Goal: Task Accomplishment & Management: Use online tool/utility

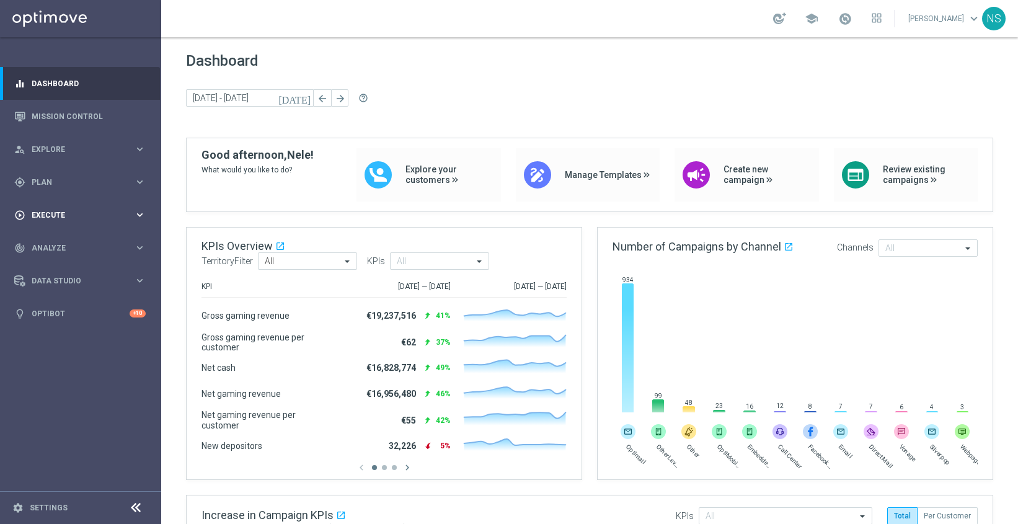
click at [64, 213] on span "Execute" at bounding box center [83, 214] width 102 height 7
click at [74, 113] on link "Mission Control" at bounding box center [89, 116] width 114 height 33
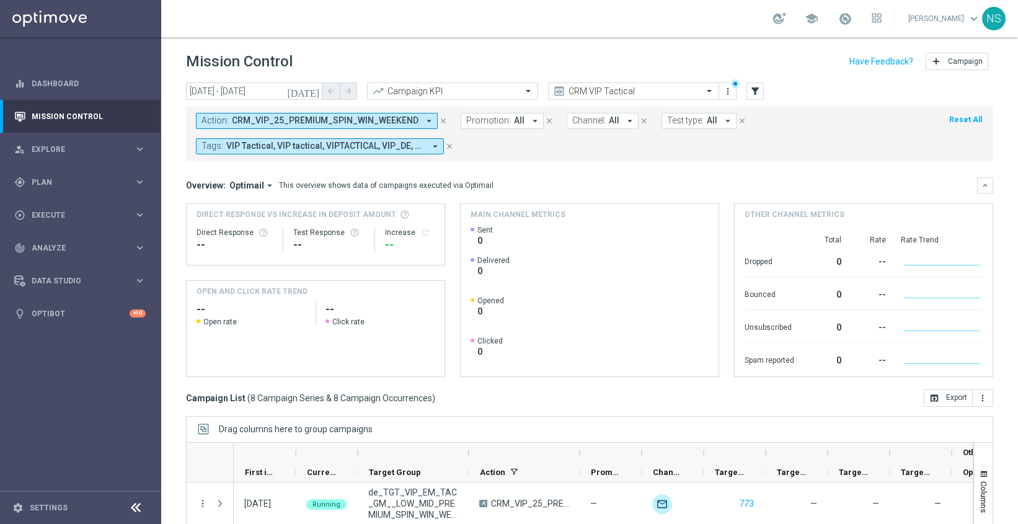
click at [312, 89] on icon "[DATE]" at bounding box center [303, 91] width 33 height 11
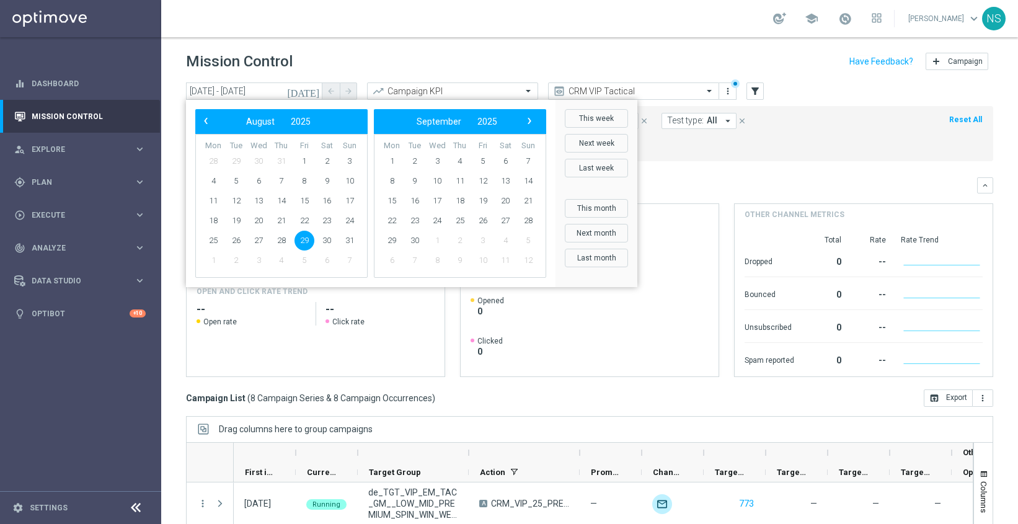
click at [435, 58] on div "Mission Control add Campaign" at bounding box center [589, 62] width 807 height 24
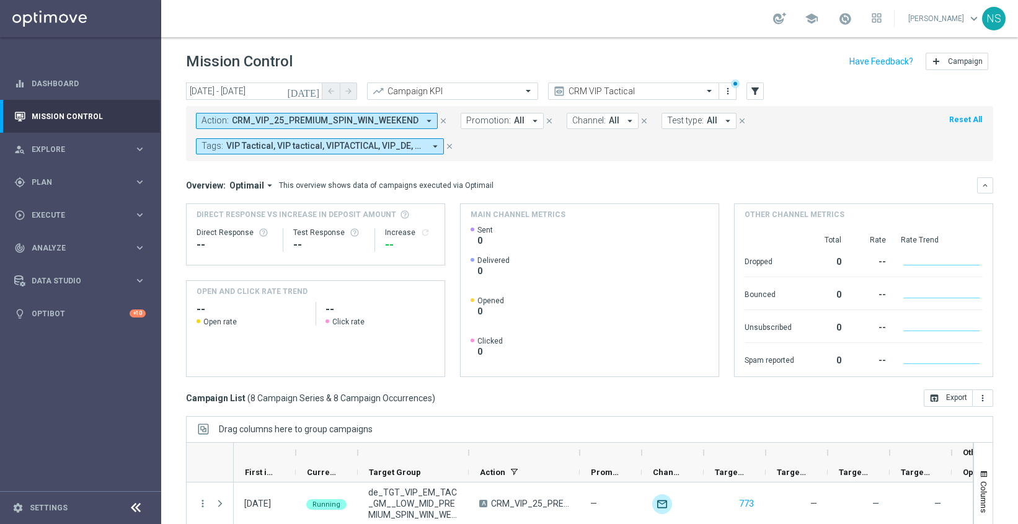
click at [399, 124] on span "CRM_VIP_25_PREMIUM_SPIN_WIN_WEEKEND" at bounding box center [325, 120] width 187 height 11
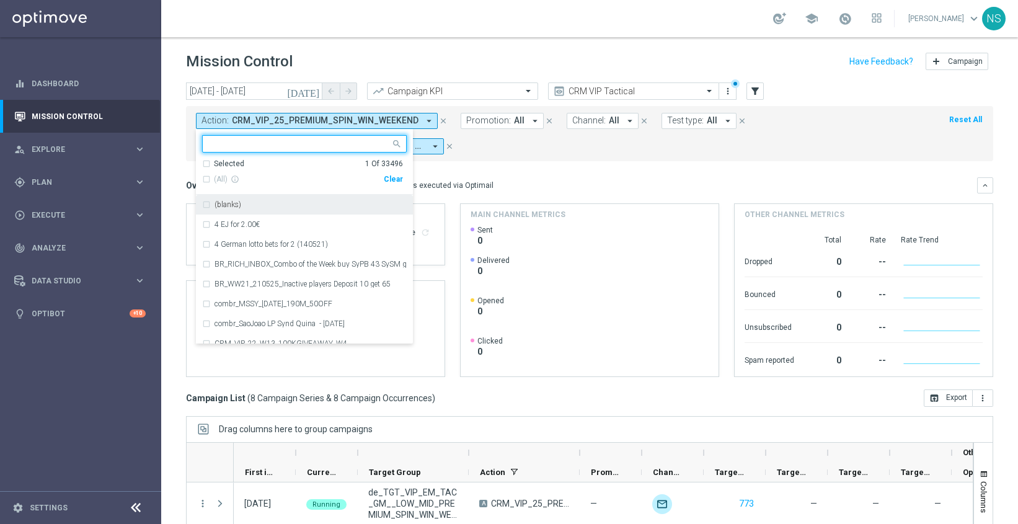
click at [0, 0] on div "Clear" at bounding box center [0, 0] width 0 height 0
click at [327, 146] on input "text" at bounding box center [300, 144] width 182 height 11
paste input "VIP_AUTO_BIGWINS_INVITE"
type input "VIP_AUTO_BIGWINS_INVITE"
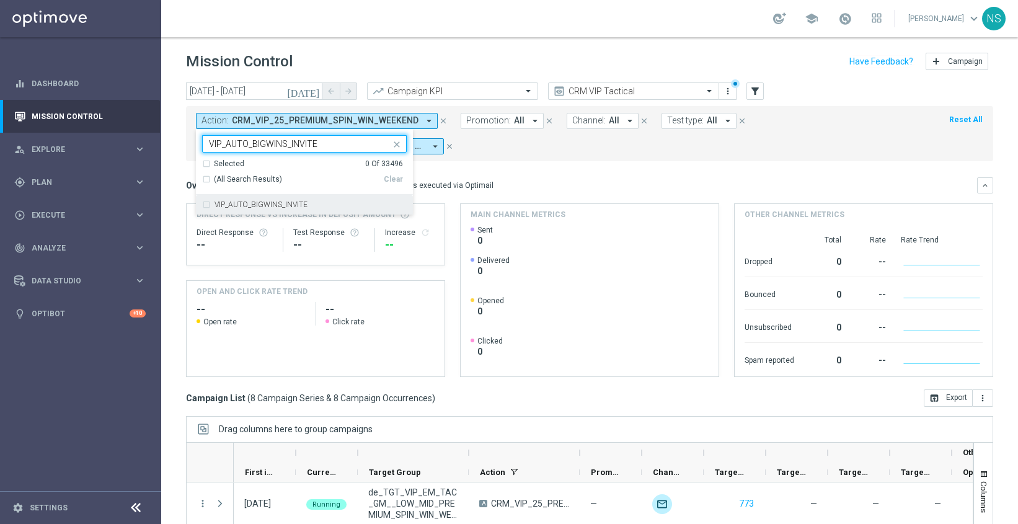
click at [249, 144] on input "VIP_AUTO_BIGWINS_INVITE" at bounding box center [300, 144] width 182 height 11
drag, startPoint x: 250, startPoint y: 144, endPoint x: 553, endPoint y: 200, distance: 307.7
click at [553, 200] on div "today 29 Aug 2025 - 29 Aug 2025 arrow_back arrow_forward Campaign KPI trending_…" at bounding box center [589, 297] width 857 height 430
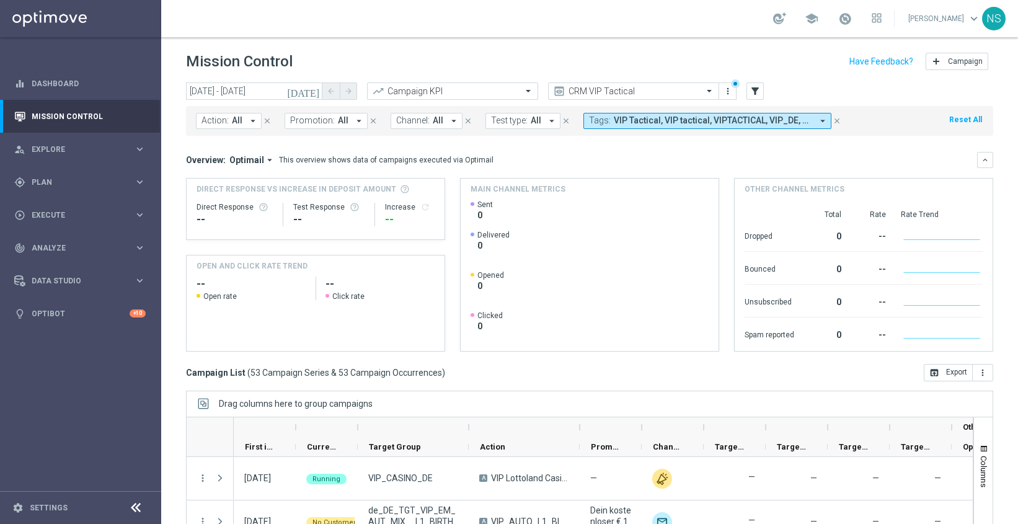
click at [253, 123] on icon "arrow_drop_down" at bounding box center [252, 120] width 11 height 11
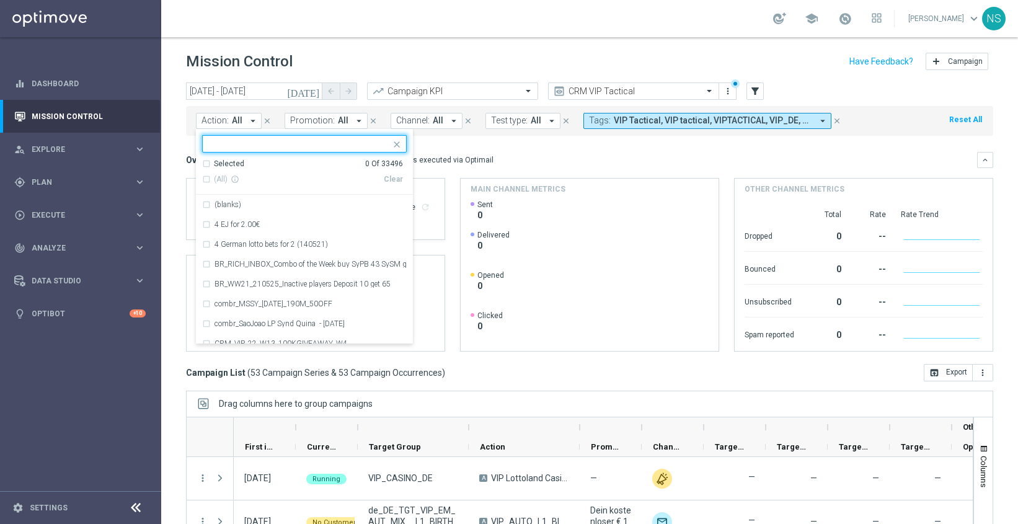
type input "VIP_AUTO_BIGWINS_INVITE"
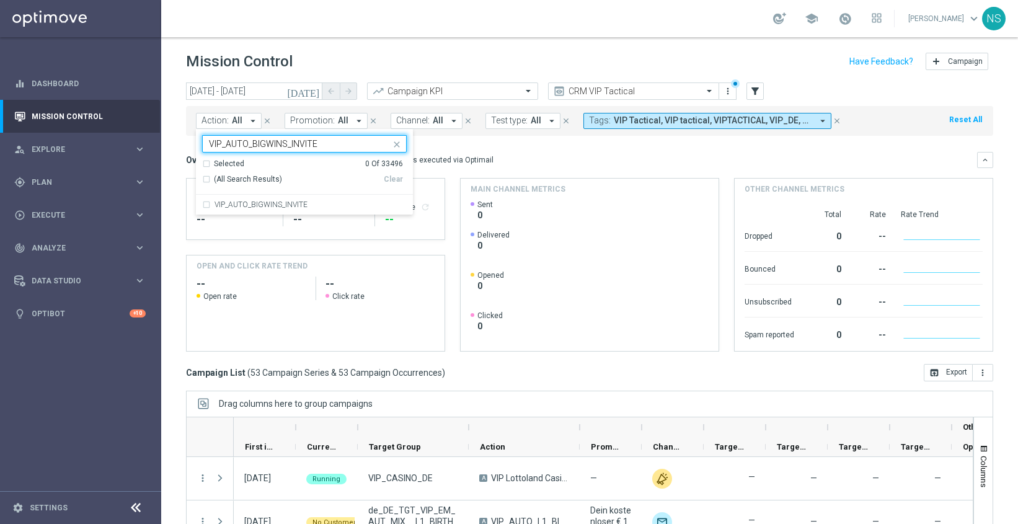
drag, startPoint x: 252, startPoint y: 143, endPoint x: 433, endPoint y: 139, distance: 180.4
click at [433, 139] on div "today 29 Aug 2025 - 29 Aug 2025 arrow_back arrow_forward Campaign KPI trending_…" at bounding box center [589, 297] width 857 height 430
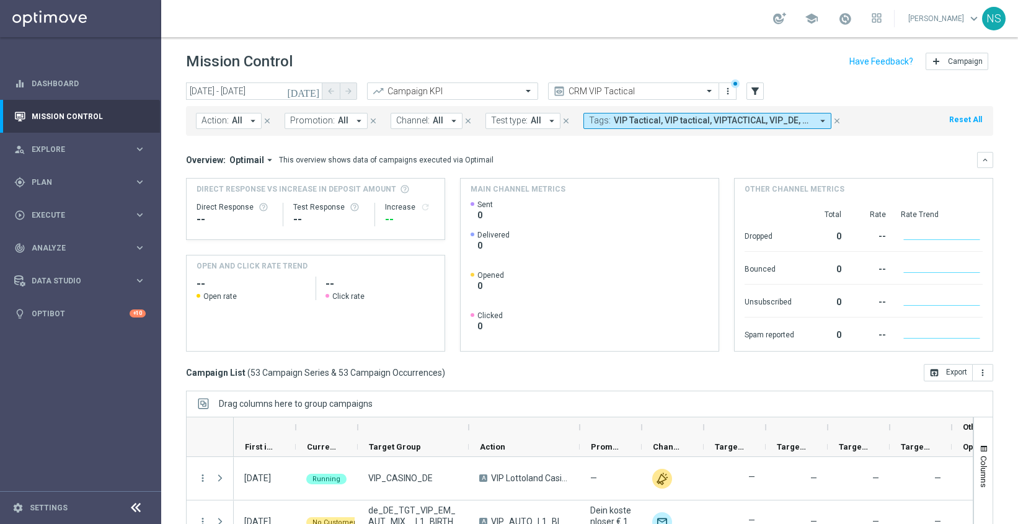
click at [233, 121] on span "All" at bounding box center [237, 120] width 11 height 11
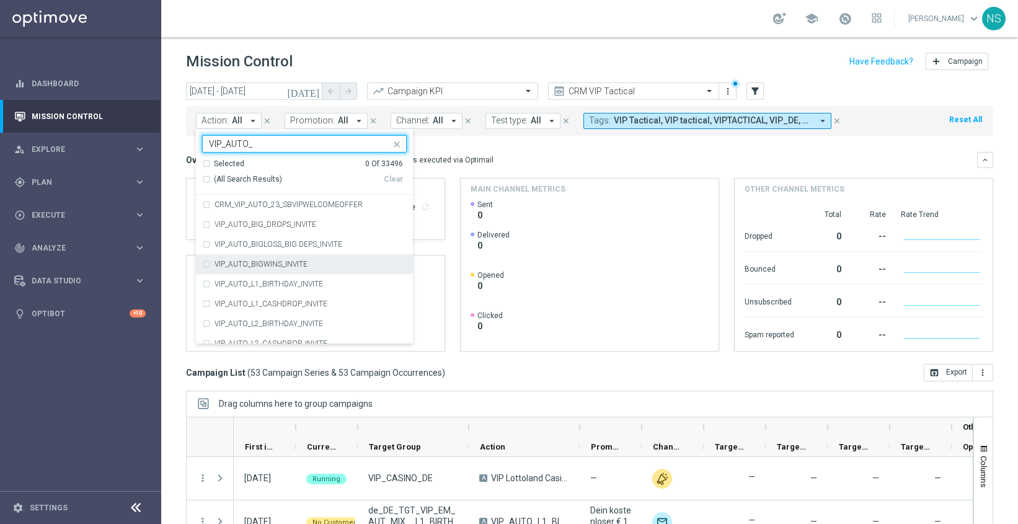
click at [208, 260] on div "VIP_AUTO_BIGWINS_INVITE" at bounding box center [304, 264] width 205 height 20
type input "VIP_AUTO_"
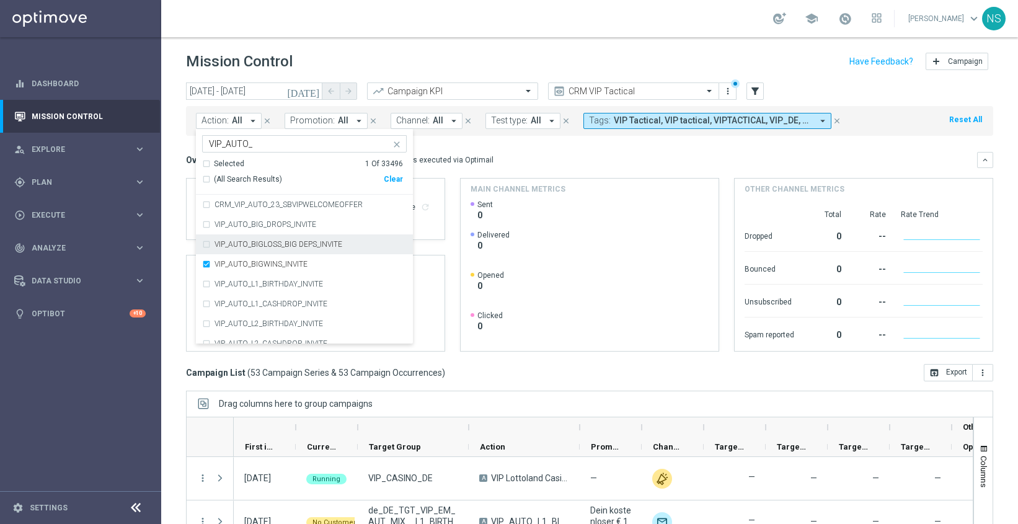
click at [205, 239] on div "VIP_AUTO_BIGLOSS_BIG DEPS_INVITE" at bounding box center [304, 244] width 205 height 20
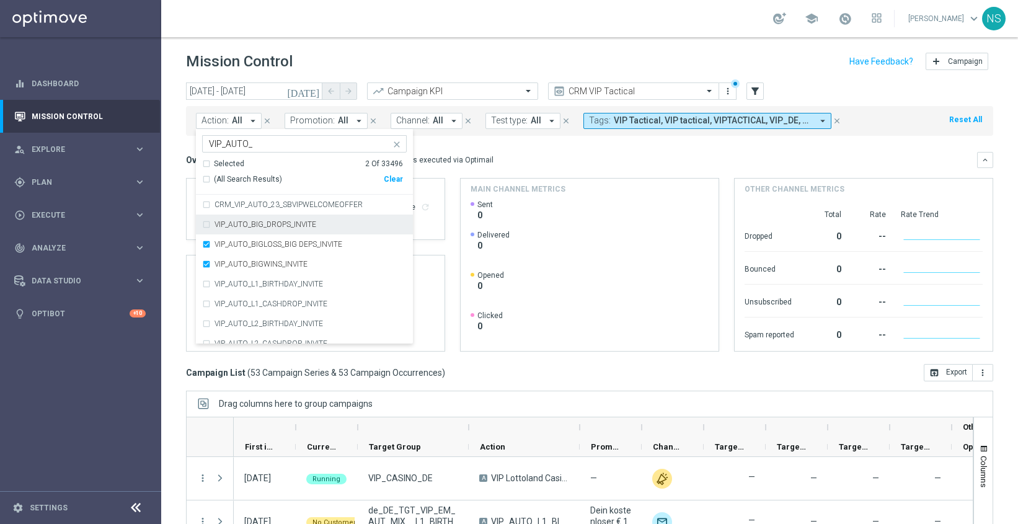
click at [206, 224] on div "VIP_AUTO_BIG_DROPS_INVITE" at bounding box center [304, 224] width 205 height 20
click at [498, 154] on div "Overview: Optimail arrow_drop_down This overview shows data of campaigns execut…" at bounding box center [581, 159] width 791 height 11
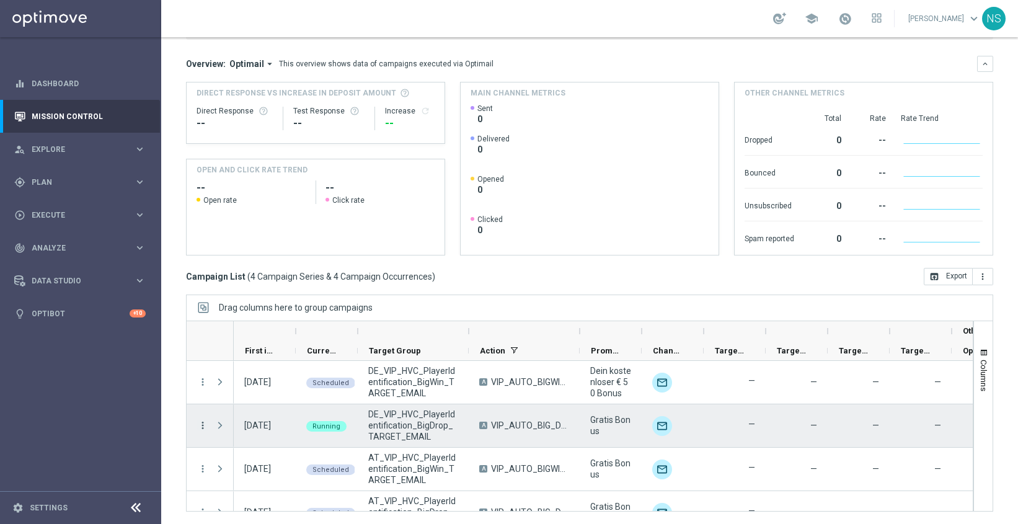
click at [205, 426] on icon "more_vert" at bounding box center [202, 425] width 11 height 11
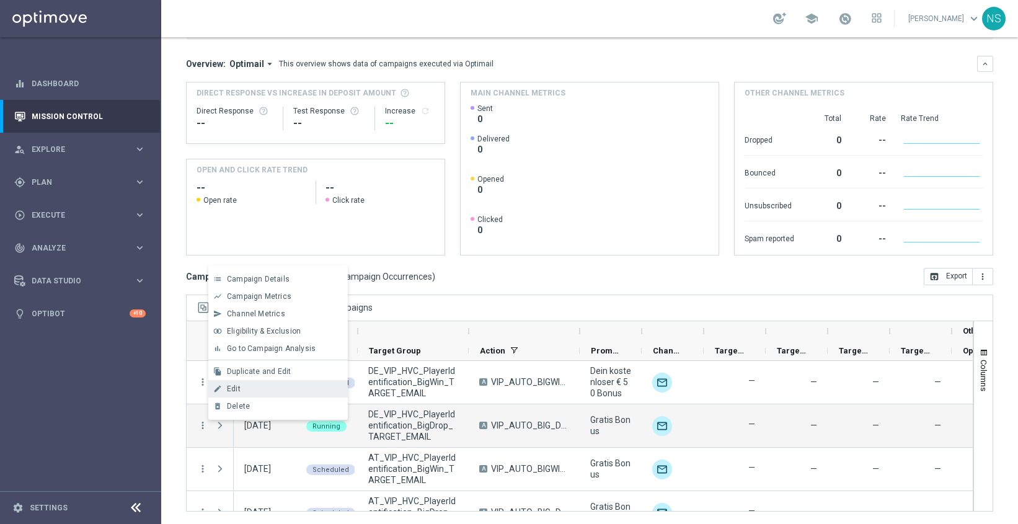
click at [257, 383] on div "edit Edit" at bounding box center [277, 388] width 139 height 17
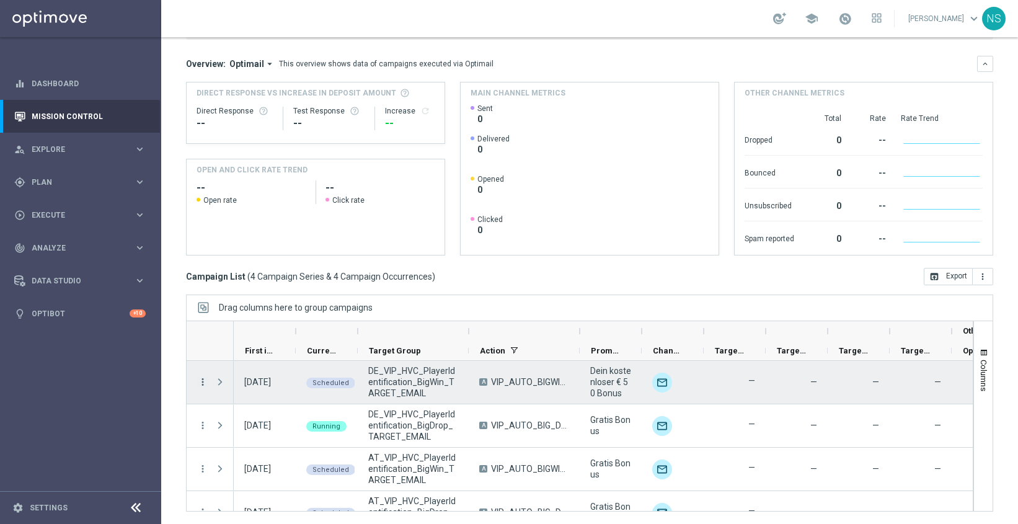
click at [200, 381] on icon "more_vert" at bounding box center [202, 381] width 11 height 11
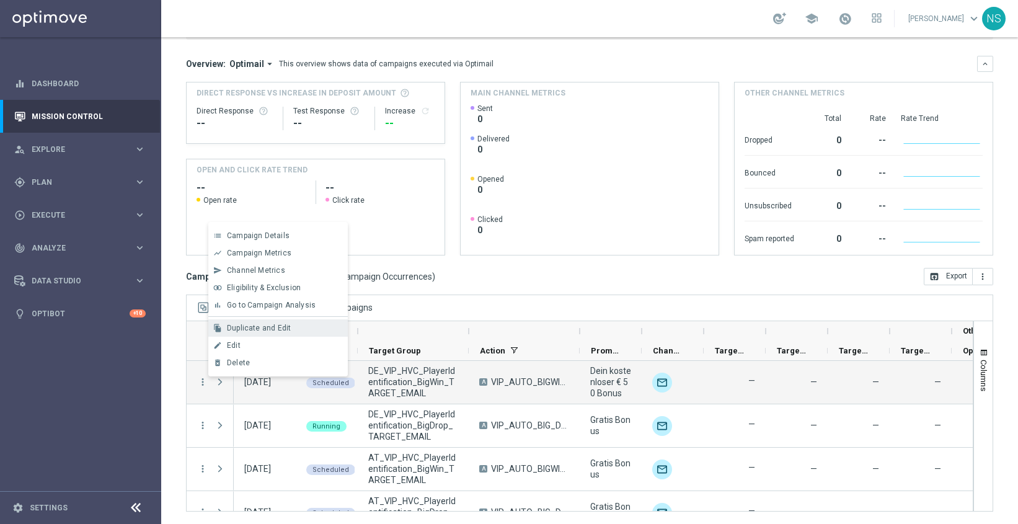
click at [260, 329] on span "Duplicate and Edit" at bounding box center [259, 328] width 64 height 9
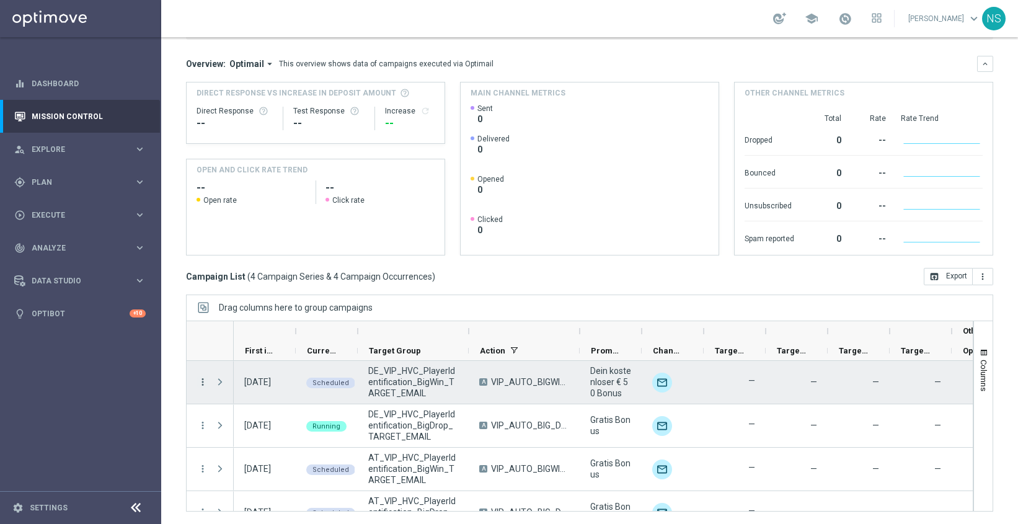
click at [203, 382] on icon "more_vert" at bounding box center [202, 381] width 11 height 11
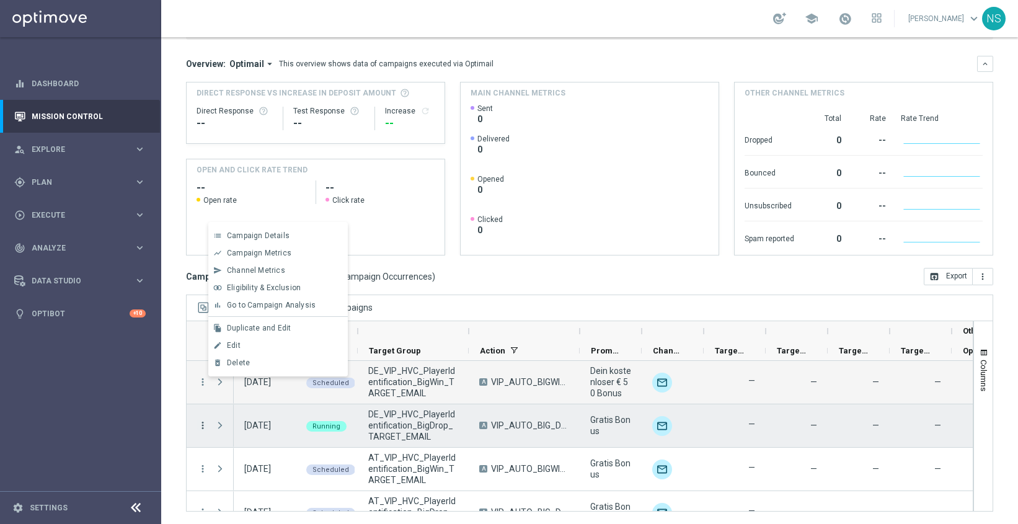
click at [205, 423] on icon "more_vert" at bounding box center [202, 425] width 11 height 11
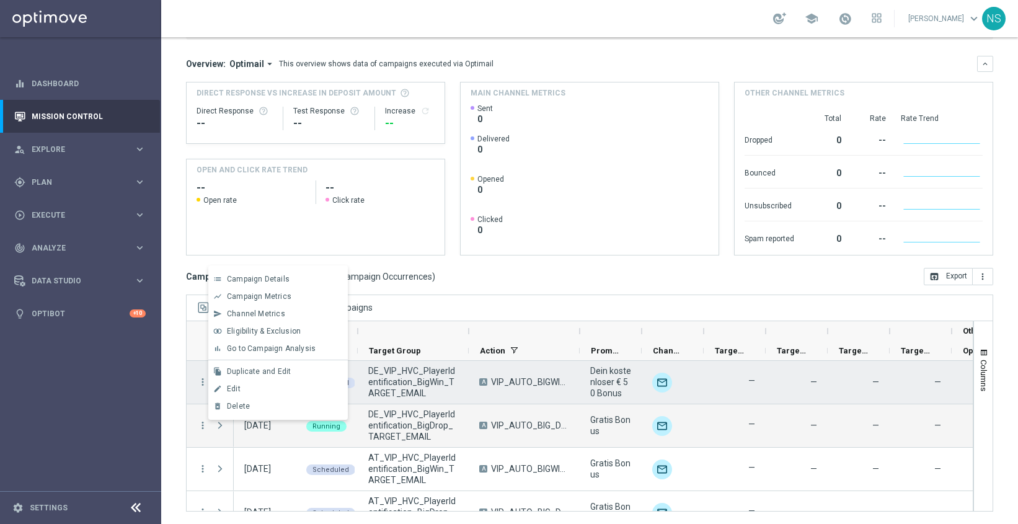
click at [191, 381] on div "more_vert" at bounding box center [198, 382] width 22 height 43
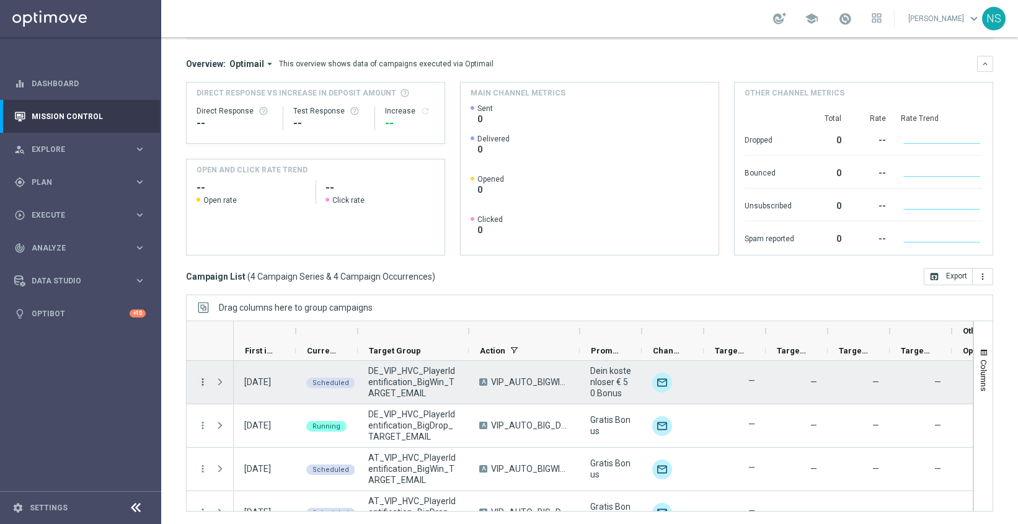
click at [199, 381] on icon "more_vert" at bounding box center [202, 381] width 11 height 11
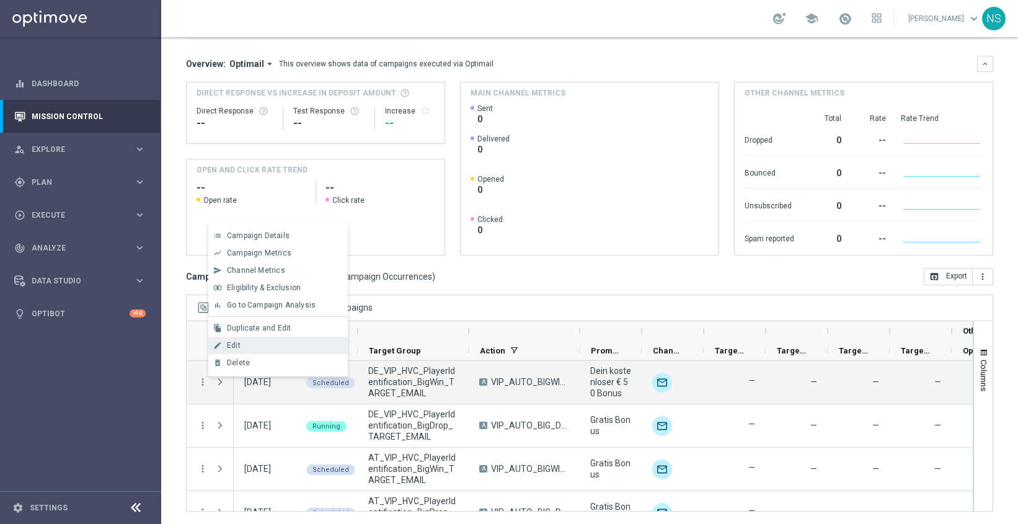
click at [245, 345] on div "Edit" at bounding box center [284, 345] width 115 height 9
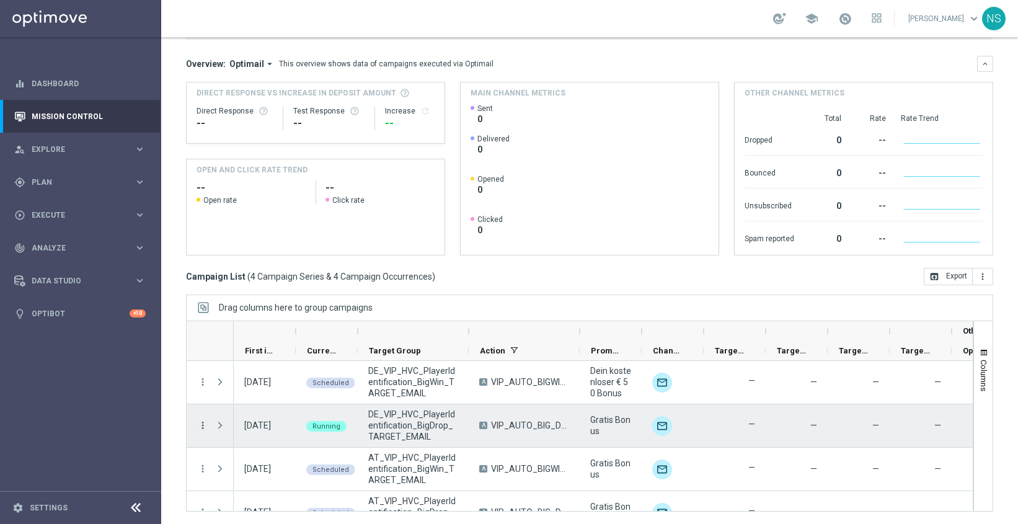
click at [201, 426] on icon "more_vert" at bounding box center [202, 425] width 11 height 11
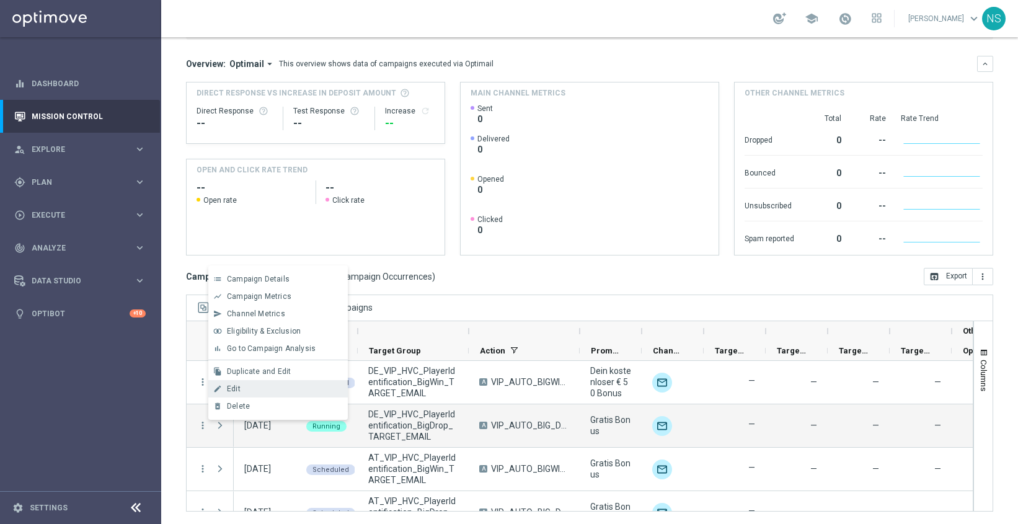
click at [265, 386] on div "Edit" at bounding box center [284, 388] width 115 height 9
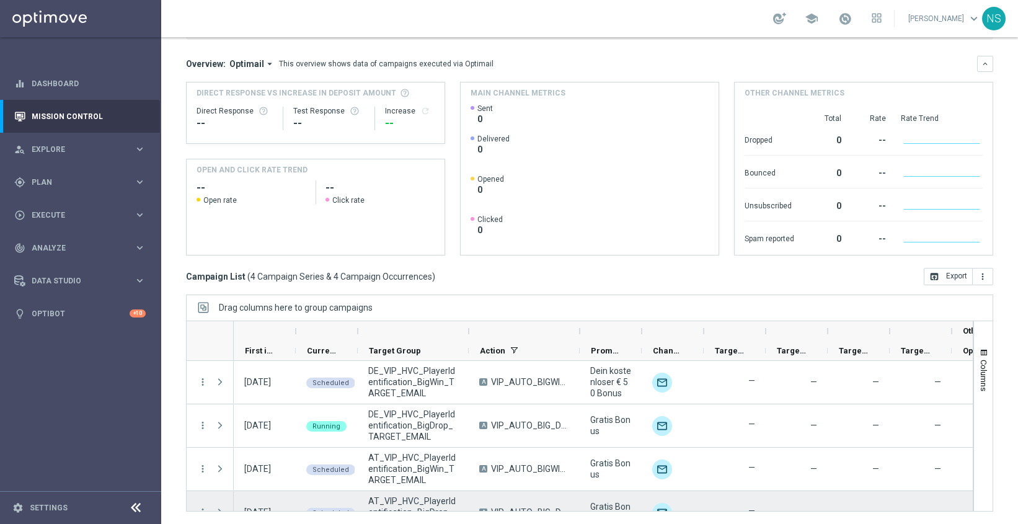
scroll to position [24, 0]
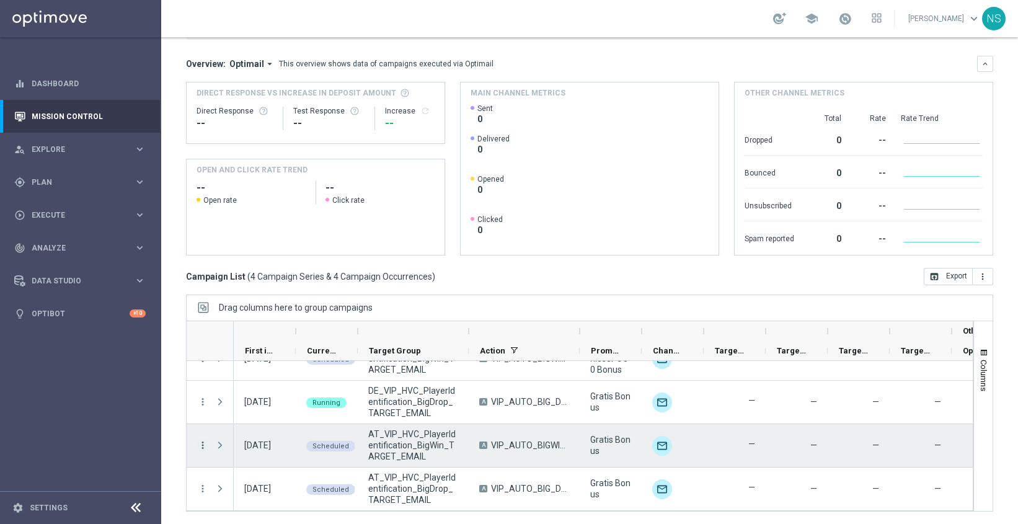
click at [200, 448] on icon "more_vert" at bounding box center [202, 444] width 11 height 11
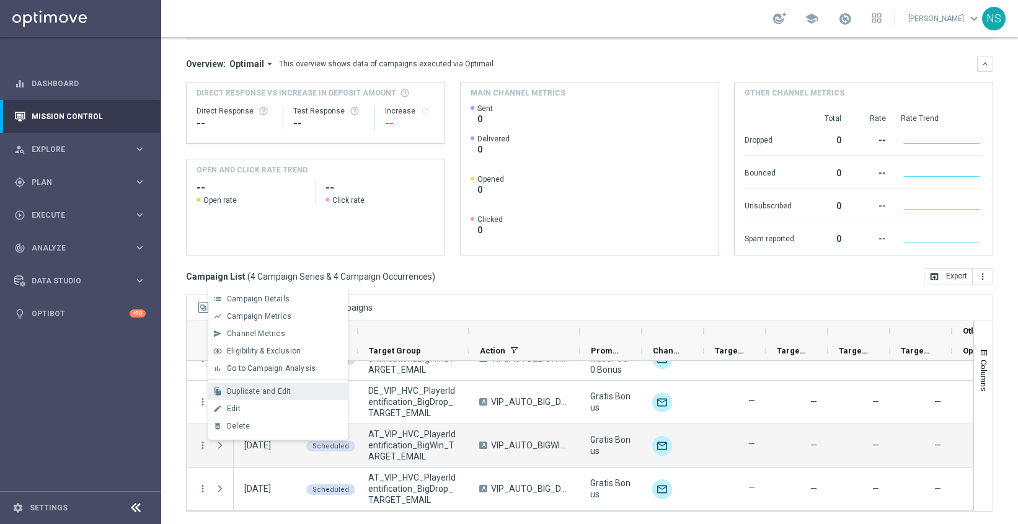
click at [318, 395] on div "Duplicate and Edit" at bounding box center [284, 391] width 115 height 9
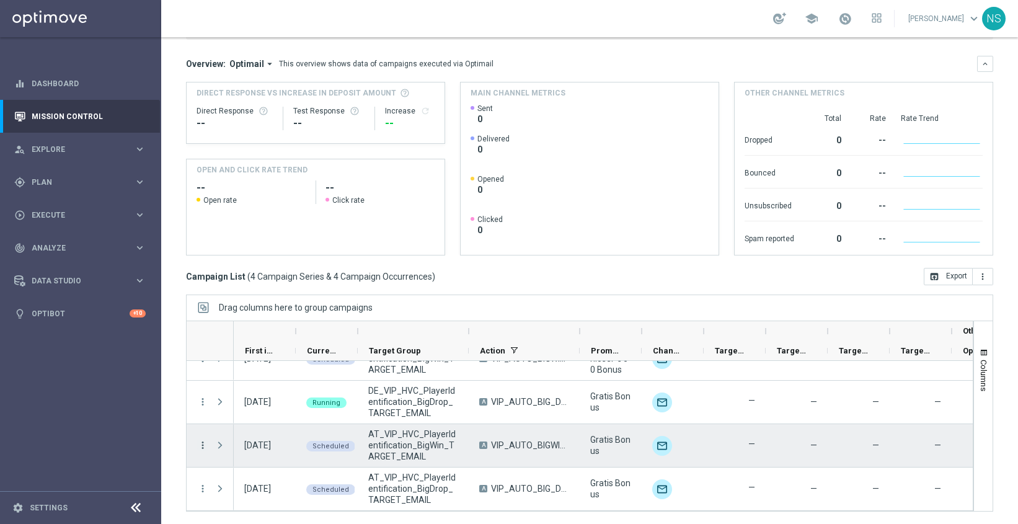
click at [203, 448] on icon "more_vert" at bounding box center [202, 444] width 11 height 11
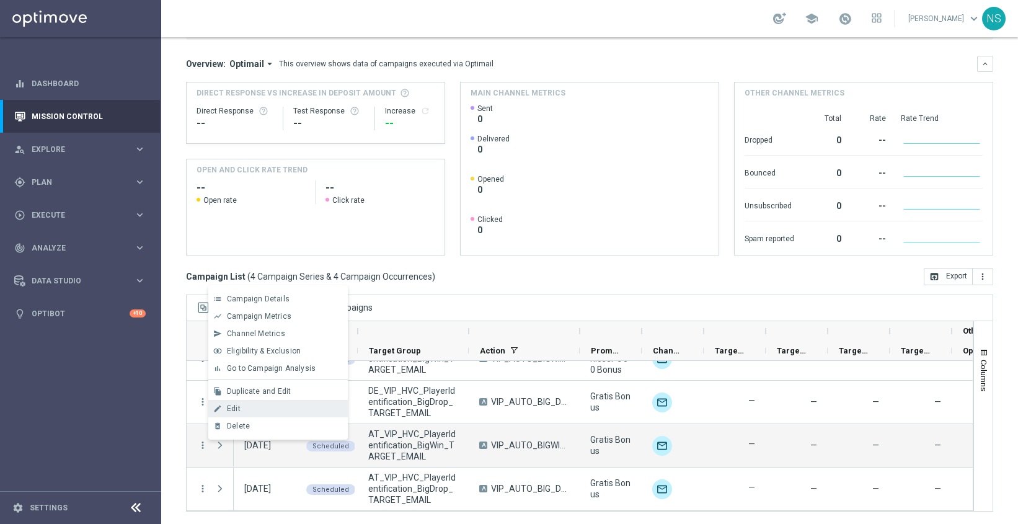
click at [252, 415] on div "edit Edit" at bounding box center [277, 408] width 139 height 17
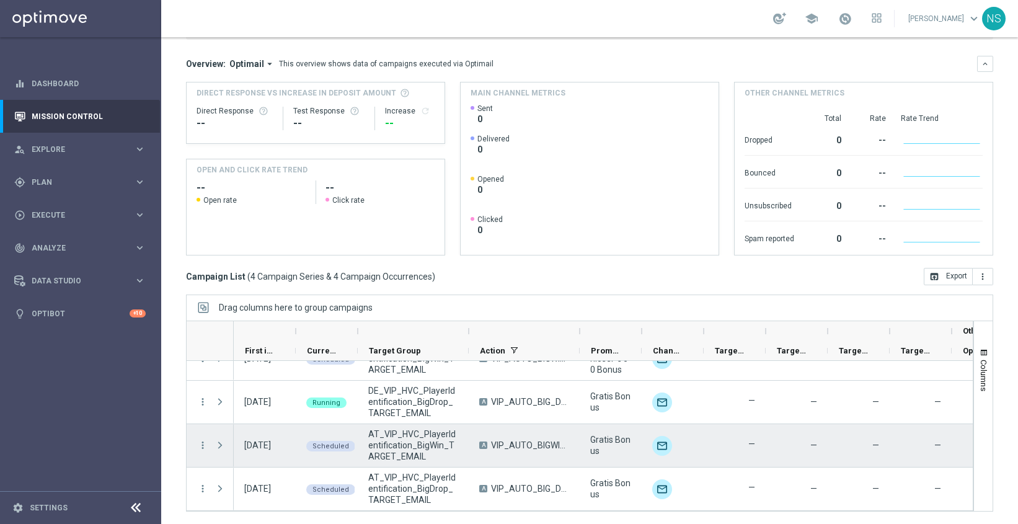
scroll to position [0, 0]
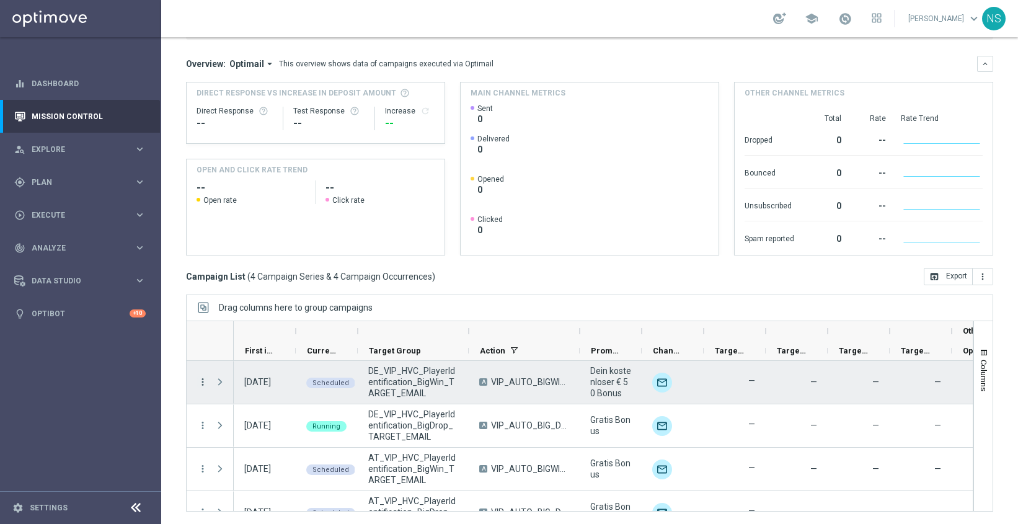
click at [201, 385] on icon "more_vert" at bounding box center [202, 381] width 11 height 11
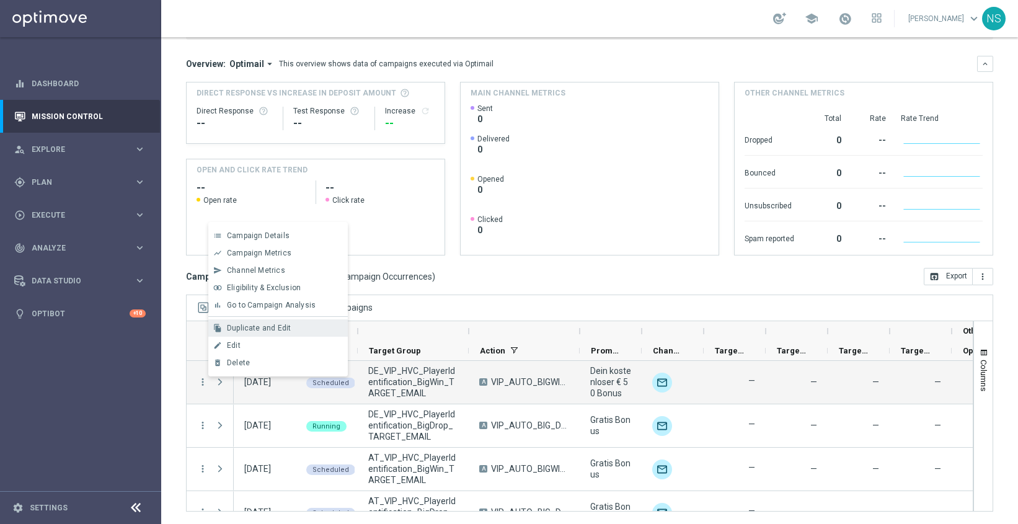
click at [267, 328] on span "Duplicate and Edit" at bounding box center [259, 328] width 64 height 9
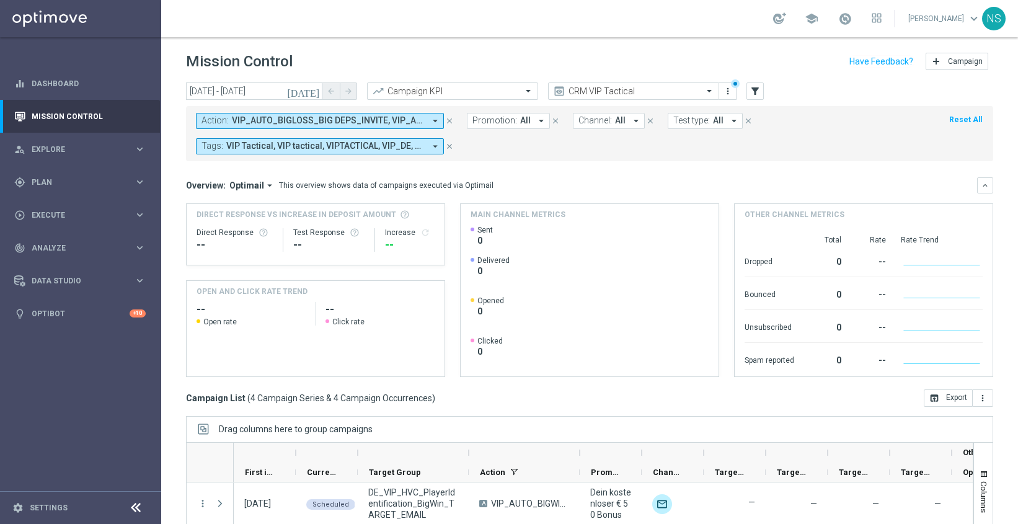
click at [437, 120] on icon "arrow_drop_down" at bounding box center [435, 120] width 11 height 11
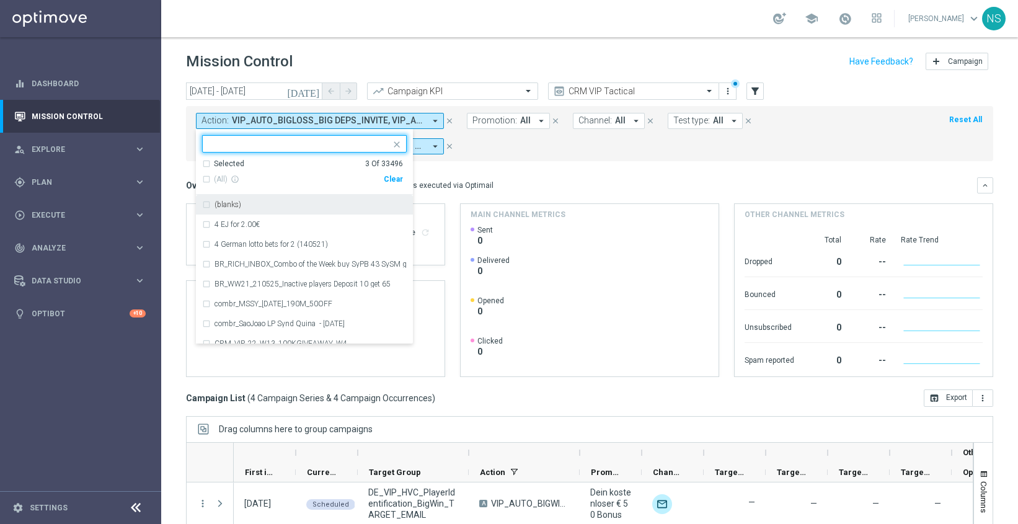
click at [0, 0] on div "Clear" at bounding box center [0, 0] width 0 height 0
click at [314, 141] on input "text" at bounding box center [300, 144] width 182 height 11
paste input "VIP_AUTO_BIGWINS_INVITE"
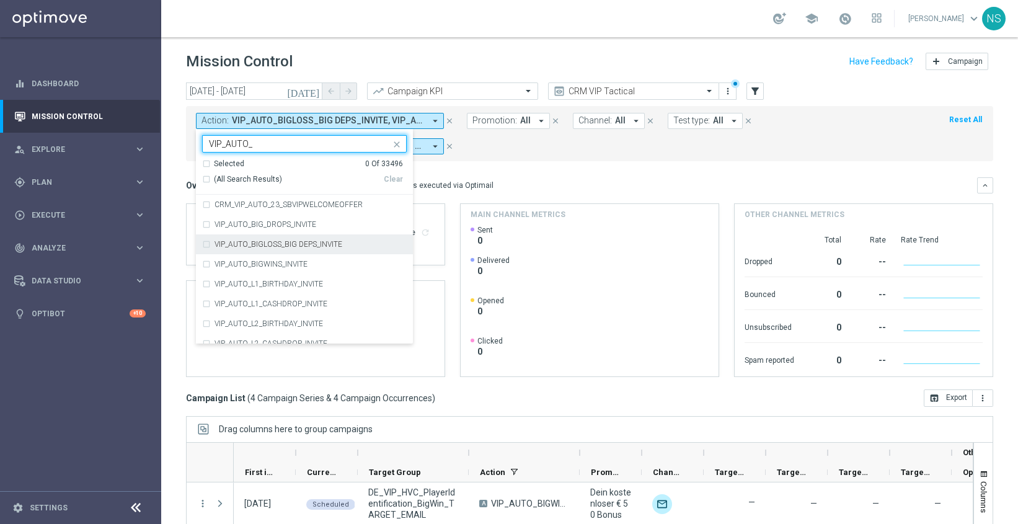
click at [333, 242] on label "VIP_AUTO_BIGLOSS_BIG DEPS_INVITE" at bounding box center [278, 244] width 128 height 7
type input "VIP_AUTO_"
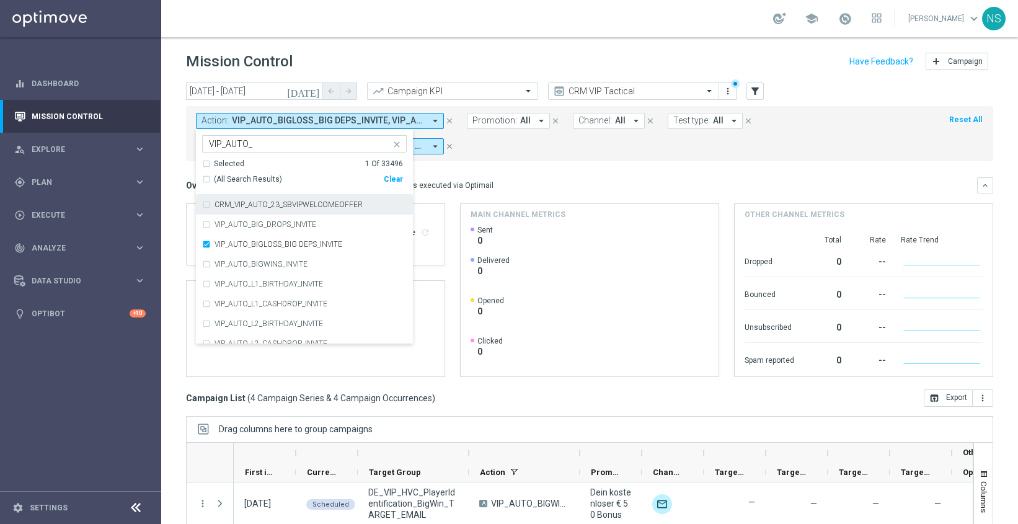
click at [548, 188] on div "Overview: Optimail arrow_drop_down This overview shows data of campaigns execut…" at bounding box center [581, 185] width 791 height 11
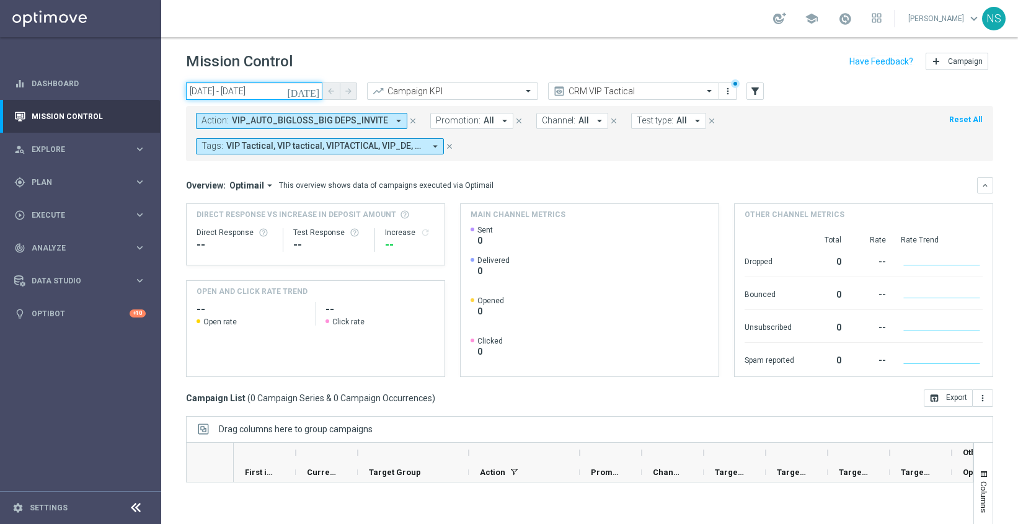
click at [306, 86] on input "[DATE] - [DATE]" at bounding box center [254, 90] width 136 height 17
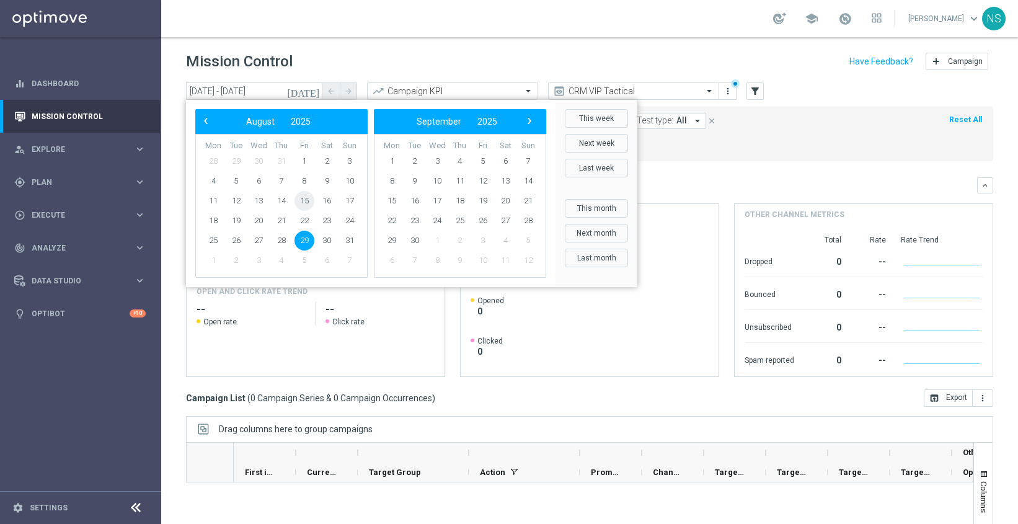
click at [307, 195] on span "15" at bounding box center [304, 201] width 20 height 20
drag, startPoint x: 289, startPoint y: 203, endPoint x: 276, endPoint y: 195, distance: 15.5
click at [276, 195] on span "14" at bounding box center [281, 201] width 20 height 20
click at [281, 241] on span "28" at bounding box center [281, 241] width 20 height 20
type input "14 Aug 2025 - 28 Aug 2025"
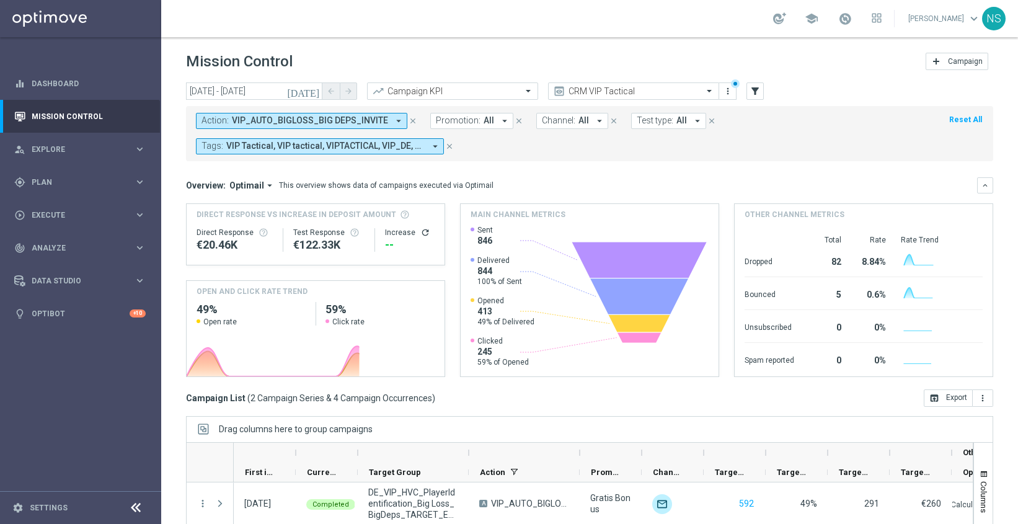
scroll to position [121, 0]
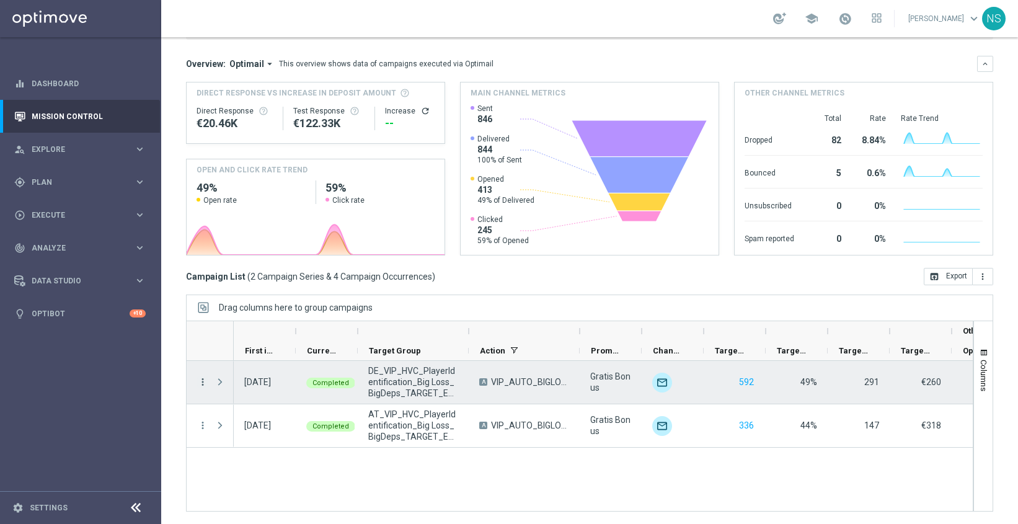
click at [198, 382] on icon "more_vert" at bounding box center [202, 381] width 11 height 11
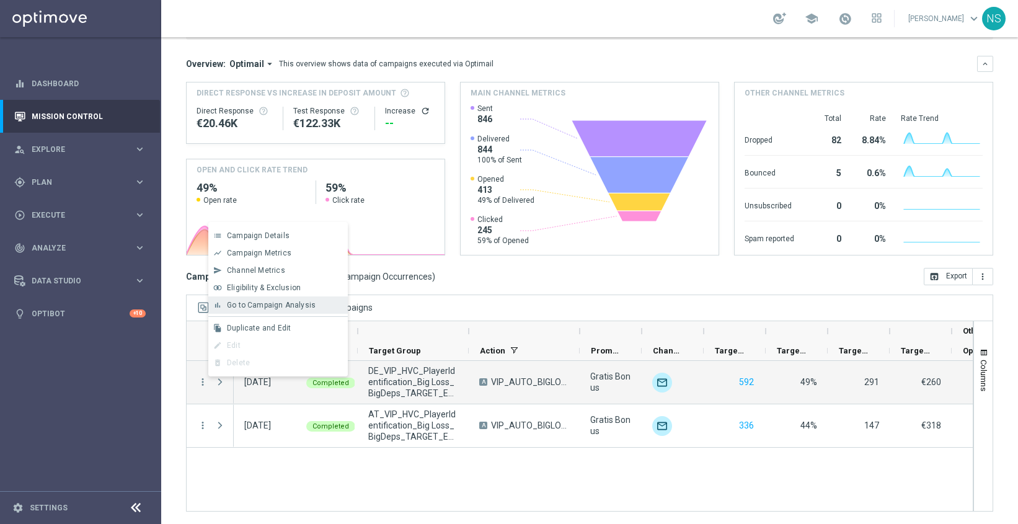
click at [275, 307] on span "Go to Campaign Analysis" at bounding box center [271, 305] width 89 height 9
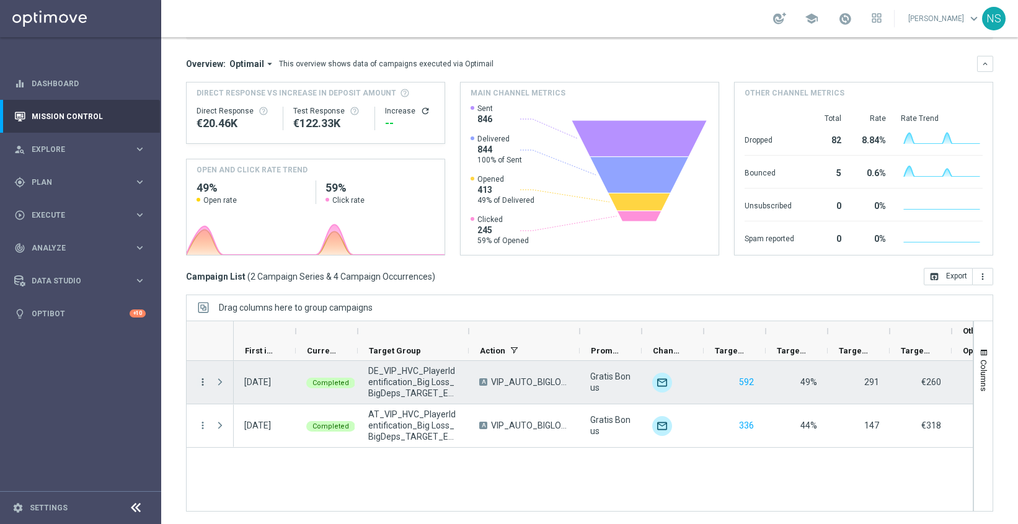
click at [205, 386] on icon "more_vert" at bounding box center [202, 381] width 11 height 11
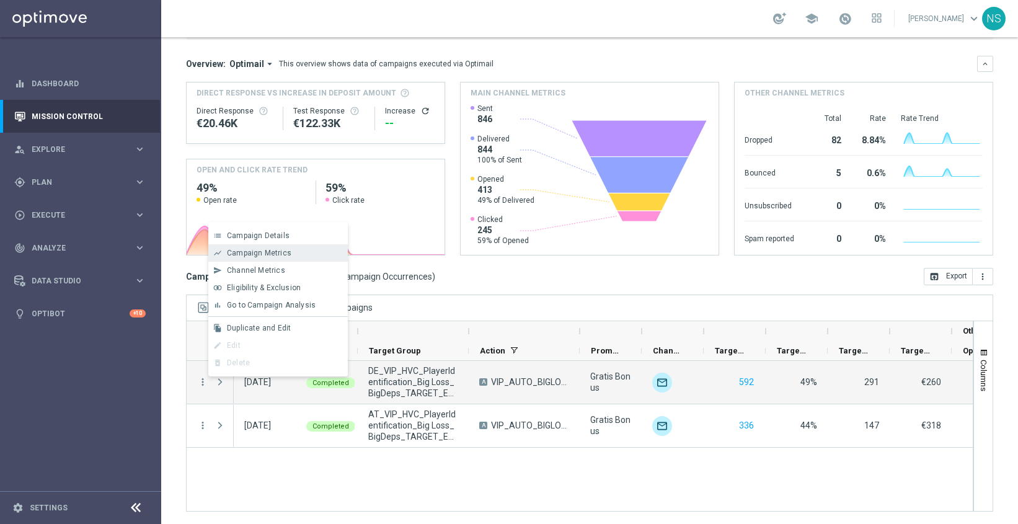
click at [278, 250] on span "Campaign Metrics" at bounding box center [259, 253] width 64 height 9
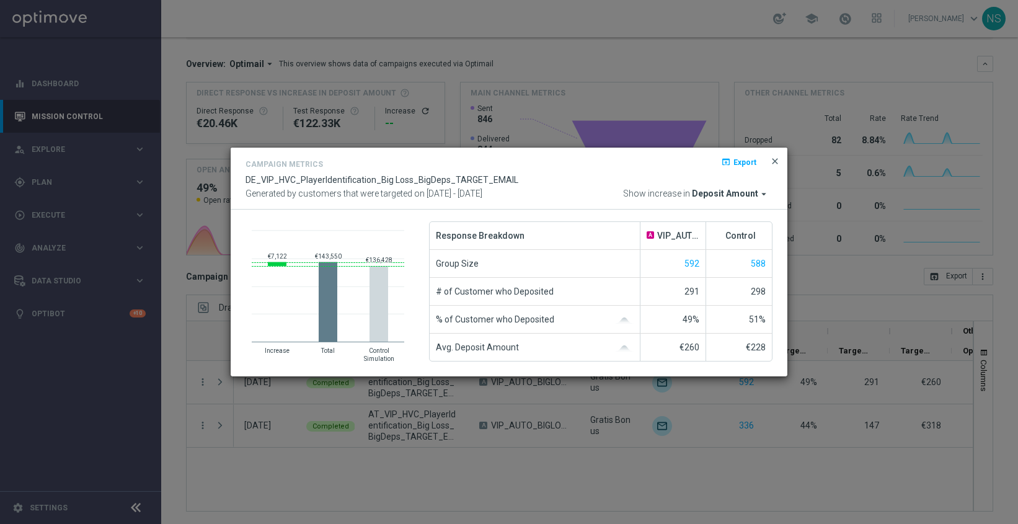
click at [775, 161] on span "close" at bounding box center [775, 161] width 10 height 10
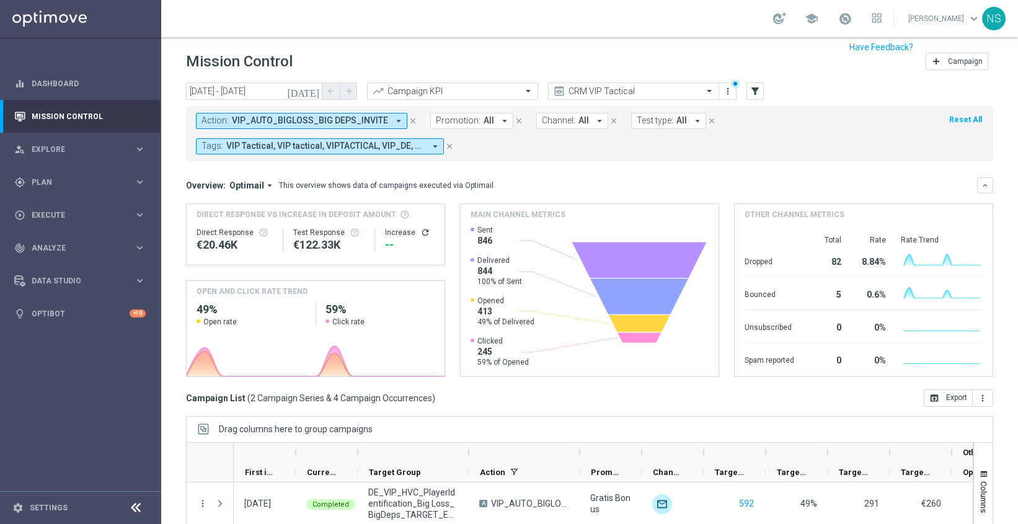
scroll to position [32, 0]
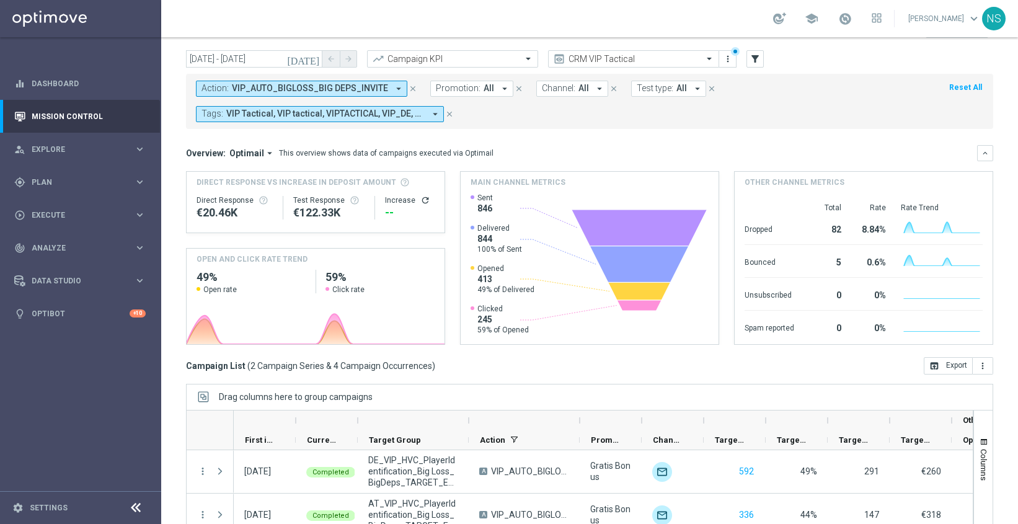
click at [312, 60] on icon "[DATE]" at bounding box center [303, 58] width 33 height 11
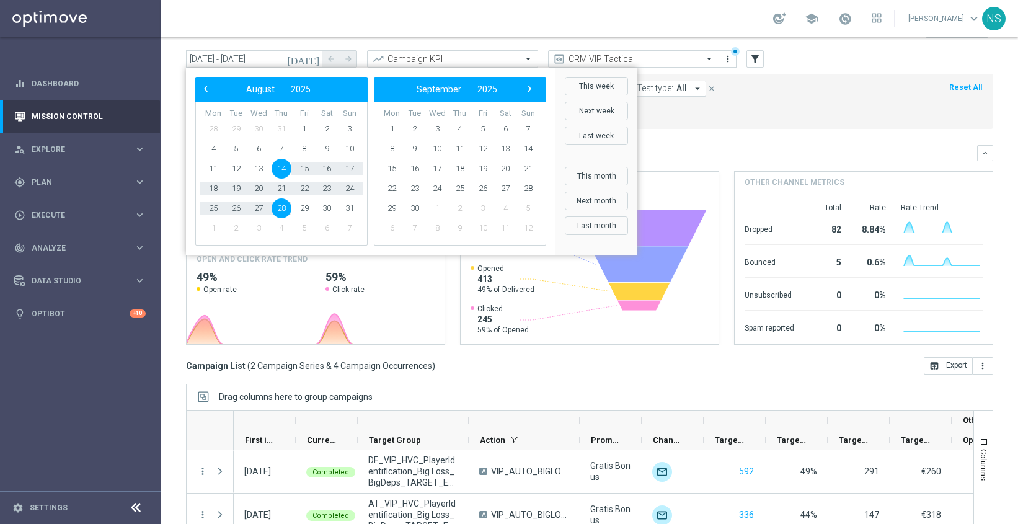
click at [377, 22] on div "school Nele Sauer keyboard_arrow_down NS" at bounding box center [589, 18] width 857 height 37
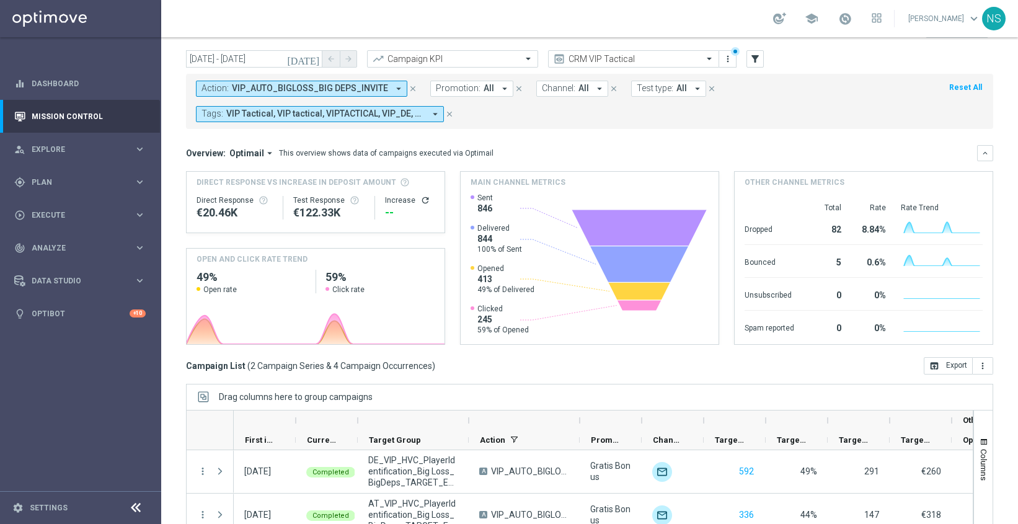
click at [376, 86] on span "VIP_AUTO_BIGLOSS_BIG DEPS_INVITE" at bounding box center [310, 88] width 156 height 11
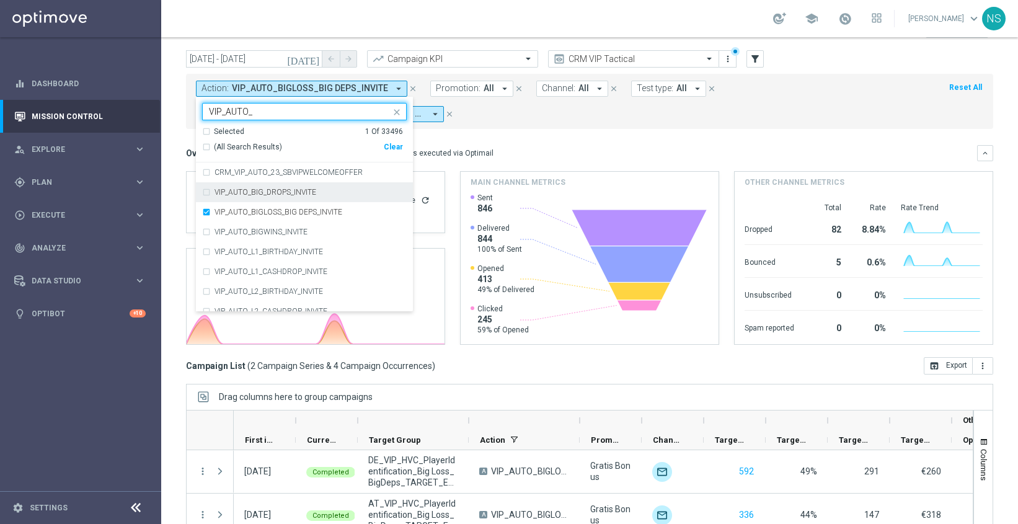
click at [210, 190] on div "VIP_AUTO_BIG_DROPS_INVITE" at bounding box center [304, 192] width 205 height 20
type input "VIP_AUTO_"
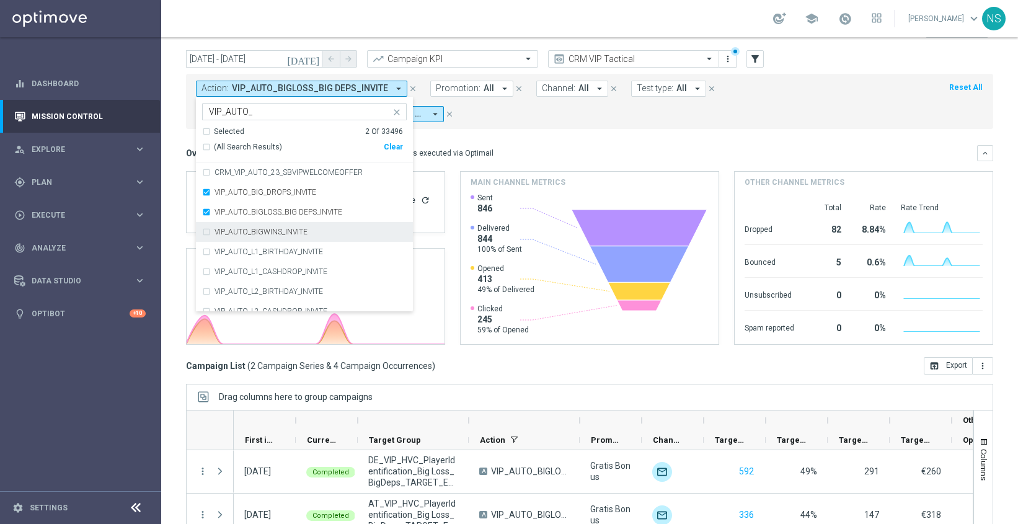
click at [210, 227] on div "VIP_AUTO_BIGWINS_INVITE" at bounding box center [304, 232] width 205 height 20
click at [511, 131] on mini-dashboard "Overview: Optimail arrow_drop_down This overview shows data of campaigns execut…" at bounding box center [589, 243] width 807 height 228
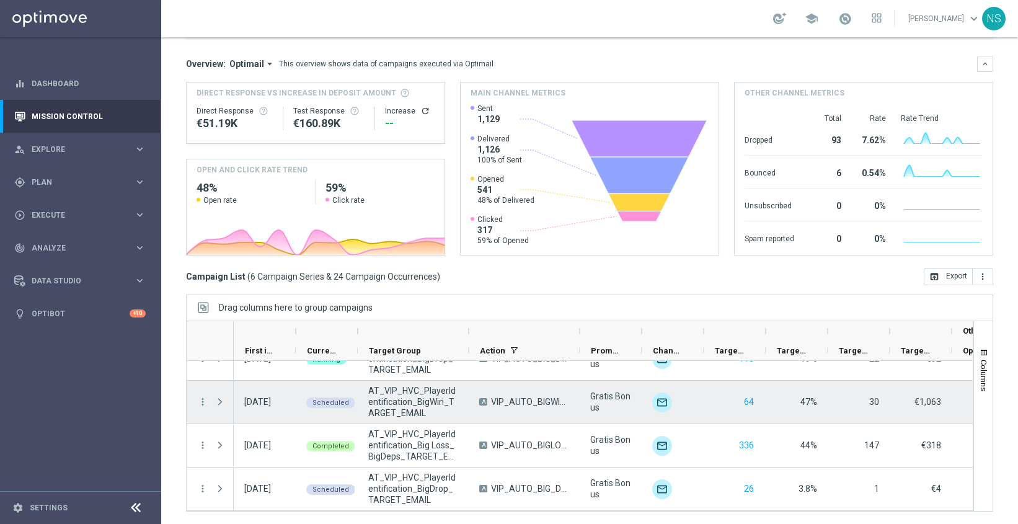
scroll to position [52, 0]
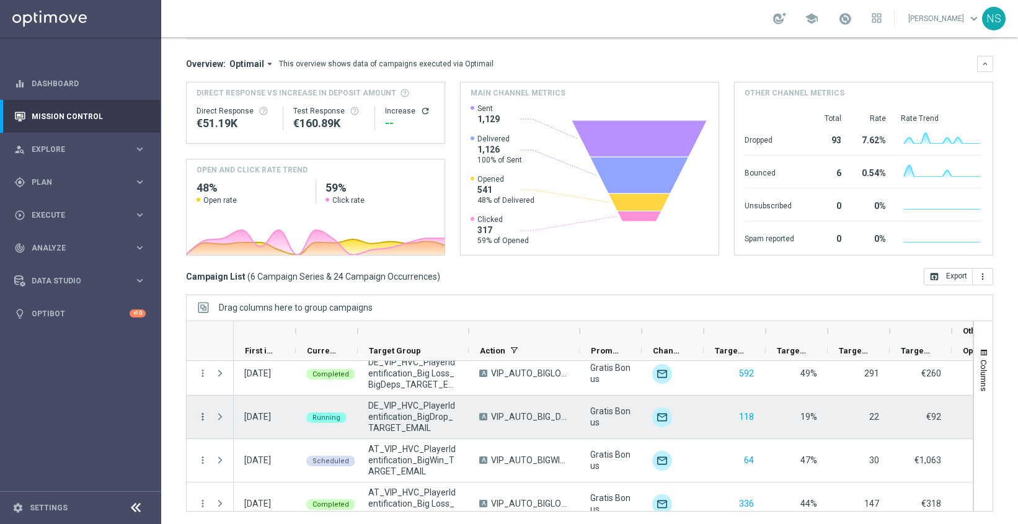
click at [203, 417] on icon "more_vert" at bounding box center [202, 416] width 11 height 11
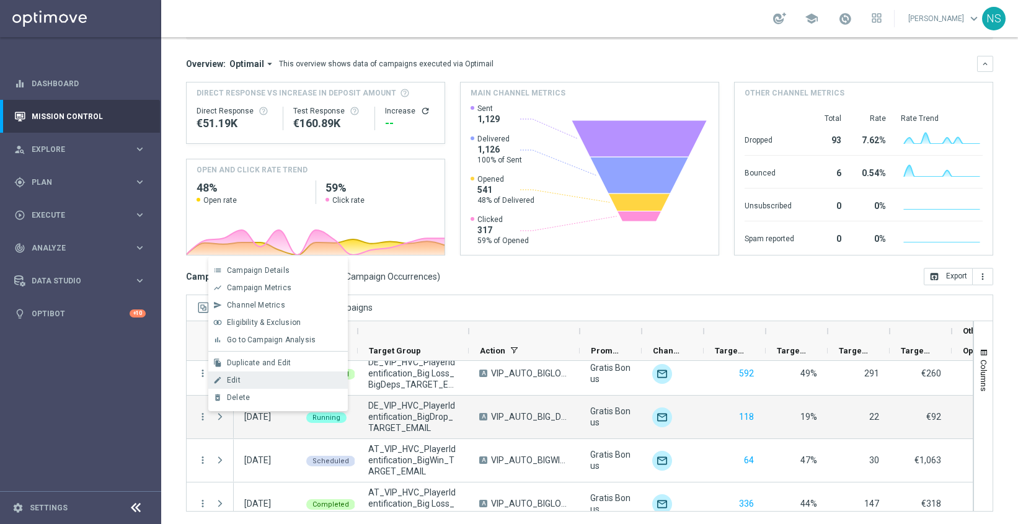
click at [254, 381] on div "Edit" at bounding box center [284, 380] width 115 height 9
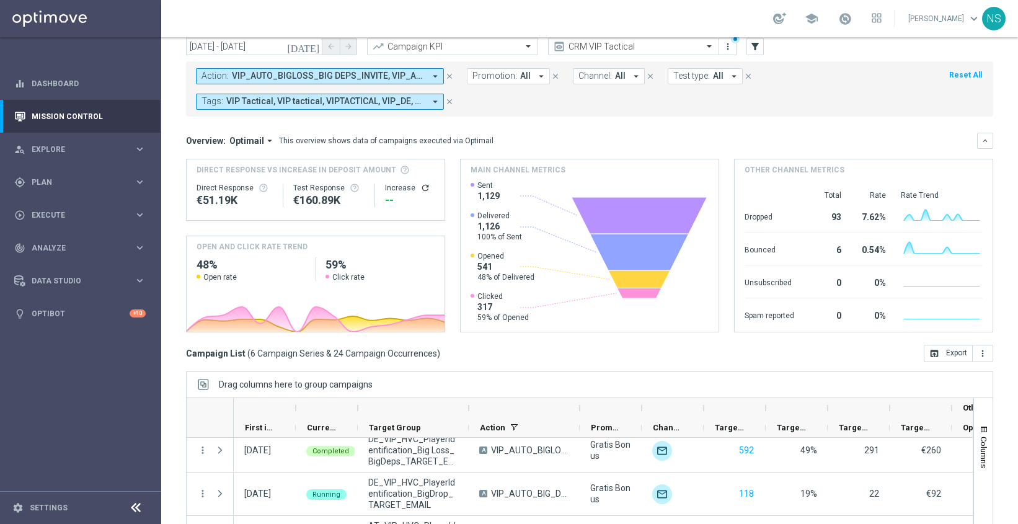
scroll to position [0, 0]
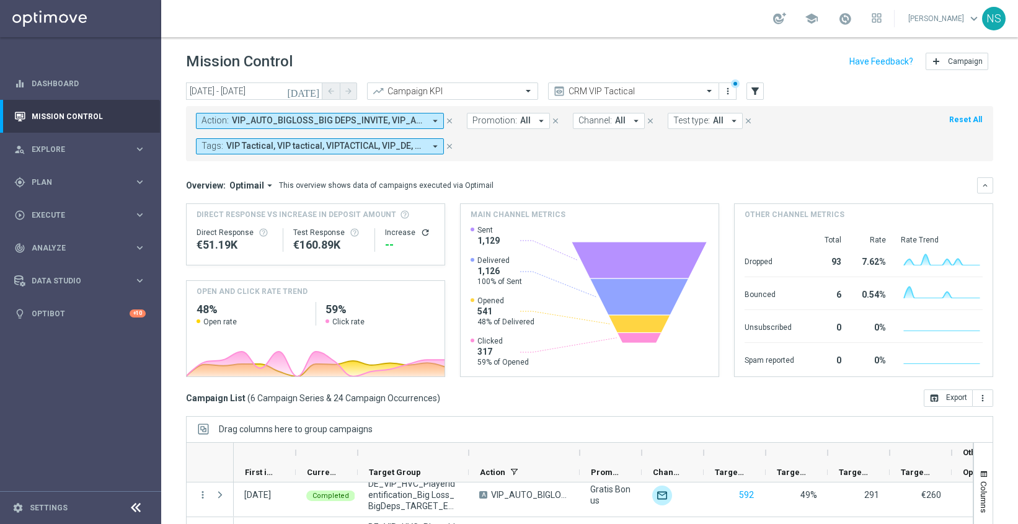
click at [430, 121] on icon "arrow_drop_down" at bounding box center [435, 120] width 11 height 11
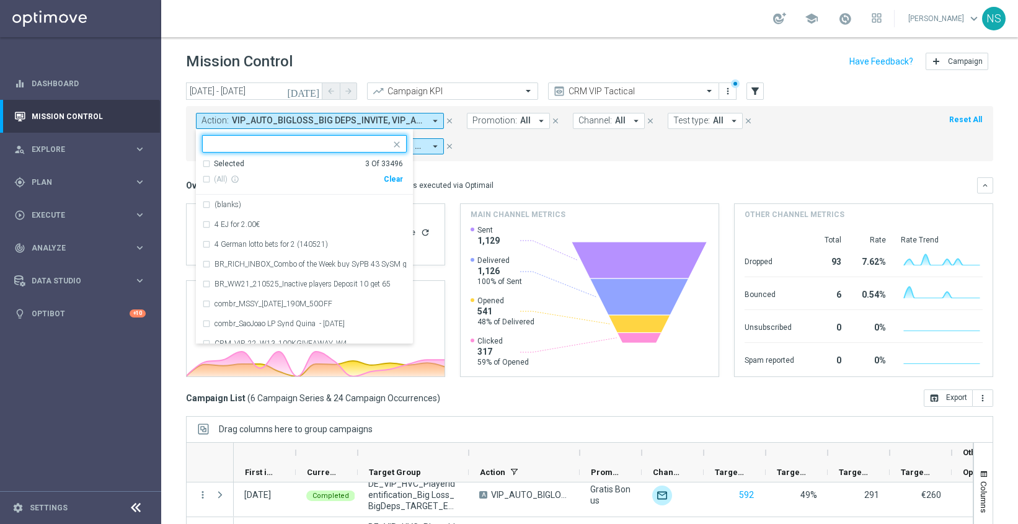
click at [0, 0] on div "Clear" at bounding box center [0, 0] width 0 height 0
click at [333, 134] on div "Selected 0 Of 33496 (All) info_outline Clear (blanks) 4 EJ for 2.00€ 4 German l…" at bounding box center [304, 236] width 217 height 215
click at [333, 141] on input "text" at bounding box center [300, 144] width 182 height 11
paste input "17777997"
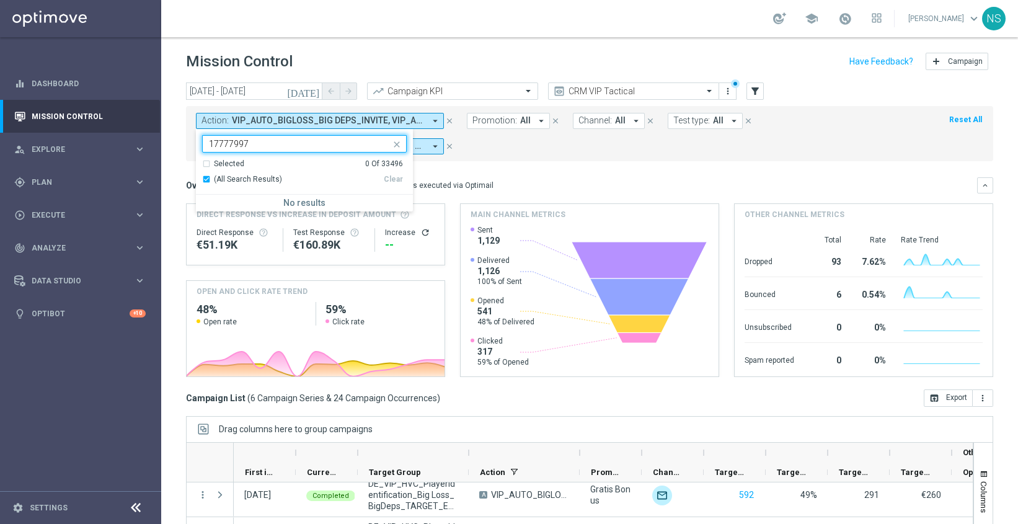
paste input "VIP_AUTO_BIG_DROPS_INVITE"
click at [265, 206] on label "VIP_AUTO_BIG_DROPS_INVITE" at bounding box center [265, 204] width 102 height 7
type input "VIP_AUTO_BIG_DROPS_INVITE"
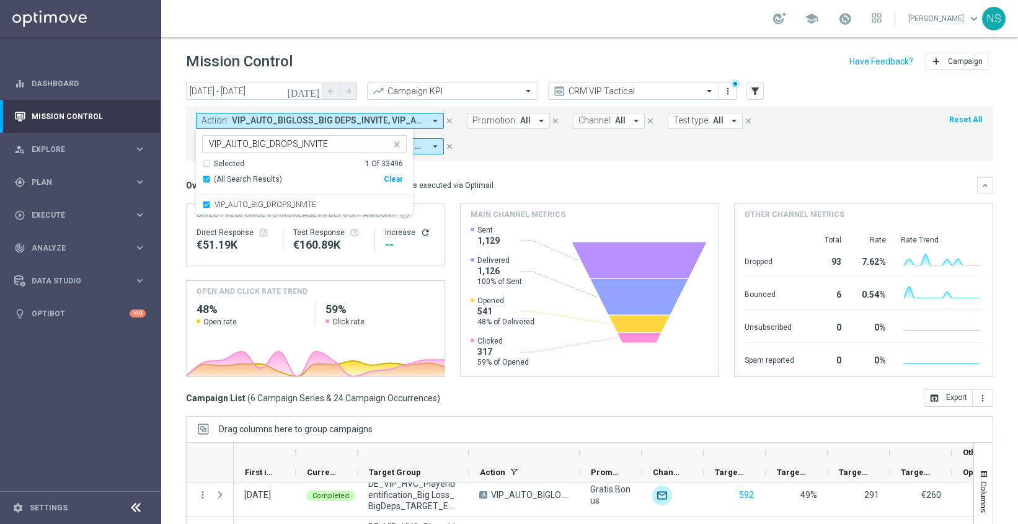
click at [519, 150] on form "Action: VIP_AUTO_BIGLOSS_BIG DEPS_INVITE, VIP_AUTO_BIGWINS_INVITE, VIP_AUTO_BIG…" at bounding box center [562, 134] width 732 height 42
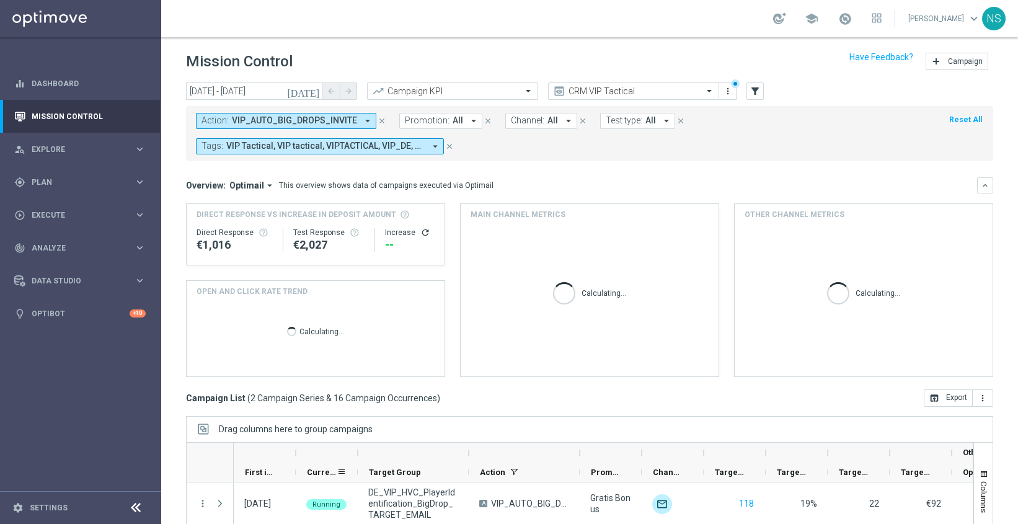
scroll to position [121, 0]
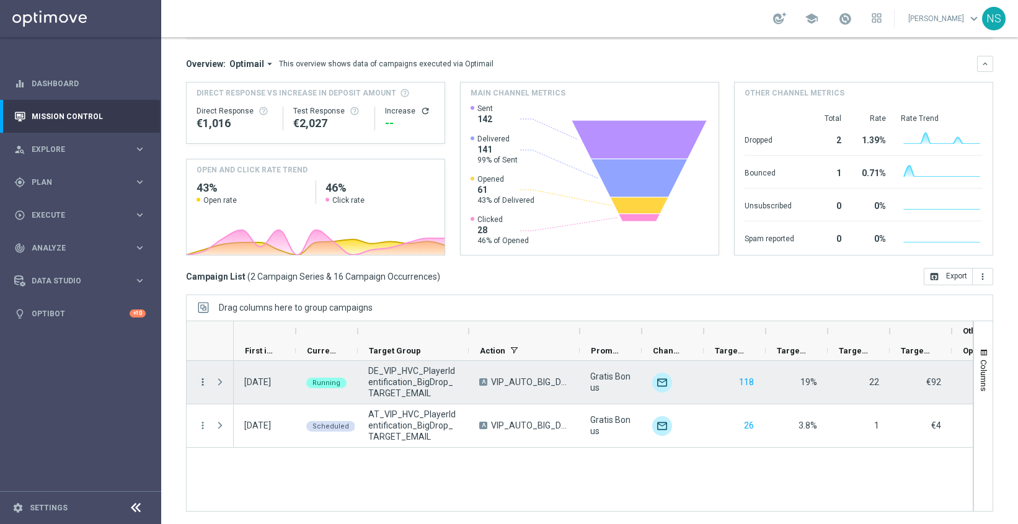
click at [205, 386] on icon "more_vert" at bounding box center [202, 381] width 11 height 11
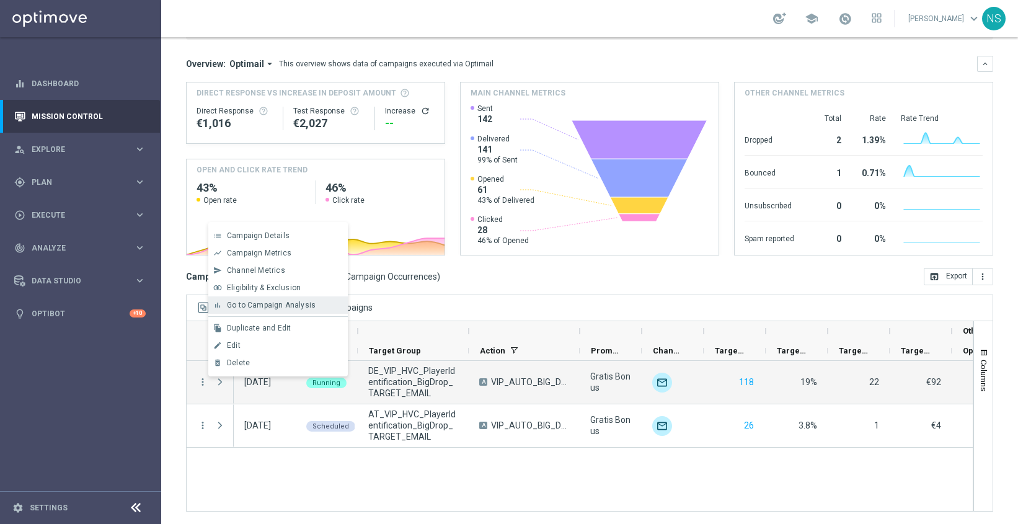
click at [259, 304] on span "Go to Campaign Analysis" at bounding box center [271, 305] width 89 height 9
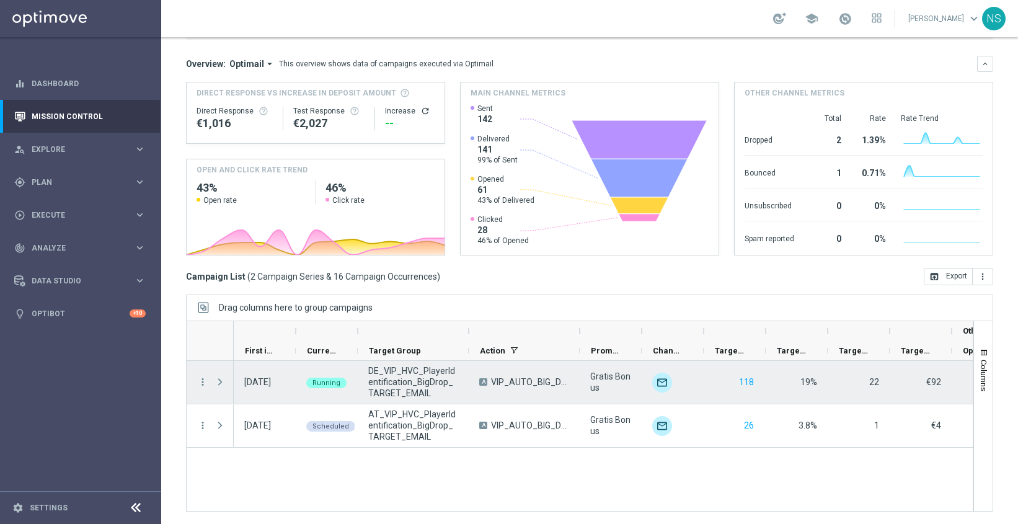
click at [209, 384] on div "Press SPACE to select this row." at bounding box center [221, 382] width 25 height 43
click at [201, 383] on icon "more_vert" at bounding box center [202, 381] width 11 height 11
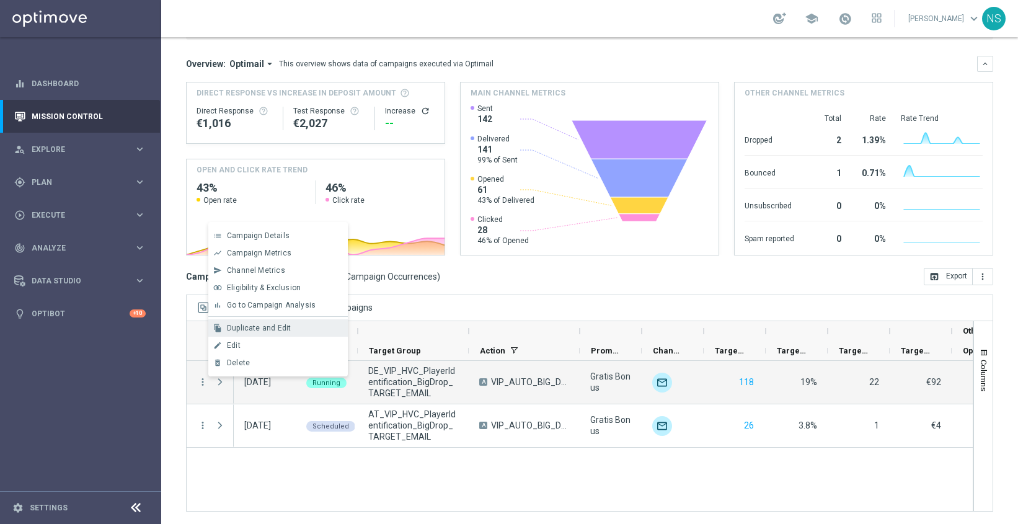
click at [280, 325] on span "Duplicate and Edit" at bounding box center [259, 328] width 64 height 9
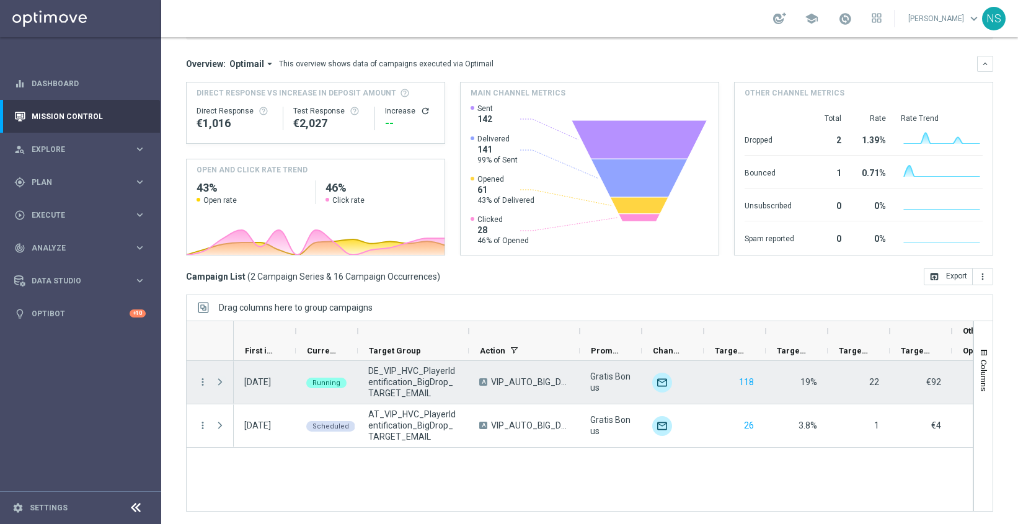
click at [220, 384] on span "Press SPACE to select this row." at bounding box center [219, 382] width 11 height 10
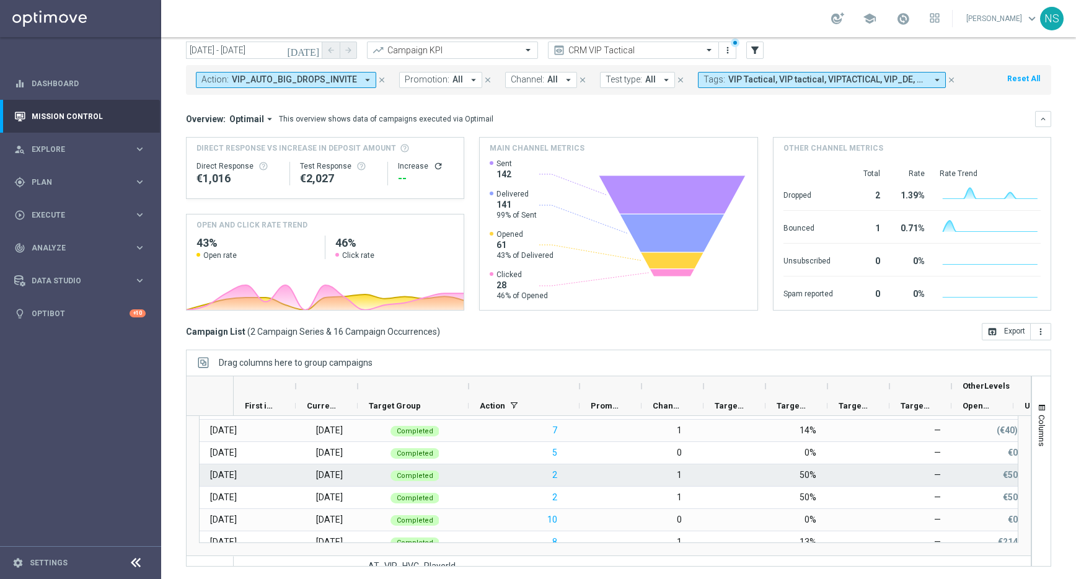
scroll to position [123, 0]
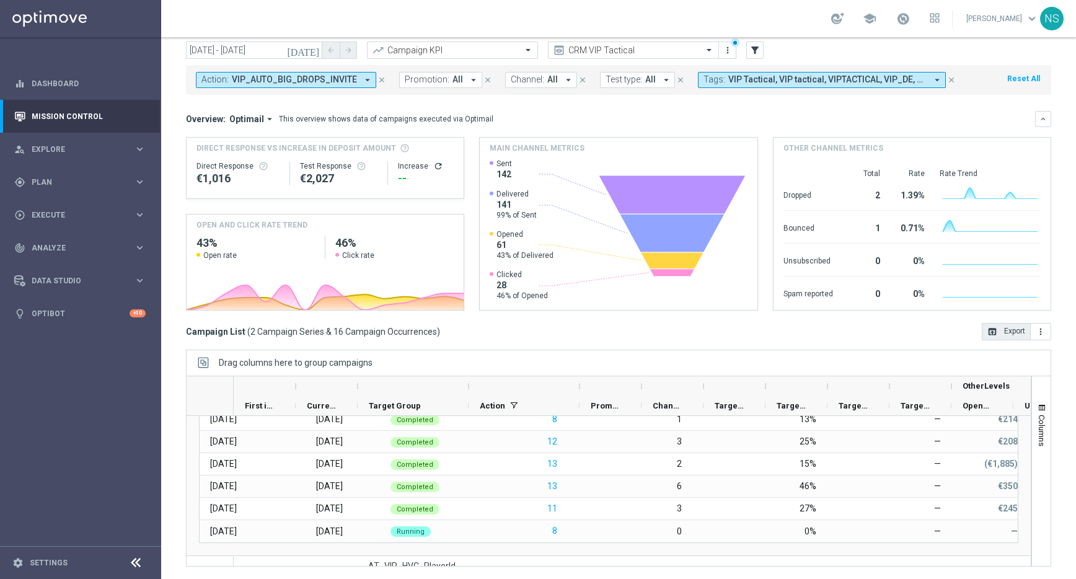
click at [1011, 335] on button "open_in_browser Export" at bounding box center [1006, 331] width 49 height 17
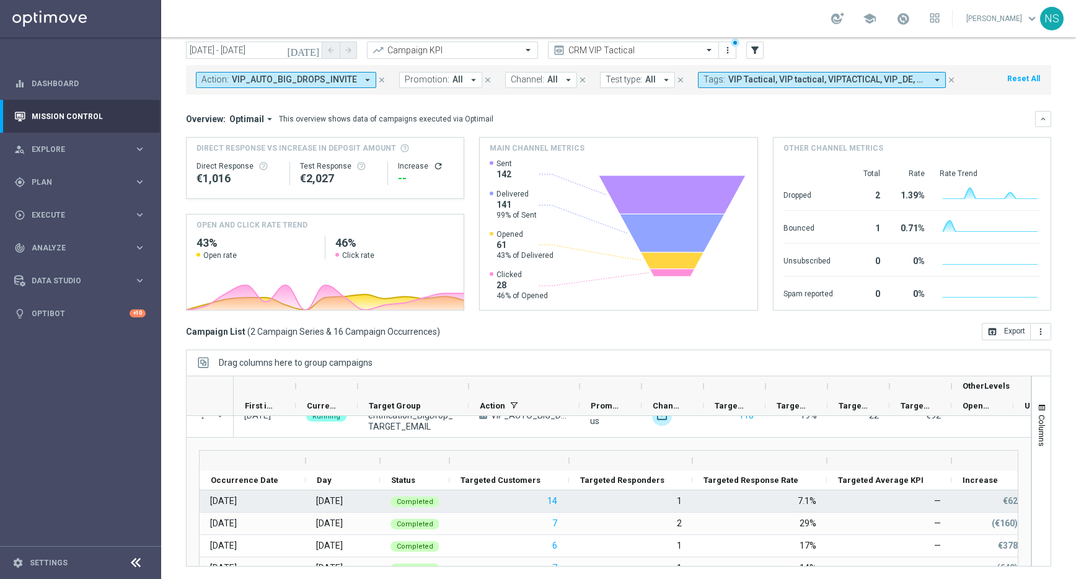
scroll to position [0, 0]
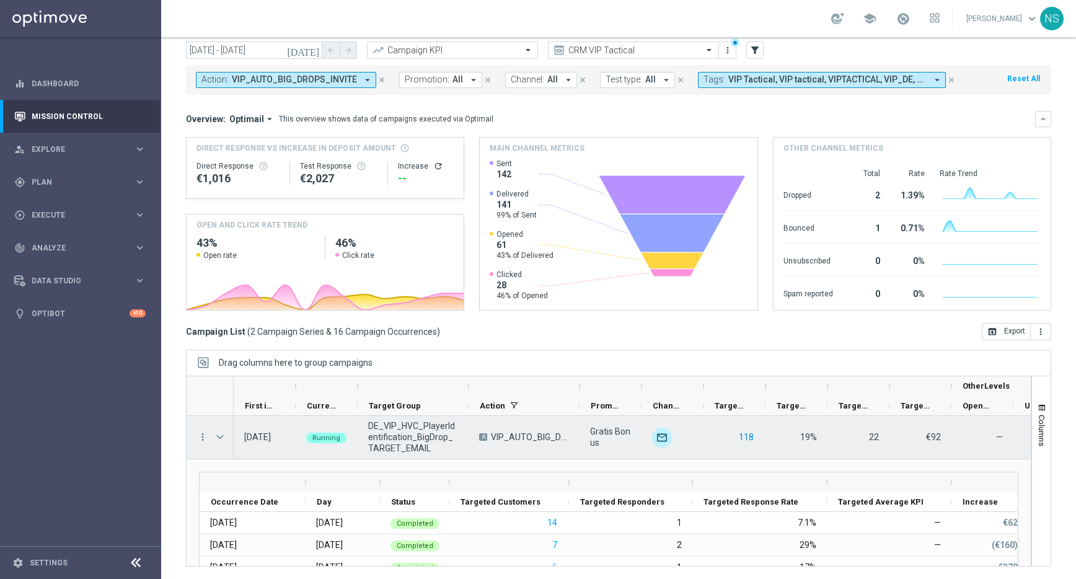
click at [746, 434] on button "118" at bounding box center [746, 437] width 17 height 15
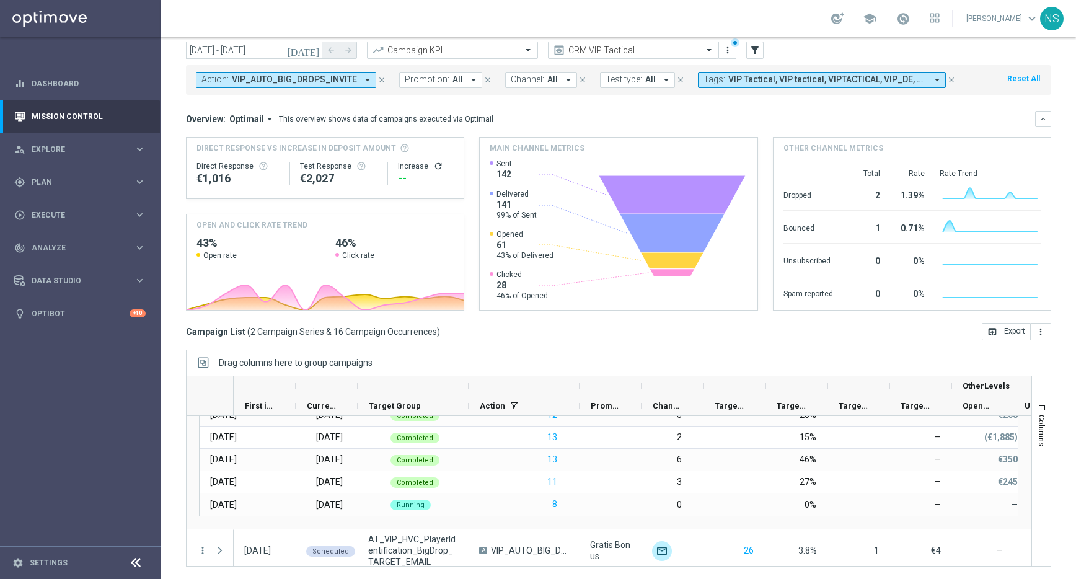
scroll to position [193, 0]
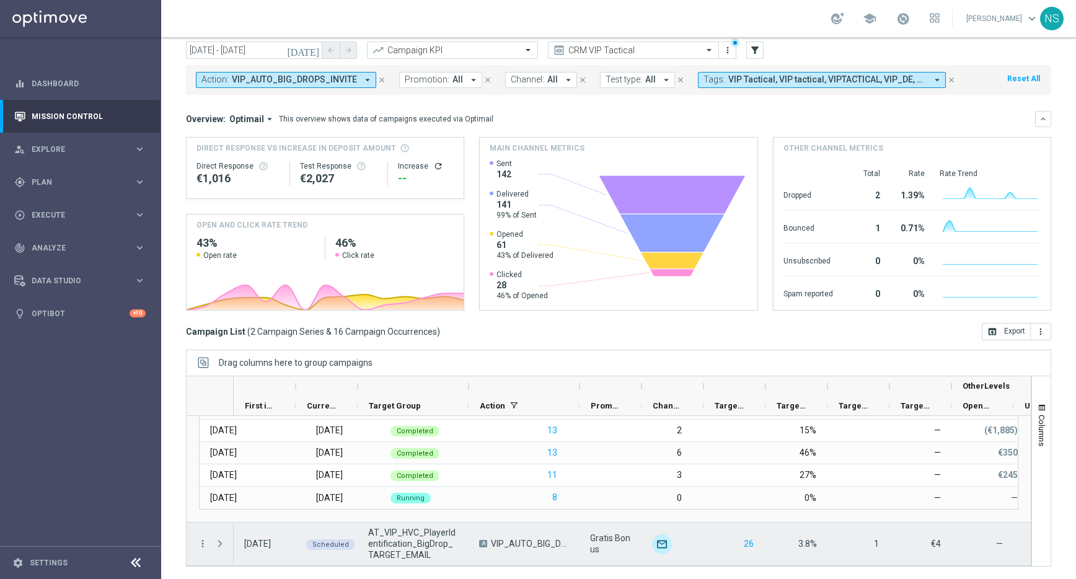
click at [223, 523] on span at bounding box center [219, 544] width 11 height 10
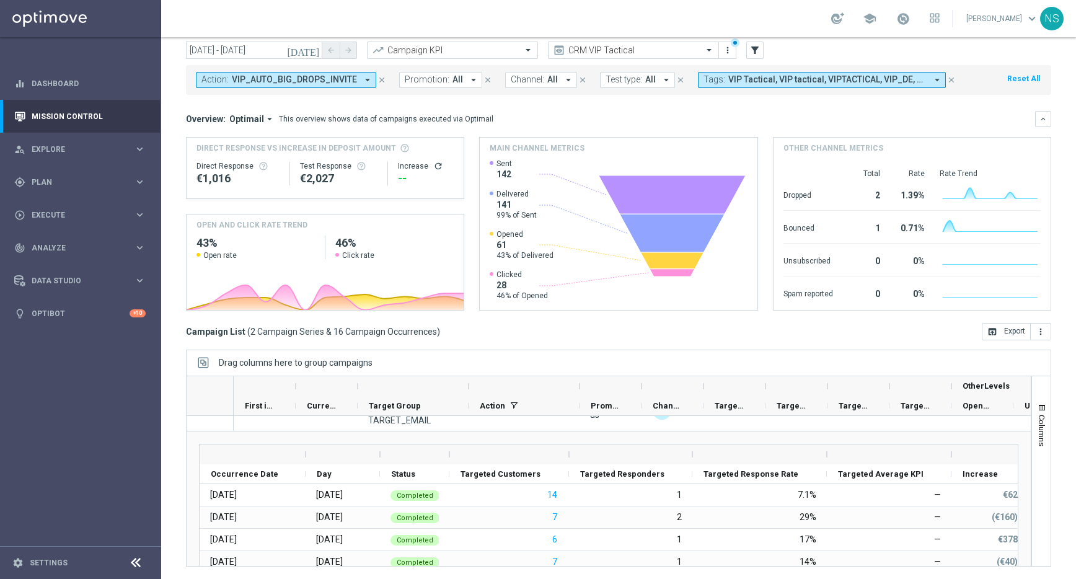
scroll to position [0, 0]
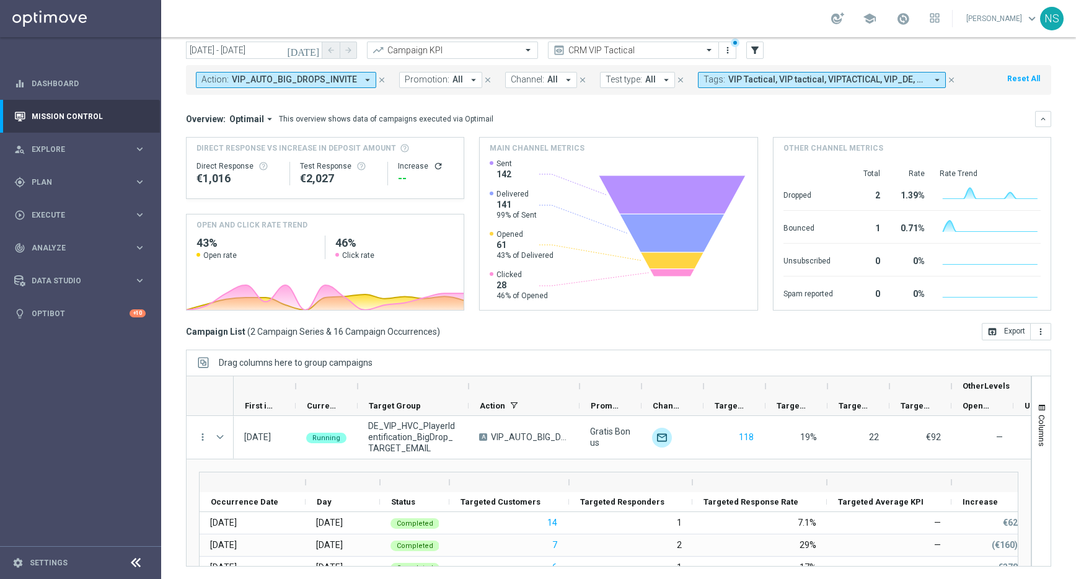
click at [316, 53] on icon "[DATE]" at bounding box center [303, 50] width 33 height 11
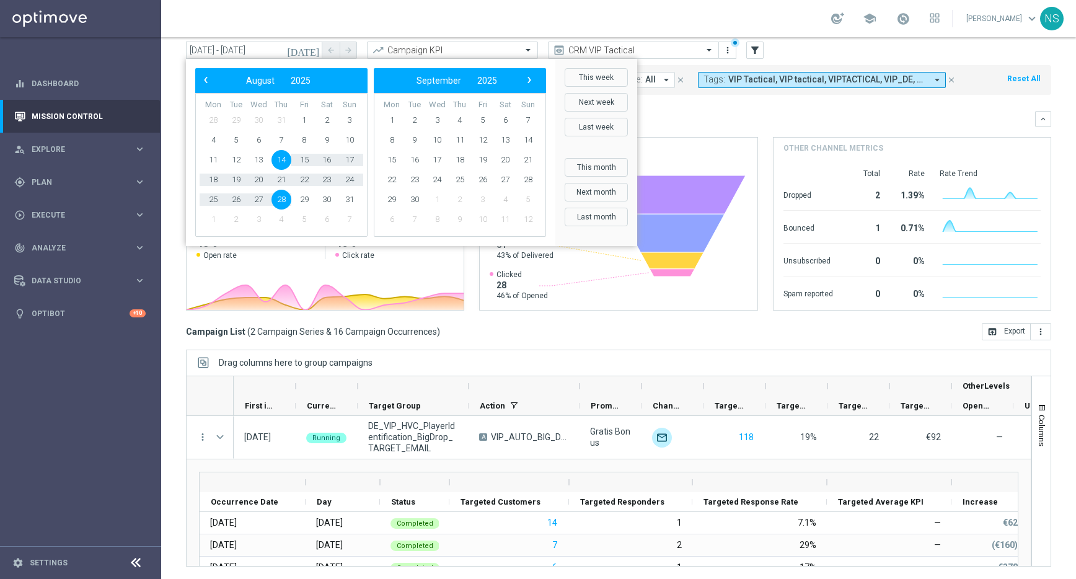
click at [312, 46] on icon "[DATE]" at bounding box center [303, 50] width 33 height 11
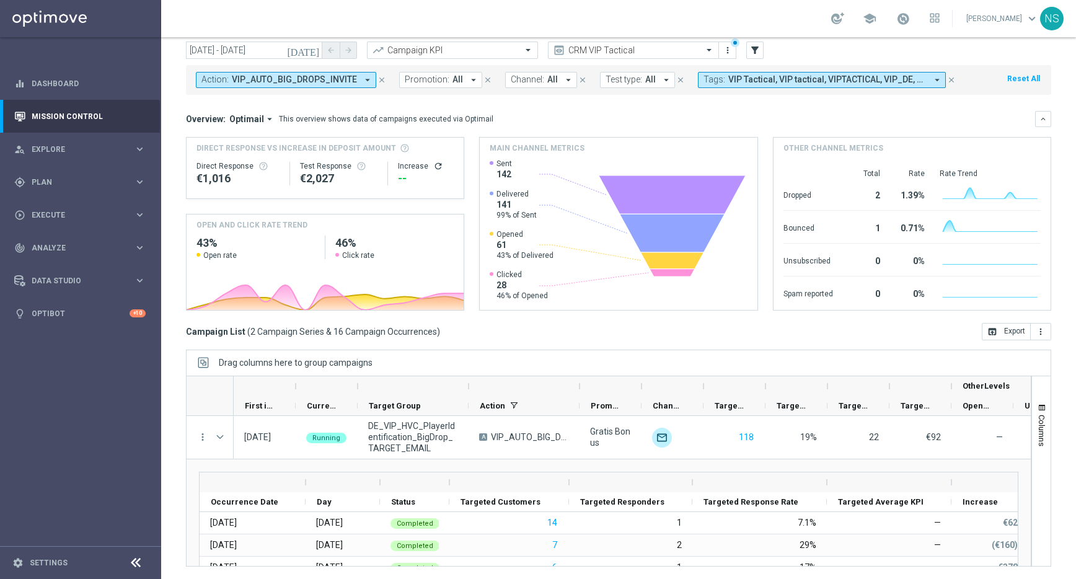
click at [312, 46] on icon "[DATE]" at bounding box center [303, 50] width 33 height 11
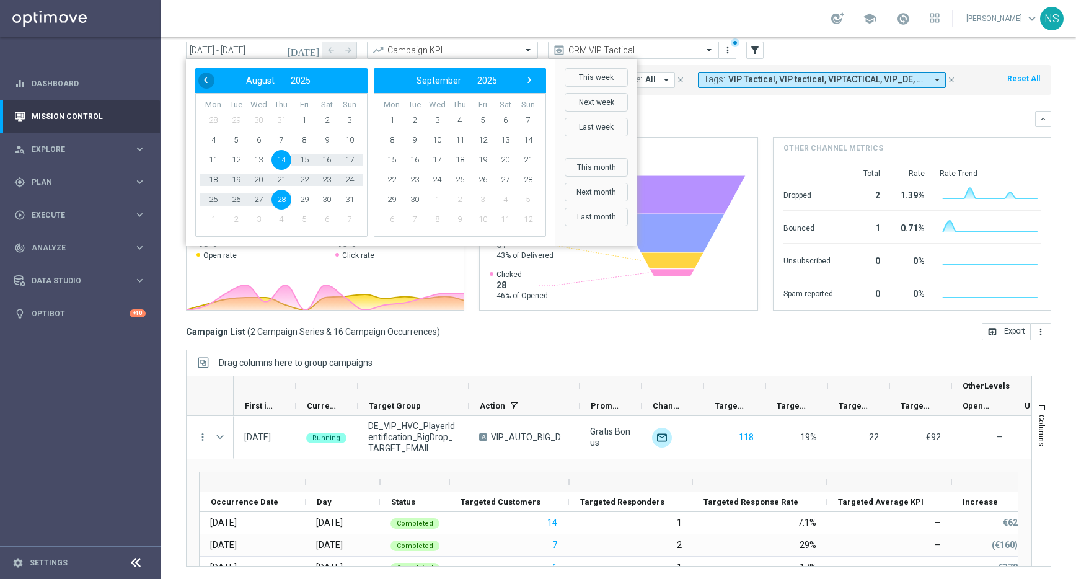
click at [205, 79] on span "‹" at bounding box center [206, 80] width 16 height 16
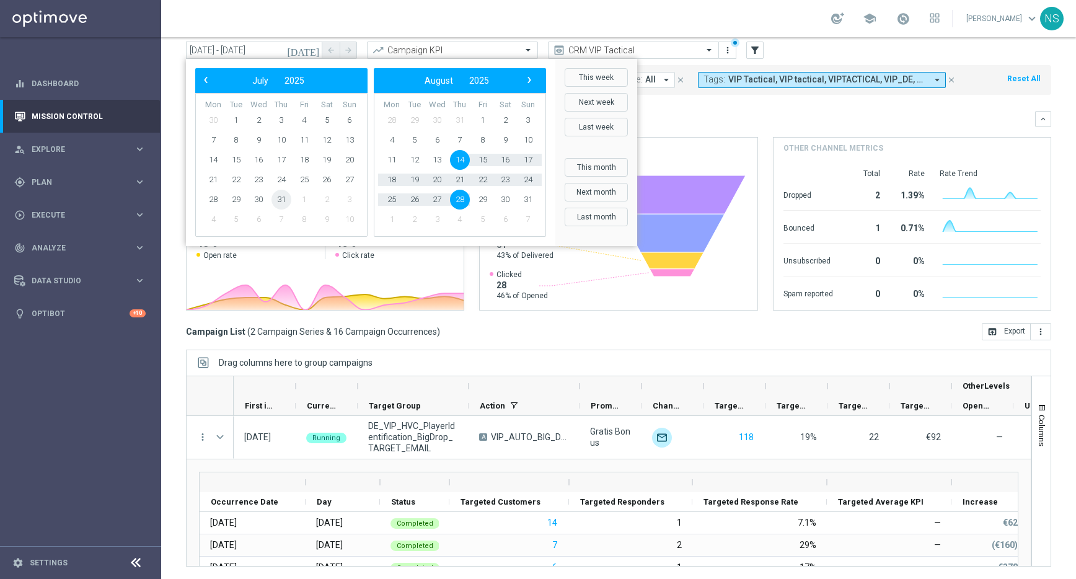
click at [281, 194] on span "31" at bounding box center [281, 200] width 20 height 20
click at [282, 203] on span "31" at bounding box center [281, 200] width 20 height 20
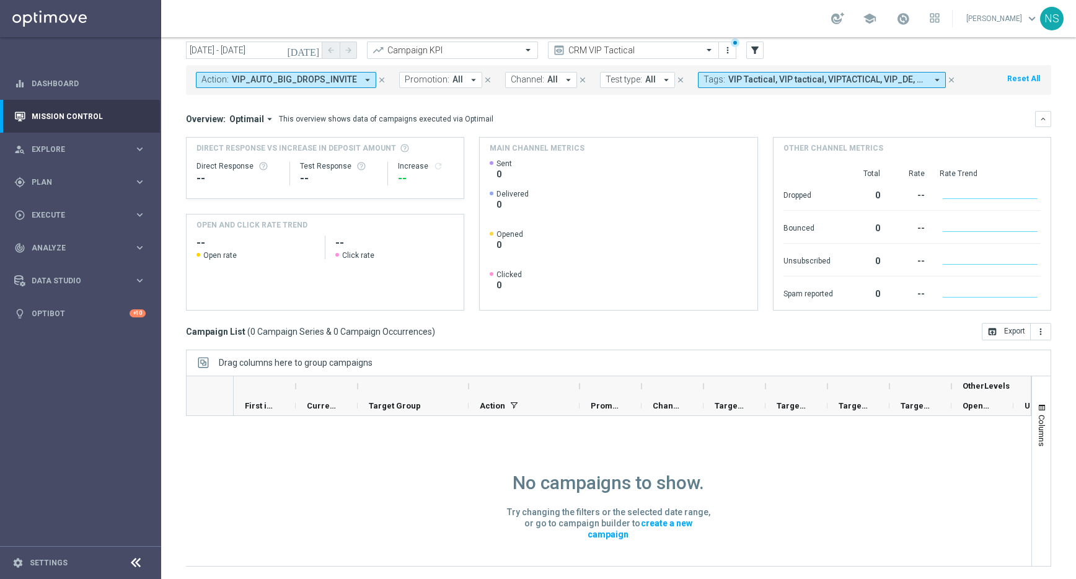
click at [314, 51] on icon "[DATE]" at bounding box center [303, 50] width 33 height 11
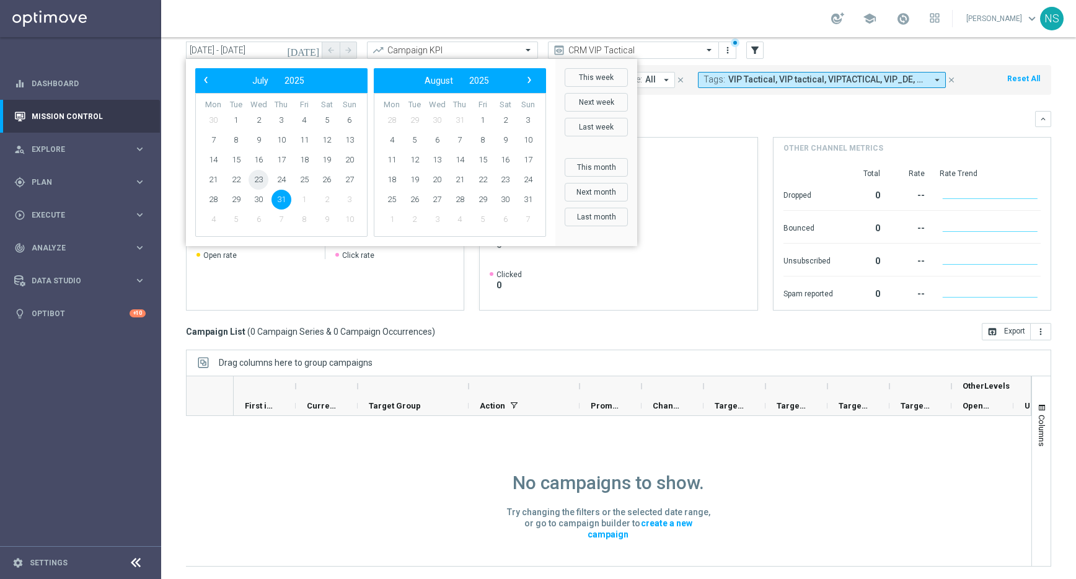
click at [249, 175] on span "23" at bounding box center [259, 180] width 20 height 20
click at [284, 202] on span "31" at bounding box center [281, 200] width 20 height 20
type input "23 Jul 2025 - 31 Jul 2025"
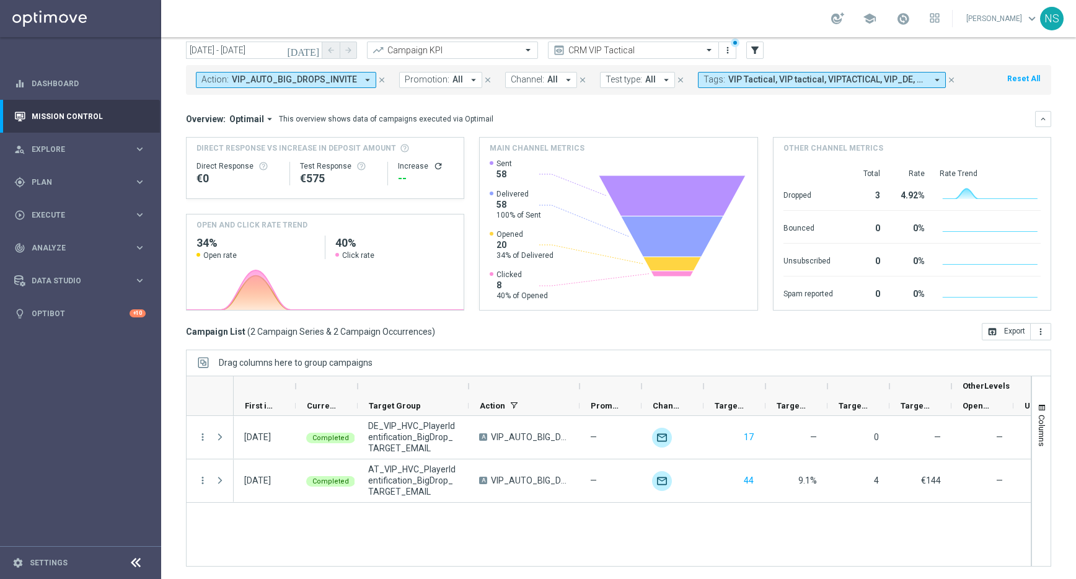
click at [363, 81] on icon "arrow_drop_down" at bounding box center [367, 79] width 11 height 11
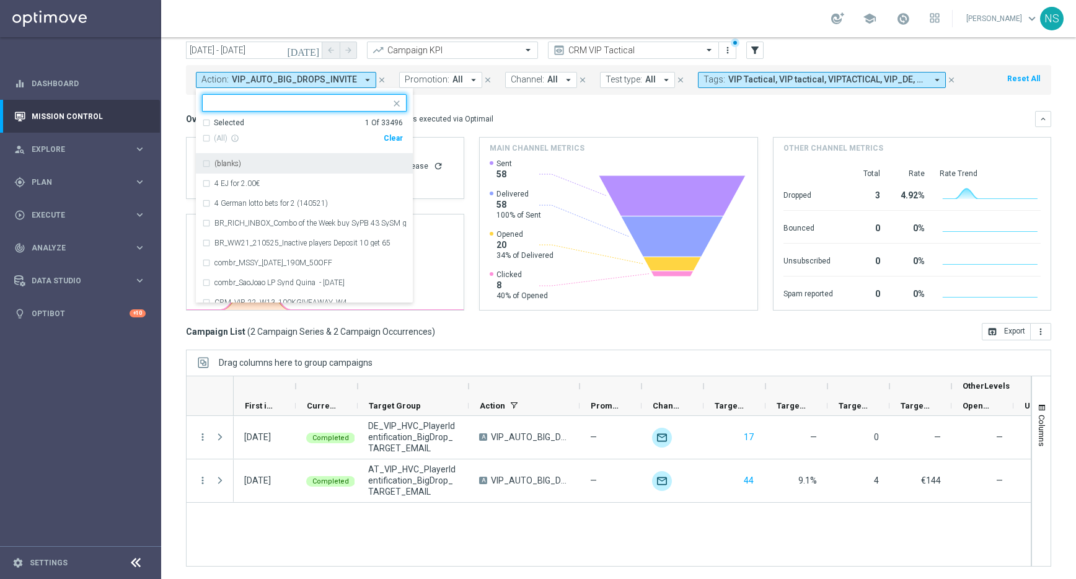
paste input "VIP_AUTO_BIG_DROPS_INVITE"
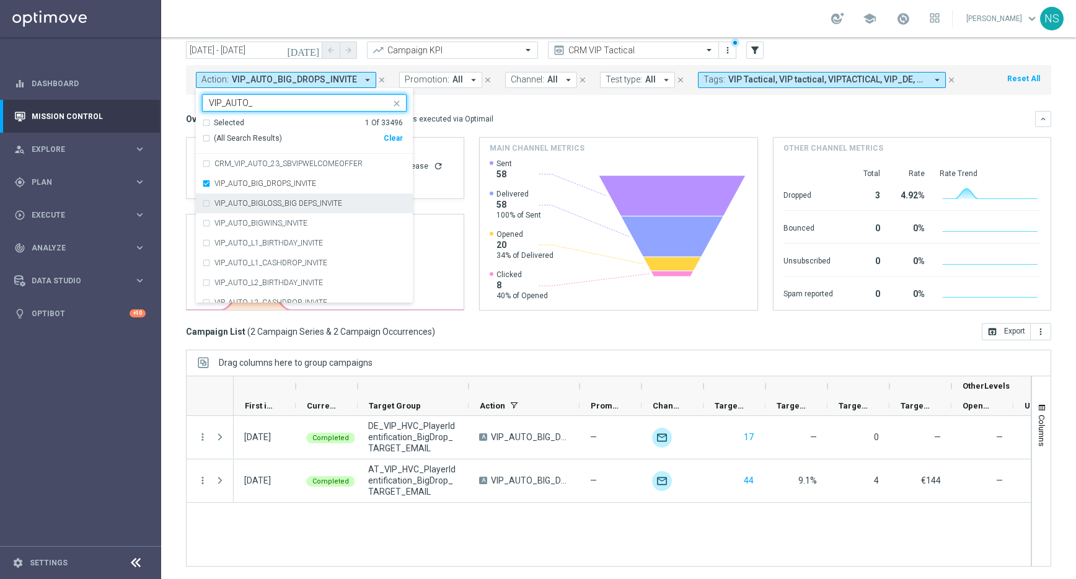
click at [205, 203] on div "VIP_AUTO_BIGLOSS_BIG DEPS_INVITE" at bounding box center [304, 203] width 205 height 20
type input "VIP_AUTO_"
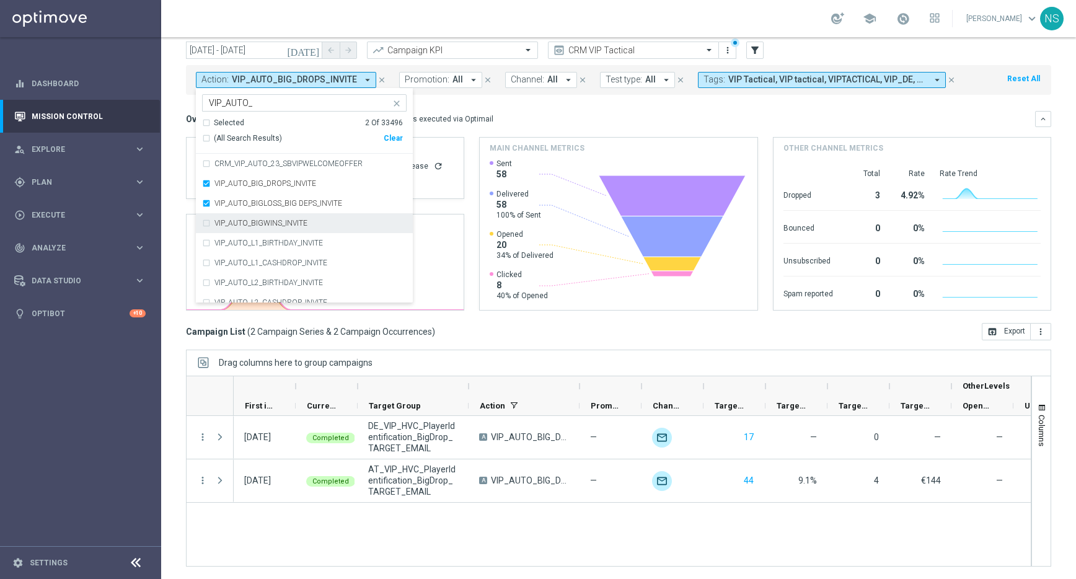
click at [205, 218] on div "VIP_AUTO_BIGWINS_INVITE" at bounding box center [304, 223] width 205 height 20
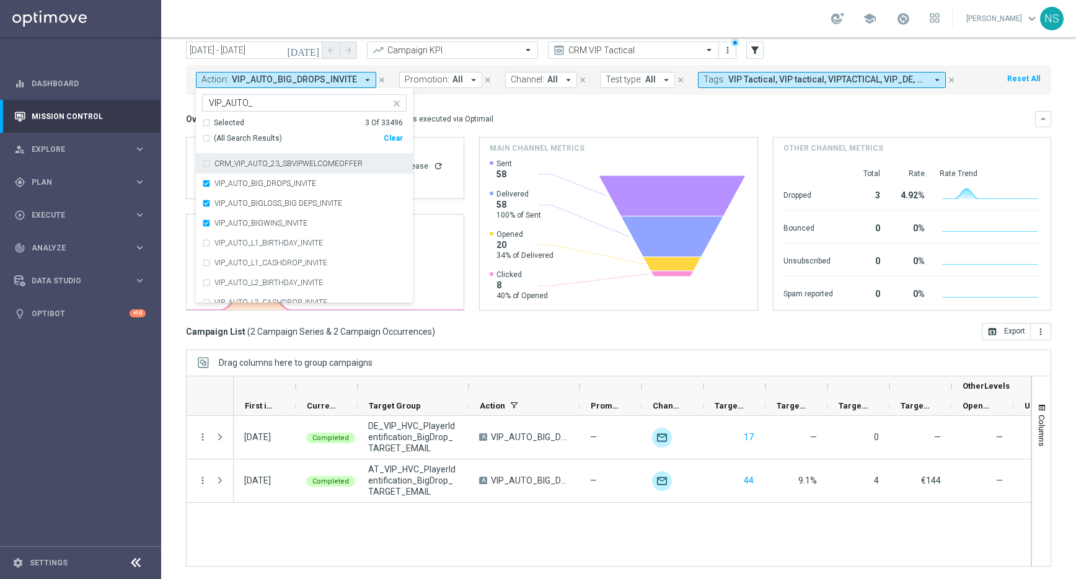
click at [477, 105] on mini-dashboard "Overview: Optimail arrow_drop_down This overview shows data of campaigns execut…" at bounding box center [618, 209] width 865 height 228
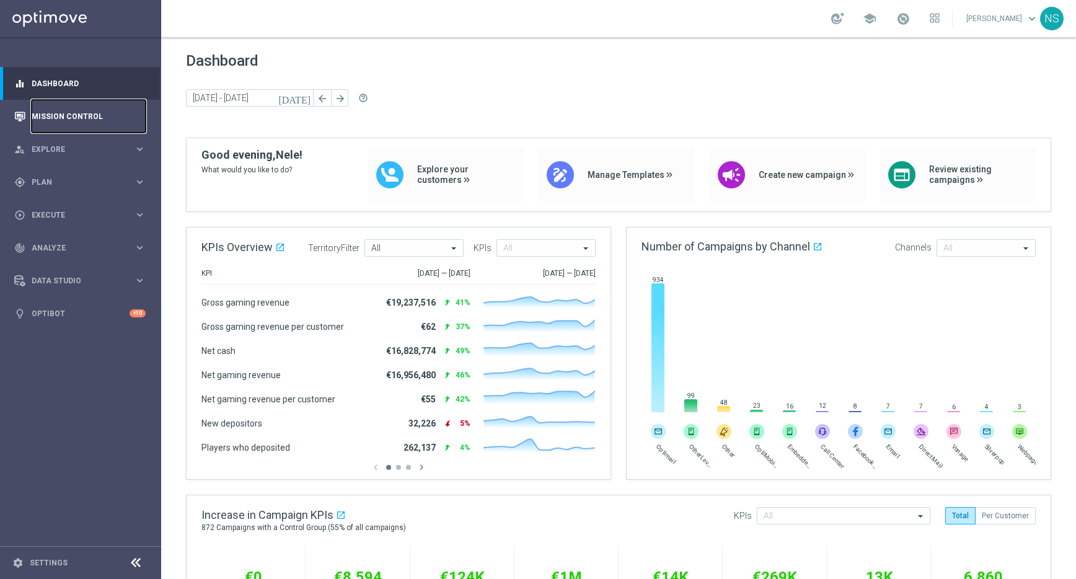
click at [72, 117] on link "Mission Control" at bounding box center [89, 116] width 114 height 33
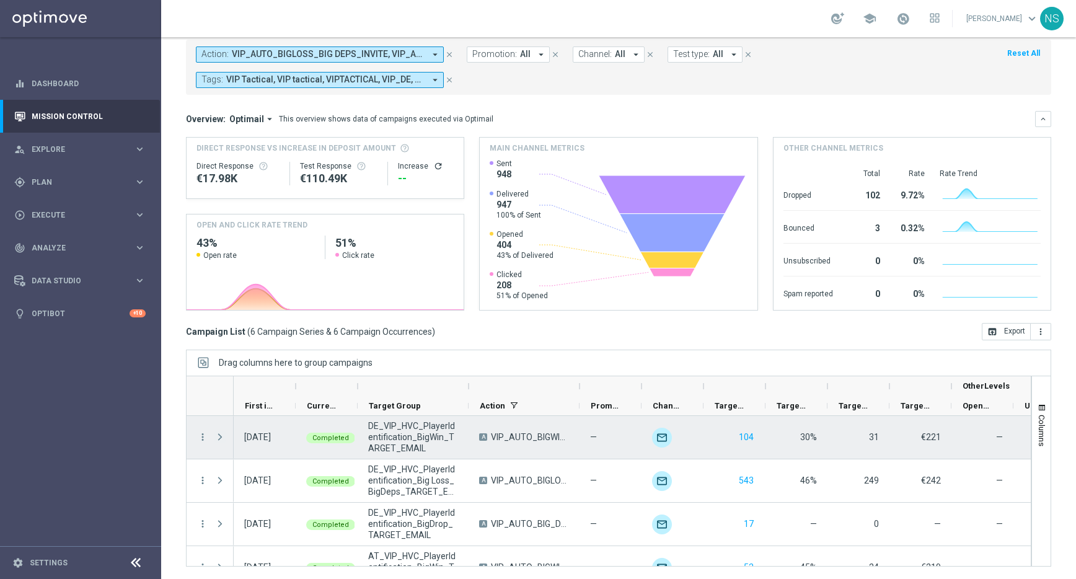
click at [218, 439] on span "Press SPACE to select this row." at bounding box center [219, 437] width 11 height 10
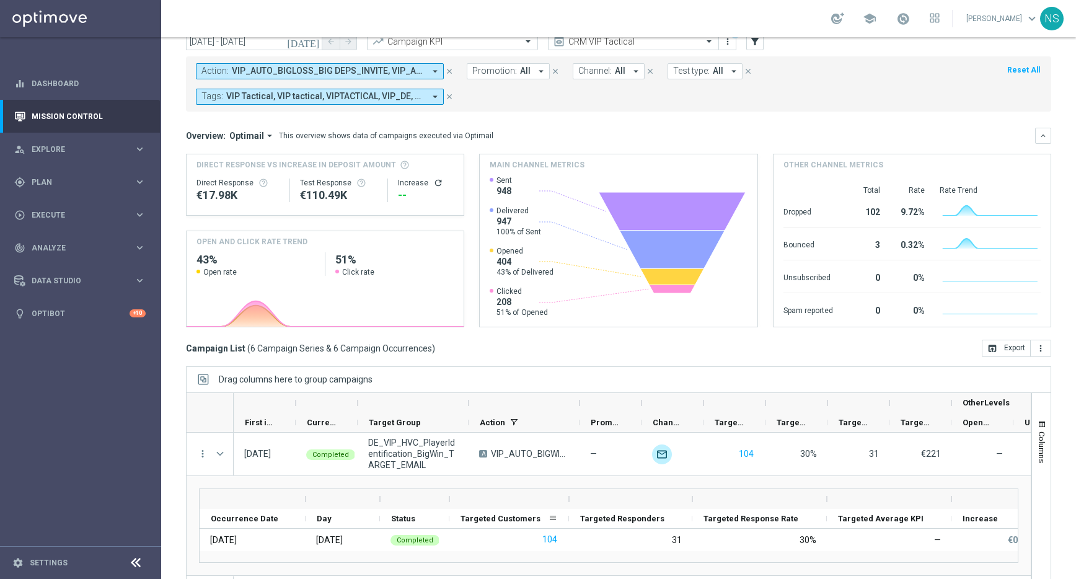
scroll to position [66, 0]
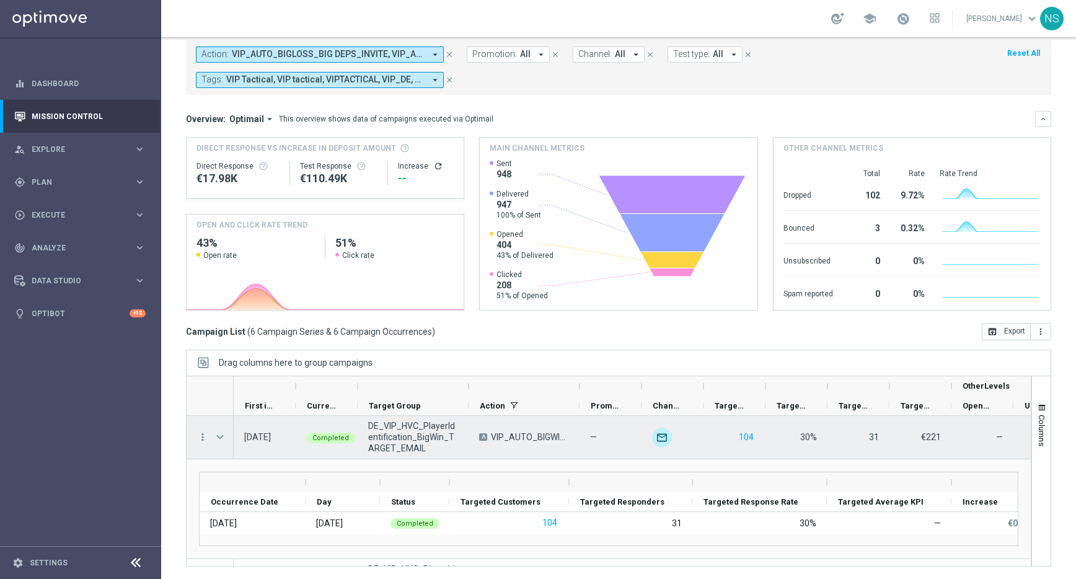
click at [217, 434] on span "Press SPACE to select this row." at bounding box center [219, 437] width 11 height 10
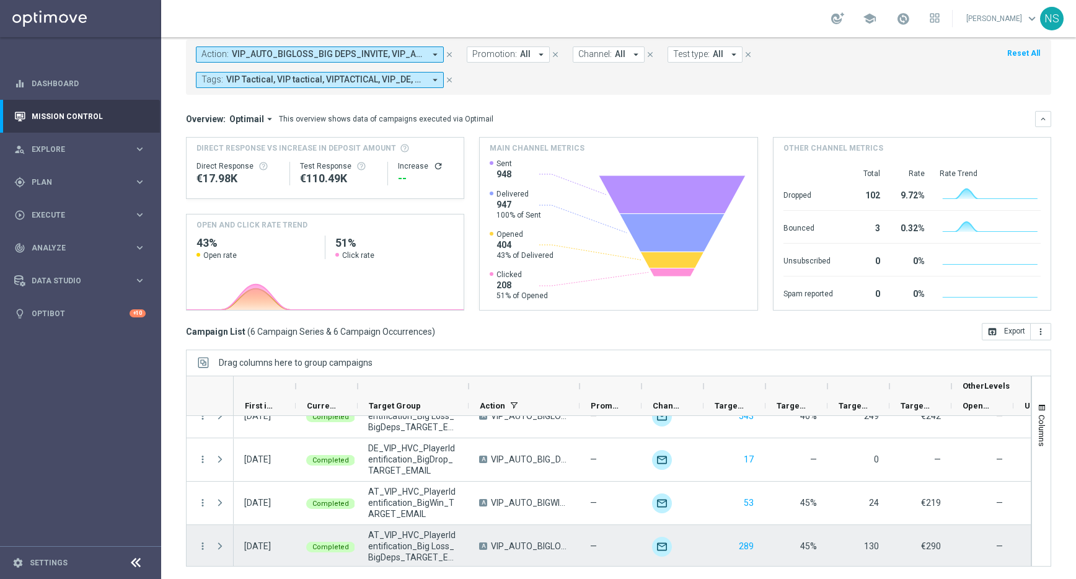
scroll to position [0, 0]
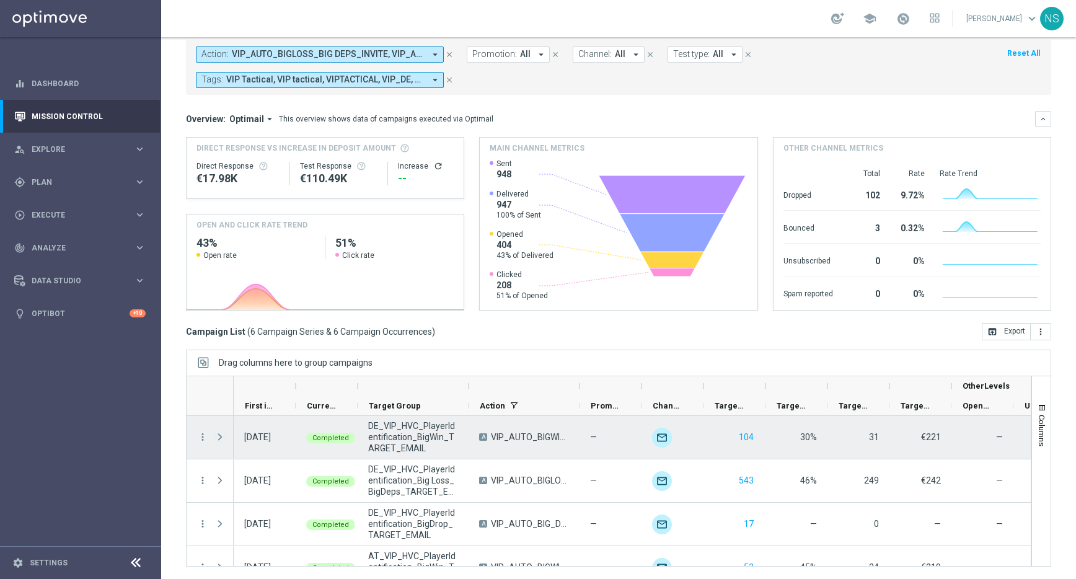
click at [218, 435] on span "Press SPACE to select this row." at bounding box center [219, 437] width 11 height 10
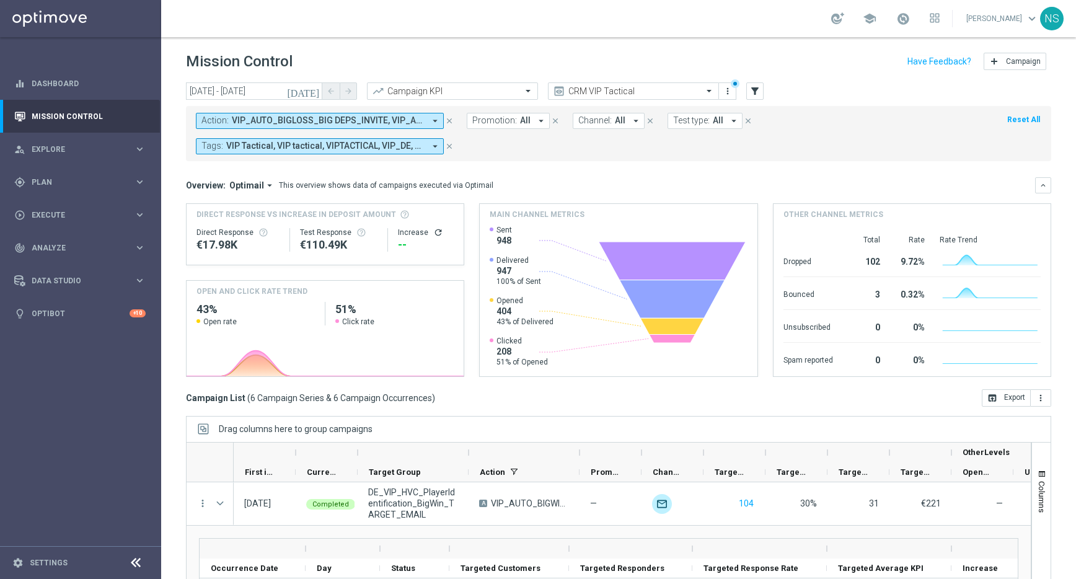
click at [316, 88] on icon "today" at bounding box center [303, 91] width 33 height 11
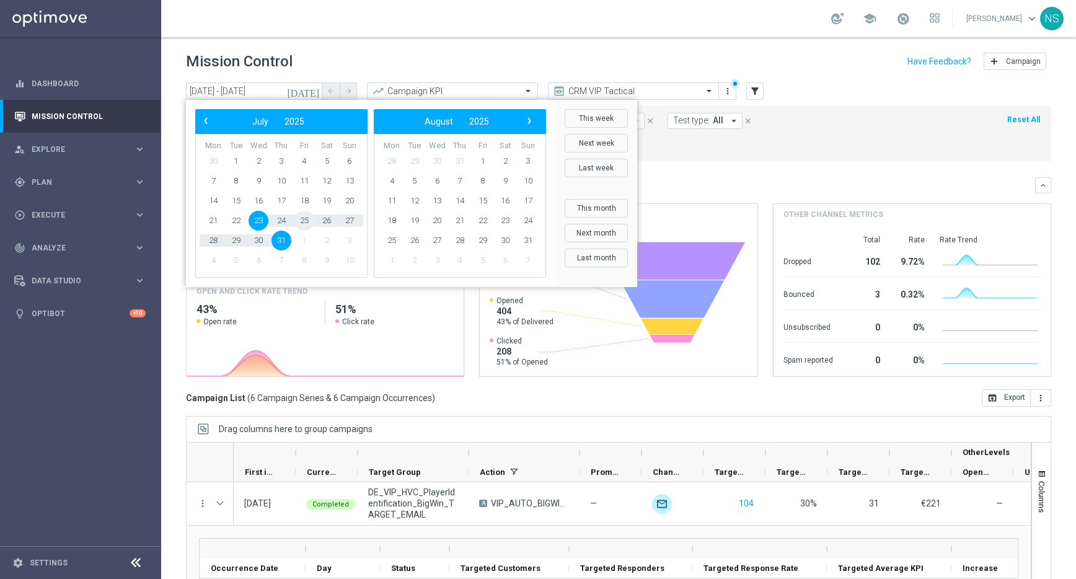
click at [306, 221] on span "25" at bounding box center [304, 221] width 20 height 20
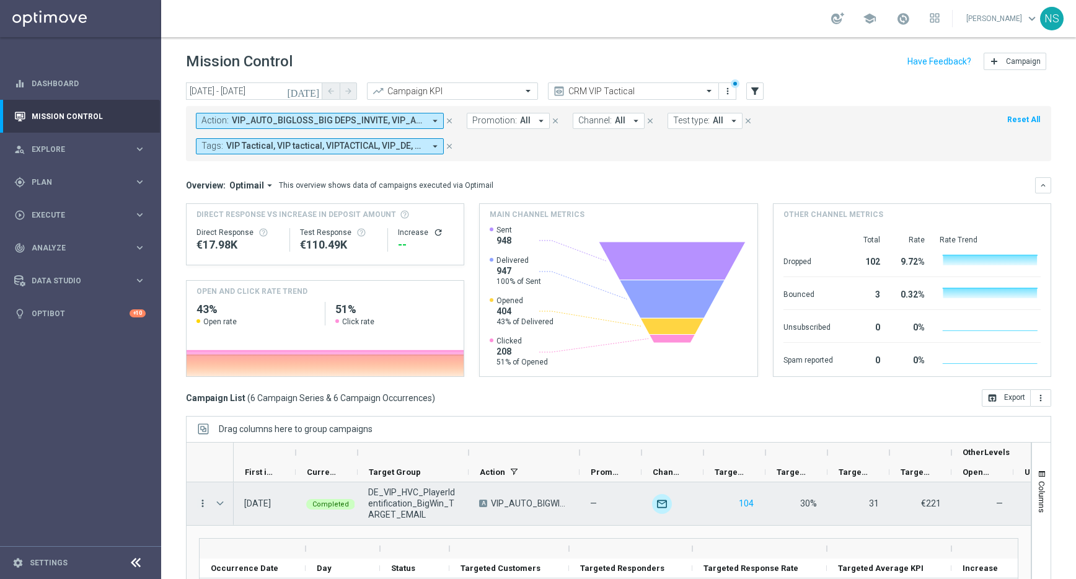
click at [201, 506] on icon "more_vert" at bounding box center [202, 503] width 11 height 11
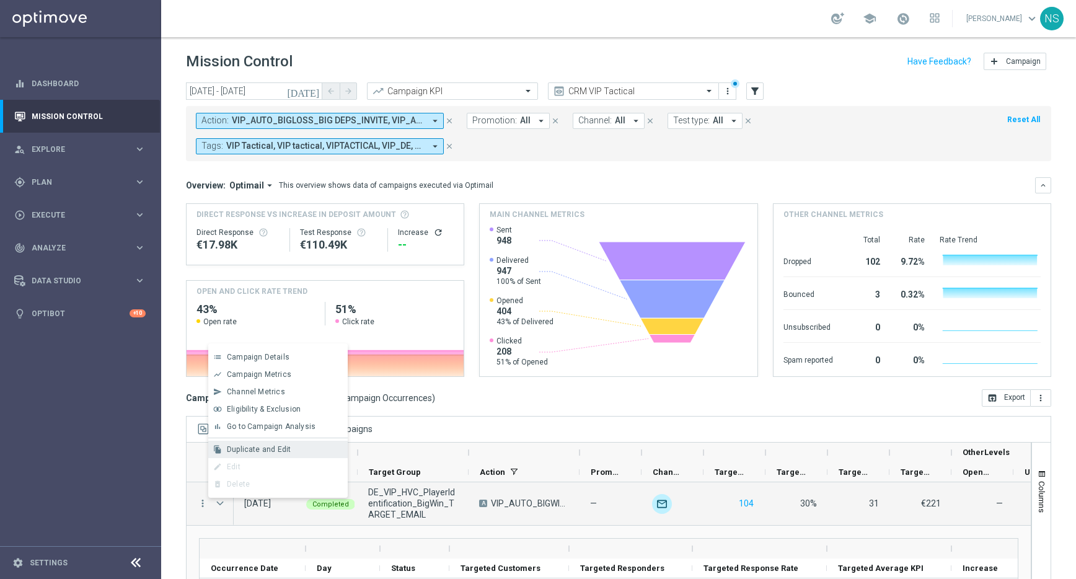
click at [251, 454] on div "file_copy Duplicate and Edit" at bounding box center [277, 449] width 139 height 17
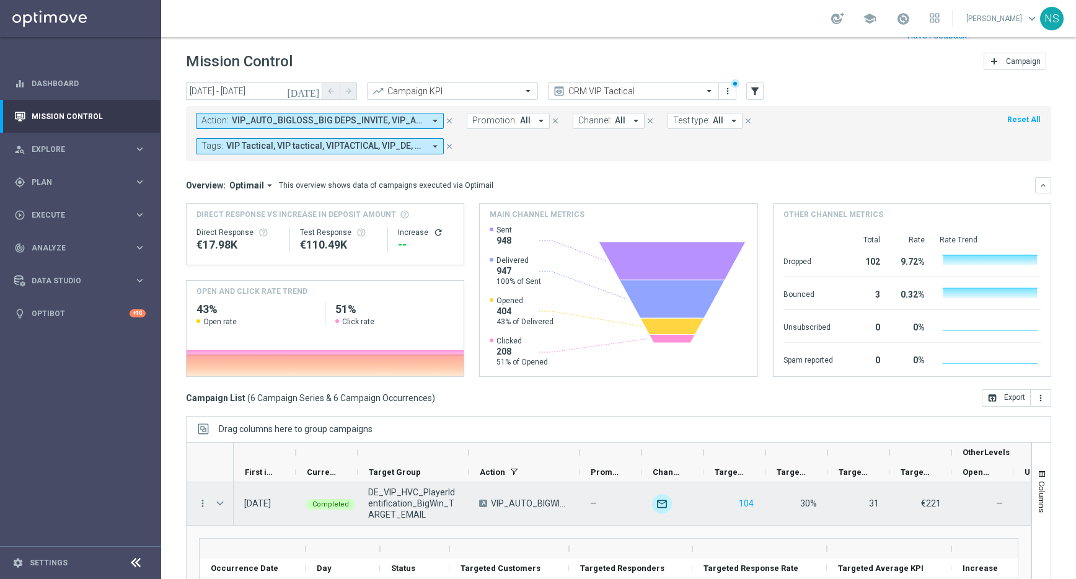
scroll to position [66, 0]
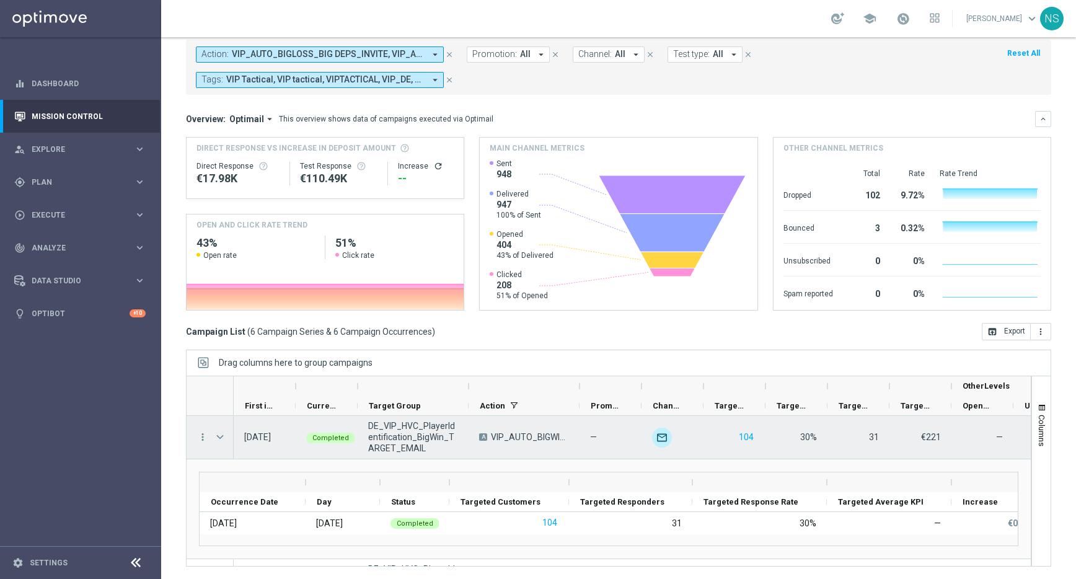
click at [214, 434] on span "Press SPACE to select this row." at bounding box center [219, 437] width 11 height 10
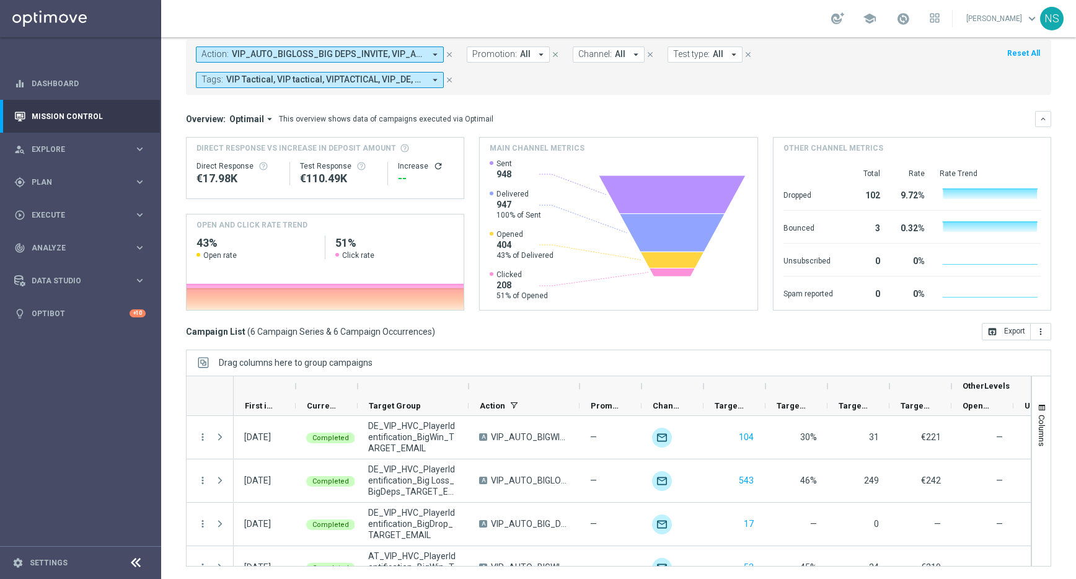
scroll to position [0, 0]
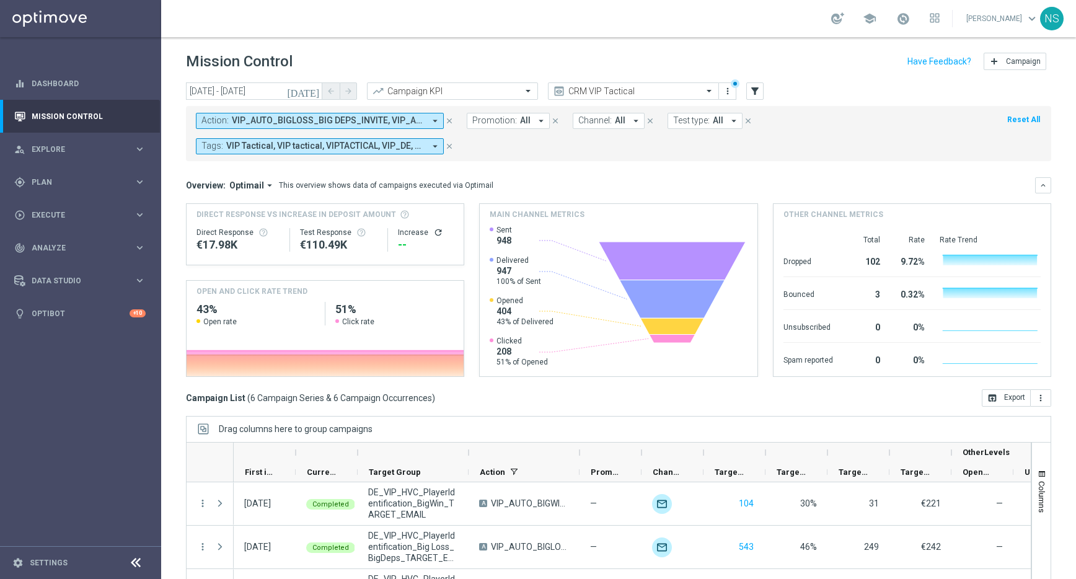
click at [312, 92] on icon "today" at bounding box center [303, 91] width 33 height 11
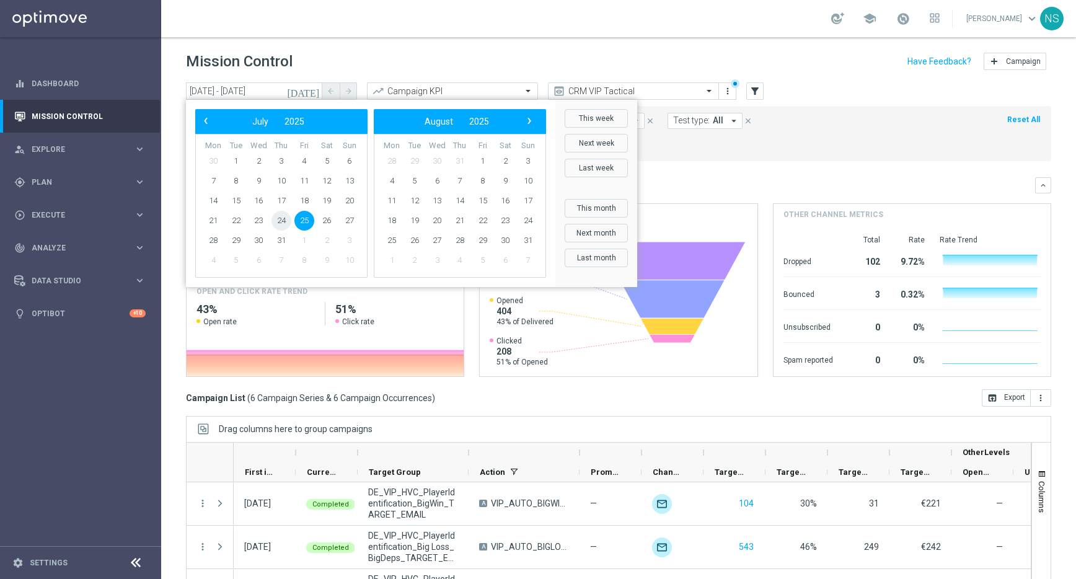
click at [277, 223] on span "24" at bounding box center [281, 221] width 20 height 20
click at [352, 221] on span "27" at bounding box center [350, 221] width 20 height 20
type input "24 Jul 2025 - 27 Jul 2025"
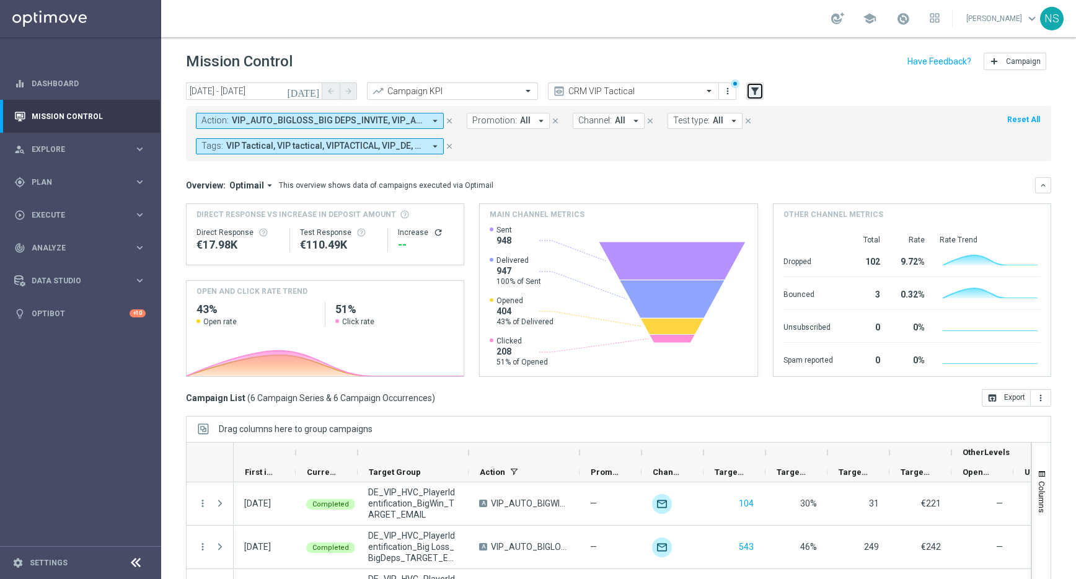
click at [753, 90] on icon "filter_alt" at bounding box center [754, 91] width 11 height 11
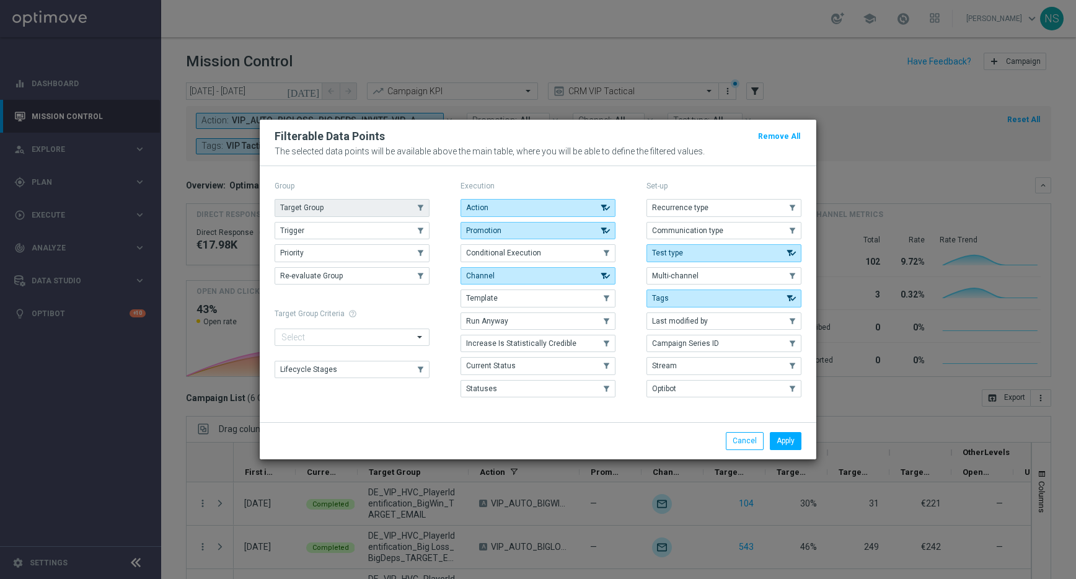
click at [350, 206] on button "Target Group" at bounding box center [352, 207] width 155 height 17
click at [795, 442] on button "Apply" at bounding box center [786, 440] width 32 height 17
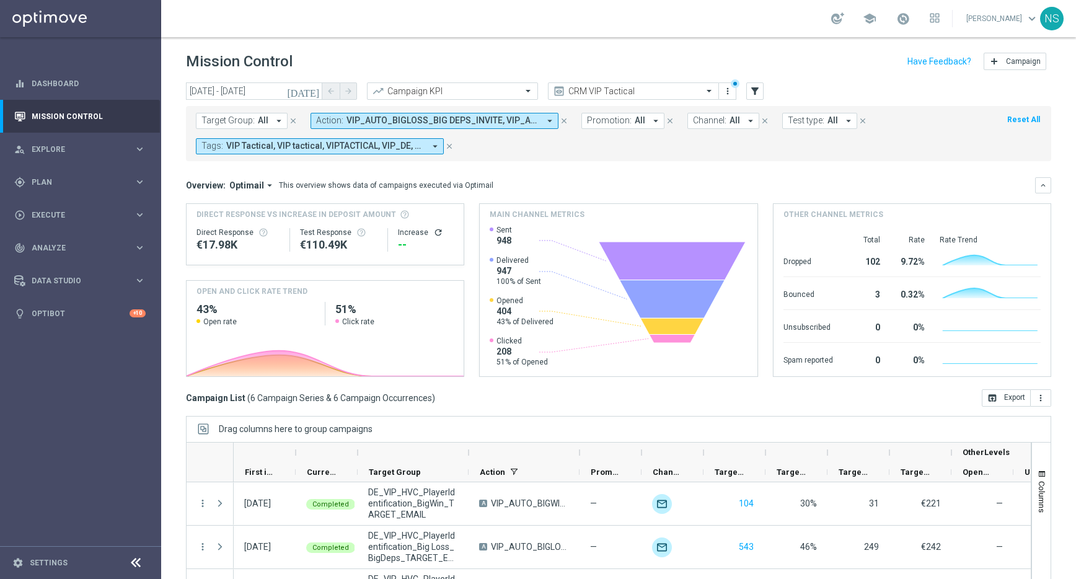
click at [242, 115] on span "Target Group:" at bounding box center [227, 120] width 53 height 11
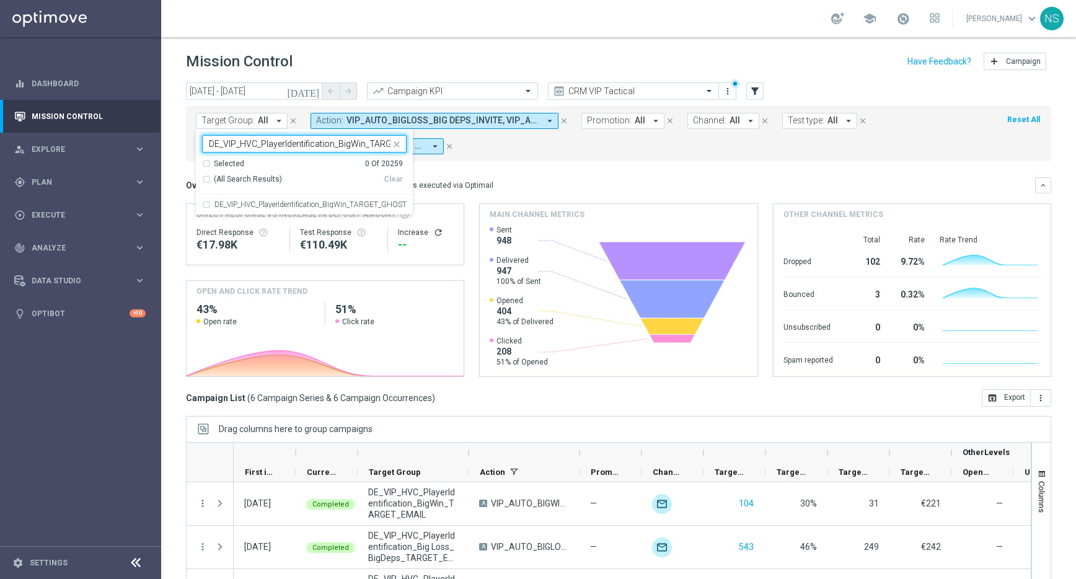
scroll to position [0, 41]
click at [283, 205] on label "DE_VIP_HVC_PlayerIdentification_BigWin_TARGET_GHOST" at bounding box center [310, 204] width 192 height 7
type input "DE_VIP_HVC_PlayerIdentification_BigWin_TARGET_GHOST"
click at [536, 170] on mini-dashboard "Overview: Optimail arrow_drop_down This overview shows data of campaigns execut…" at bounding box center [618, 275] width 865 height 228
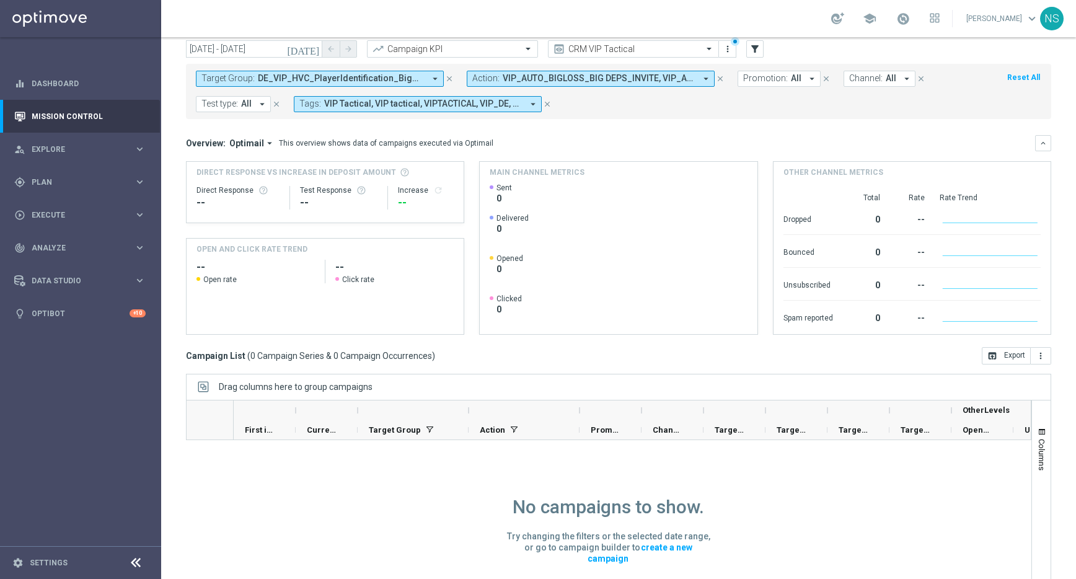
scroll to position [66, 0]
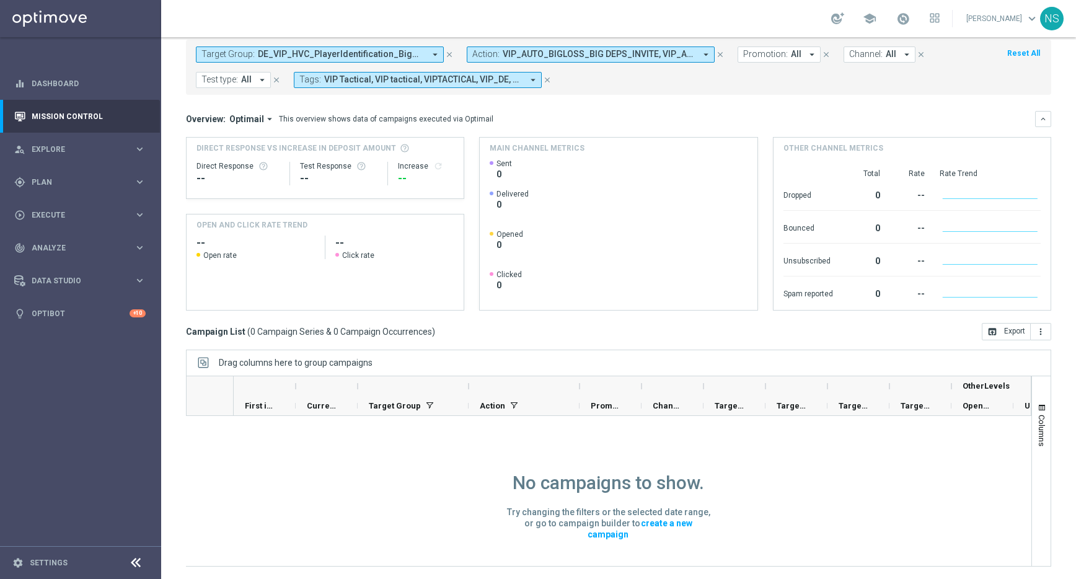
click at [386, 55] on span "DE_VIP_HVC_PlayerIdentification_BigWin_TARGET_GHOST" at bounding box center [341, 54] width 167 height 11
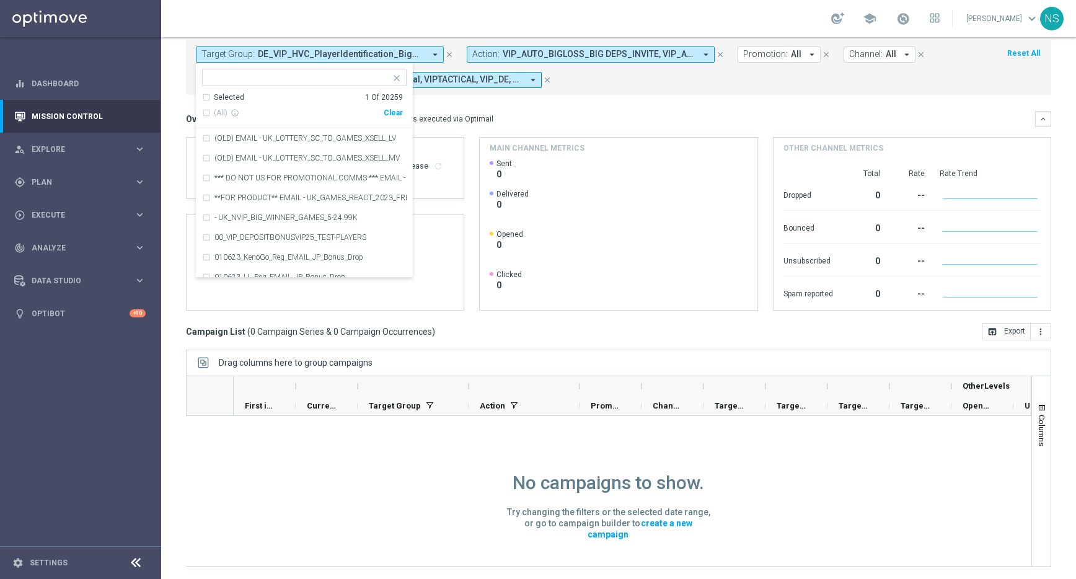
click at [464, 102] on mini-dashboard "Overview: Optimail arrow_drop_down This overview shows data of campaigns execut…" at bounding box center [618, 209] width 865 height 228
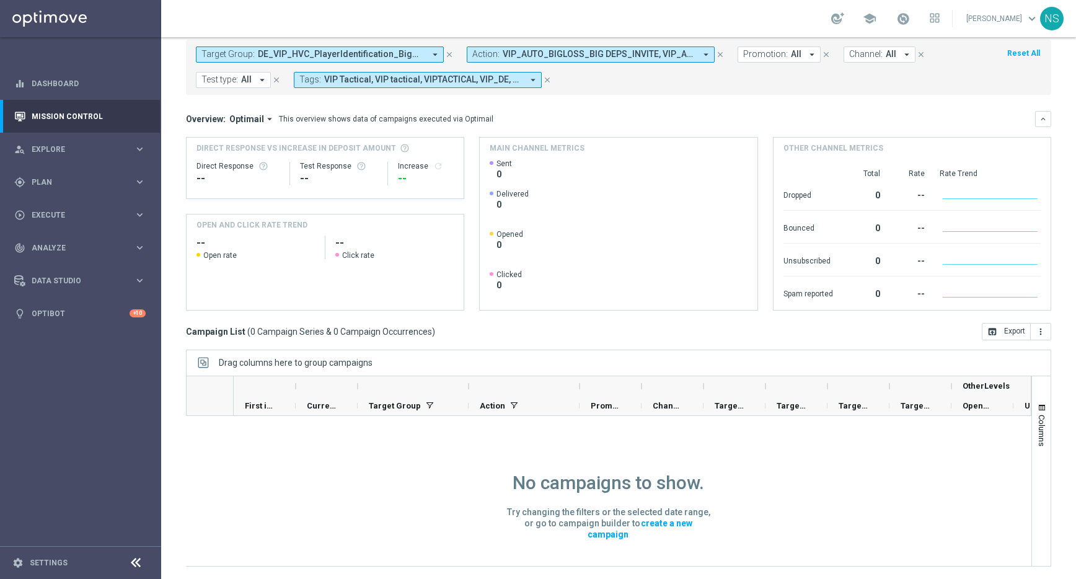
scroll to position [0, 0]
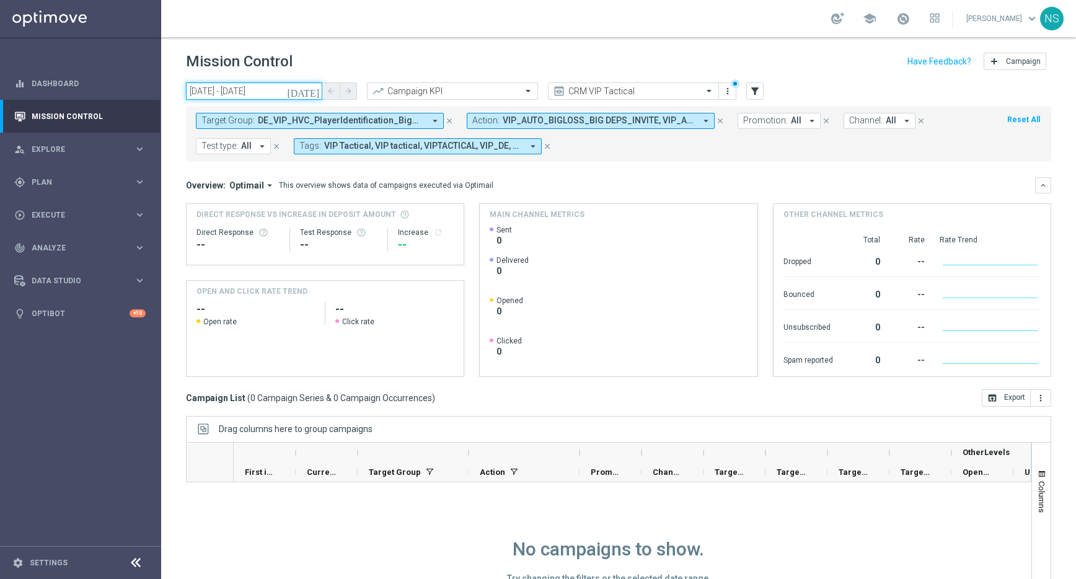
click at [296, 95] on input "24 Jul 2025 - 27 Jul 2025" at bounding box center [254, 90] width 136 height 17
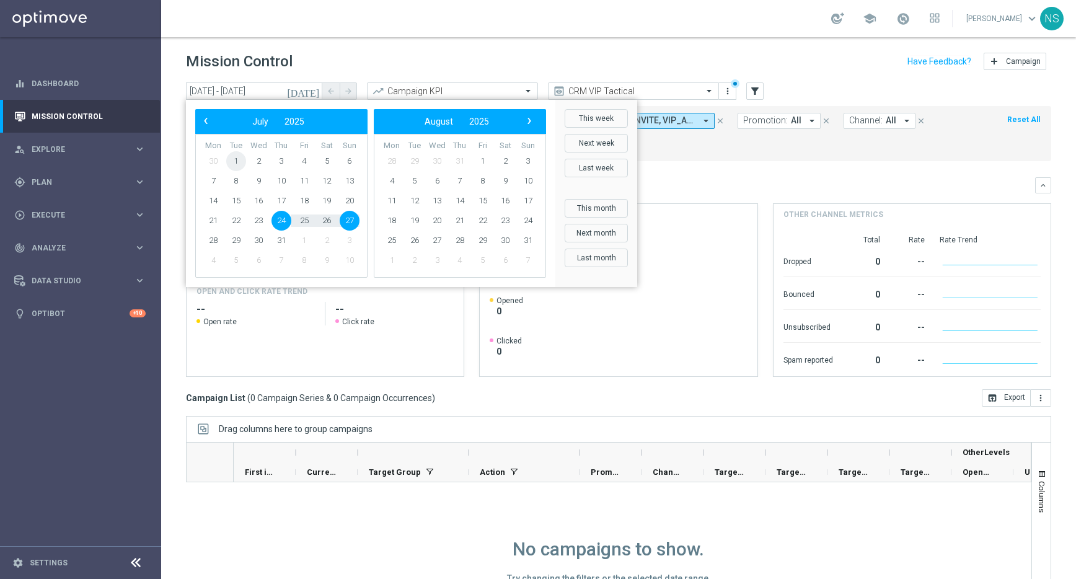
click at [236, 159] on span "1" at bounding box center [236, 161] width 20 height 20
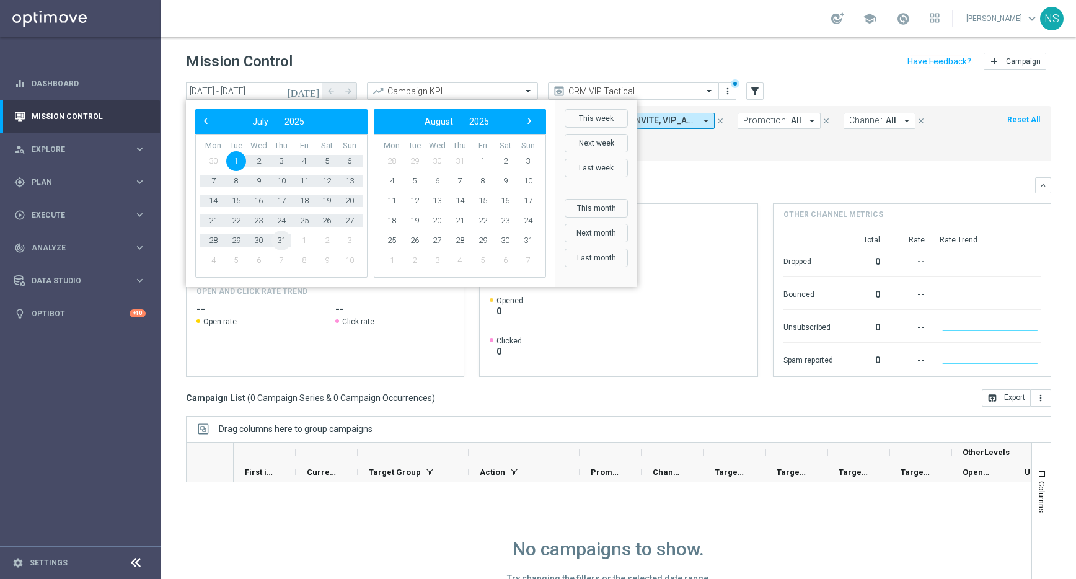
click at [276, 240] on span "31" at bounding box center [281, 241] width 20 height 20
type input "01 Jul 2025 - 31 Jul 2025"
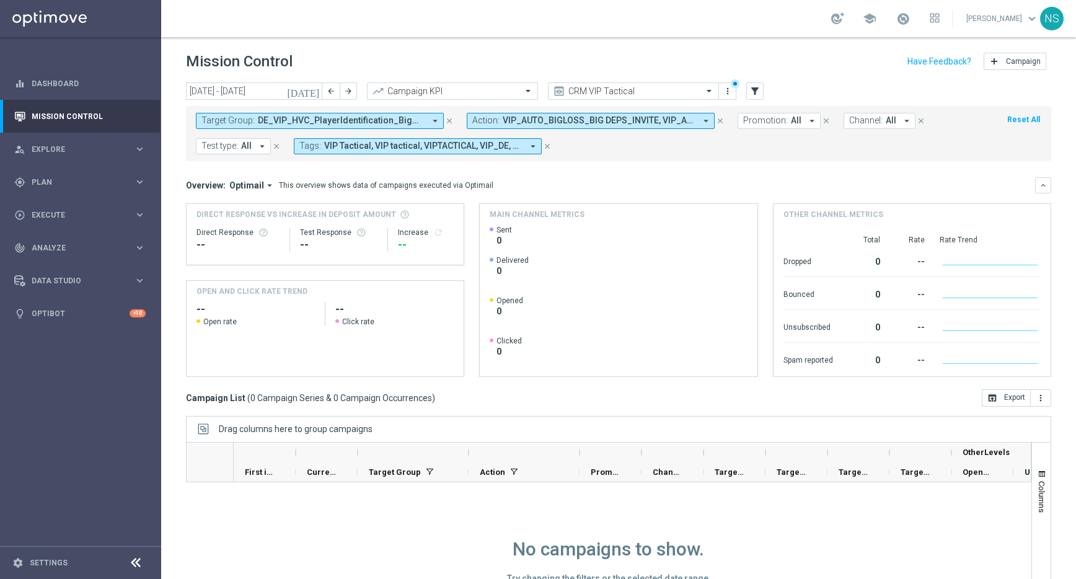
click at [697, 124] on button "Action: VIP_AUTO_BIGLOSS_BIG DEPS_INVITE, VIP_AUTO_BIGWINS_INVITE, VIP_AUTO_BIG…" at bounding box center [591, 121] width 248 height 16
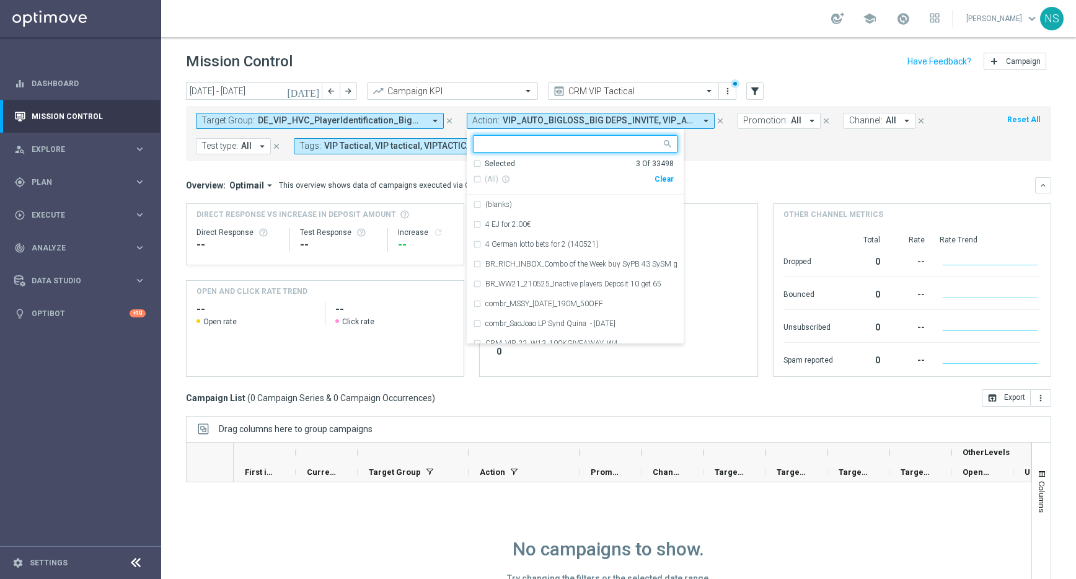
click at [424, 118] on span "DE_VIP_HVC_PlayerIdentification_BigWin_TARGET_GHOST" at bounding box center [341, 120] width 167 height 11
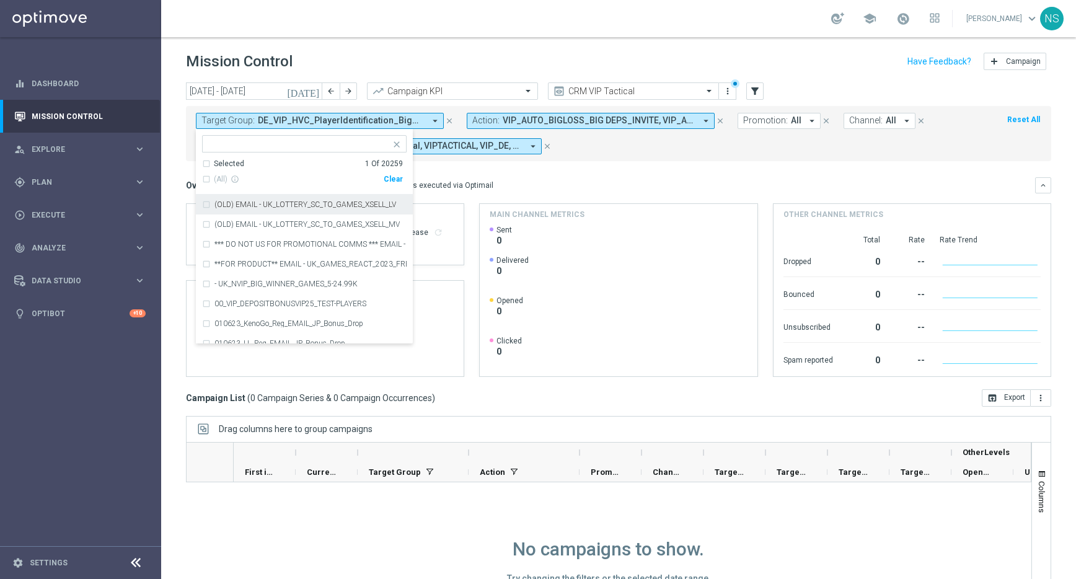
click at [523, 186] on div "Overview: Optimail arrow_drop_down This overview shows data of campaigns execut…" at bounding box center [610, 185] width 849 height 11
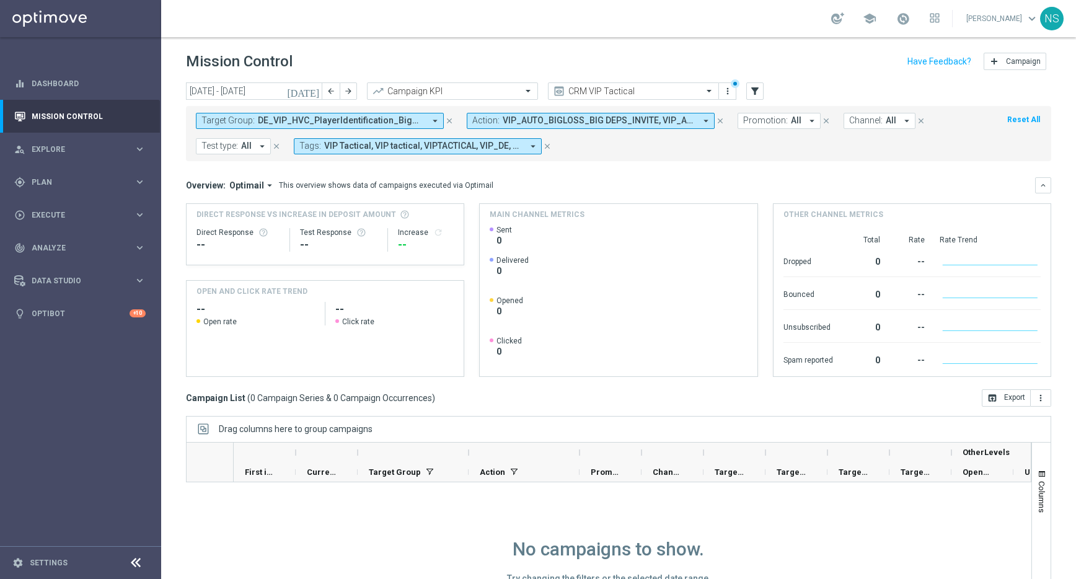
click at [674, 118] on span "VIP_AUTO_BIGLOSS_BIG DEPS_INVITE, VIP_AUTO_BIGWINS_INVITE, VIP_AUTO_BIG_DROPS_I…" at bounding box center [599, 120] width 193 height 11
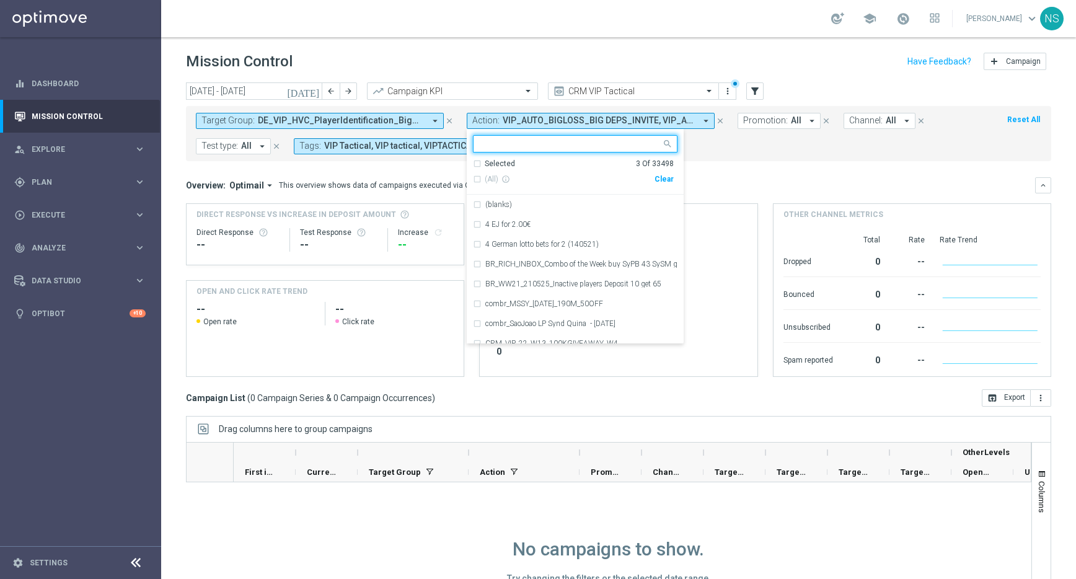
click at [608, 138] on div "Selected 3 of 33498" at bounding box center [568, 143] width 188 height 15
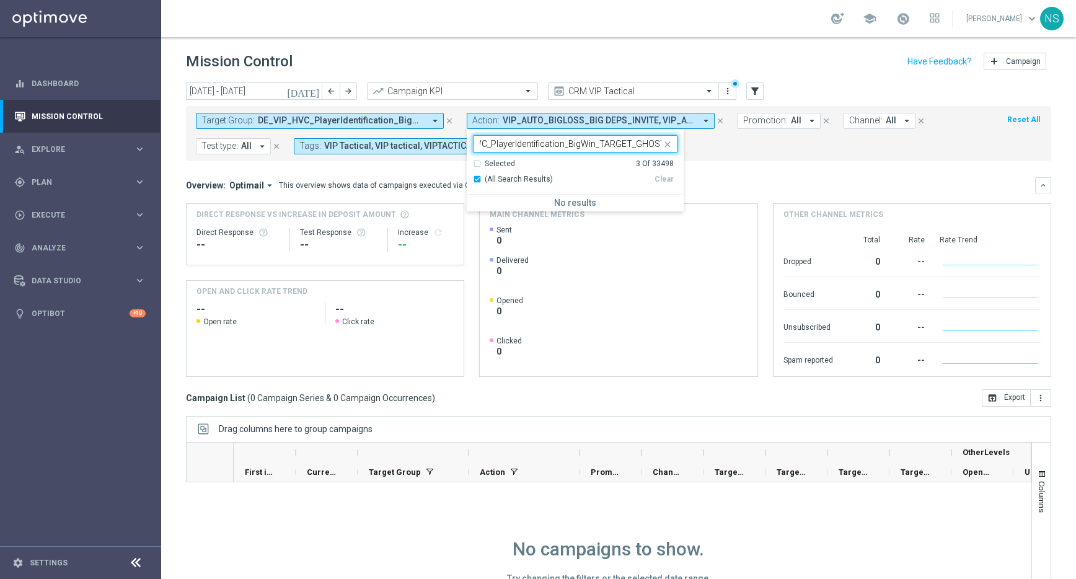
click at [477, 165] on div "Selected 3 Of 33498" at bounding box center [573, 164] width 201 height 11
click at [476, 179] on div "(All Search Results)" at bounding box center [564, 179] width 182 height 11
type input "DE_VIP_HVC_PlayerIdentification_BigWin_TARGET_GHOST"
click at [479, 180] on div "(All Search Results)" at bounding box center [564, 179] width 182 height 11
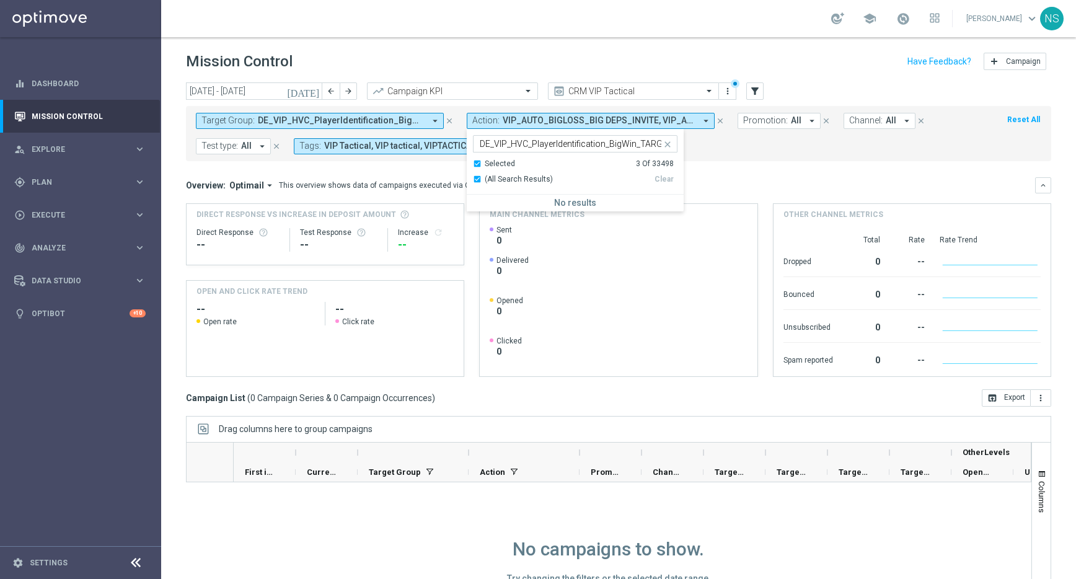
click at [718, 159] on div "Target Group: DE_VIP_HVC_PlayerIdentification_BigWin_TARGET_GHOST arrow_drop_do…" at bounding box center [618, 133] width 865 height 55
click at [448, 120] on icon "close" at bounding box center [449, 121] width 9 height 9
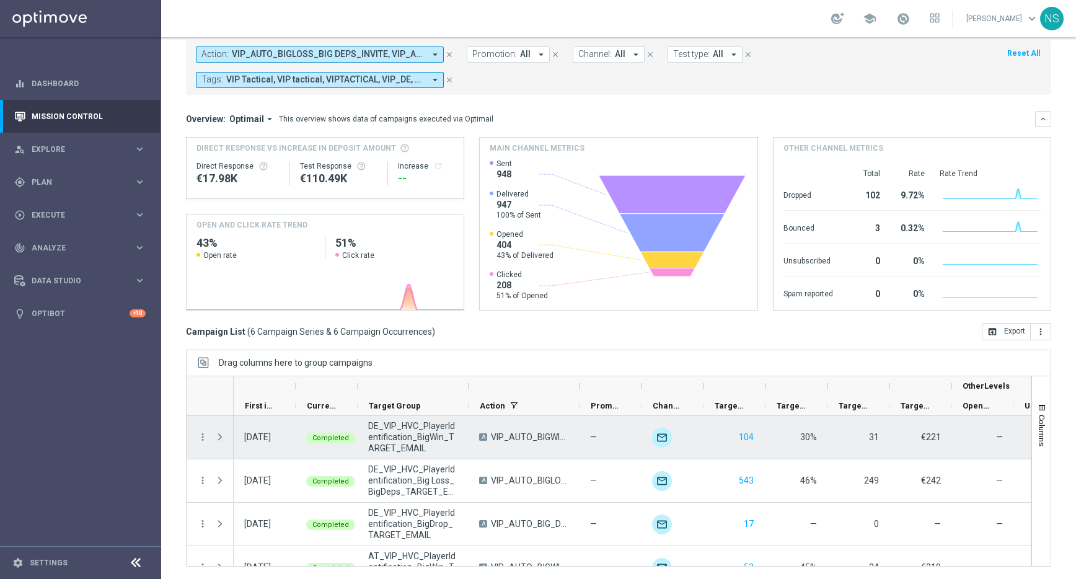
click at [218, 439] on span at bounding box center [219, 437] width 11 height 10
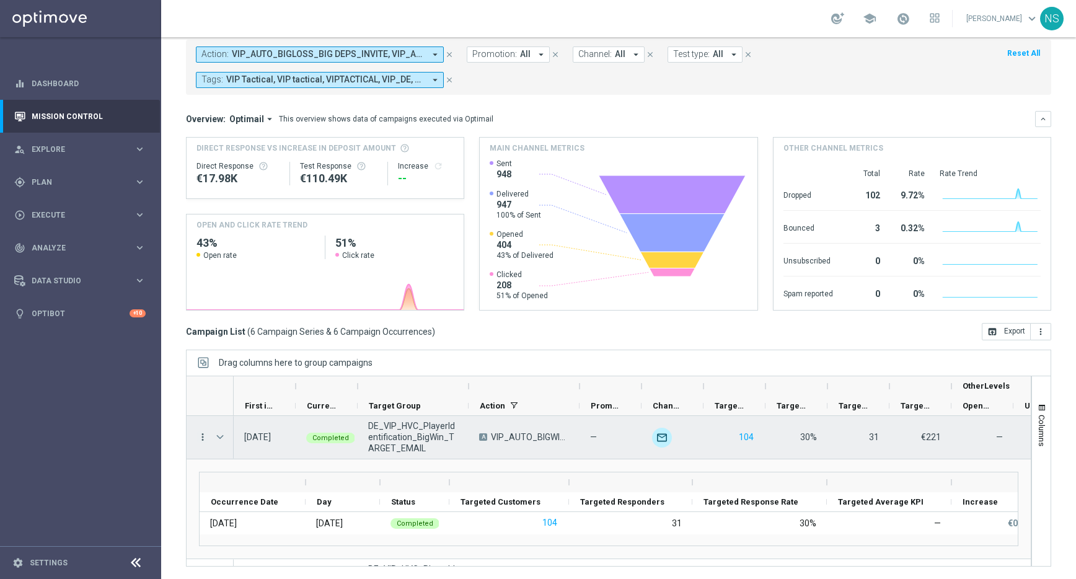
click at [203, 433] on icon "more_vert" at bounding box center [202, 436] width 11 height 11
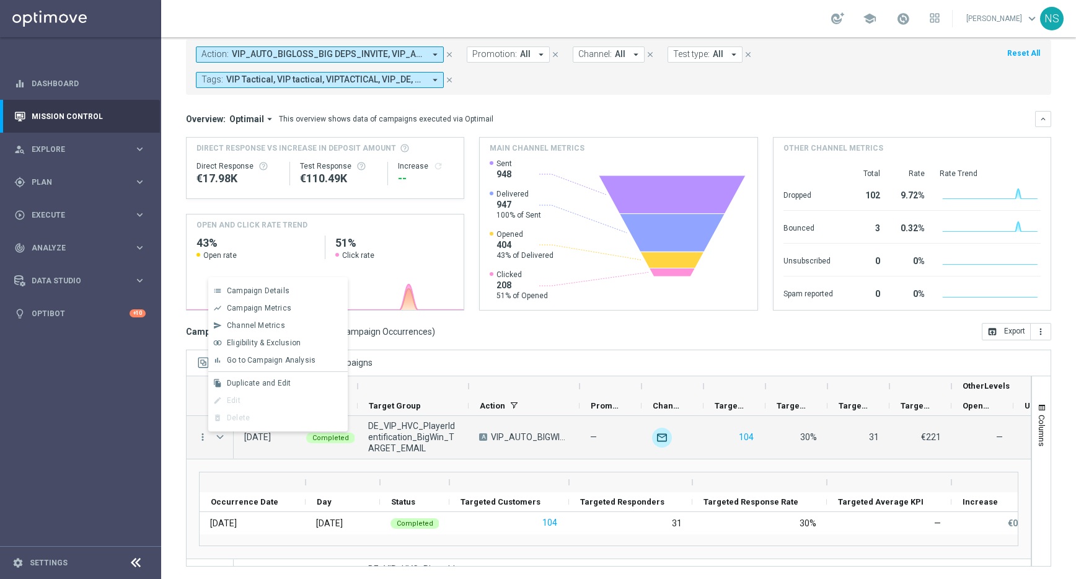
click at [207, 483] on div at bounding box center [253, 482] width 106 height 20
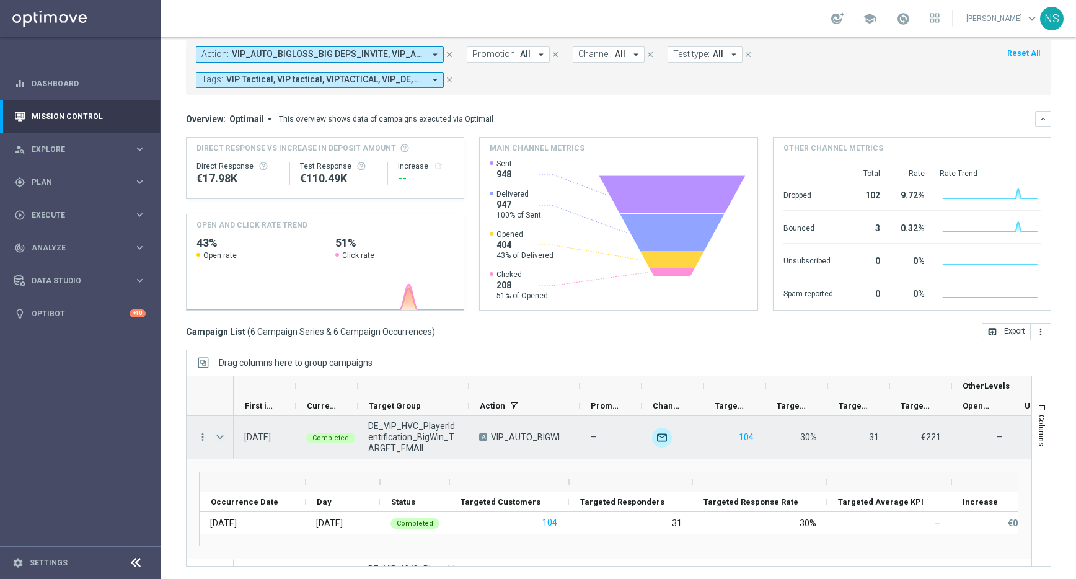
click at [219, 432] on span "Press SPACE to select this row." at bounding box center [219, 437] width 11 height 10
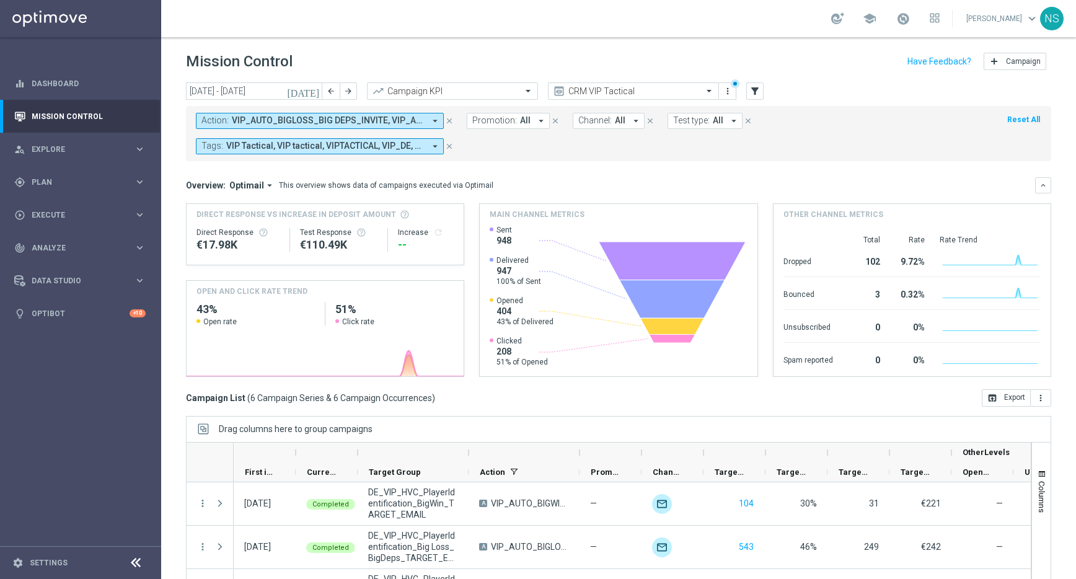
click at [315, 87] on icon "today" at bounding box center [303, 91] width 33 height 11
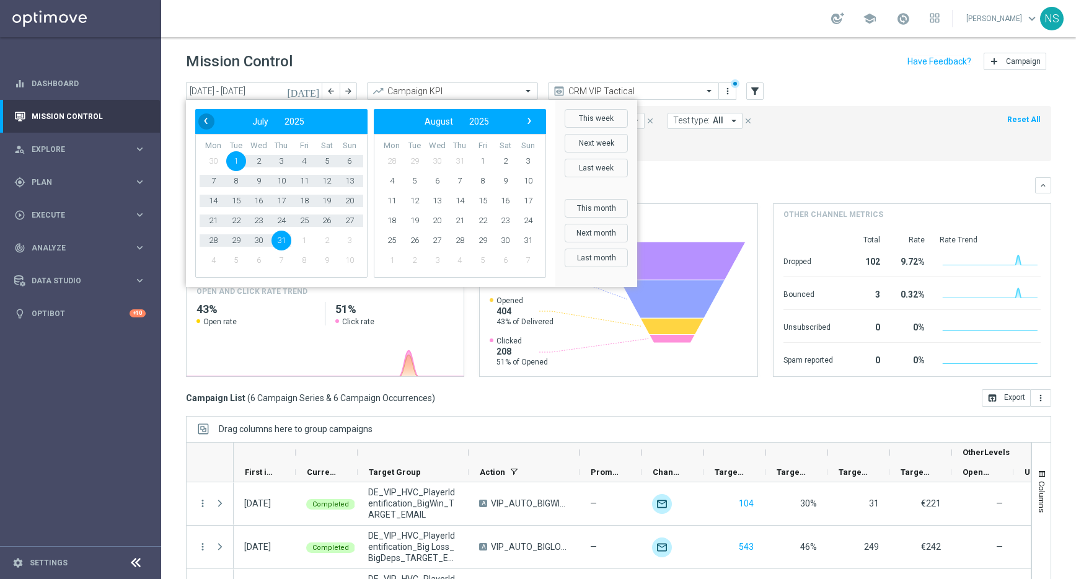
click at [208, 126] on span "‹" at bounding box center [206, 121] width 16 height 16
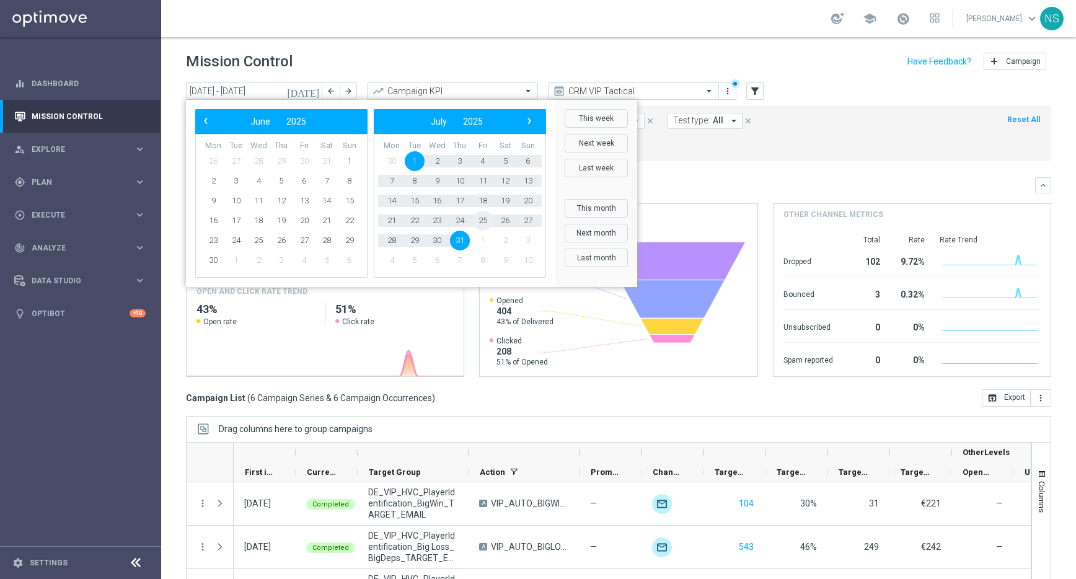
click at [485, 218] on span "25" at bounding box center [483, 221] width 20 height 20
click at [485, 218] on span "22" at bounding box center [483, 221] width 20 height 20
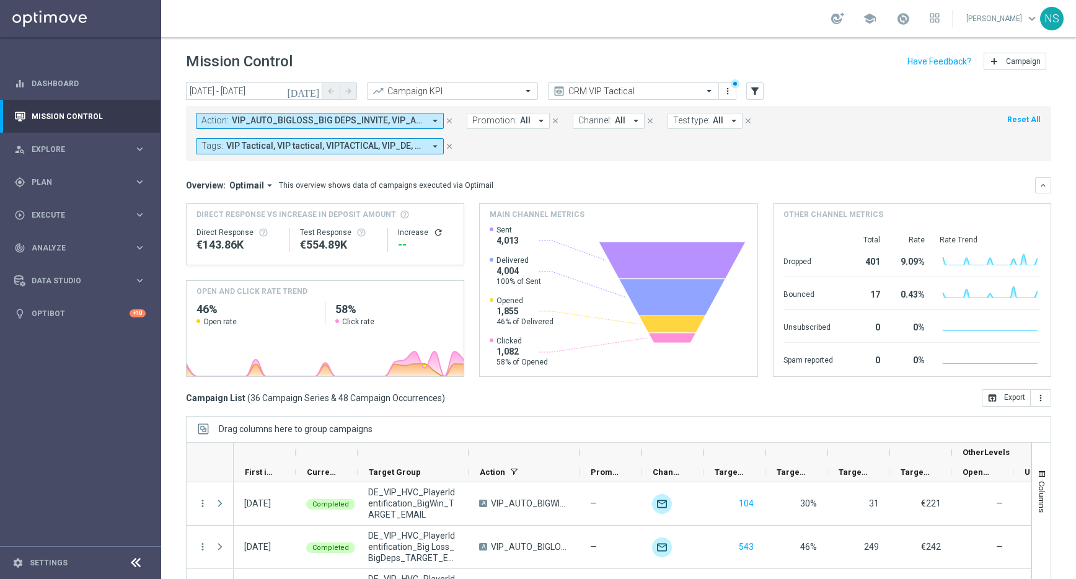
click at [313, 88] on icon "today" at bounding box center [303, 91] width 33 height 11
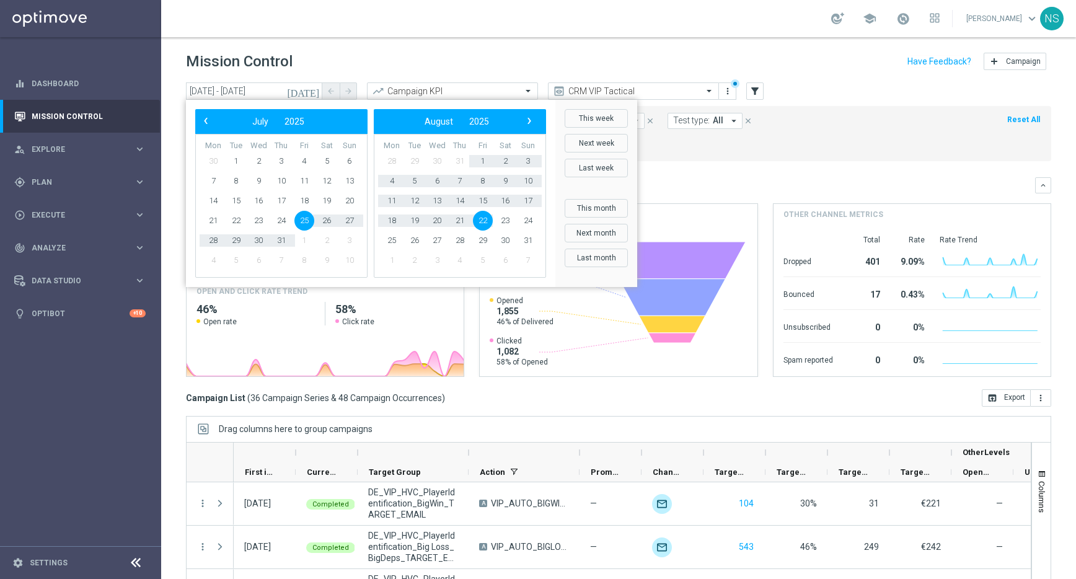
click at [301, 218] on span "25" at bounding box center [304, 221] width 20 height 20
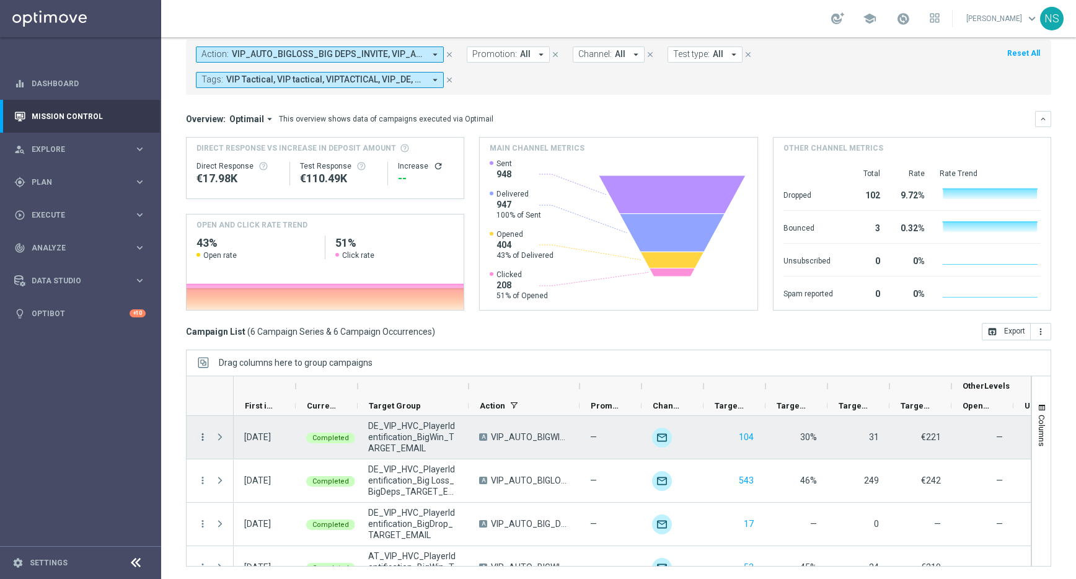
click at [198, 437] on icon "more_vert" at bounding box center [202, 436] width 11 height 11
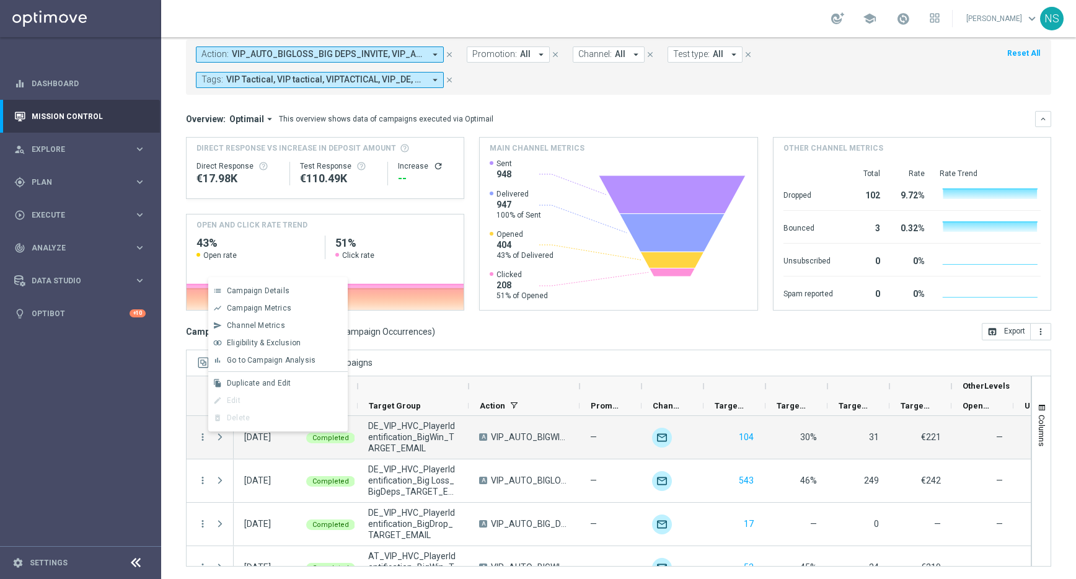
click at [508, 351] on div "Drag columns here to group campaigns" at bounding box center [618, 363] width 865 height 26
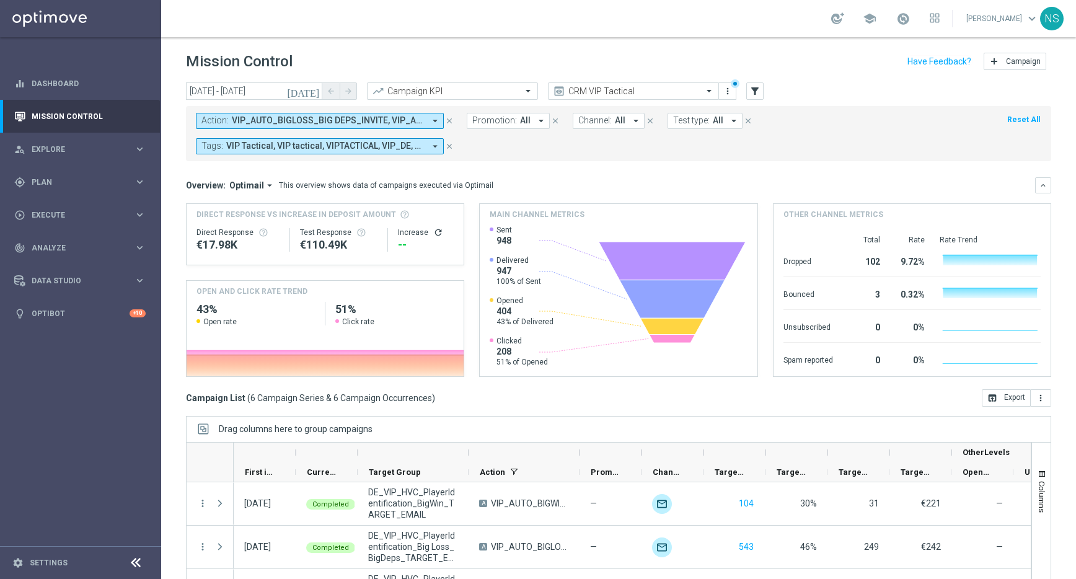
click at [314, 99] on button "today" at bounding box center [303, 91] width 37 height 19
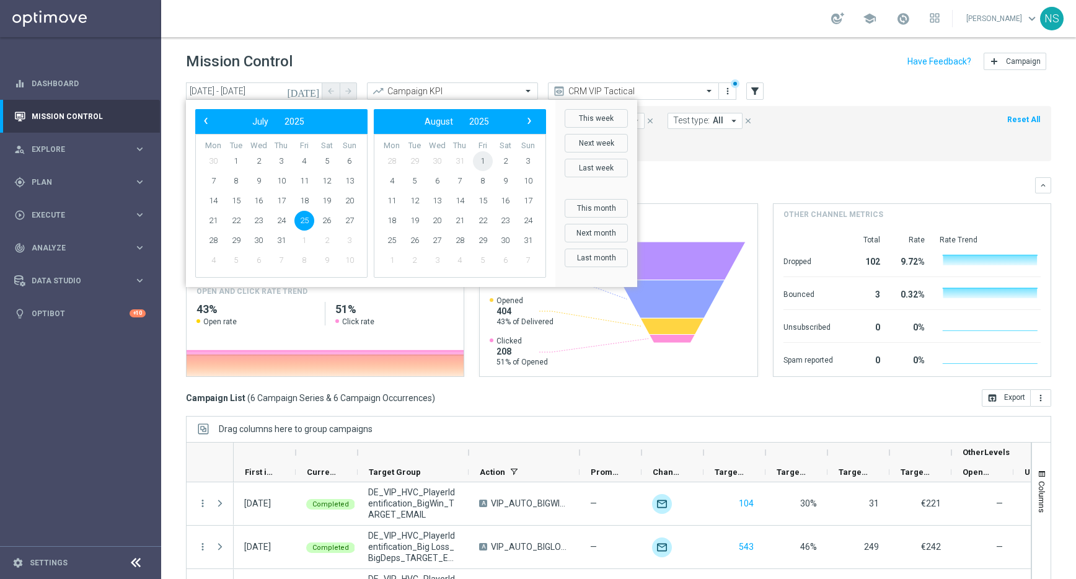
click at [480, 157] on span "1" at bounding box center [483, 161] width 20 height 20
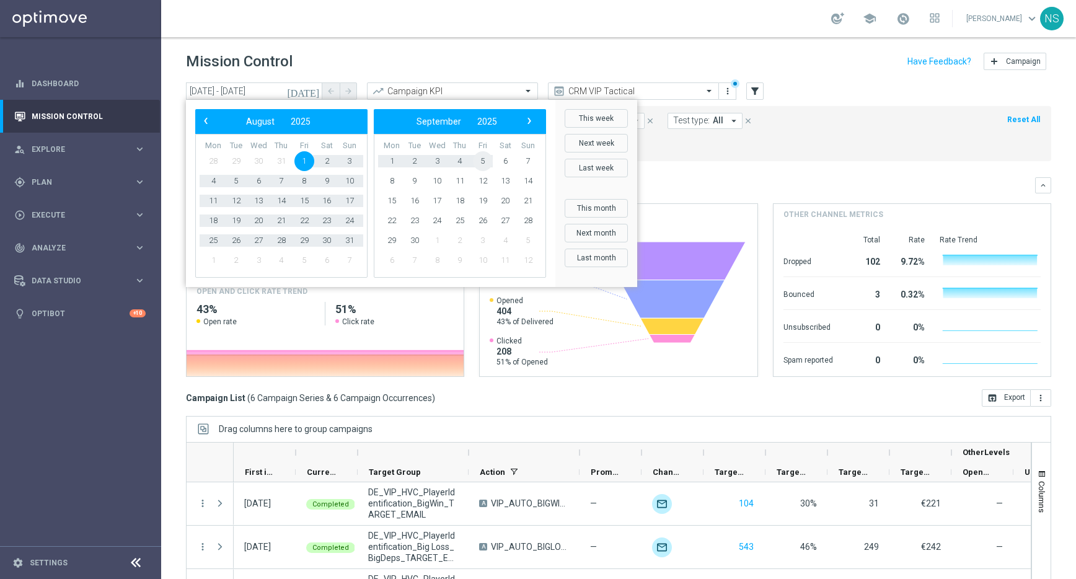
click at [480, 157] on span "5" at bounding box center [483, 161] width 20 height 20
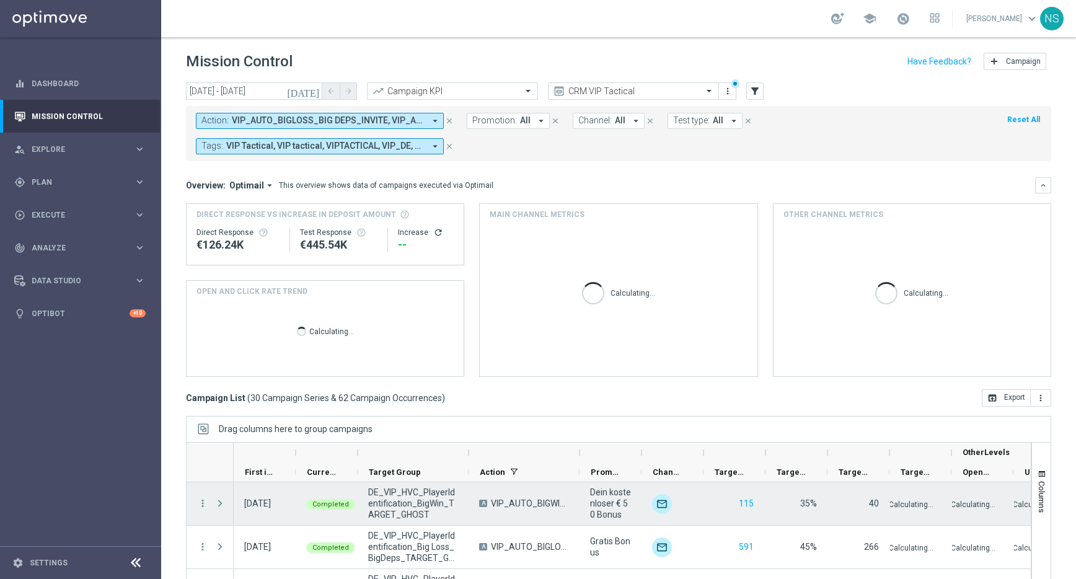
click at [194, 501] on div "more_vert" at bounding box center [198, 503] width 22 height 43
click at [200, 501] on icon "more_vert" at bounding box center [202, 503] width 11 height 11
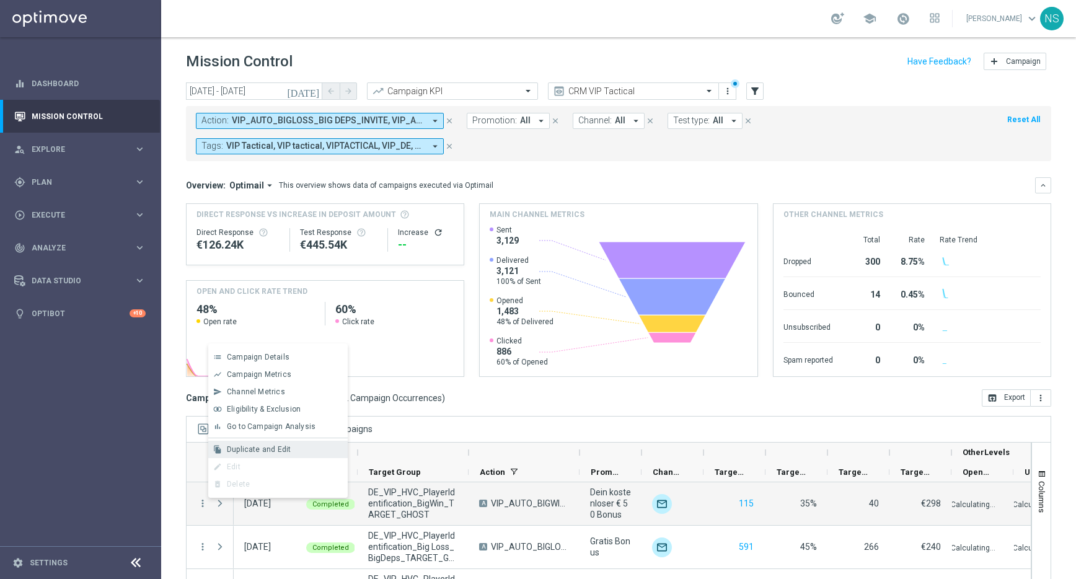
click at [281, 451] on span "Duplicate and Edit" at bounding box center [259, 449] width 64 height 9
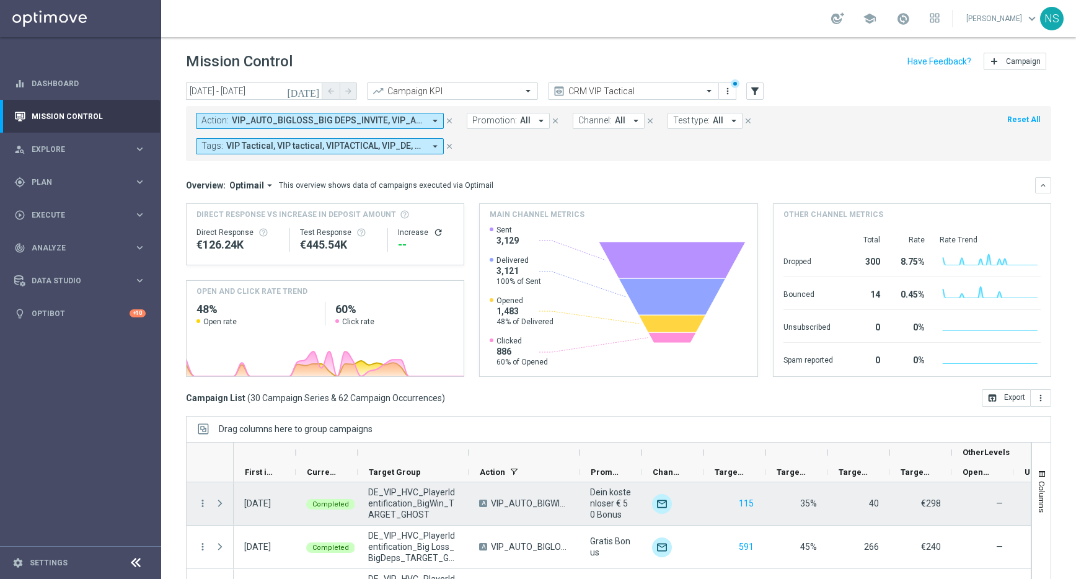
click at [188, 505] on div "more_vert" at bounding box center [198, 503] width 22 height 43
click at [202, 505] on icon "more_vert" at bounding box center [202, 503] width 11 height 11
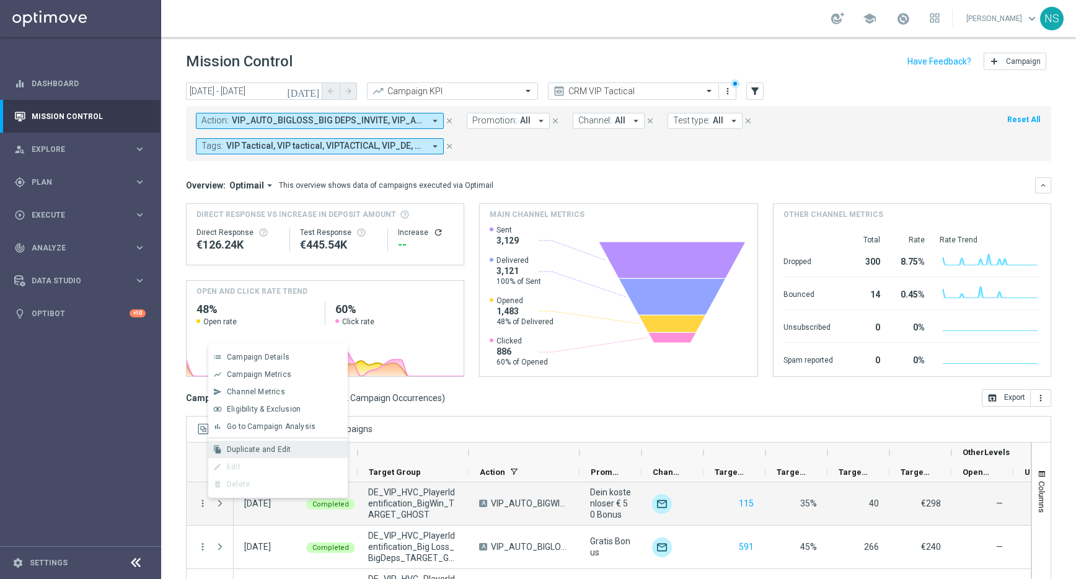
click at [291, 443] on div "file_copy Duplicate and Edit" at bounding box center [277, 449] width 139 height 17
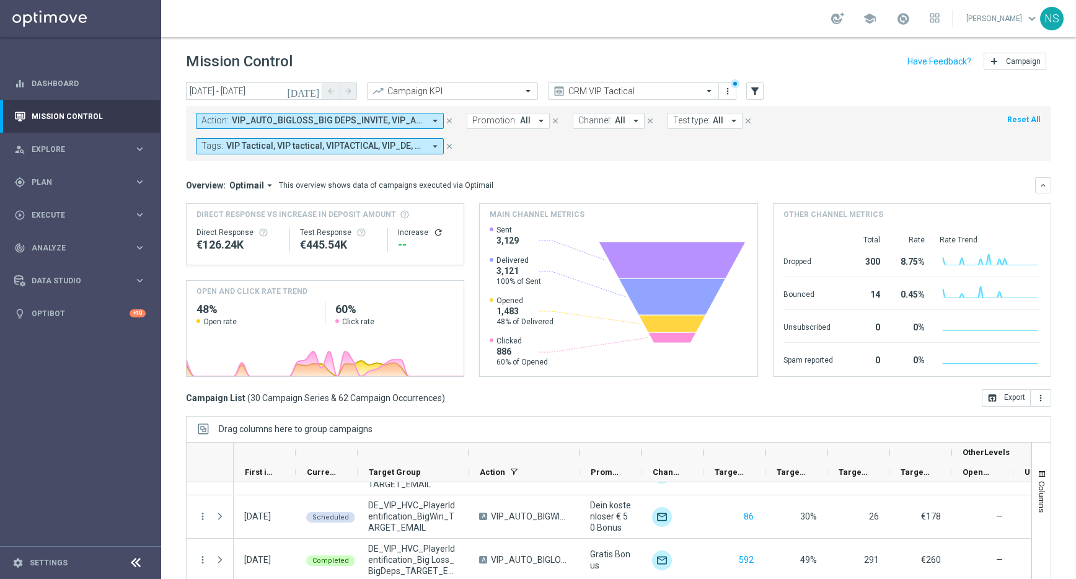
click at [319, 90] on icon "today" at bounding box center [303, 91] width 33 height 11
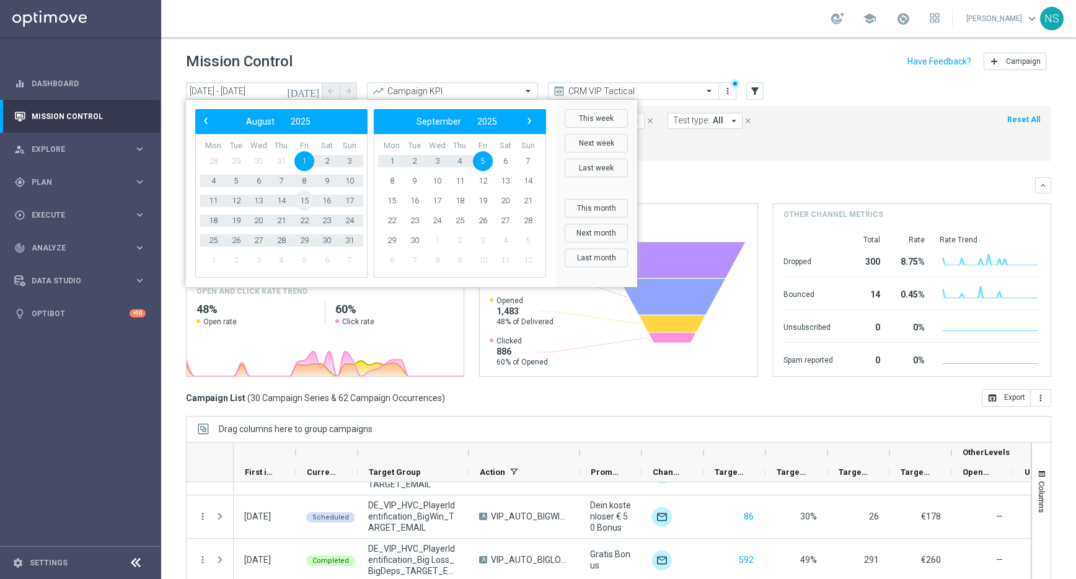
click at [304, 206] on span "15" at bounding box center [304, 201] width 20 height 20
click at [306, 242] on span "29" at bounding box center [304, 241] width 20 height 20
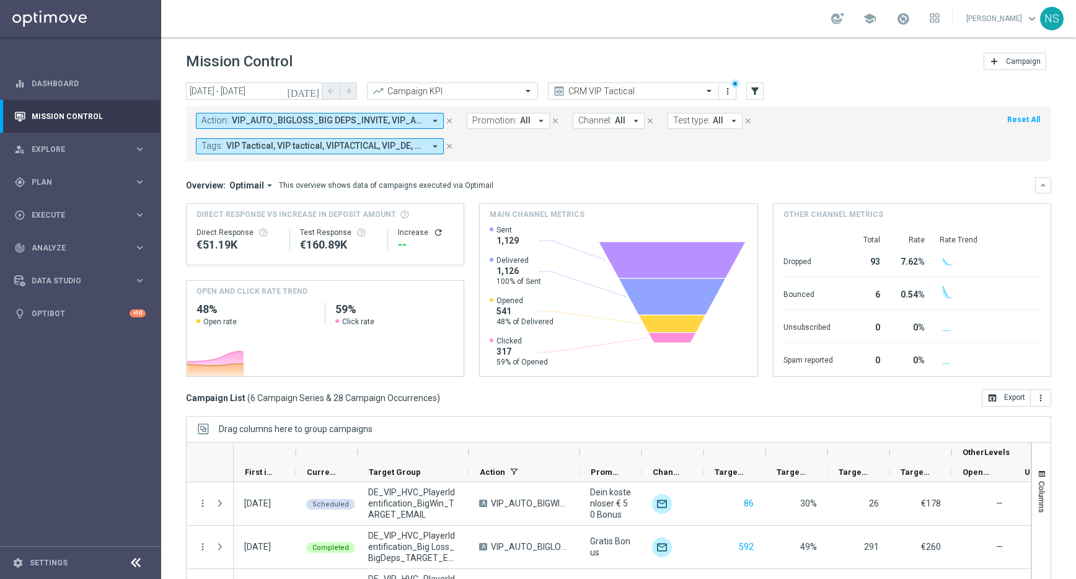
scroll to position [66, 0]
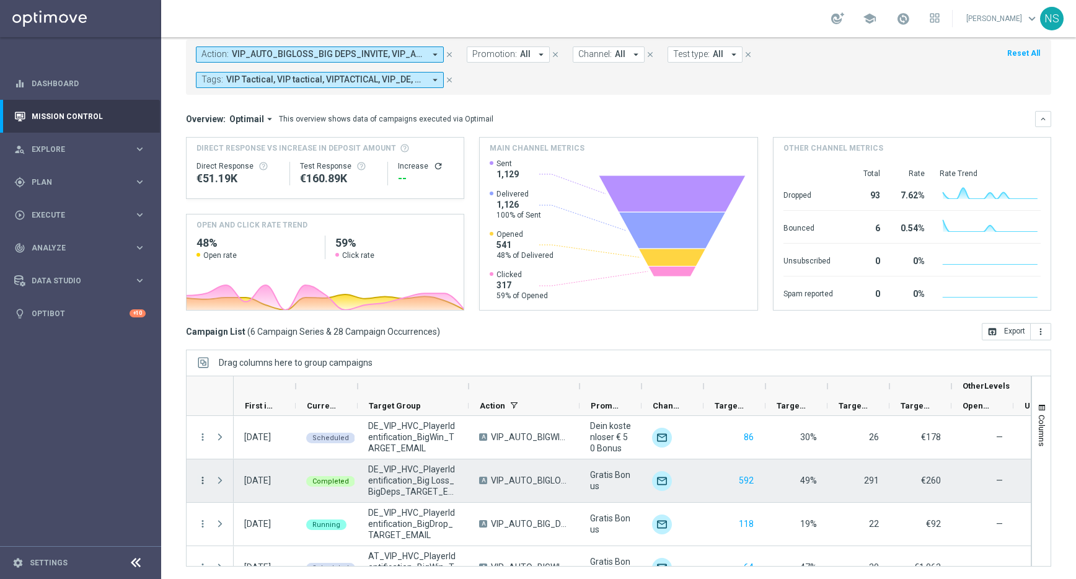
click at [205, 482] on icon "more_vert" at bounding box center [202, 480] width 11 height 11
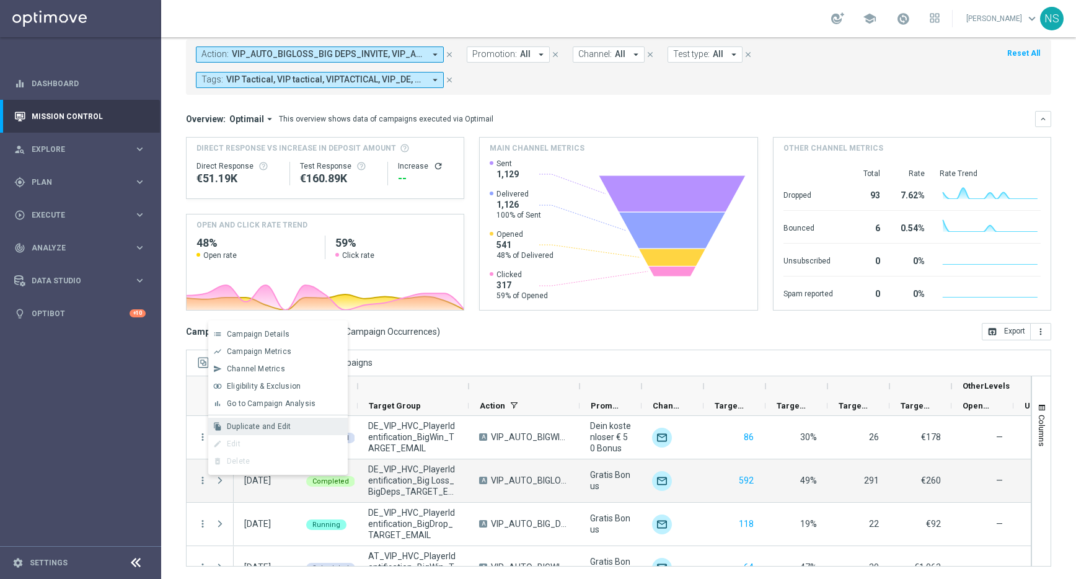
click at [285, 425] on span "Duplicate and Edit" at bounding box center [259, 426] width 64 height 9
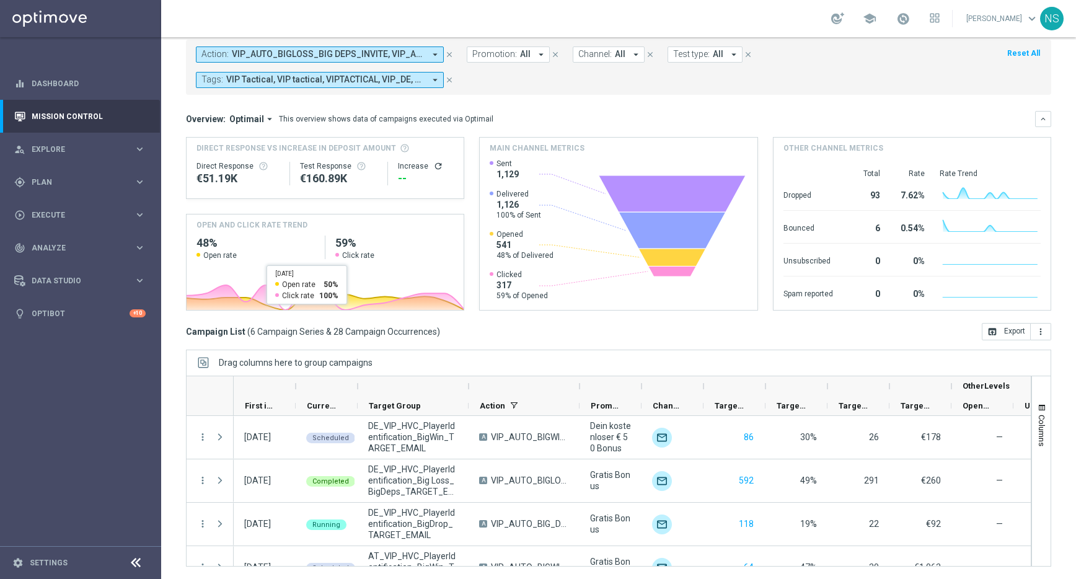
scroll to position [0, 0]
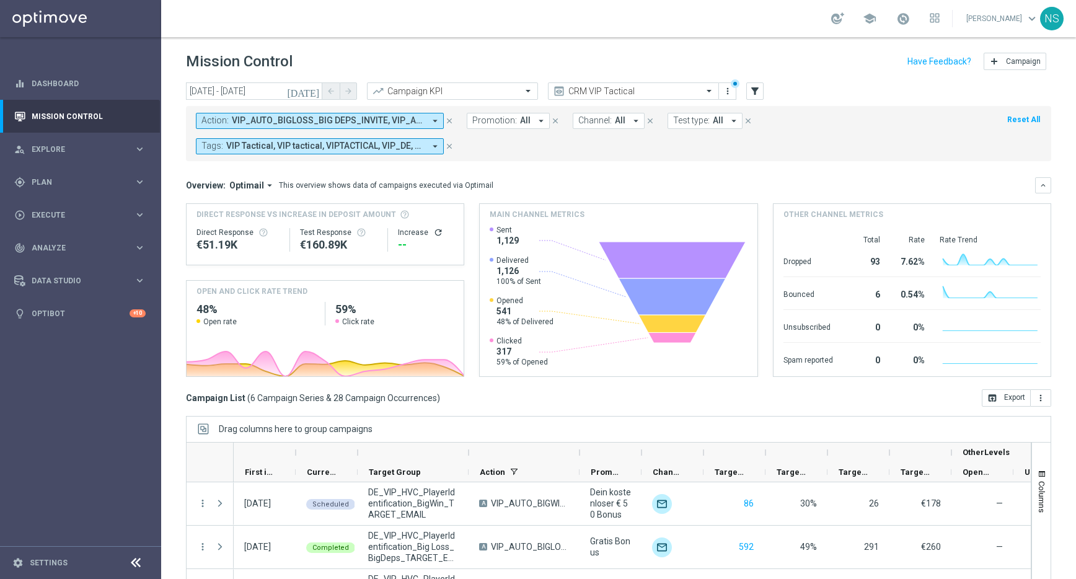
click at [313, 93] on icon "today" at bounding box center [303, 91] width 33 height 11
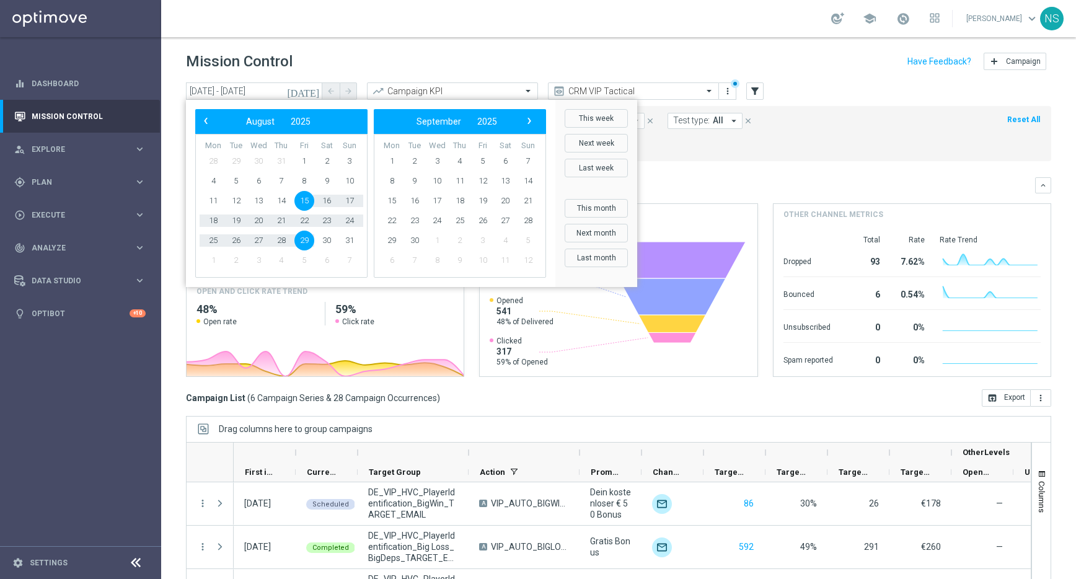
click at [662, 162] on mini-dashboard "Overview: Optimail arrow_drop_down This overview shows data of campaigns execut…" at bounding box center [618, 275] width 865 height 228
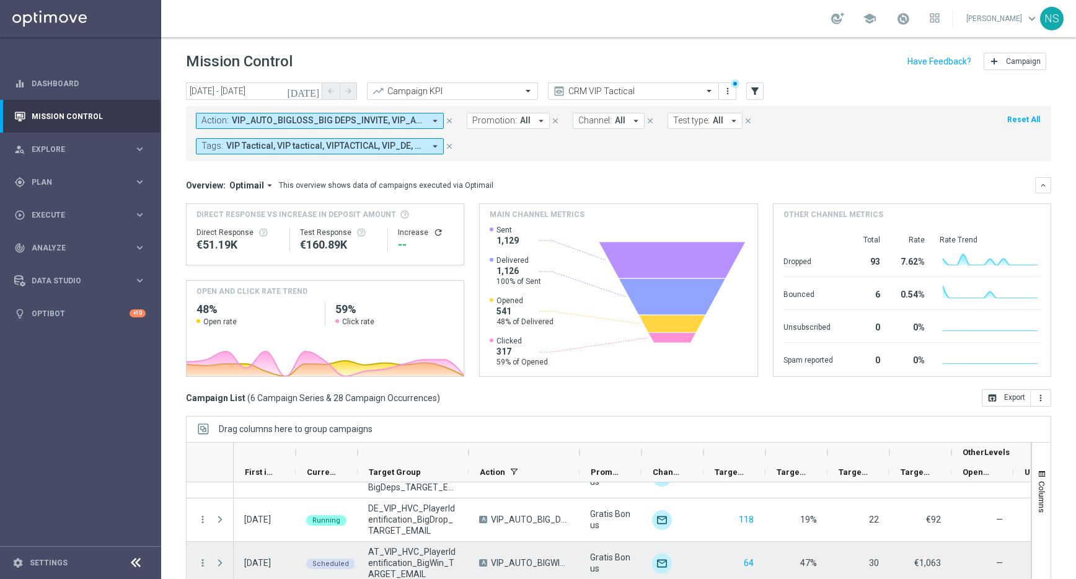
scroll to position [68, 0]
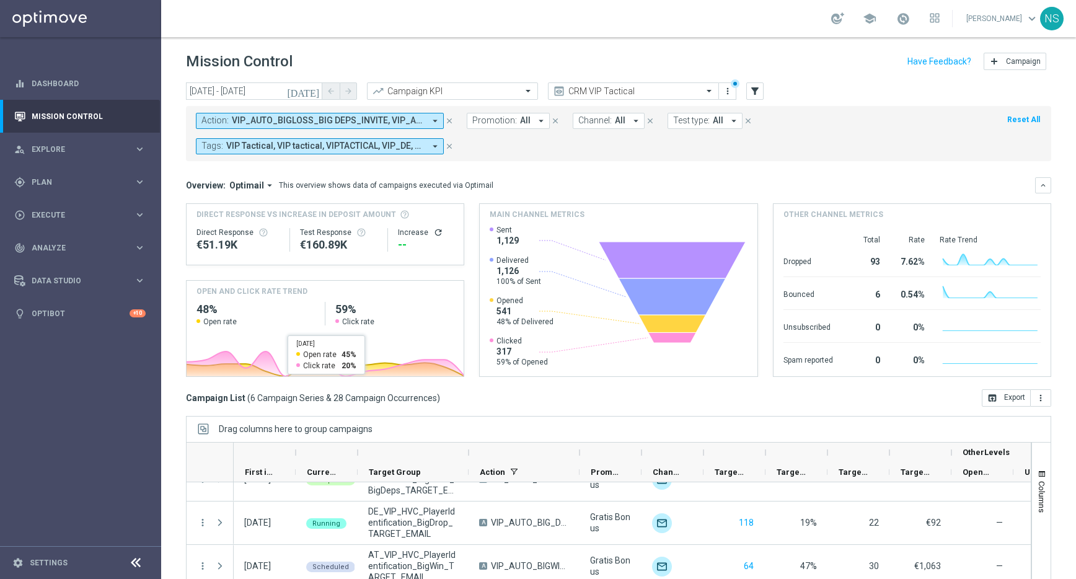
click at [317, 89] on icon "today" at bounding box center [303, 91] width 33 height 11
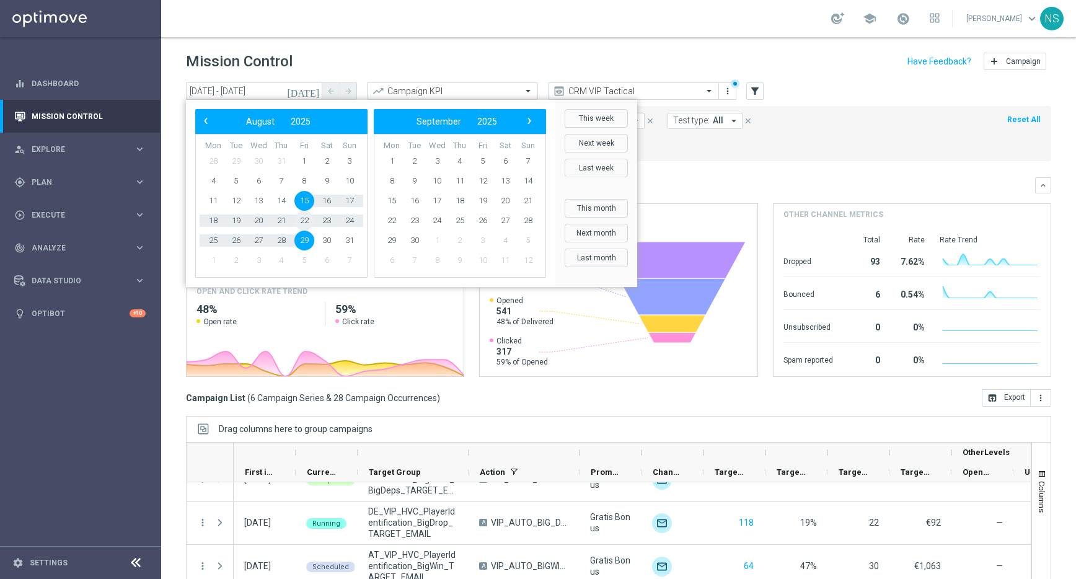
click at [305, 221] on span "22" at bounding box center [304, 221] width 20 height 20
click at [305, 243] on span "29" at bounding box center [304, 241] width 20 height 20
type input "22 Aug 2025 - 29 Aug 2025"
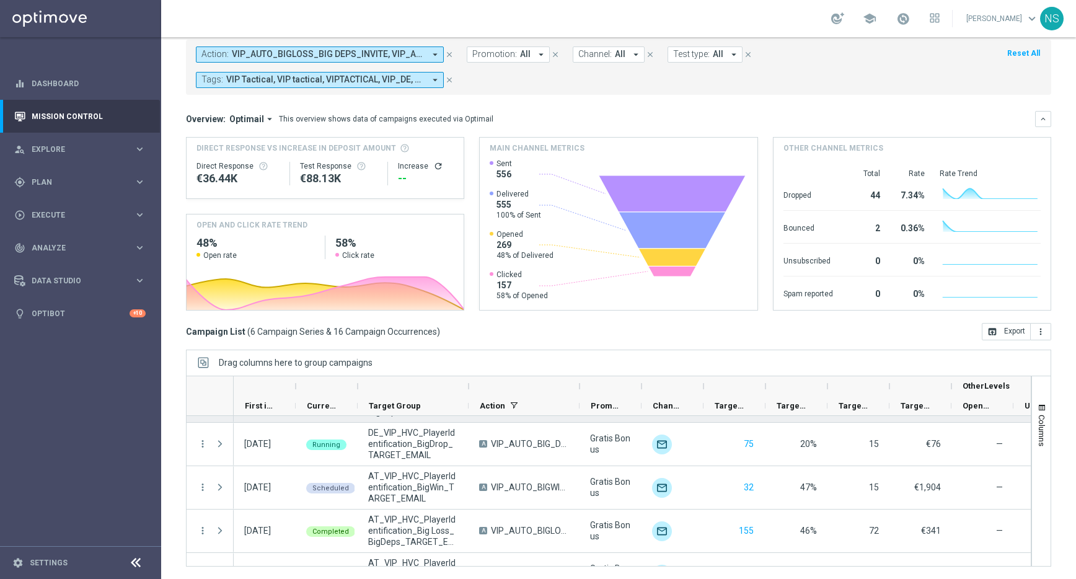
scroll to position [76, 0]
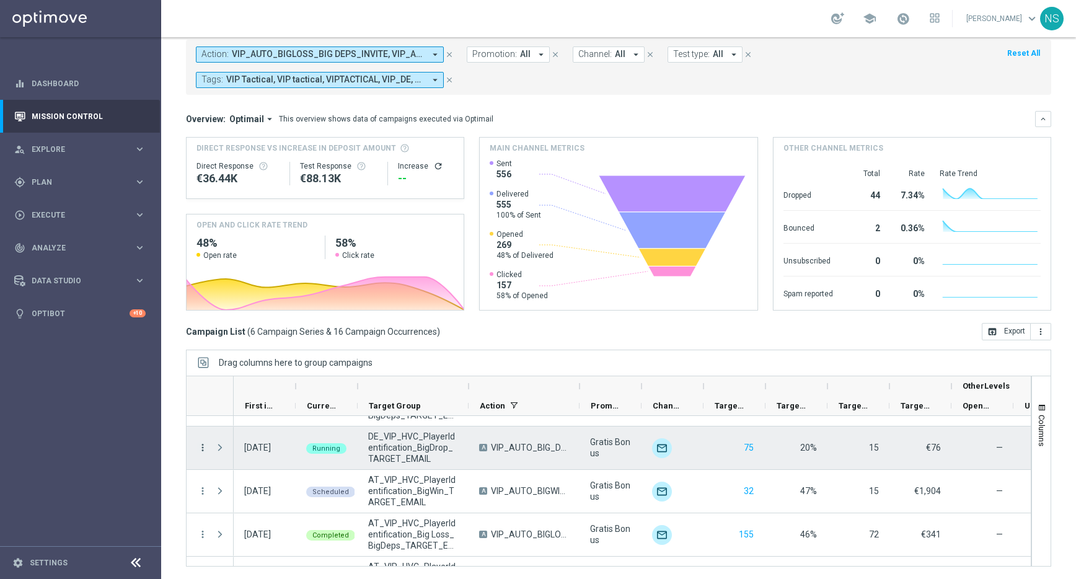
click at [202, 451] on icon "more_vert" at bounding box center [202, 447] width 11 height 11
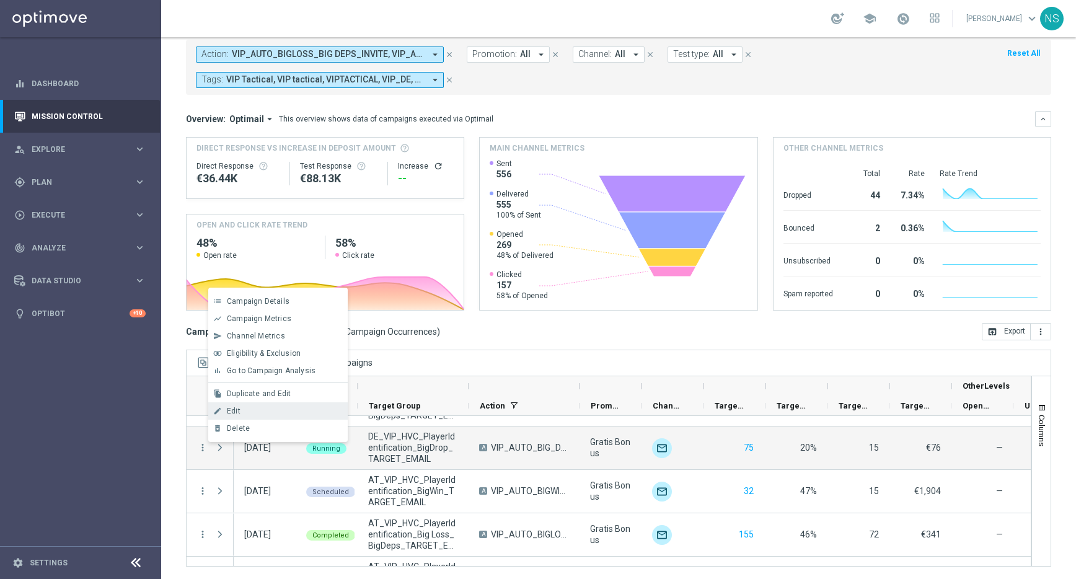
click at [241, 413] on div "Edit" at bounding box center [284, 411] width 115 height 9
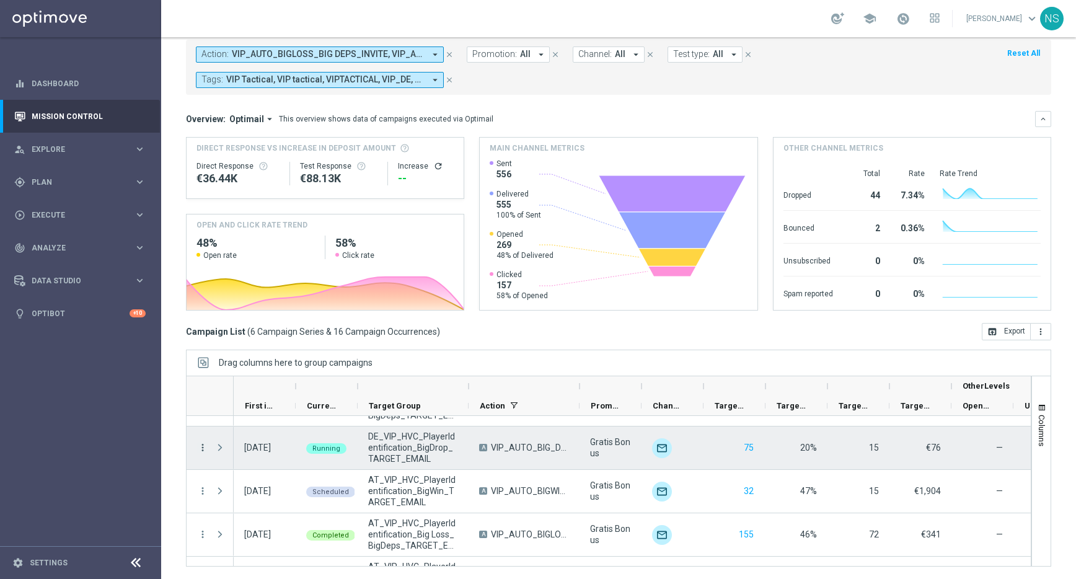
click at [200, 446] on icon "more_vert" at bounding box center [202, 447] width 11 height 11
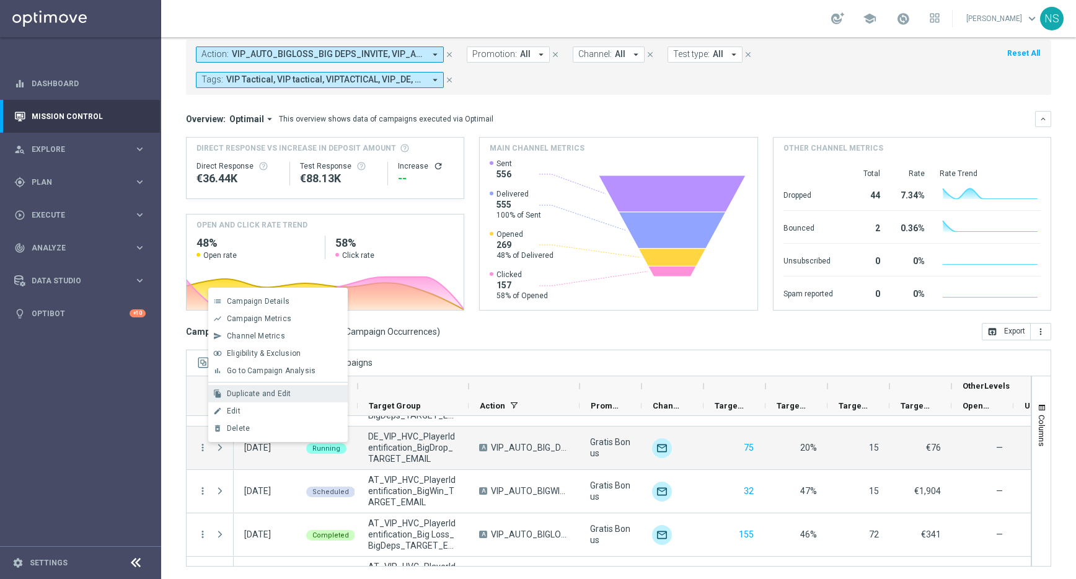
click at [258, 394] on span "Duplicate and Edit" at bounding box center [259, 393] width 64 height 9
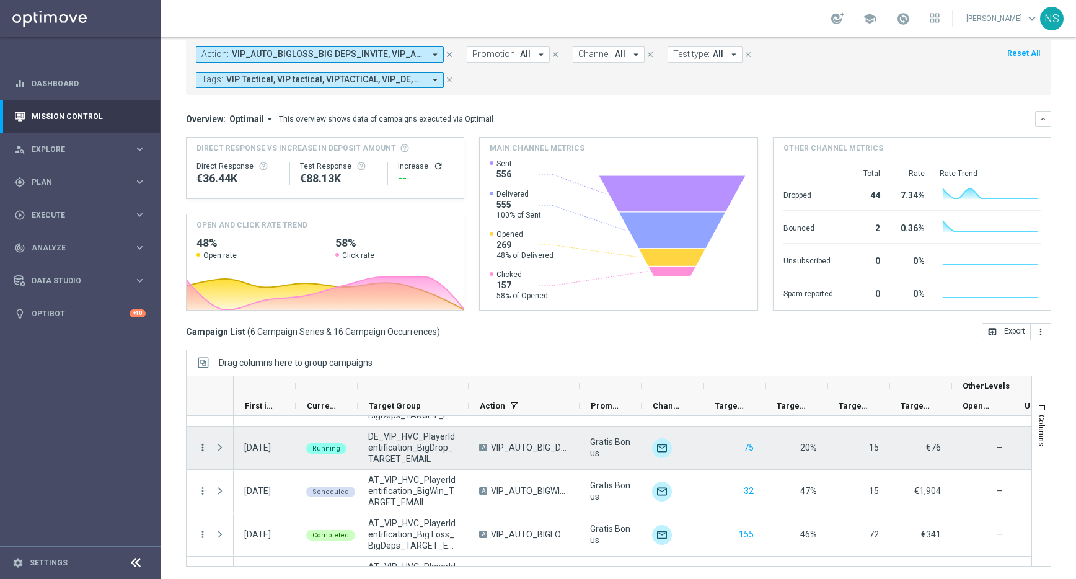
click at [200, 445] on icon "more_vert" at bounding box center [202, 447] width 11 height 11
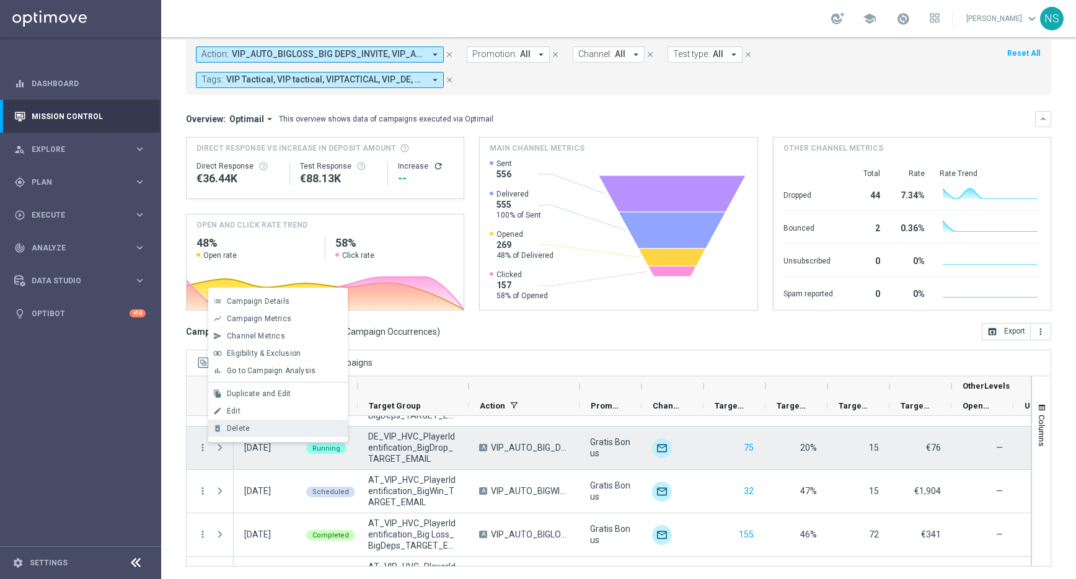
click at [244, 425] on span "Delete" at bounding box center [238, 428] width 23 height 9
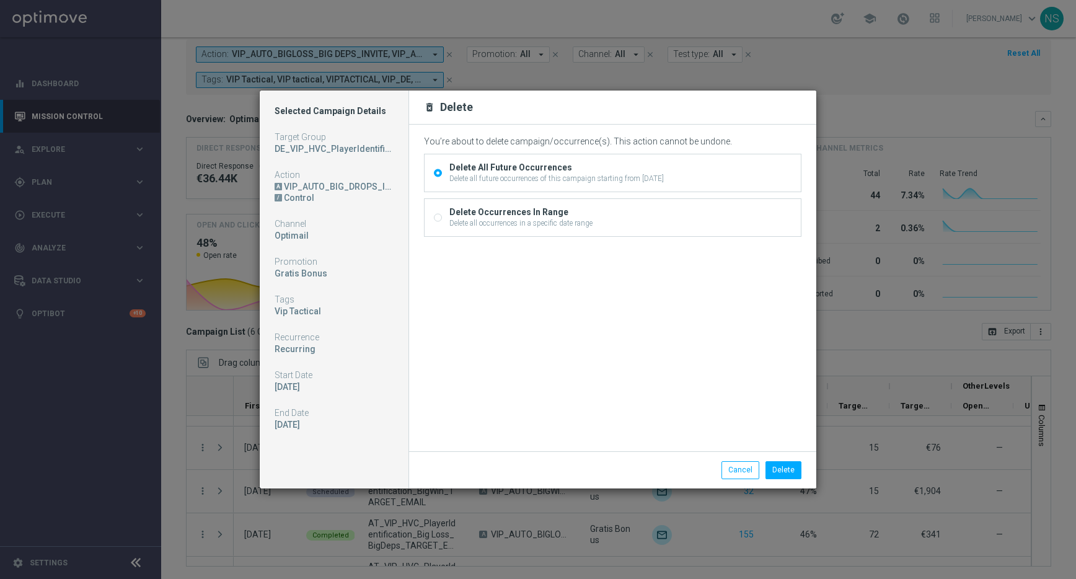
click at [516, 214] on div "Delete Occurrences In Range" at bounding box center [520, 211] width 143 height 11
click at [442, 215] on input "Delete Occurrences In Range Delete all occurrences in a specific date range" at bounding box center [438, 219] width 8 height 8
radio input "true"
radio input "false"
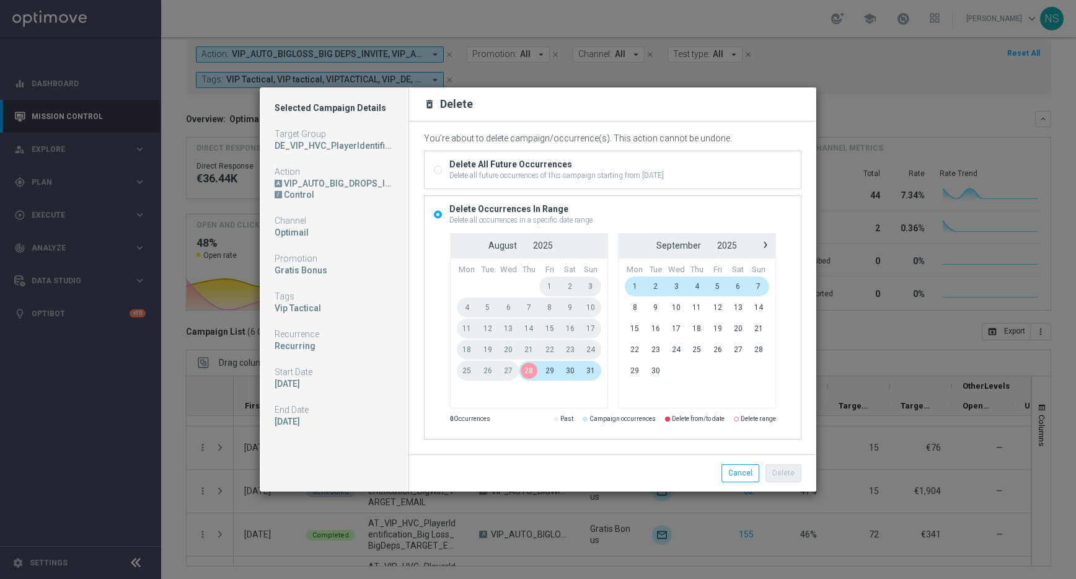
click at [526, 373] on span "28" at bounding box center [529, 371] width 20 height 20
click at [761, 286] on span "7" at bounding box center [758, 286] width 20 height 20
click at [787, 472] on button "Delete" at bounding box center [784, 472] width 36 height 17
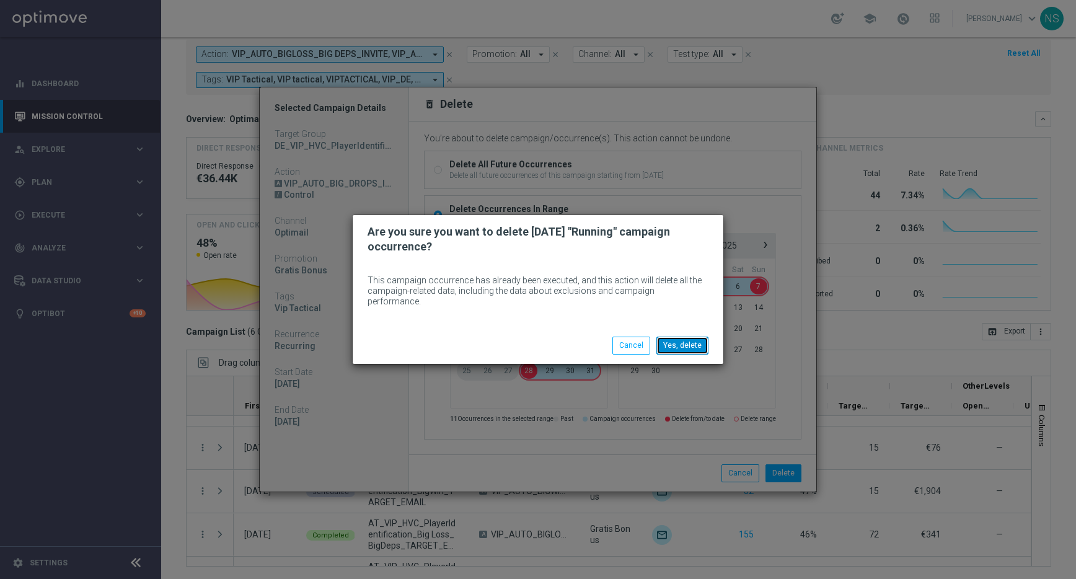
click at [676, 343] on button "Yes, delete" at bounding box center [682, 345] width 52 height 17
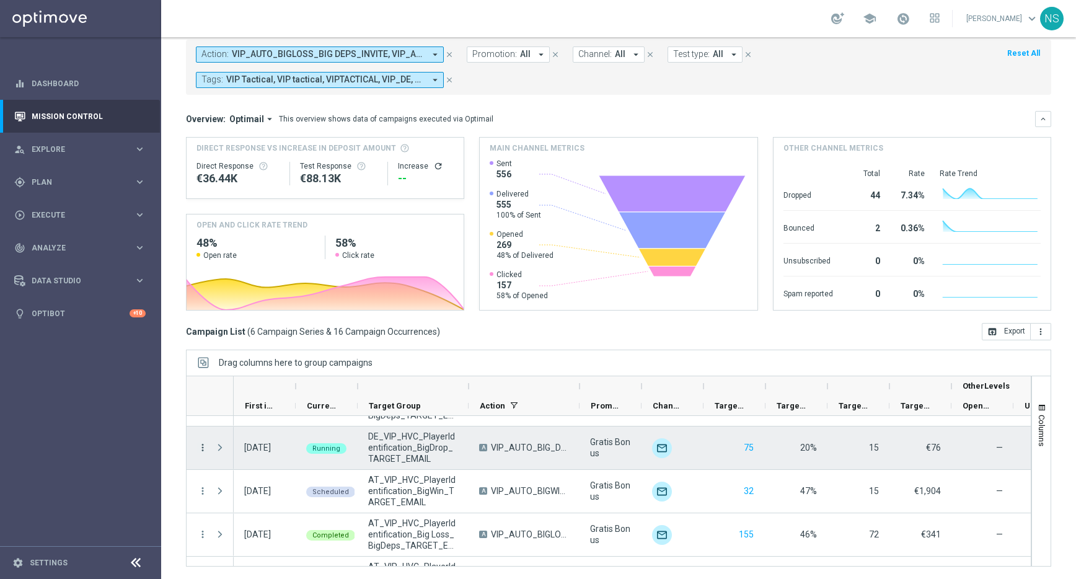
click at [200, 451] on icon "more_vert" at bounding box center [202, 447] width 11 height 11
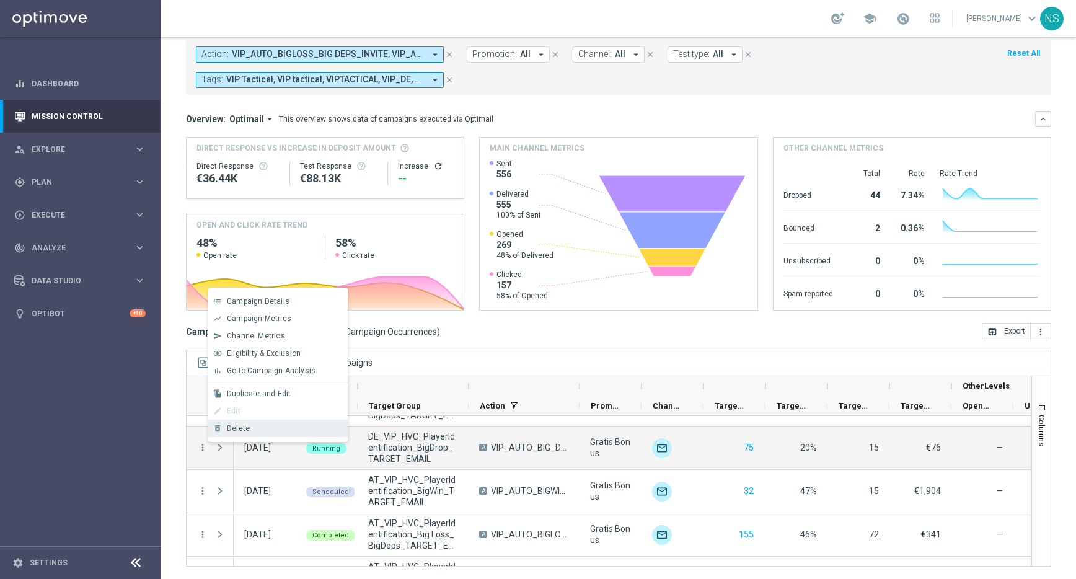
click at [239, 428] on span "Delete" at bounding box center [238, 428] width 23 height 9
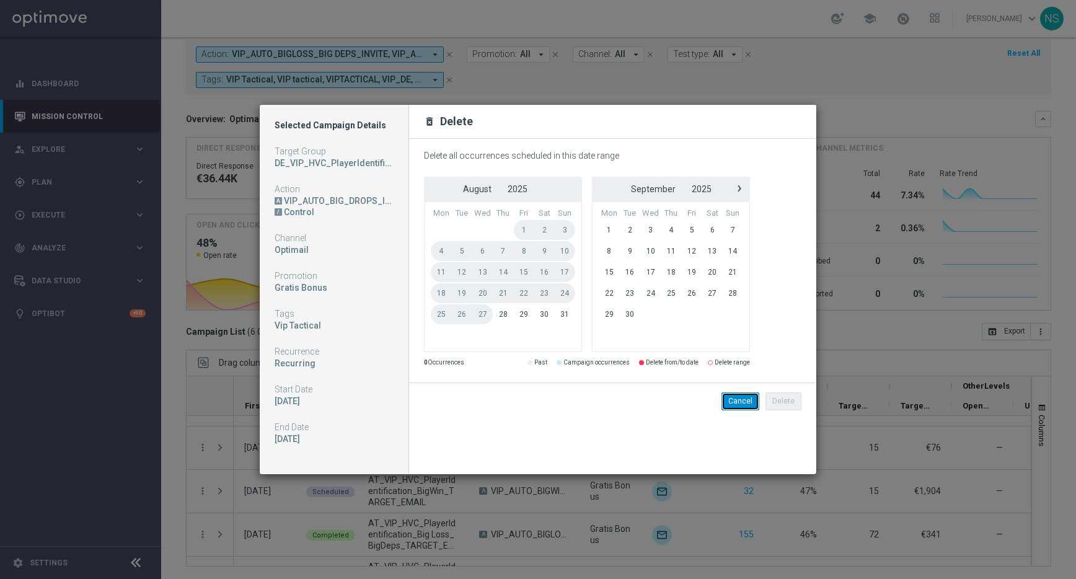
click at [745, 404] on button "Cancel" at bounding box center [741, 400] width 38 height 17
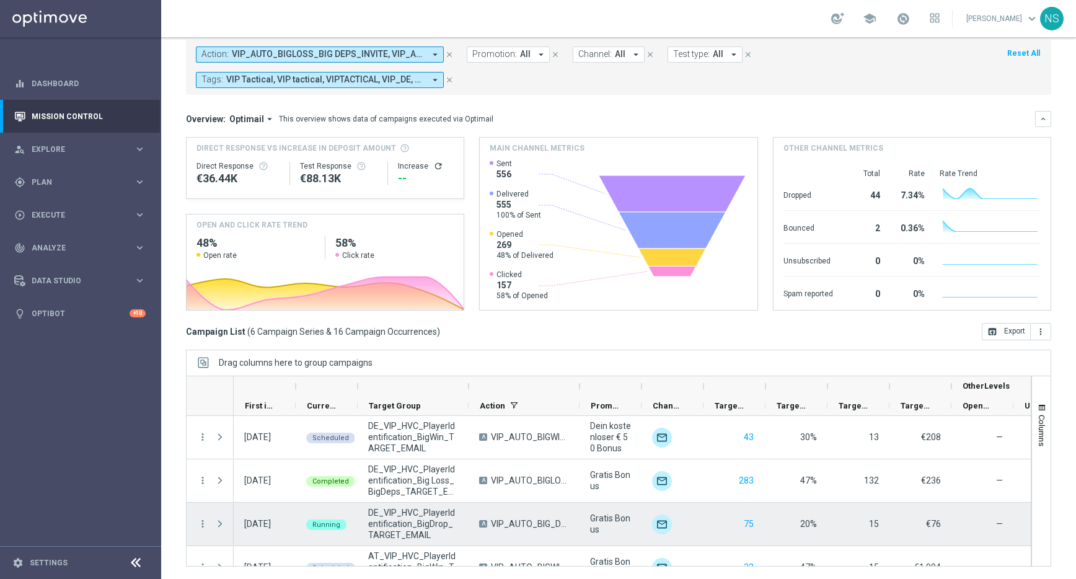
scroll to position [1, 0]
click at [218, 523] on span "Press SPACE to select this row." at bounding box center [219, 523] width 11 height 10
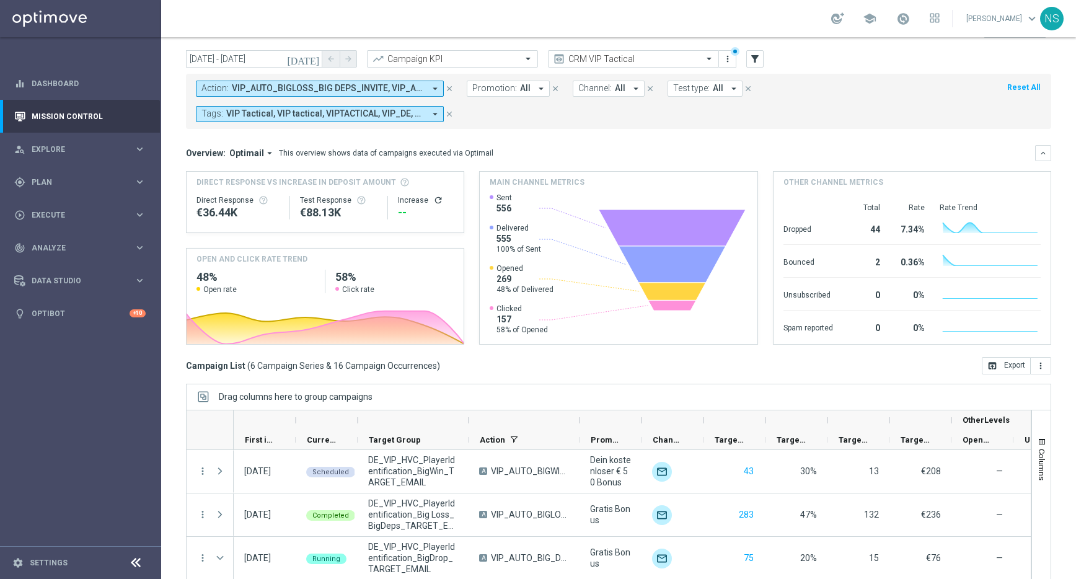
scroll to position [66, 0]
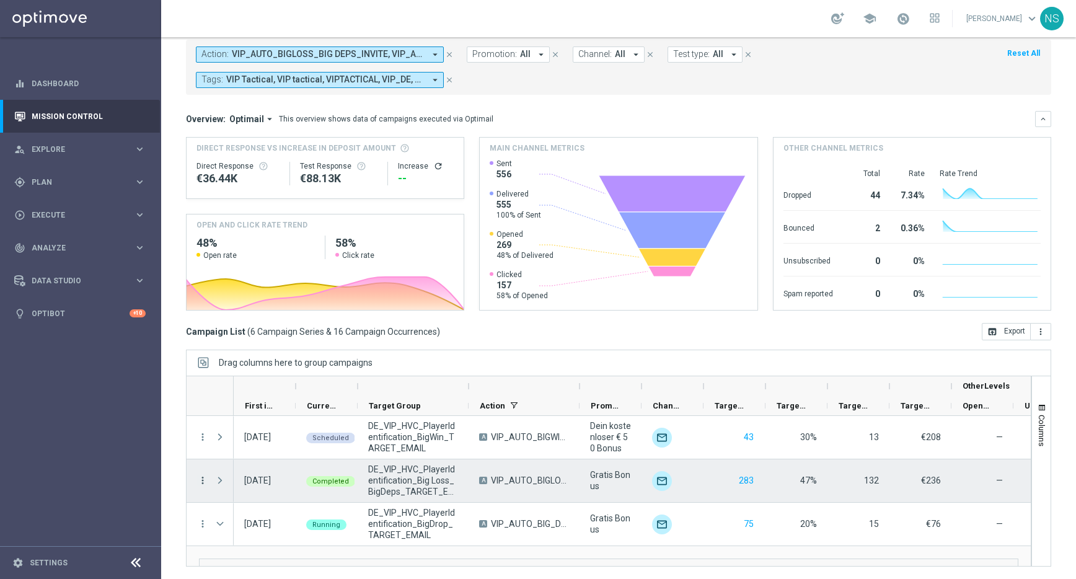
click at [200, 479] on icon "more_vert" at bounding box center [202, 480] width 11 height 11
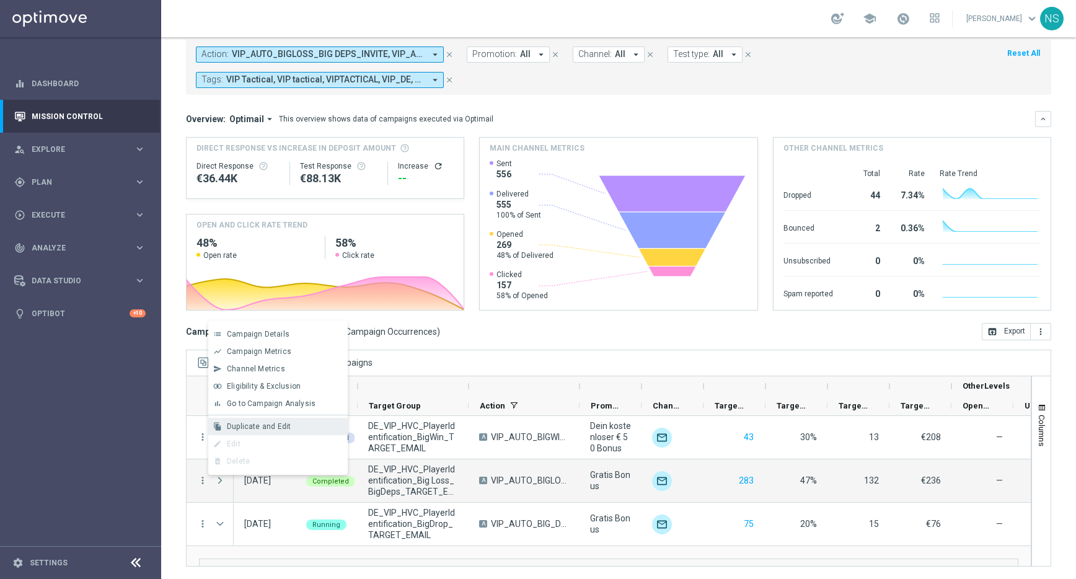
click at [269, 426] on span "Duplicate and Edit" at bounding box center [259, 426] width 64 height 9
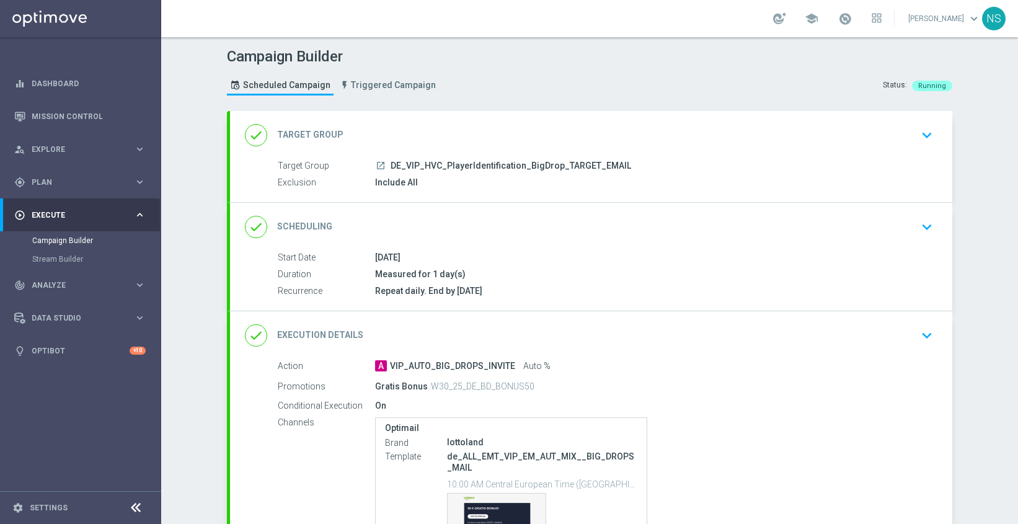
click at [452, 218] on div "done Scheduling keyboard_arrow_down" at bounding box center [591, 227] width 692 height 24
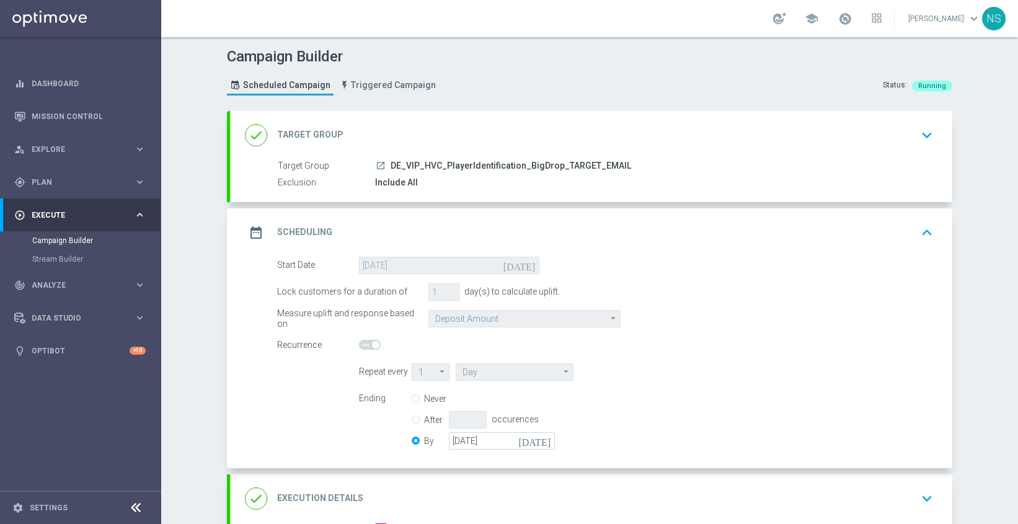
click at [452, 303] on form "Start Date 15 Aug 2025 today Lock customers for a duration of 1 day(s) to calcu…" at bounding box center [605, 355] width 656 height 196
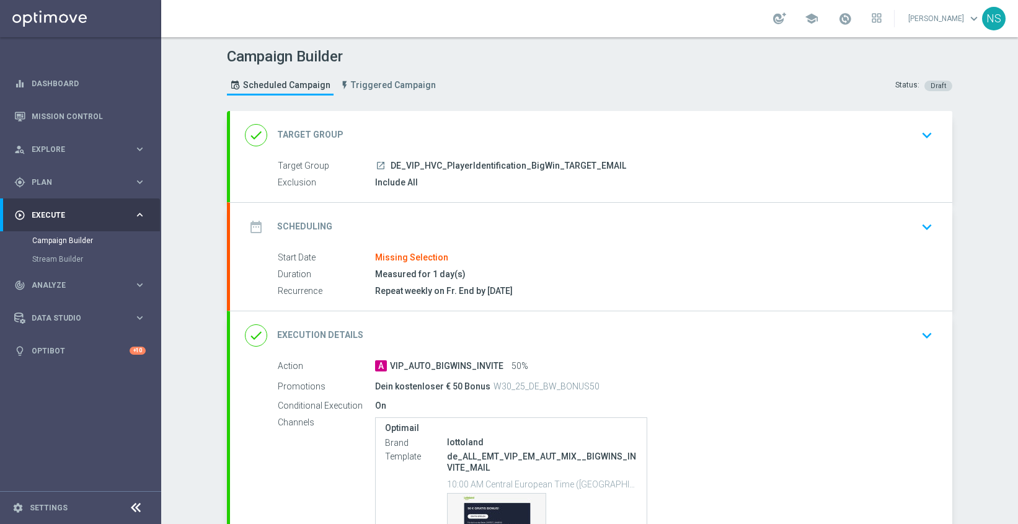
click at [415, 213] on div "date_range Scheduling keyboard_arrow_down" at bounding box center [591, 227] width 722 height 48
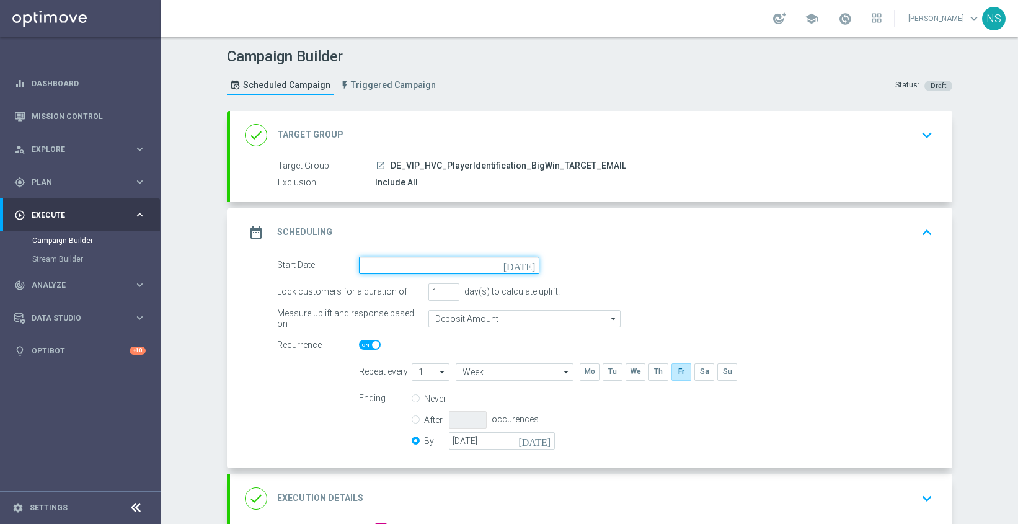
click at [420, 269] on input at bounding box center [449, 265] width 180 height 17
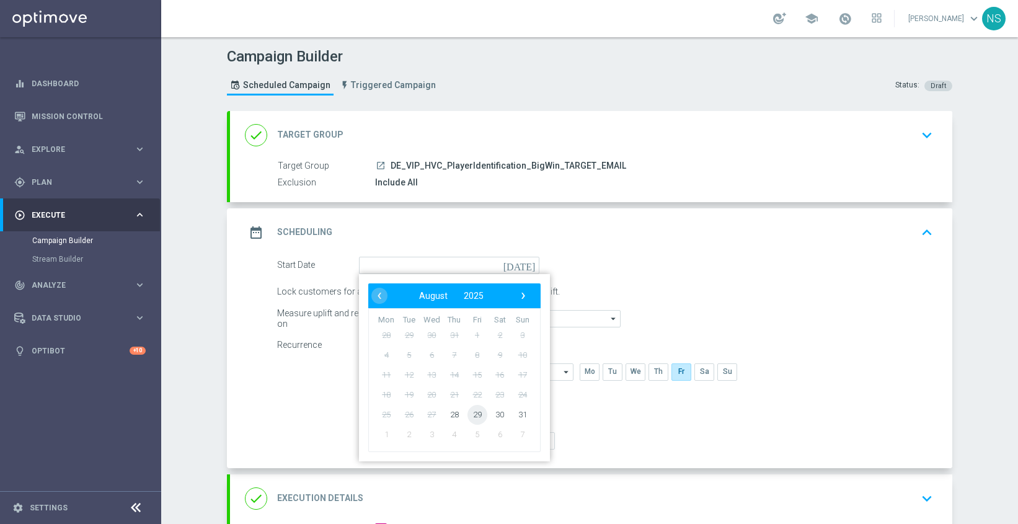
click at [477, 413] on span "29" at bounding box center [477, 414] width 20 height 20
type input "29 Aug 2025"
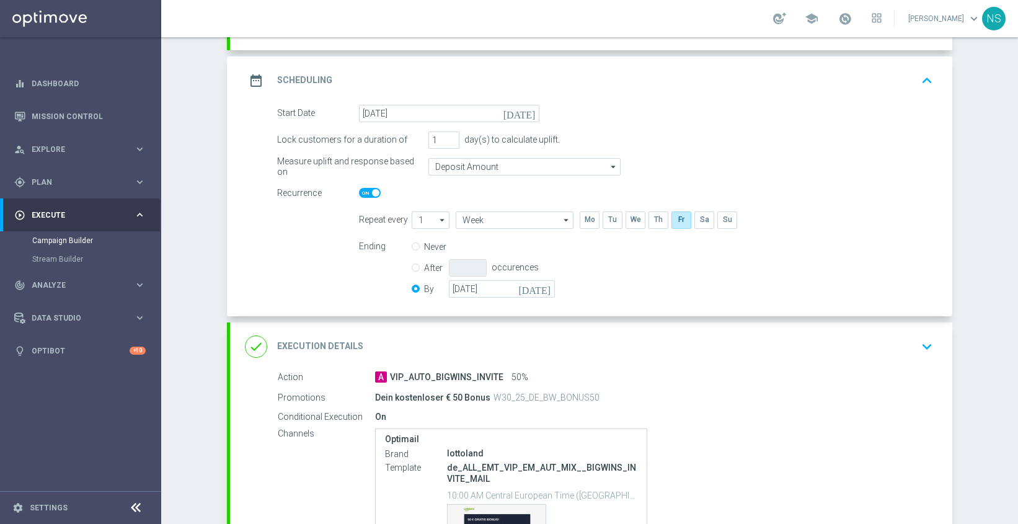
scroll to position [152, 0]
click at [570, 352] on div "done Execution Details keyboard_arrow_down" at bounding box center [591, 346] width 692 height 24
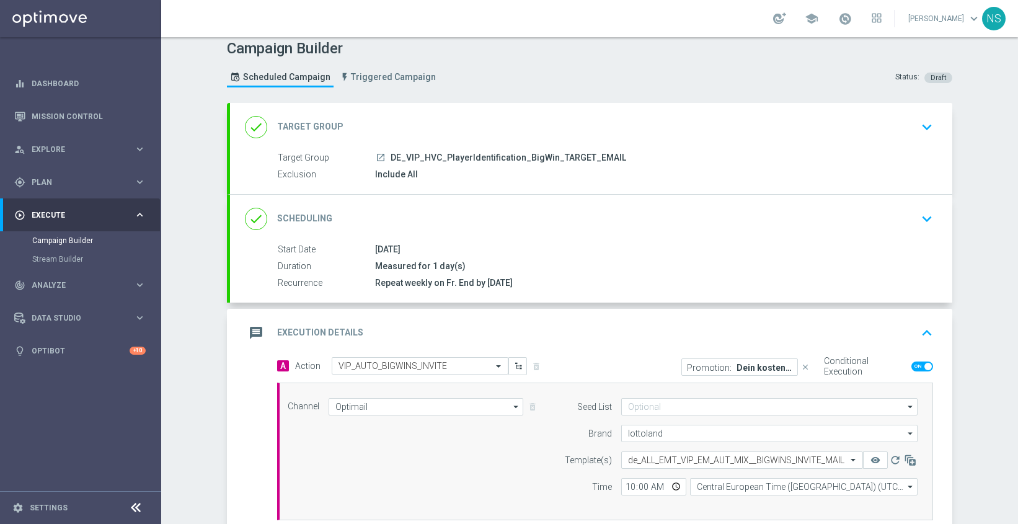
scroll to position [0, 0]
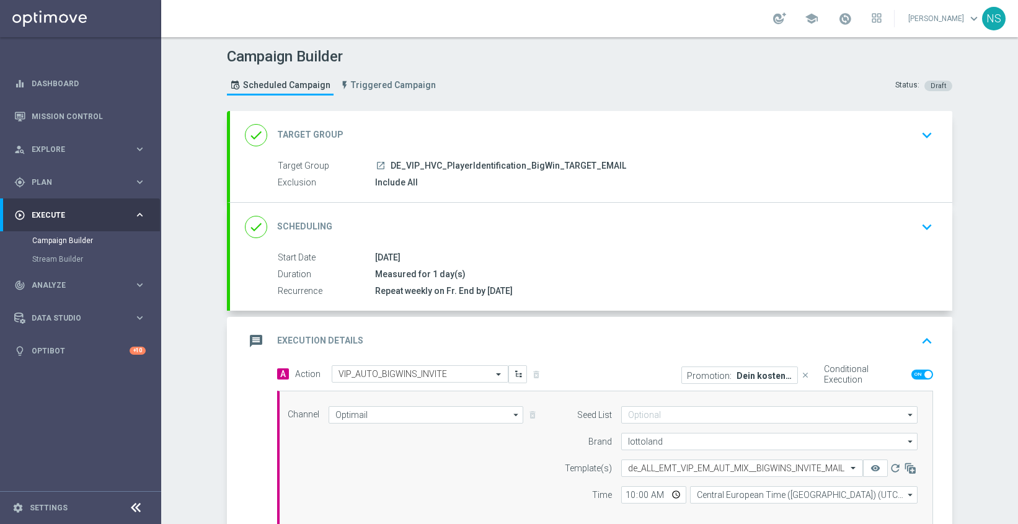
click at [541, 129] on div "done Target Group keyboard_arrow_down" at bounding box center [591, 135] width 692 height 24
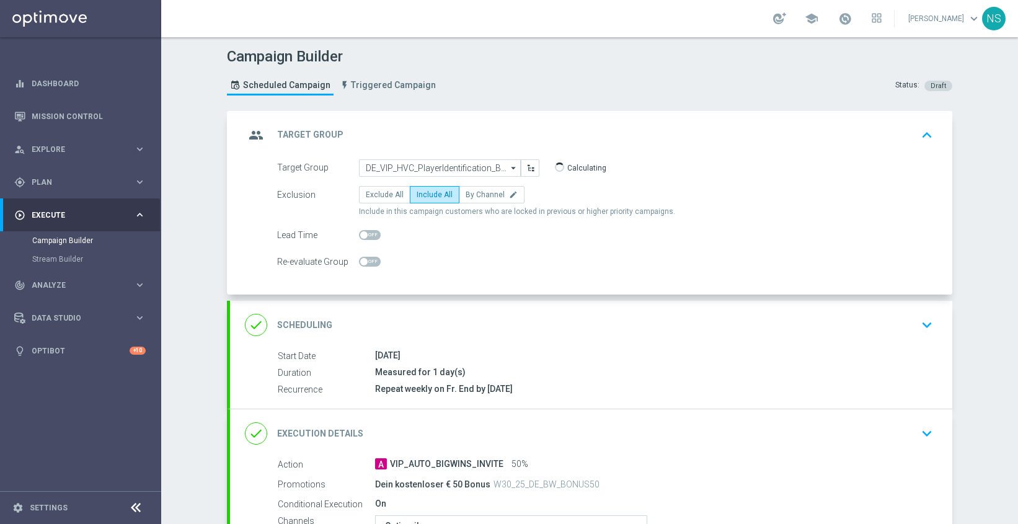
click at [519, 329] on div "done Scheduling keyboard_arrow_down" at bounding box center [591, 325] width 692 height 24
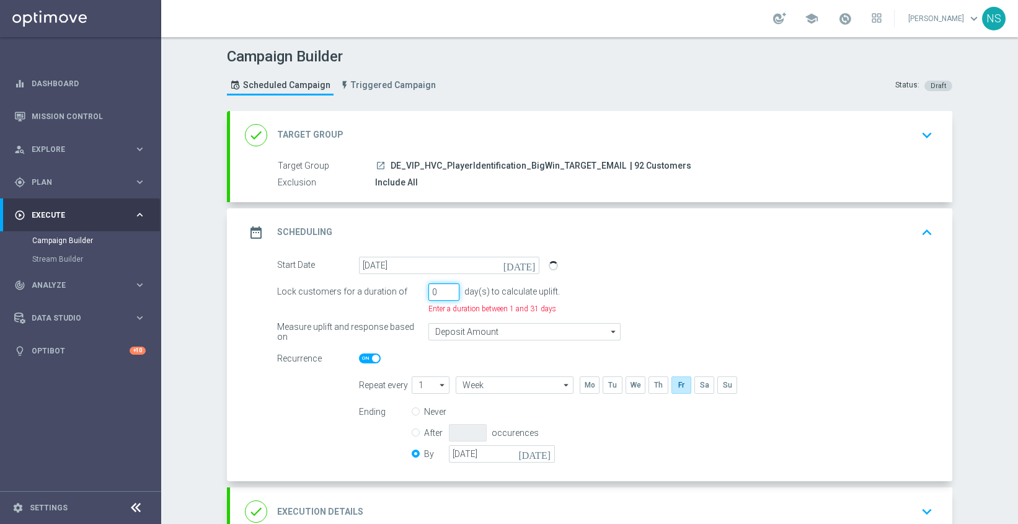
drag, startPoint x: 449, startPoint y: 293, endPoint x: 426, endPoint y: 293, distance: 22.9
click at [426, 293] on div "Lock customers for a duration of 0 day(s) to calculate uplift. Enter a duration…" at bounding box center [605, 298] width 674 height 31
click at [449, 294] on input "-28" at bounding box center [443, 291] width 31 height 17
drag, startPoint x: 433, startPoint y: 292, endPoint x: 444, endPoint y: 292, distance: 11.2
click at [444, 292] on input "-28" at bounding box center [443, 291] width 31 height 17
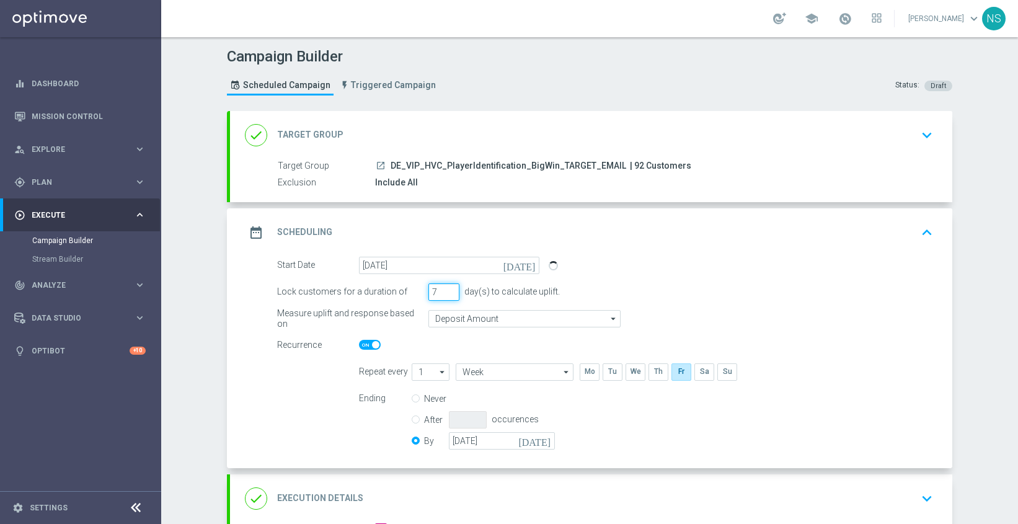
type input "7"
click at [580, 218] on div "date_range Scheduling keyboard_arrow_up" at bounding box center [591, 232] width 722 height 48
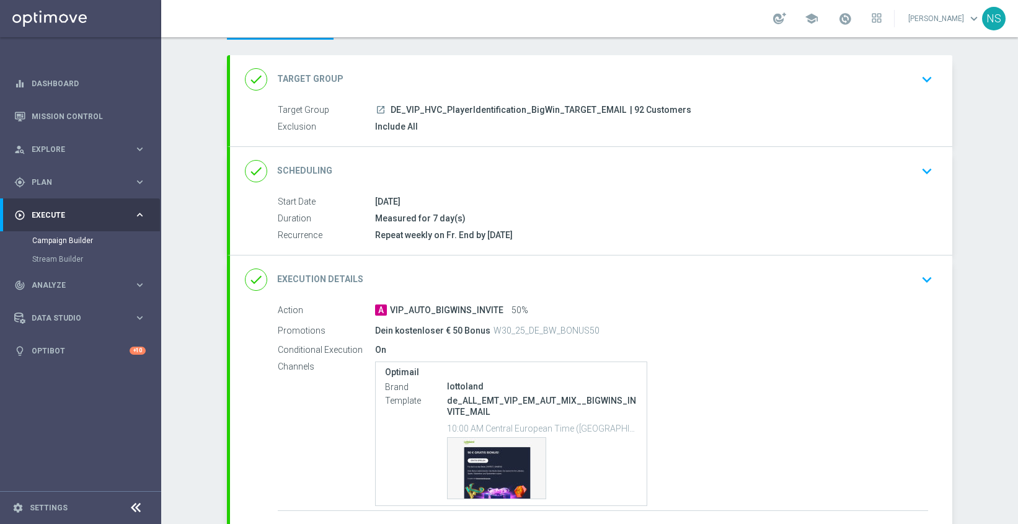
scroll to position [60, 0]
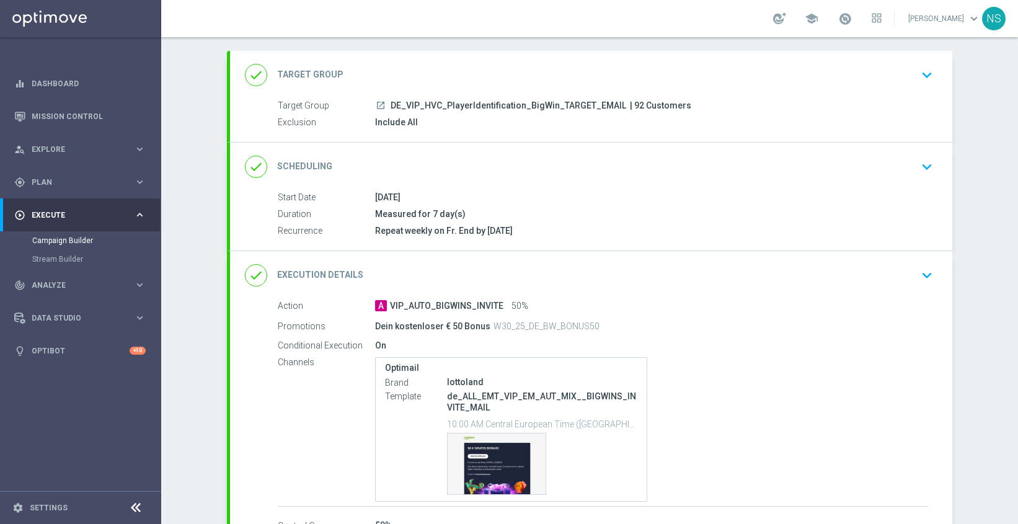
click at [554, 274] on div "done Execution Details keyboard_arrow_down" at bounding box center [591, 275] width 692 height 24
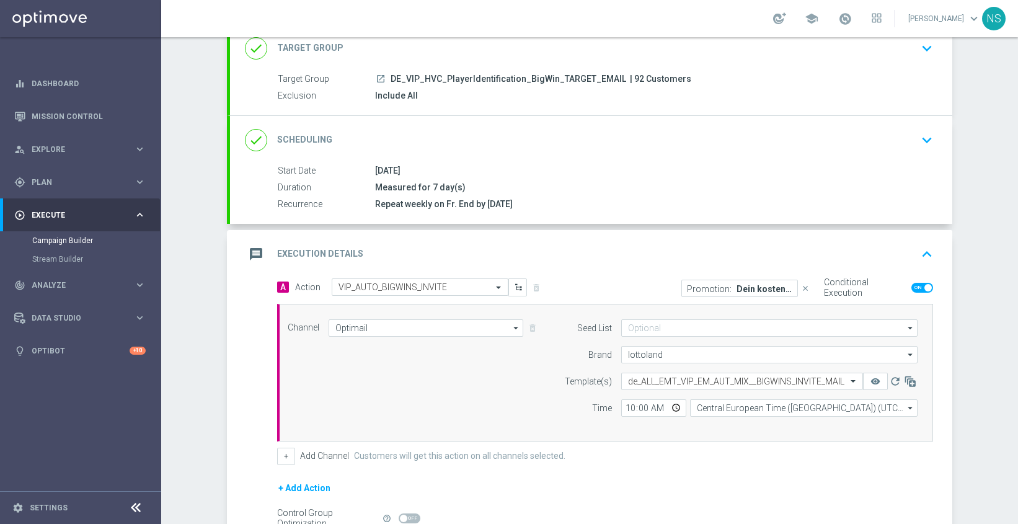
scroll to position [0, 0]
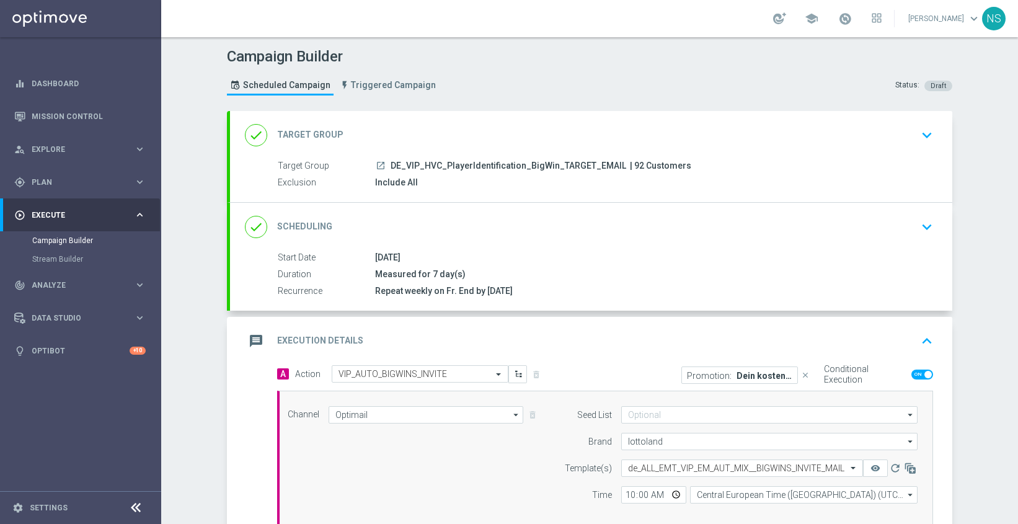
click at [550, 138] on div "done Target Group keyboard_arrow_down" at bounding box center [591, 135] width 692 height 24
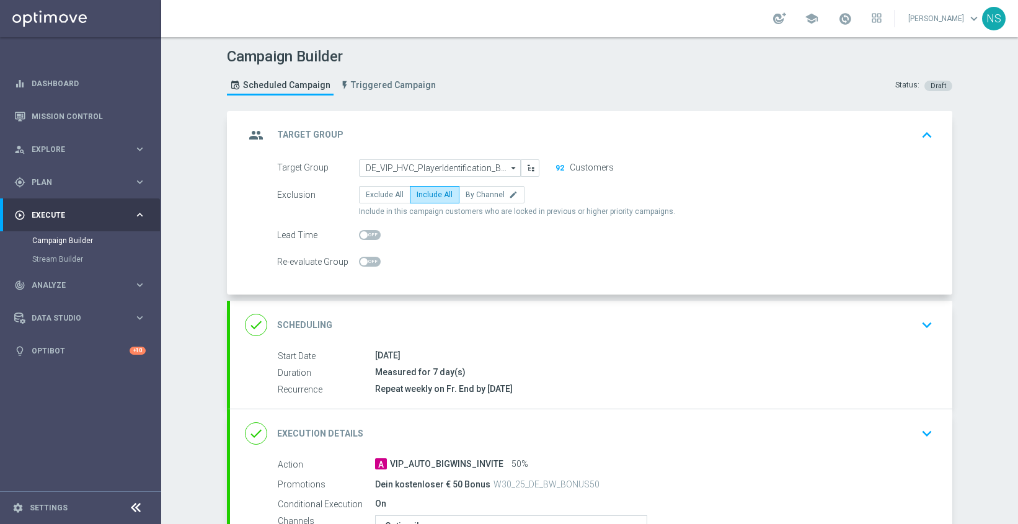
click at [551, 313] on div "done Scheduling keyboard_arrow_down" at bounding box center [591, 325] width 692 height 24
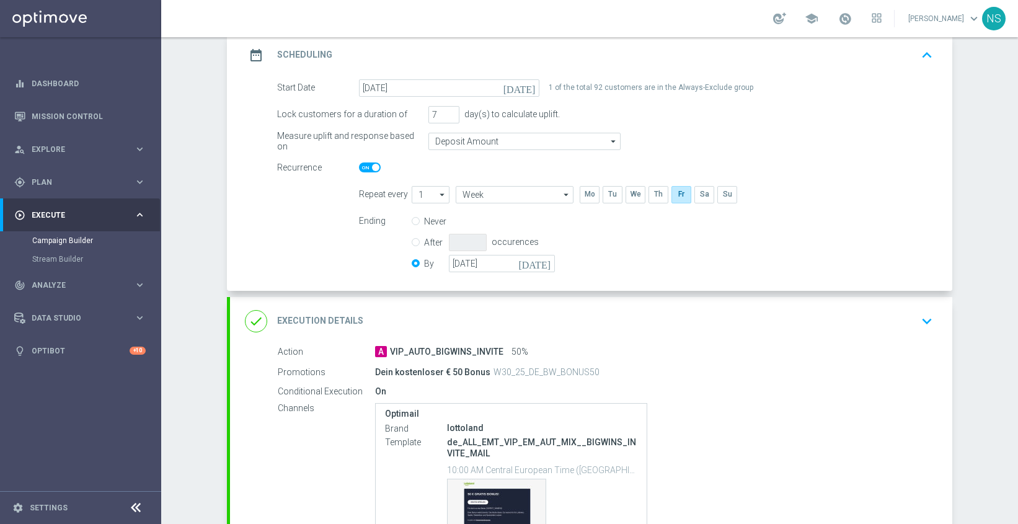
scroll to position [179, 0]
click at [551, 312] on div "done Execution Details keyboard_arrow_down" at bounding box center [591, 320] width 692 height 24
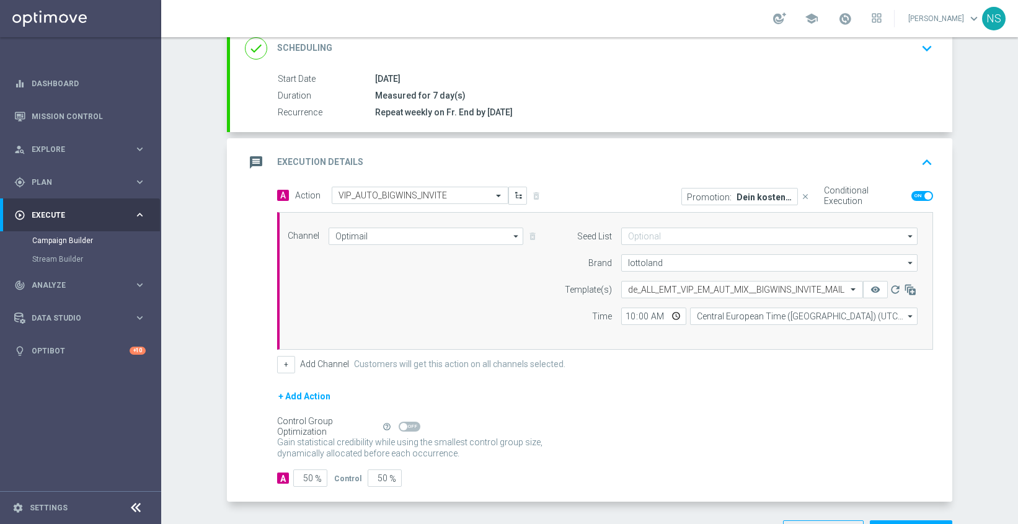
scroll to position [224, 0]
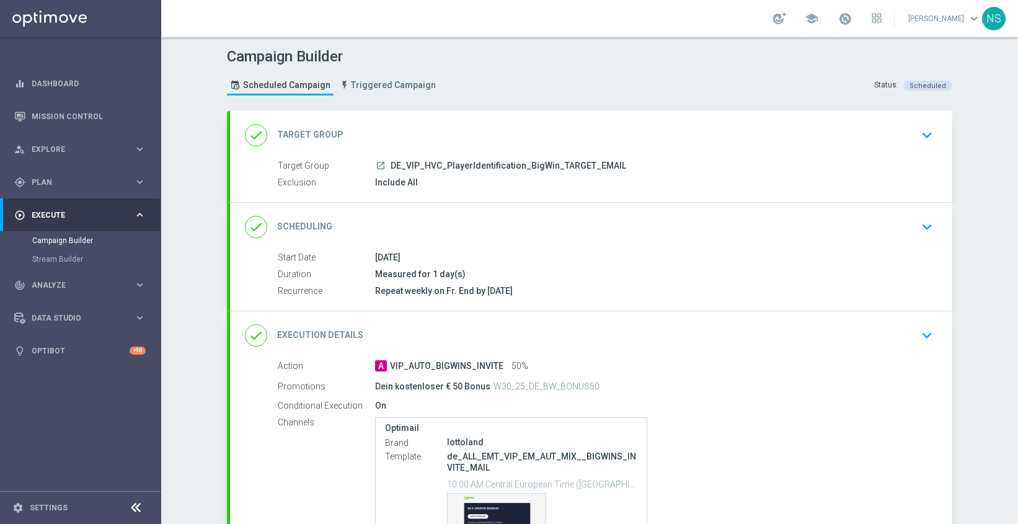
click at [517, 333] on div "done Execution Details keyboard_arrow_down" at bounding box center [591, 336] width 692 height 24
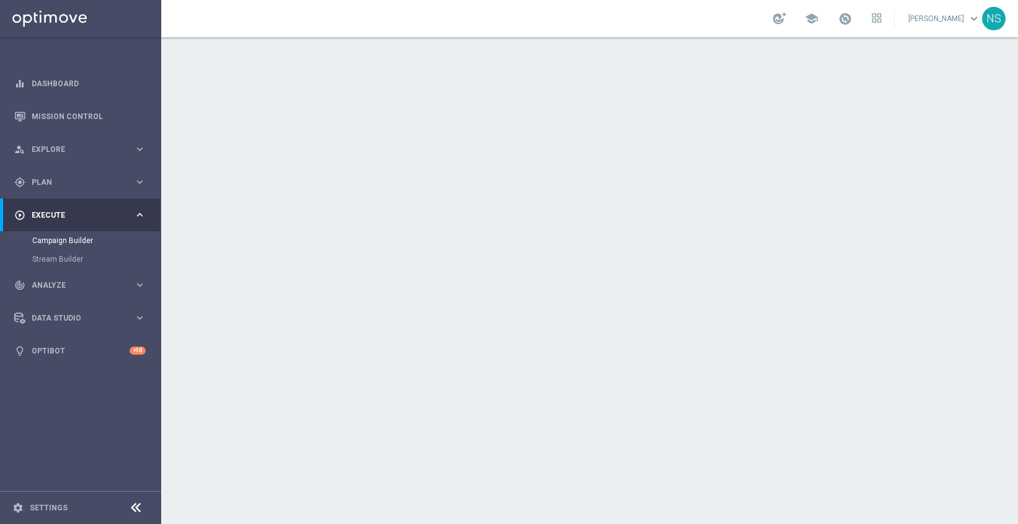
click at [412, 330] on div "done Execution Details keyboard_arrow_down" at bounding box center [591, 336] width 692 height 24
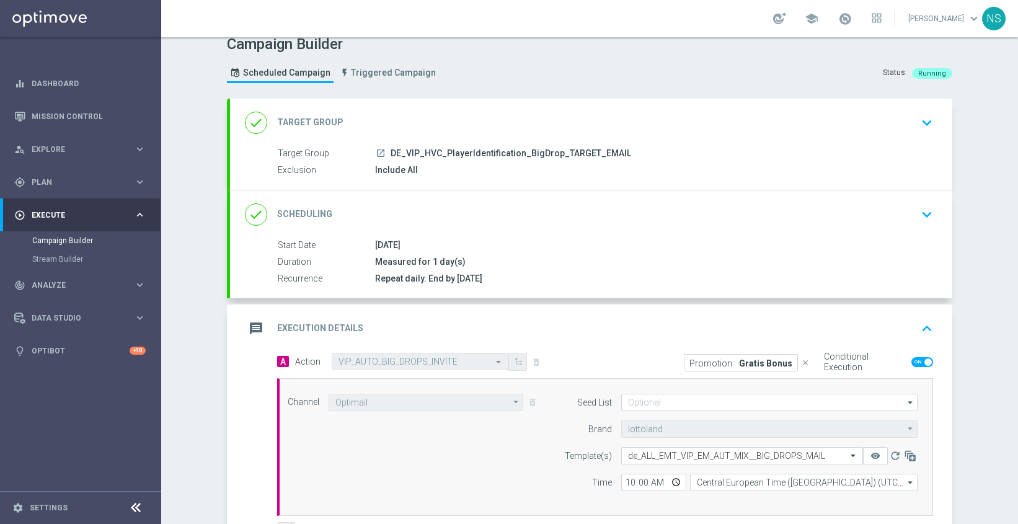
scroll to position [15, 0]
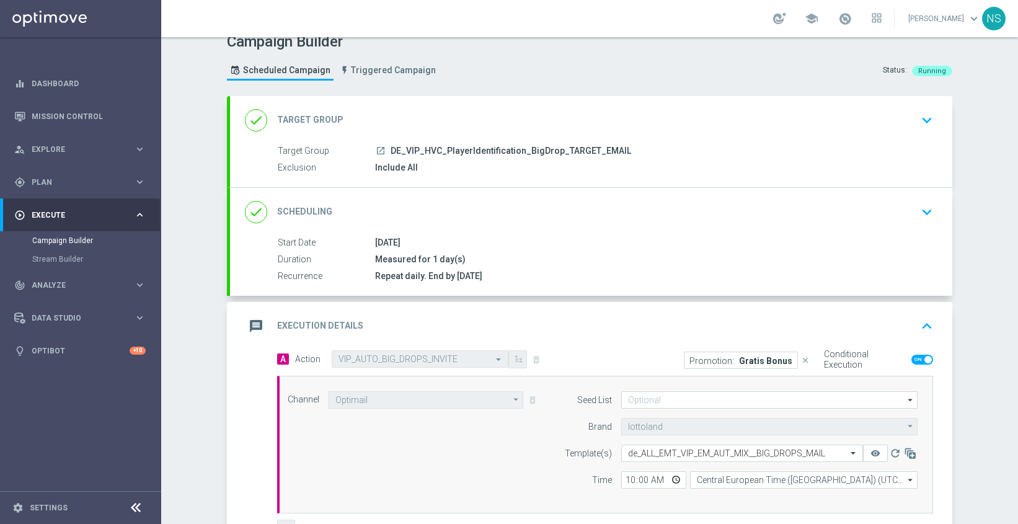
click at [666, 99] on div "done Target Group keyboard_arrow_down" at bounding box center [591, 120] width 722 height 48
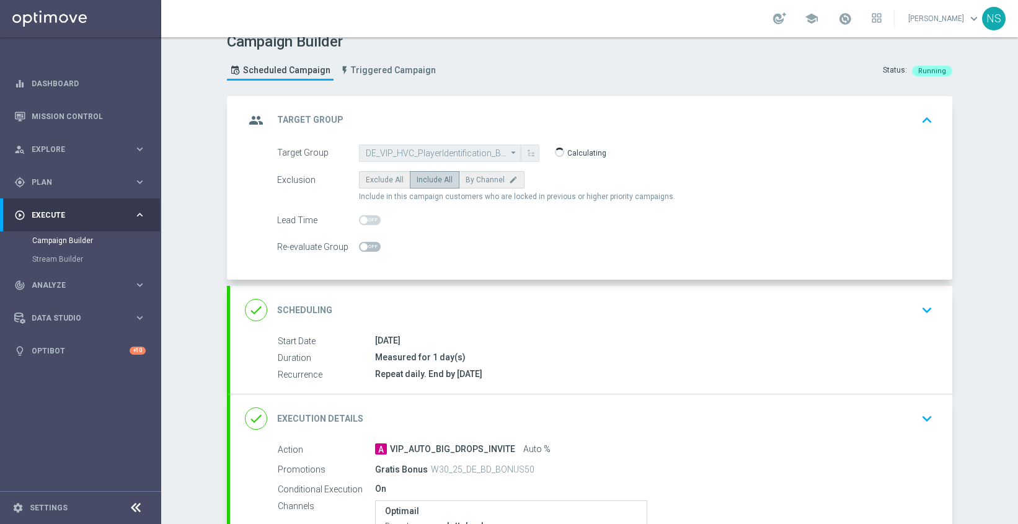
scroll to position [247, 0]
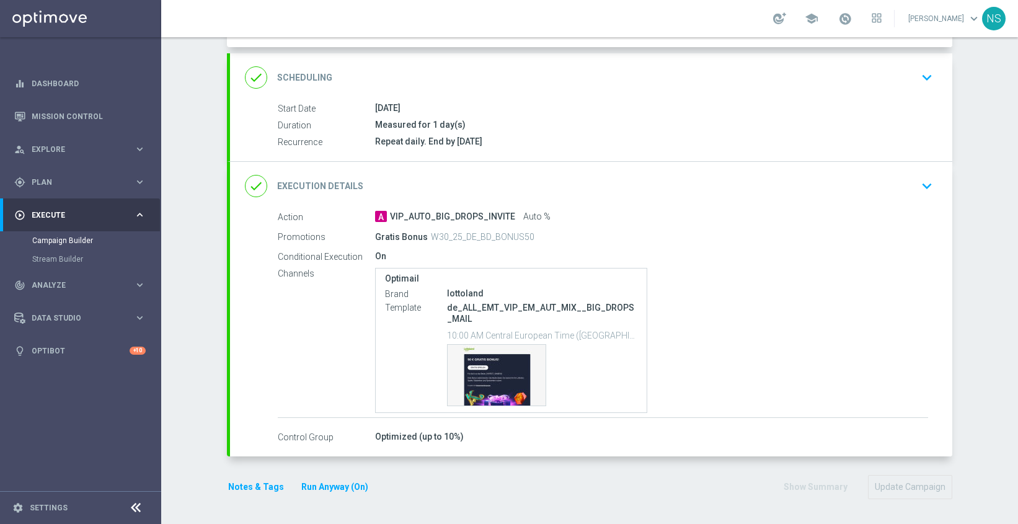
click at [637, 169] on div "done Execution Details keyboard_arrow_down" at bounding box center [591, 186] width 722 height 48
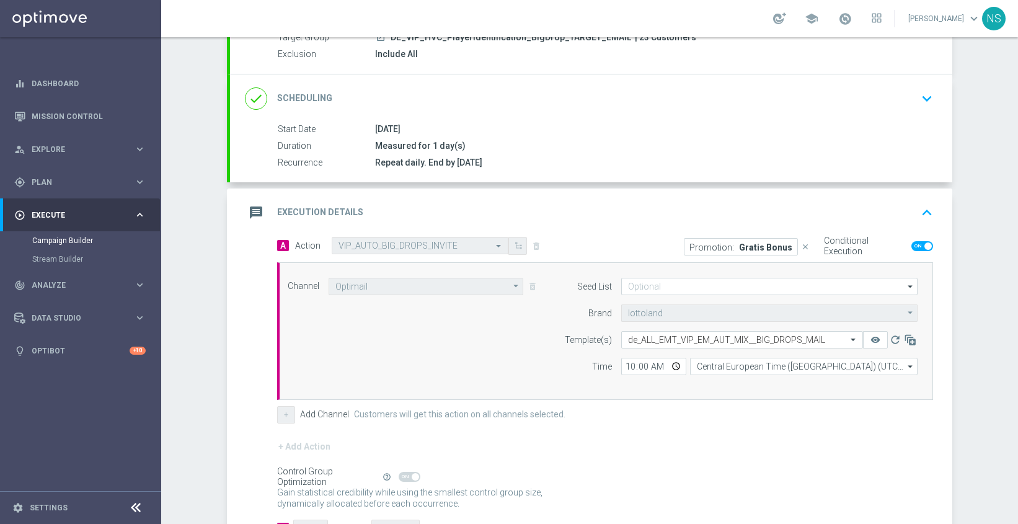
scroll to position [0, 0]
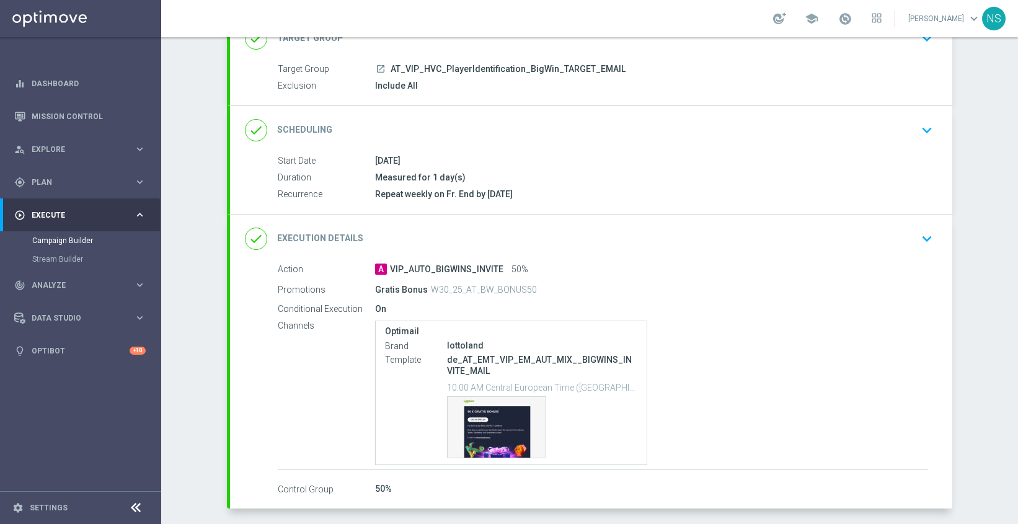
scroll to position [149, 0]
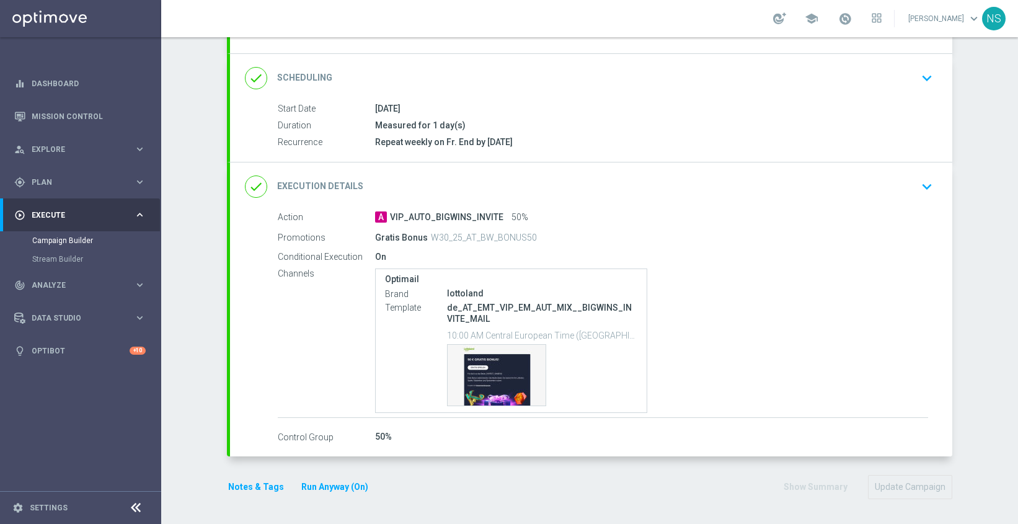
click at [524, 183] on div "done Execution Details keyboard_arrow_down" at bounding box center [591, 187] width 692 height 24
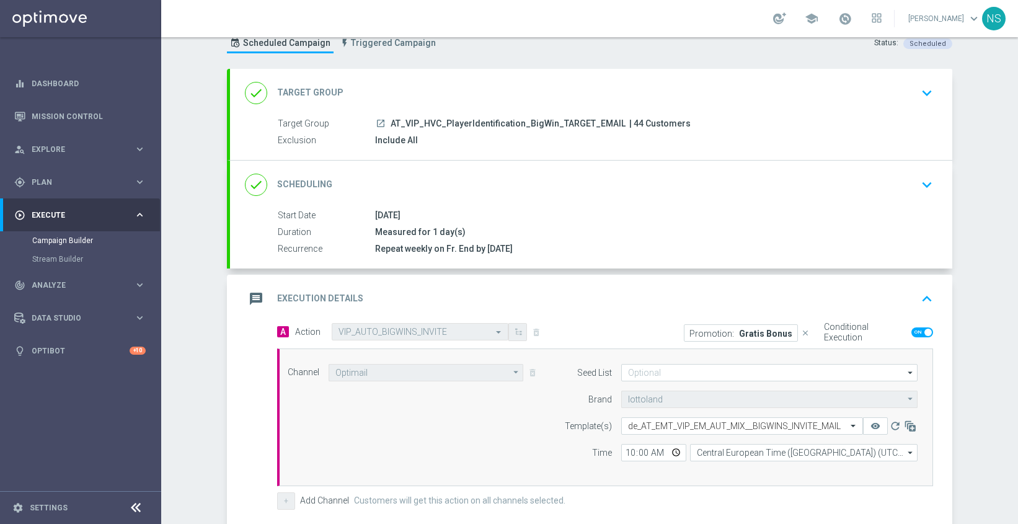
scroll to position [41, 0]
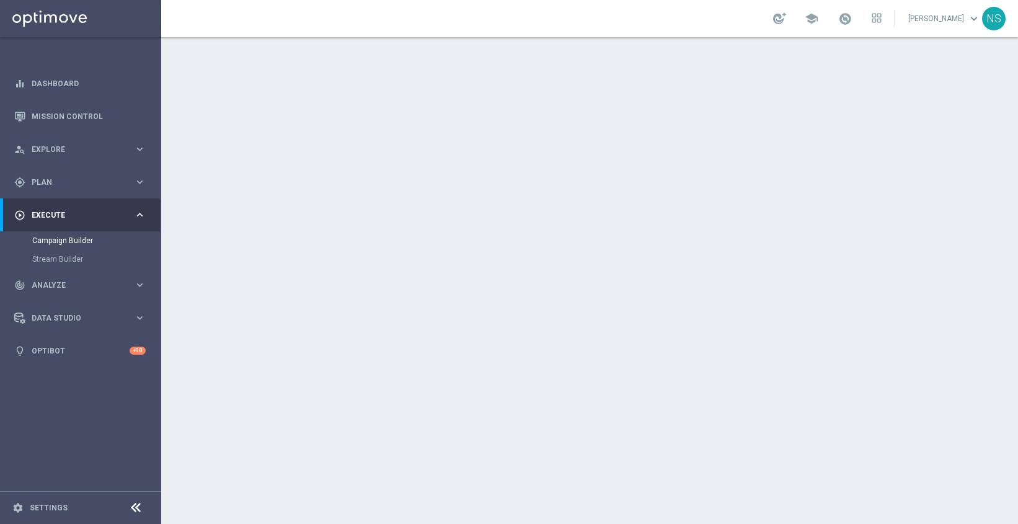
click at [373, 227] on div "date_range Scheduling keyboard_arrow_down" at bounding box center [591, 227] width 692 height 24
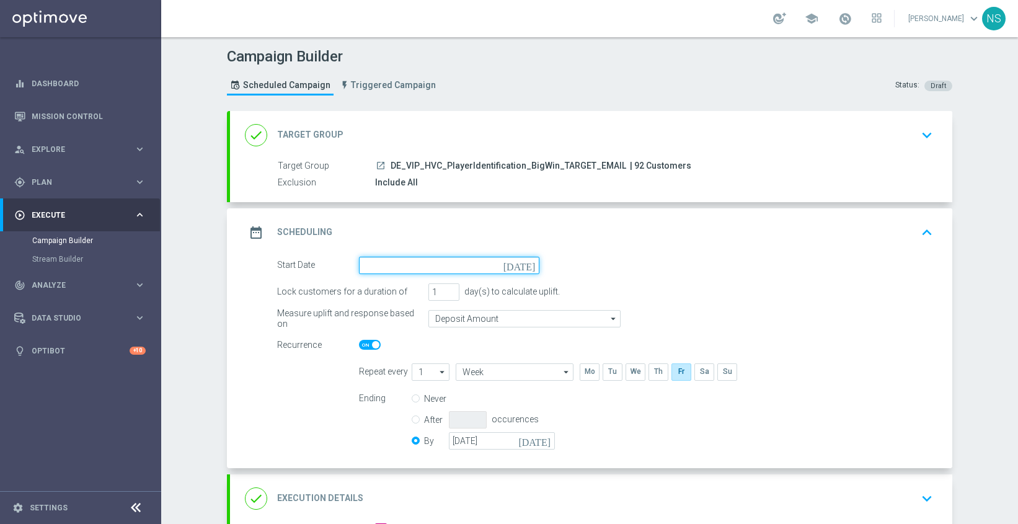
click at [449, 271] on input at bounding box center [449, 265] width 180 height 17
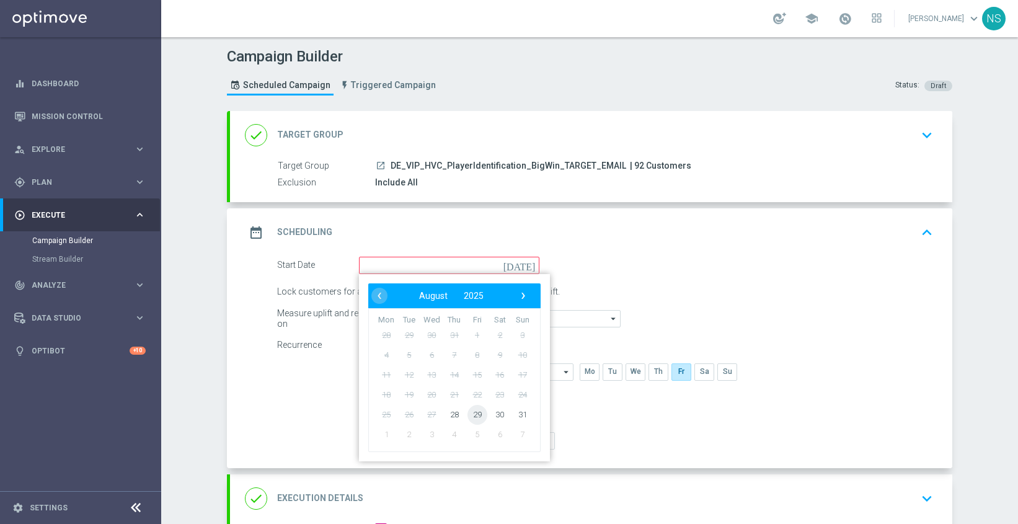
click at [477, 413] on span "29" at bounding box center [477, 414] width 20 height 20
type input "29 Aug 2025"
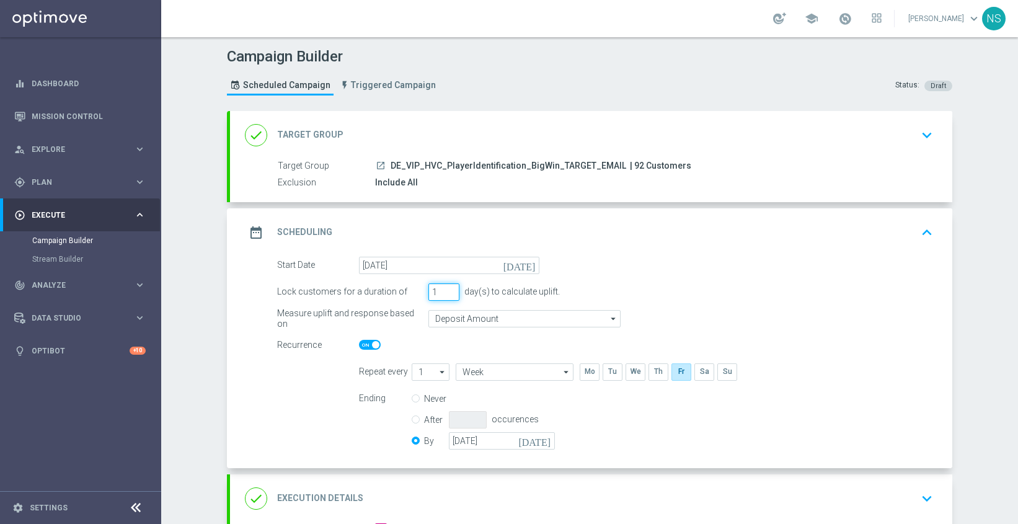
drag, startPoint x: 439, startPoint y: 295, endPoint x: 423, endPoint y: 295, distance: 16.1
click at [423, 295] on div "Lock customers for a duration of 1 day(s) to calculate uplift." at bounding box center [605, 291] width 674 height 17
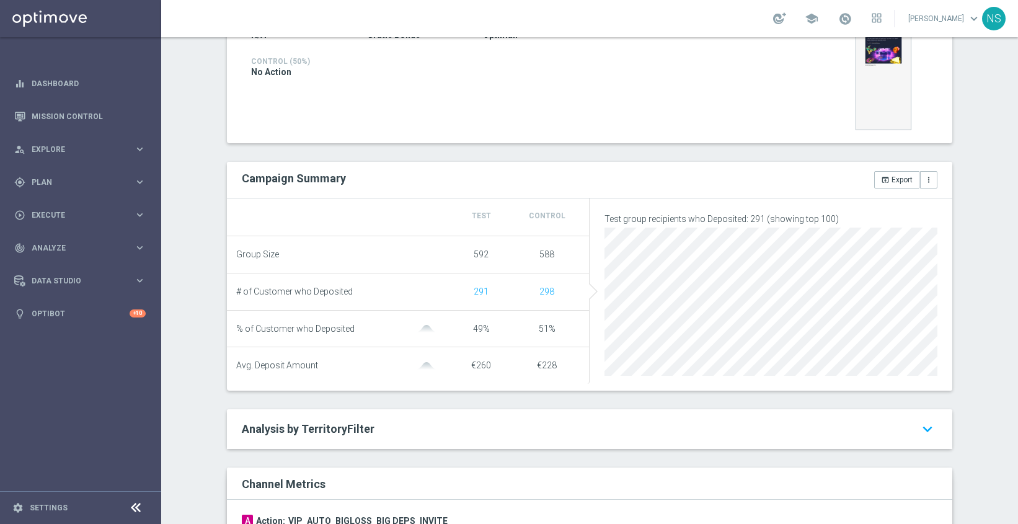
scroll to position [303, 0]
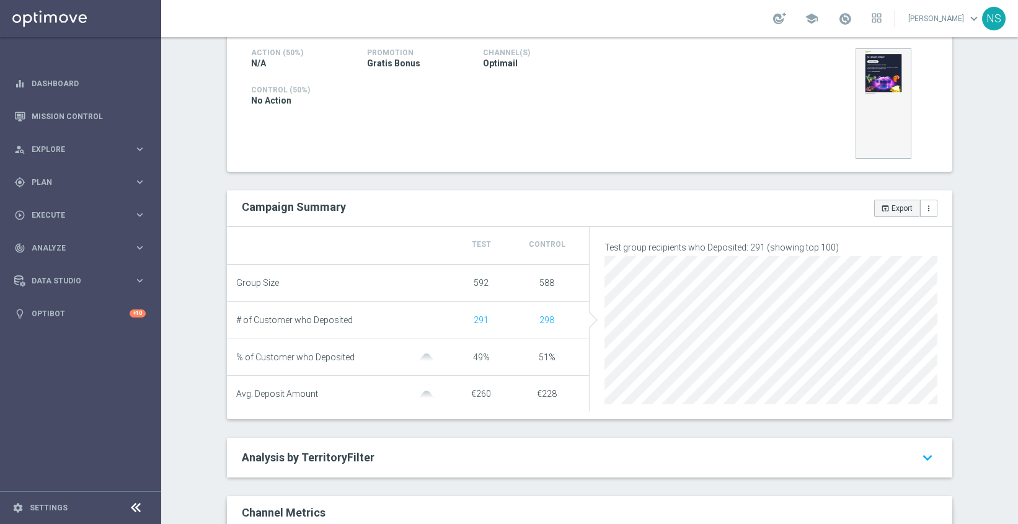
click at [890, 208] on button "open_in_browser Export" at bounding box center [896, 208] width 45 height 17
click at [890, 208] on div "Loading" at bounding box center [767, 208] width 357 height 17
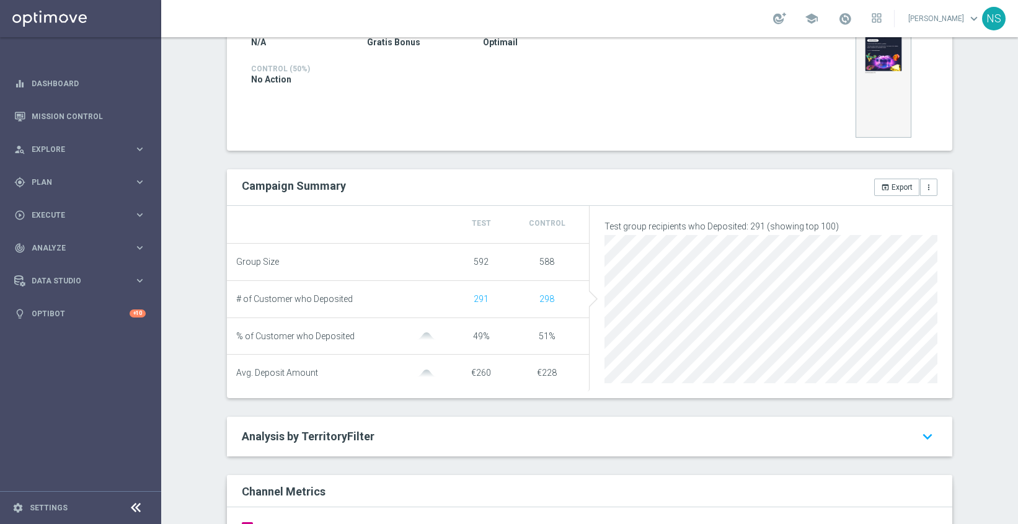
scroll to position [0, 0]
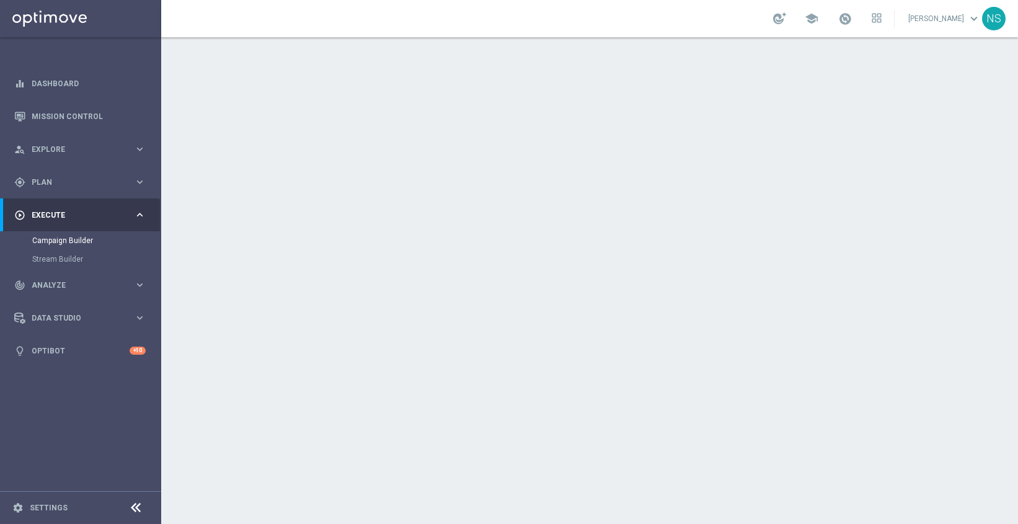
click at [568, 324] on div "done Execution Details keyboard_arrow_down" at bounding box center [591, 336] width 692 height 24
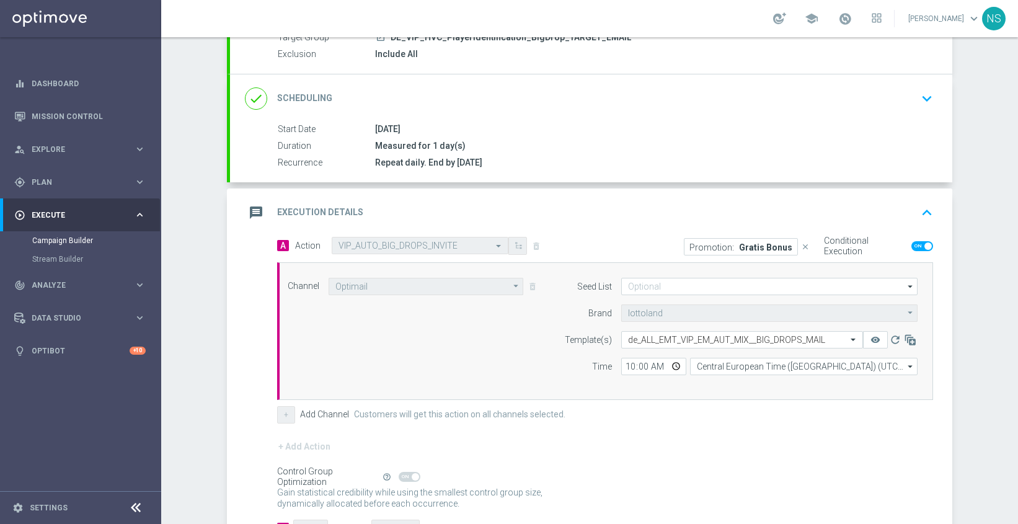
scroll to position [224, 0]
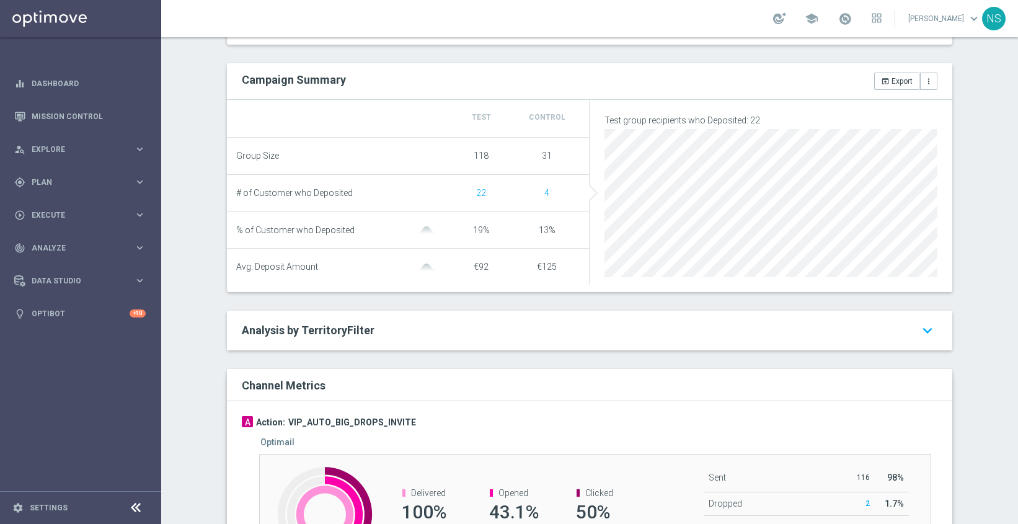
scroll to position [413, 0]
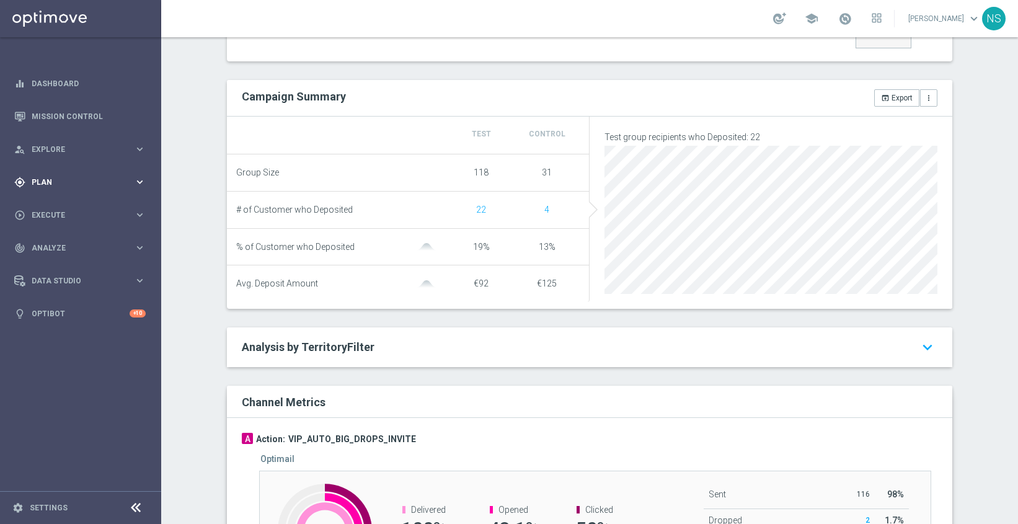
click at [66, 185] on div "gps_fixed Plan" at bounding box center [74, 182] width 120 height 11
click at [71, 326] on span "Execute" at bounding box center [83, 326] width 102 height 7
click at [51, 187] on div "gps_fixed Plan keyboard_arrow_right" at bounding box center [80, 182] width 160 height 33
click at [62, 249] on button "Templates keyboard_arrow_right" at bounding box center [89, 245] width 114 height 10
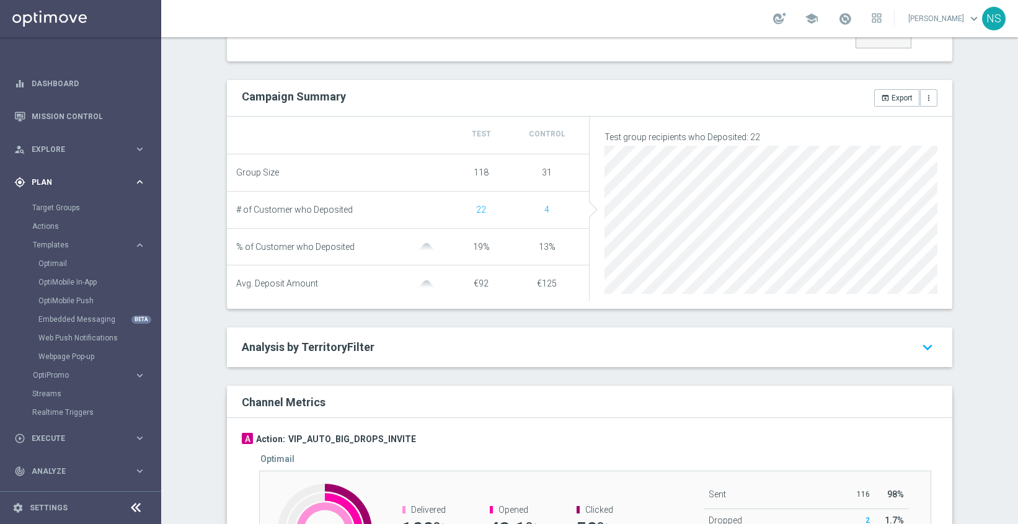
click at [52, 180] on span "Plan" at bounding box center [83, 182] width 102 height 7
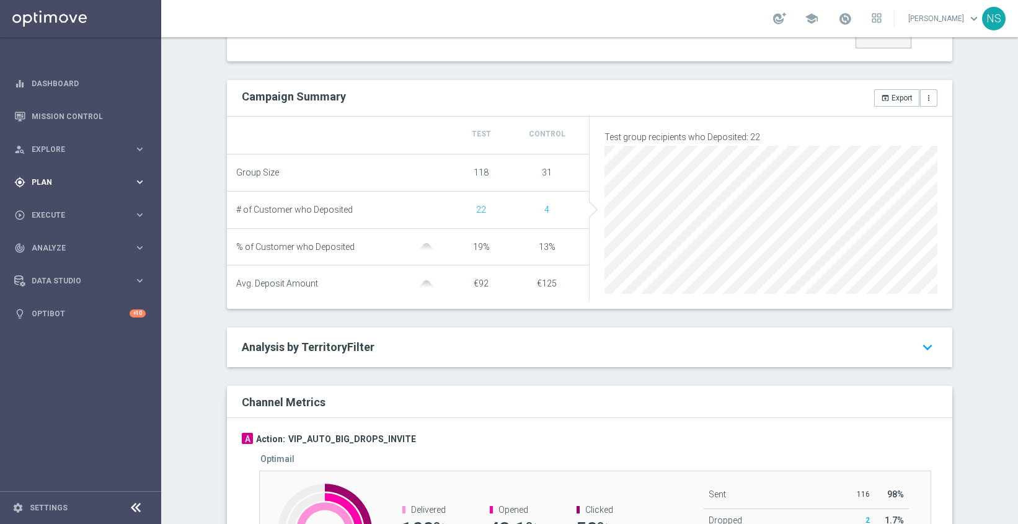
click at [52, 180] on span "Plan" at bounding box center [83, 182] width 102 height 7
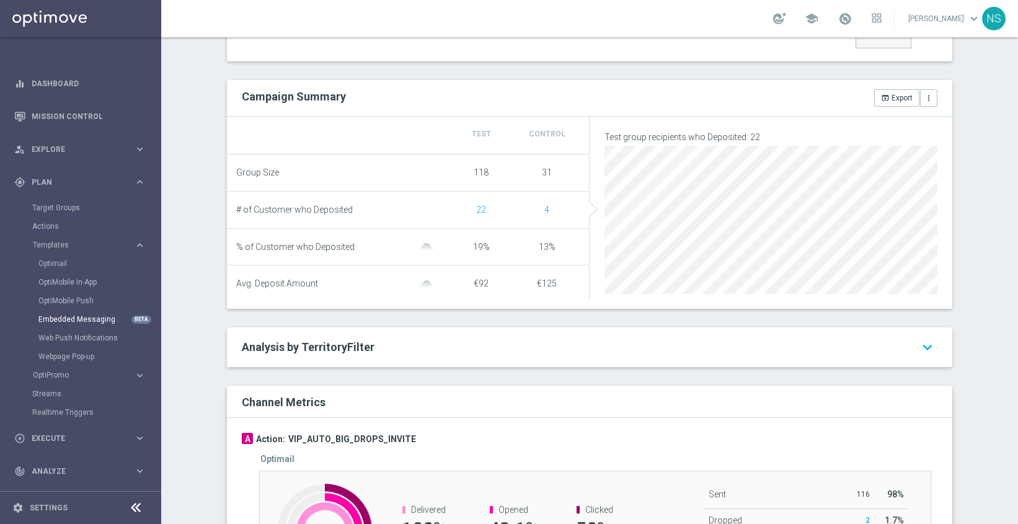
scroll to position [65, 0]
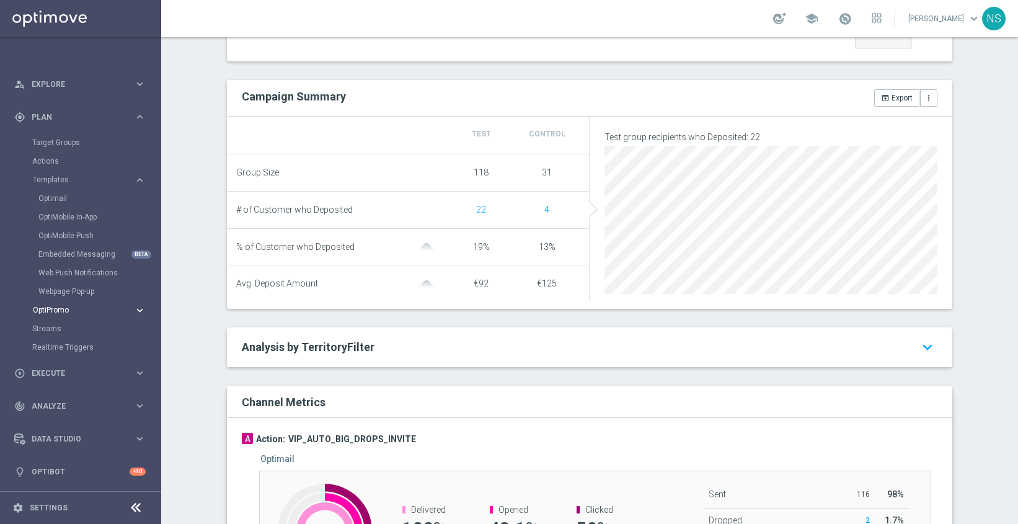
click at [74, 312] on span "OptiPromo" at bounding box center [77, 309] width 89 height 7
click at [75, 372] on span "Execute" at bounding box center [83, 372] width 102 height 7
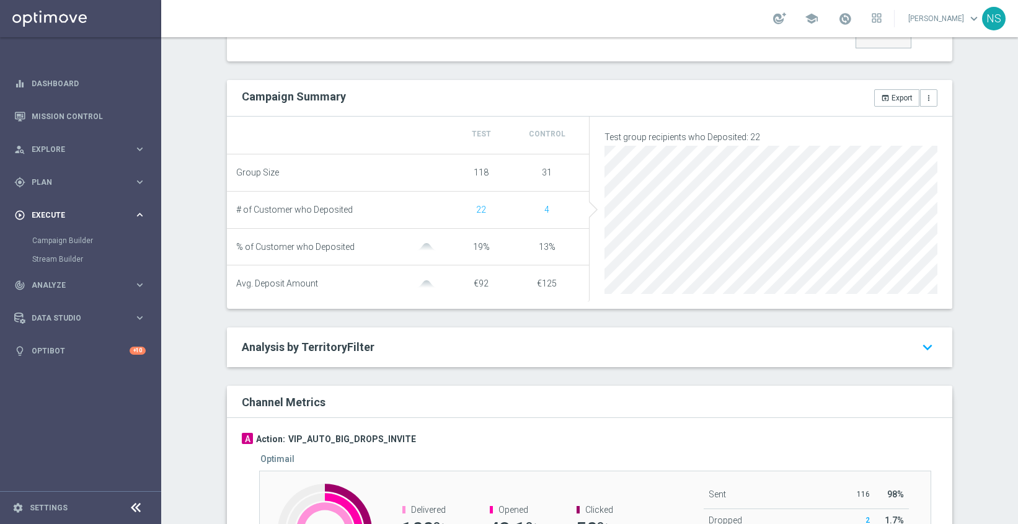
scroll to position [0, 0]
click at [45, 290] on div "track_changes Analyze keyboard_arrow_right" at bounding box center [80, 284] width 160 height 33
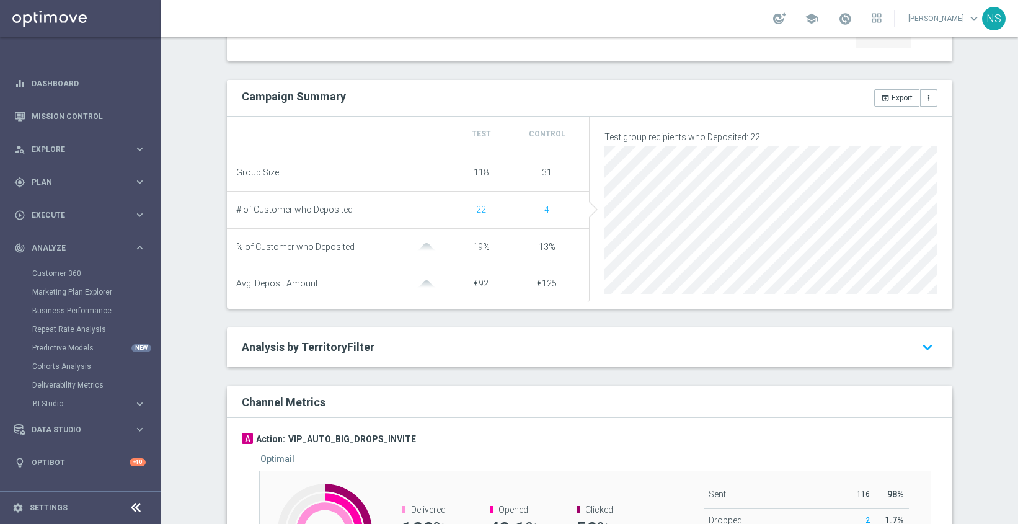
click at [69, 267] on div "Customer 360" at bounding box center [96, 273] width 128 height 19
click at [73, 273] on link "Customer 360" at bounding box center [80, 273] width 97 height 10
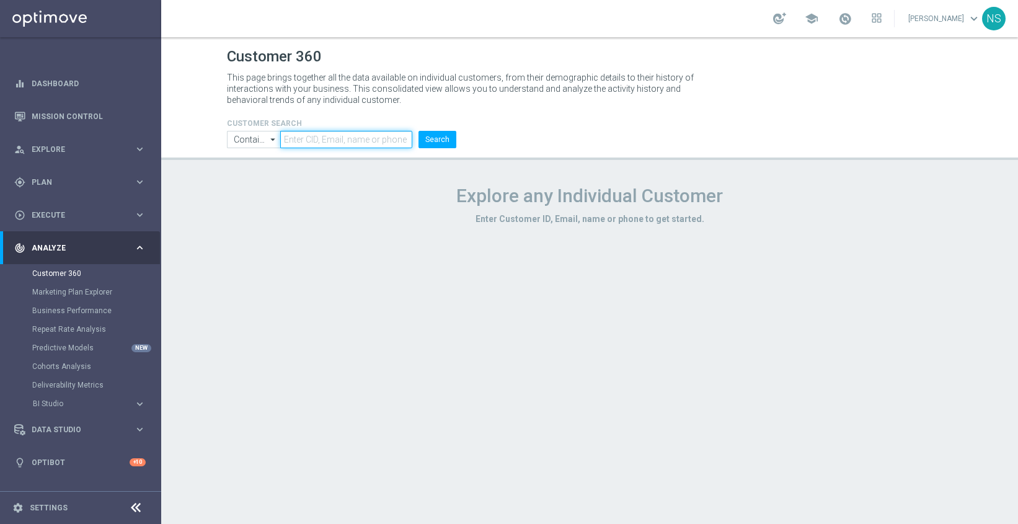
click at [333, 136] on input "text" at bounding box center [346, 139] width 132 height 17
paste input "17777997"
type input "17777997"
click at [418, 131] on button "Search" at bounding box center [437, 139] width 38 height 17
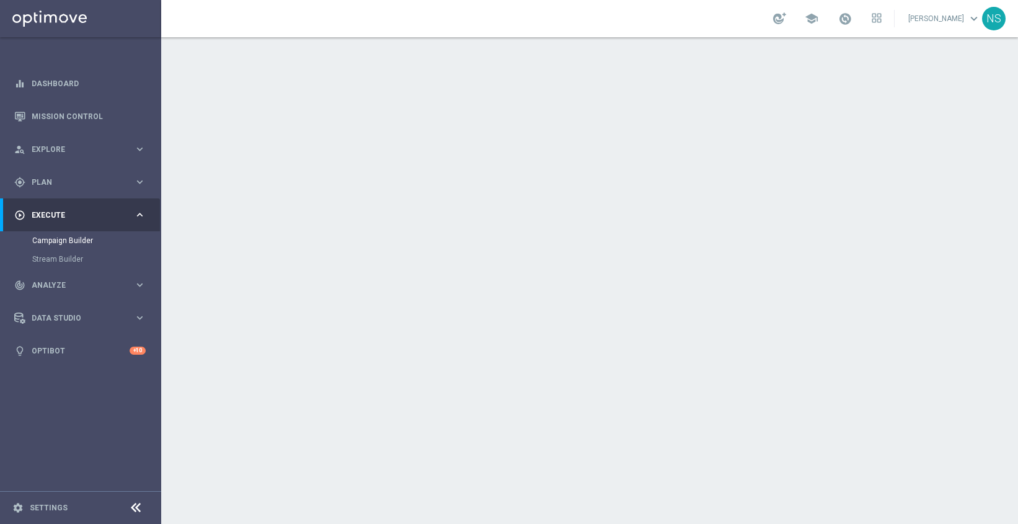
click at [479, 217] on div "date_range Scheduling keyboard_arrow_down" at bounding box center [591, 227] width 692 height 24
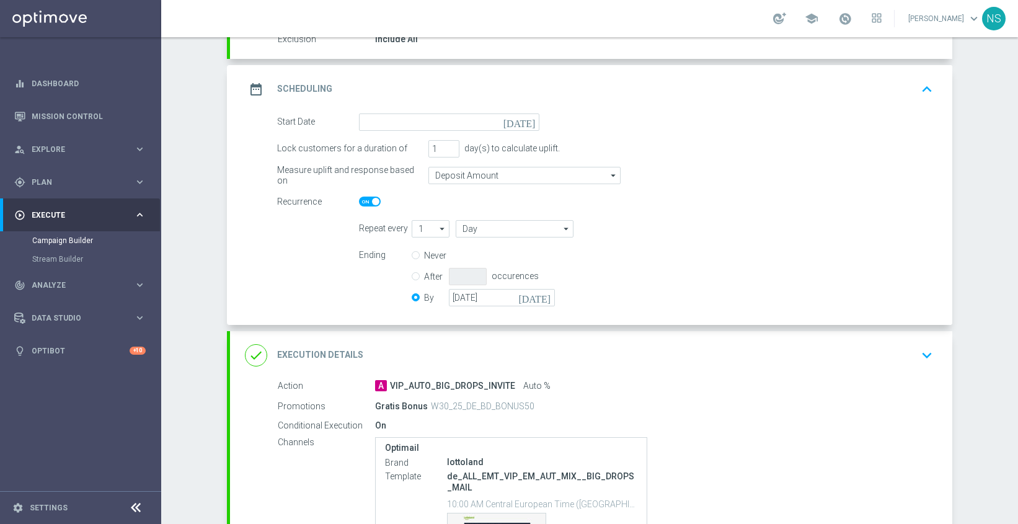
scroll to position [178, 0]
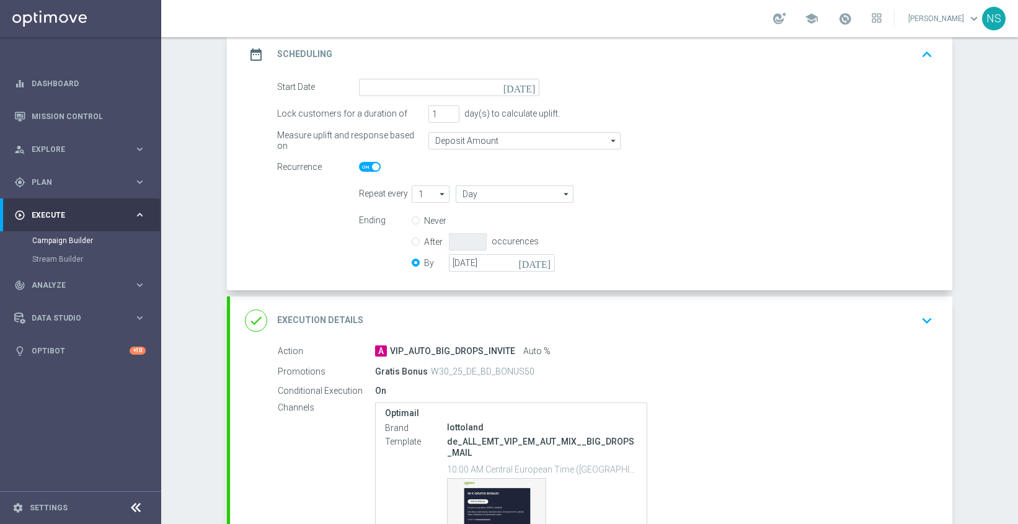
click at [495, 298] on div "done Execution Details keyboard_arrow_down" at bounding box center [591, 320] width 722 height 48
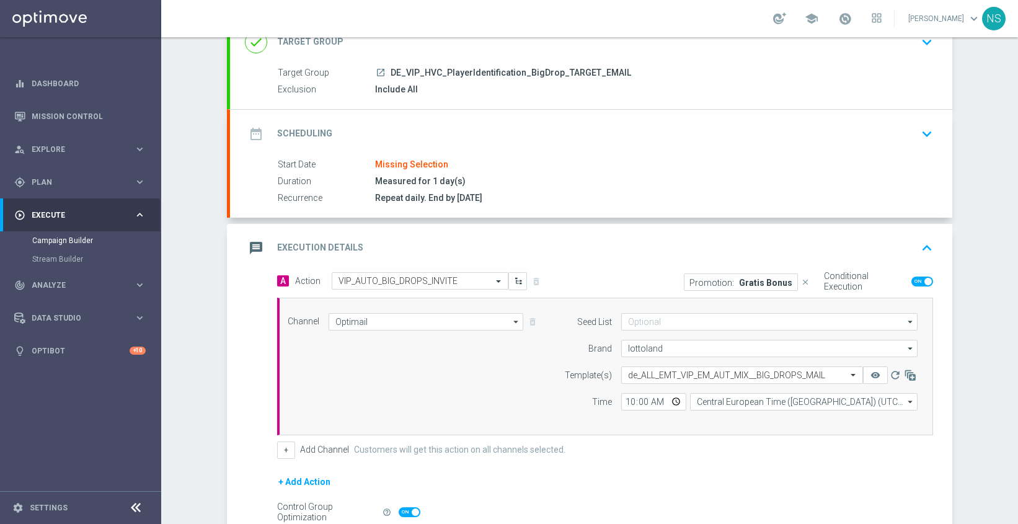
scroll to position [45, 0]
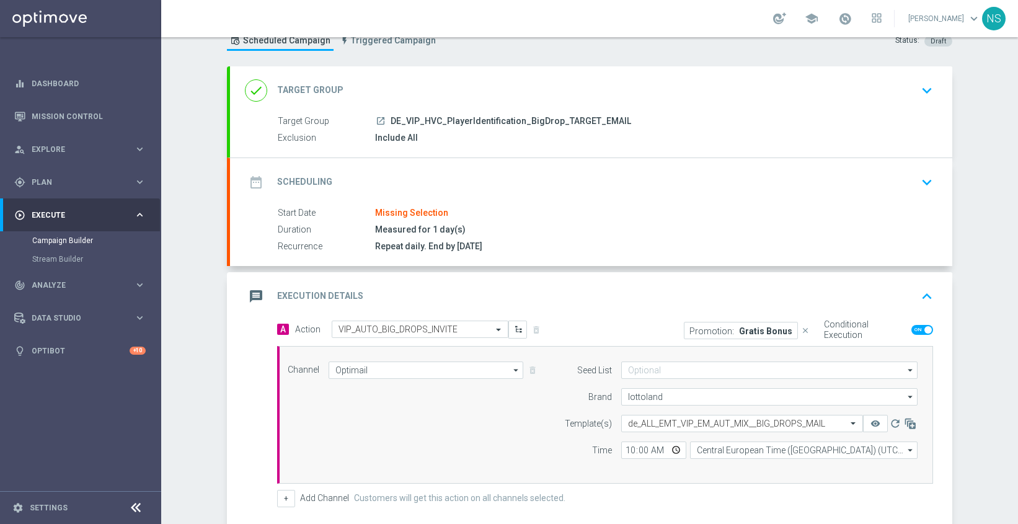
click at [472, 158] on div "date_range Scheduling keyboard_arrow_down" at bounding box center [591, 182] width 722 height 48
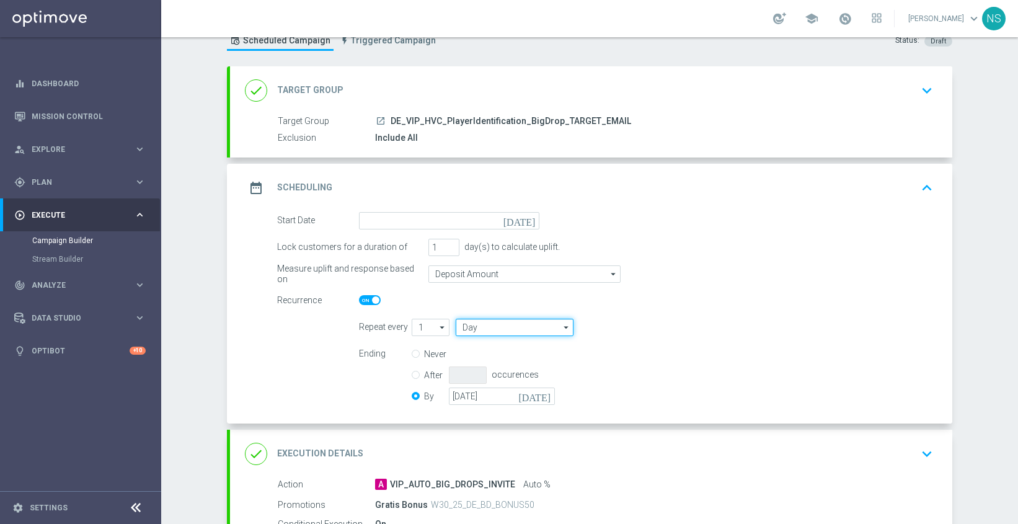
click at [495, 333] on input "Day" at bounding box center [515, 327] width 118 height 17
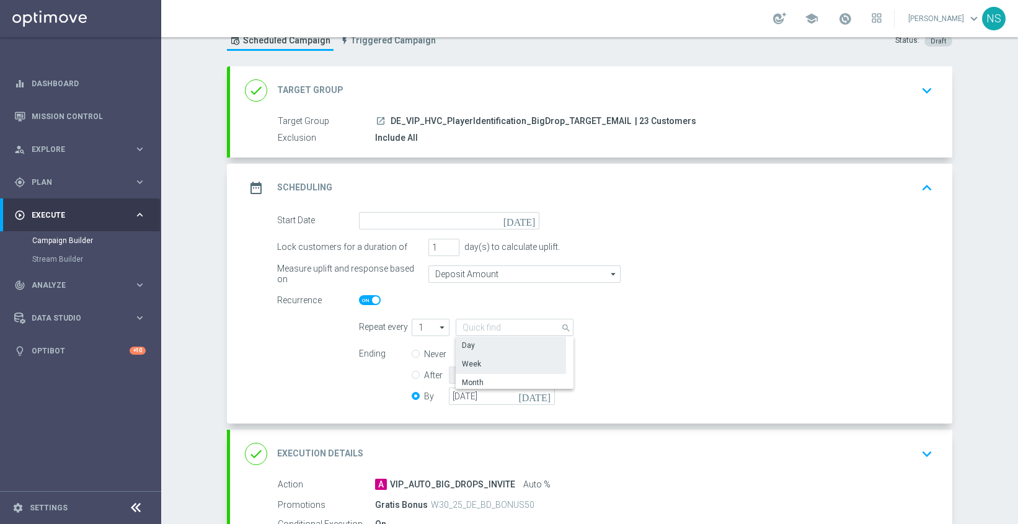
click at [493, 364] on div "Week" at bounding box center [511, 363] width 110 height 17
type input "Week"
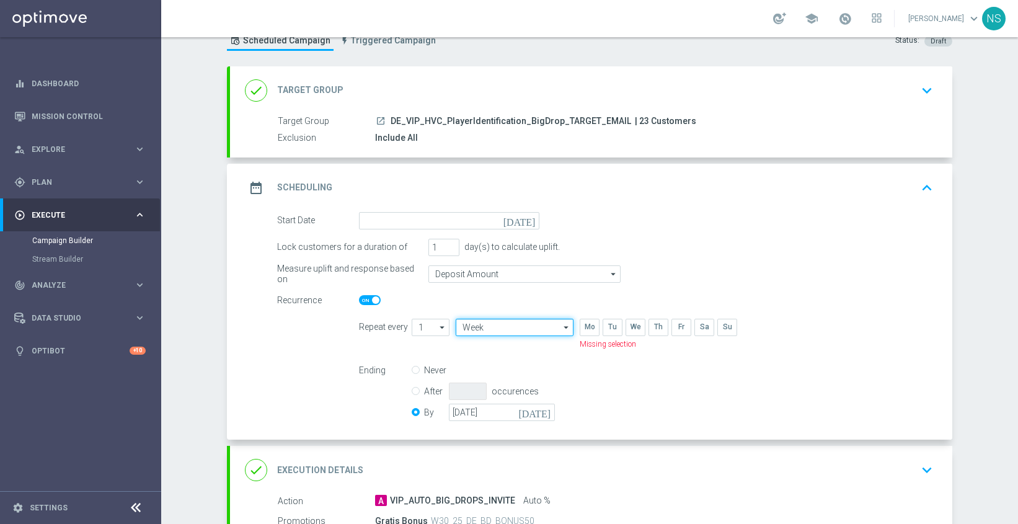
click at [497, 319] on input "Week" at bounding box center [515, 327] width 118 height 17
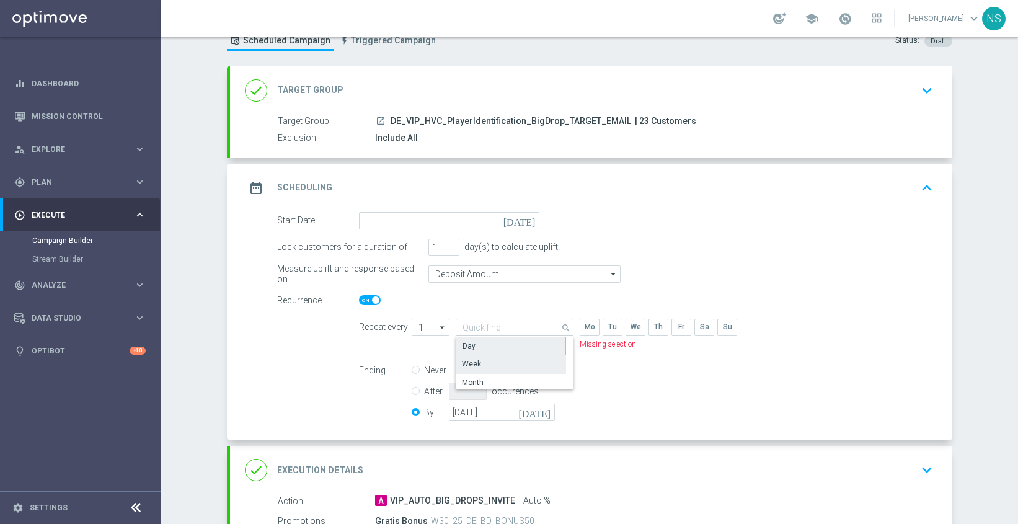
click at [497, 348] on div "Day" at bounding box center [511, 346] width 110 height 19
type input "Day"
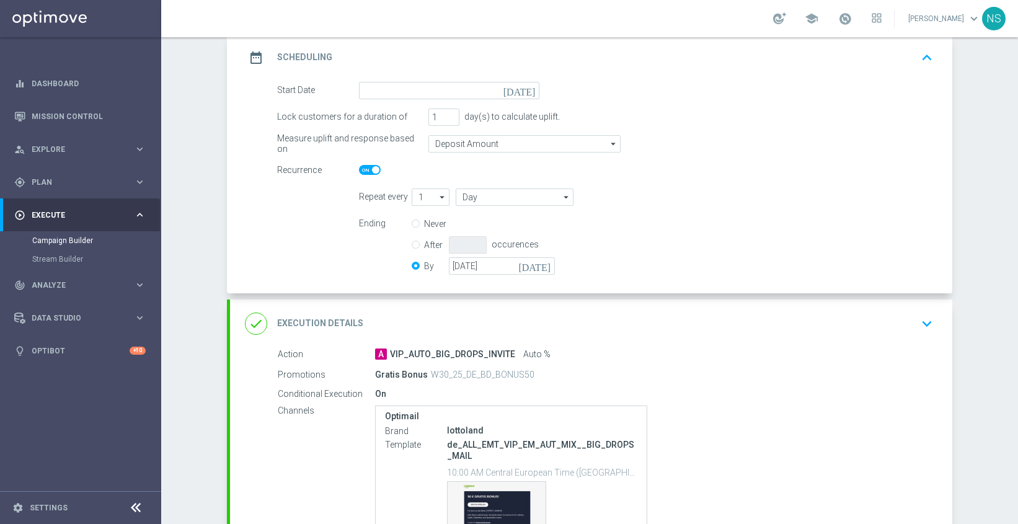
scroll to position [179, 0]
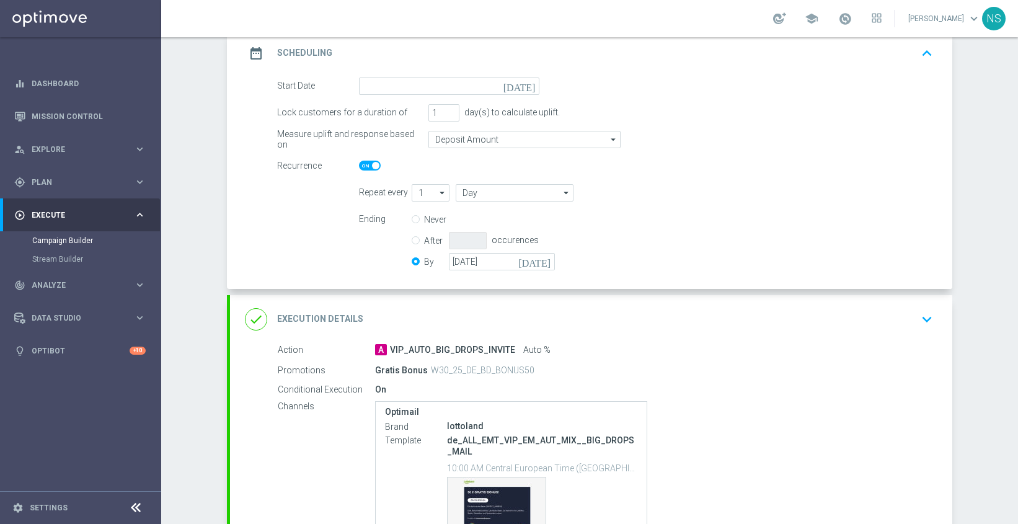
click at [599, 331] on div "done Execution Details keyboard_arrow_down" at bounding box center [591, 319] width 722 height 48
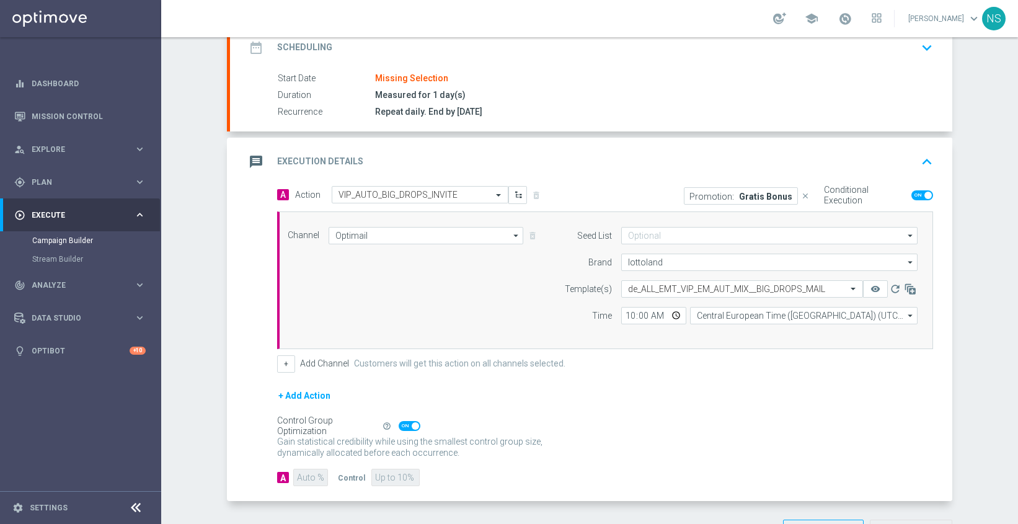
click at [570, 162] on div "message Execution Details keyboard_arrow_up" at bounding box center [591, 162] width 692 height 24
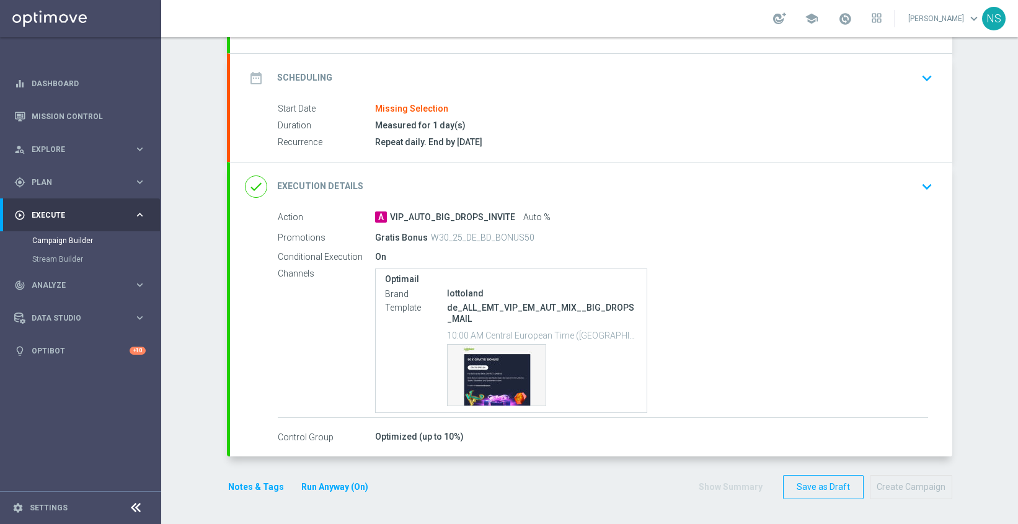
scroll to position [149, 0]
click at [559, 172] on div "done Execution Details keyboard_arrow_down" at bounding box center [591, 186] width 722 height 48
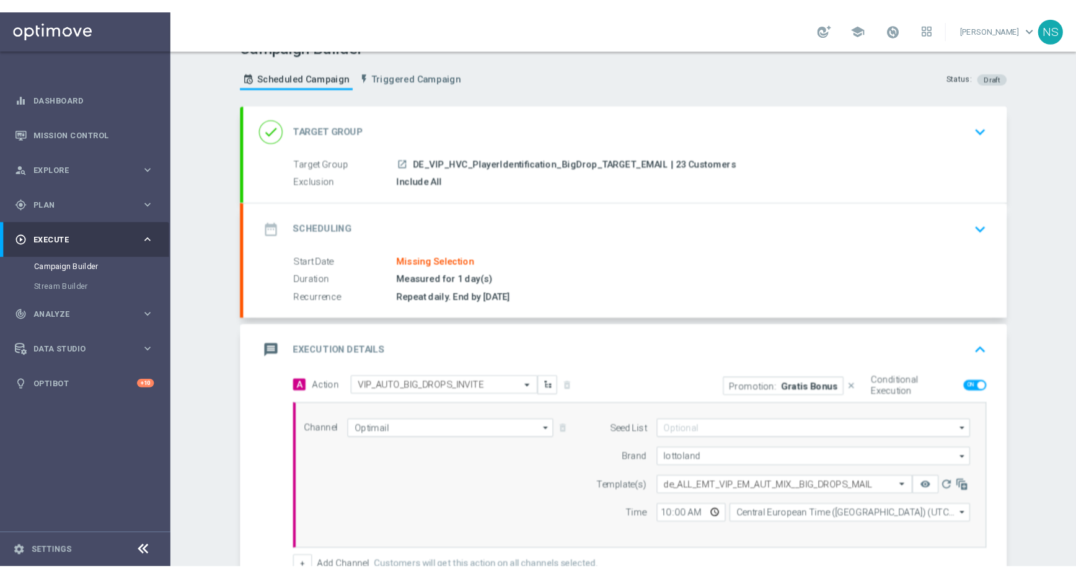
scroll to position [0, 0]
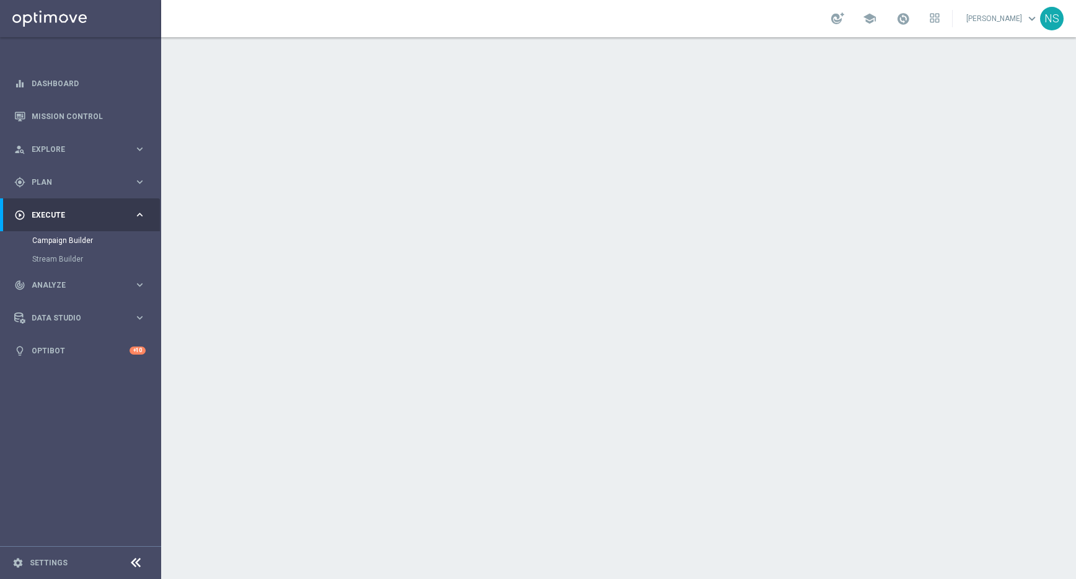
click at [712, 314] on div "done Execution Details keyboard_arrow_down" at bounding box center [620, 319] width 692 height 24
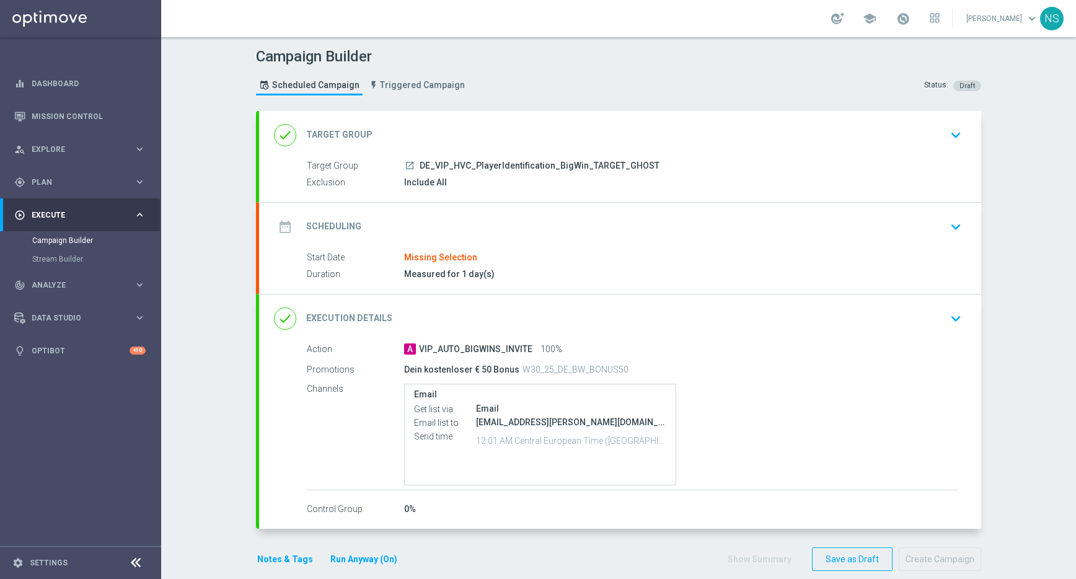
click at [430, 301] on div "done Execution Details keyboard_arrow_down" at bounding box center [620, 318] width 722 height 48
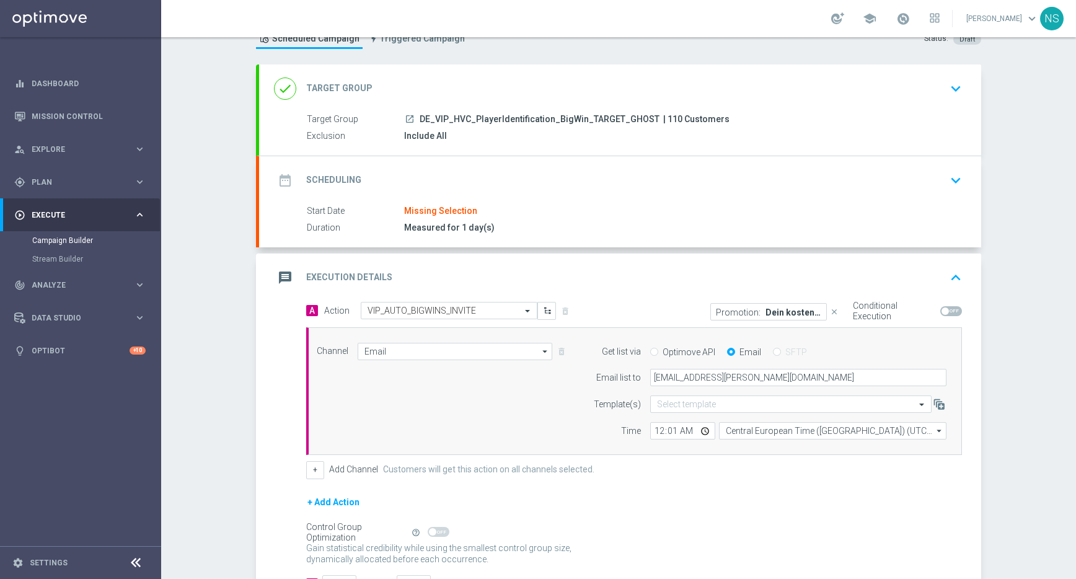
scroll to position [42, 0]
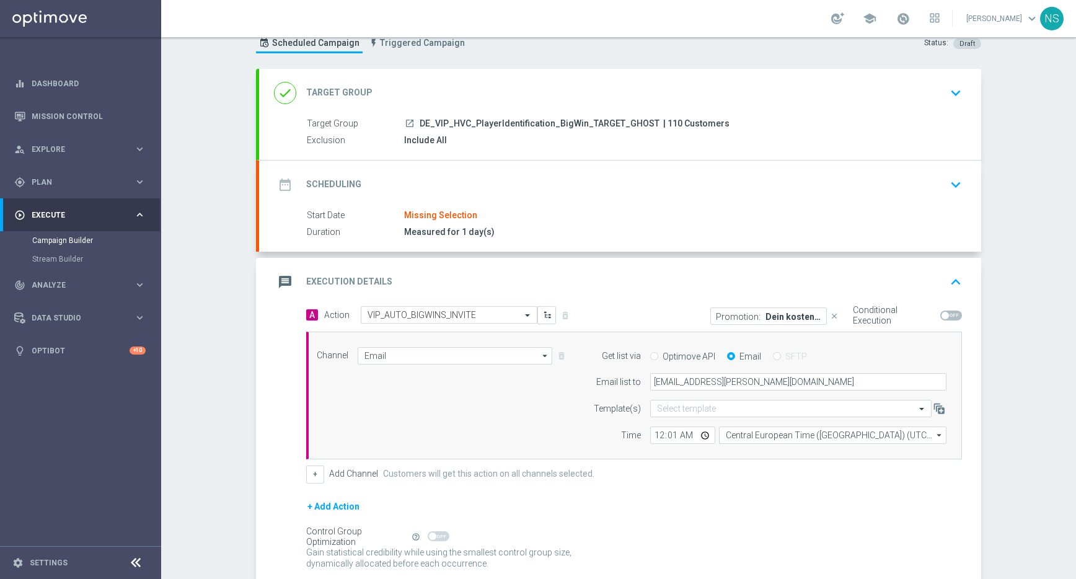
click at [492, 76] on div "done Target Group keyboard_arrow_down" at bounding box center [620, 93] width 722 height 48
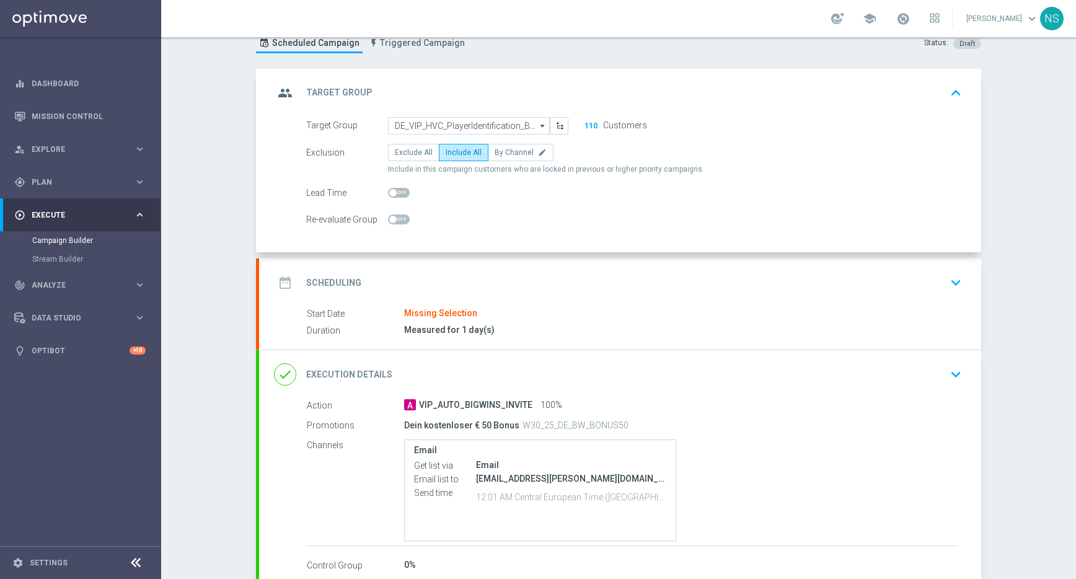
scroll to position [115, 0]
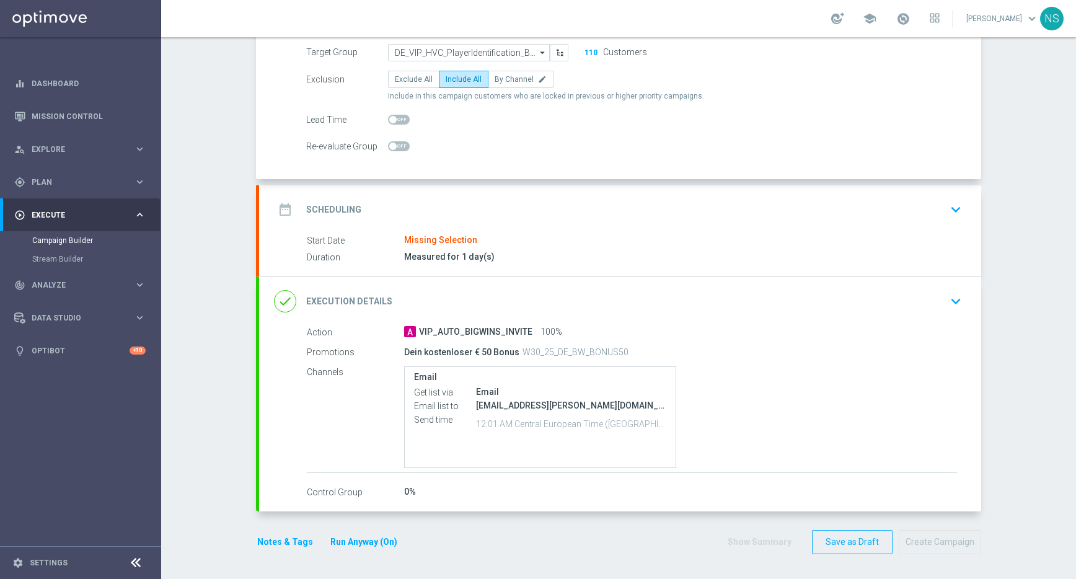
click at [685, 289] on div "done Execution Details keyboard_arrow_down" at bounding box center [620, 301] width 692 height 24
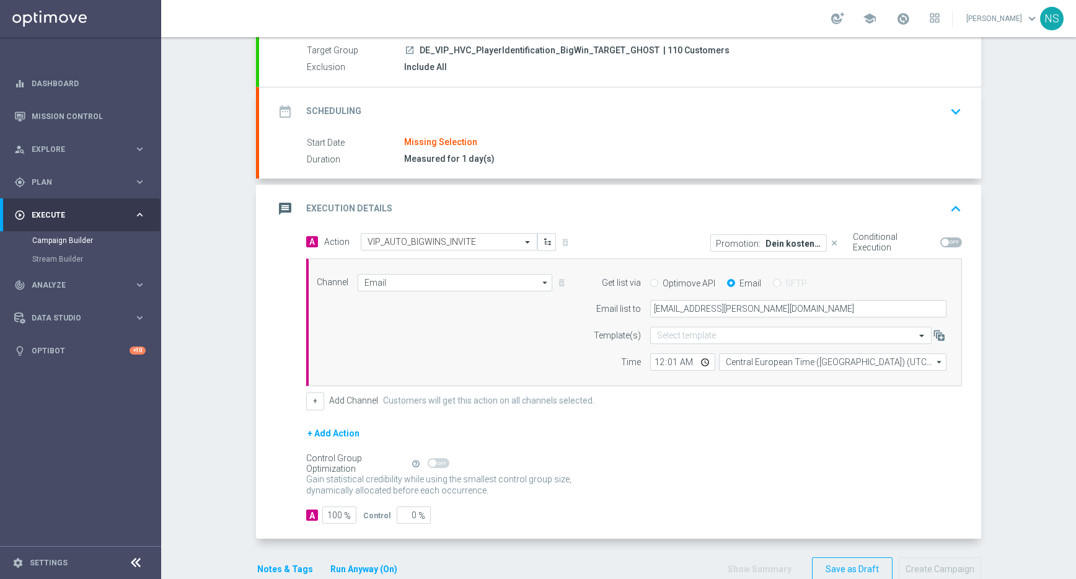
scroll to position [103, 0]
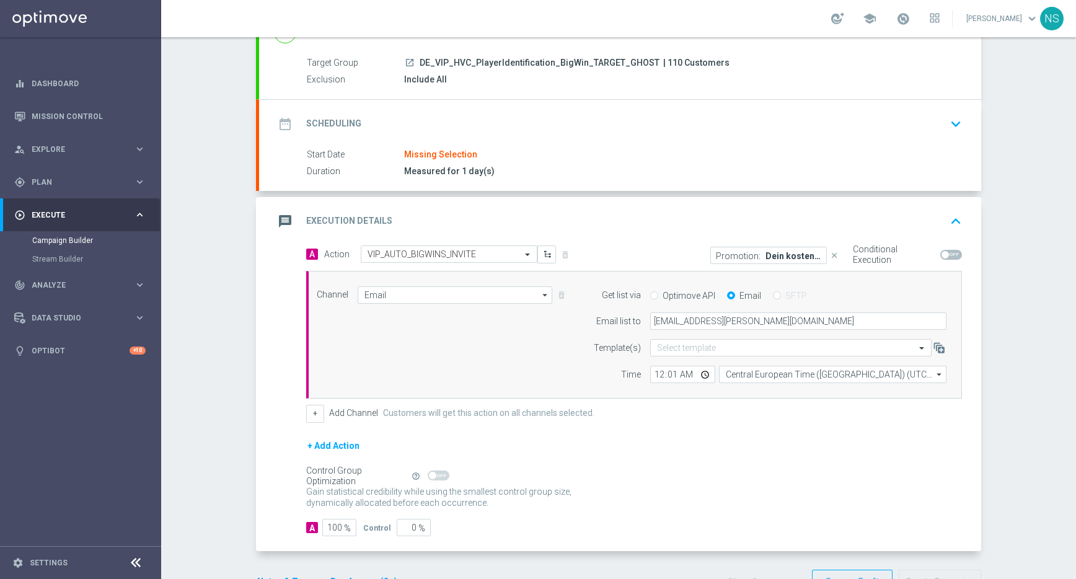
click at [947, 256] on span at bounding box center [945, 254] width 7 height 7
click at [947, 256] on input "checkbox" at bounding box center [951, 255] width 22 height 10
checkbox input "true"
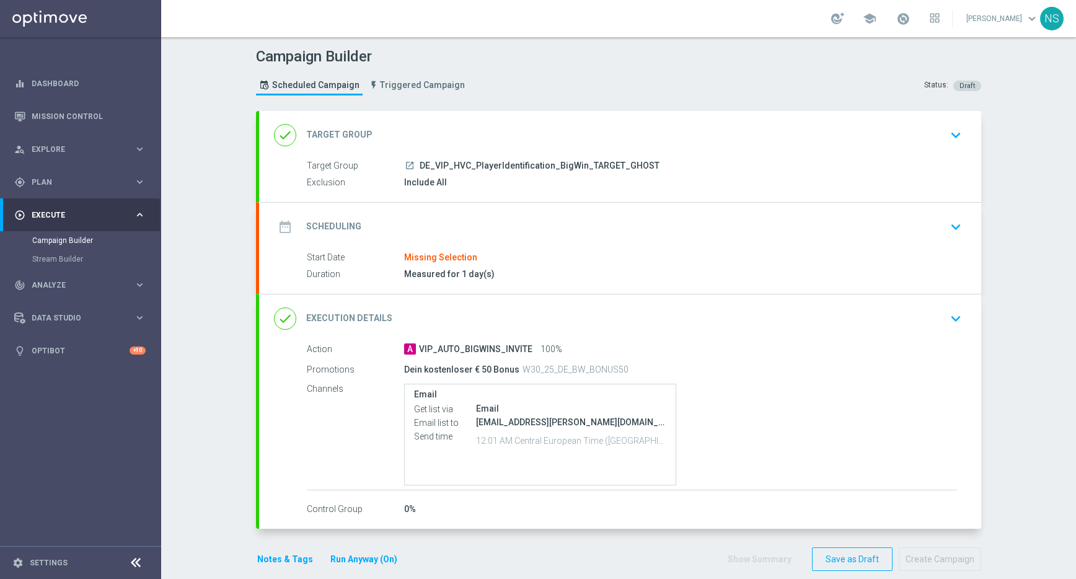
click at [663, 235] on div "date_range Scheduling keyboard_arrow_down" at bounding box center [620, 227] width 692 height 24
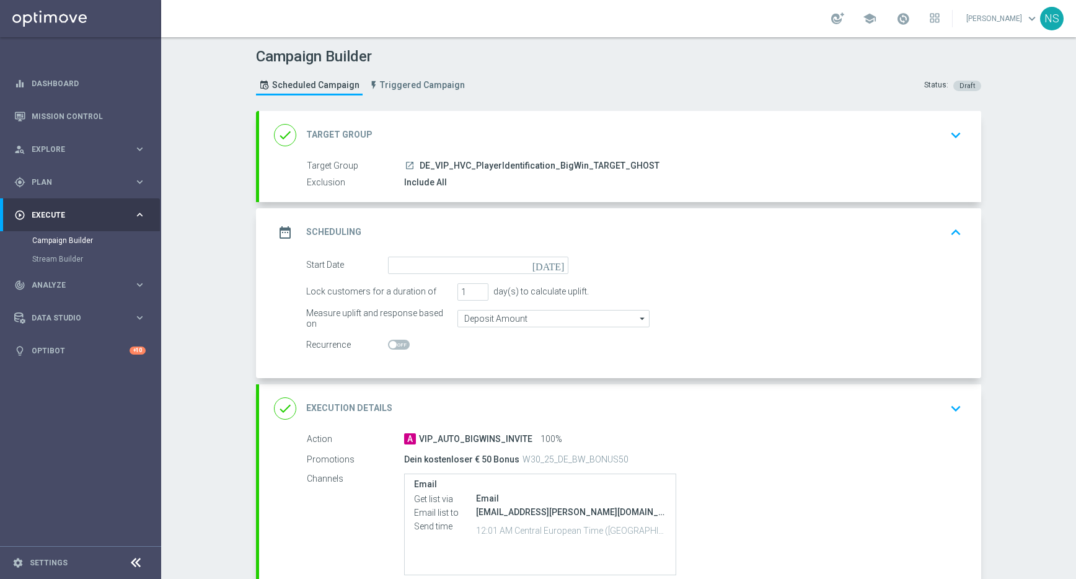
scroll to position [63, 0]
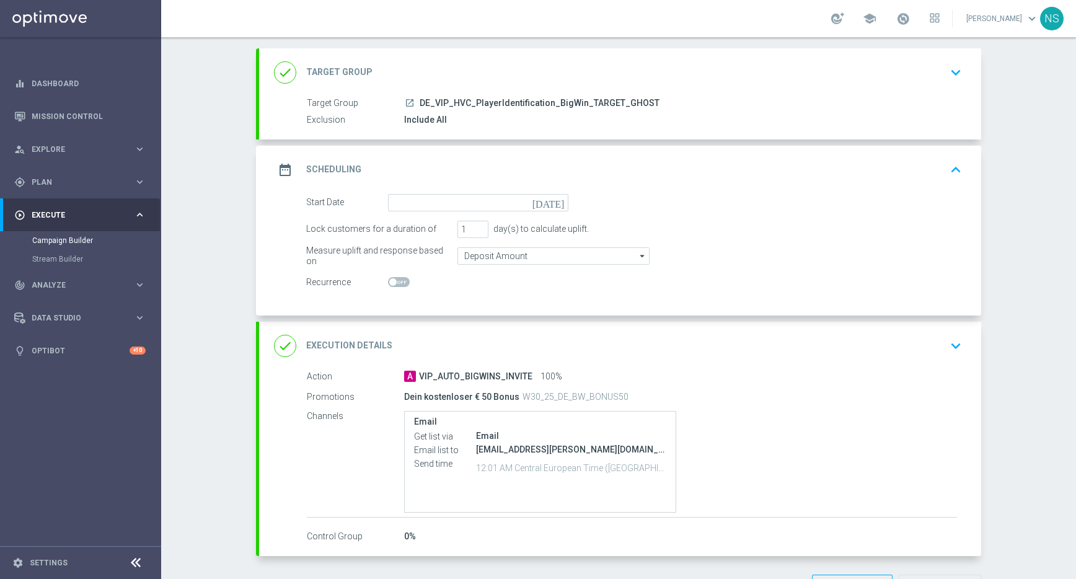
click at [565, 351] on div "done Execution Details keyboard_arrow_down" at bounding box center [620, 346] width 692 height 24
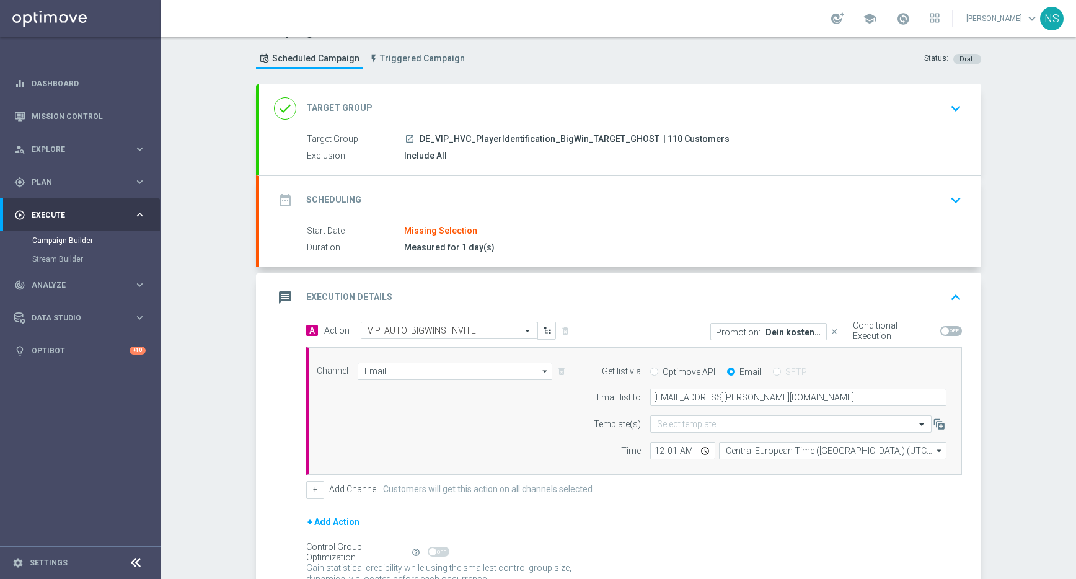
scroll to position [0, 0]
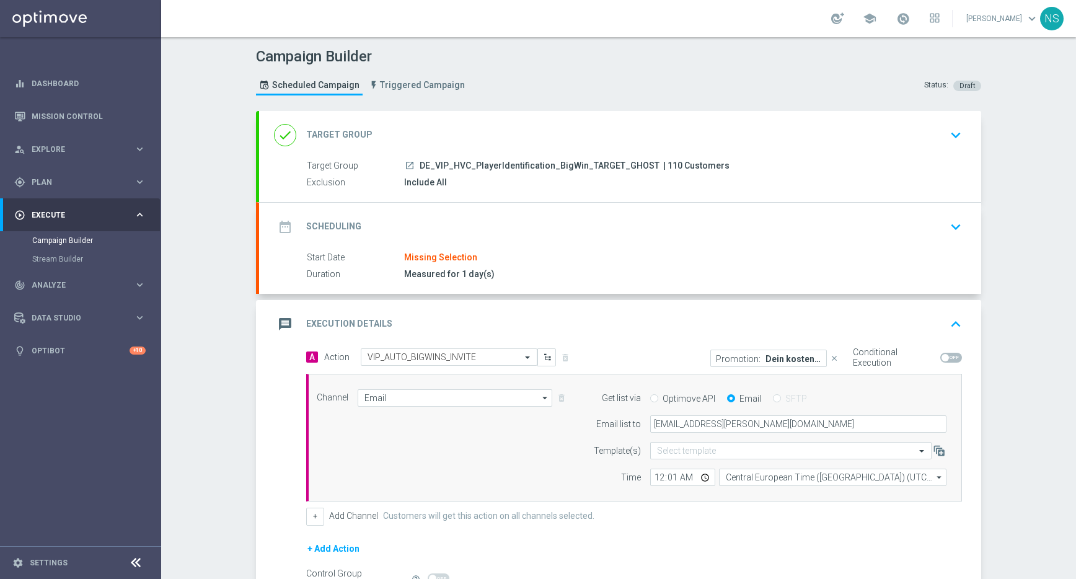
click at [766, 358] on p "Dein kostenloser € 50 Bonus" at bounding box center [794, 358] width 56 height 10
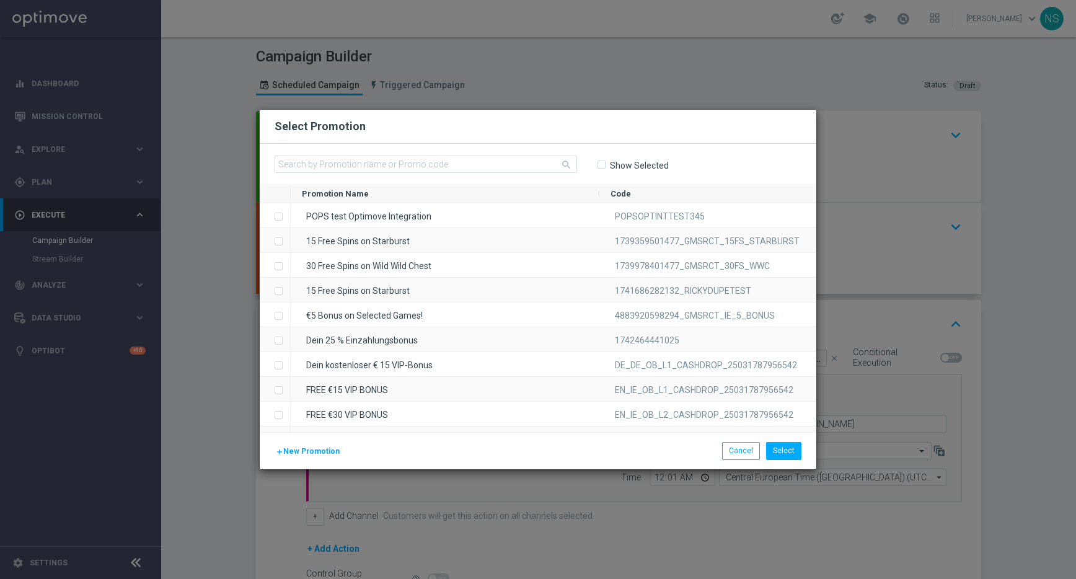
click at [601, 164] on input "Show Selected" at bounding box center [601, 165] width 8 height 8
checkbox input "true"
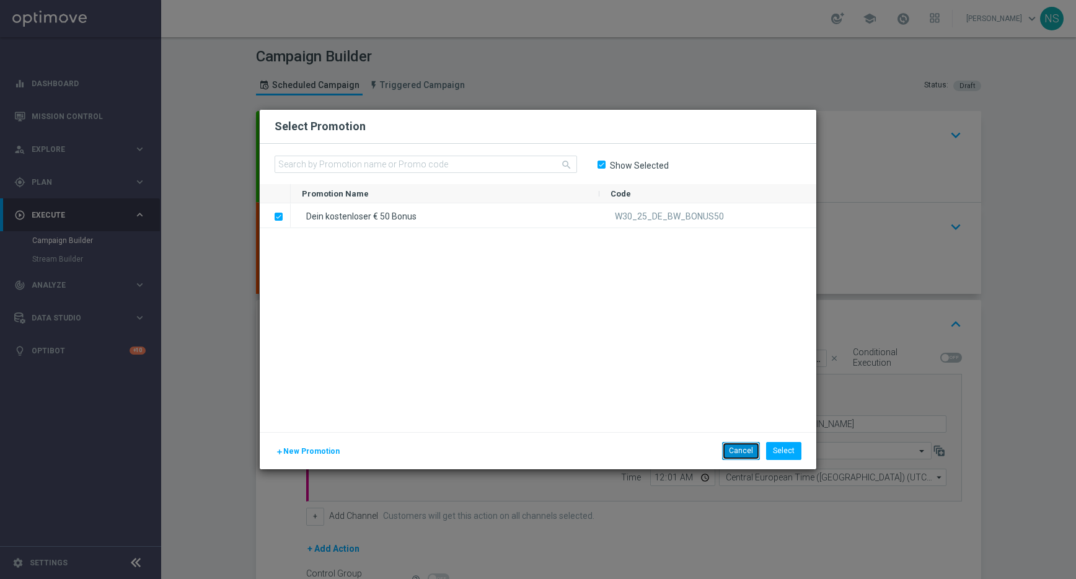
click at [745, 456] on button "Cancel" at bounding box center [741, 450] width 38 height 17
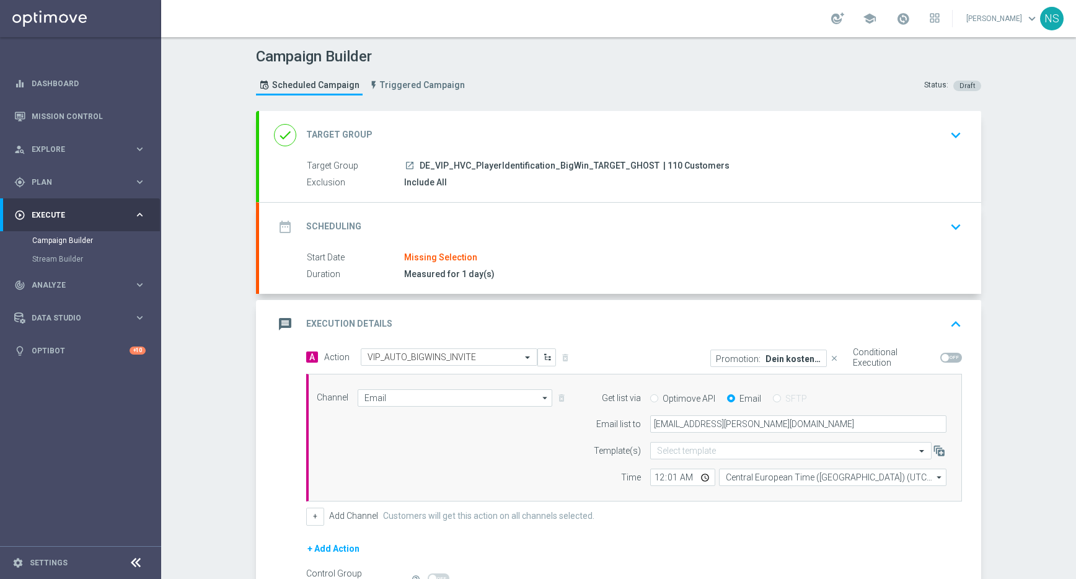
click at [949, 360] on span at bounding box center [951, 358] width 22 height 10
click at [949, 360] on input "checkbox" at bounding box center [951, 358] width 22 height 10
checkbox input "true"
click at [376, 229] on div "date_range Scheduling keyboard_arrow_down" at bounding box center [620, 227] width 692 height 24
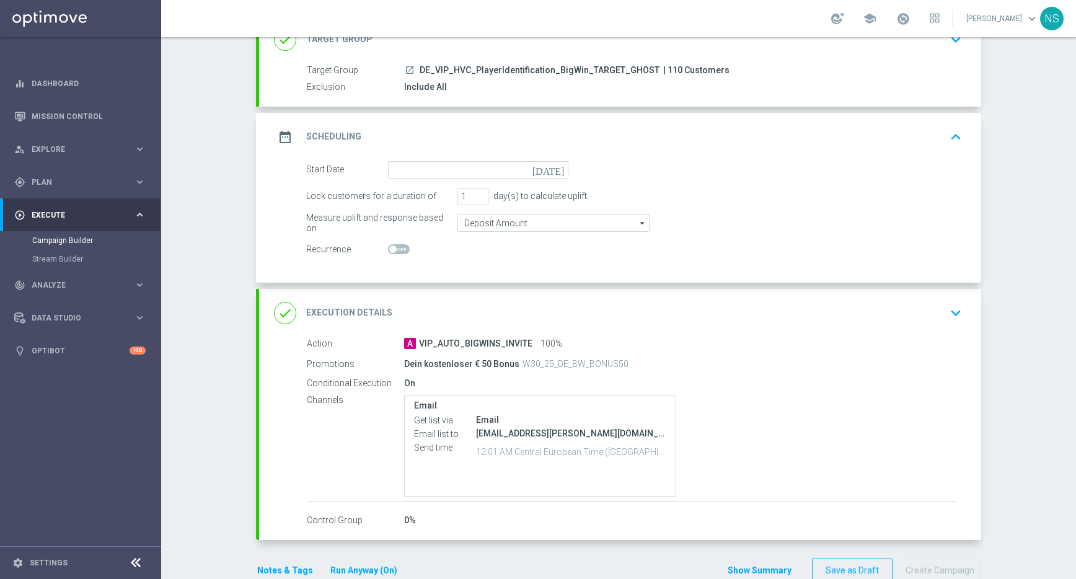
scroll to position [123, 0]
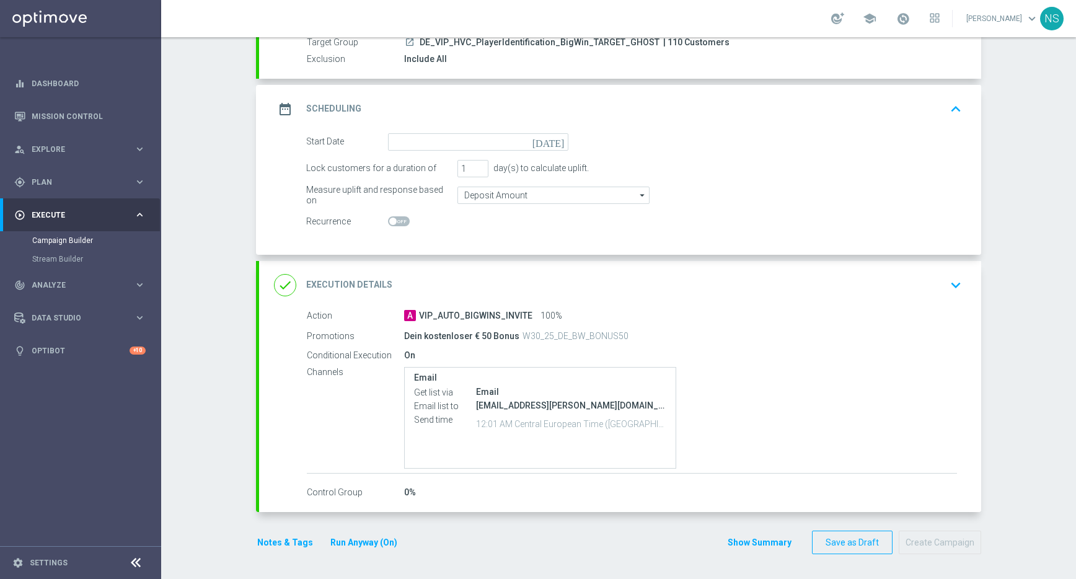
click at [604, 304] on div "done Execution Details keyboard_arrow_down" at bounding box center [620, 285] width 722 height 48
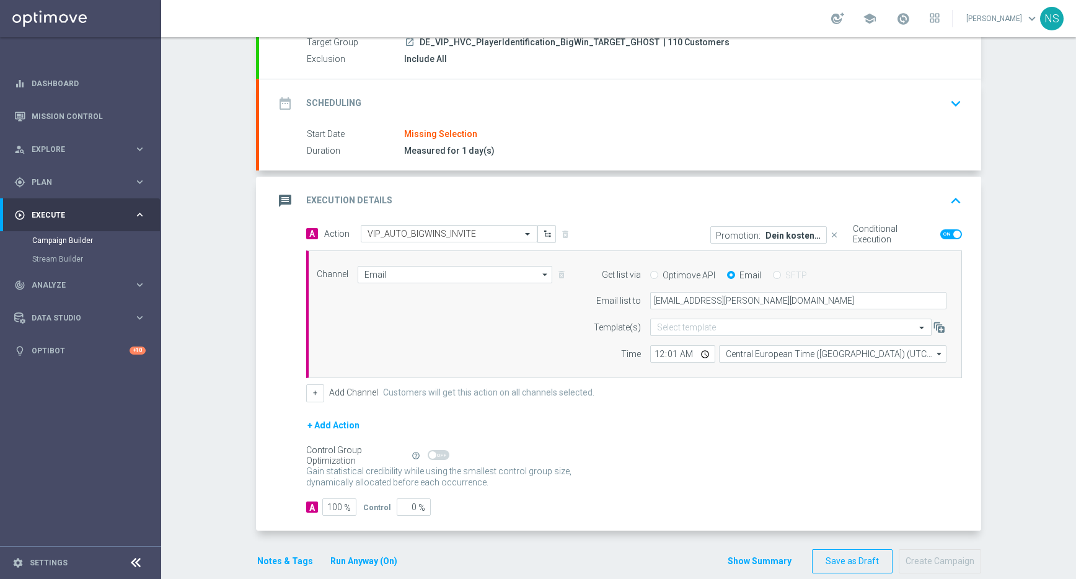
click at [242, 575] on div "Campaign Builder Scheduled Campaign Triggered Campaign Status: Draft done Targe…" at bounding box center [618, 308] width 915 height 542
click at [278, 568] on button "Notes & Tags" at bounding box center [285, 561] width 58 height 15
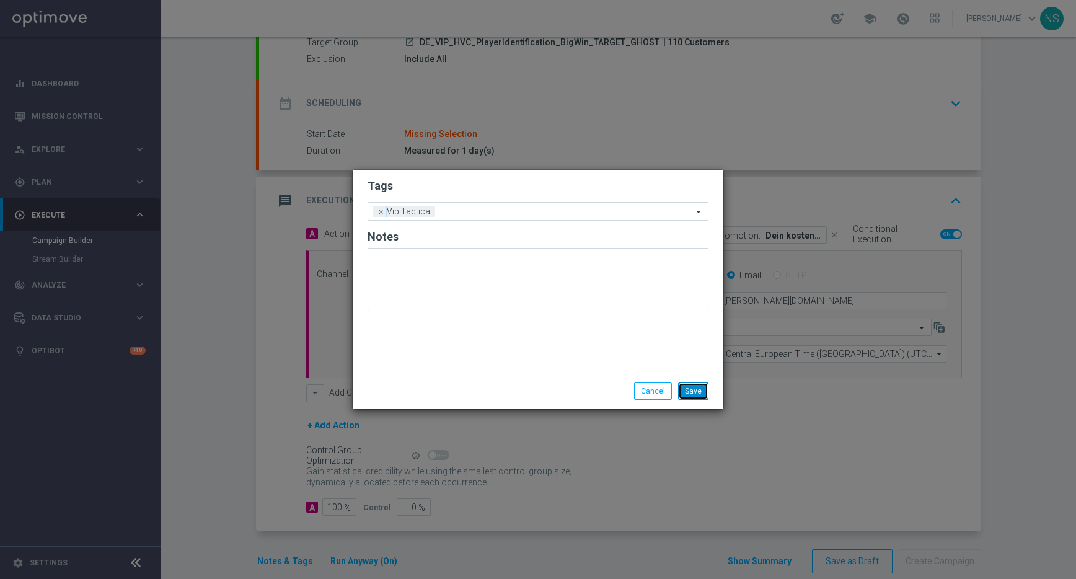
click at [697, 392] on button "Save" at bounding box center [693, 390] width 30 height 17
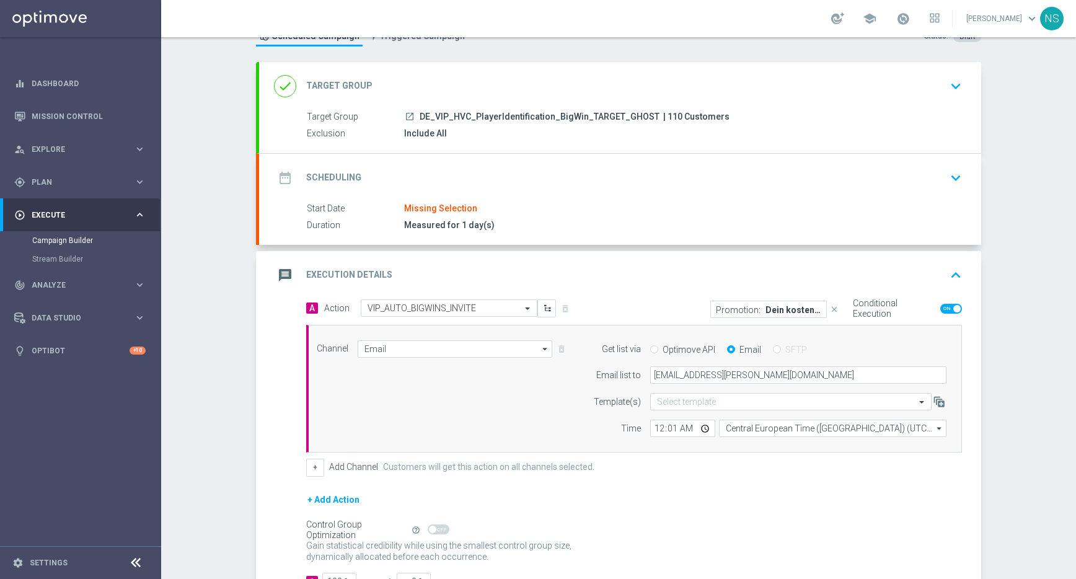
scroll to position [0, 0]
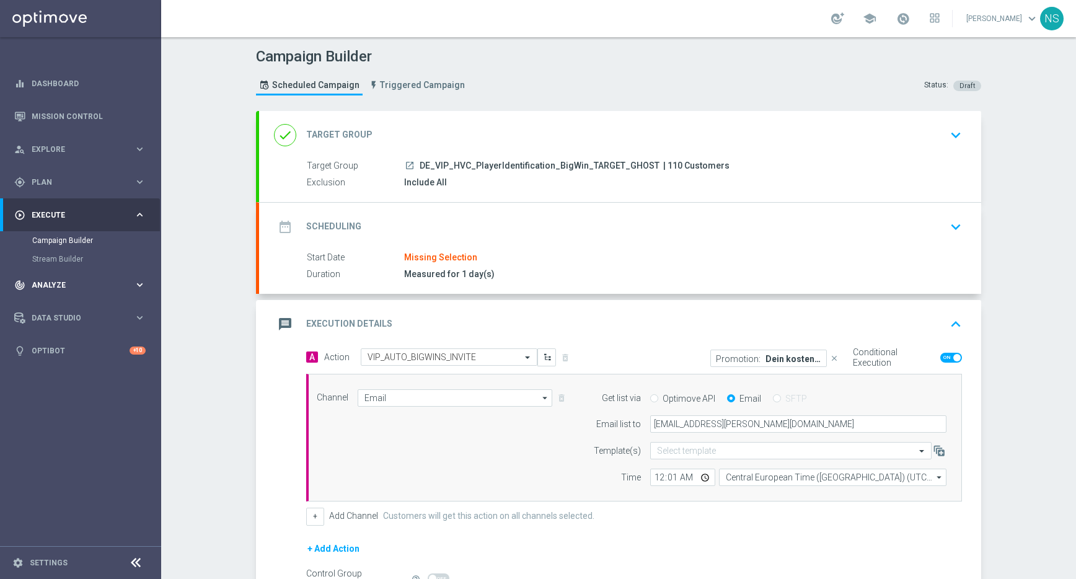
click at [55, 291] on div "track_changes Analyze keyboard_arrow_right" at bounding box center [80, 284] width 160 height 33
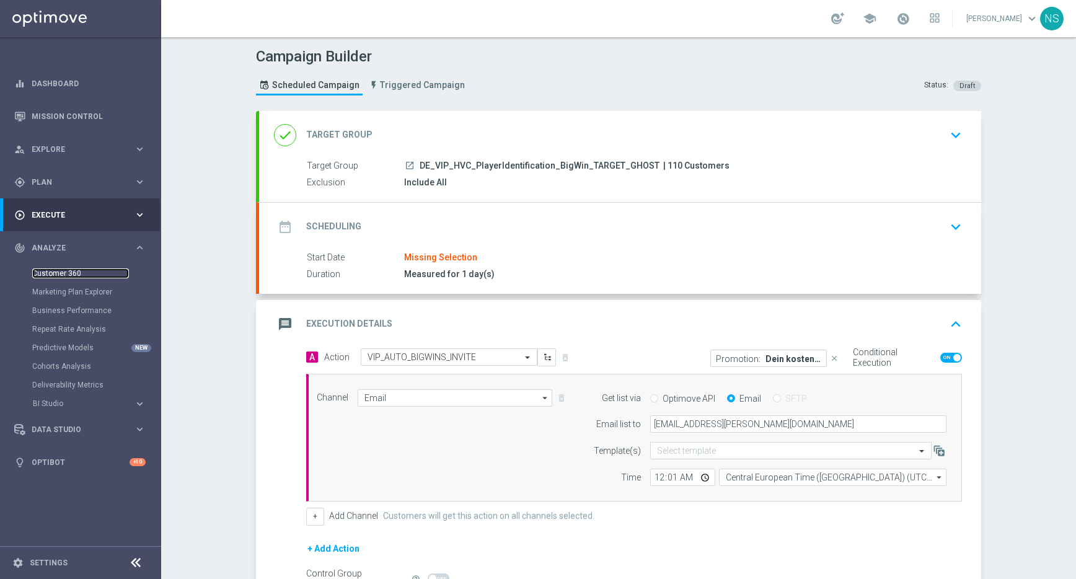
click at [56, 268] on link "Customer 360" at bounding box center [80, 273] width 97 height 10
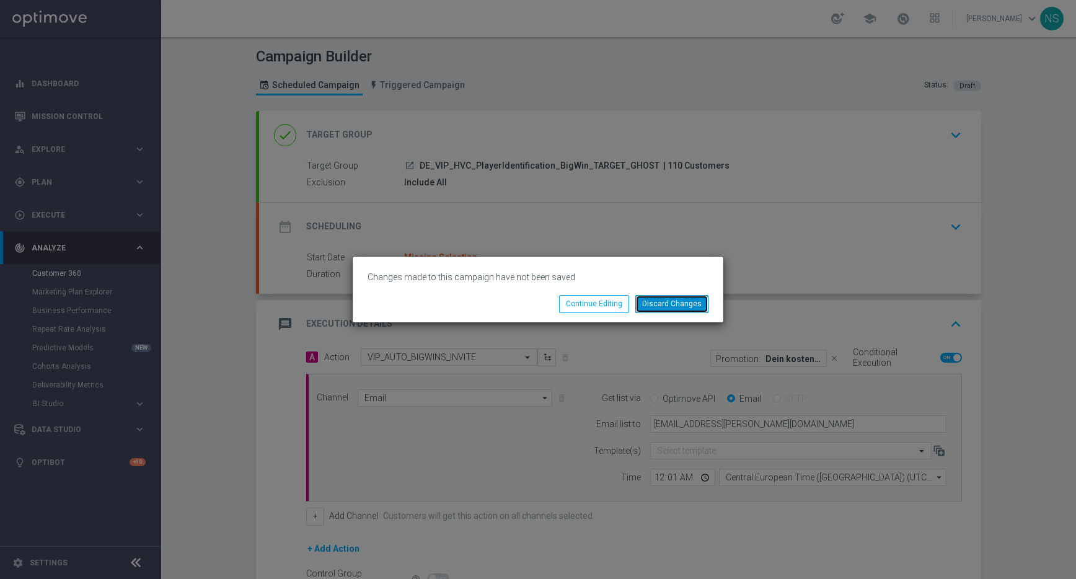
click at [665, 307] on button "Discard Changes" at bounding box center [671, 303] width 73 height 17
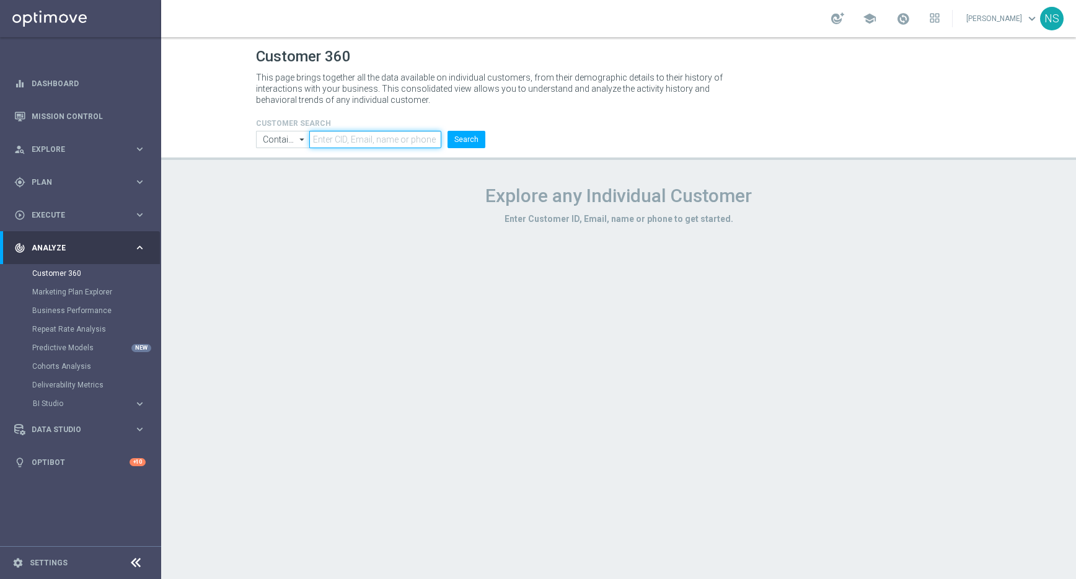
click at [362, 144] on input "text" at bounding box center [375, 139] width 132 height 17
paste input "17777997"
type input "17777997"
click at [448, 131] on button "Search" at bounding box center [467, 139] width 38 height 17
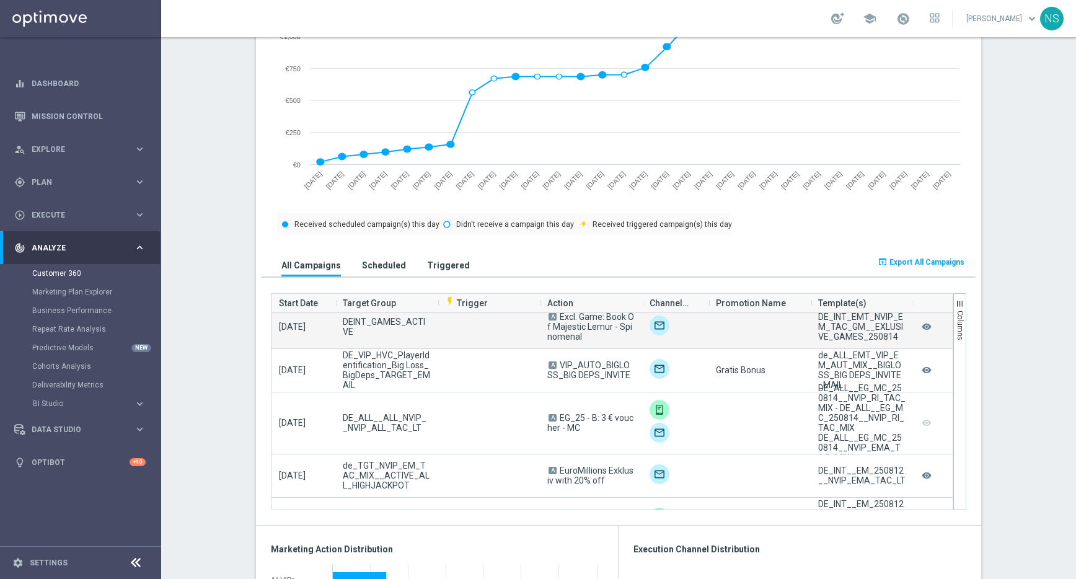
scroll to position [828, 0]
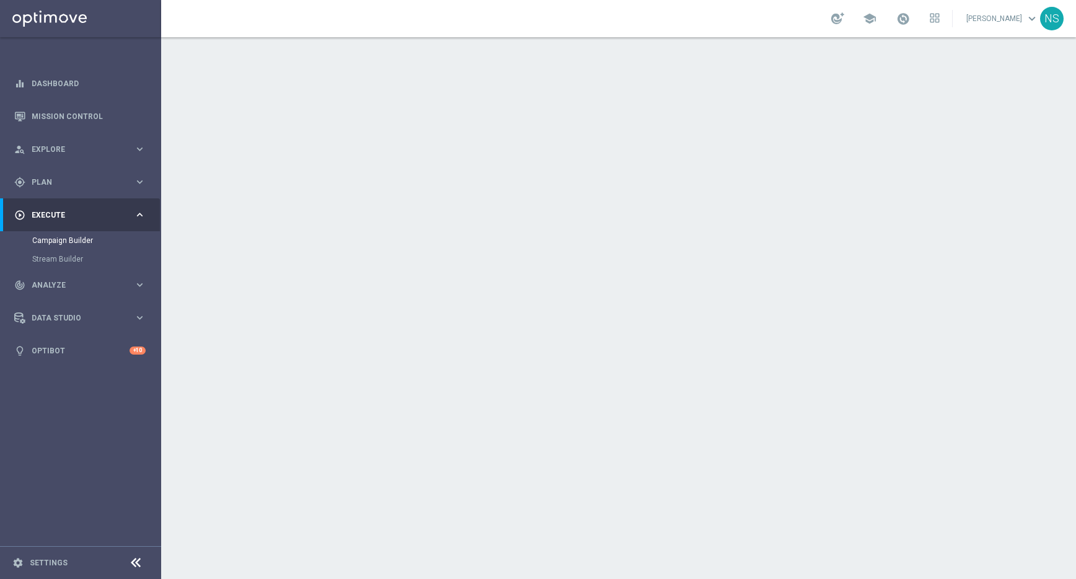
click at [477, 232] on div "date_range Scheduling keyboard_arrow_down" at bounding box center [620, 227] width 692 height 24
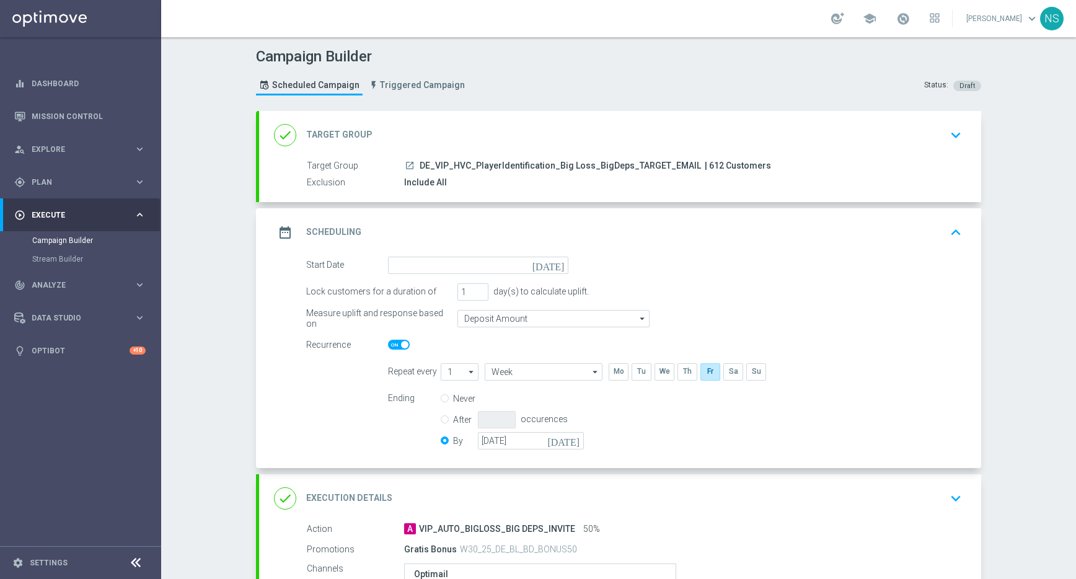
click at [478, 135] on div "done Target Group keyboard_arrow_down" at bounding box center [620, 135] width 692 height 24
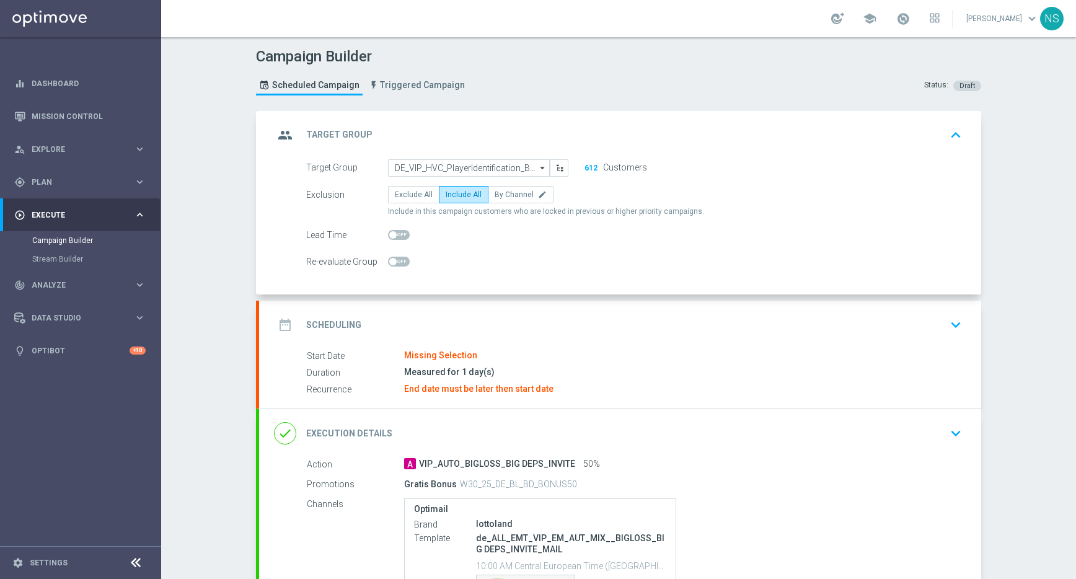
click at [436, 314] on div "date_range Scheduling keyboard_arrow_down" at bounding box center [620, 325] width 692 height 24
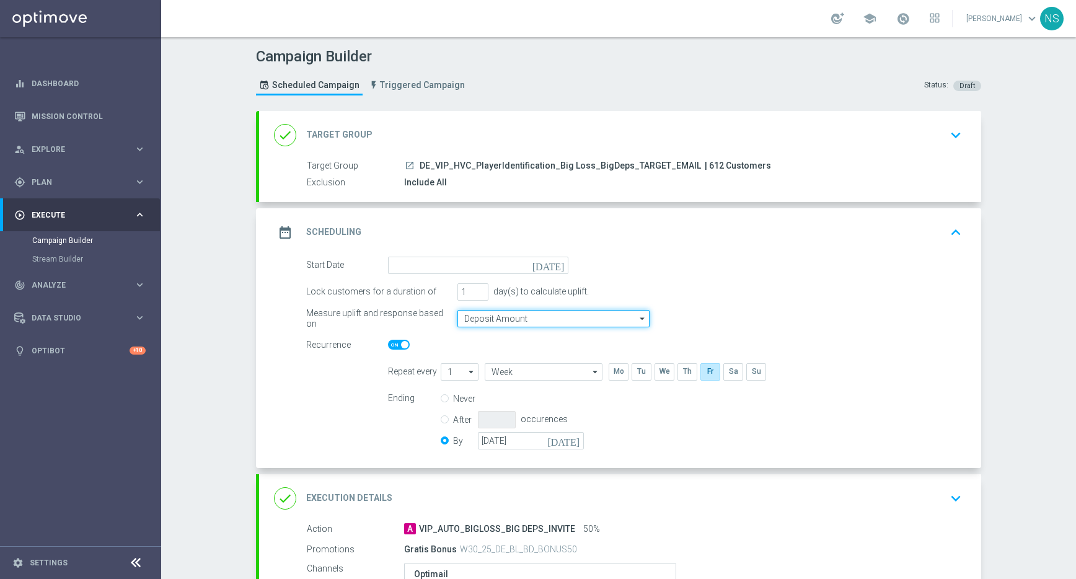
click at [475, 320] on input "Deposit Amount" at bounding box center [553, 318] width 192 height 17
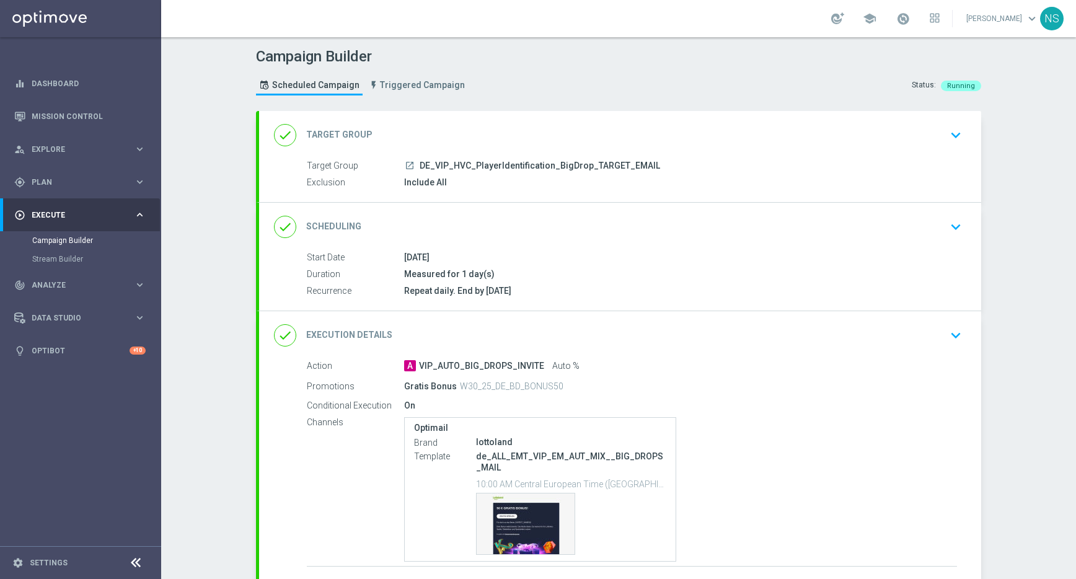
click at [471, 232] on div "done Scheduling keyboard_arrow_down" at bounding box center [620, 227] width 692 height 24
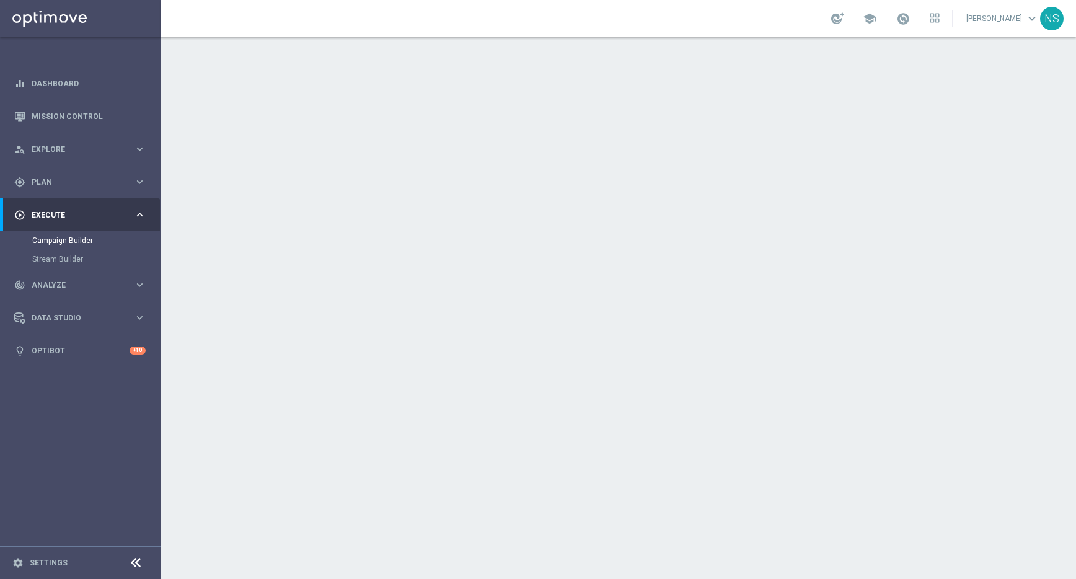
click at [503, 229] on div "date_range Scheduling keyboard_arrow_down" at bounding box center [620, 227] width 692 height 24
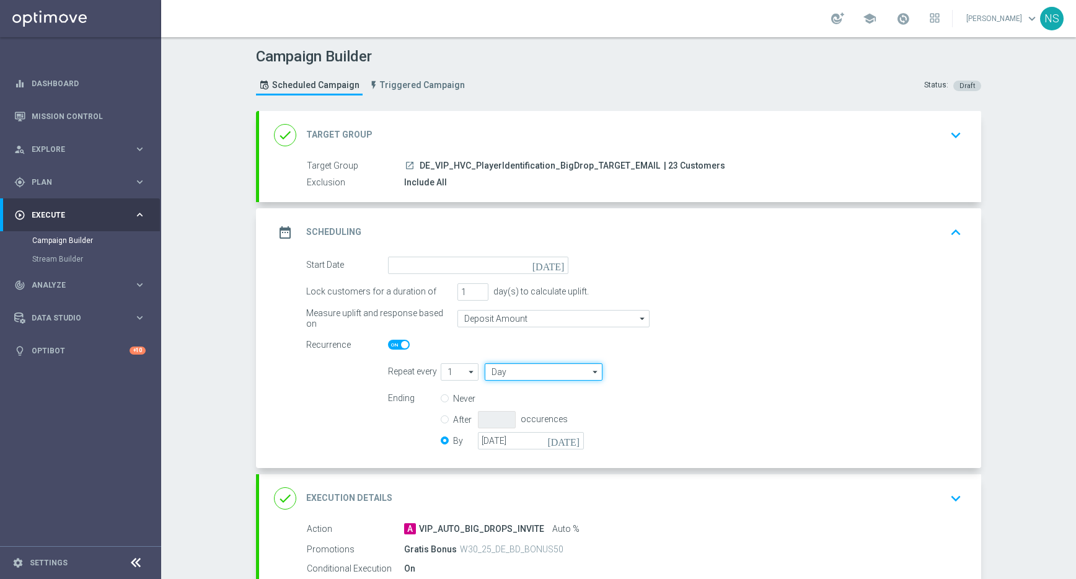
click at [515, 374] on input "Day" at bounding box center [544, 371] width 118 height 17
click at [520, 410] on div "Week" at bounding box center [540, 408] width 110 height 17
type input "Week"
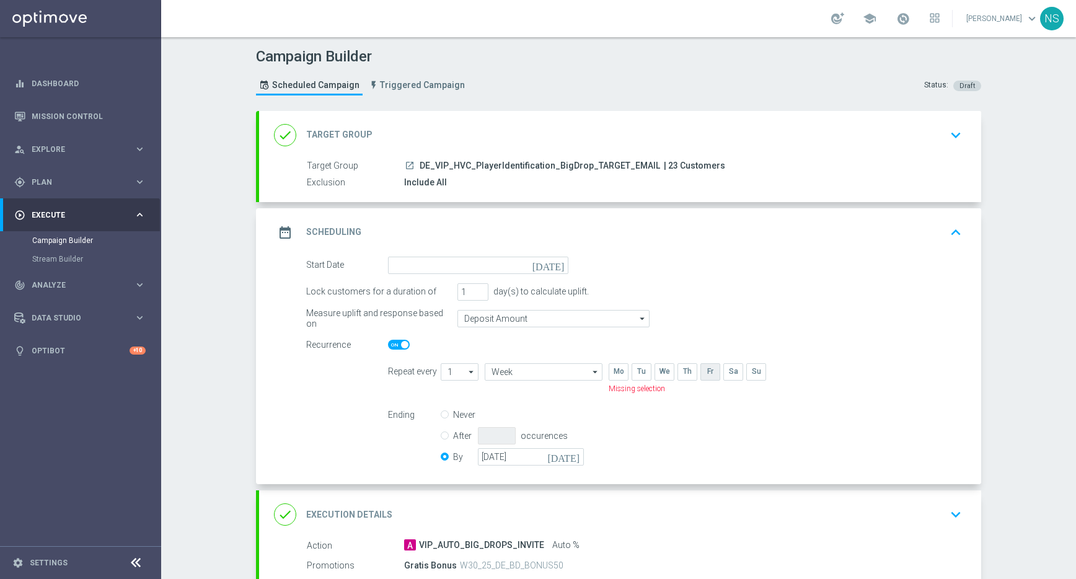
click at [713, 374] on input "checkbox" at bounding box center [709, 371] width 19 height 17
checkbox input "true"
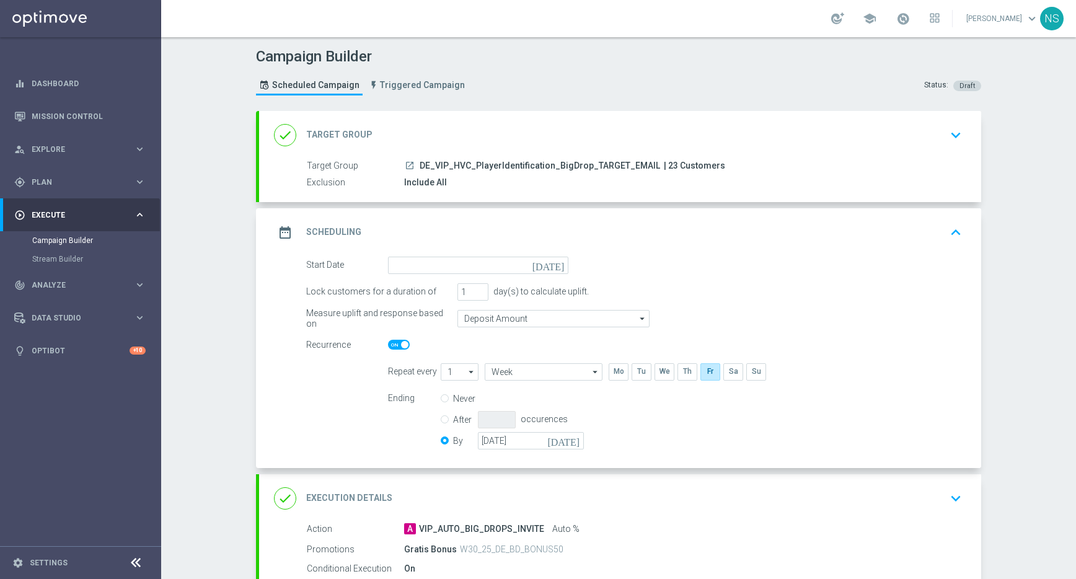
click at [557, 268] on icon "[DATE]" at bounding box center [550, 264] width 37 height 14
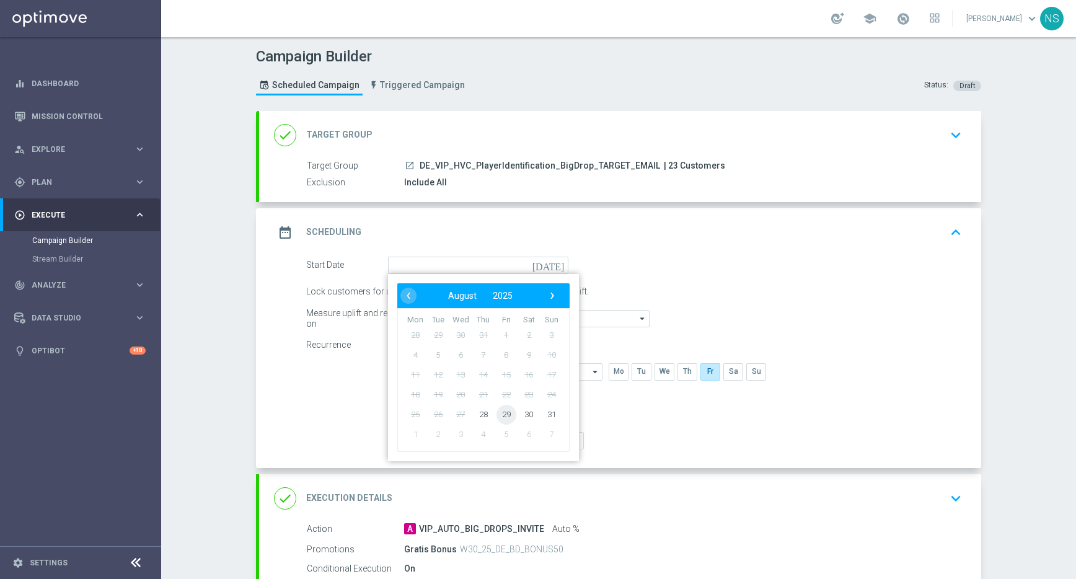
click at [498, 415] on span "29" at bounding box center [507, 414] width 20 height 20
type input "[DATE]"
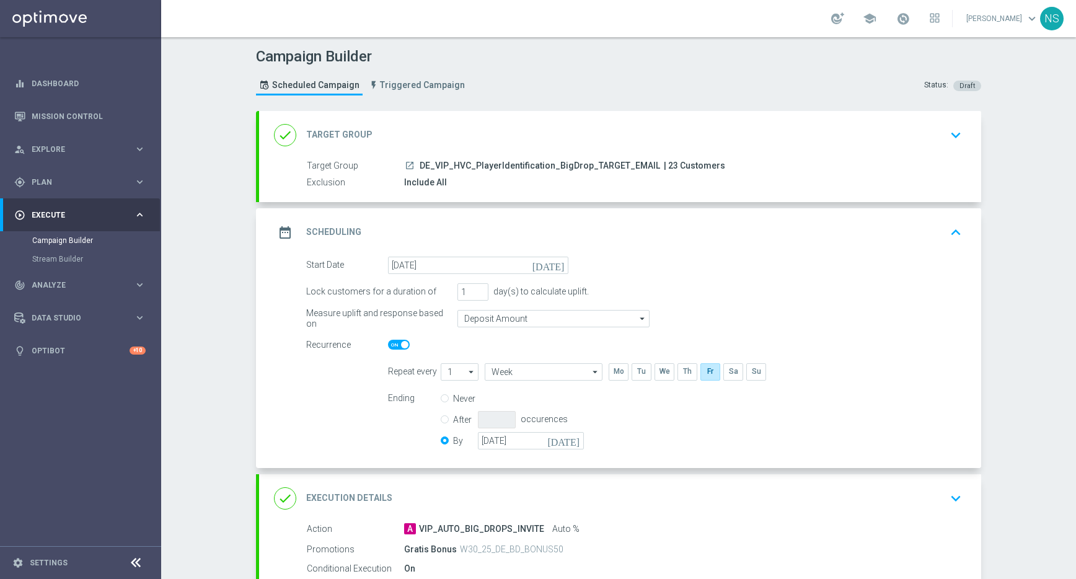
click at [574, 443] on icon "[DATE]" at bounding box center [565, 439] width 37 height 14
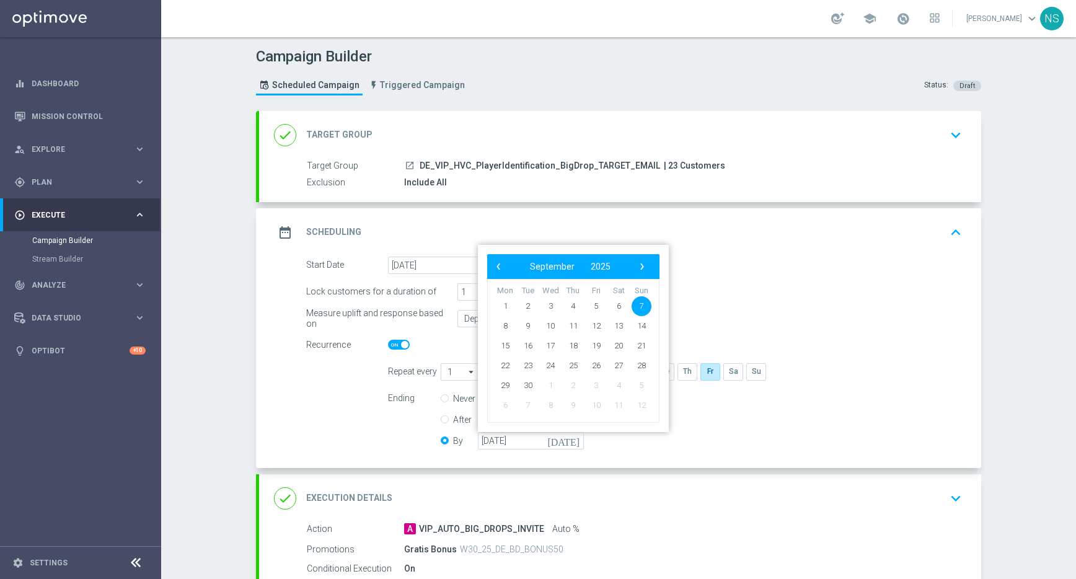
click at [687, 248] on div "date_range Scheduling keyboard_arrow_up" at bounding box center [620, 232] width 722 height 48
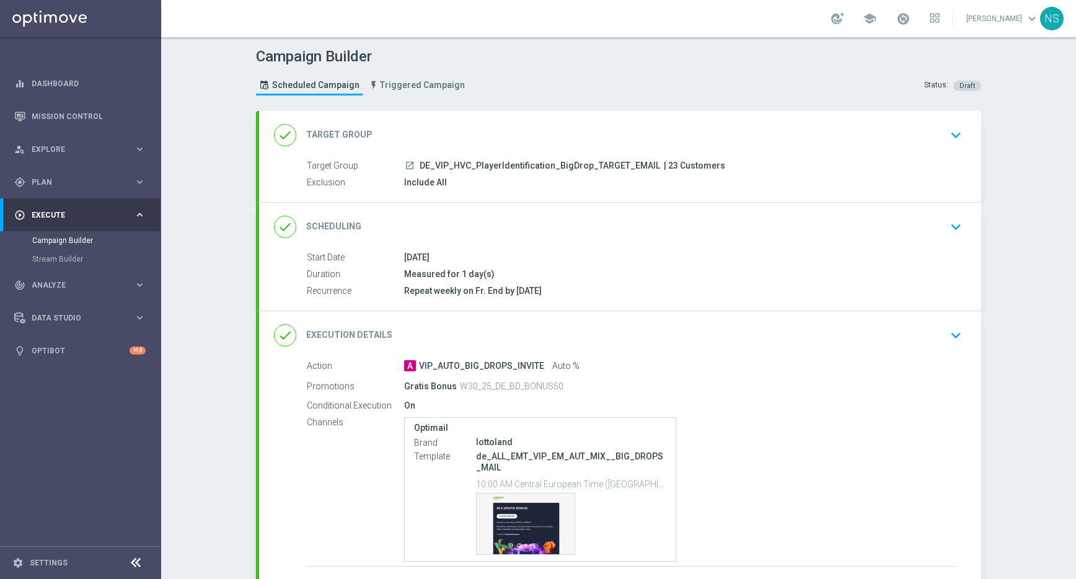
click at [674, 229] on div "done Scheduling keyboard_arrow_down" at bounding box center [620, 227] width 692 height 24
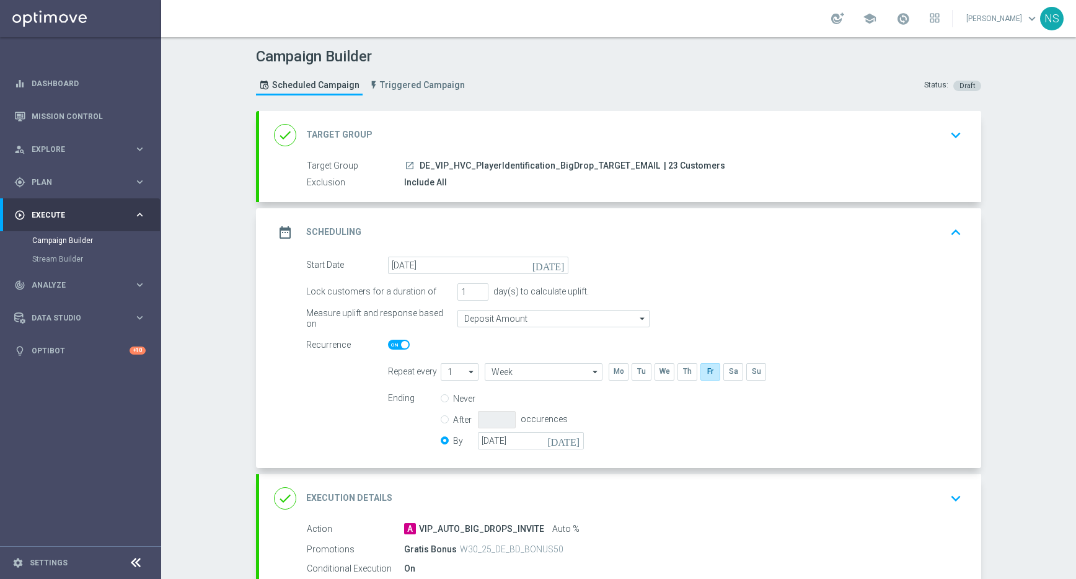
click at [489, 137] on div "done Target Group keyboard_arrow_down" at bounding box center [620, 135] width 692 height 24
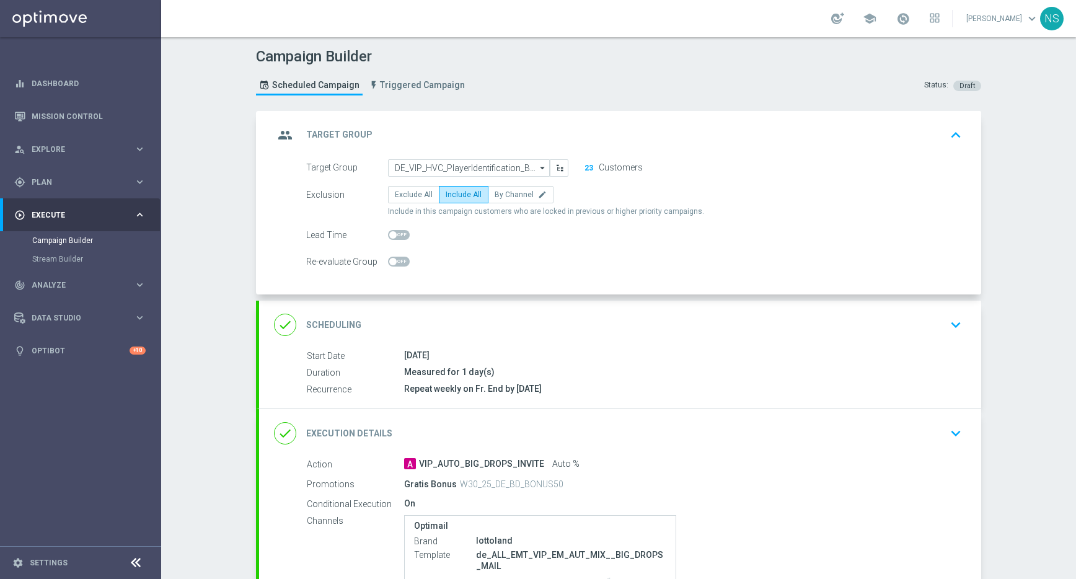
click at [456, 317] on div "done Scheduling keyboard_arrow_down" at bounding box center [620, 325] width 692 height 24
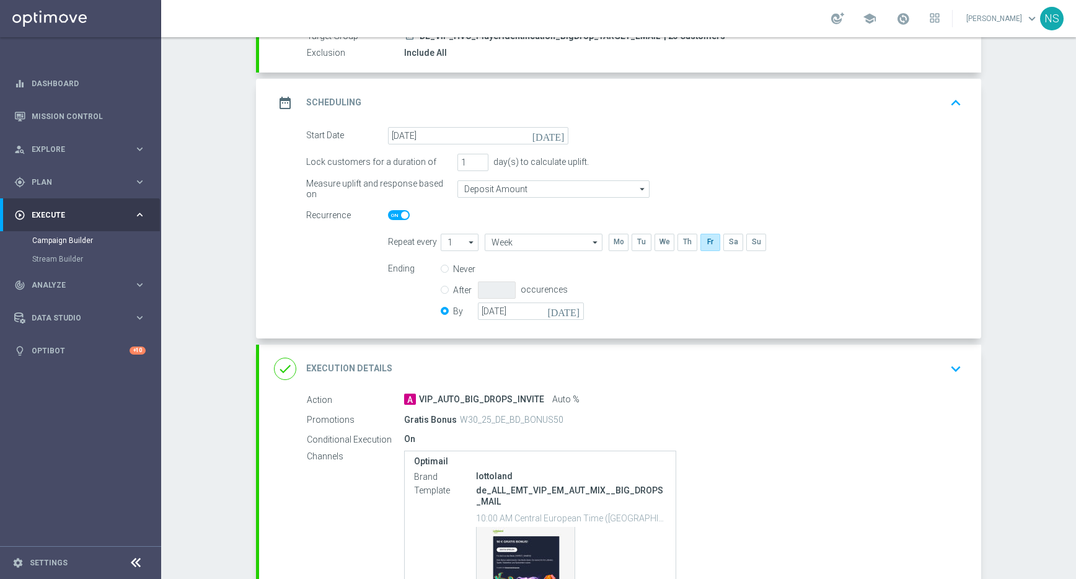
scroll to position [137, 0]
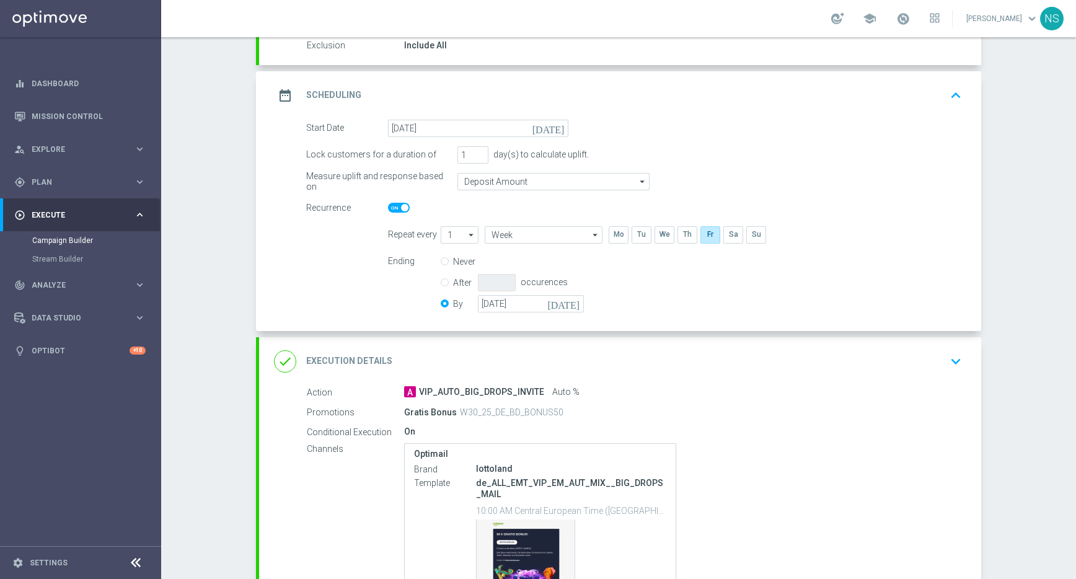
click at [451, 352] on div "done Execution Details keyboard_arrow_down" at bounding box center [620, 362] width 692 height 24
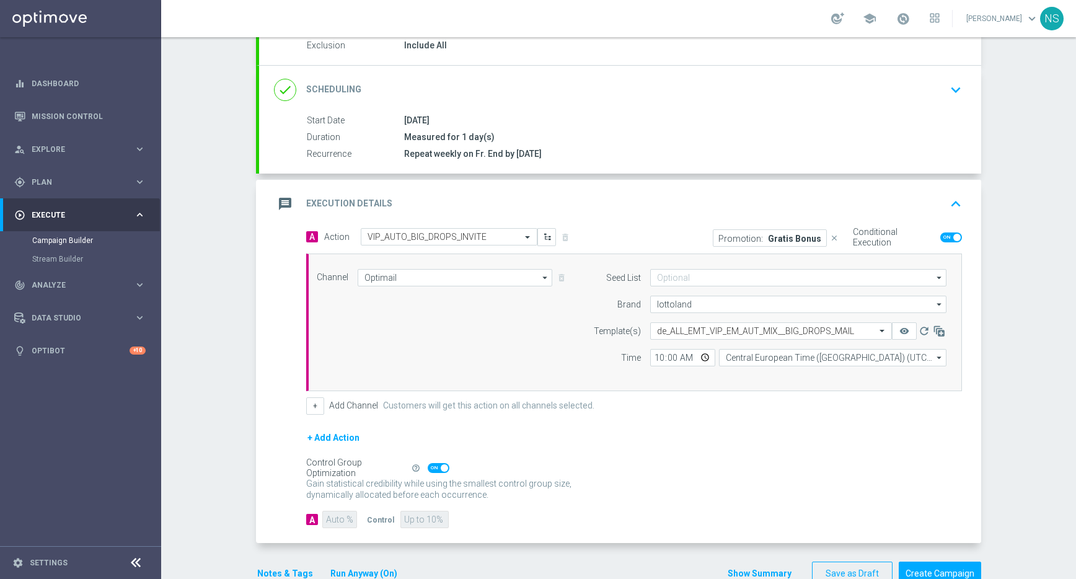
click at [789, 247] on div "A Action Select action VIP_AUTO_BIG_DROPS_INVITE delete_forever Promotion: Grat…" at bounding box center [634, 321] width 674 height 187
click at [789, 239] on p "Gratis Bonus" at bounding box center [794, 238] width 53 height 10
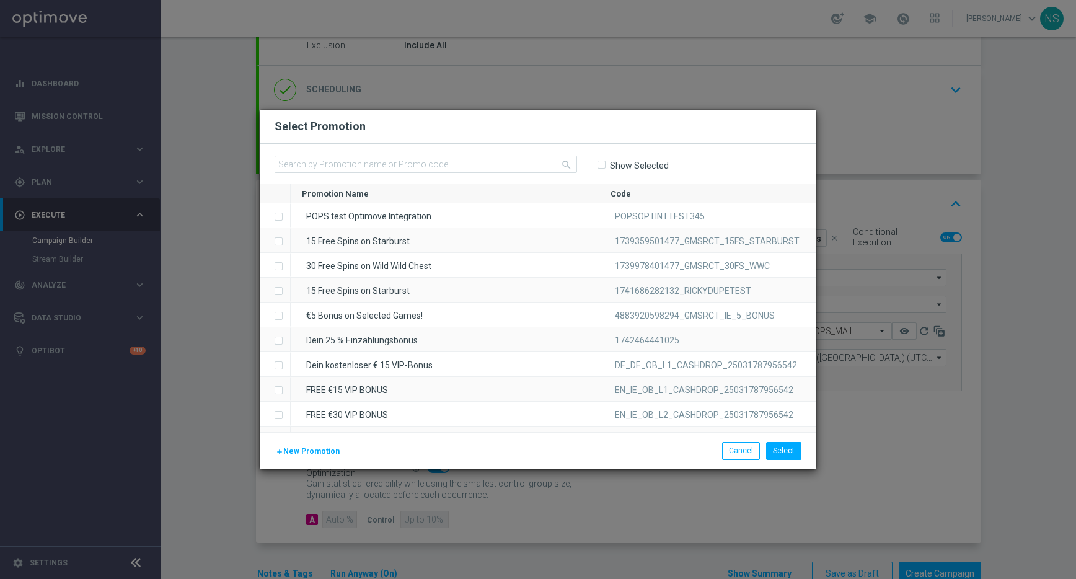
click at [600, 165] on input "Show Selected" at bounding box center [601, 165] width 8 height 8
checkbox input "true"
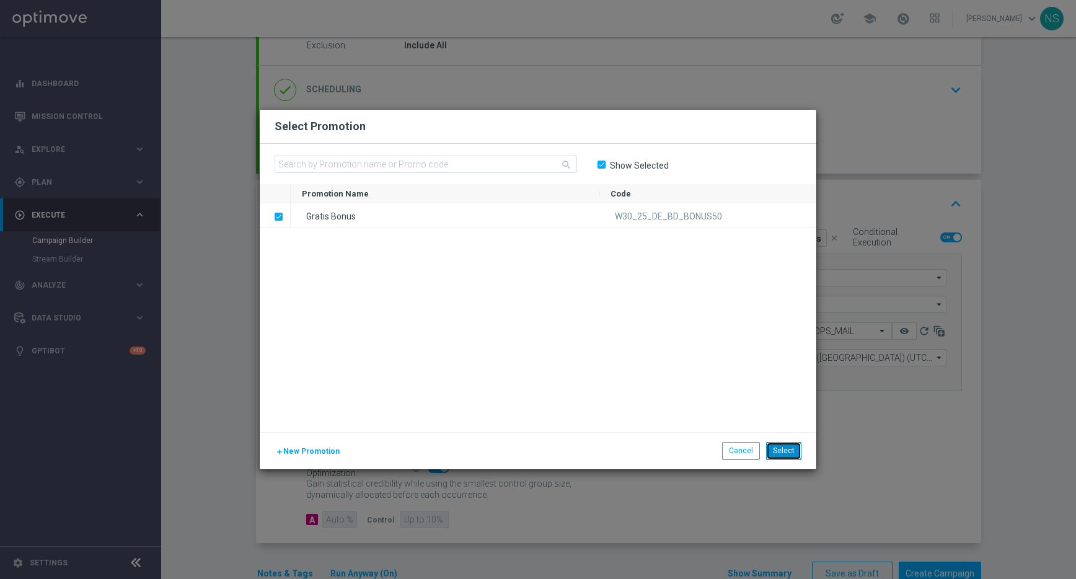
click at [789, 455] on button "Select" at bounding box center [783, 450] width 35 height 17
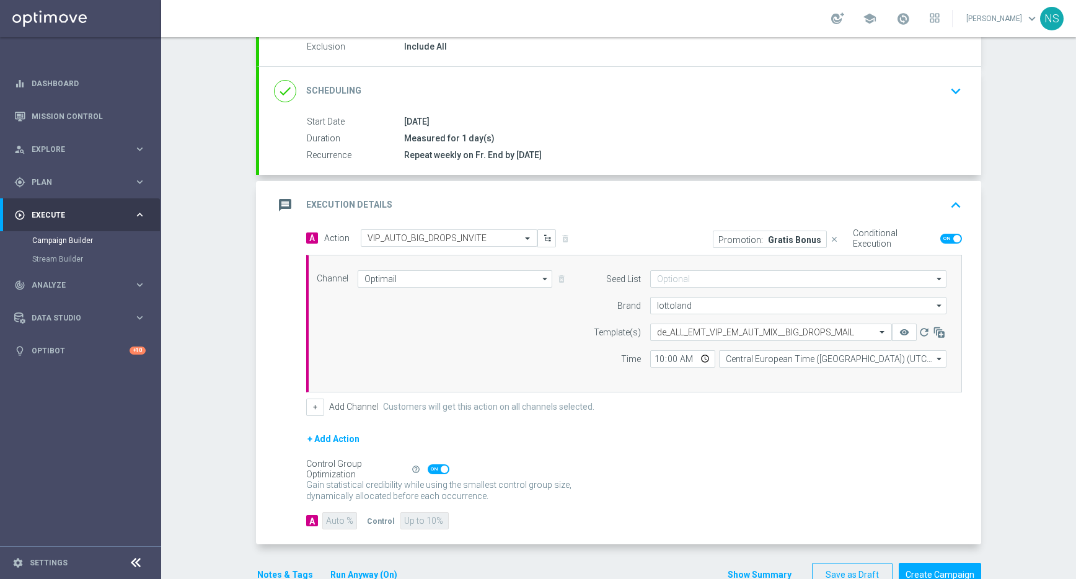
scroll to position [136, 0]
click at [443, 471] on span at bounding box center [444, 468] width 7 height 7
click at [443, 471] on input "checkbox" at bounding box center [439, 469] width 22 height 10
checkbox input "false"
drag, startPoint x: 402, startPoint y: 516, endPoint x: 504, endPoint y: 529, distance: 103.2
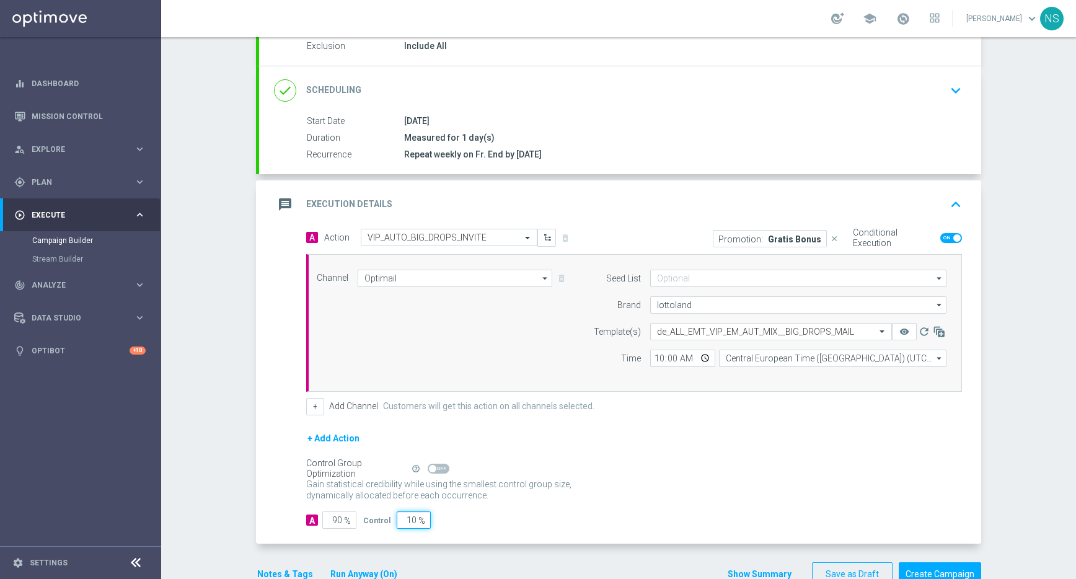
click at [504, 529] on div "A Action Select action VIP_AUTO_BIG_DROPS_INVITE delete_forever Promotion: Grat…" at bounding box center [620, 387] width 722 height 316
type input "5"
type input "95"
type input "50"
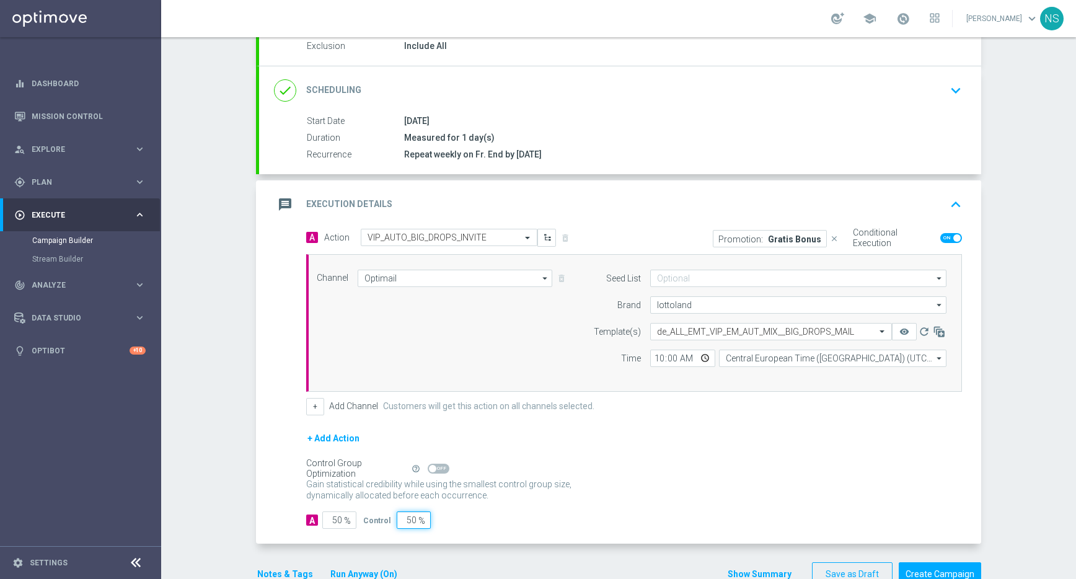
scroll to position [0, 0]
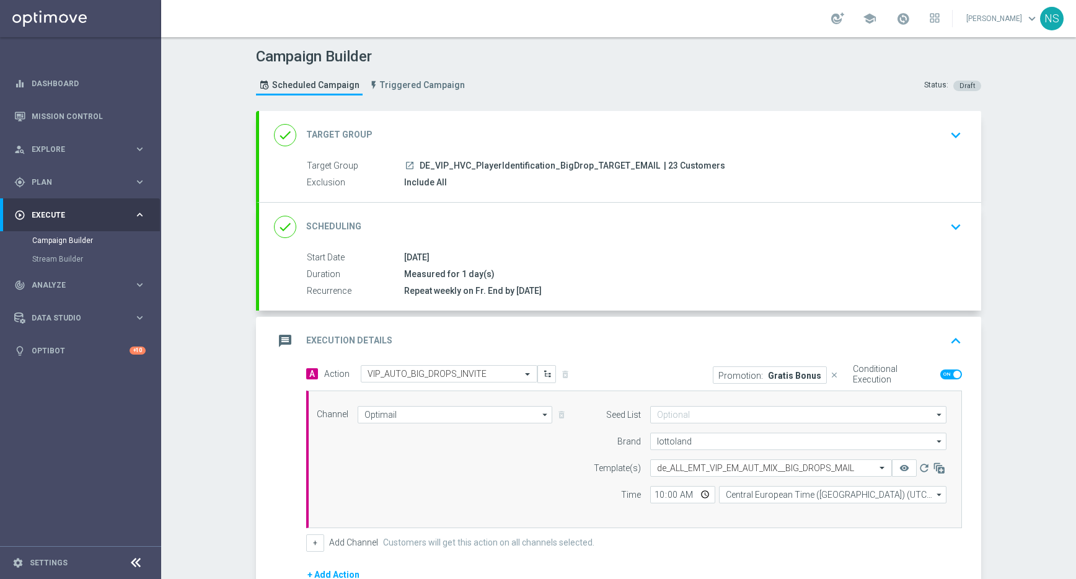
type input "50"
click at [509, 226] on div "done Scheduling keyboard_arrow_down" at bounding box center [620, 227] width 692 height 24
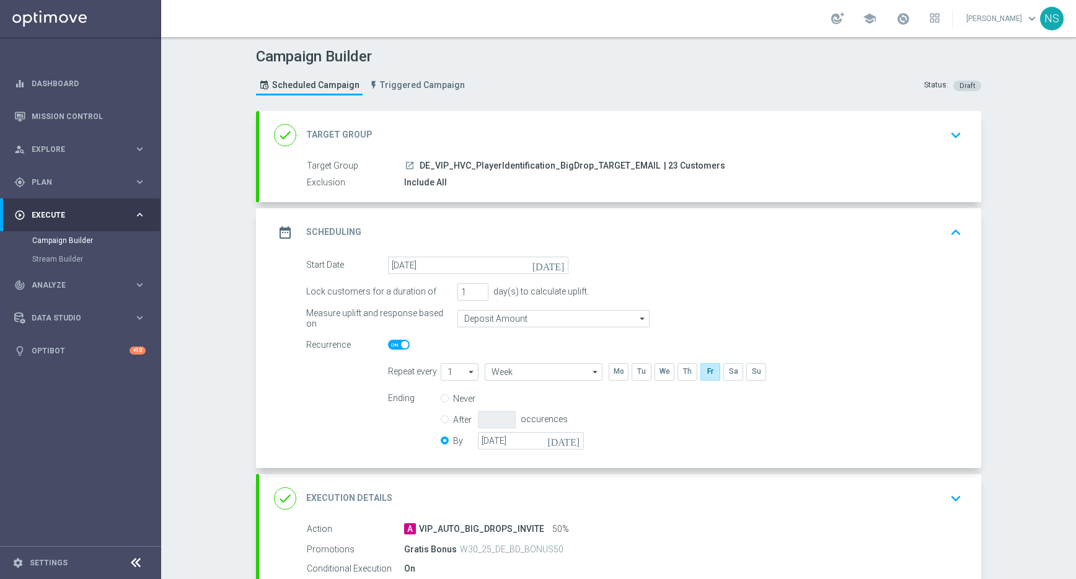
click at [581, 441] on icon "[DATE]" at bounding box center [565, 439] width 37 height 14
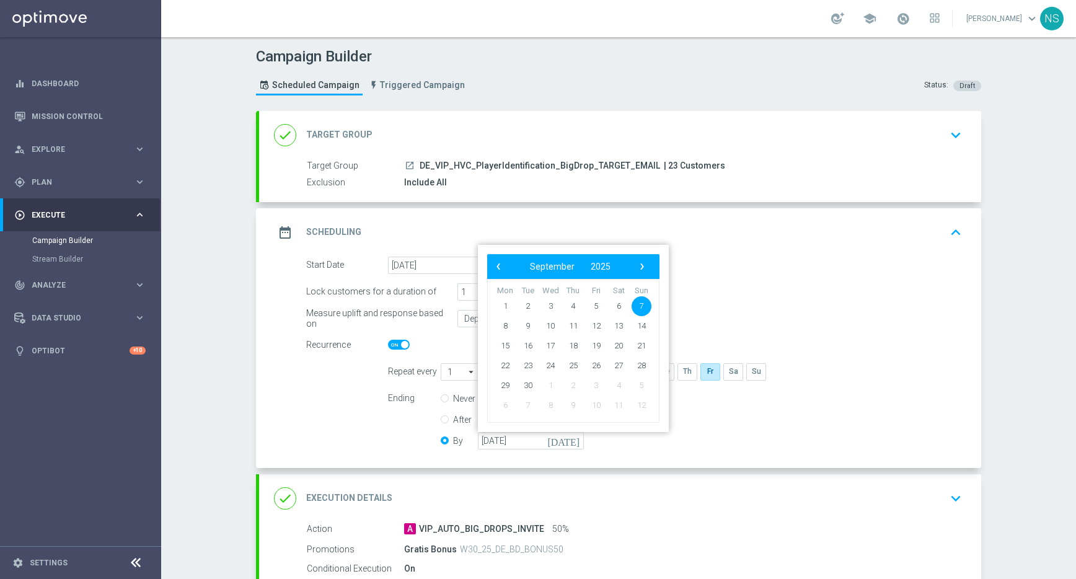
click at [570, 449] on div "Never After occurences By 07 Sep 2025 today ‹ ​ September ​ 2025 ​ › Mon Tue We…" at bounding box center [520, 421] width 158 height 63
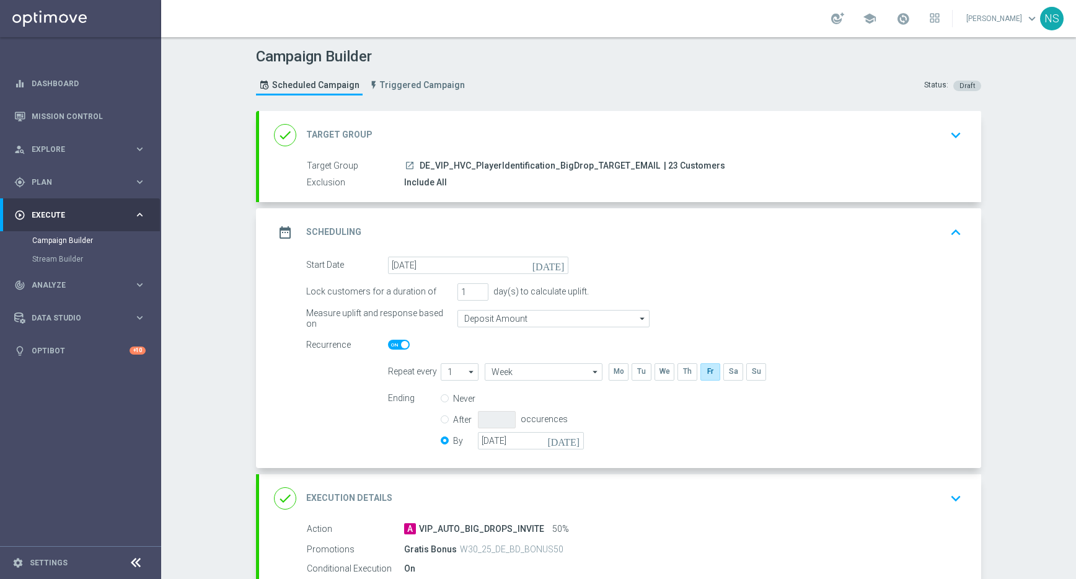
click at [444, 401] on input "Never" at bounding box center [445, 399] width 8 height 8
radio input "true"
radio input "false"
click at [657, 433] on div "Ending Never After occurences By 07 Sep 2025 today" at bounding box center [675, 421] width 593 height 63
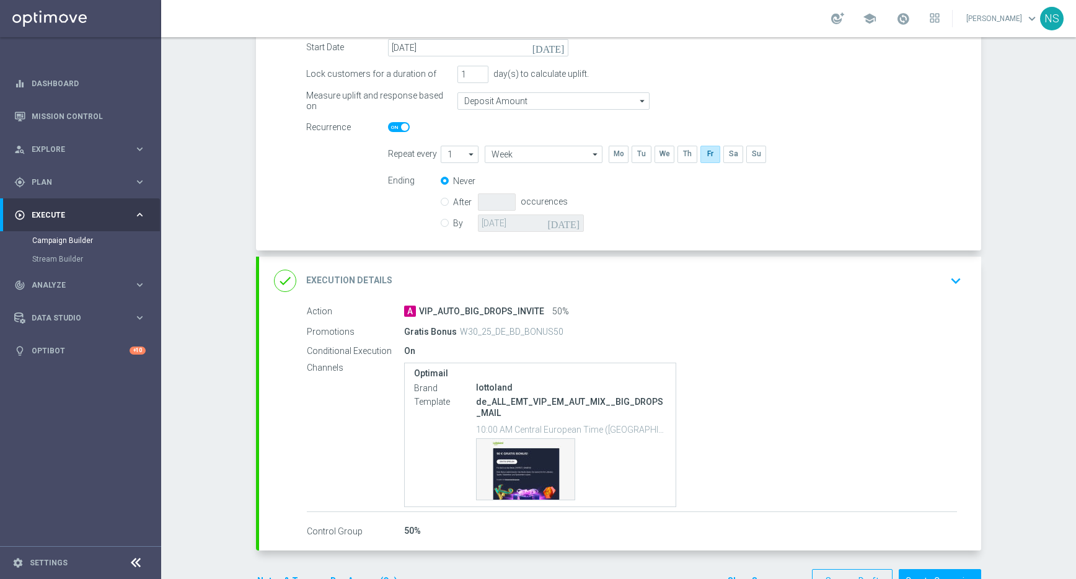
scroll to position [257, 0]
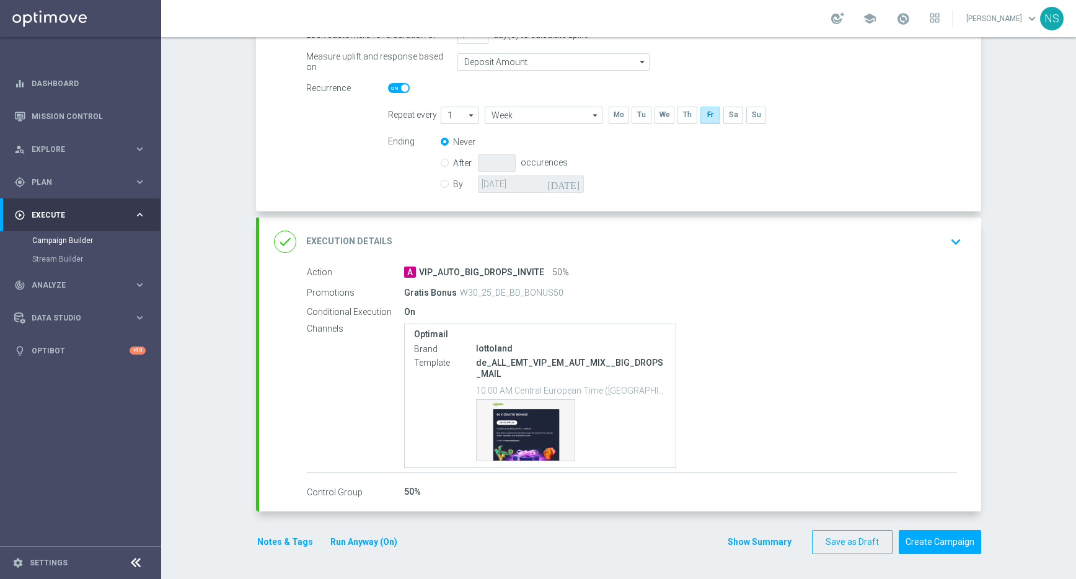
click at [267, 547] on button "Notes & Tags" at bounding box center [285, 541] width 58 height 15
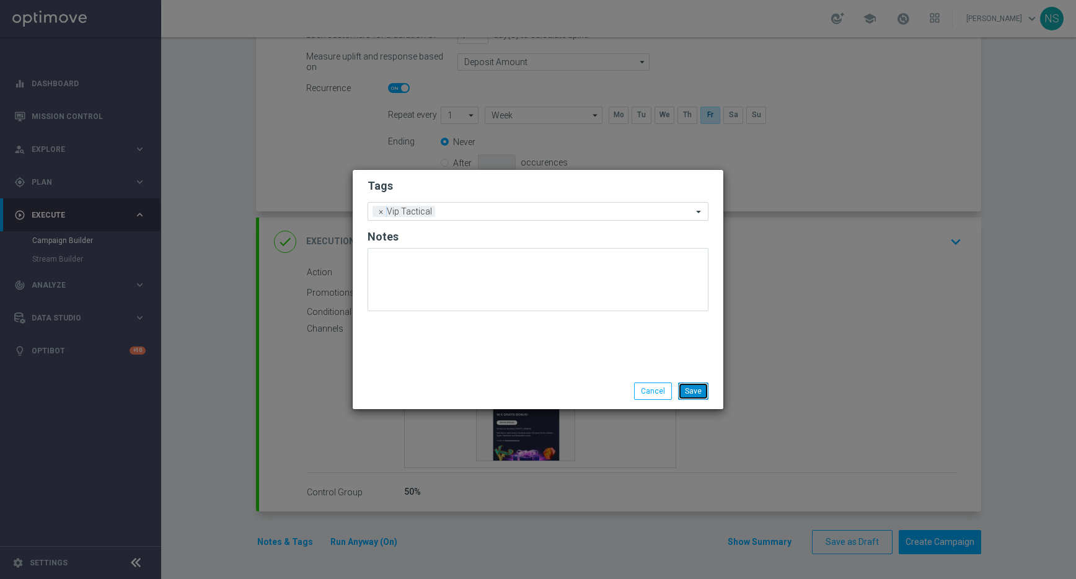
click at [707, 395] on button "Save" at bounding box center [693, 390] width 30 height 17
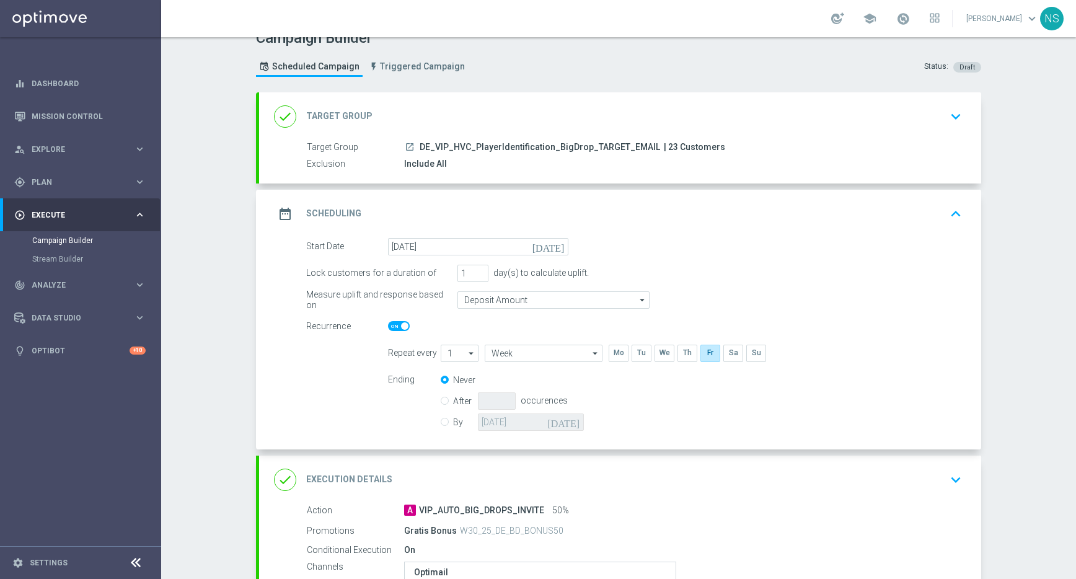
scroll to position [0, 0]
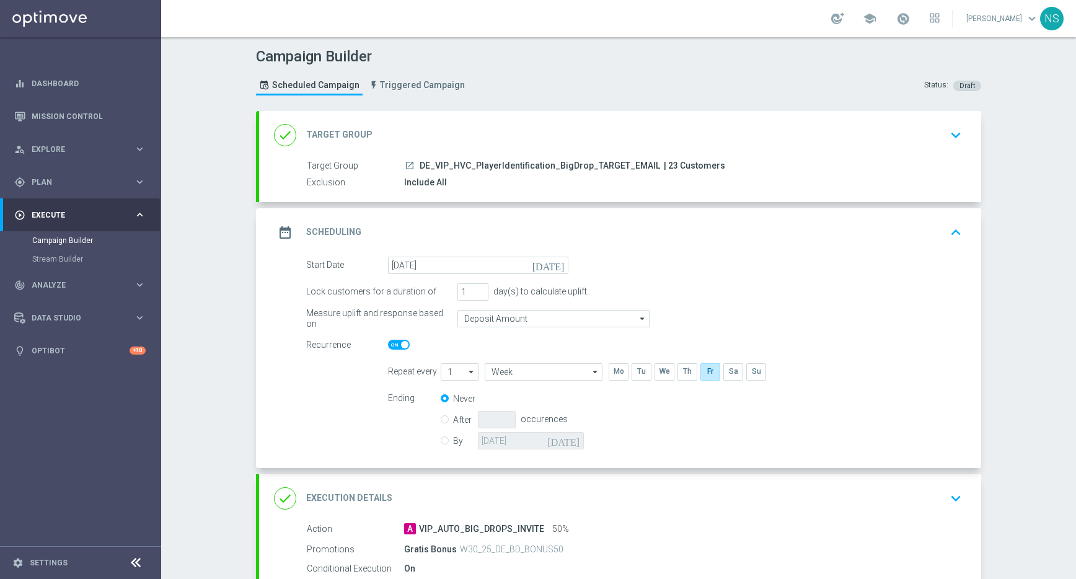
click at [732, 205] on accordion "done Target Group keyboard_arrow_down Target Group launch DE_VIP_HVC_PlayerIden…" at bounding box center [618, 440] width 725 height 658
click at [732, 223] on div "date_range Scheduling keyboard_arrow_up" at bounding box center [620, 233] width 692 height 24
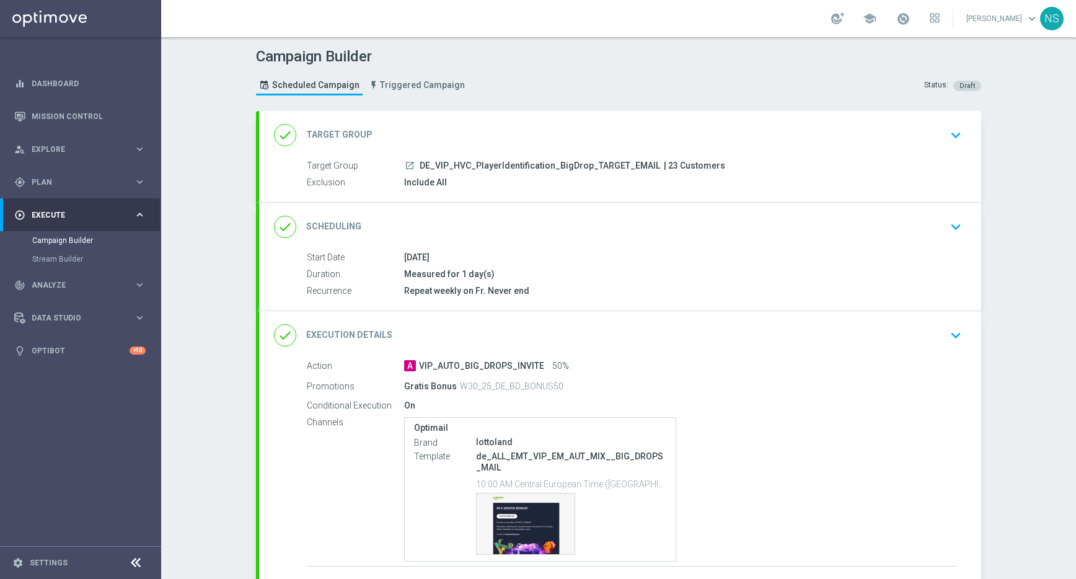
click at [732, 223] on div "done Scheduling keyboard_arrow_down" at bounding box center [620, 227] width 692 height 24
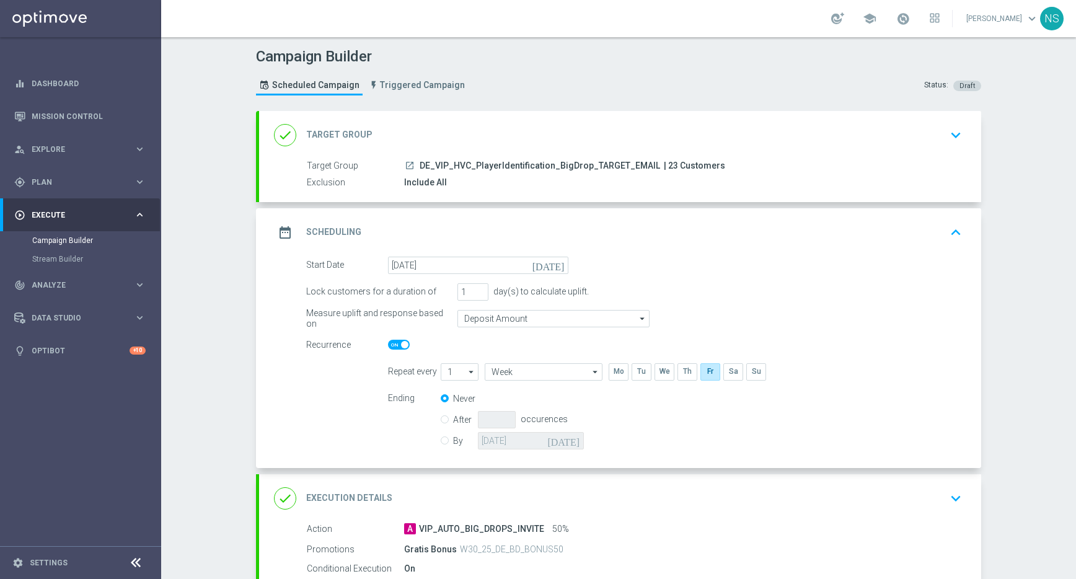
click at [732, 223] on div "date_range Scheduling keyboard_arrow_up" at bounding box center [620, 233] width 692 height 24
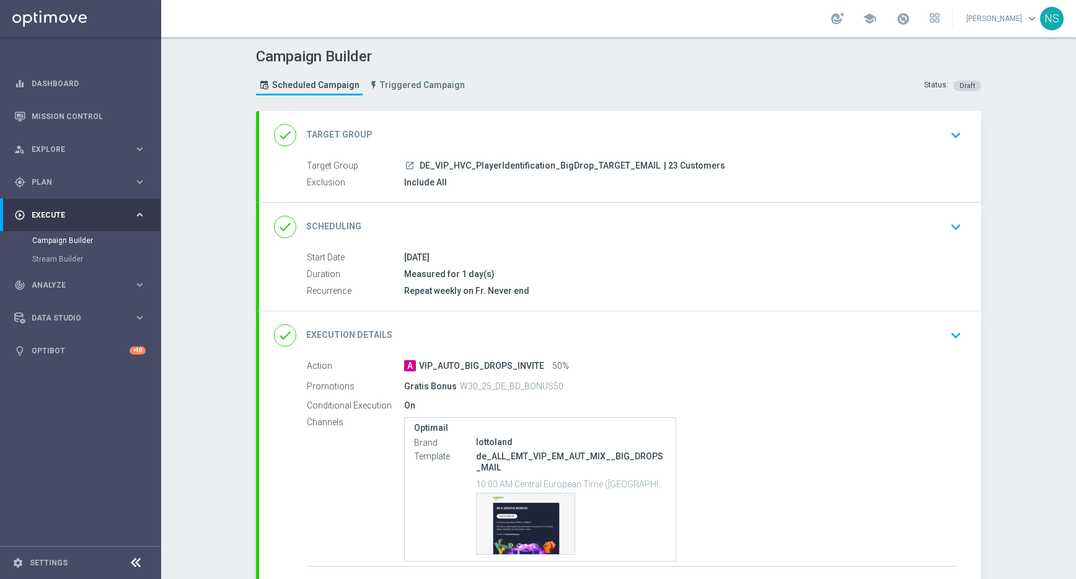
click at [732, 223] on div "done Scheduling keyboard_arrow_down Start Date 29 Aug 2025 Duration Measured fo…" at bounding box center [620, 257] width 722 height 108
click at [703, 221] on div "done Scheduling keyboard_arrow_down" at bounding box center [620, 227] width 692 height 24
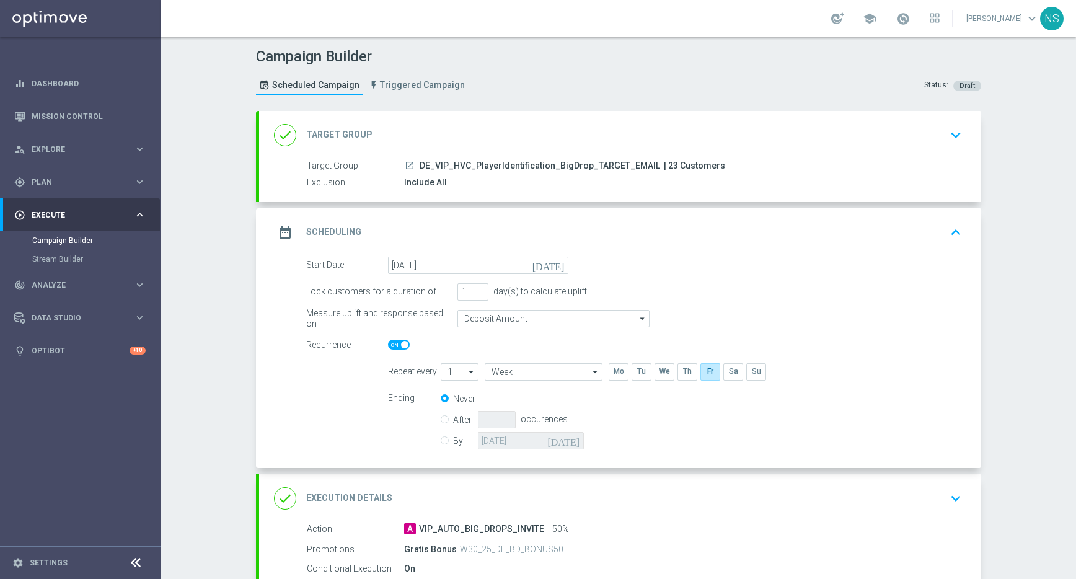
click at [686, 136] on div "done Target Group keyboard_arrow_down" at bounding box center [620, 135] width 692 height 24
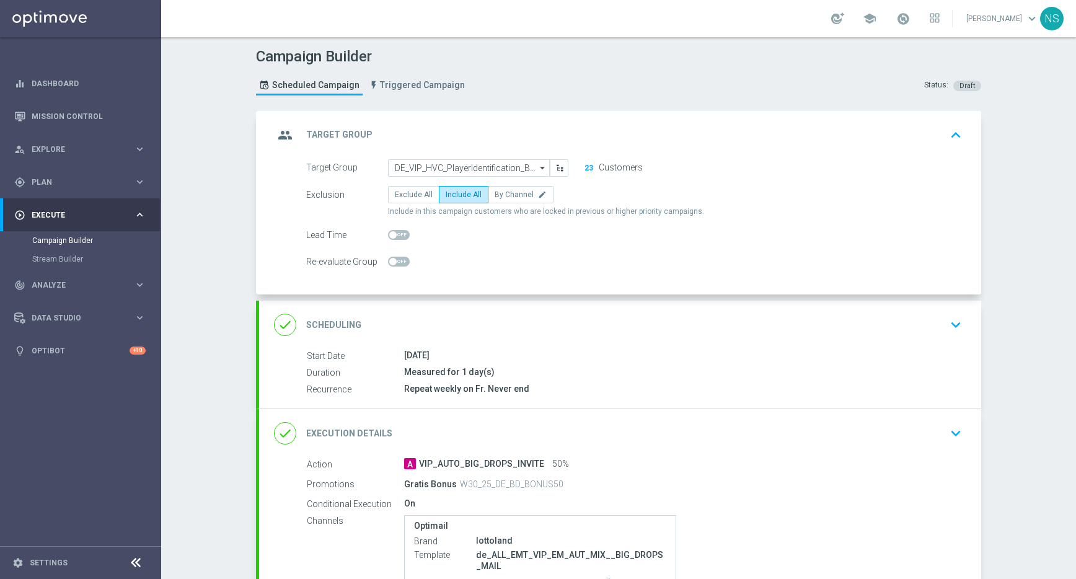
click at [666, 428] on div "done Execution Details keyboard_arrow_down" at bounding box center [620, 434] width 692 height 24
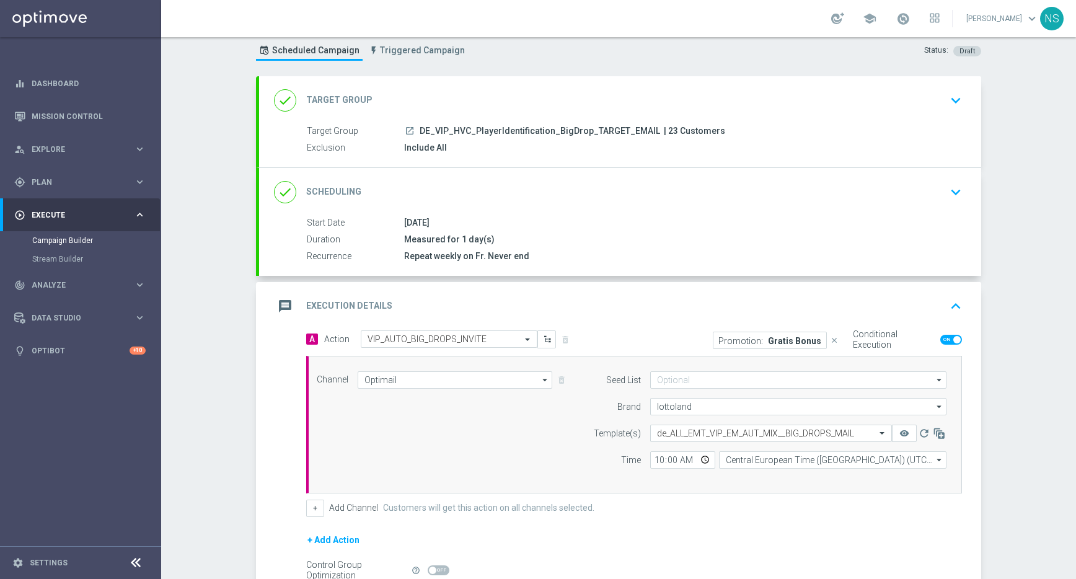
scroll to position [35, 0]
click at [769, 331] on div "Promotion: Gratis Bonus" at bounding box center [770, 339] width 114 height 17
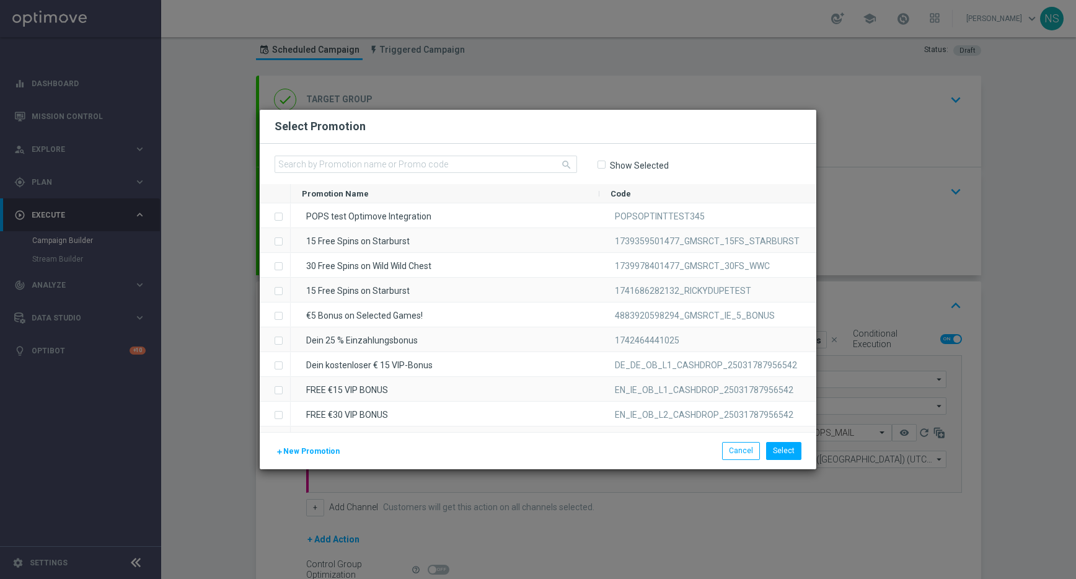
click at [606, 164] on span "Show Selected" at bounding box center [633, 165] width 72 height 11
click at [602, 164] on input "Show Selected" at bounding box center [601, 165] width 8 height 8
checkbox input "true"
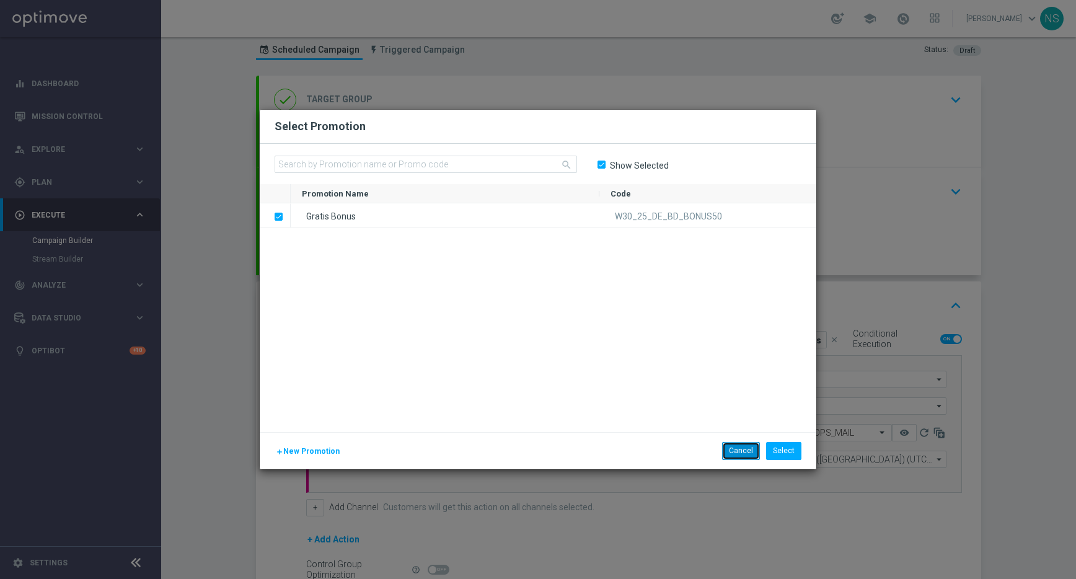
click at [758, 452] on button "Cancel" at bounding box center [741, 450] width 38 height 17
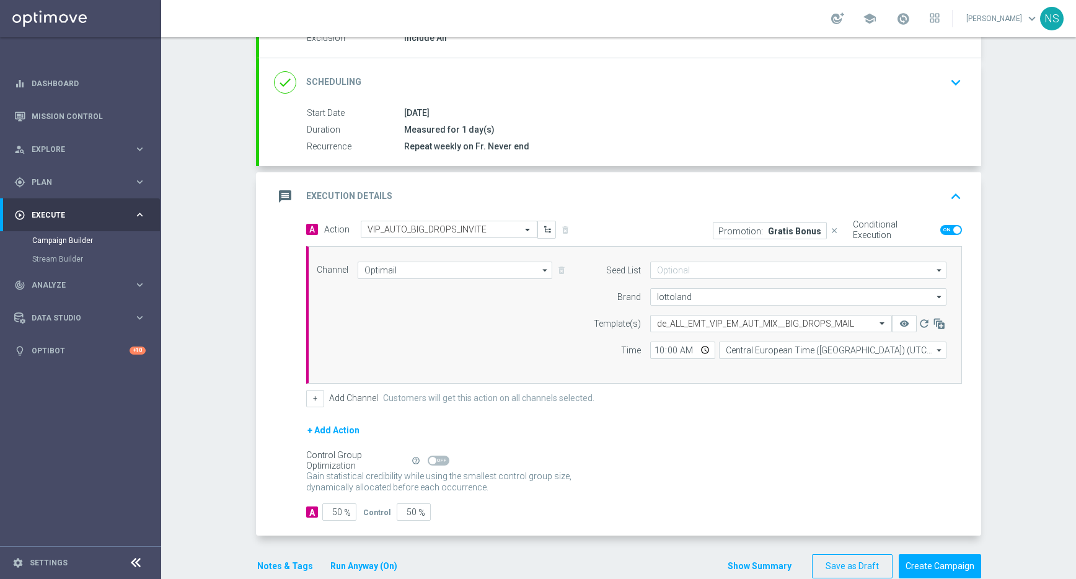
scroll to position [169, 0]
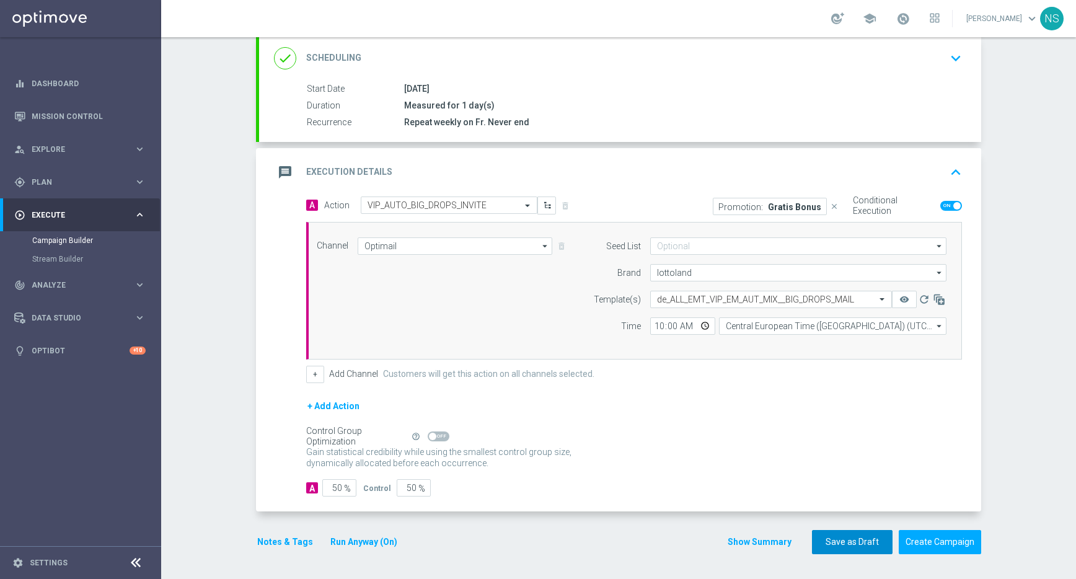
click at [868, 543] on button "Save as Draft" at bounding box center [852, 542] width 81 height 24
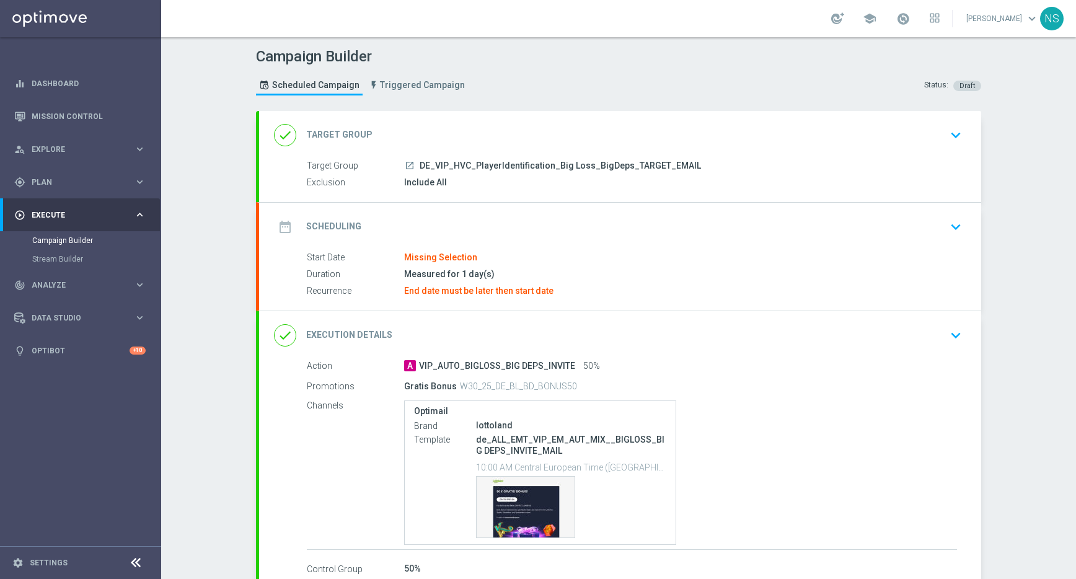
click at [564, 218] on div "date_range Scheduling keyboard_arrow_down" at bounding box center [620, 227] width 692 height 24
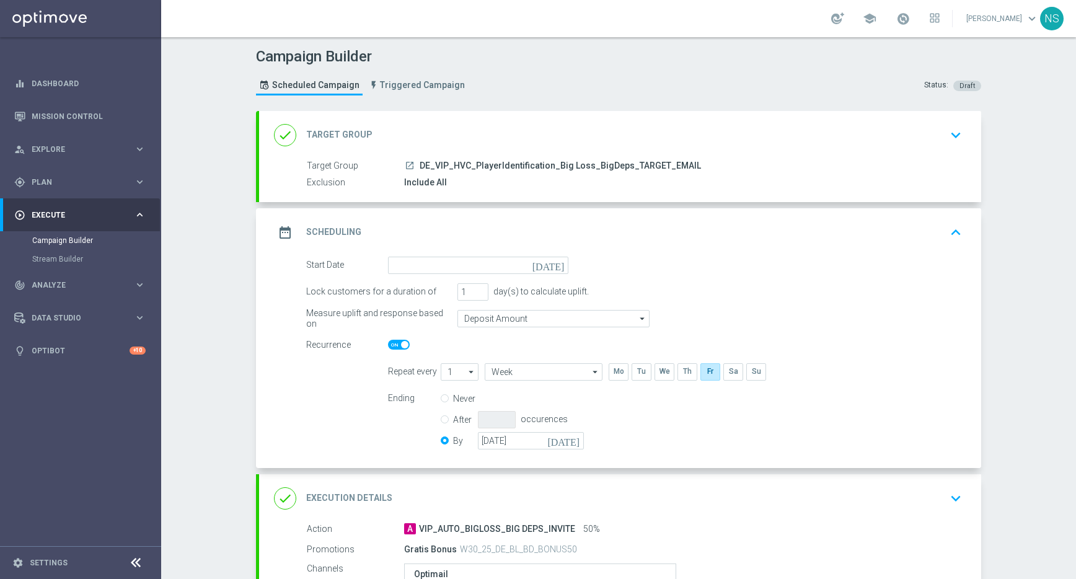
click at [448, 397] on input "Never" at bounding box center [445, 399] width 8 height 8
radio input "true"
radio input "false"
click at [560, 261] on icon "[DATE]" at bounding box center [550, 264] width 37 height 14
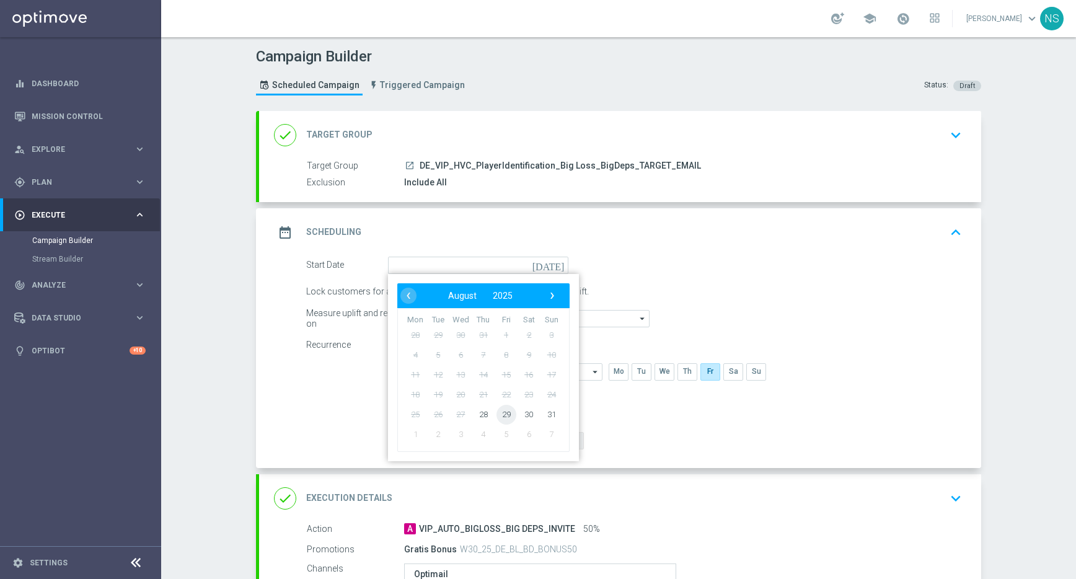
click at [506, 412] on span "29" at bounding box center [507, 414] width 20 height 20
type input "[DATE]"
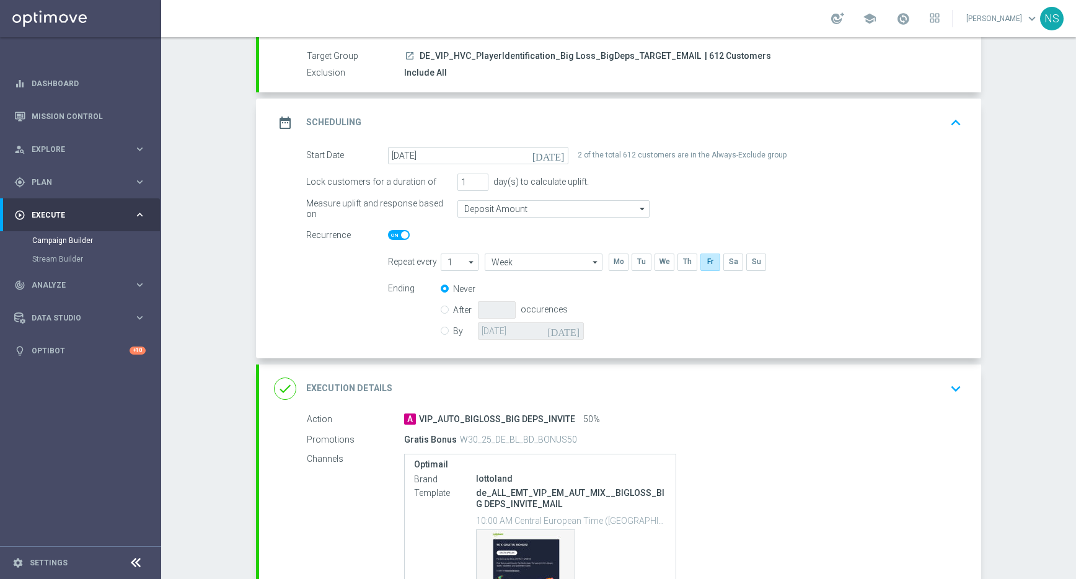
scroll to position [97, 0]
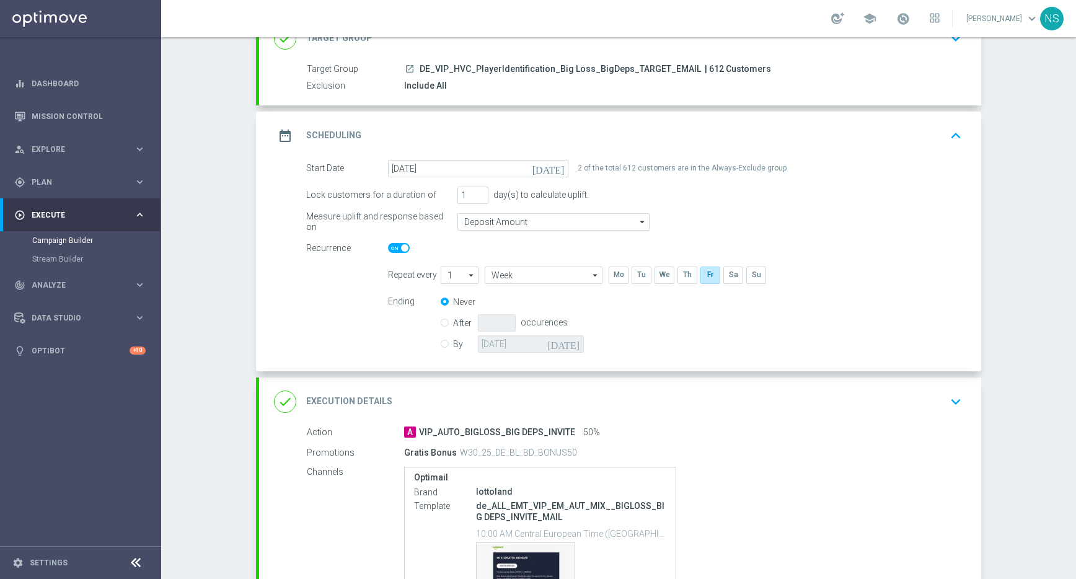
click at [545, 413] on div "done Execution Details keyboard_arrow_down" at bounding box center [620, 401] width 722 height 48
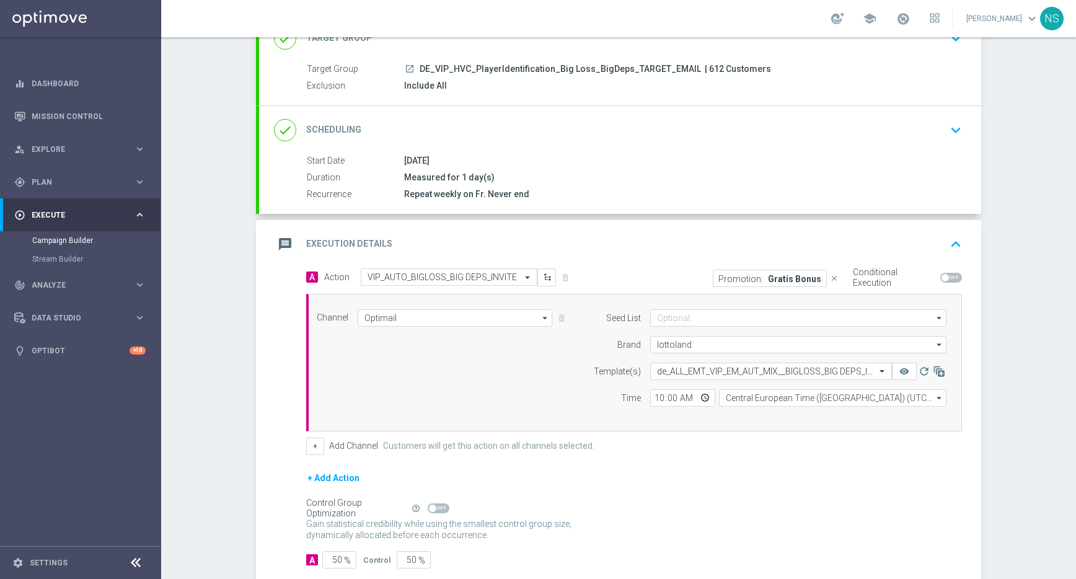
click at [958, 285] on div "Conditional Execution" at bounding box center [906, 277] width 112 height 19
click at [956, 280] on span at bounding box center [951, 278] width 22 height 10
click at [956, 280] on input "checkbox" at bounding box center [951, 278] width 22 height 10
checkbox input "true"
click at [805, 281] on p "Gratis Bonus" at bounding box center [794, 278] width 53 height 10
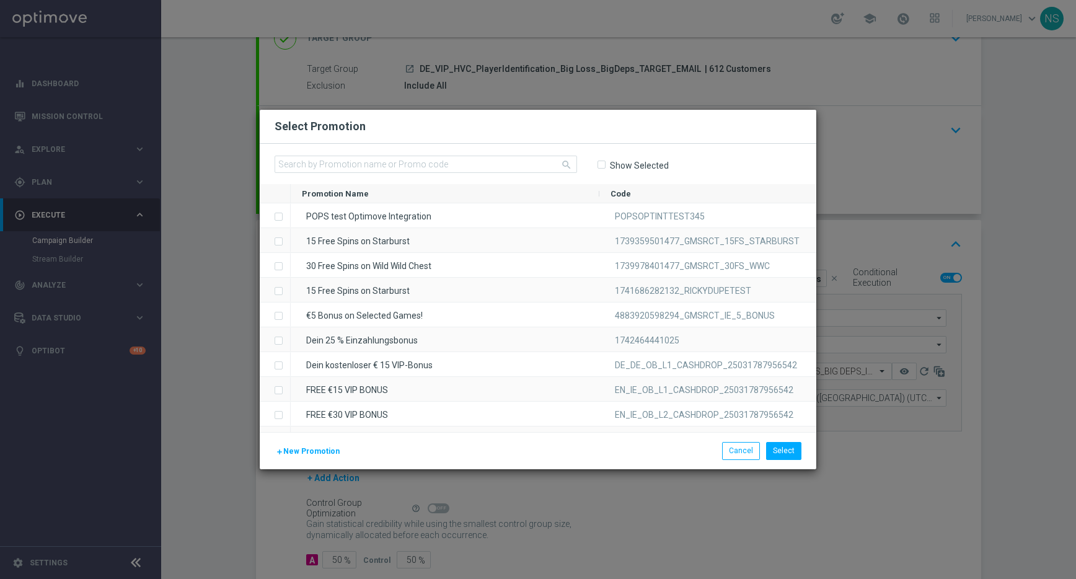
click at [603, 167] on input "Show Selected" at bounding box center [601, 165] width 8 height 8
checkbox input "true"
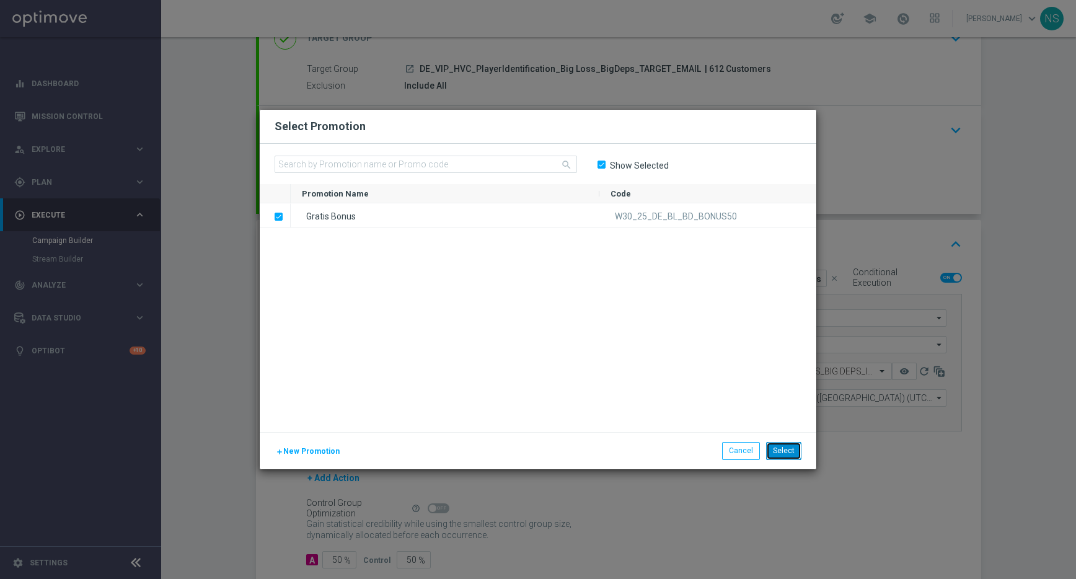
click at [793, 452] on button "Select" at bounding box center [783, 450] width 35 height 17
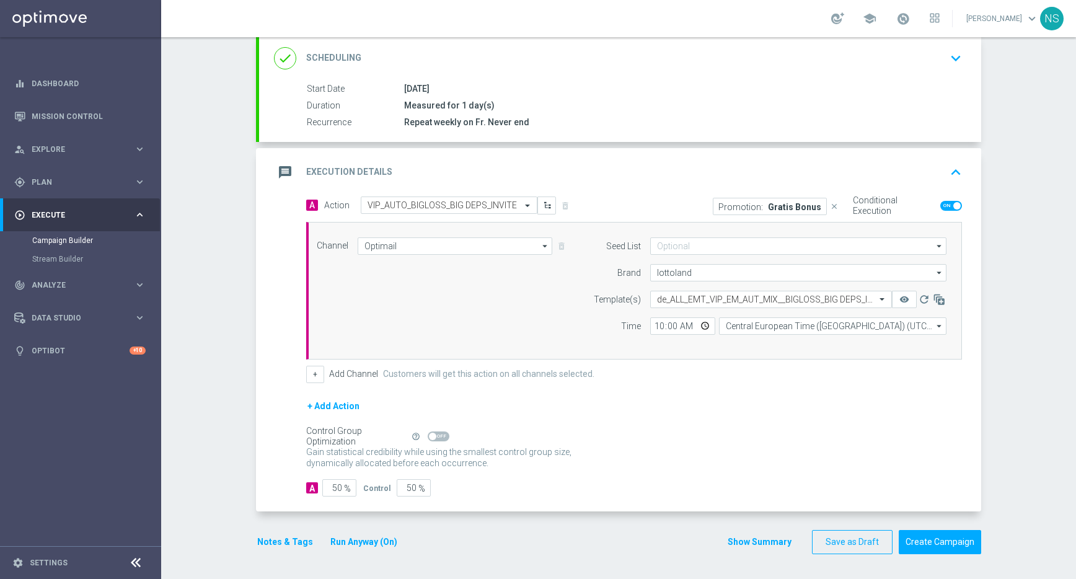
scroll to position [167, 0]
click at [859, 551] on button "Save as Draft" at bounding box center [852, 543] width 81 height 24
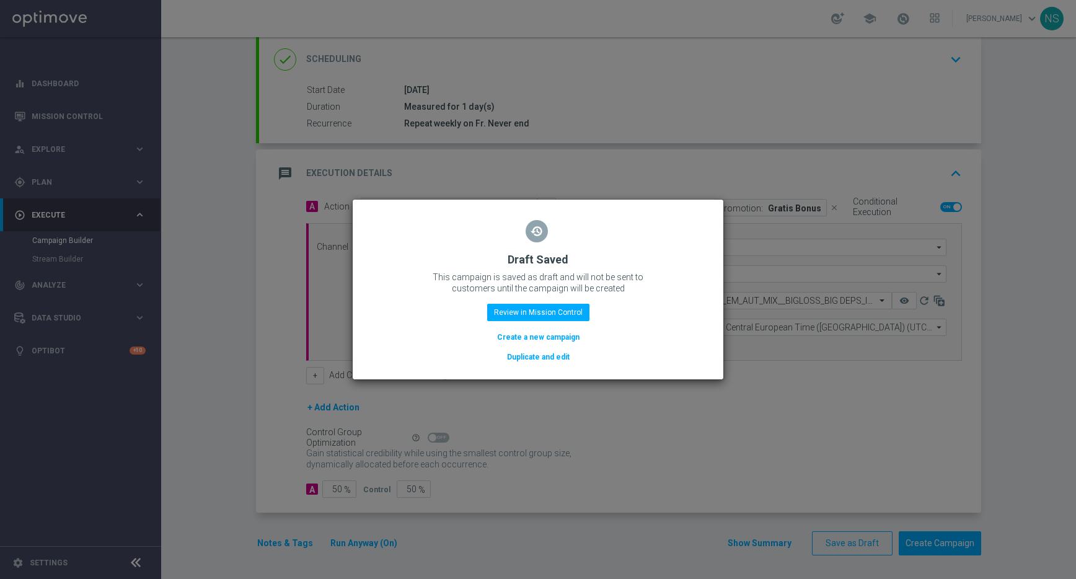
click at [583, 218] on div "restore Draft Saved This campaign is saved as draft and will not be sent to cus…" at bounding box center [538, 287] width 341 height 152
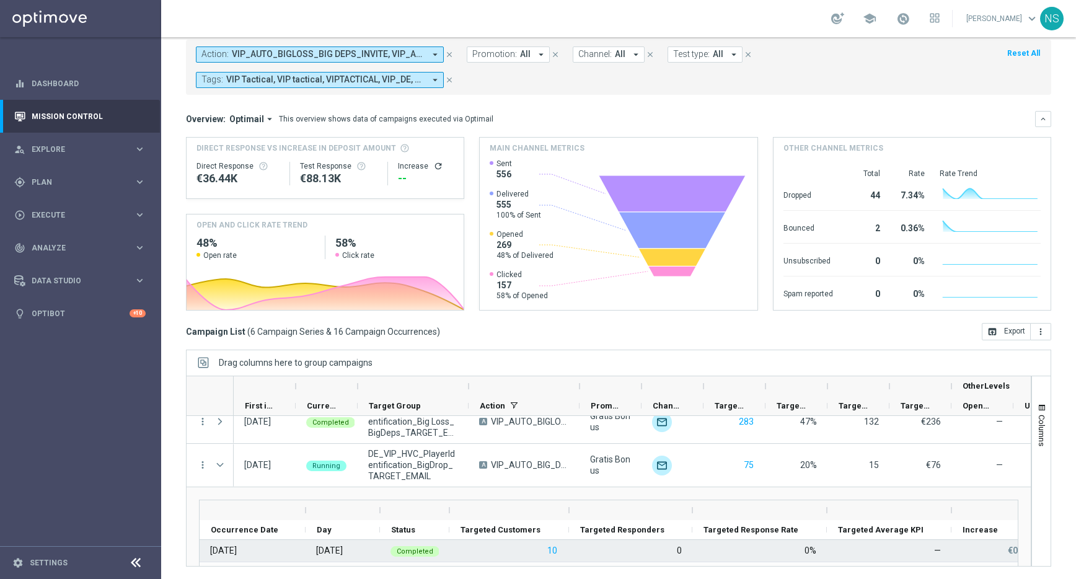
scroll to position [51, 0]
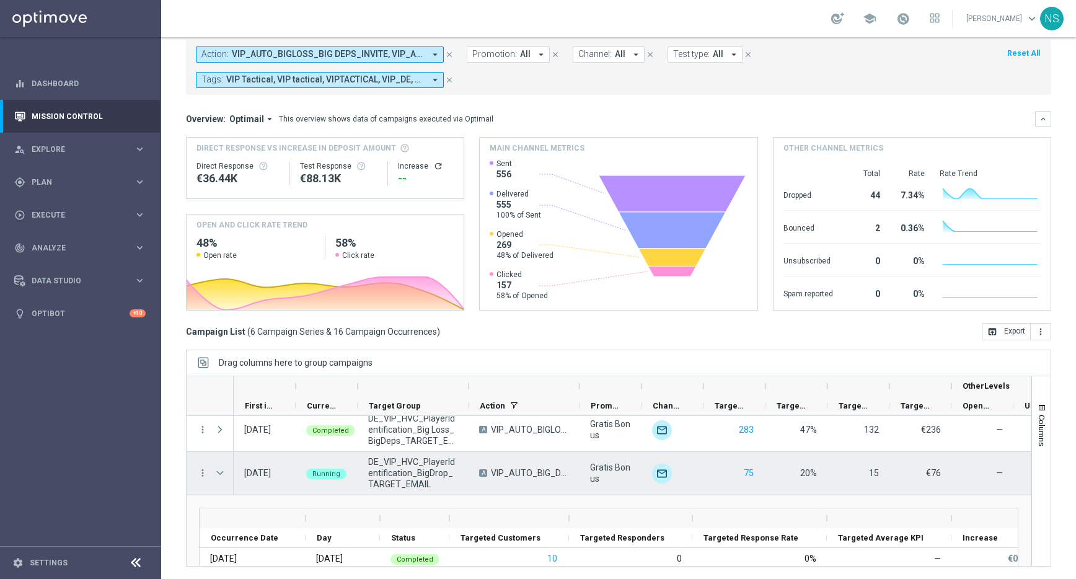
click at [214, 477] on span "Press SPACE to select this row." at bounding box center [219, 473] width 11 height 10
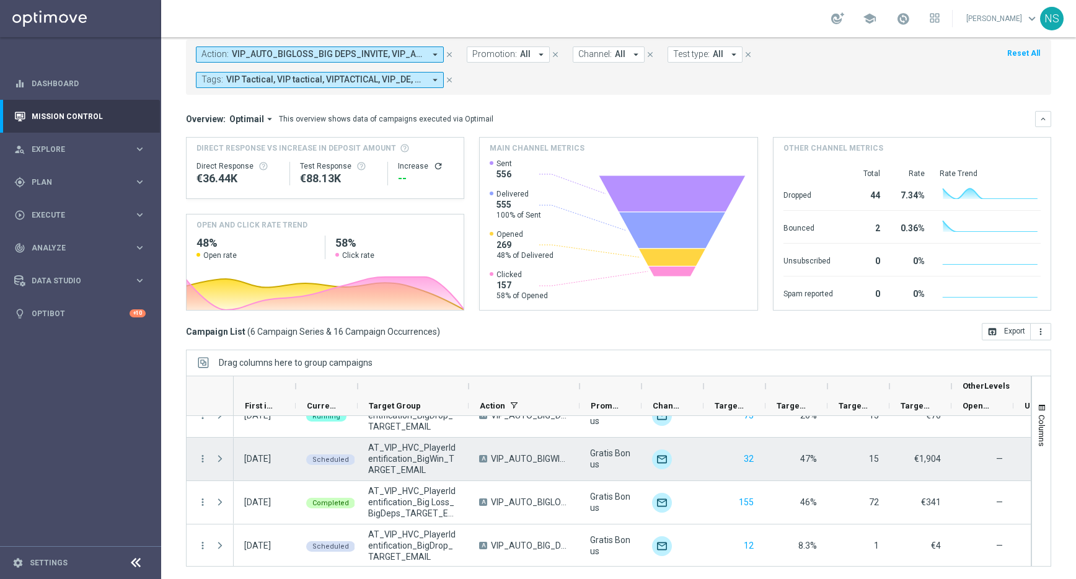
scroll to position [110, 0]
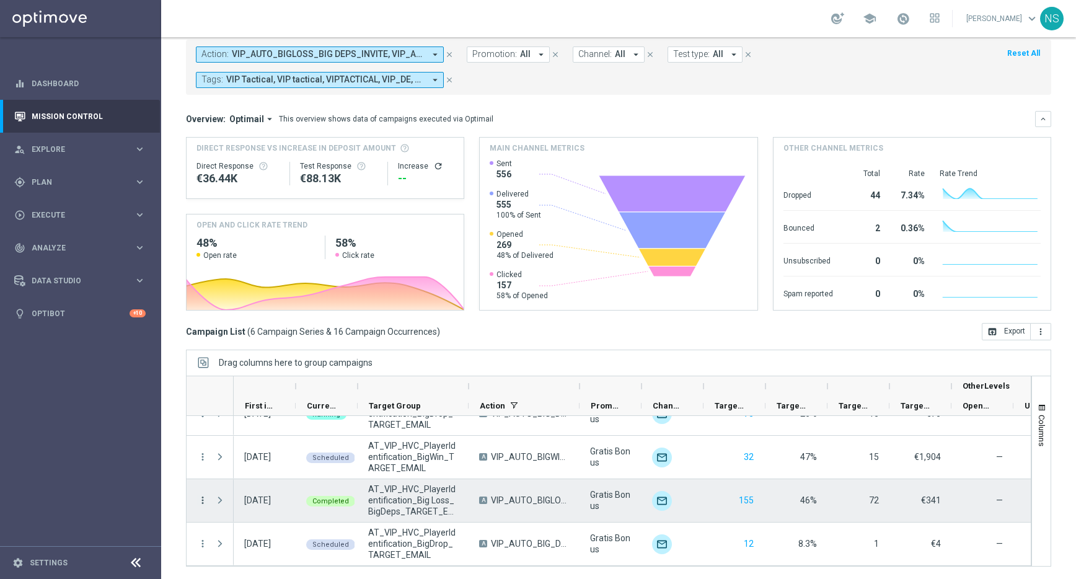
click at [200, 498] on icon "more_vert" at bounding box center [202, 500] width 11 height 11
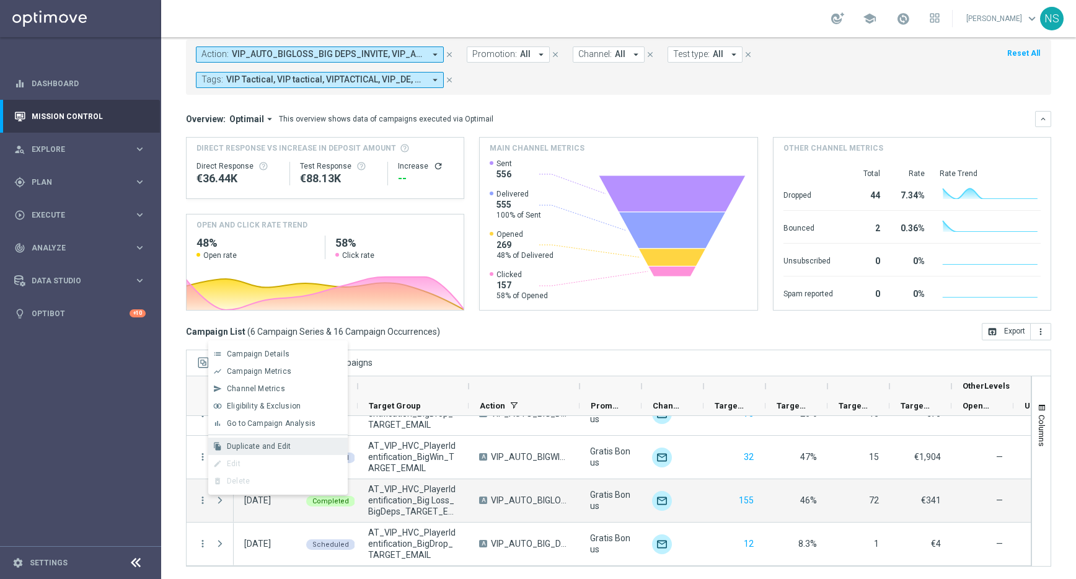
click at [272, 448] on span "Duplicate and Edit" at bounding box center [259, 446] width 64 height 9
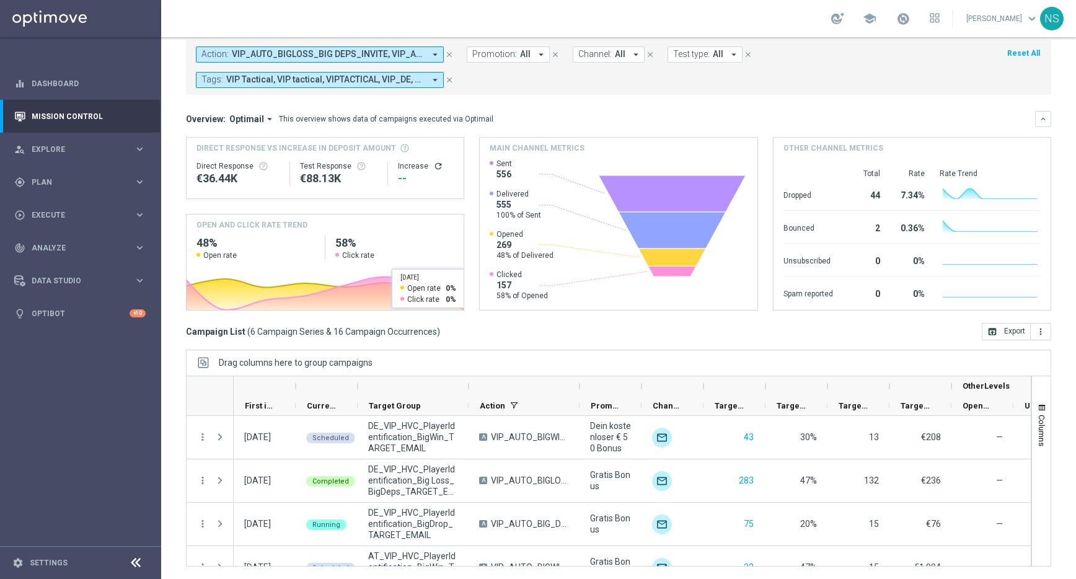
scroll to position [0, 0]
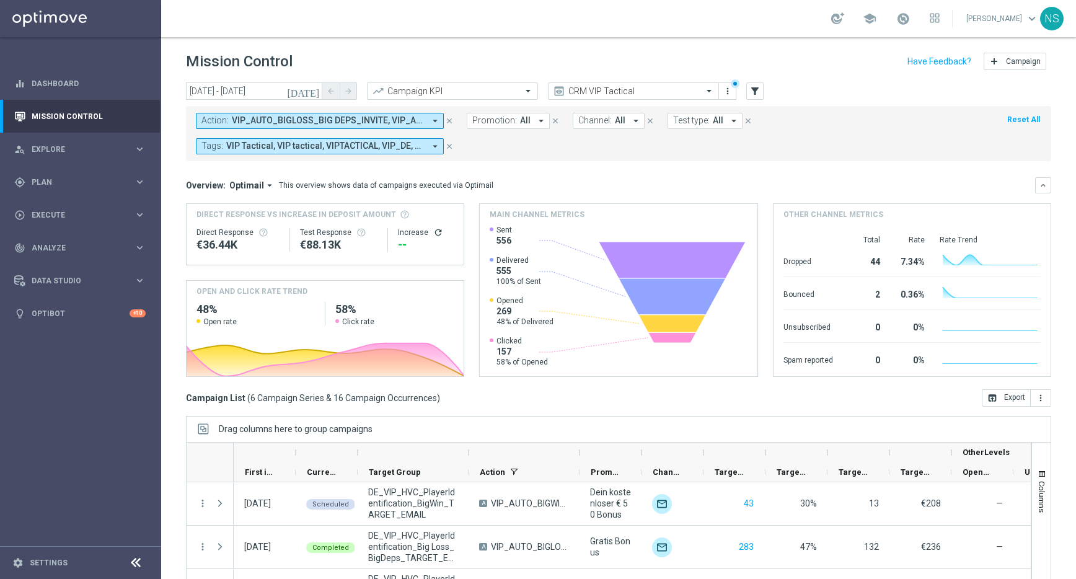
click at [310, 92] on icon "[DATE]" at bounding box center [303, 91] width 33 height 11
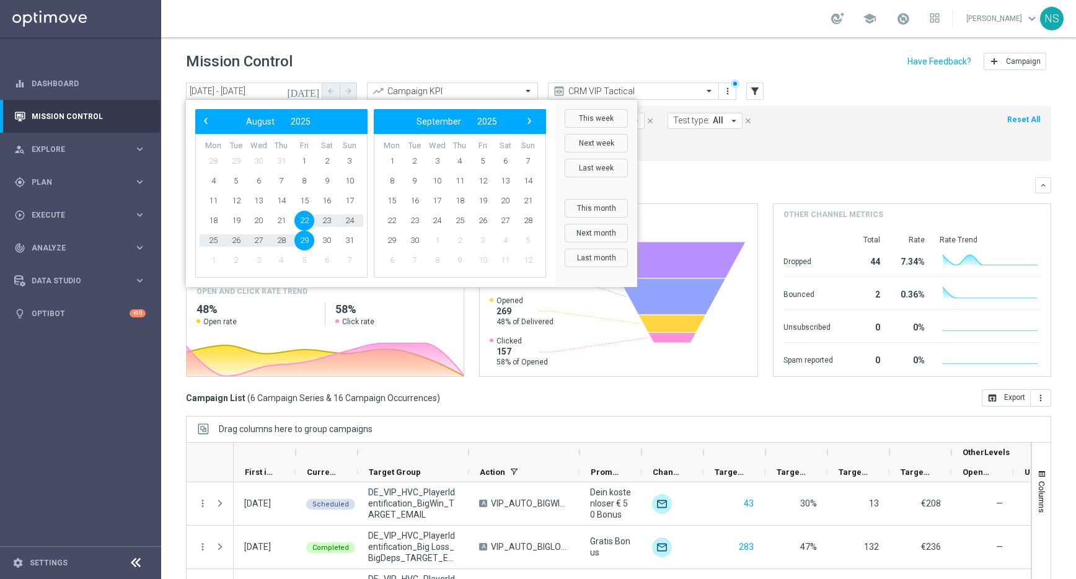
click at [306, 246] on span "29" at bounding box center [304, 241] width 20 height 20
type input "[DATE] - [DATE]"
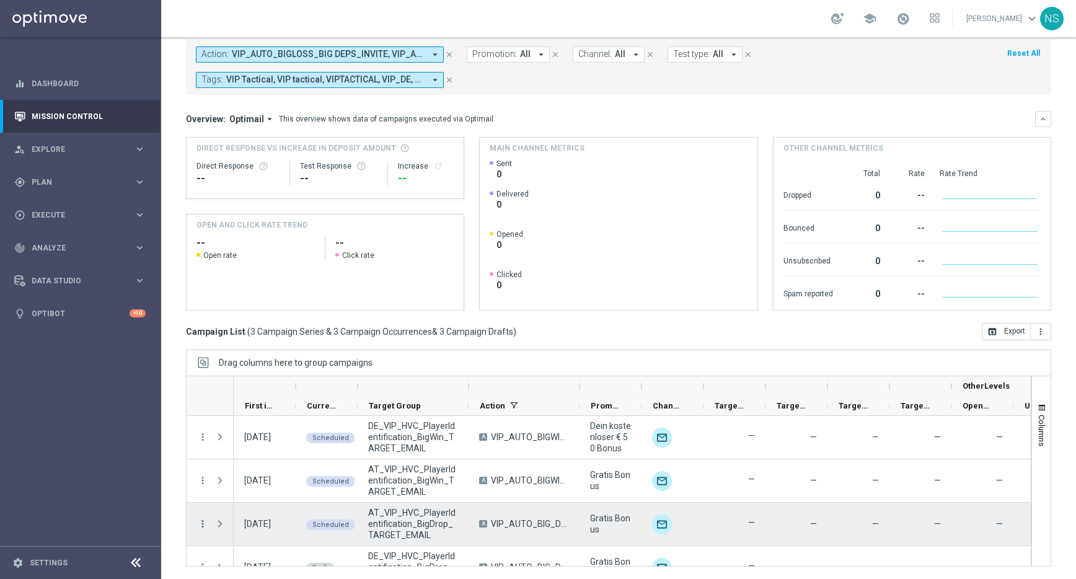
click at [200, 519] on icon "more_vert" at bounding box center [202, 523] width 11 height 11
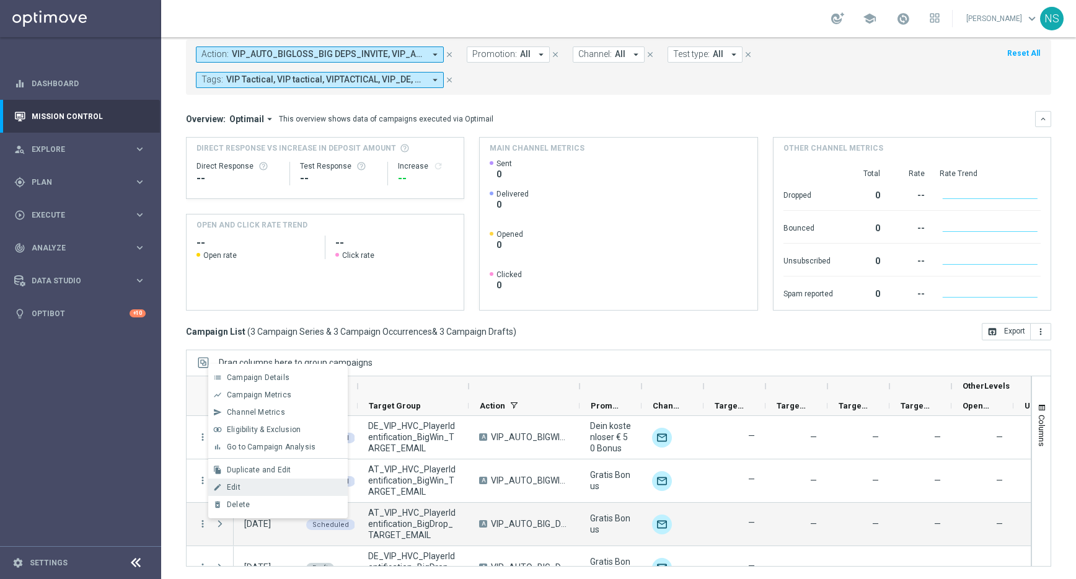
click at [262, 483] on div "Edit" at bounding box center [284, 487] width 115 height 9
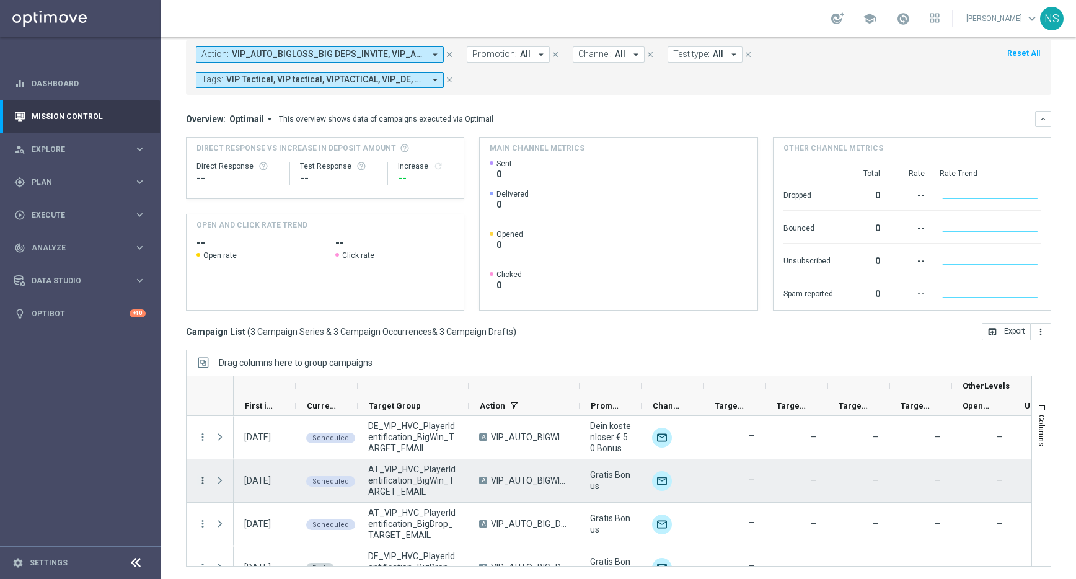
click at [202, 480] on icon "more_vert" at bounding box center [202, 480] width 11 height 11
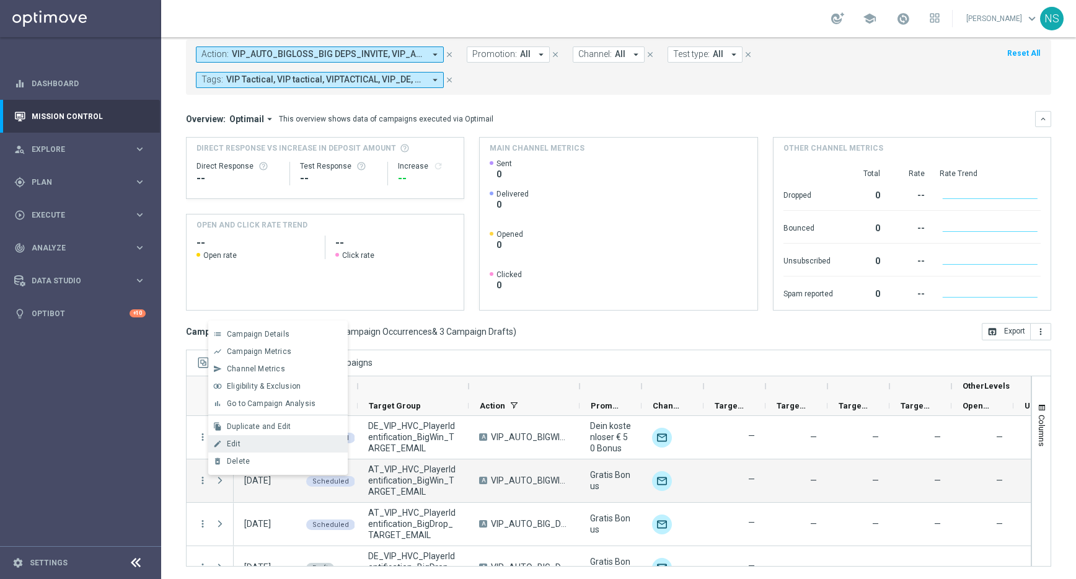
click at [242, 439] on div "Edit" at bounding box center [284, 443] width 115 height 9
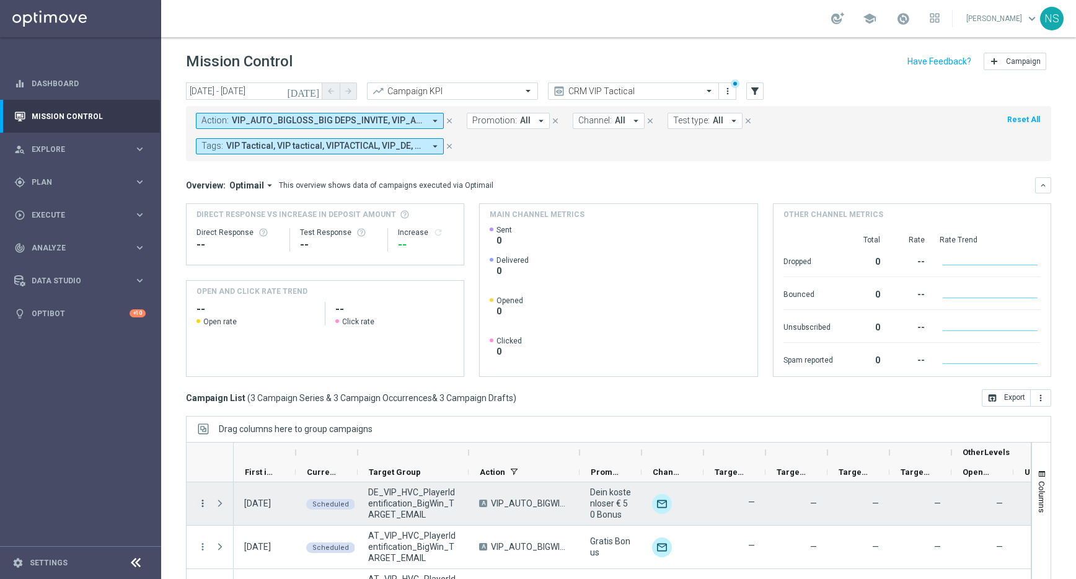
click at [206, 500] on icon "more_vert" at bounding box center [202, 503] width 11 height 11
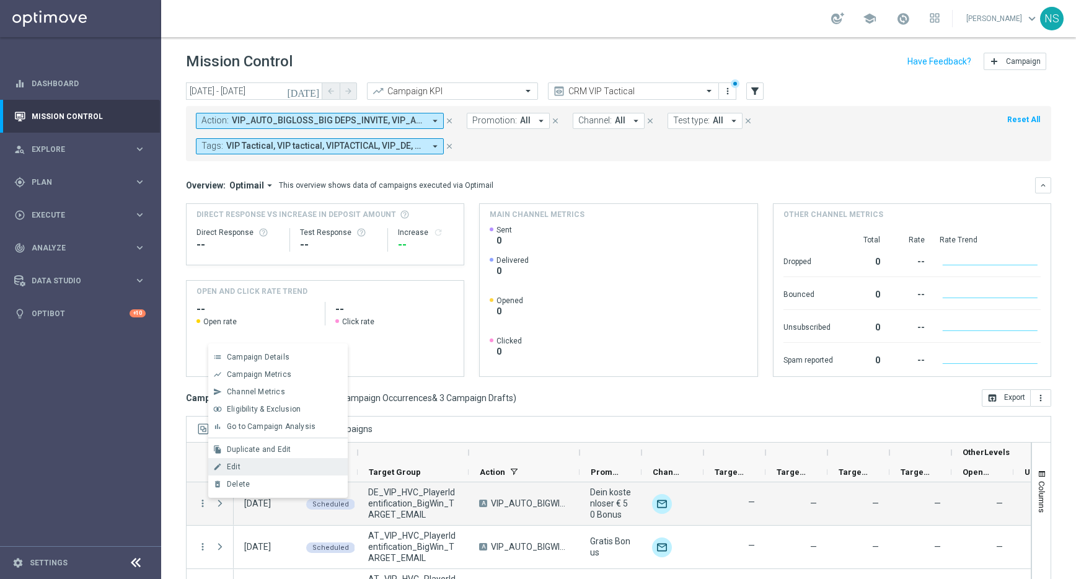
click at [256, 464] on div "Edit" at bounding box center [284, 466] width 115 height 9
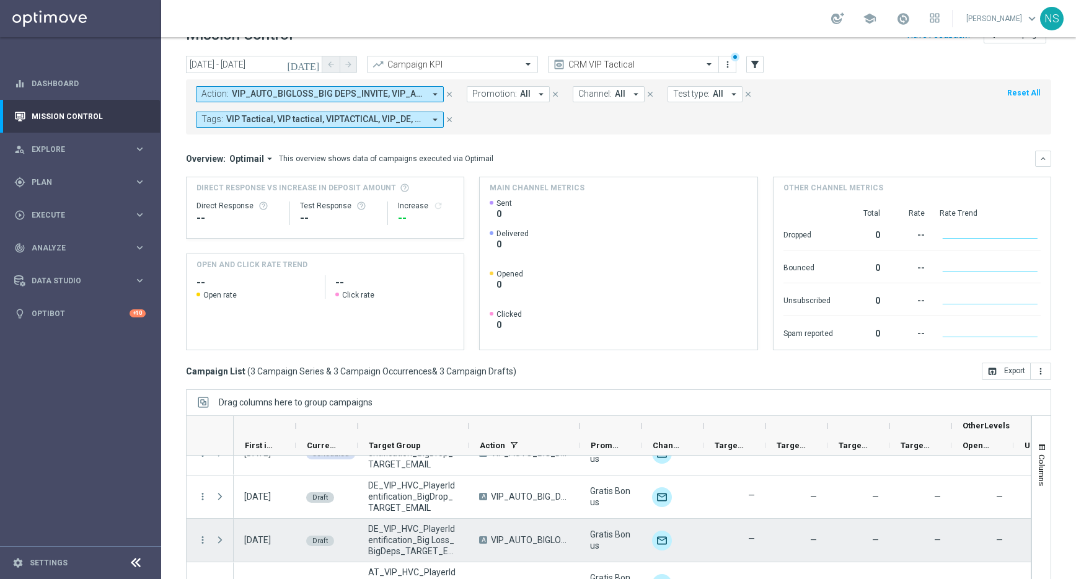
scroll to position [66, 0]
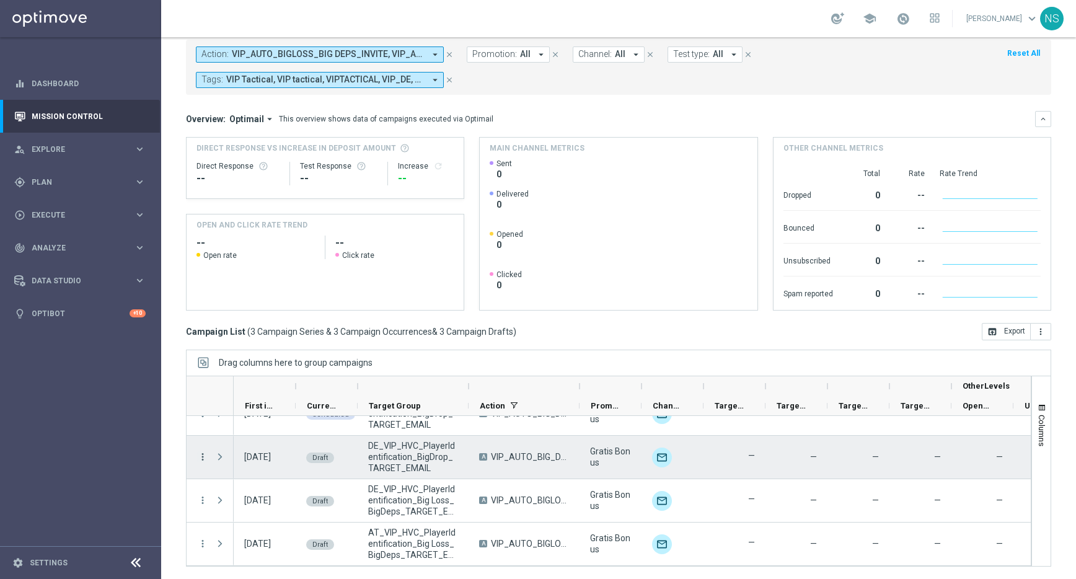
click at [202, 456] on icon "more_vert" at bounding box center [202, 456] width 11 height 11
click at [290, 511] on div "edit Edit" at bounding box center [277, 505] width 139 height 17
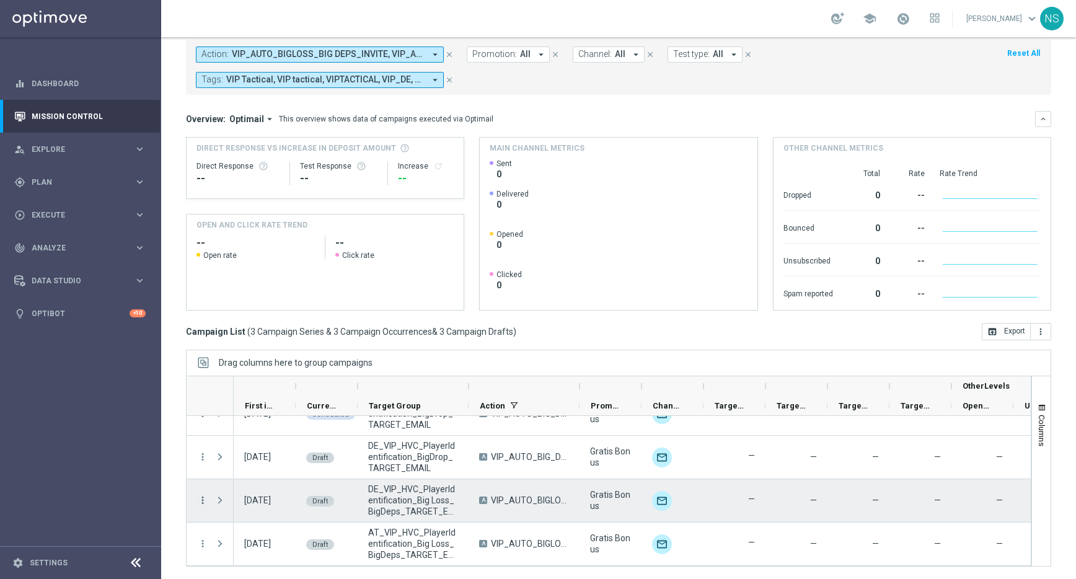
click at [200, 502] on icon "more_vert" at bounding box center [202, 500] width 11 height 11
click at [244, 461] on div "Edit" at bounding box center [284, 463] width 115 height 9
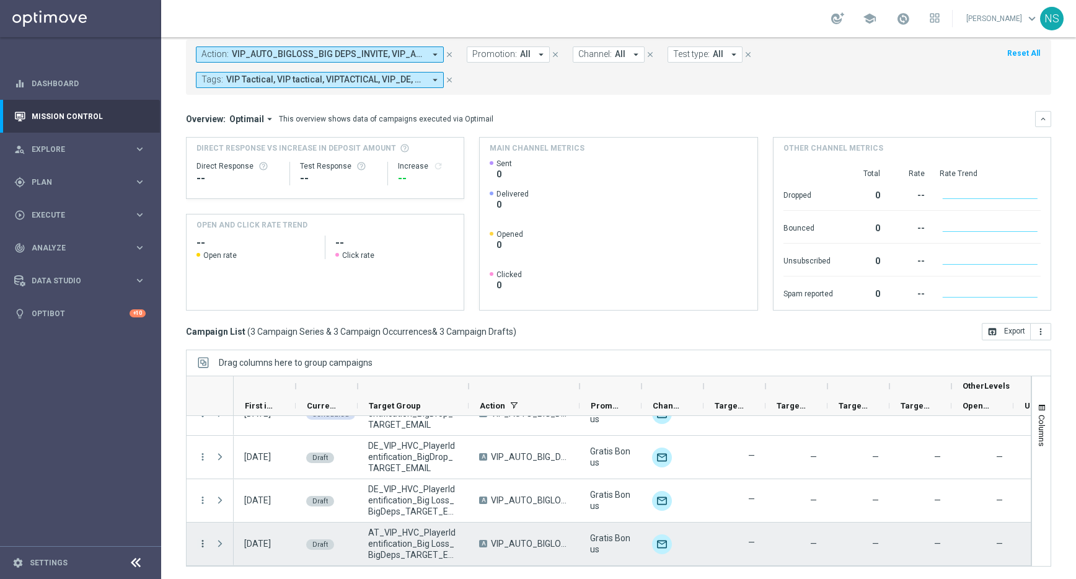
click at [198, 541] on icon "more_vert" at bounding box center [202, 543] width 11 height 11
click at [255, 510] on div "Edit" at bounding box center [284, 507] width 115 height 9
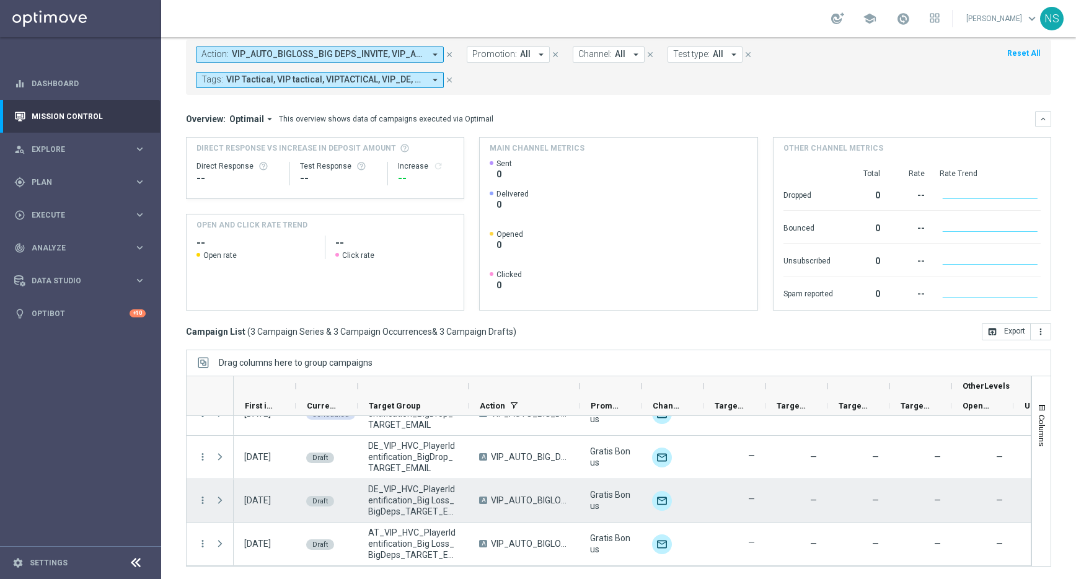
scroll to position [0, 0]
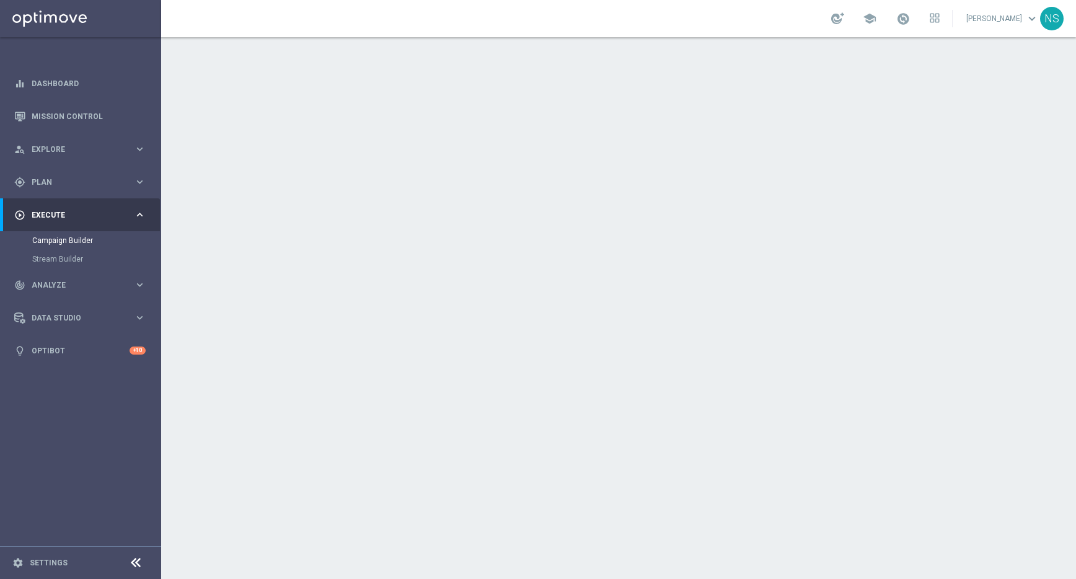
click at [532, 231] on div "date_range Scheduling keyboard_arrow_down" at bounding box center [620, 227] width 692 height 24
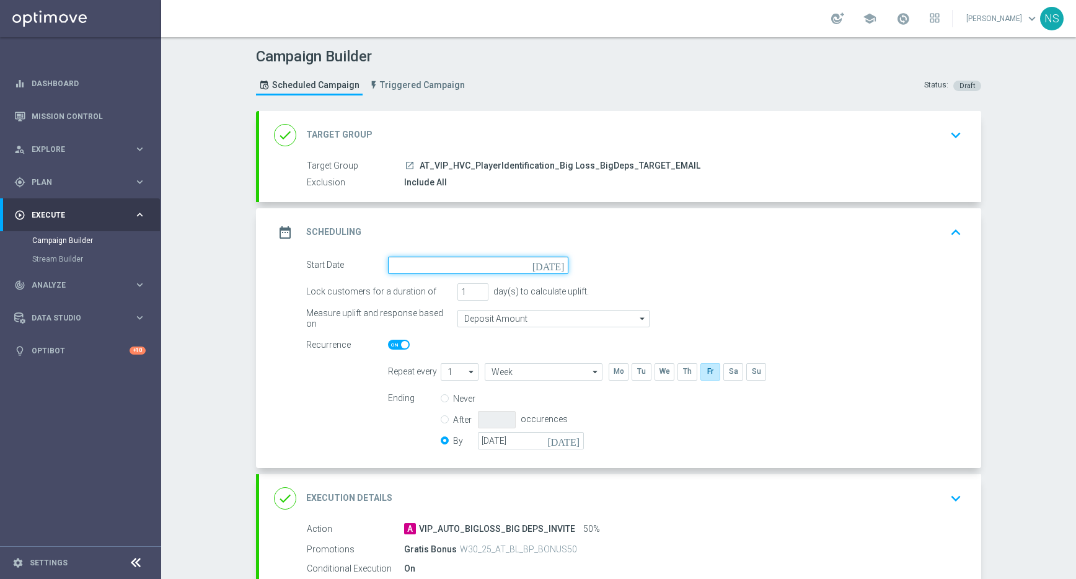
click at [544, 267] on input at bounding box center [478, 265] width 180 height 17
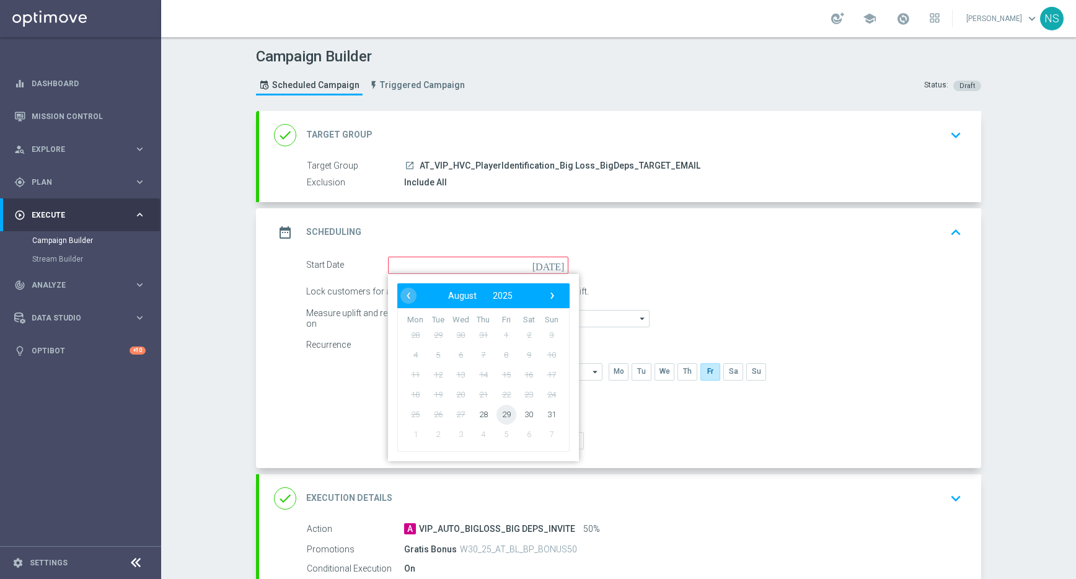
click at [506, 411] on span "29" at bounding box center [507, 414] width 20 height 20
type input "[DATE]"
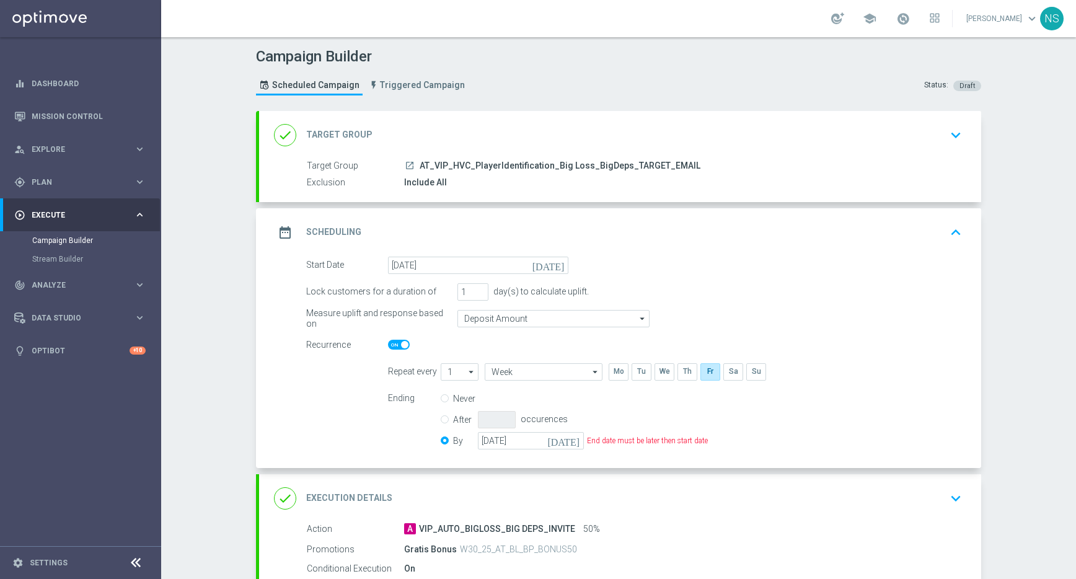
click at [444, 398] on input "Never" at bounding box center [445, 399] width 8 height 8
radio input "true"
radio input "false"
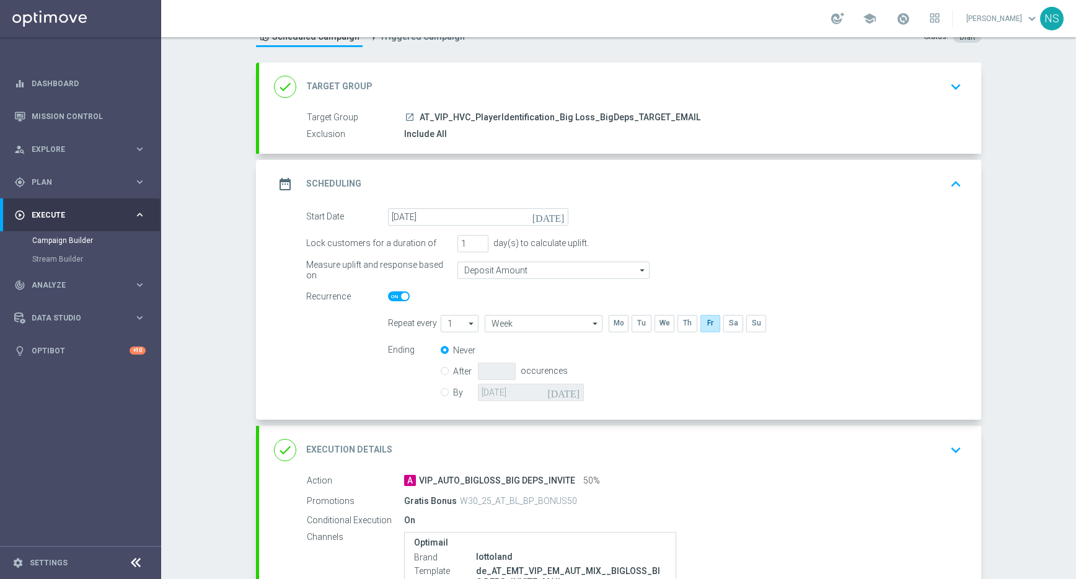
scroll to position [50, 0]
click at [604, 443] on div "done Execution Details keyboard_arrow_down" at bounding box center [620, 449] width 692 height 24
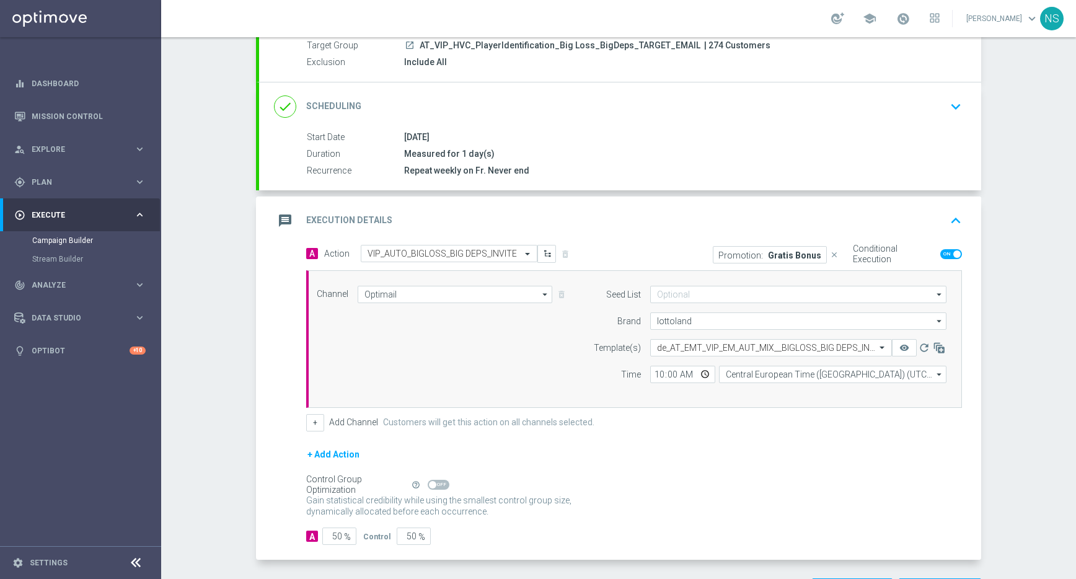
scroll to position [121, 0]
click at [753, 242] on div "message Execution Details keyboard_arrow_up" at bounding box center [620, 219] width 722 height 48
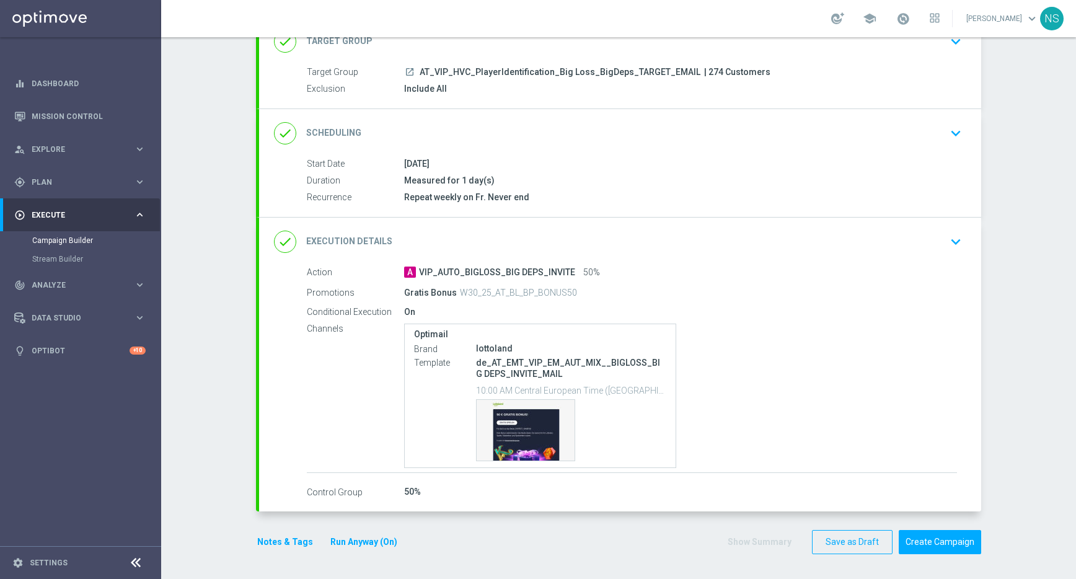
click at [743, 232] on div "done Execution Details keyboard_arrow_down" at bounding box center [620, 242] width 692 height 24
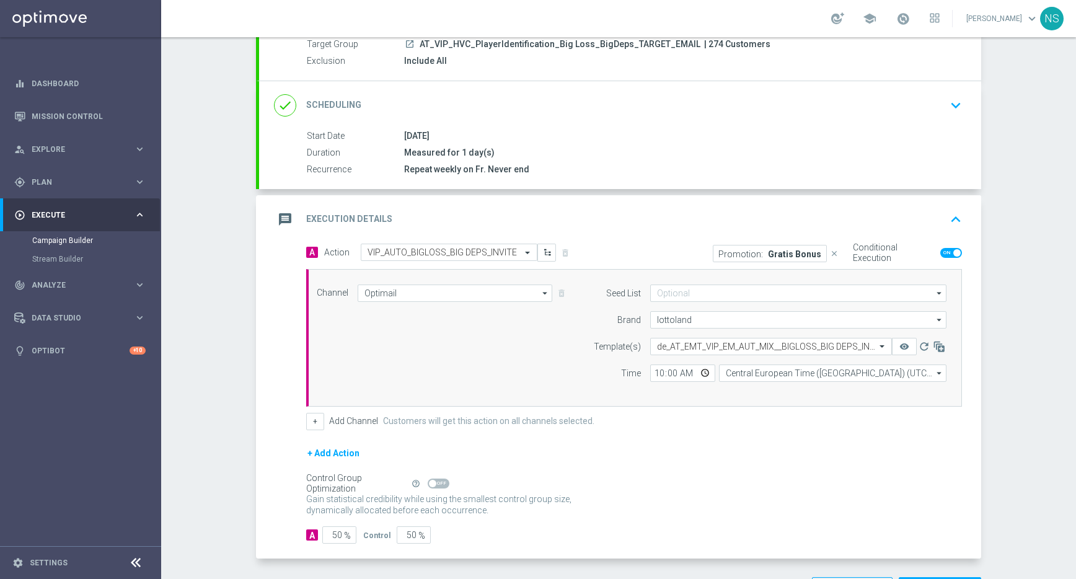
click at [748, 254] on p "Promotion:" at bounding box center [740, 254] width 45 height 10
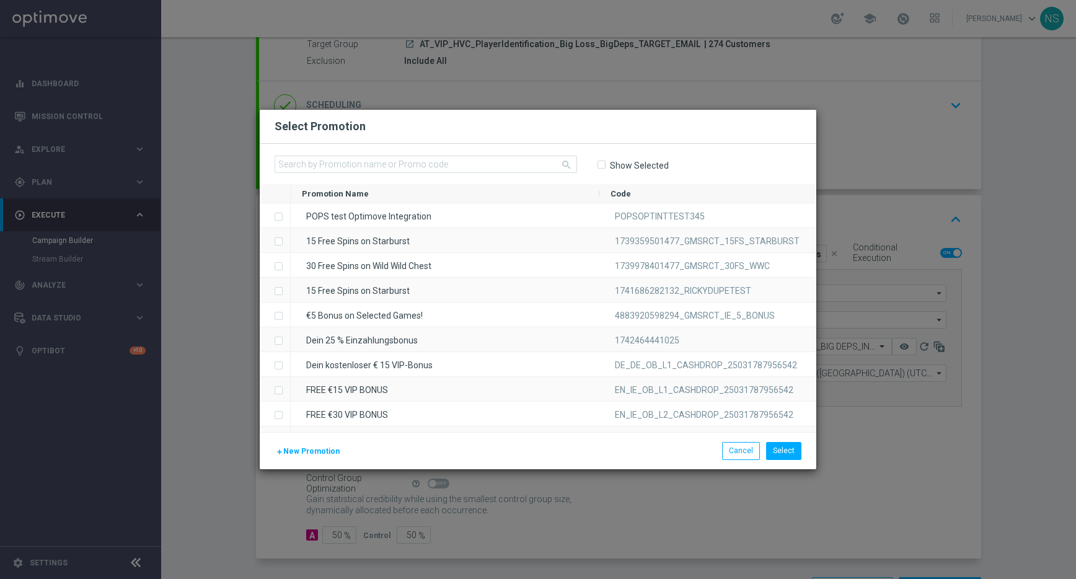
click at [602, 166] on input "Show Selected" at bounding box center [601, 165] width 8 height 8
checkbox input "true"
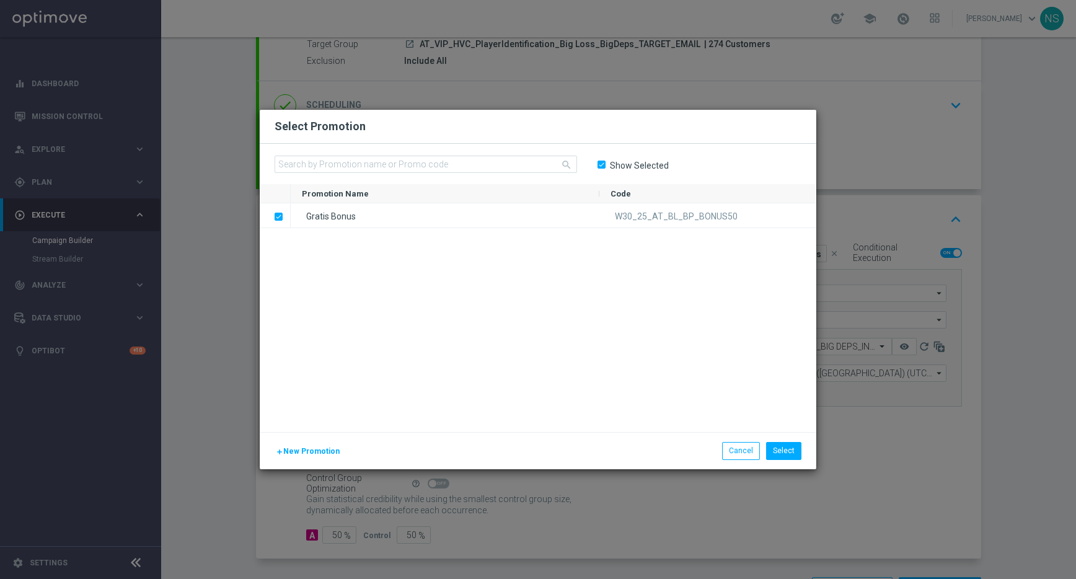
click at [795, 464] on div "add New Promotion Select Cancel" at bounding box center [538, 450] width 557 height 37
click at [788, 456] on button "Select" at bounding box center [783, 450] width 35 height 17
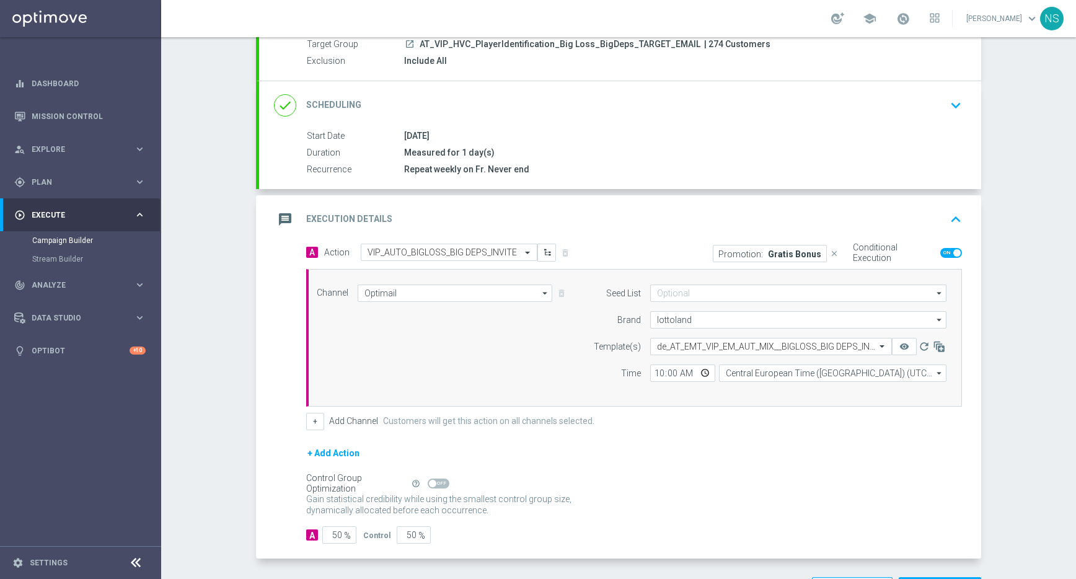
scroll to position [169, 0]
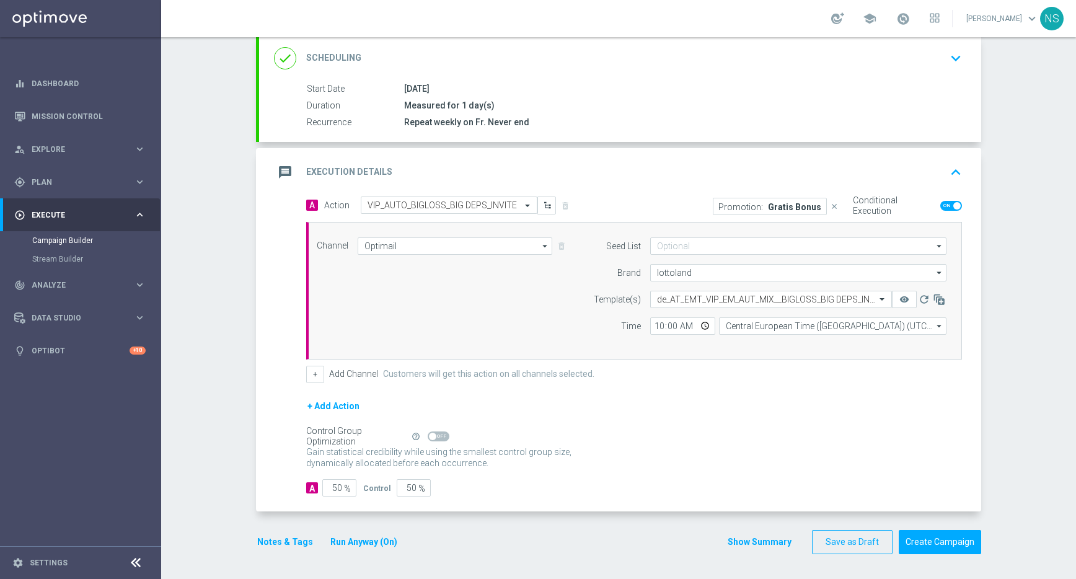
click at [285, 537] on button "Notes & Tags" at bounding box center [285, 541] width 58 height 15
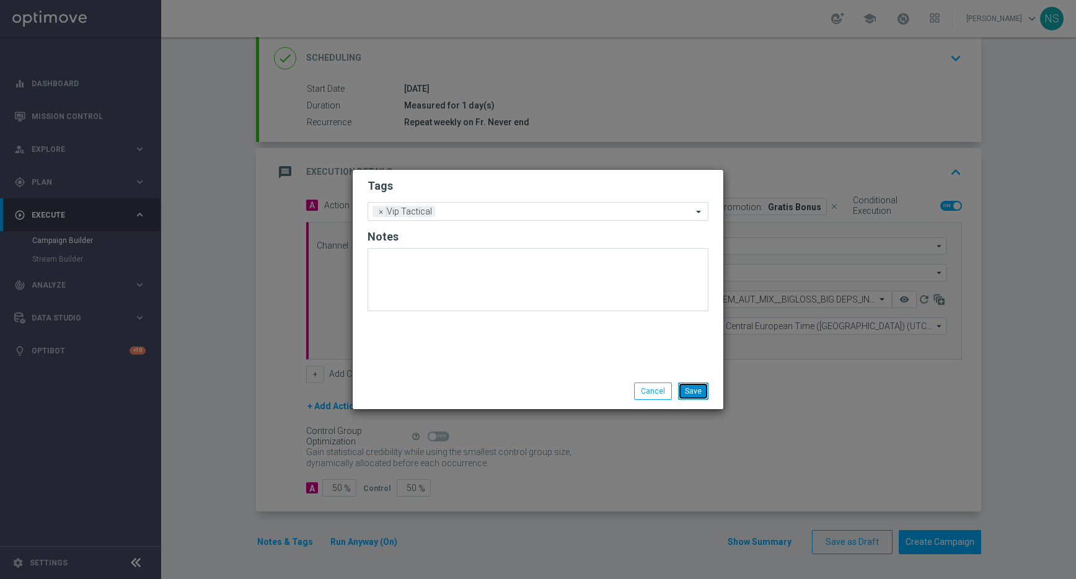
click at [692, 389] on button "Save" at bounding box center [693, 390] width 30 height 17
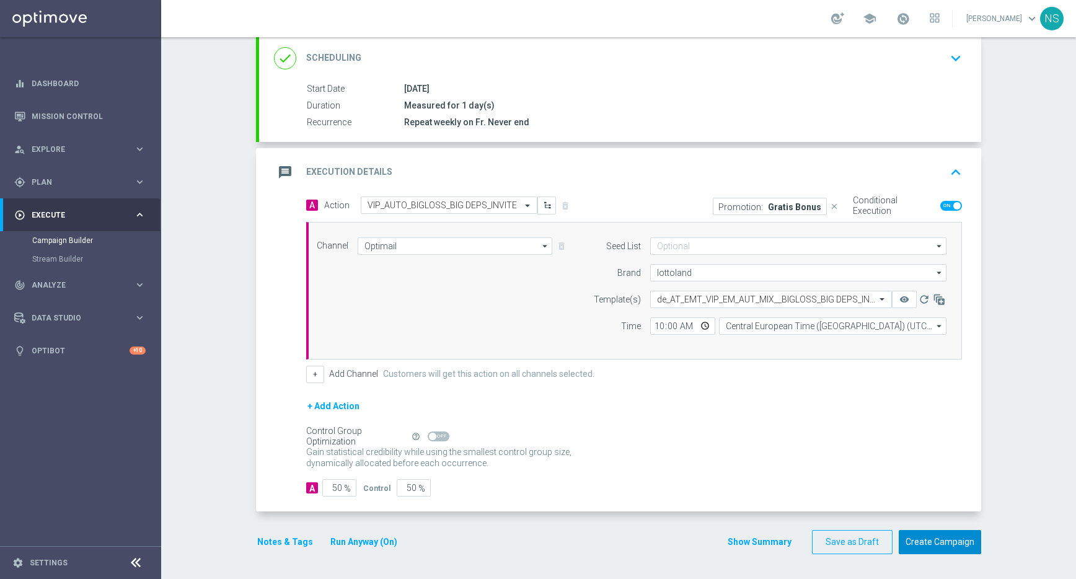
scroll to position [166, 0]
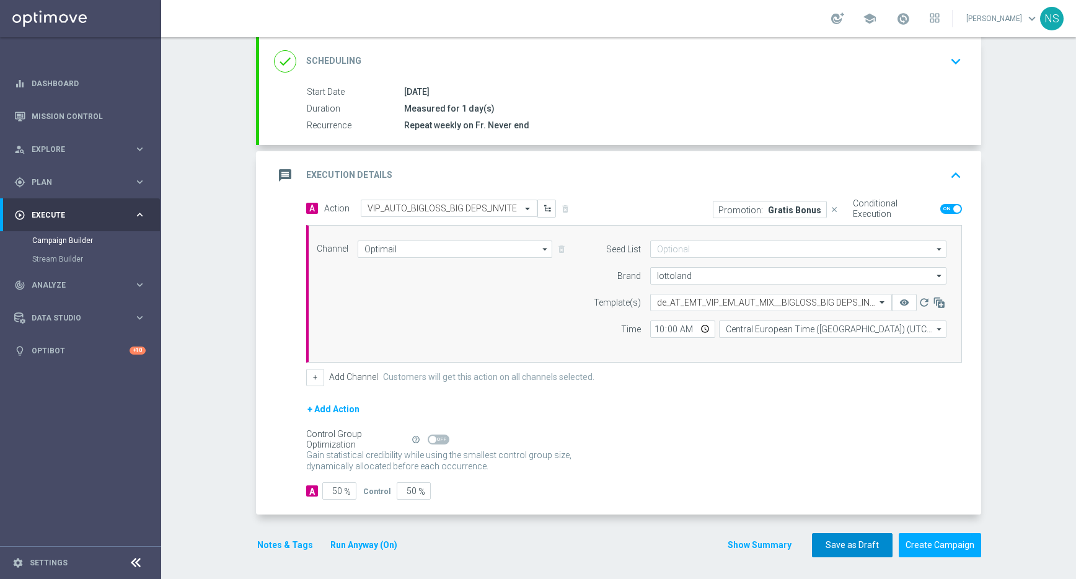
click at [876, 546] on button "Save as Draft" at bounding box center [852, 545] width 81 height 24
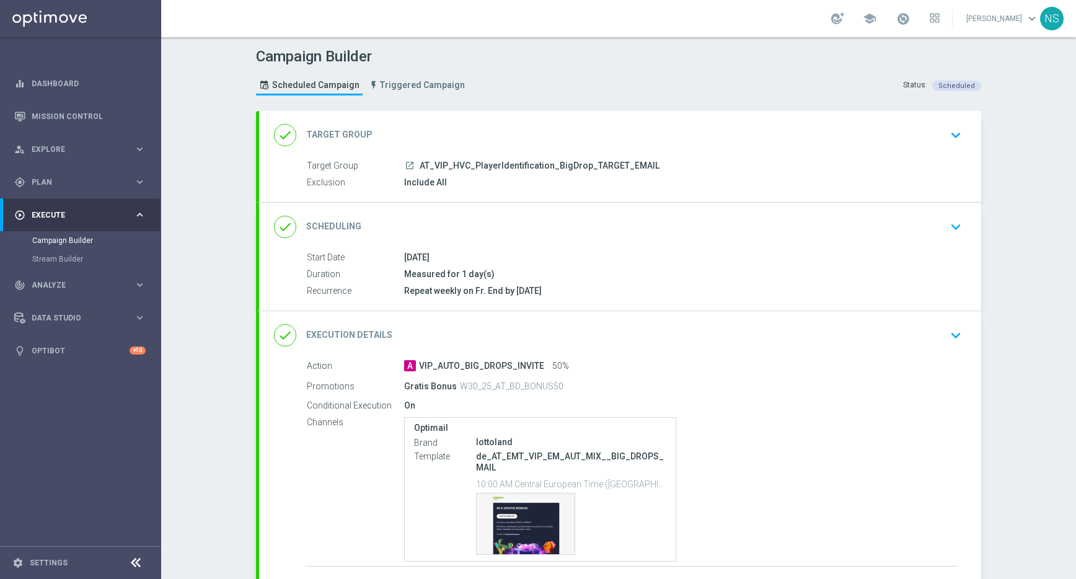
click at [551, 318] on div "done Execution Details keyboard_arrow_down" at bounding box center [620, 335] width 722 height 48
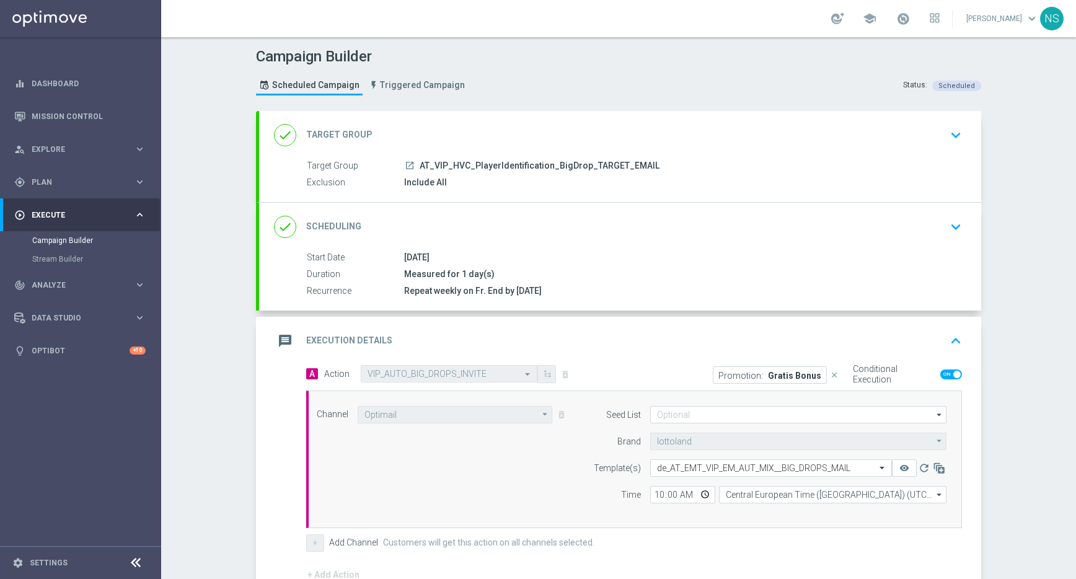
scroll to position [1, 0]
click at [564, 216] on div "done Scheduling keyboard_arrow_down" at bounding box center [620, 226] width 692 height 24
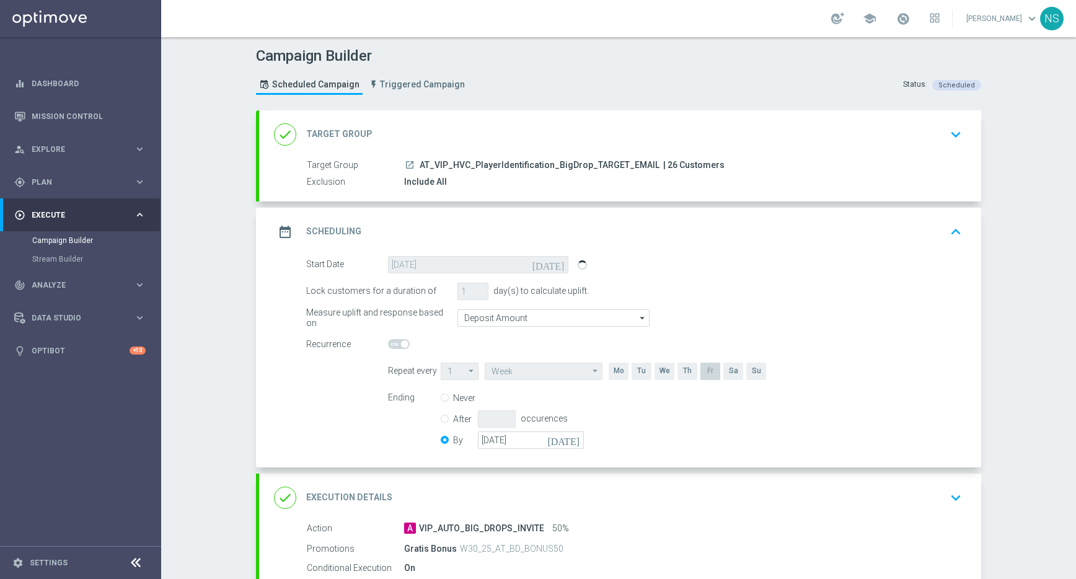
scroll to position [257, 0]
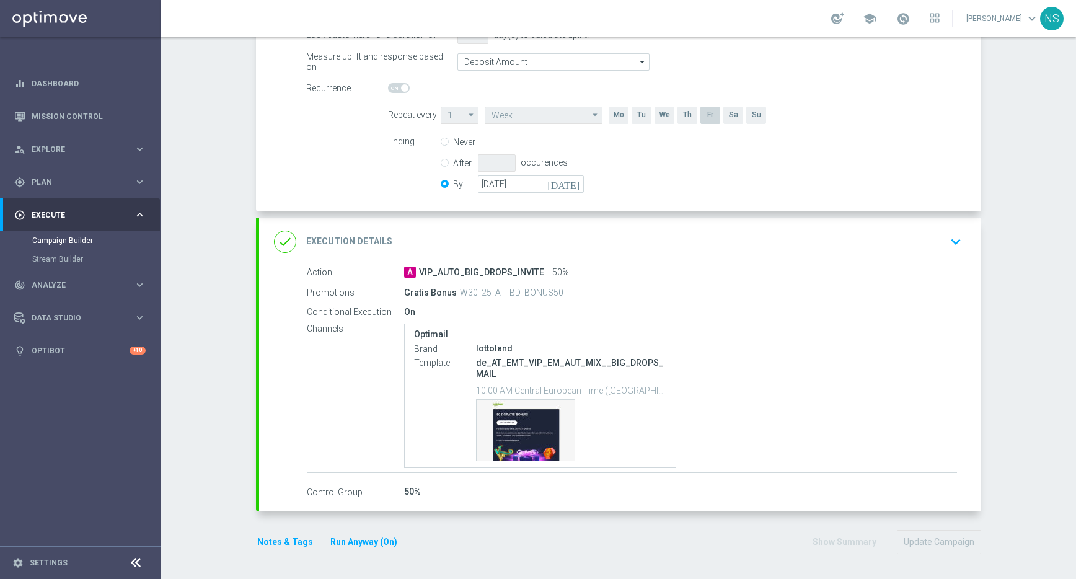
click at [535, 220] on div "done Execution Details keyboard_arrow_down" at bounding box center [620, 242] width 722 height 48
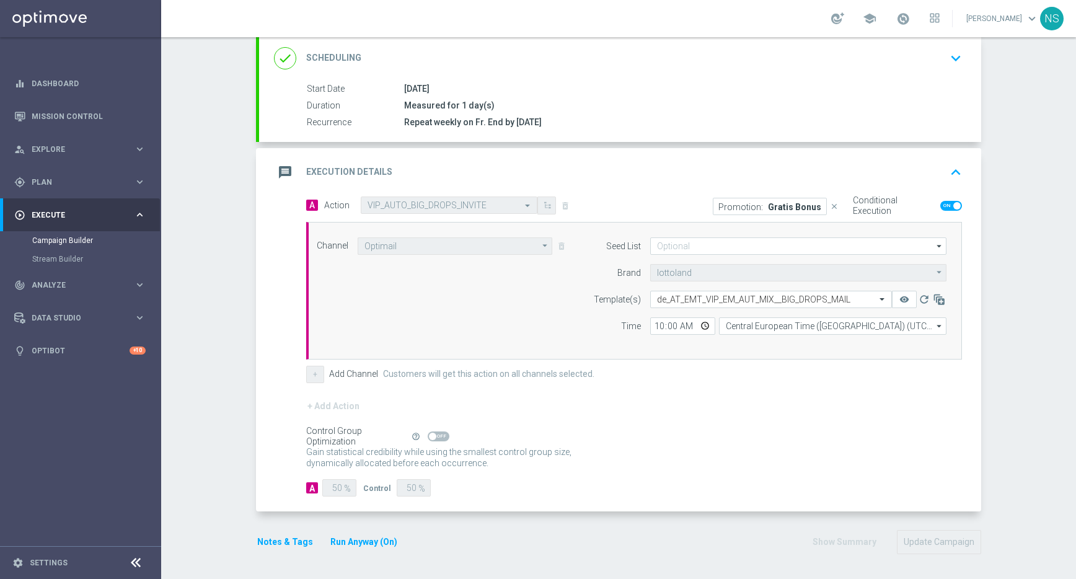
scroll to position [169, 0]
click at [303, 538] on button "Notes & Tags" at bounding box center [285, 541] width 58 height 15
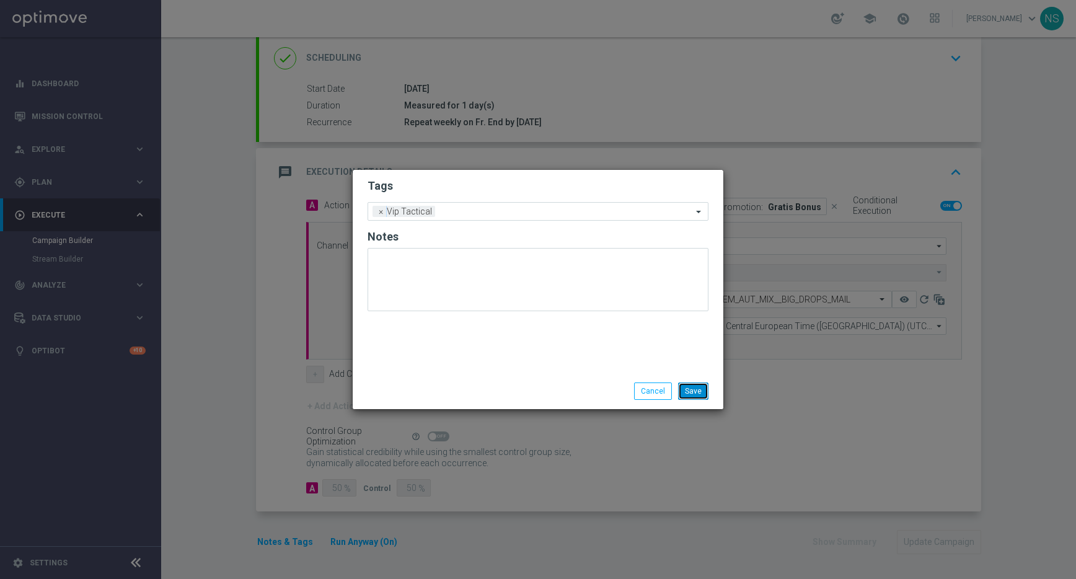
click at [692, 392] on button "Save" at bounding box center [693, 390] width 30 height 17
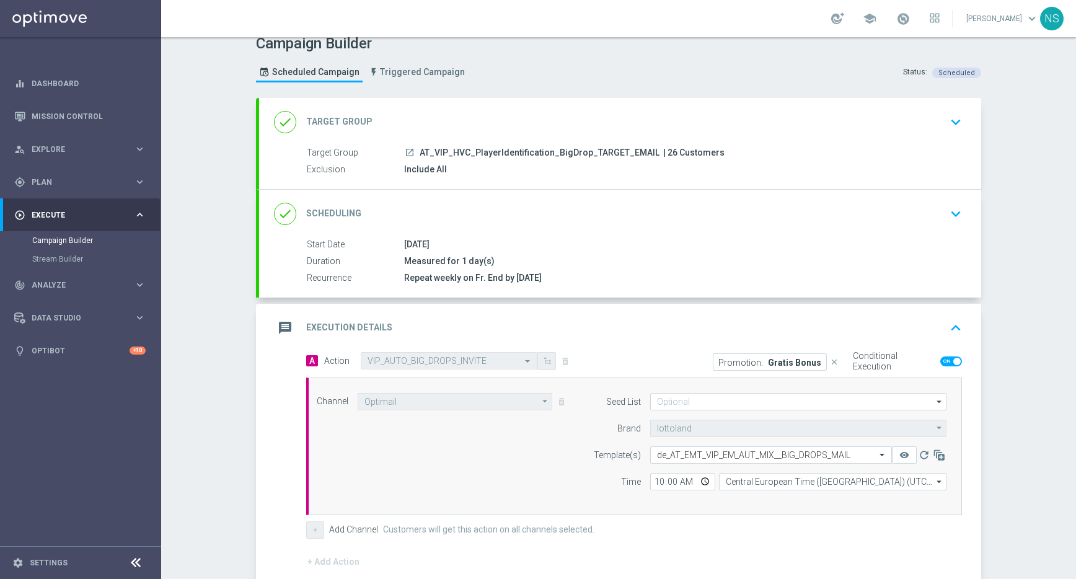
scroll to position [12, 0]
click at [743, 367] on p "Promotion:" at bounding box center [740, 363] width 45 height 10
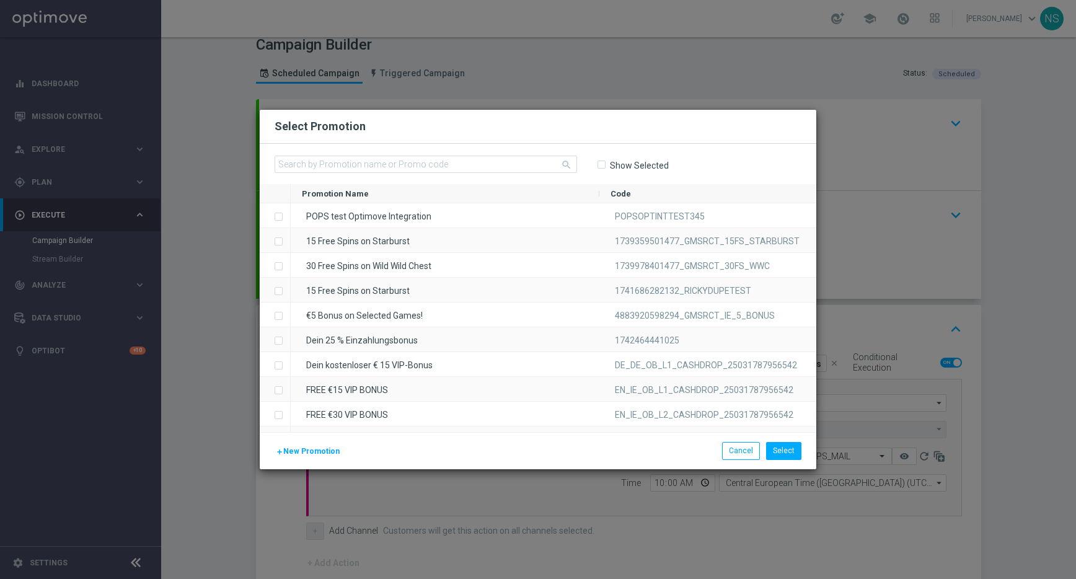
click at [599, 161] on input "Show Selected" at bounding box center [601, 165] width 8 height 8
checkbox input "true"
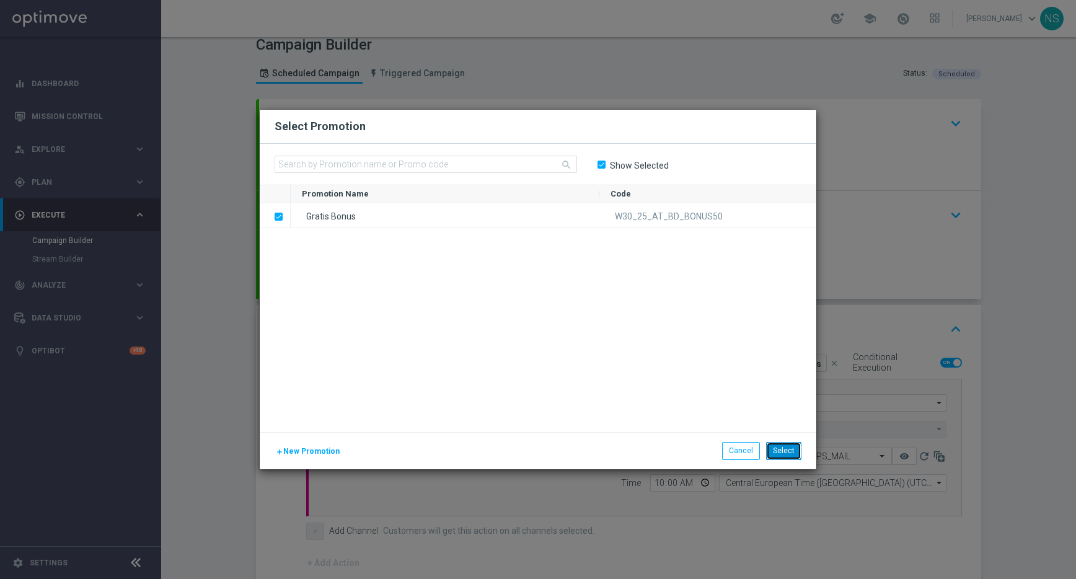
click at [788, 457] on button "Select" at bounding box center [783, 450] width 35 height 17
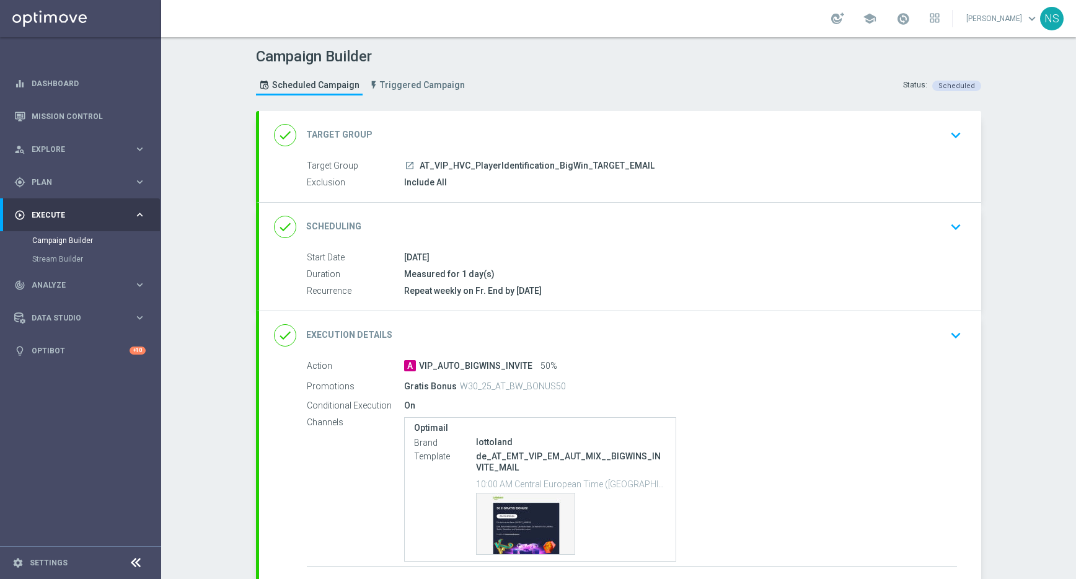
click at [524, 129] on div "done Target Group keyboard_arrow_down" at bounding box center [620, 135] width 692 height 24
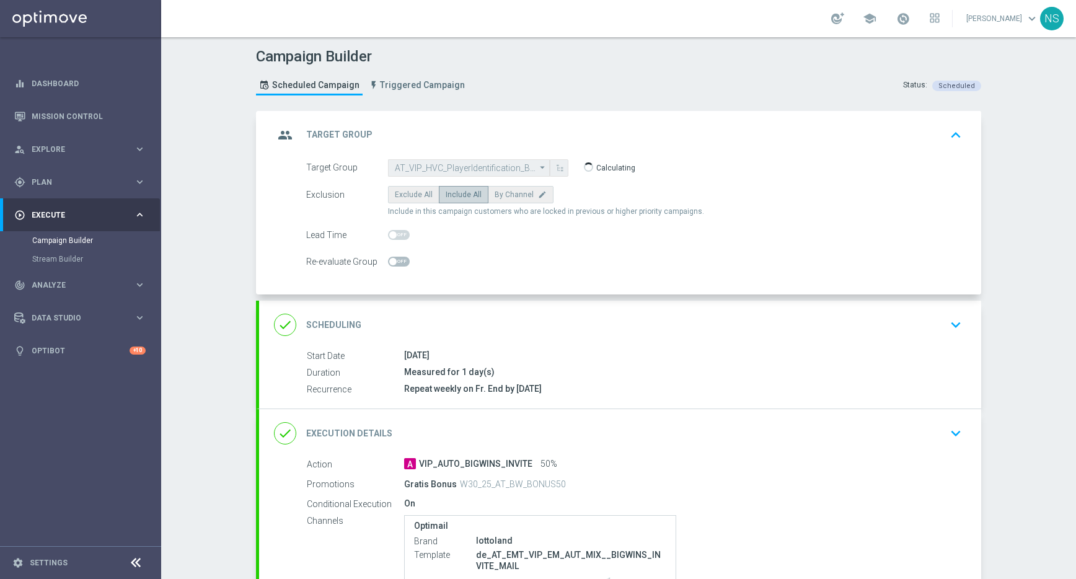
click at [511, 312] on div "done Scheduling keyboard_arrow_down" at bounding box center [620, 325] width 722 height 48
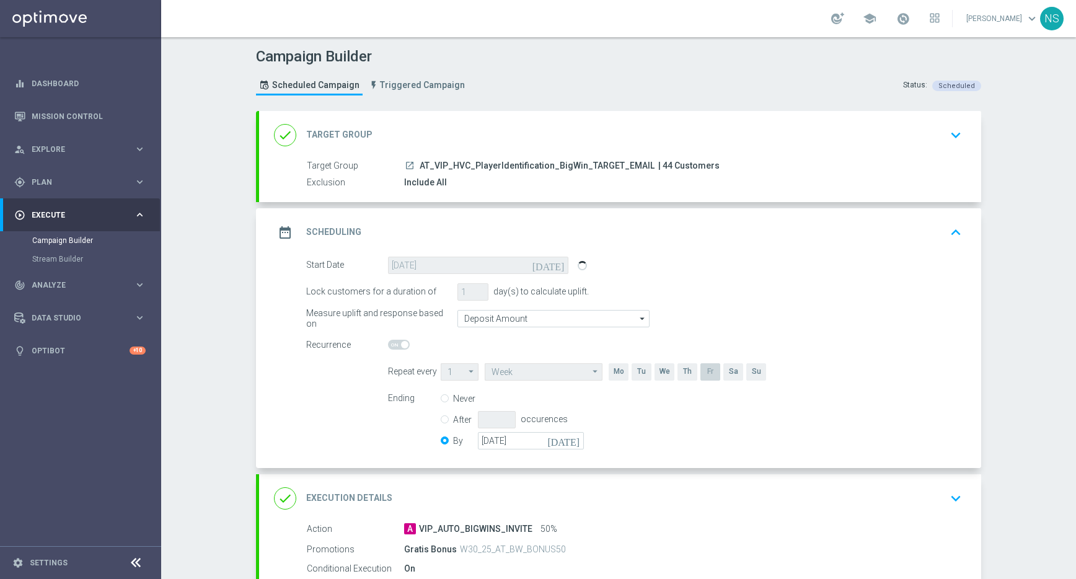
click at [514, 504] on div "done Execution Details keyboard_arrow_down" at bounding box center [620, 499] width 692 height 24
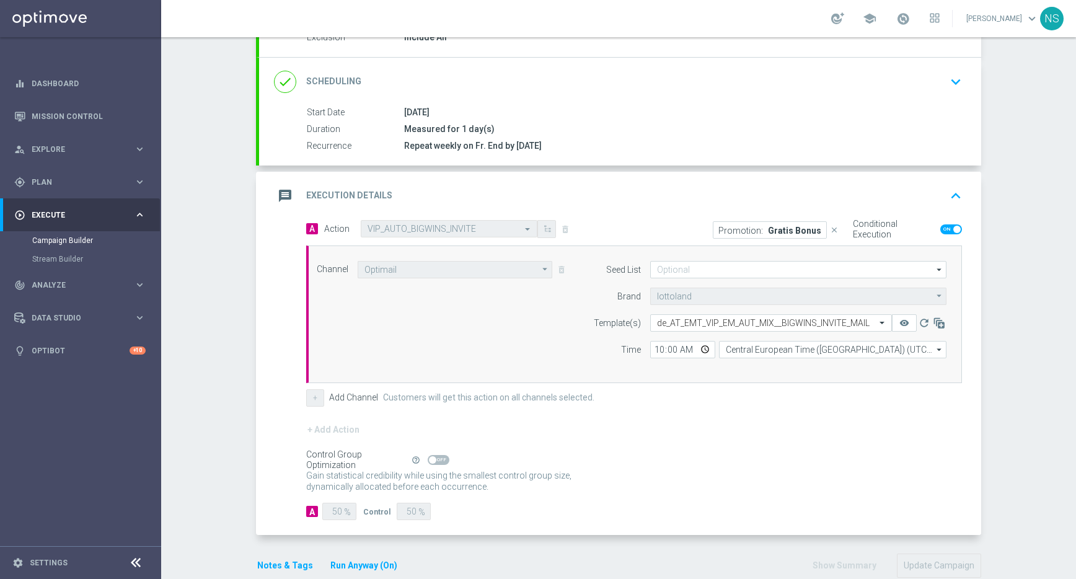
scroll to position [157, 0]
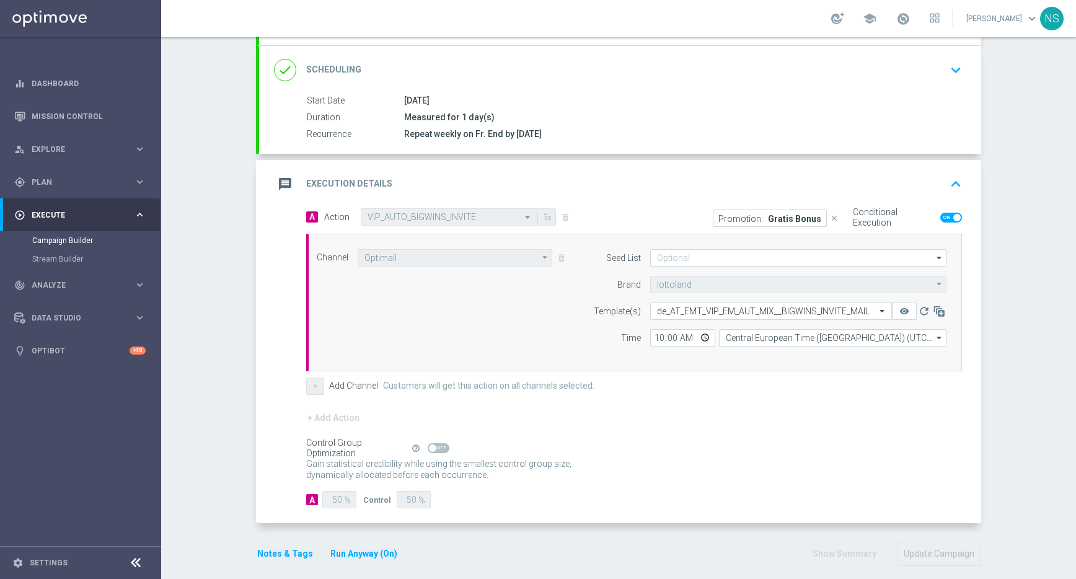
click at [737, 216] on p "Promotion:" at bounding box center [740, 218] width 45 height 10
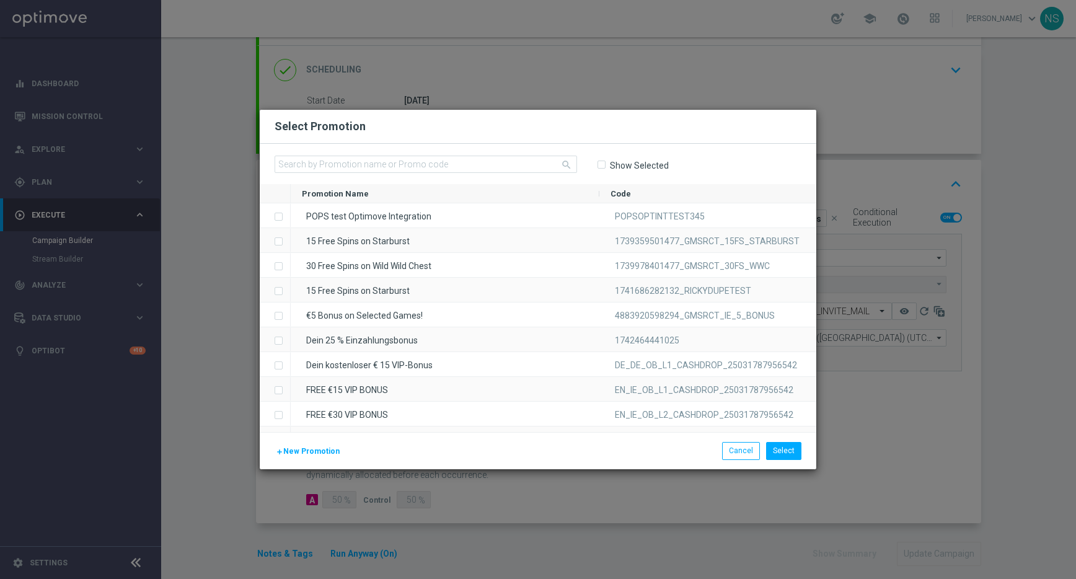
click at [610, 169] on label "Show Selected" at bounding box center [639, 165] width 60 height 11
click at [605, 169] on input "Show Selected" at bounding box center [601, 165] width 8 height 8
checkbox input "true"
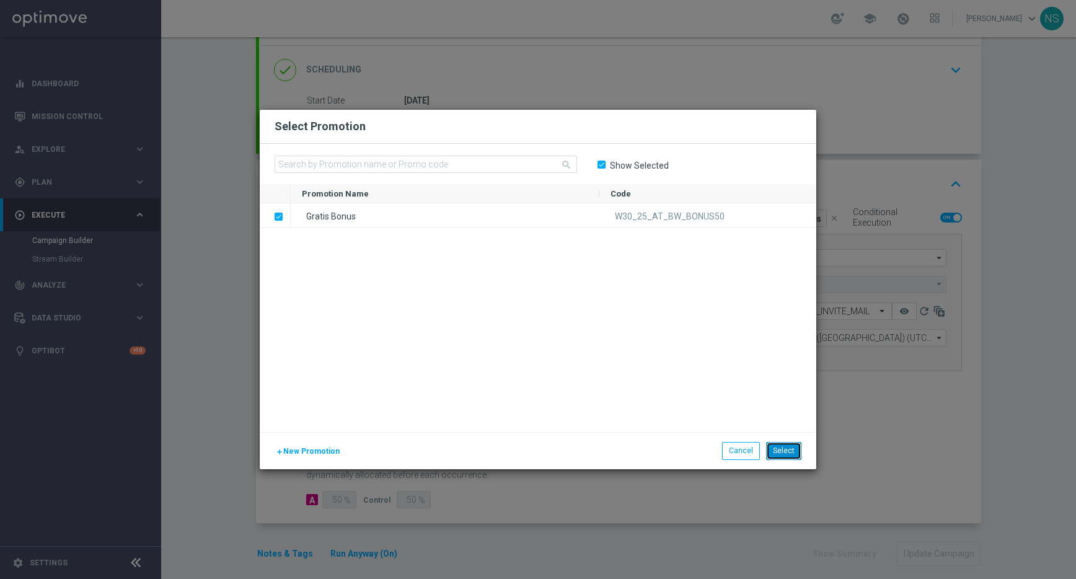
click at [790, 454] on button "Select" at bounding box center [783, 450] width 35 height 17
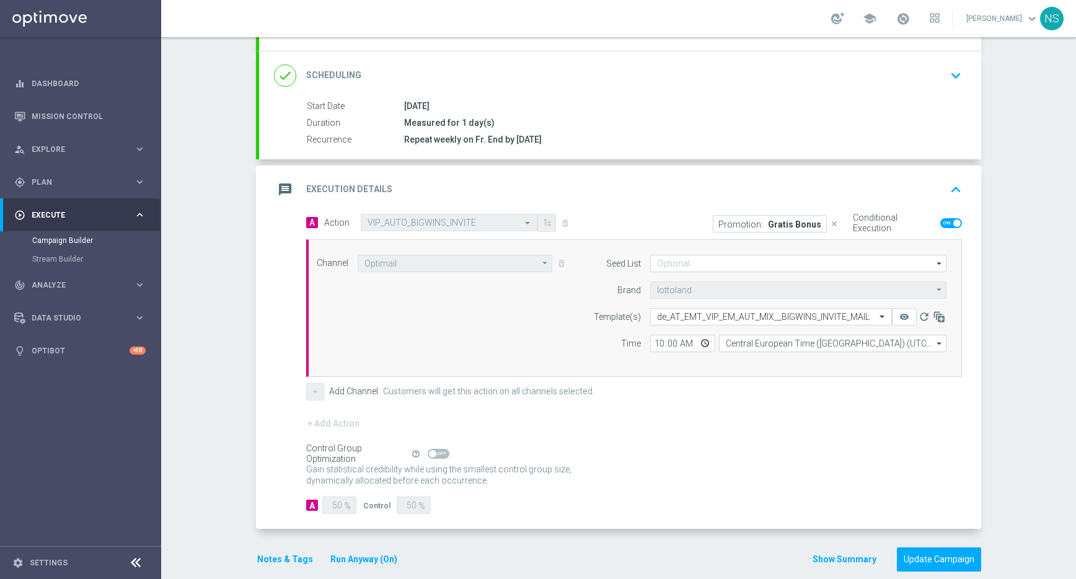
scroll to position [152, 0]
click at [283, 555] on button "Notes & Tags" at bounding box center [285, 557] width 58 height 15
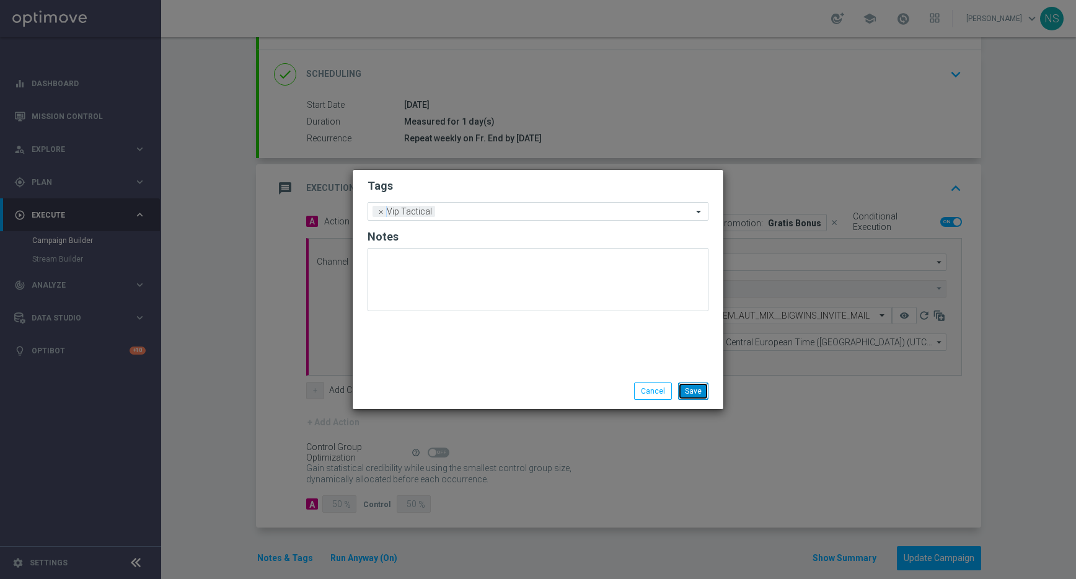
click at [697, 387] on button "Save" at bounding box center [693, 390] width 30 height 17
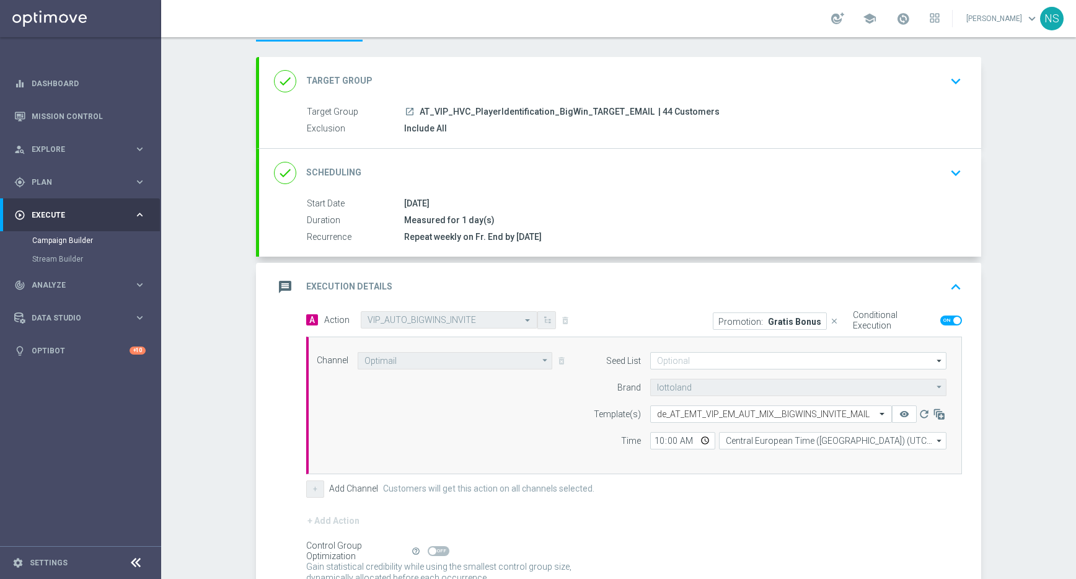
scroll to position [47, 0]
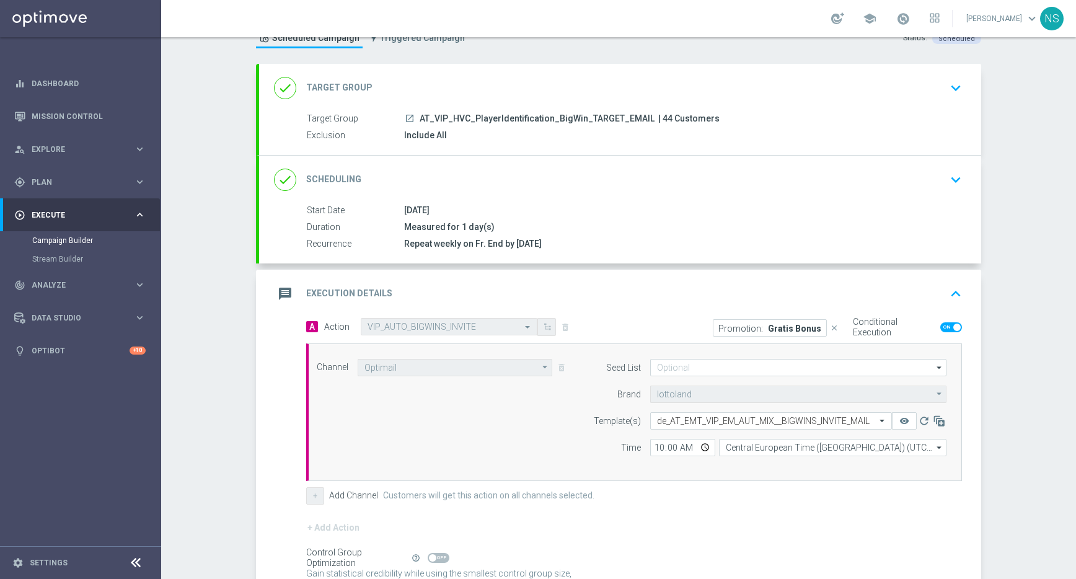
click at [646, 97] on div "done Target Group keyboard_arrow_down" at bounding box center [620, 88] width 692 height 24
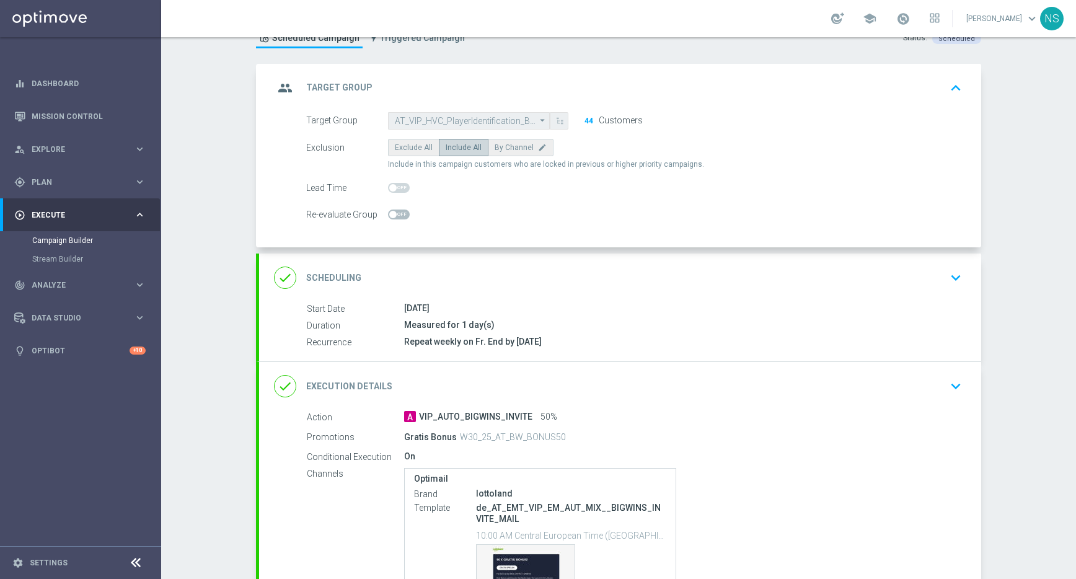
click at [549, 271] on div "done Scheduling keyboard_arrow_down" at bounding box center [620, 278] width 692 height 24
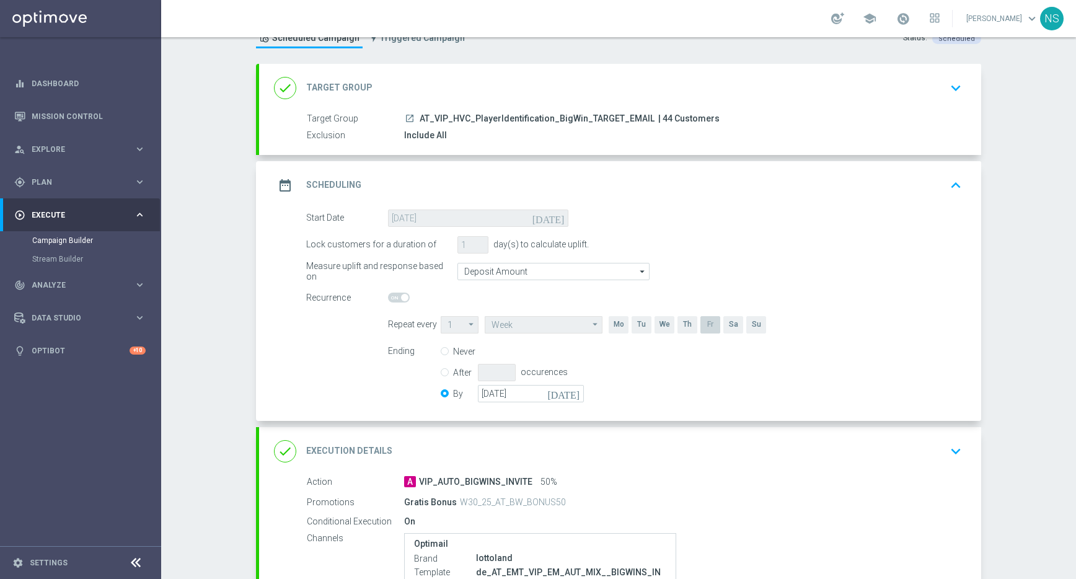
click at [616, 436] on div "done Execution Details keyboard_arrow_down" at bounding box center [620, 451] width 722 height 48
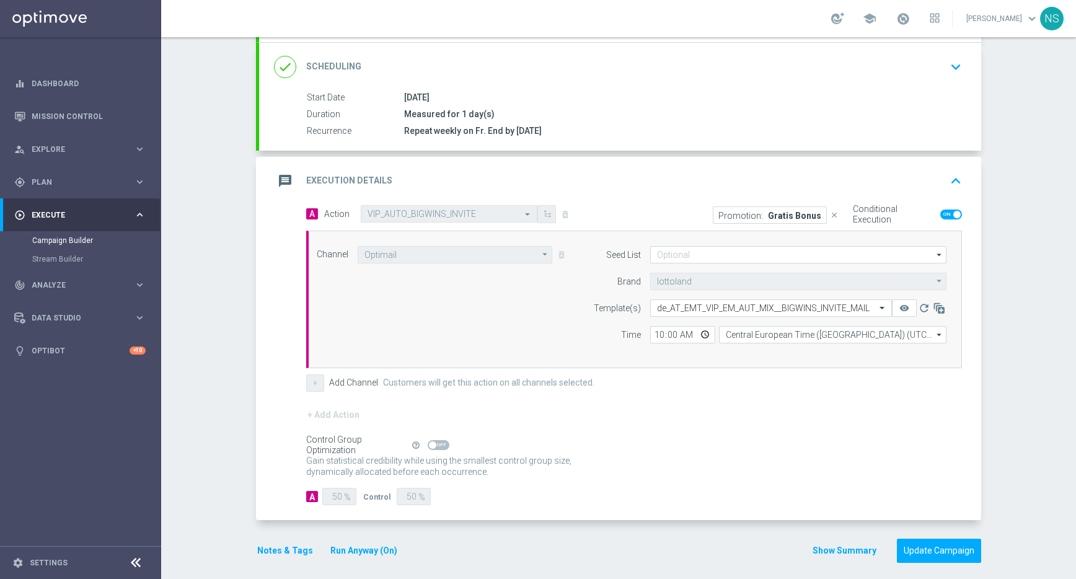
scroll to position [169, 0]
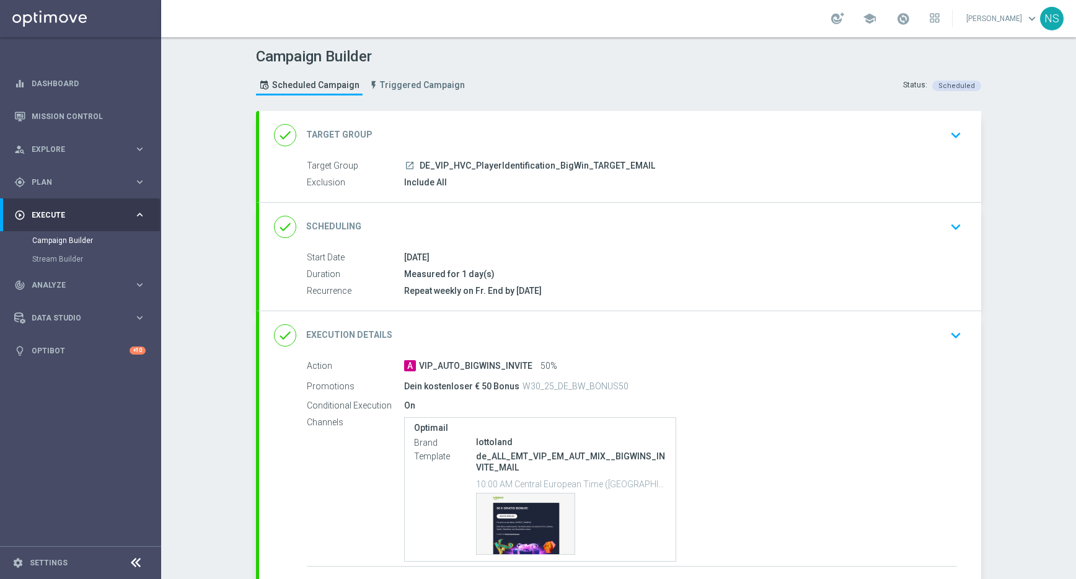
click at [482, 112] on div "done Target Group keyboard_arrow_down" at bounding box center [620, 135] width 722 height 48
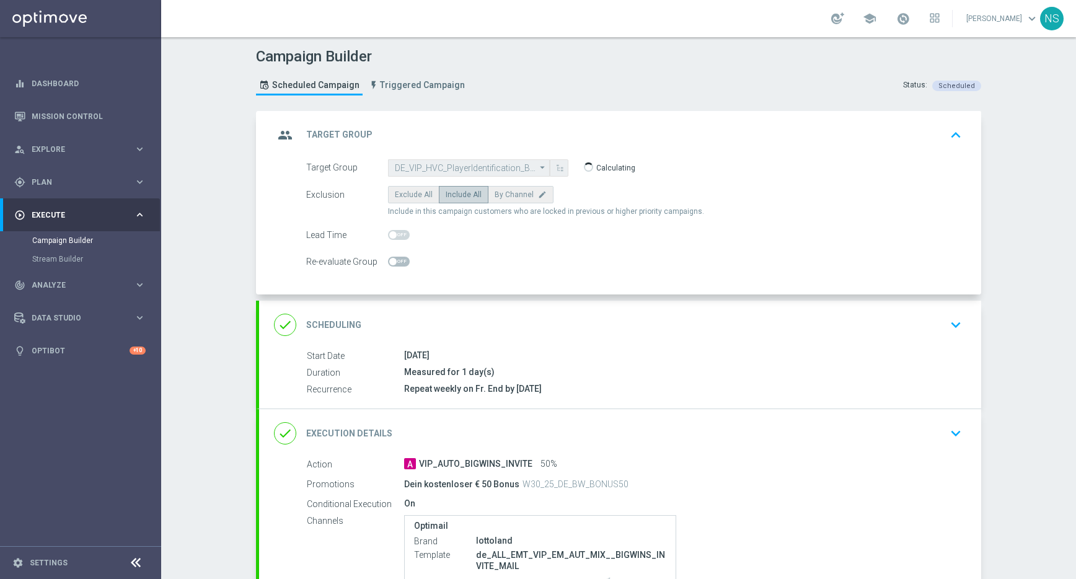
click at [477, 314] on div "done Scheduling keyboard_arrow_down" at bounding box center [620, 325] width 692 height 24
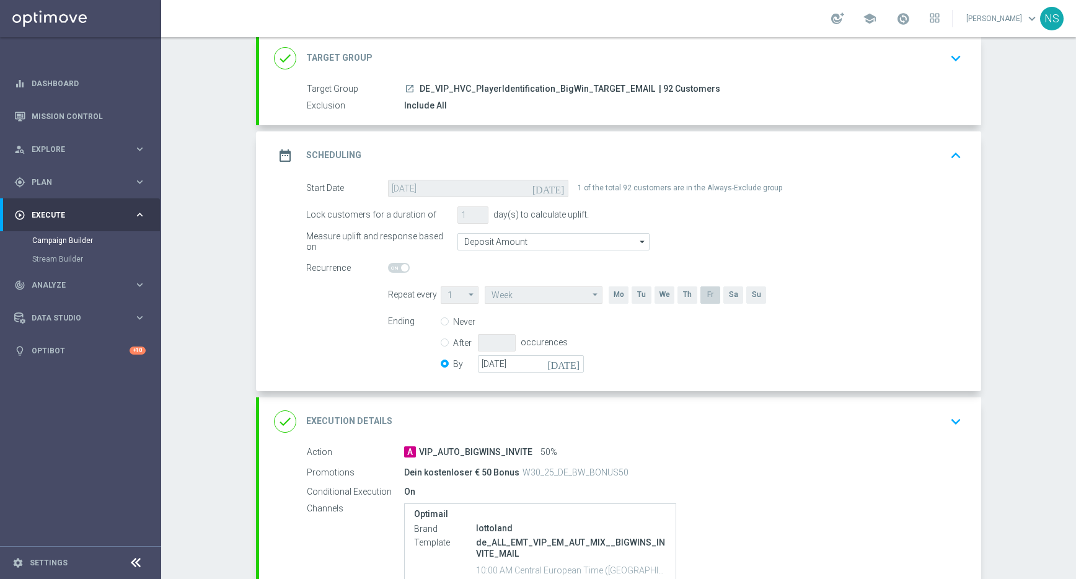
scroll to position [83, 0]
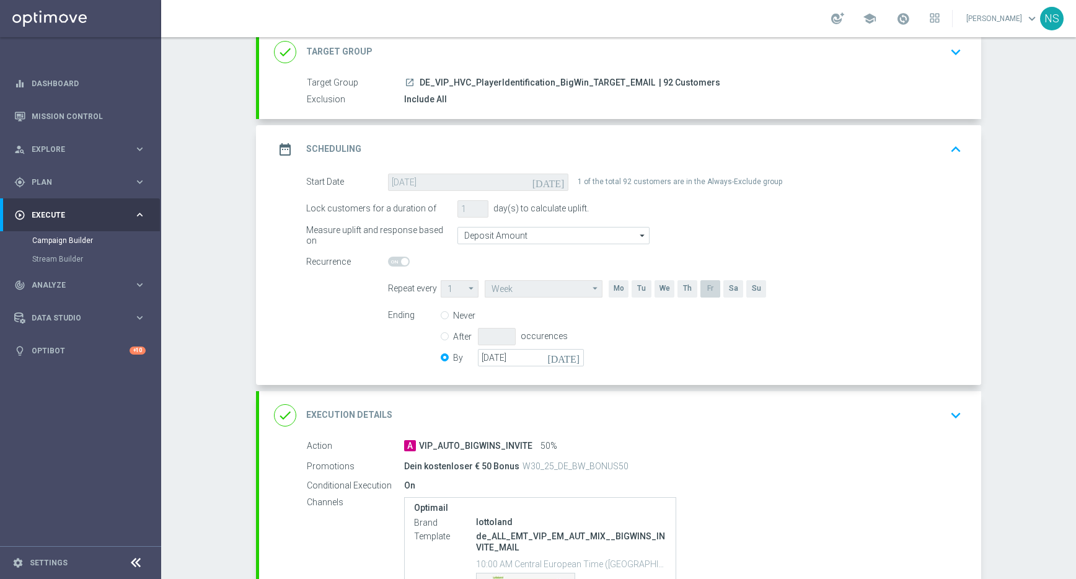
click at [488, 425] on div "done Execution Details keyboard_arrow_down" at bounding box center [620, 416] width 692 height 24
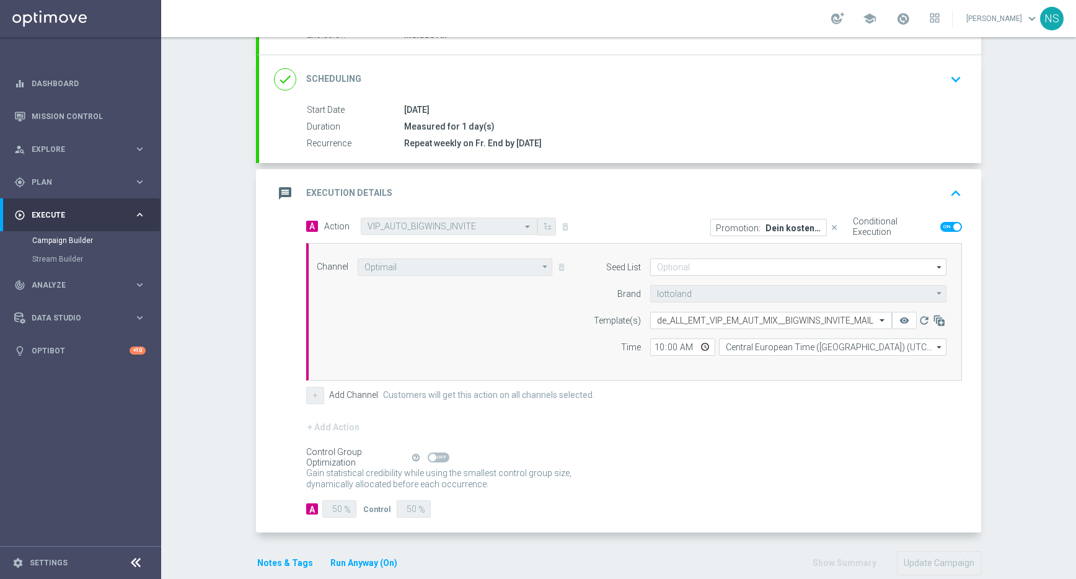
scroll to position [169, 0]
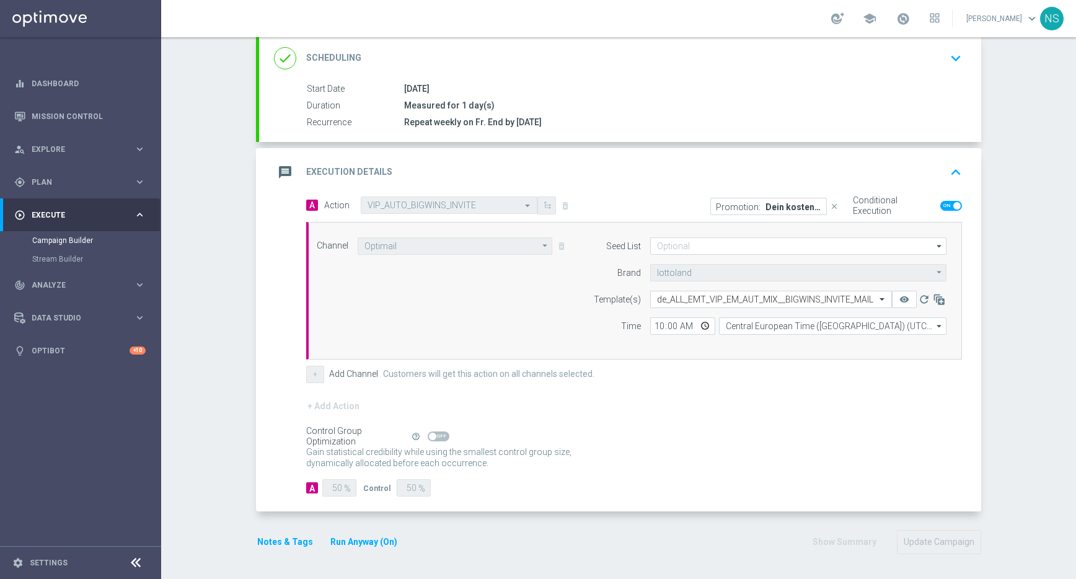
click at [299, 548] on button "Notes & Tags" at bounding box center [285, 541] width 58 height 15
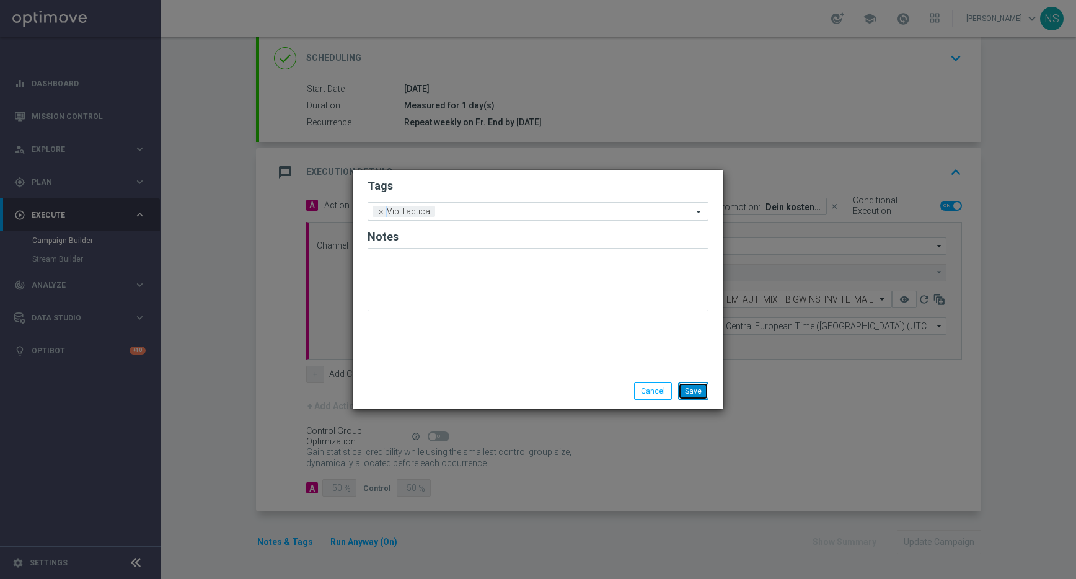
click at [691, 387] on button "Save" at bounding box center [693, 390] width 30 height 17
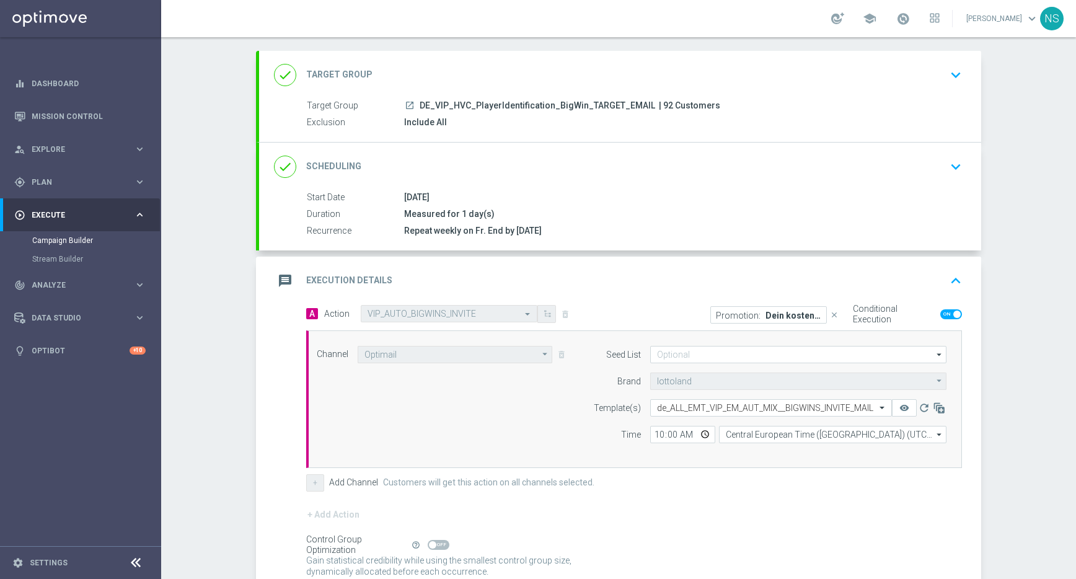
scroll to position [59, 0]
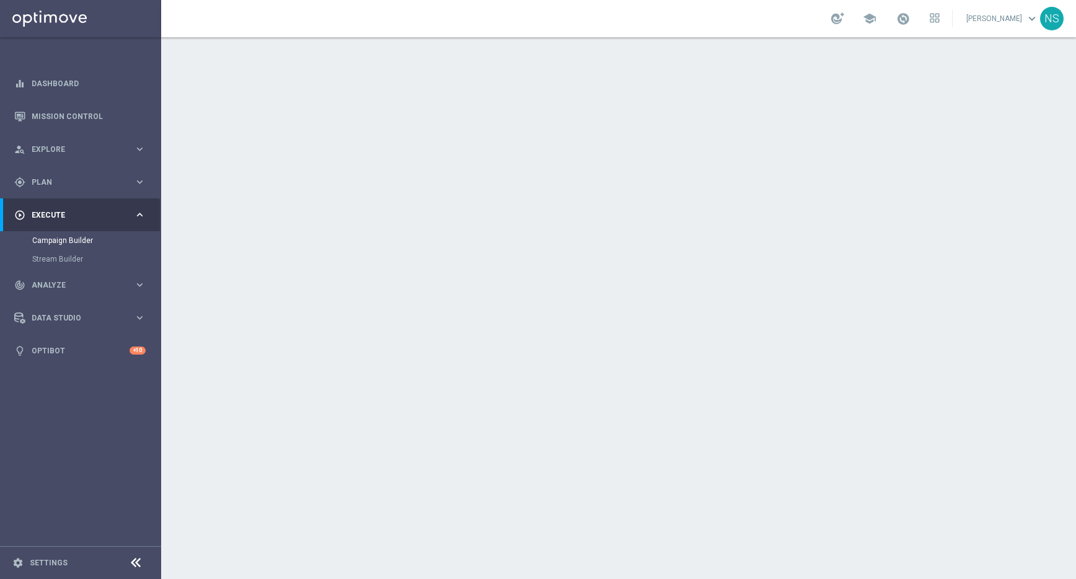
click at [518, 133] on div "done Target Group keyboard_arrow_down" at bounding box center [620, 135] width 692 height 24
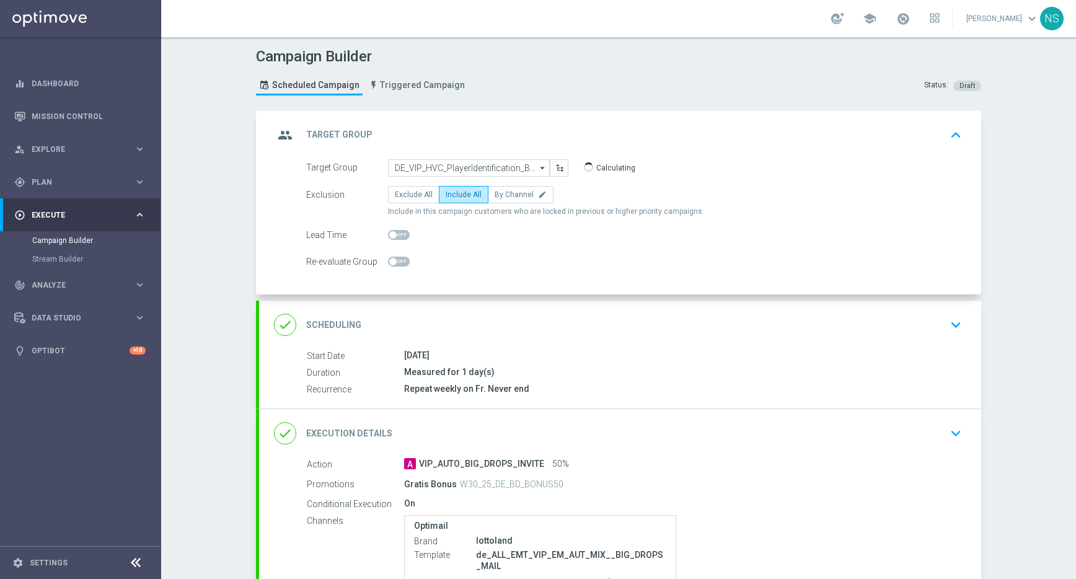
click at [519, 336] on div "done Scheduling keyboard_arrow_down" at bounding box center [620, 325] width 692 height 24
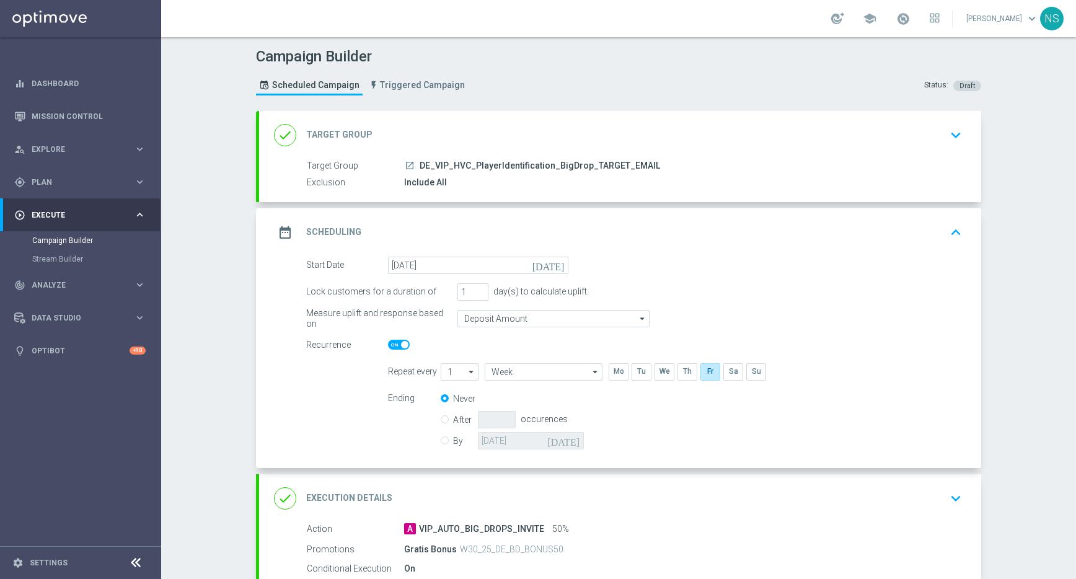
click at [532, 498] on div "done Execution Details keyboard_arrow_down" at bounding box center [620, 499] width 692 height 24
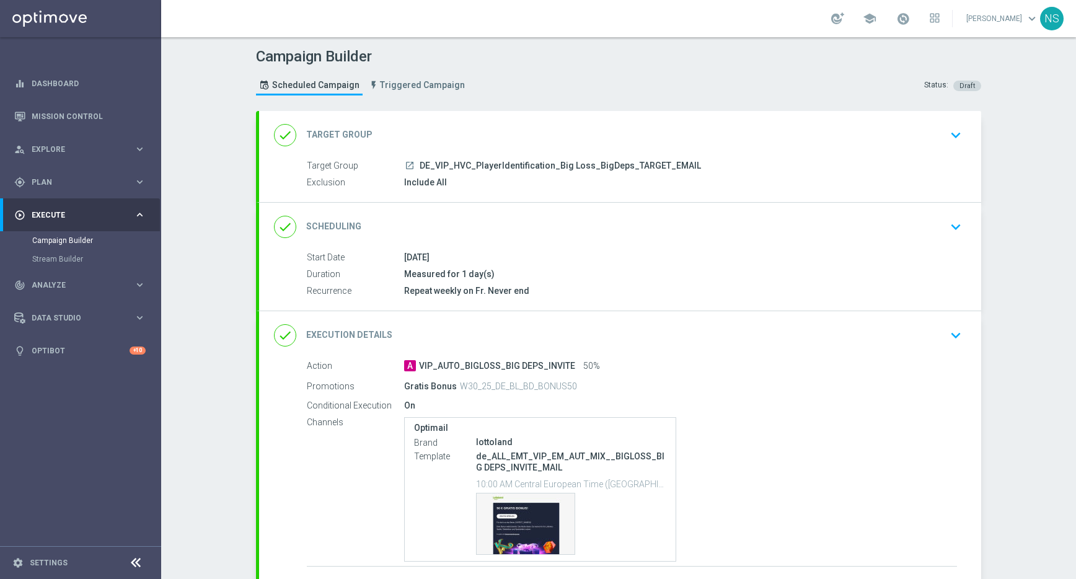
click at [531, 329] on div "done Execution Details keyboard_arrow_down" at bounding box center [620, 336] width 692 height 24
click at [469, 343] on div "done Execution Details keyboard_arrow_down" at bounding box center [620, 336] width 692 height 24
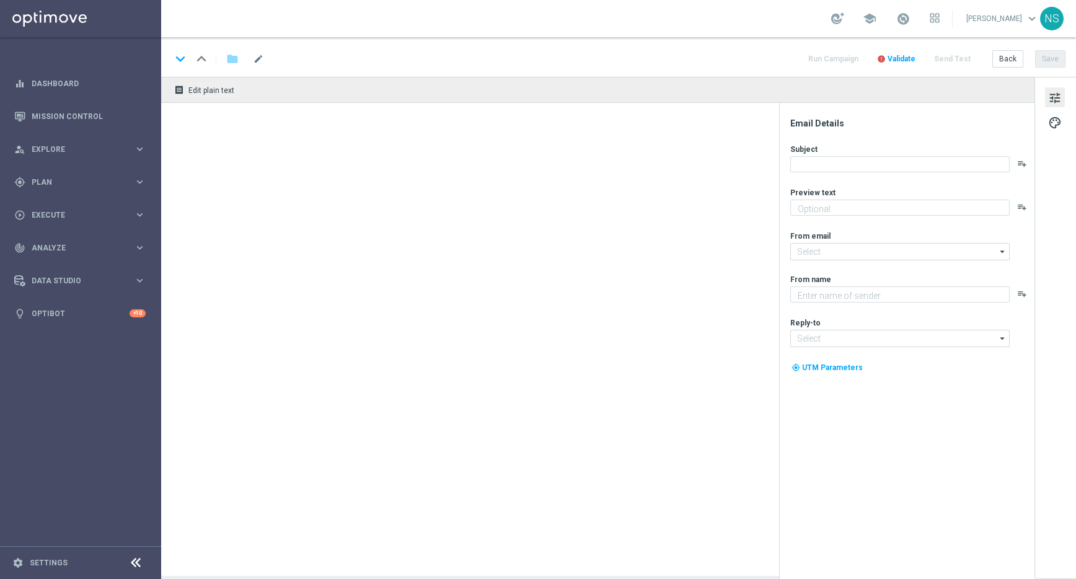
type textarea "Das exklusive Freispiel-Wochenende im Millionaires’ Club"
type textarea "Millionaires' Club"
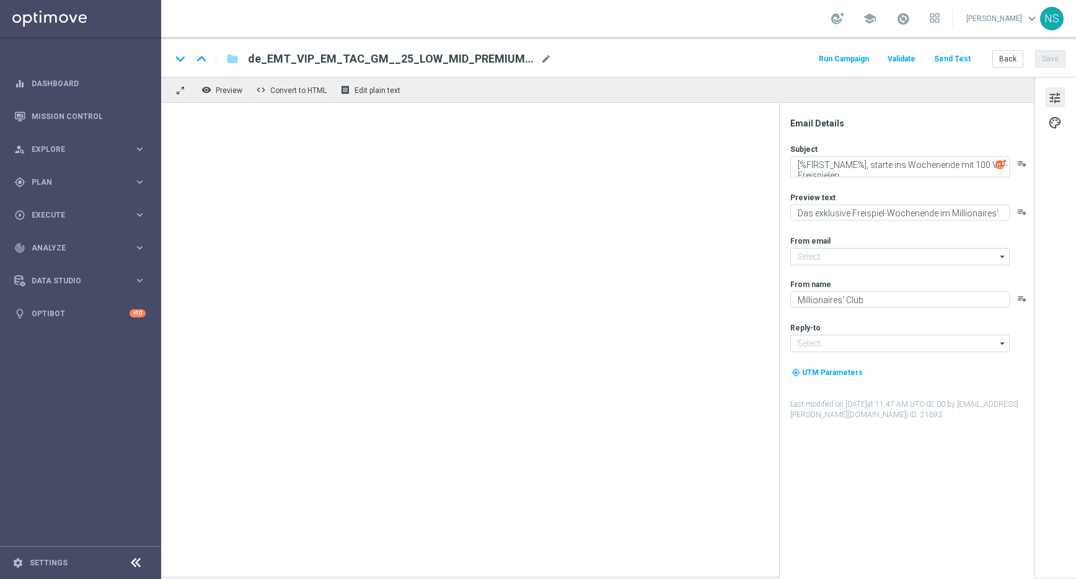
type input "[EMAIL_ADDRESS][DOMAIN_NAME]"
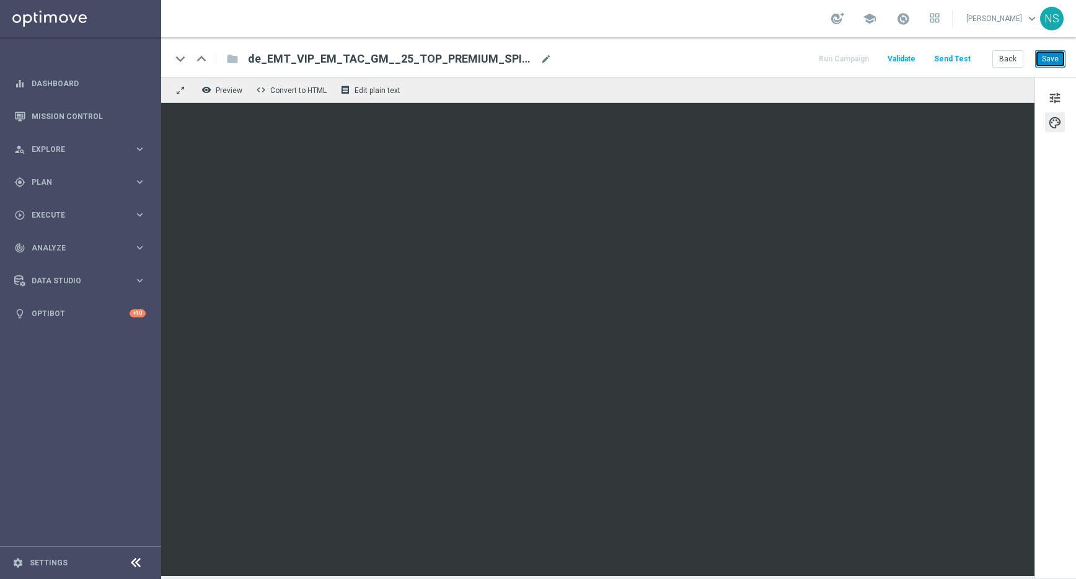
click at [1044, 58] on button "Save" at bounding box center [1050, 58] width 30 height 17
click at [1057, 62] on button "Save" at bounding box center [1050, 58] width 30 height 17
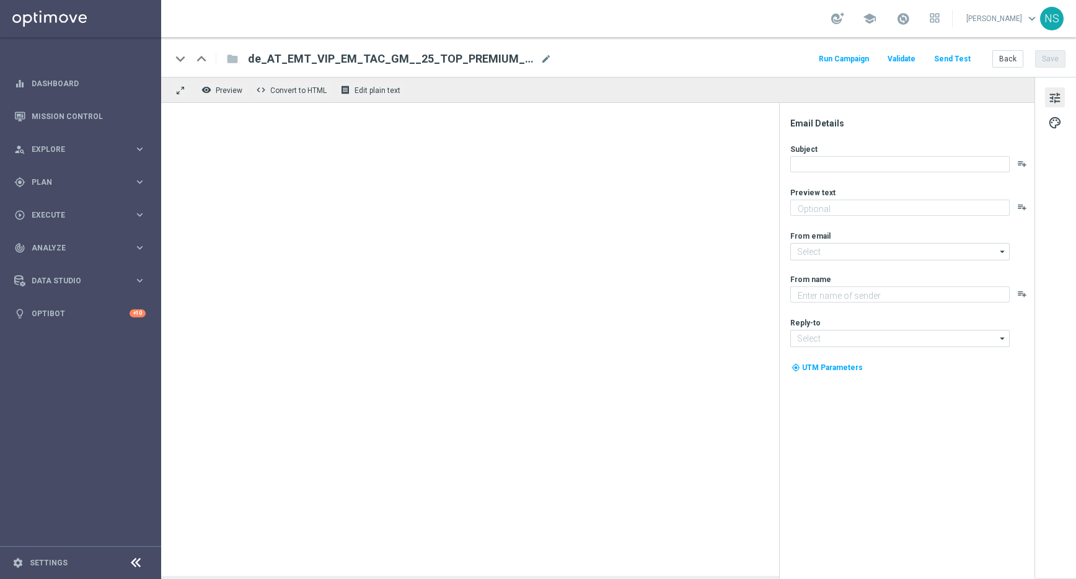
type textarea "Das exklusive Freispiel-Wochenende im Millionaires’ Club"
type input "[EMAIL_ADDRESS][DOMAIN_NAME]"
type textarea "Millionaires' Club"
type input "[EMAIL_ADDRESS][DOMAIN_NAME]"
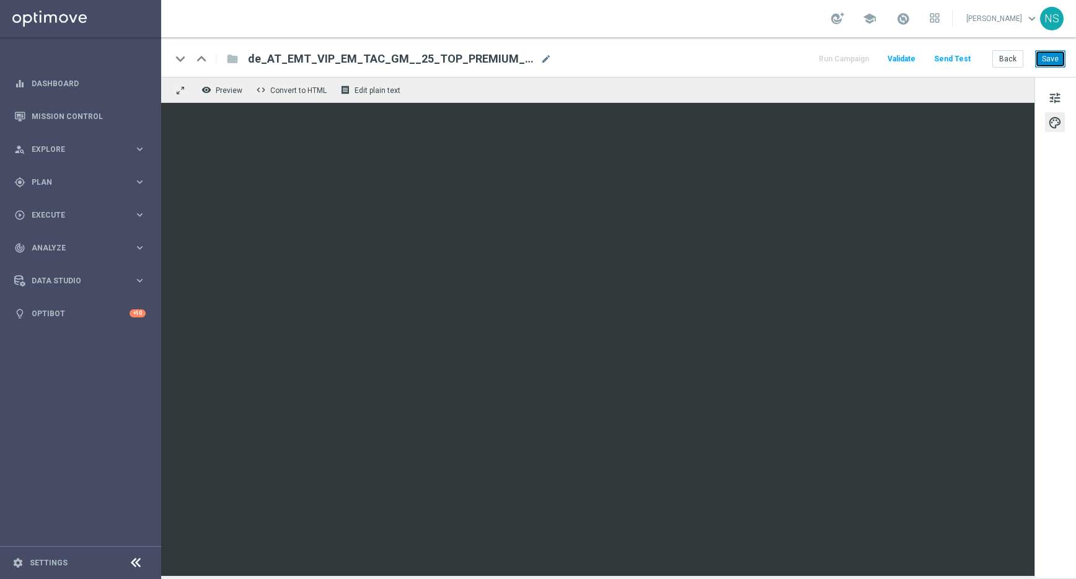
click at [1055, 58] on button "Save" at bounding box center [1050, 58] width 30 height 17
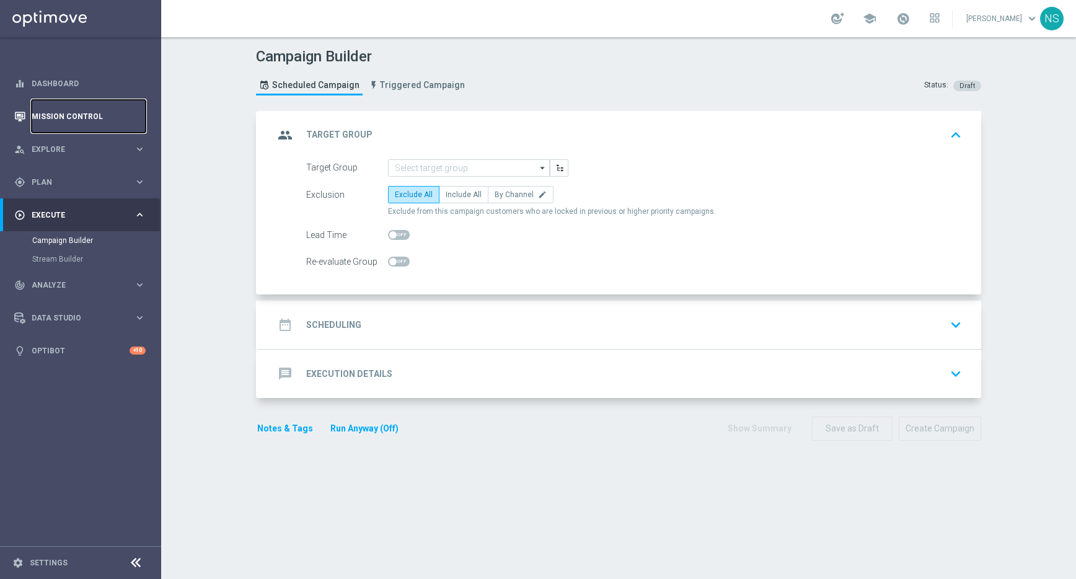
click at [97, 116] on link "Mission Control" at bounding box center [89, 116] width 114 height 33
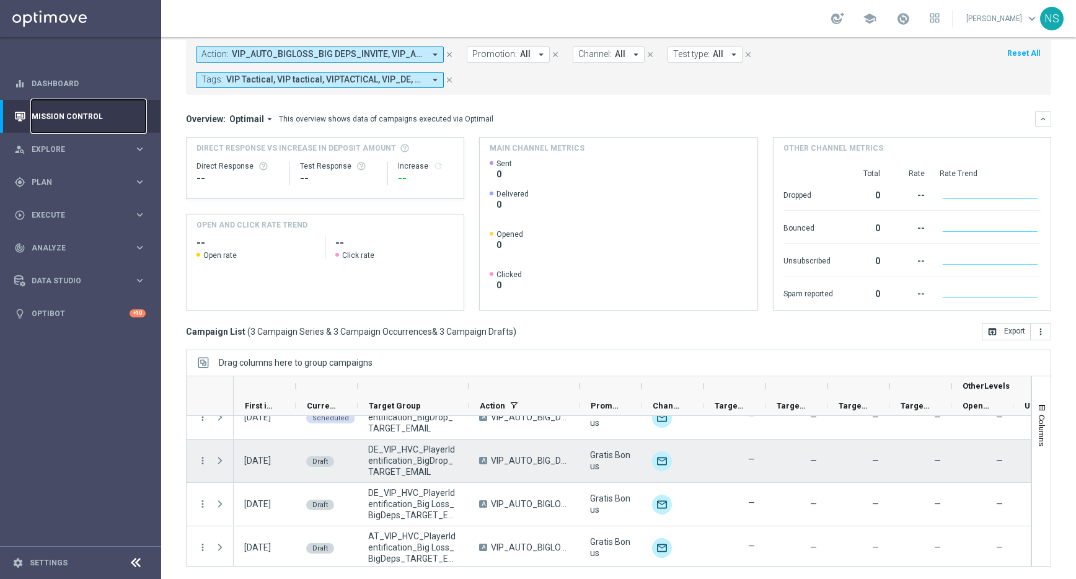
scroll to position [110, 0]
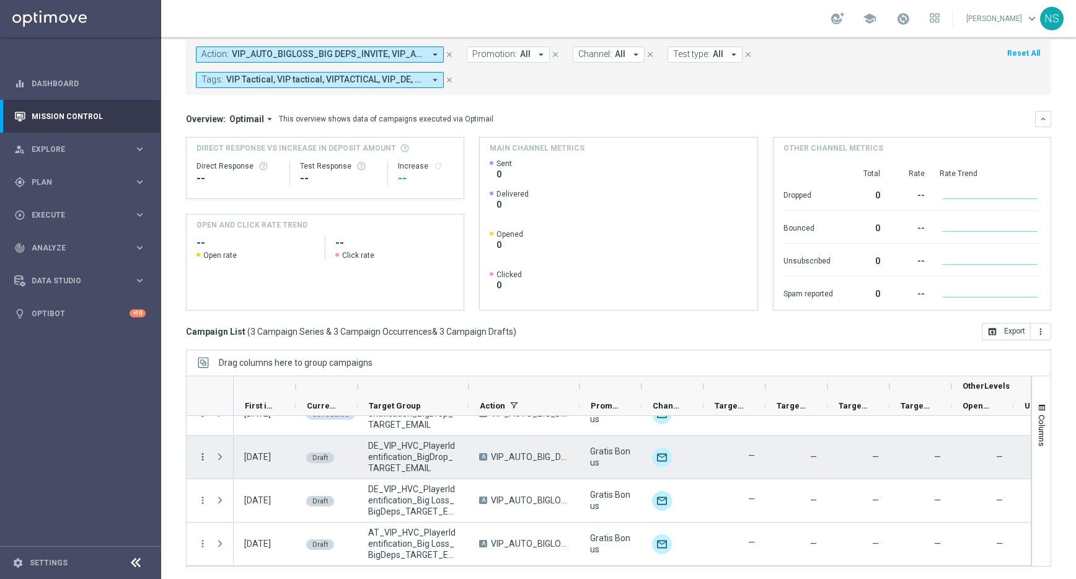
click at [200, 457] on icon "more_vert" at bounding box center [202, 456] width 11 height 11
click at [249, 505] on div "Edit" at bounding box center [284, 505] width 115 height 9
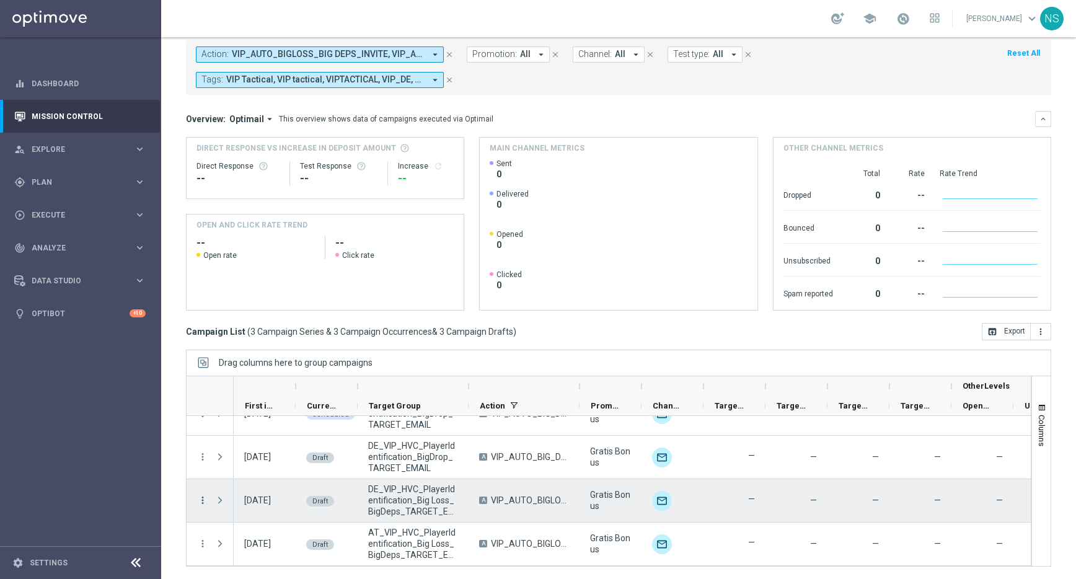
click at [201, 500] on icon "more_vert" at bounding box center [202, 500] width 11 height 11
click at [306, 468] on div "edit Edit" at bounding box center [277, 463] width 139 height 17
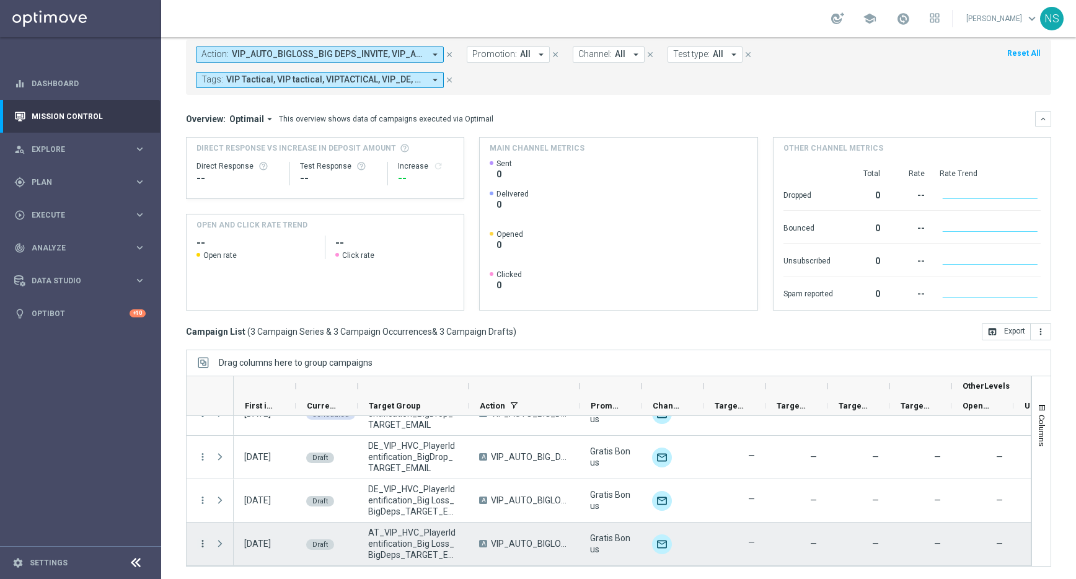
click at [201, 545] on icon "more_vert" at bounding box center [202, 543] width 11 height 11
click at [271, 501] on div "edit Edit" at bounding box center [277, 506] width 139 height 17
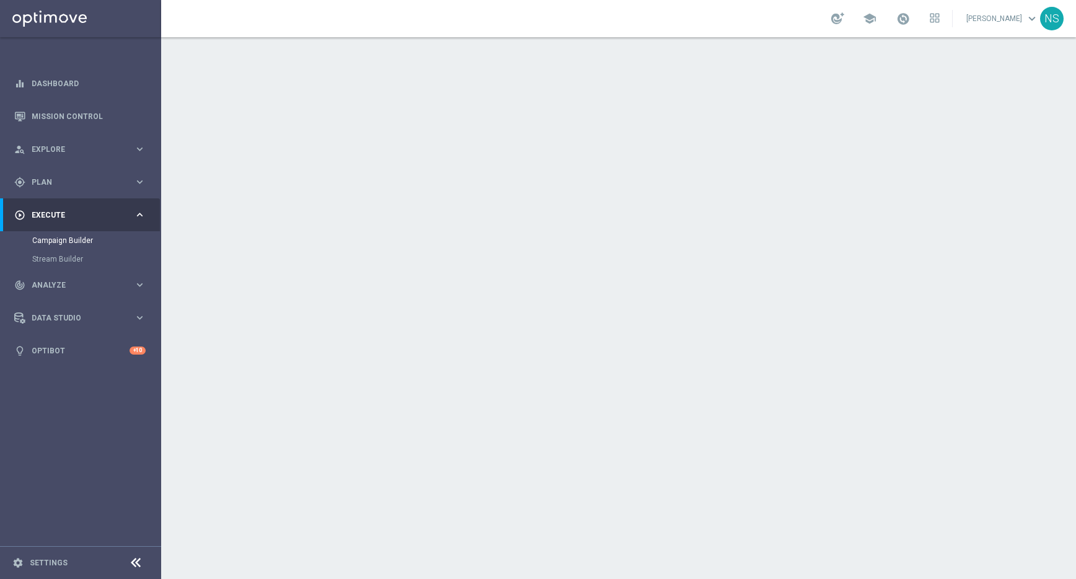
scroll to position [107, 0]
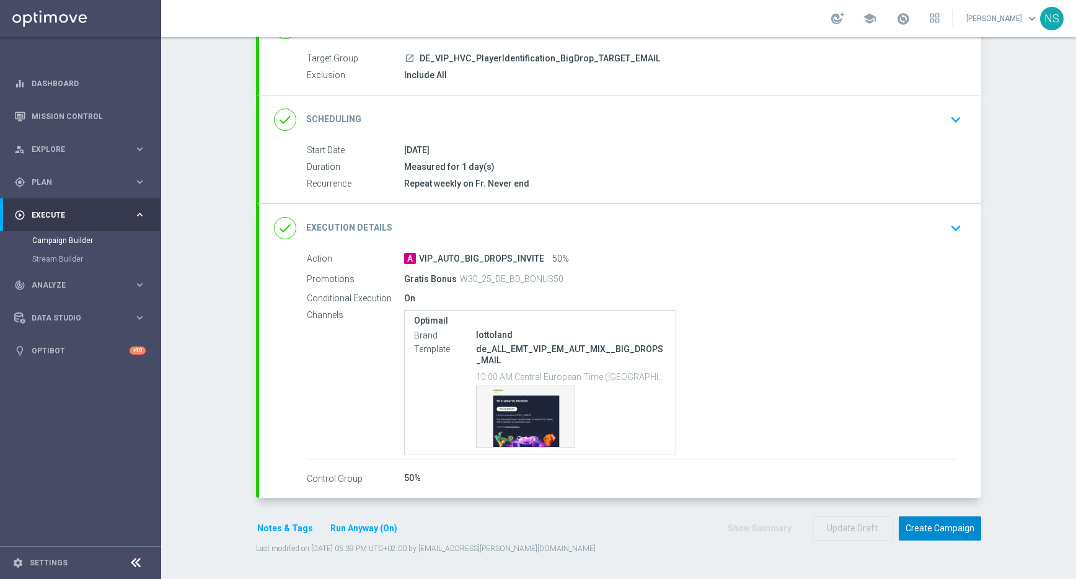
click at [935, 536] on button "Create Campaign" at bounding box center [940, 528] width 82 height 24
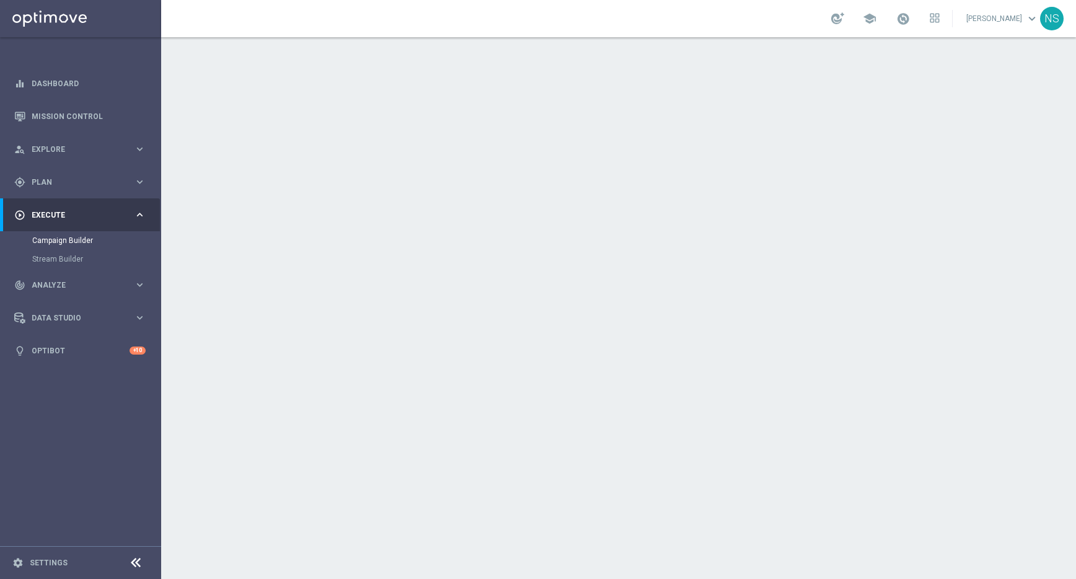
scroll to position [107, 0]
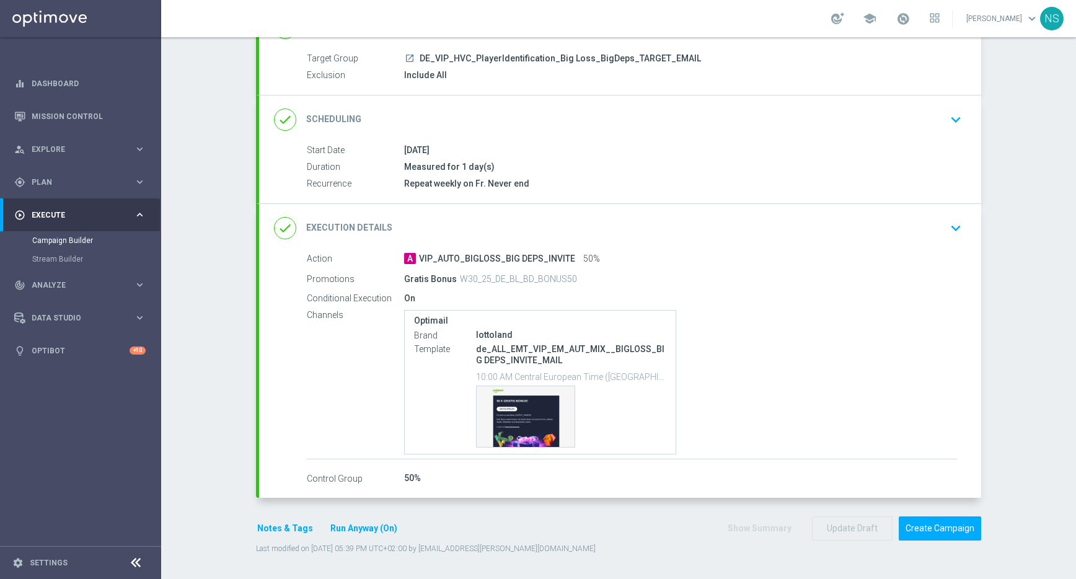
click at [951, 229] on icon "keyboard_arrow_down" at bounding box center [956, 228] width 19 height 19
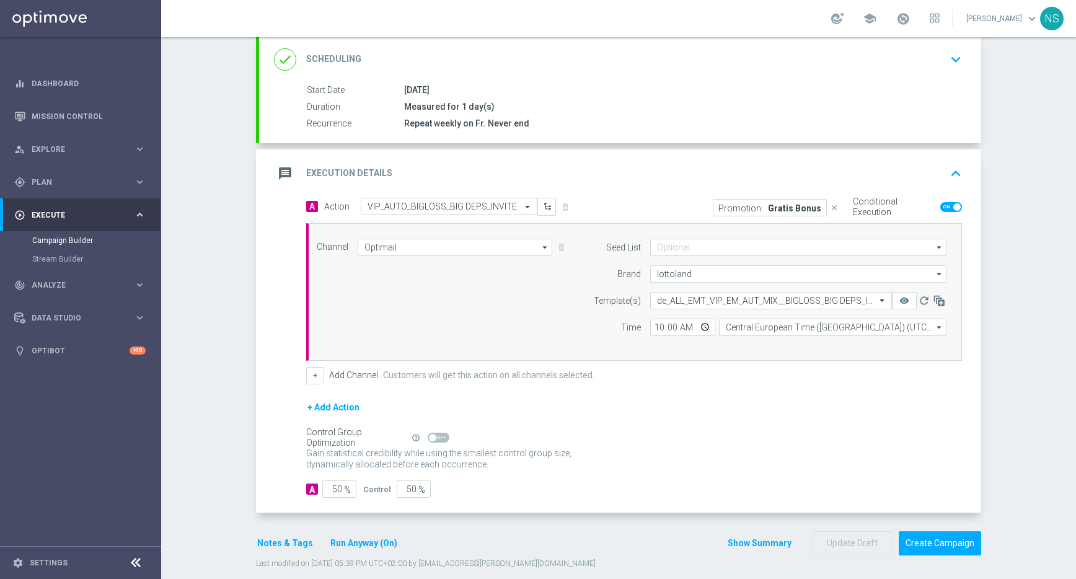
scroll to position [182, 0]
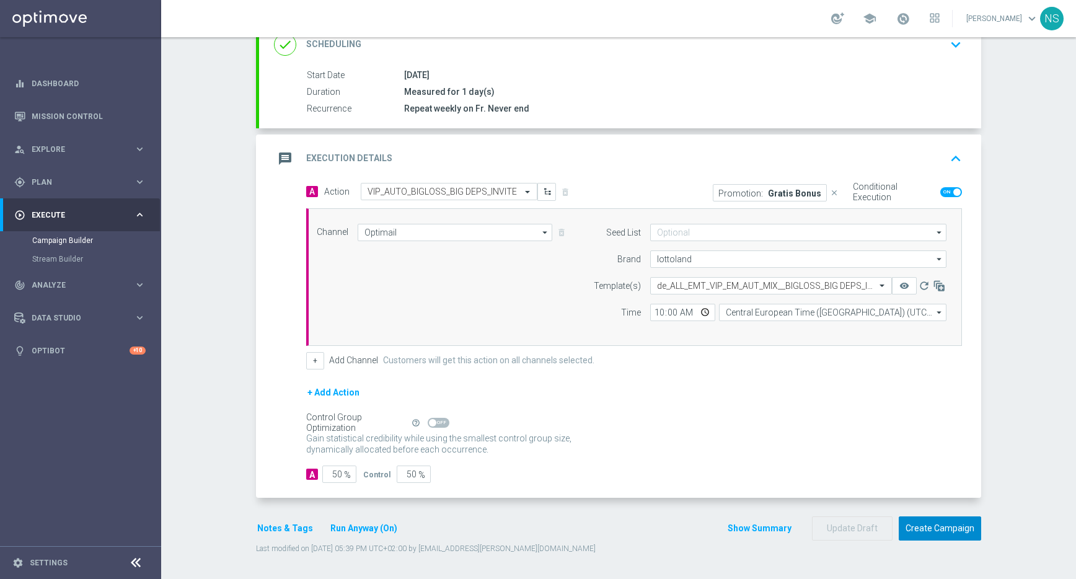
click at [940, 536] on button "Create Campaign" at bounding box center [940, 528] width 82 height 24
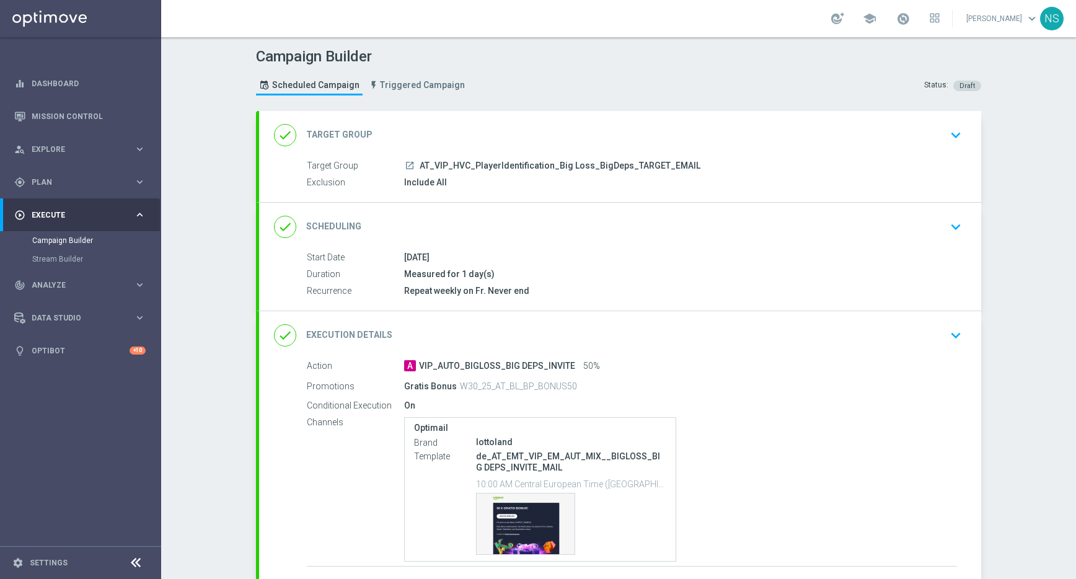
scroll to position [107, 0]
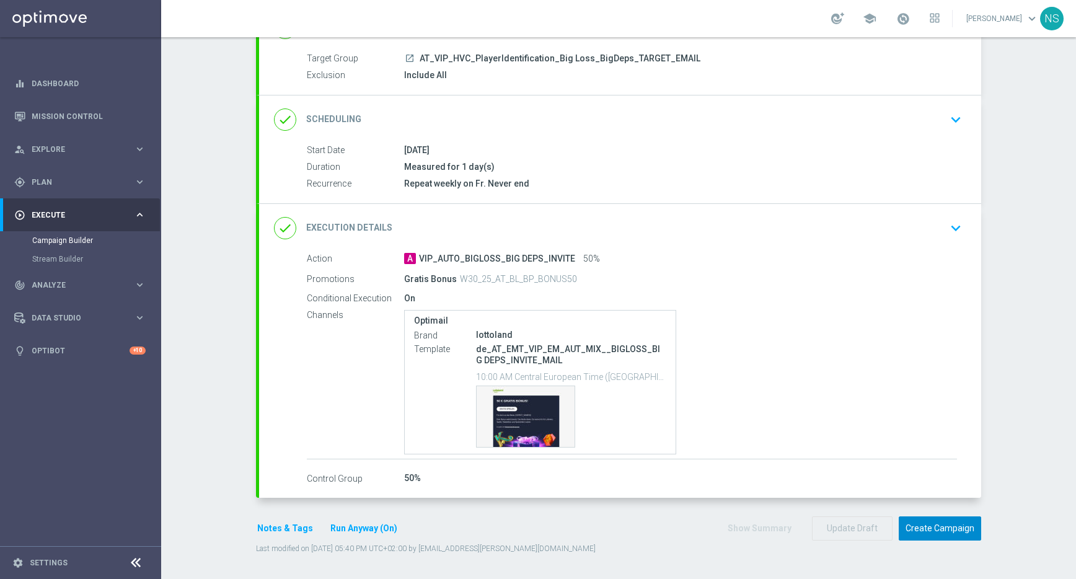
click at [931, 533] on button "Create Campaign" at bounding box center [940, 528] width 82 height 24
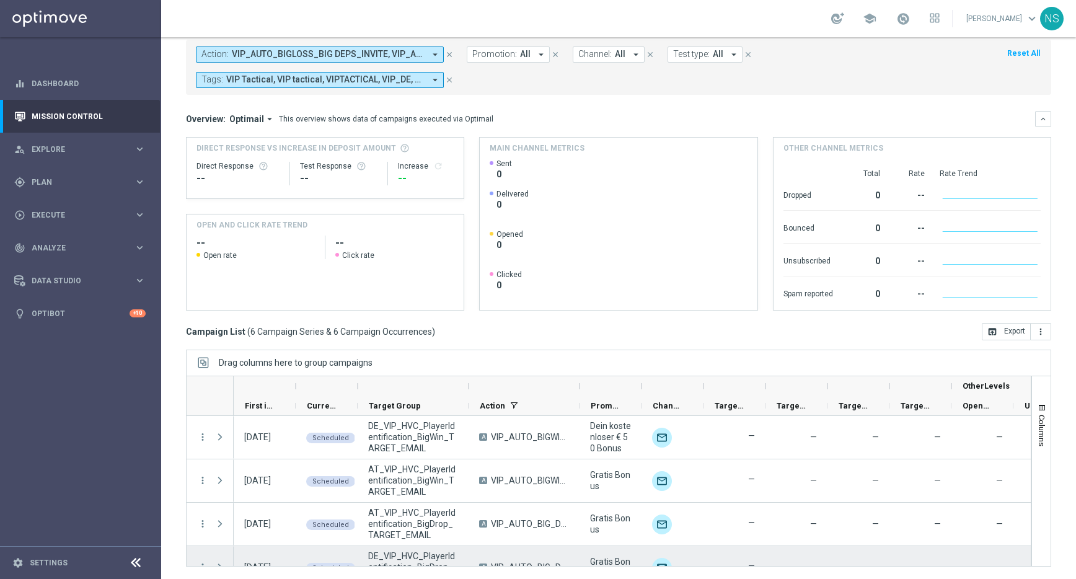
scroll to position [110, 0]
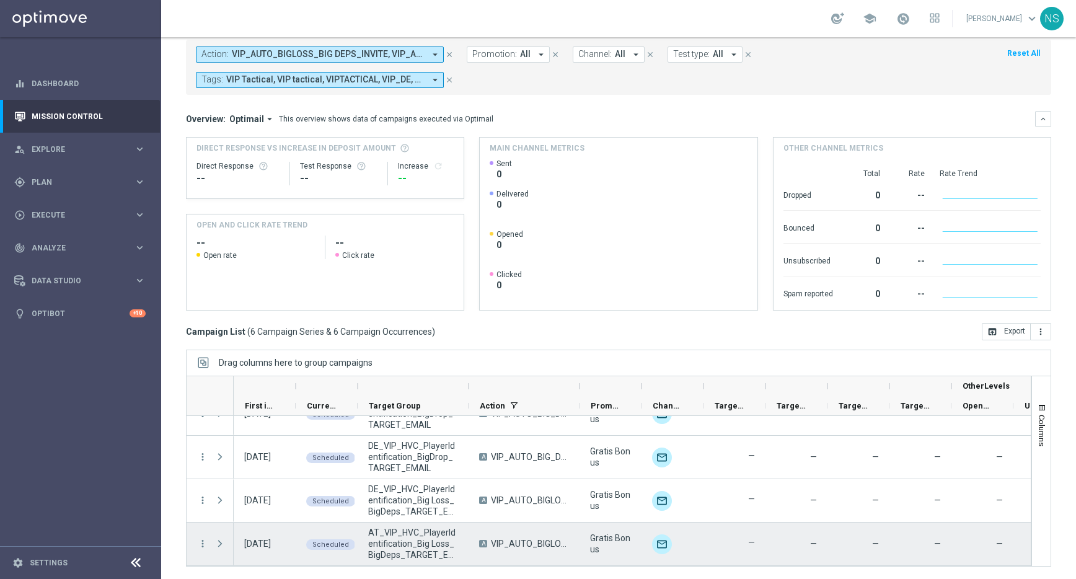
click at [195, 548] on div "more_vert" at bounding box center [198, 544] width 22 height 43
click at [203, 546] on icon "more_vert" at bounding box center [202, 543] width 11 height 11
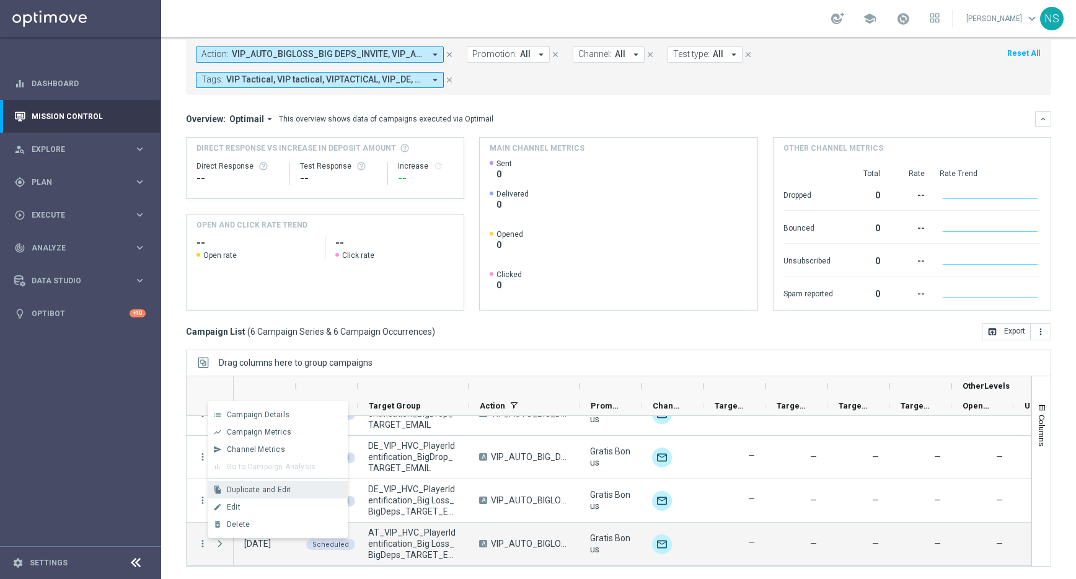
click at [265, 489] on span "Duplicate and Edit" at bounding box center [259, 489] width 64 height 9
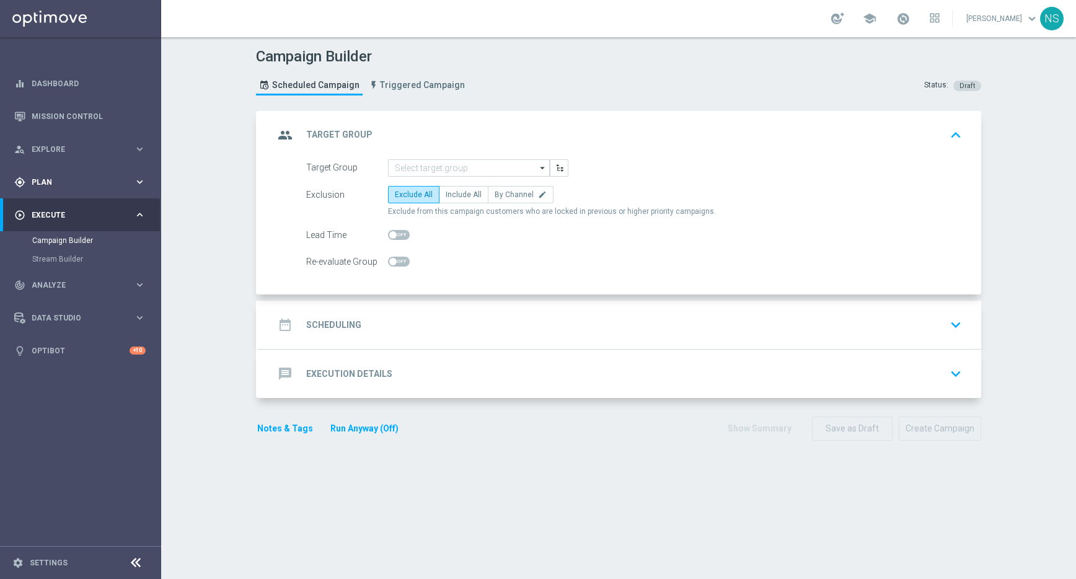
click at [102, 175] on div "gps_fixed Plan keyboard_arrow_right" at bounding box center [80, 182] width 160 height 33
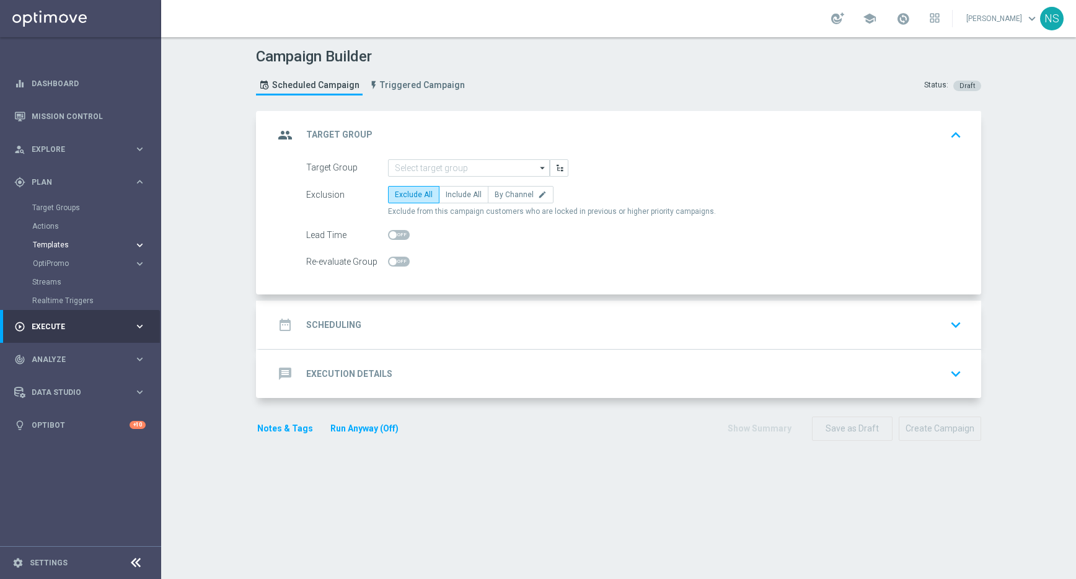
click at [77, 244] on span "Templates" at bounding box center [77, 244] width 89 height 7
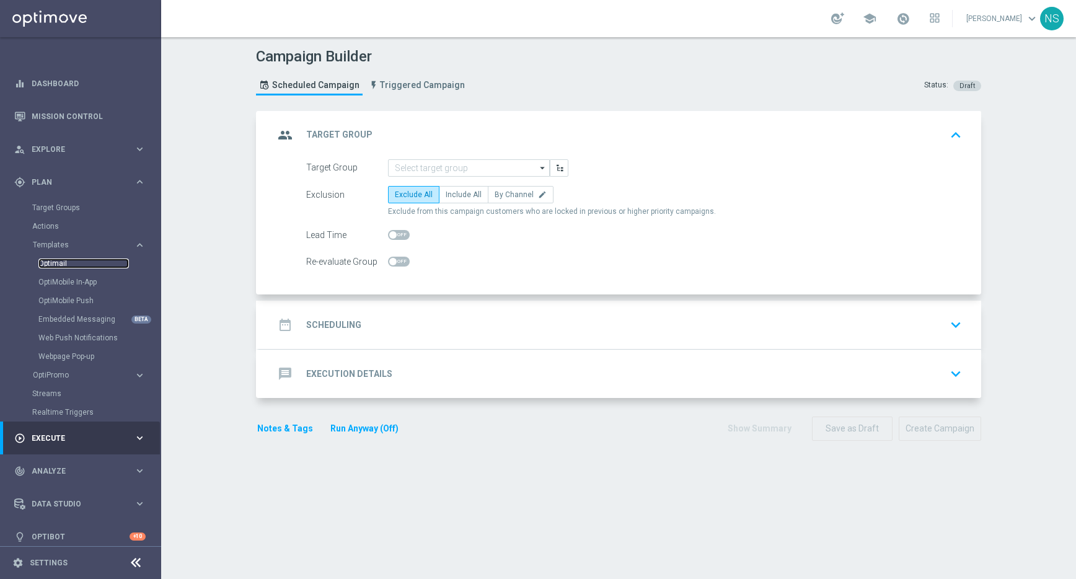
click at [63, 268] on link "Optimail" at bounding box center [83, 263] width 90 height 10
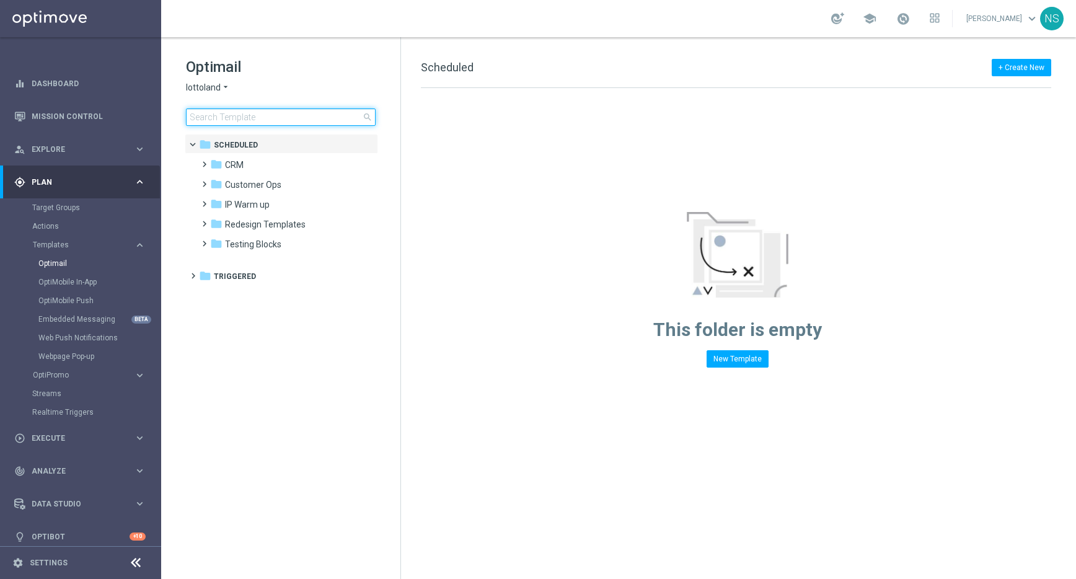
click at [294, 117] on input at bounding box center [281, 116] width 190 height 17
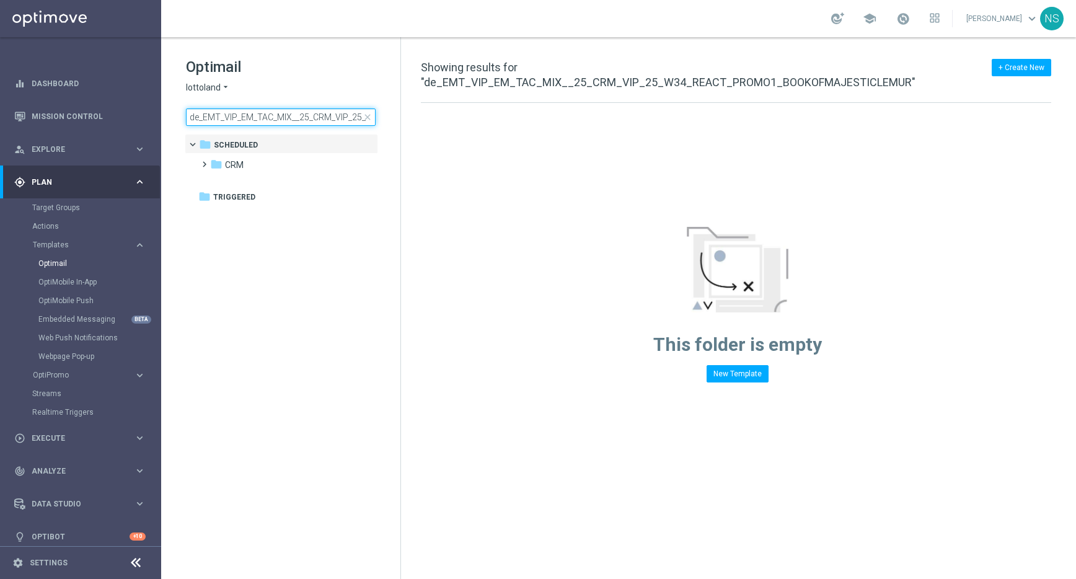
scroll to position [0, 192]
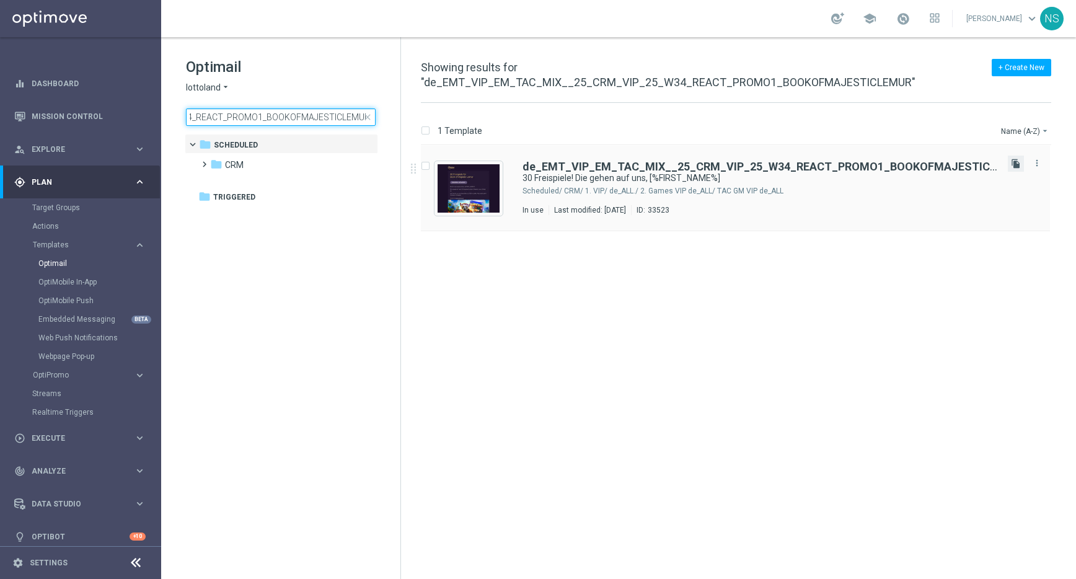
type input "de_EMT_VIP_EM_TAC_MIX__25_CRM_VIP_25_W34_REACT_PROMO1_BOOKOFMAJESTICLEMUR"
click at [1018, 164] on icon "file_copy" at bounding box center [1016, 164] width 10 height 10
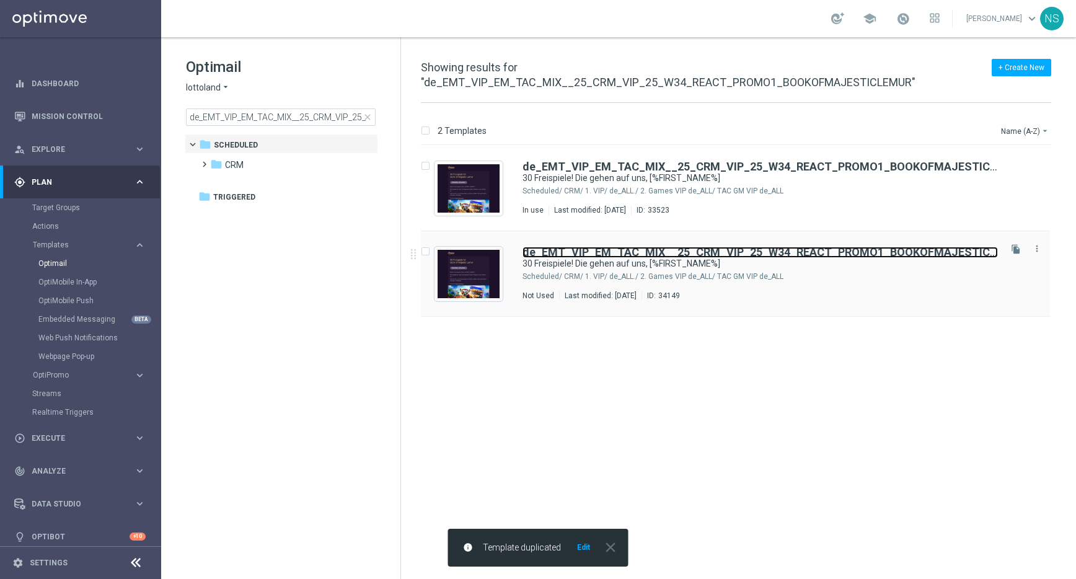
click at [816, 254] on b "de_EMT_VIP_EM_TAC_MIX__25_CRM_VIP_25_W34_REACT_PROMO1_BOOKOFMAJESTICLEMUR" at bounding box center [775, 251] width 504 height 13
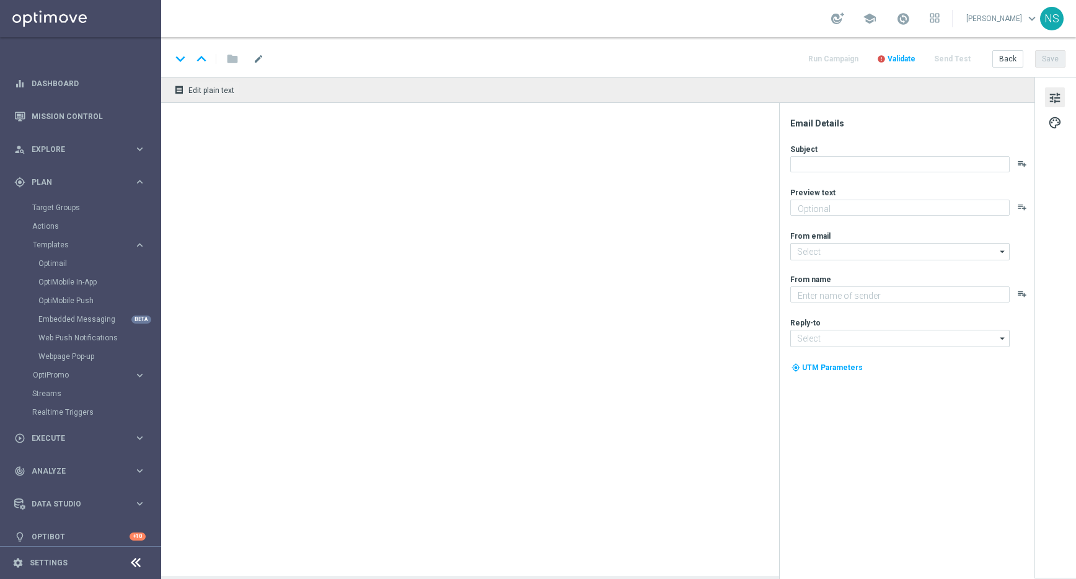
type textarea "Spiele direkt gratis los bei Book of Majestic Lemur"
type input "[EMAIL_ADDRESS][DOMAIN_NAME]"
type textarea "Millionaires' Club"
type input "[EMAIL_ADDRESS][DOMAIN_NAME]"
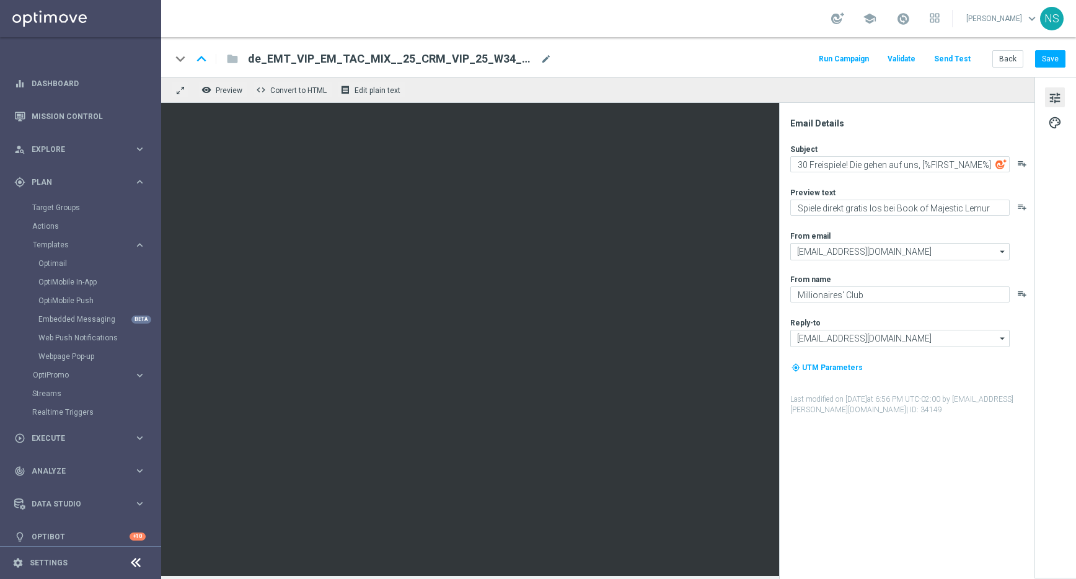
click at [382, 60] on span "de_EMT_VIP_EM_TAC_MIX__25_CRM_VIP_25_W34_REACT_PROMO1_BOOKOFMAJESTICLEMUR(2)" at bounding box center [392, 58] width 288 height 15
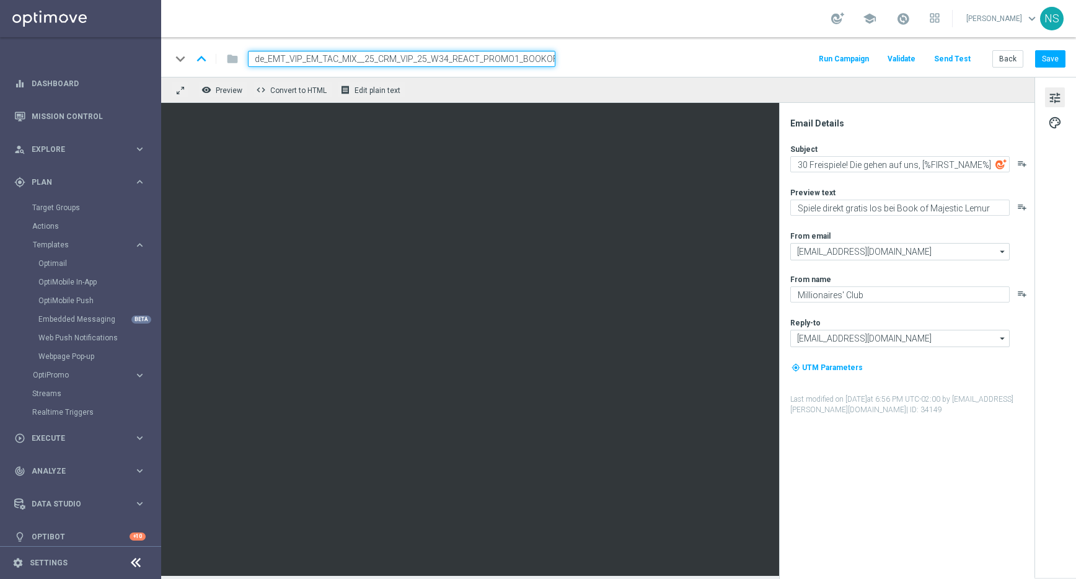
scroll to position [0, 78]
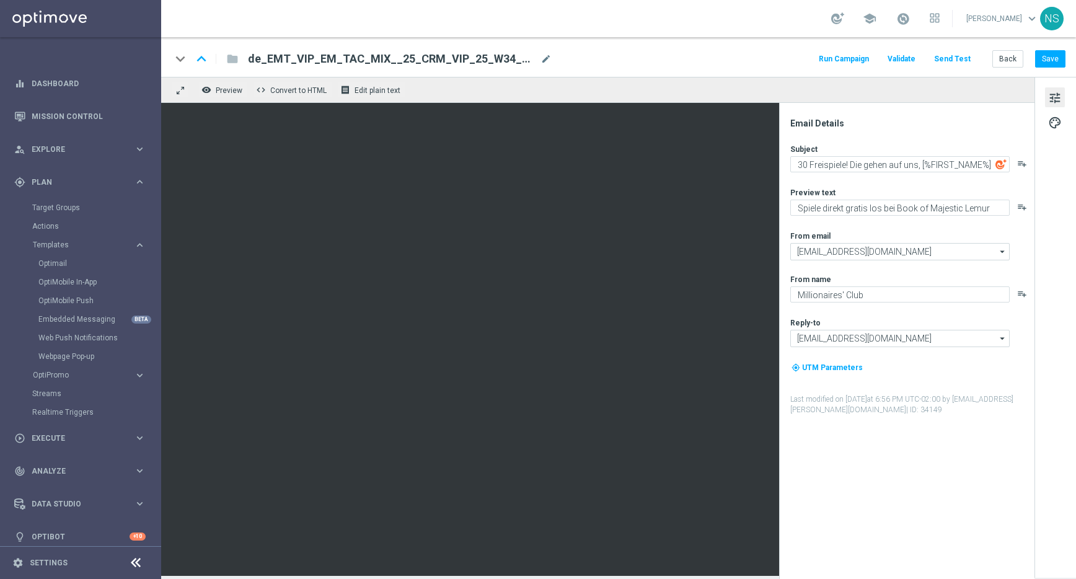
click at [379, 64] on span "de_EMT_VIP_EM_TAC_MIX__25_CRM_VIP_25_W34_REACT_PROMO1_BOOKOFMAJESTICLEMUR(2)" at bounding box center [392, 58] width 288 height 15
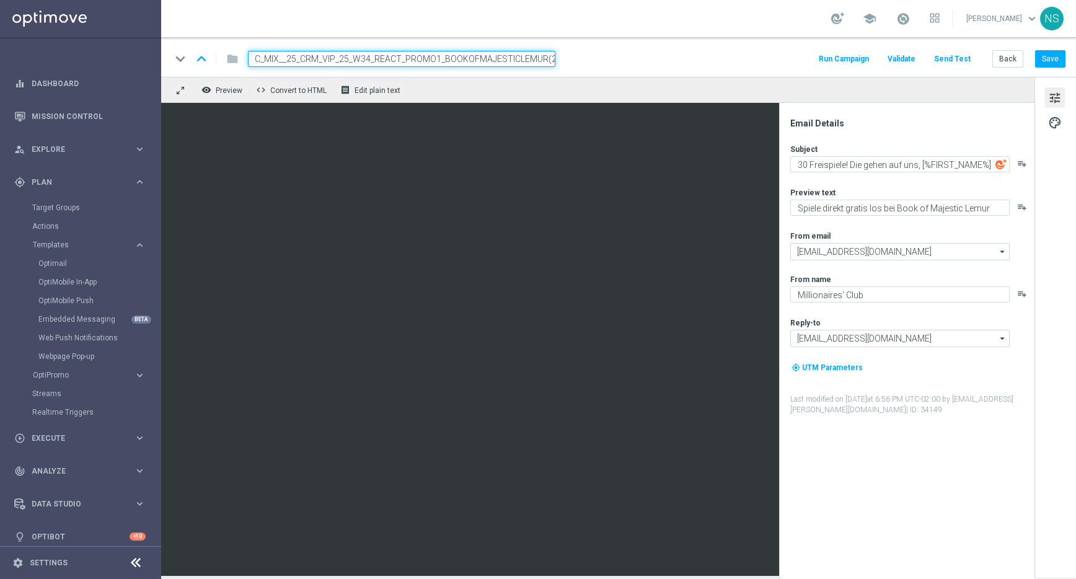
paste input "5_VIP_EXCLUSIVE_LB_HARVEST"
click at [397, 60] on input "de_EMT_VIP_EM_TAC_MIX__25_CRM_VIP_25_W35_VIP_EXCLUSIVE_LB_HARVEST" at bounding box center [401, 59] width 307 height 16
type input "de_EMT_VIP_EM_TAC_MIX__25_CRM_VIP_25_W35_VIP_EXCLUSIVE_LB_HARVEST"
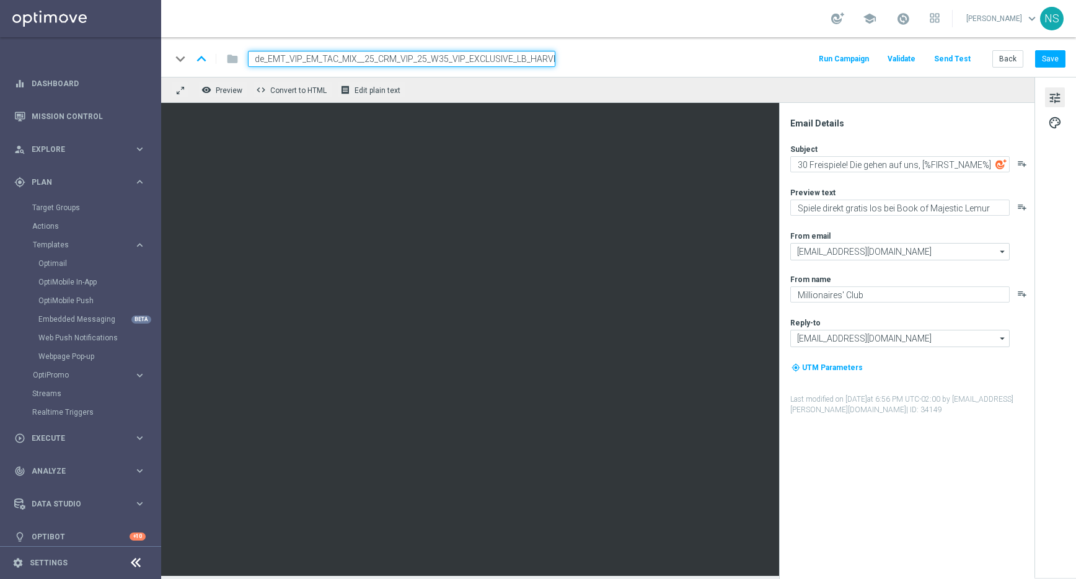
click at [404, 59] on input "de_EMT_VIP_EM_TAC_MIX__25_CRM_VIP_25_W35_VIP_EXCLUSIVE_LB_HARVEST" at bounding box center [401, 59] width 307 height 16
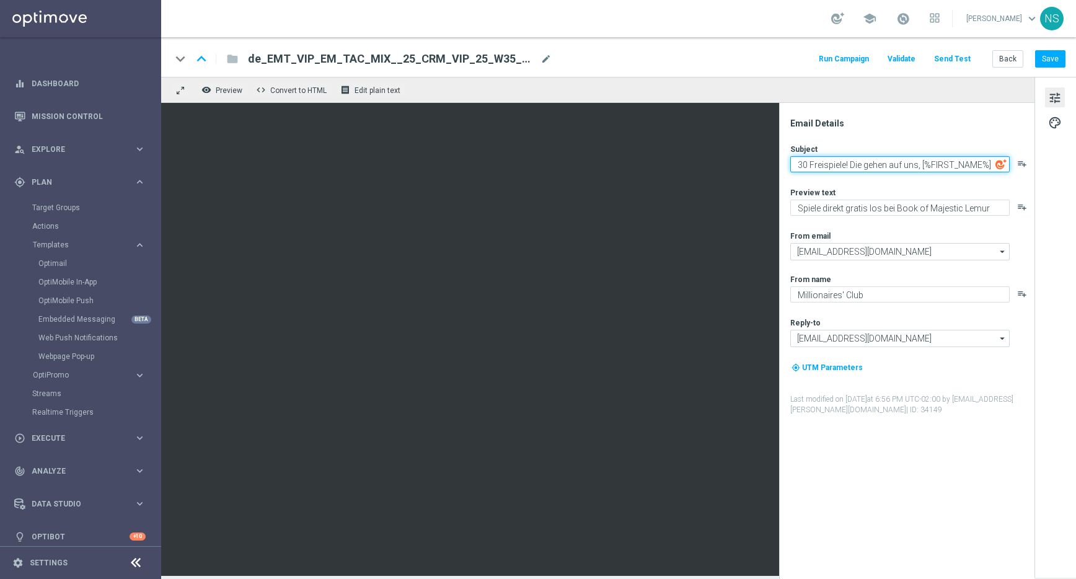
click at [869, 156] on textarea "30 Freispiele! Die gehen auf uns, [%FIRST_NAME%]" at bounding box center [899, 164] width 219 height 16
paste textarea "Jetzt 3.000 € VIP-Hauptgewinn ernten, [%FIRST_NAME%]."
type textarea "Jetzt 3.000 € VIP-Hauptgewinn ernten, [%FIRST_NAME%]."
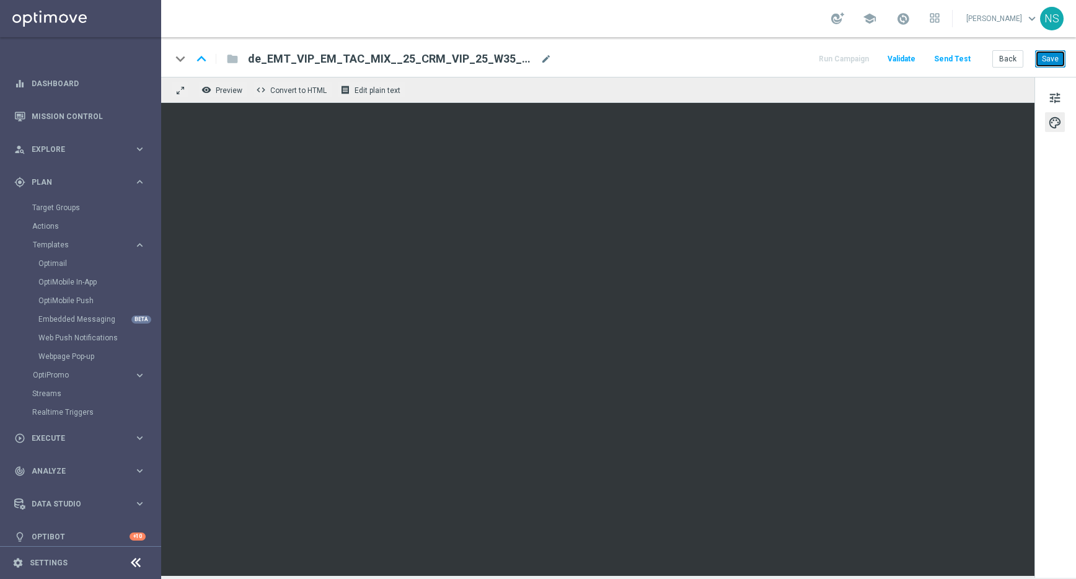
click at [1054, 58] on button "Save" at bounding box center [1050, 58] width 30 height 17
click at [1051, 63] on button "Save" at bounding box center [1050, 58] width 30 height 17
click at [1056, 56] on button "Save" at bounding box center [1050, 58] width 30 height 17
click at [947, 53] on button "Send Test" at bounding box center [952, 59] width 40 height 17
click at [966, 58] on button "Send Test" at bounding box center [952, 59] width 40 height 17
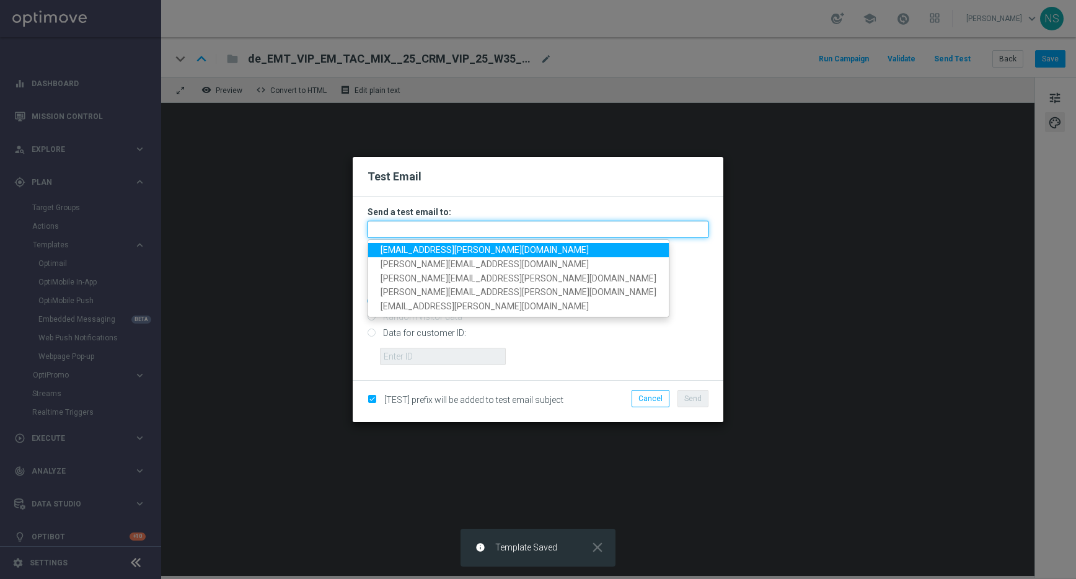
click at [541, 224] on input "text" at bounding box center [538, 229] width 341 height 17
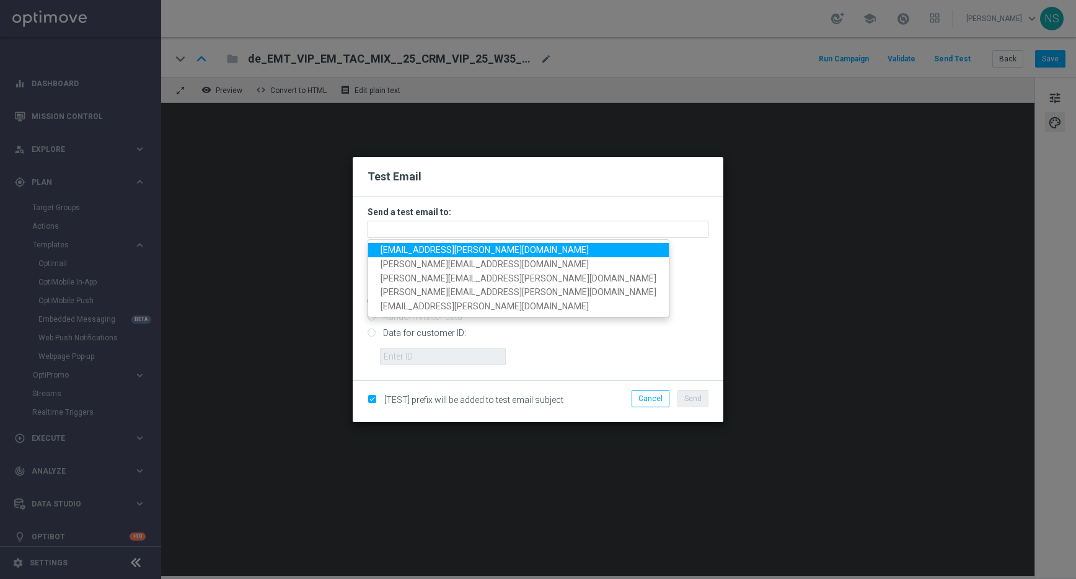
click at [472, 252] on span "[EMAIL_ADDRESS][PERSON_NAME][DOMAIN_NAME]" at bounding box center [485, 250] width 208 height 10
type input "[EMAIL_ADDRESS][PERSON_NAME][DOMAIN_NAME]"
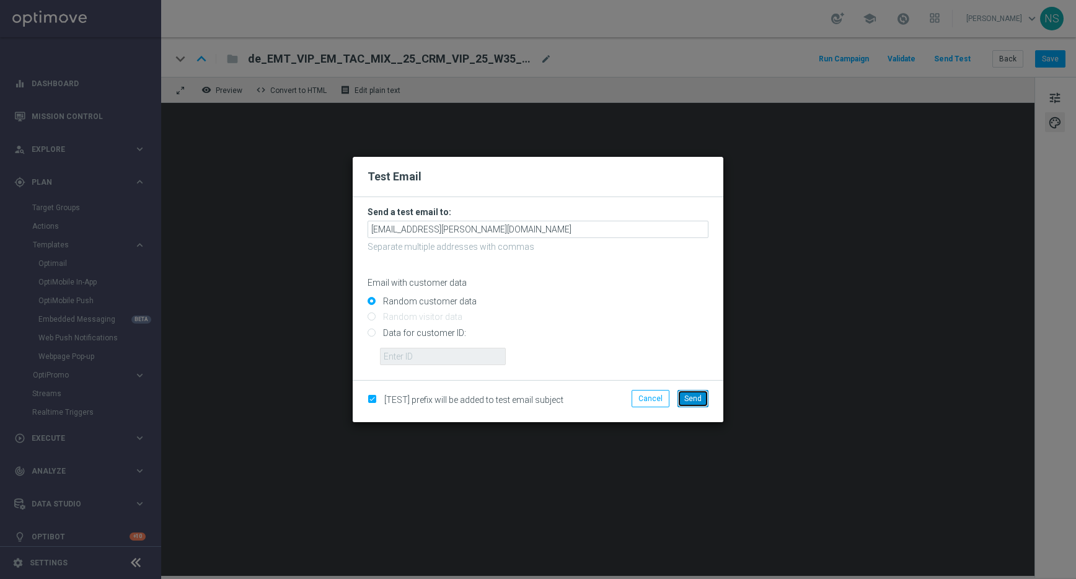
click at [705, 399] on button "Send" at bounding box center [693, 398] width 31 height 17
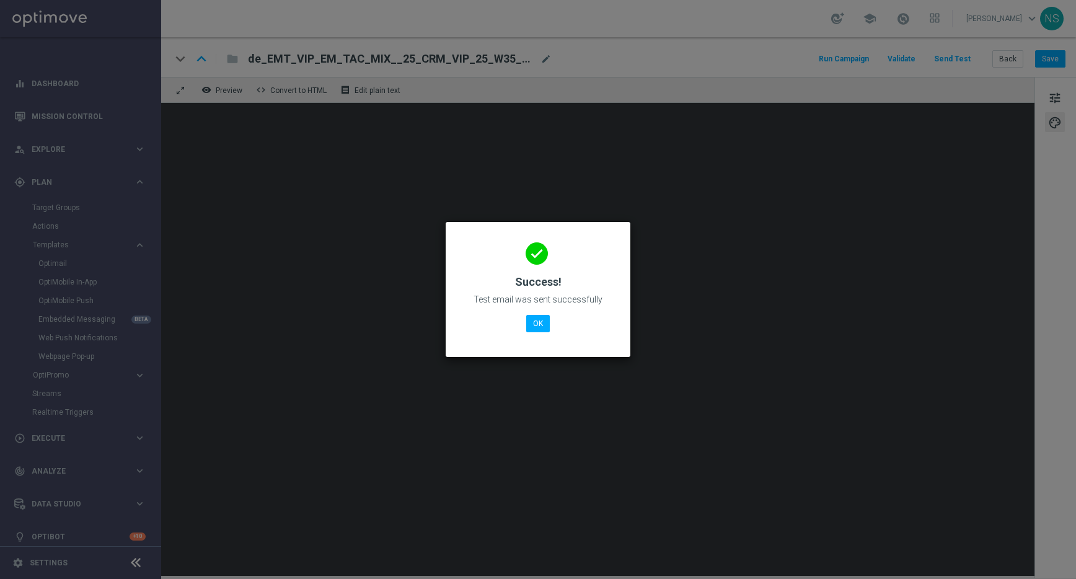
click at [553, 322] on div "done Success! Test email was sent successfully OK" at bounding box center [538, 288] width 155 height 108
click at [531, 322] on button "OK" at bounding box center [538, 323] width 24 height 17
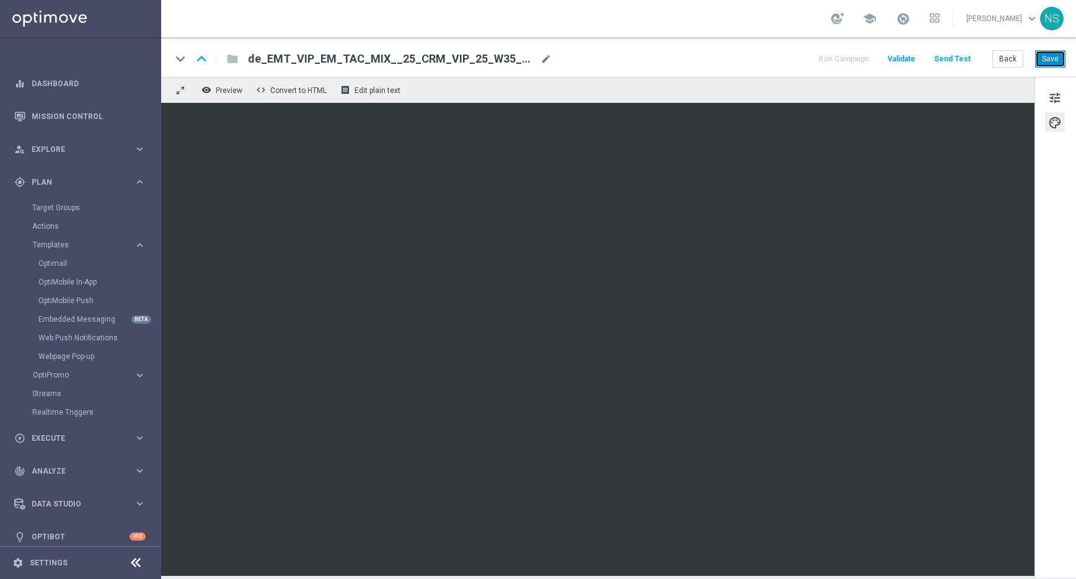
click at [1051, 54] on button "Save" at bounding box center [1050, 58] width 30 height 17
click at [1046, 61] on button "Save" at bounding box center [1050, 58] width 30 height 17
click at [47, 270] on div "Optimail" at bounding box center [98, 263] width 121 height 19
click at [47, 265] on link "Optimail" at bounding box center [83, 263] width 90 height 10
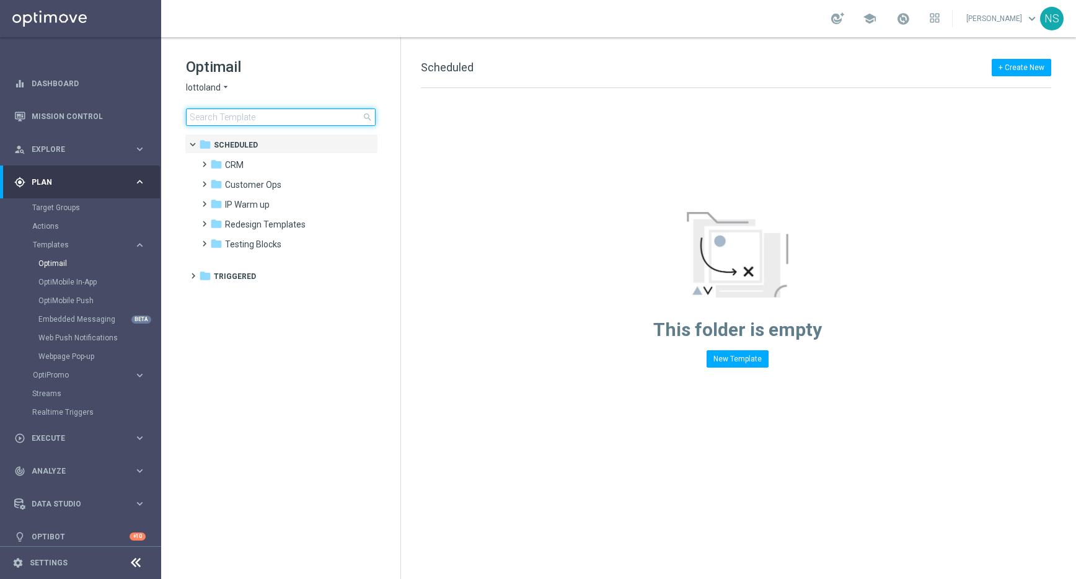
click at [224, 125] on input at bounding box center [281, 116] width 190 height 17
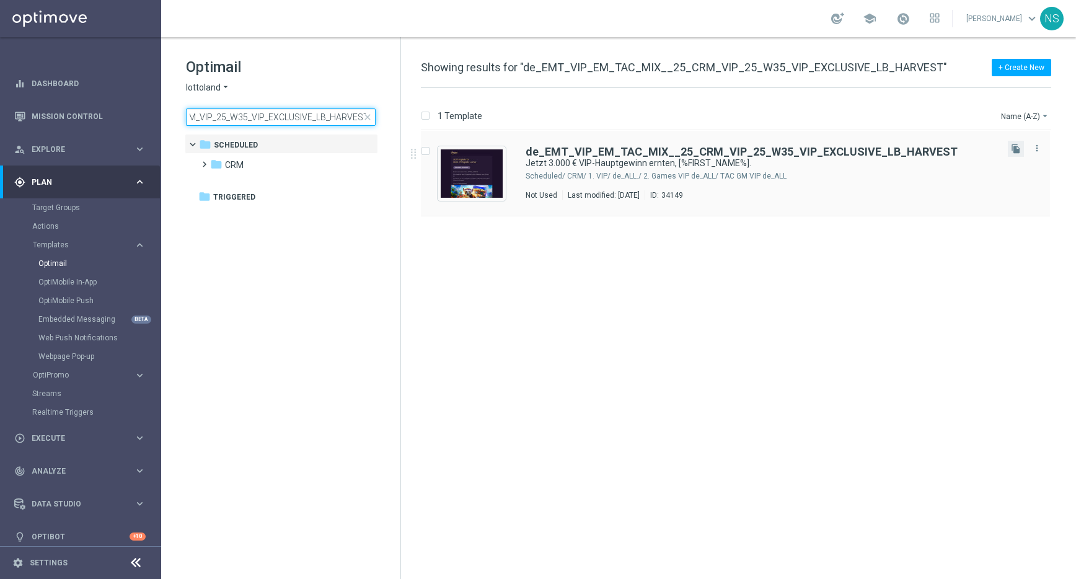
type input "de_EMT_VIP_EM_TAC_MIX__25_CRM_VIP_25_W35_VIP_EXCLUSIVE_LB_HARVEST"
click at [1017, 156] on button "file_copy" at bounding box center [1016, 149] width 16 height 16
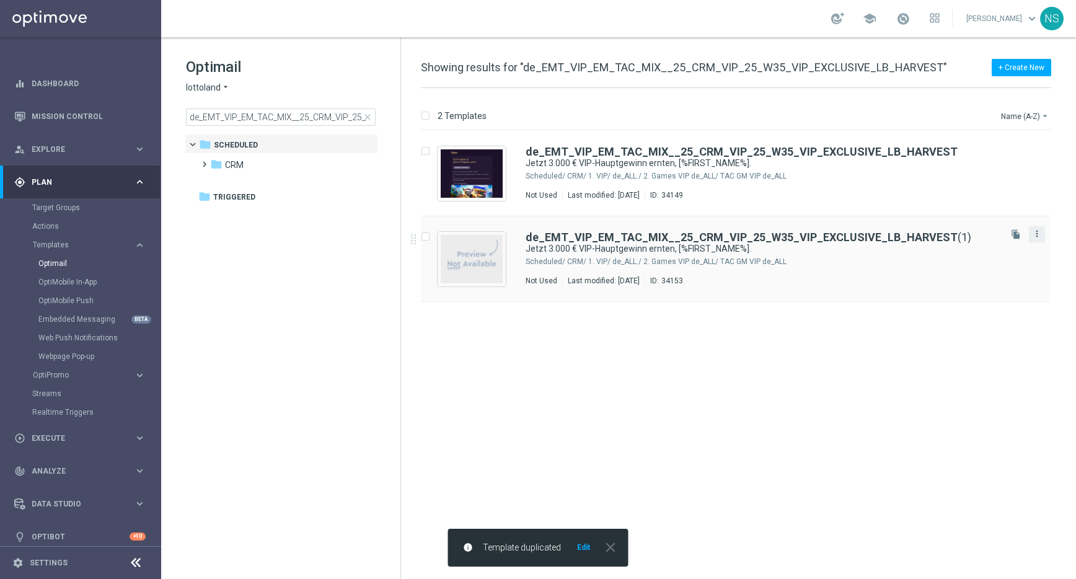
click at [1037, 235] on icon "more_vert" at bounding box center [1037, 234] width 10 height 10
click at [960, 247] on span "Move" at bounding box center [959, 247] width 19 height 9
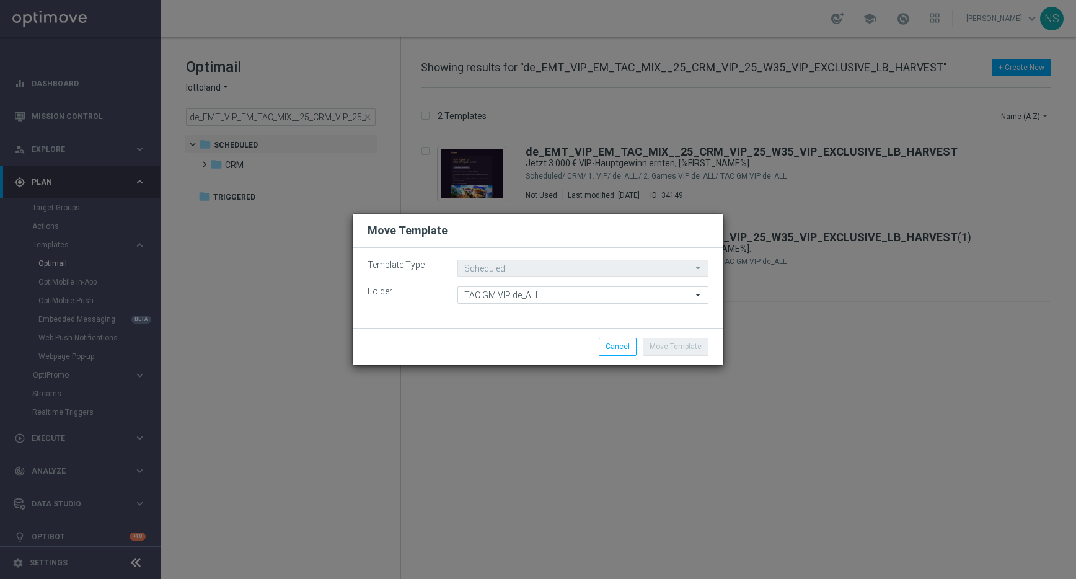
click at [852, 166] on modal-container "Move Template Template Type Scheduled Scheduled arrow_drop_down Drag here to se…" at bounding box center [538, 289] width 1076 height 579
click at [625, 344] on button "Cancel" at bounding box center [618, 346] width 38 height 17
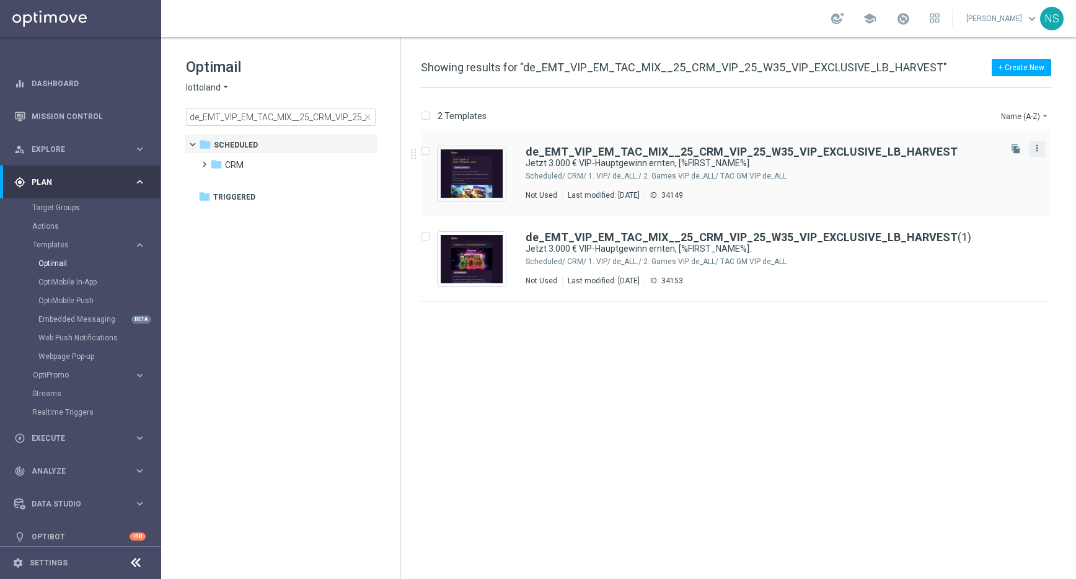
click at [1040, 146] on icon "more_vert" at bounding box center [1037, 148] width 10 height 10
click at [980, 157] on div "Move" at bounding box center [987, 161] width 75 height 9
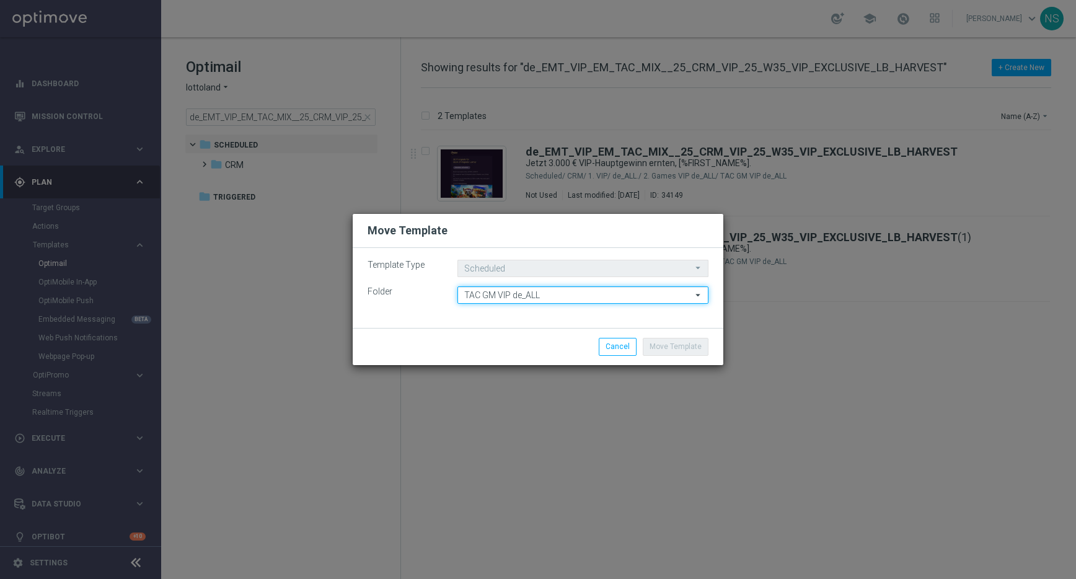
click at [535, 304] on div "Template Type Scheduled Scheduled arrow_drop_down Drag here to set row groups D…" at bounding box center [538, 288] width 371 height 80
click at [509, 291] on input "TAC GM VIP de_ALL" at bounding box center [582, 294] width 251 height 17
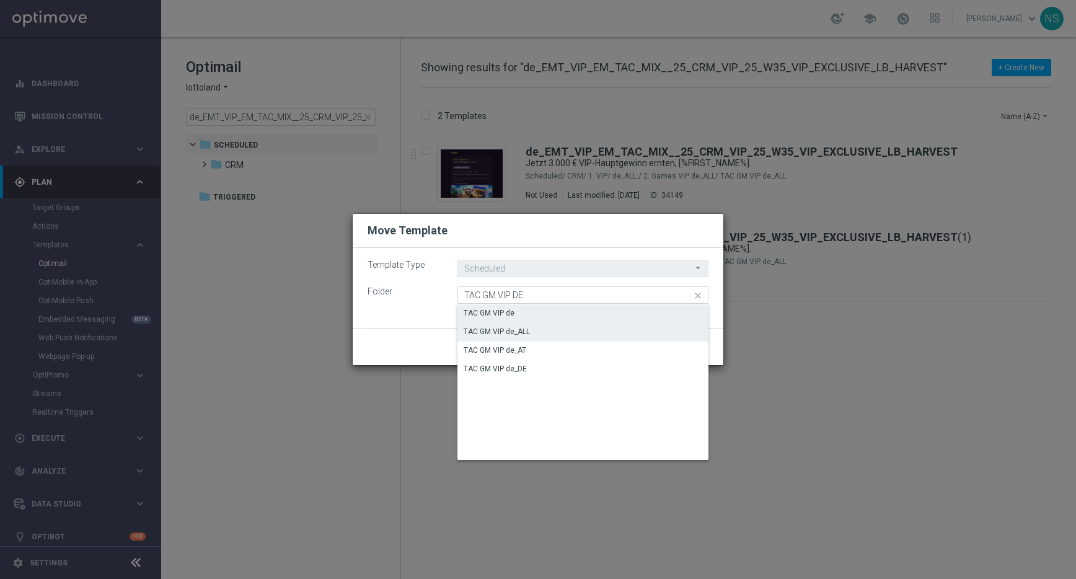
click at [490, 314] on div "TAC GM VIP de" at bounding box center [489, 312] width 51 height 11
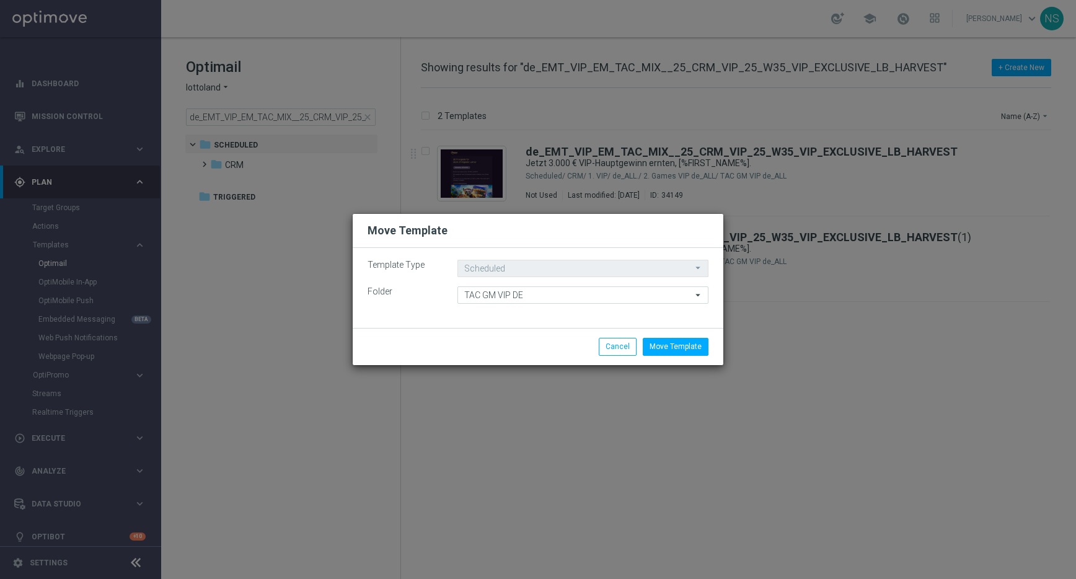
type input "TAC GM VIP de"
click at [693, 351] on button "Move Template" at bounding box center [676, 346] width 66 height 17
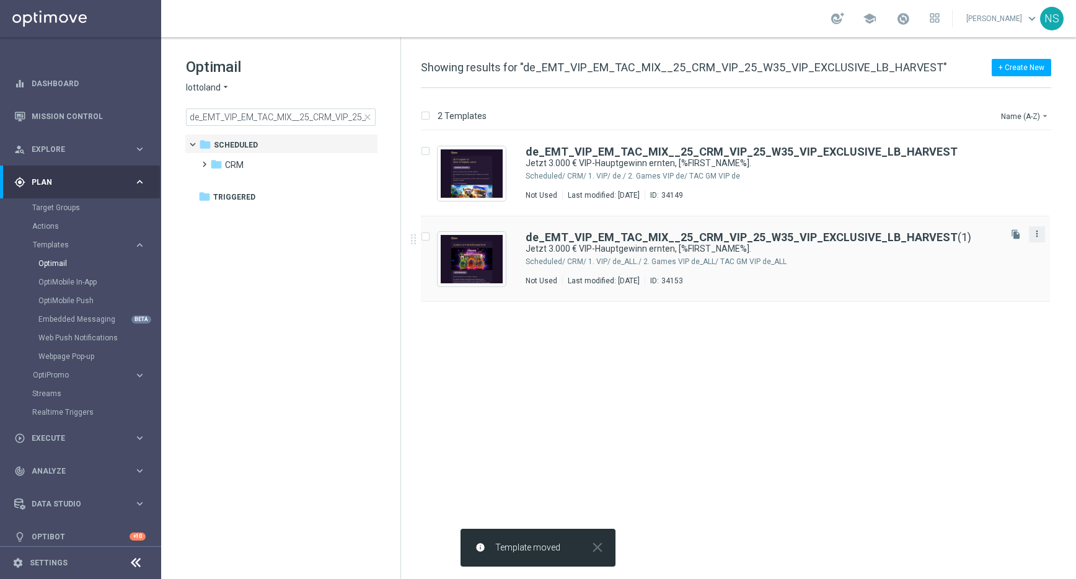
click at [1040, 237] on icon "more_vert" at bounding box center [1037, 234] width 10 height 10
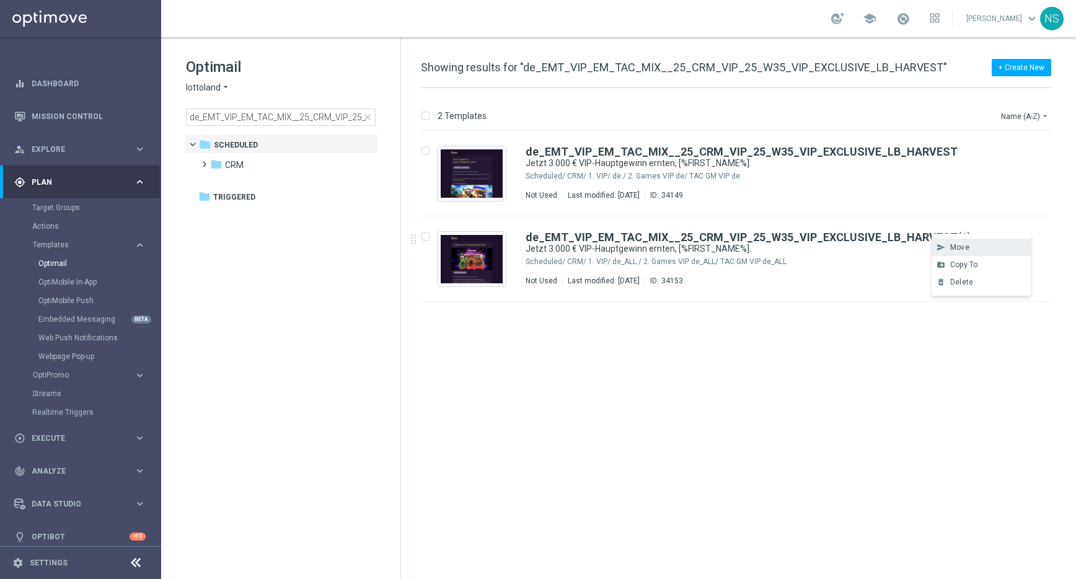
click at [976, 244] on div "Move" at bounding box center [987, 247] width 75 height 9
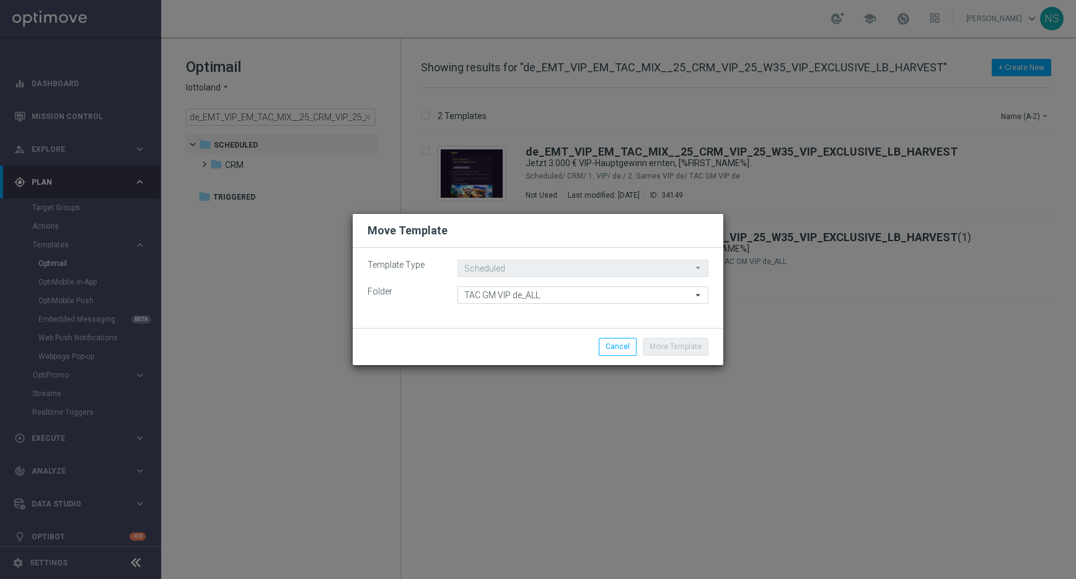
click at [706, 180] on modal-container "Move Template Template Type Scheduled Scheduled arrow_drop_down Drag here to se…" at bounding box center [538, 289] width 1076 height 579
click at [782, 164] on modal-container "Move Template Template Type Scheduled Scheduled arrow_drop_down Drag here to se…" at bounding box center [538, 289] width 1076 height 579
click at [543, 306] on div "Template Type Scheduled Scheduled arrow_drop_down Drag here to set row groups D…" at bounding box center [538, 288] width 371 height 80
click at [543, 298] on input "TAC GM VIP de_ALL" at bounding box center [582, 294] width 251 height 17
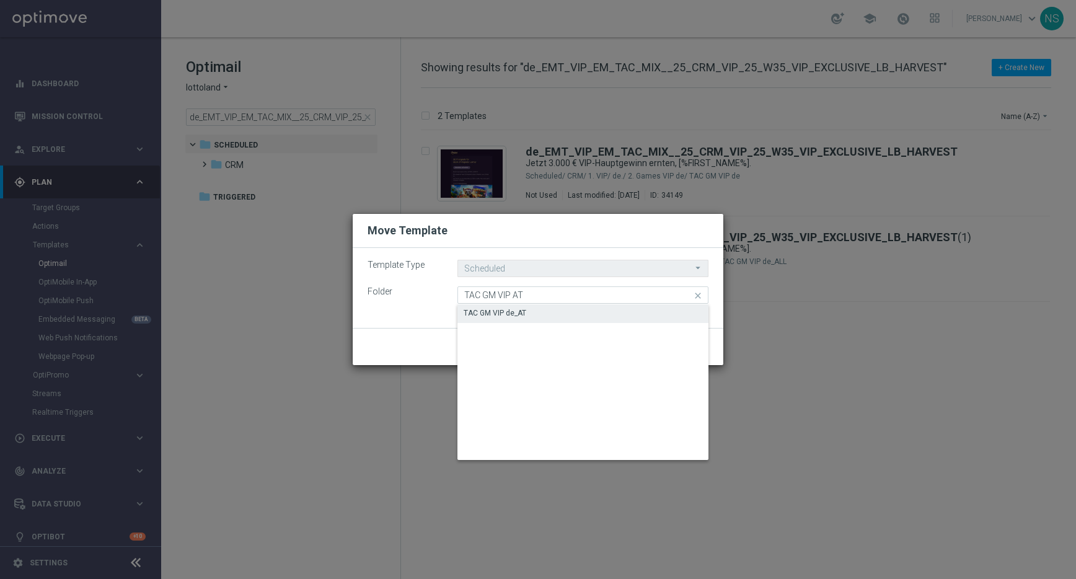
click at [520, 320] on div "TAC GM VIP de_AT" at bounding box center [582, 312] width 251 height 17
type input "TAC GM VIP de_AT"
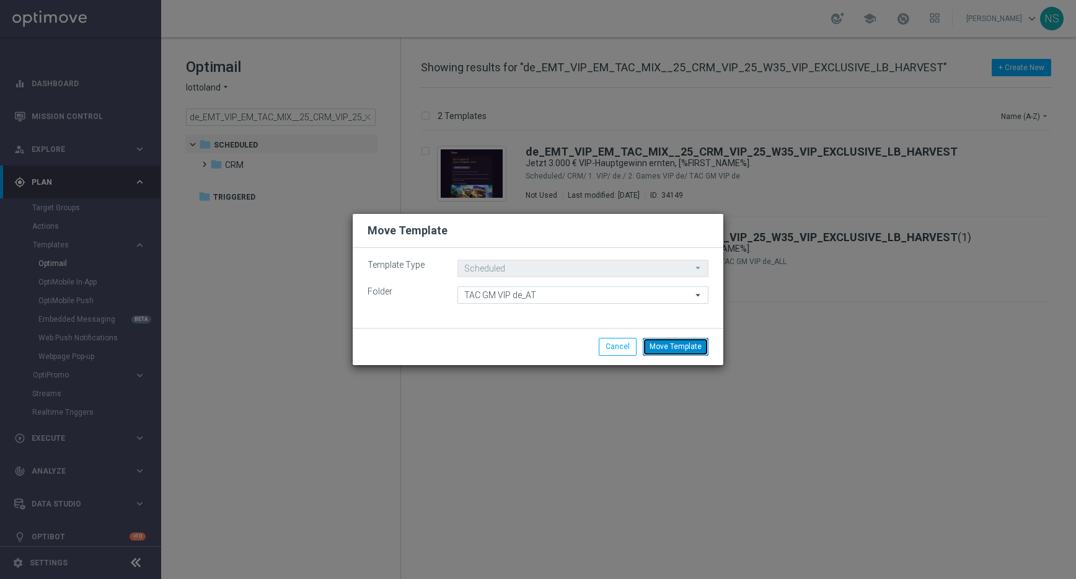
click at [696, 347] on button "Move Template" at bounding box center [676, 346] width 66 height 17
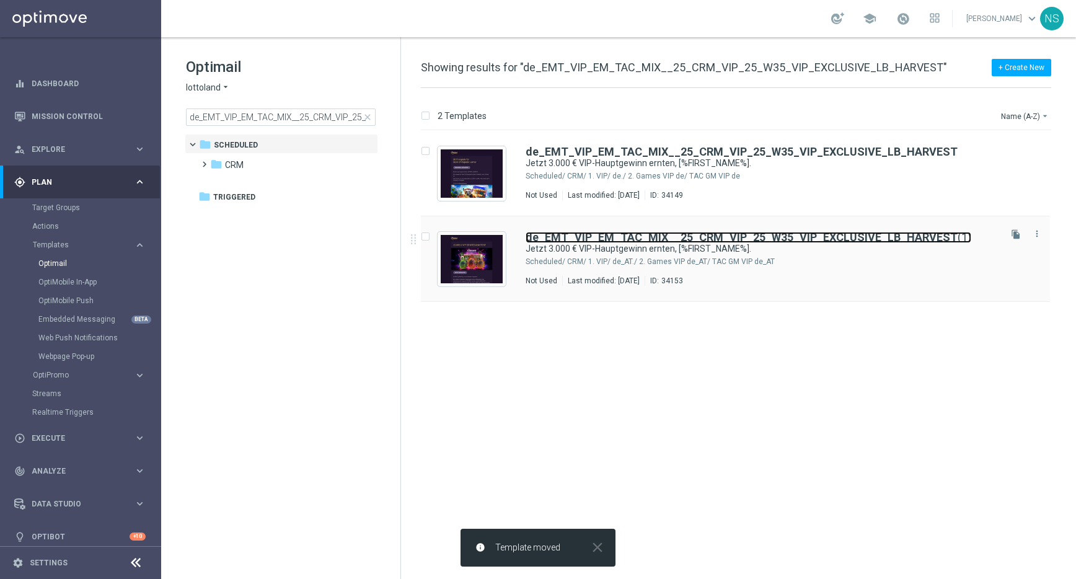
click at [762, 240] on b "de_EMT_VIP_EM_TAC_MIX__25_CRM_VIP_25_W35_VIP_EXCLUSIVE_LB_HARVEST" at bounding box center [742, 237] width 432 height 13
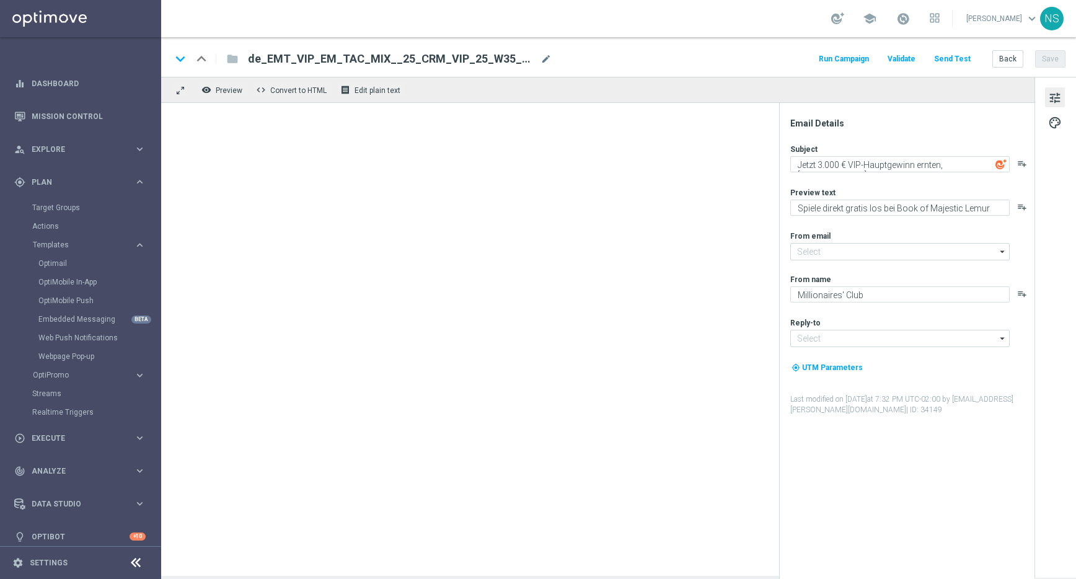
type input "[EMAIL_ADDRESS][DOMAIN_NAME]"
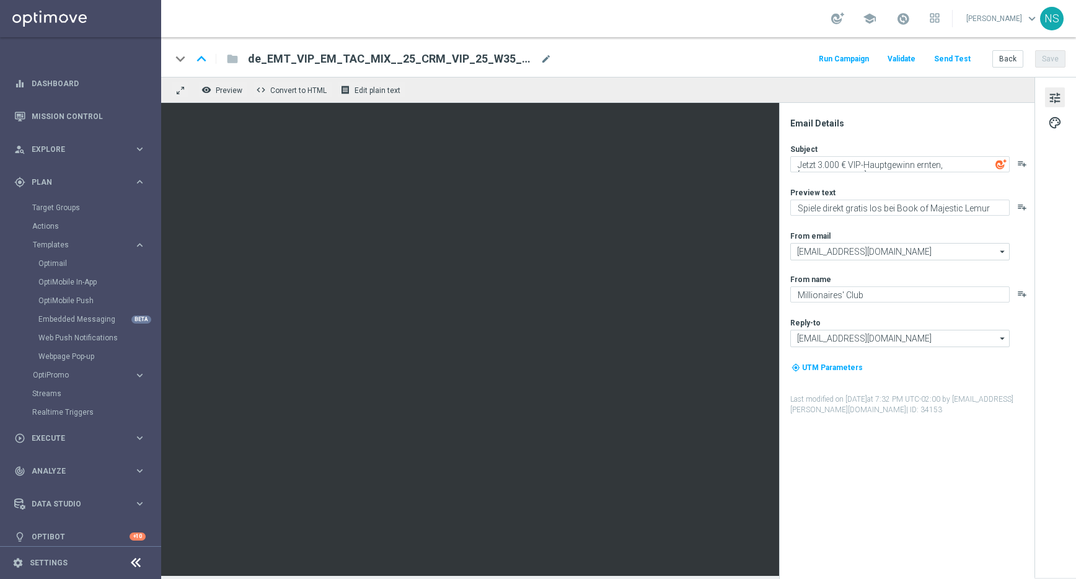
click at [437, 58] on span "de_EMT_VIP_EM_TAC_MIX__25_CRM_VIP_25_W35_VIP_EXCLUSIVE_LB_HARVEST(1)" at bounding box center [392, 58] width 288 height 15
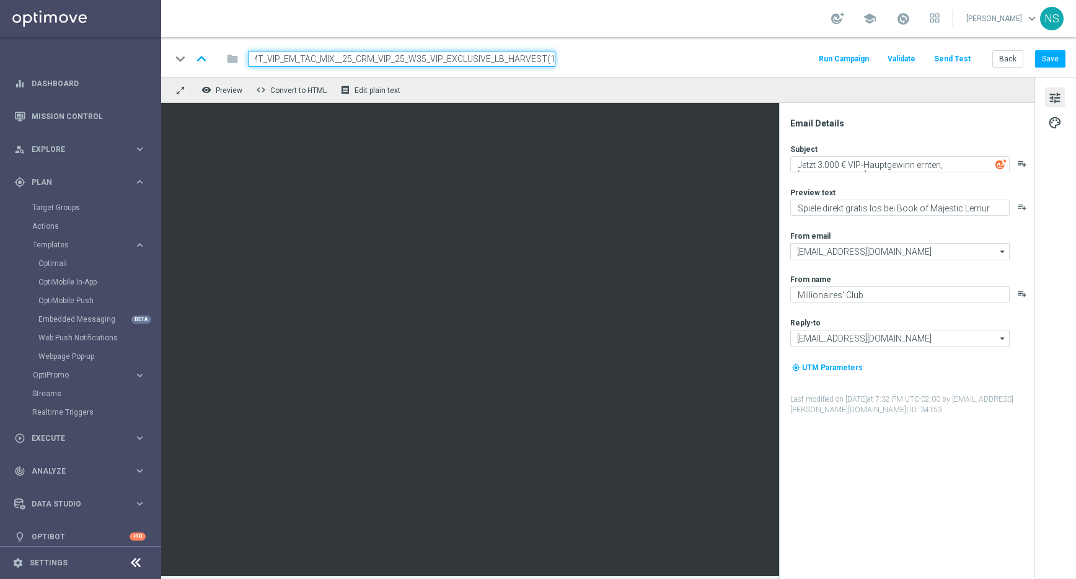
paste input "AT_EMT_VIP_EM_TAC_MIX__25_CRM_VIP_25_W35_VIP_EXCLUSIVE_LB_HARVEST"
type input "de_AT_EMT_VIP_EM_TAC_MIX__25_CRM_VIP_25_W35_VIP_EXCLUSIVE_LB_HARVEST"
click at [486, 62] on input "de_AT_EMT_VIP_EM_TAC_MIX__25_CRM_VIP_25_W35_VIP_EXCLUSIVE_LB_HARVEST" at bounding box center [401, 59] width 307 height 16
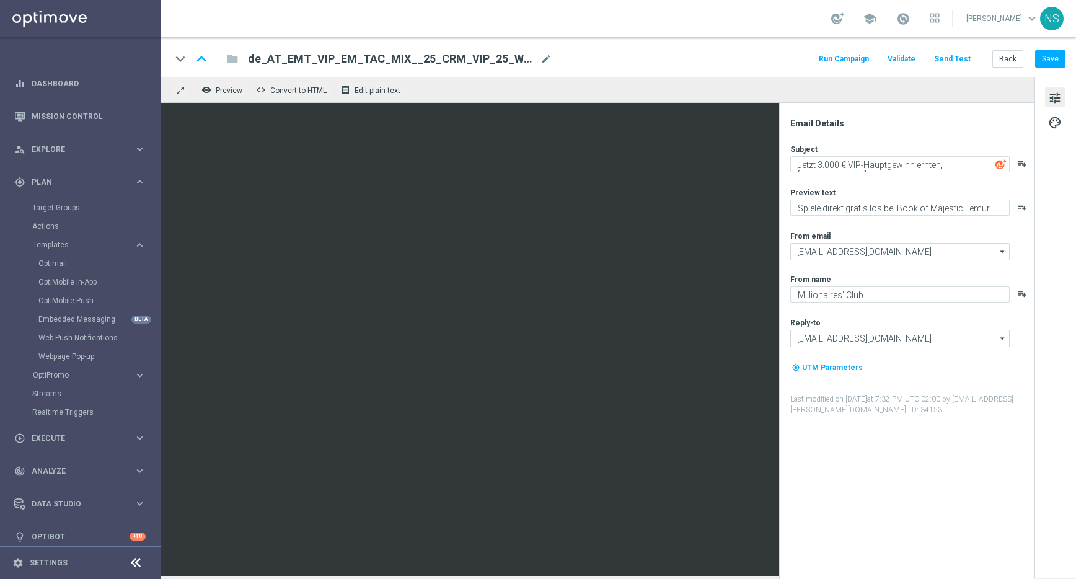
scroll to position [0, 0]
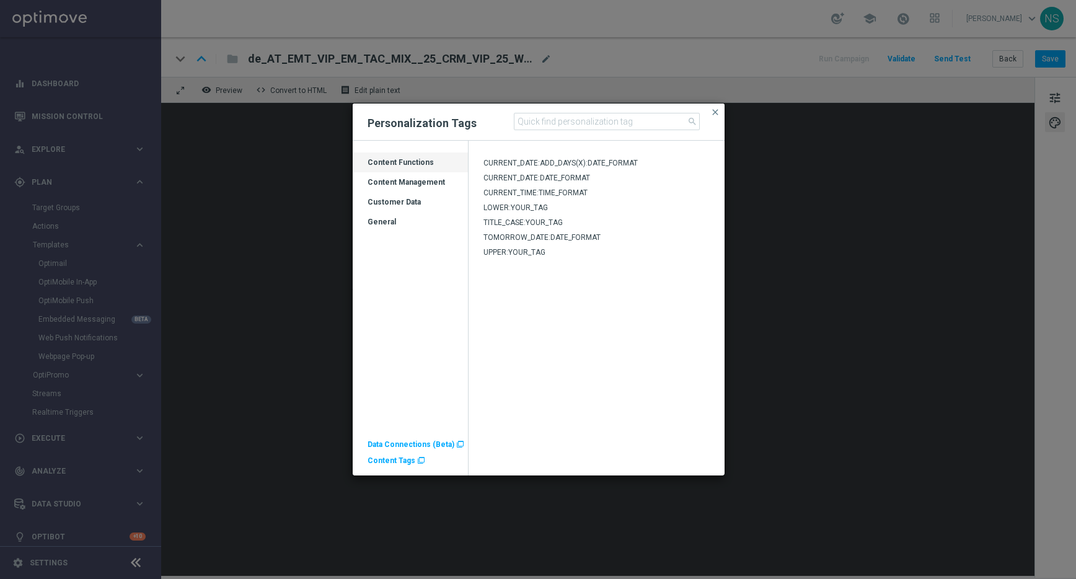
click at [386, 460] on span "Content Tags" at bounding box center [392, 460] width 48 height 9
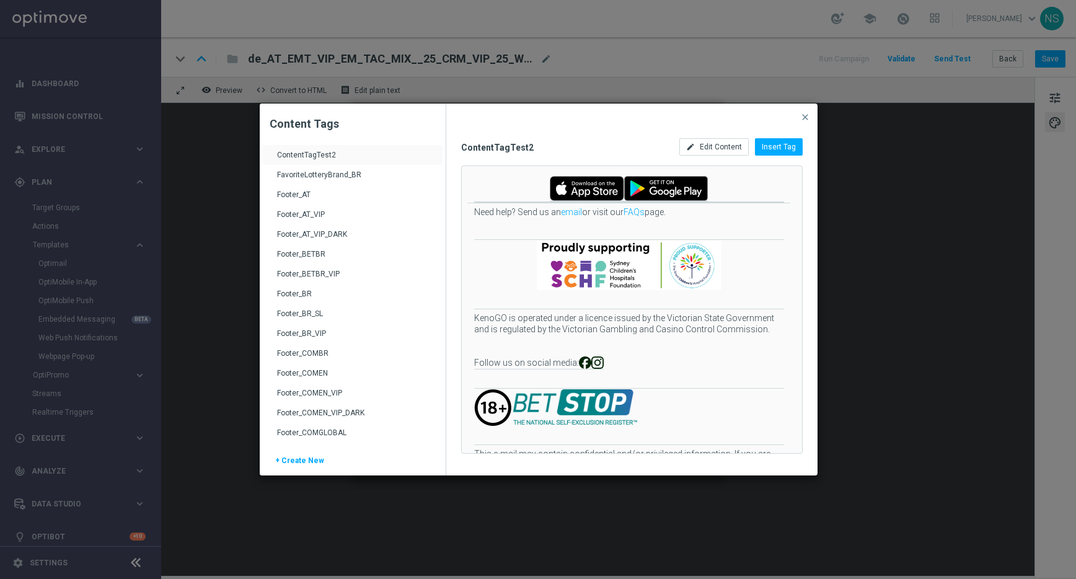
click at [316, 216] on div "Footer_AT_VIP" at bounding box center [354, 220] width 154 height 20
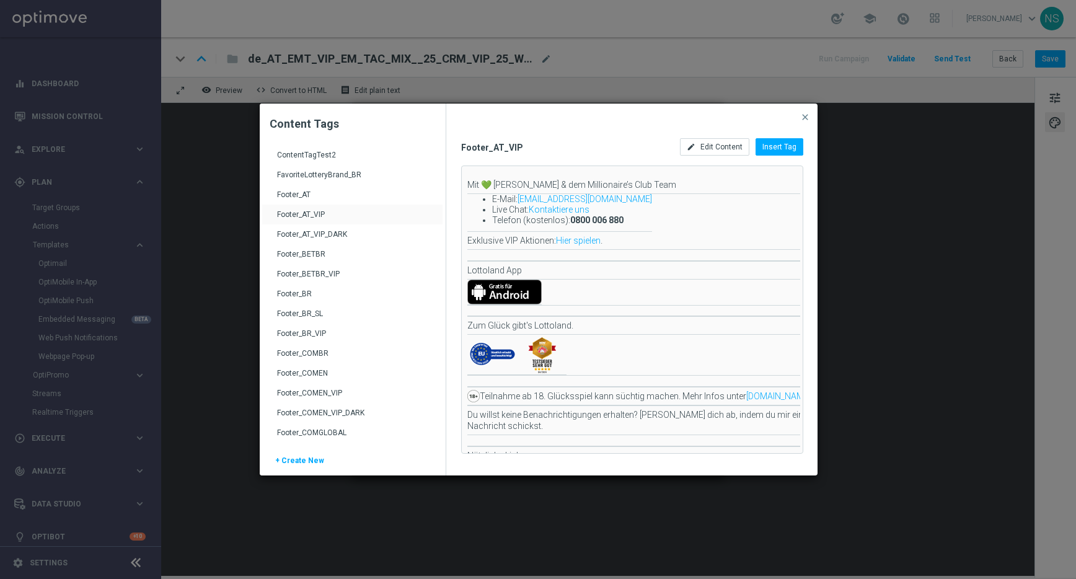
click at [318, 236] on div "Footer_AT_VIP_DARK" at bounding box center [354, 239] width 154 height 20
click at [780, 138] on div "Insert Tag" at bounding box center [780, 146] width 48 height 17
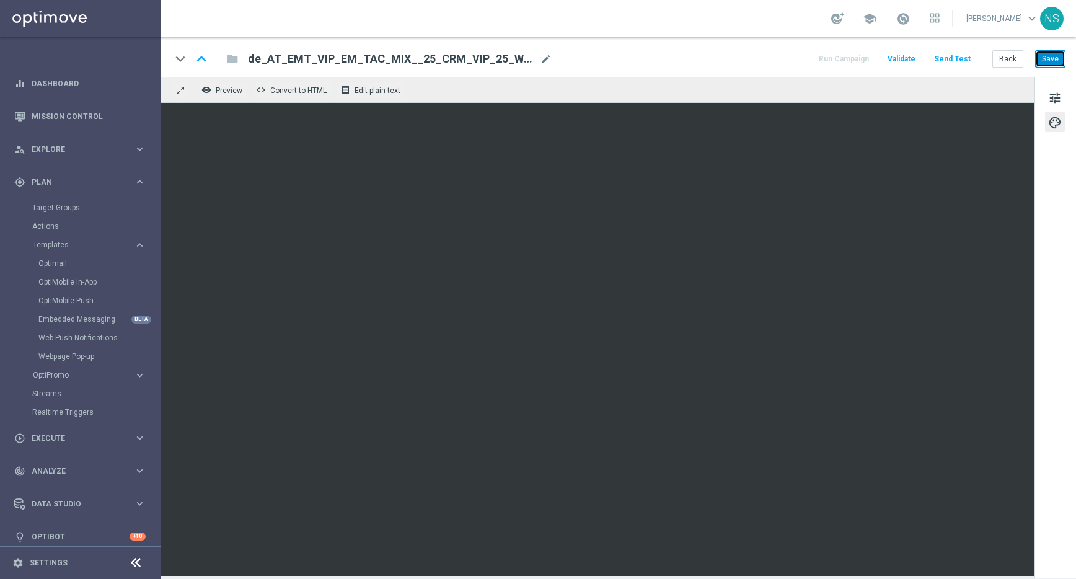
click at [1053, 64] on button "Save" at bounding box center [1050, 58] width 30 height 17
click at [1051, 61] on button "Save" at bounding box center [1050, 58] width 30 height 17
click at [953, 59] on button "Send Test" at bounding box center [952, 59] width 40 height 17
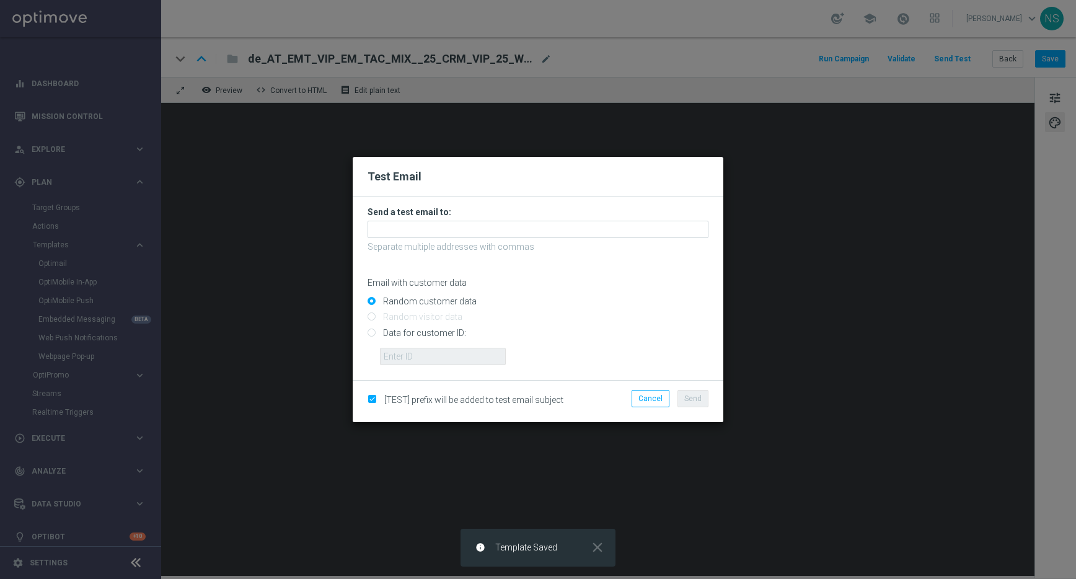
click at [549, 219] on form "Send a test email to: Separate multiple addresses with commas Email with custom…" at bounding box center [538, 285] width 341 height 159
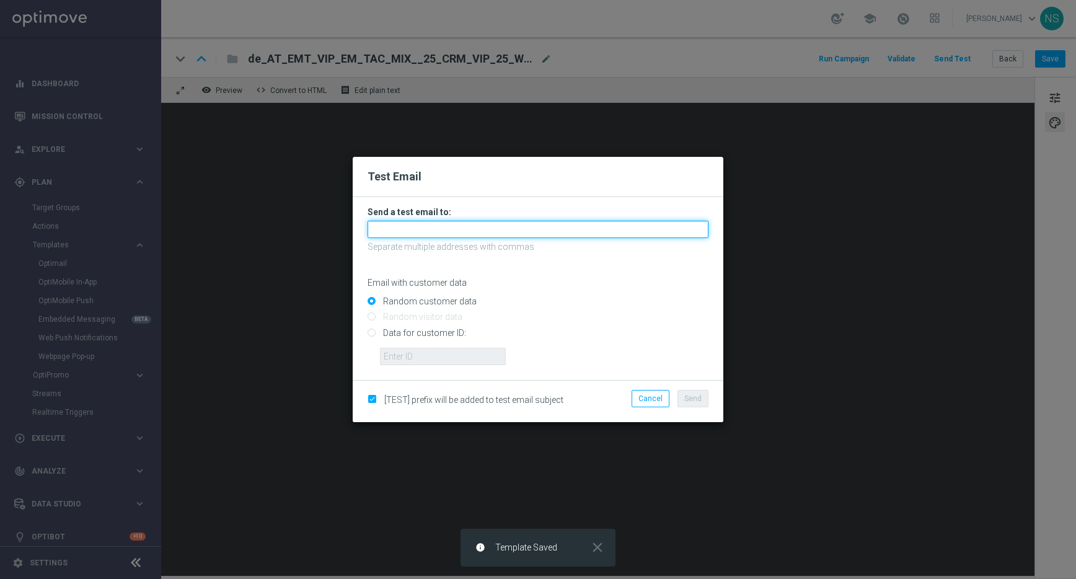
click at [542, 229] on input "text" at bounding box center [538, 229] width 341 height 17
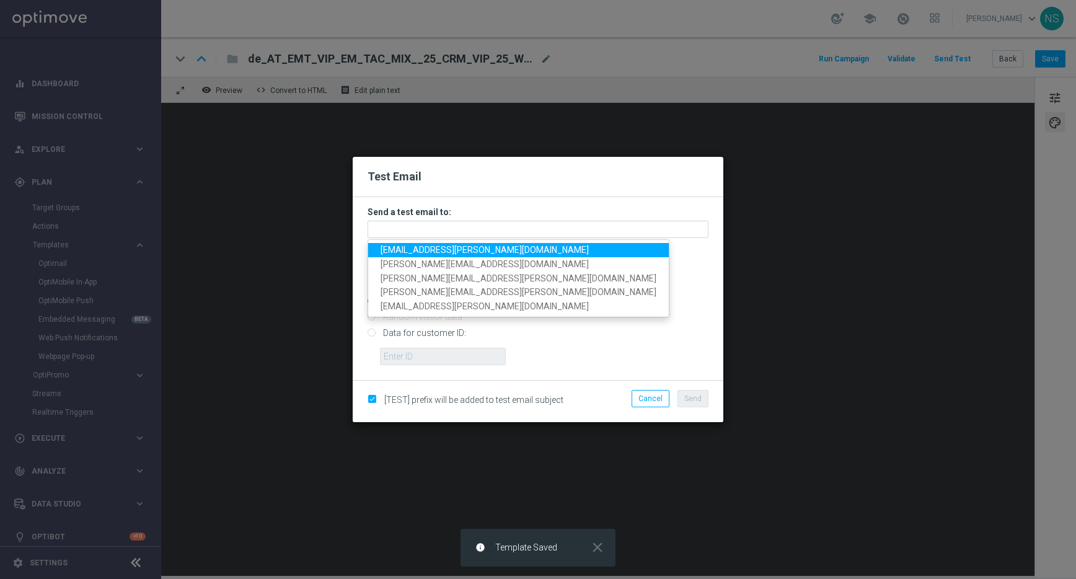
click at [471, 255] on link "[EMAIL_ADDRESS][PERSON_NAME][DOMAIN_NAME]" at bounding box center [518, 250] width 301 height 14
type input "[EMAIL_ADDRESS][PERSON_NAME][DOMAIN_NAME]"
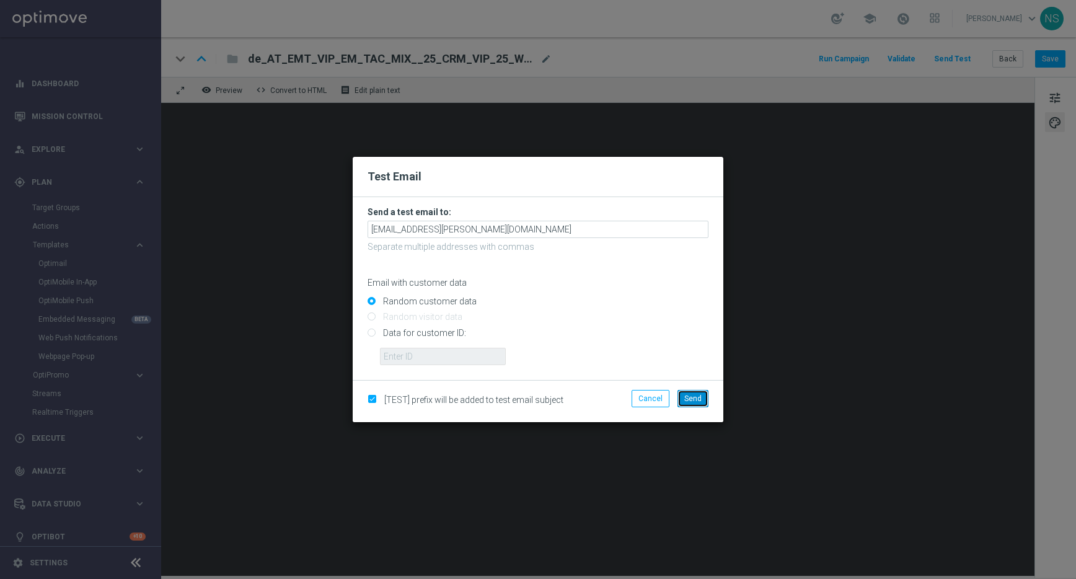
click at [705, 390] on button "Send" at bounding box center [693, 398] width 31 height 17
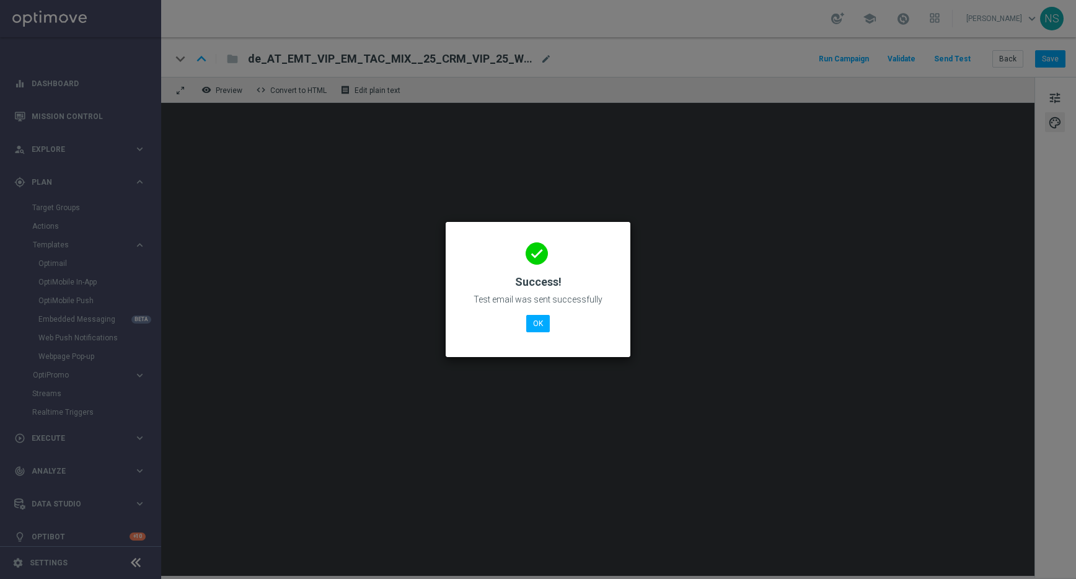
click at [541, 334] on div "done Success! Test email was sent successfully OK" at bounding box center [538, 288] width 155 height 108
click at [533, 320] on button "OK" at bounding box center [538, 323] width 24 height 17
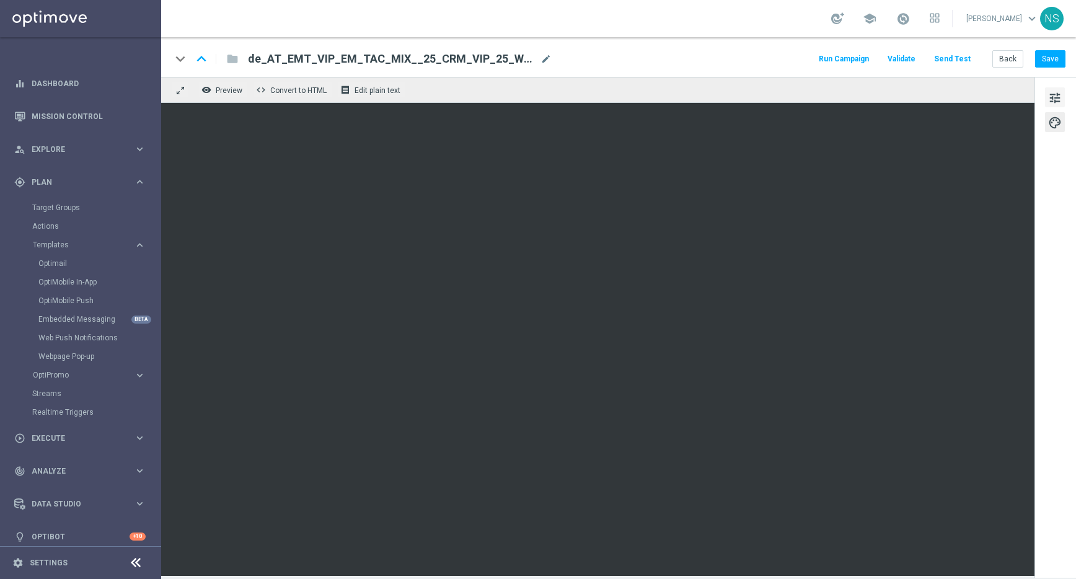
click at [1061, 87] on button "tune" at bounding box center [1055, 97] width 20 height 20
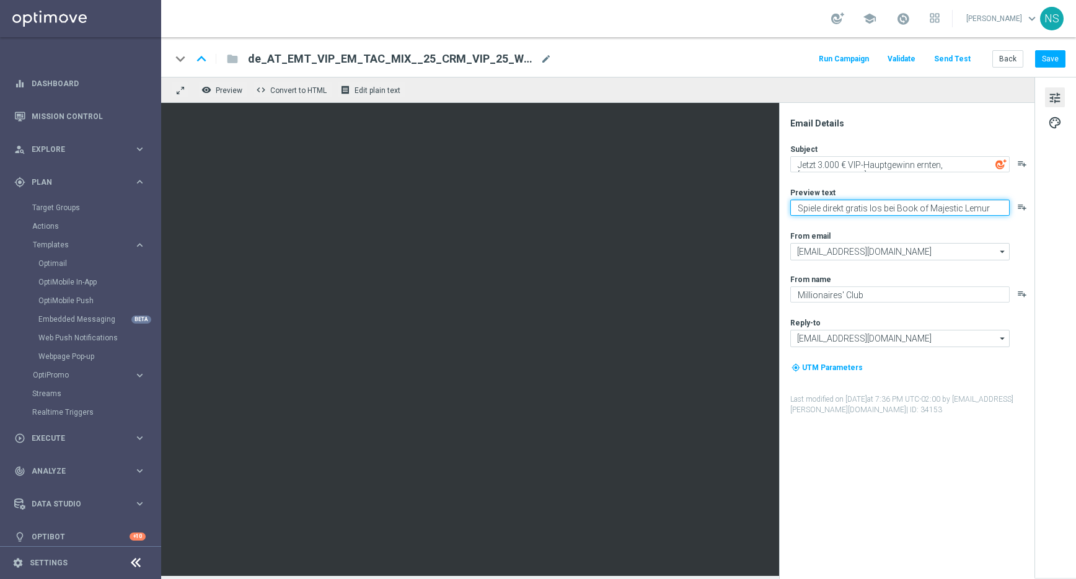
click at [919, 205] on textarea "Spiele direkt gratis los bei Book of Majestic Lemur" at bounding box center [899, 208] width 219 height 16
paste textarea "Kostenlos anmelden, mitspielen & gewinnen."
type textarea "Kostenlos anmelden, mitspielen & gewinnen."
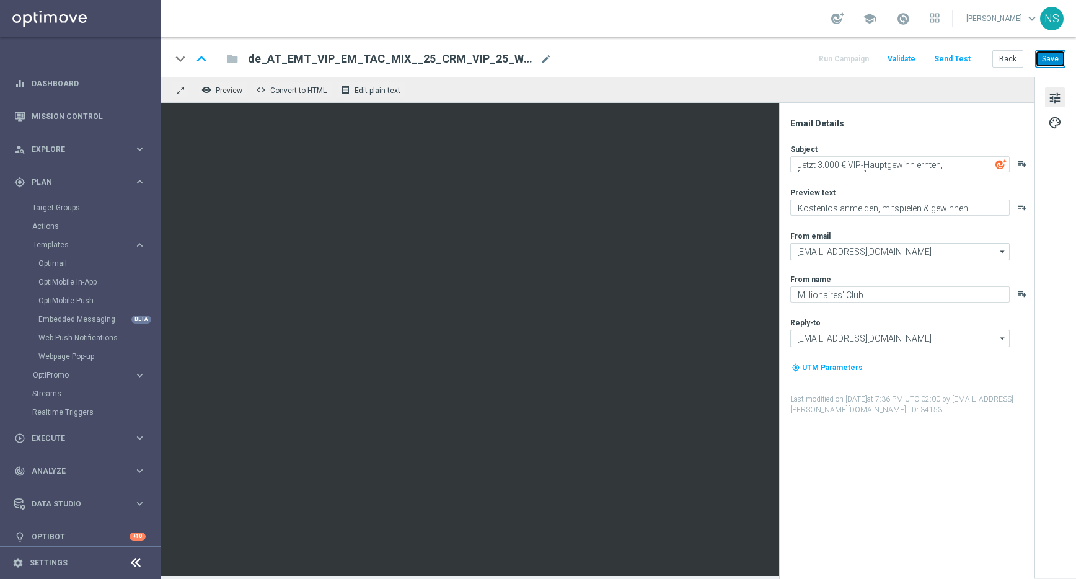
click at [1053, 63] on button "Save" at bounding box center [1050, 58] width 30 height 17
click at [951, 56] on button "Send Test" at bounding box center [952, 59] width 40 height 17
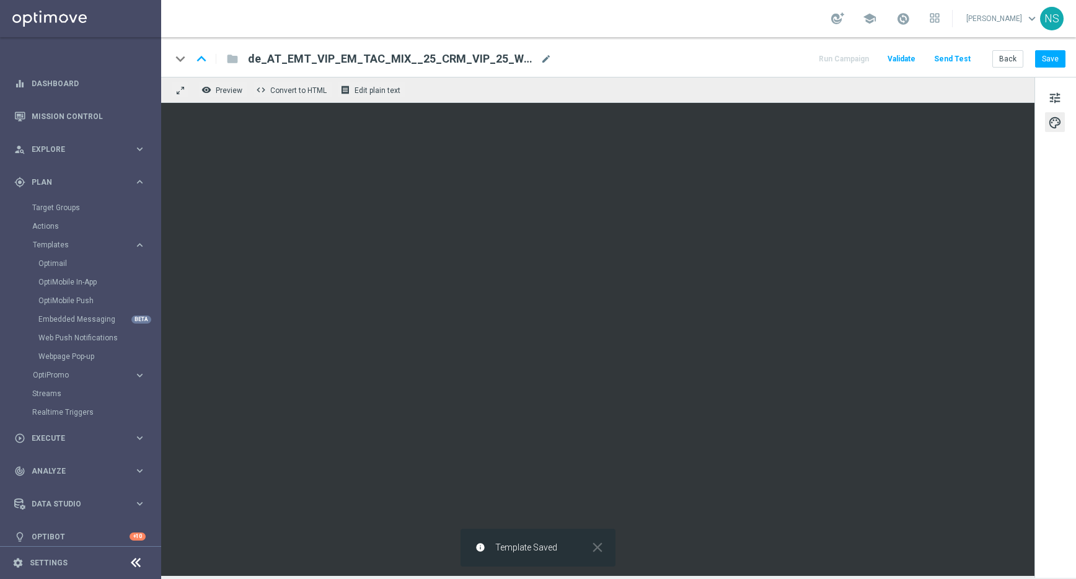
click at [958, 55] on button "Send Test" at bounding box center [952, 59] width 40 height 17
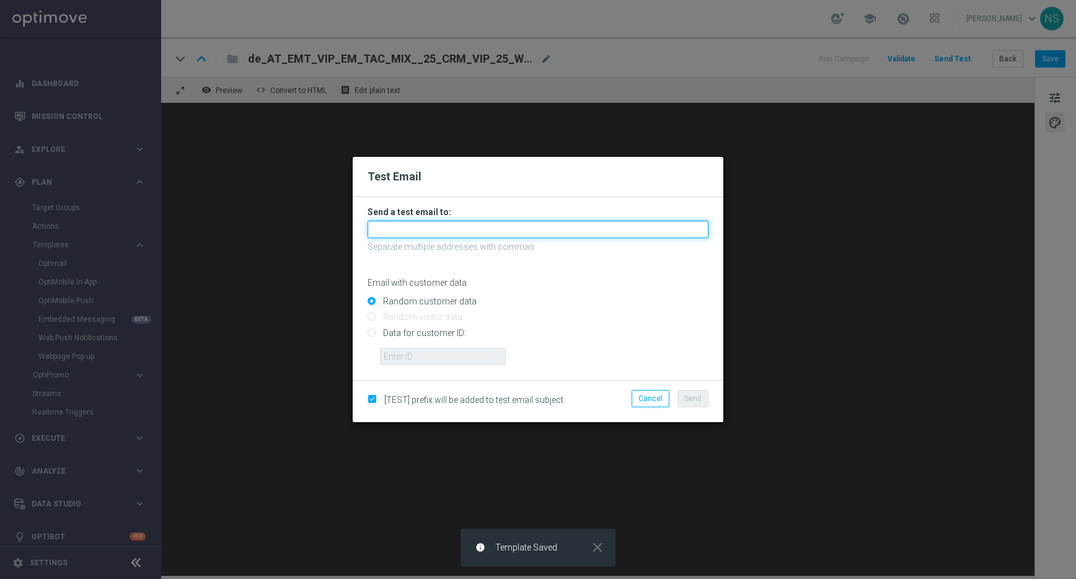
click at [538, 232] on input "text" at bounding box center [538, 229] width 341 height 17
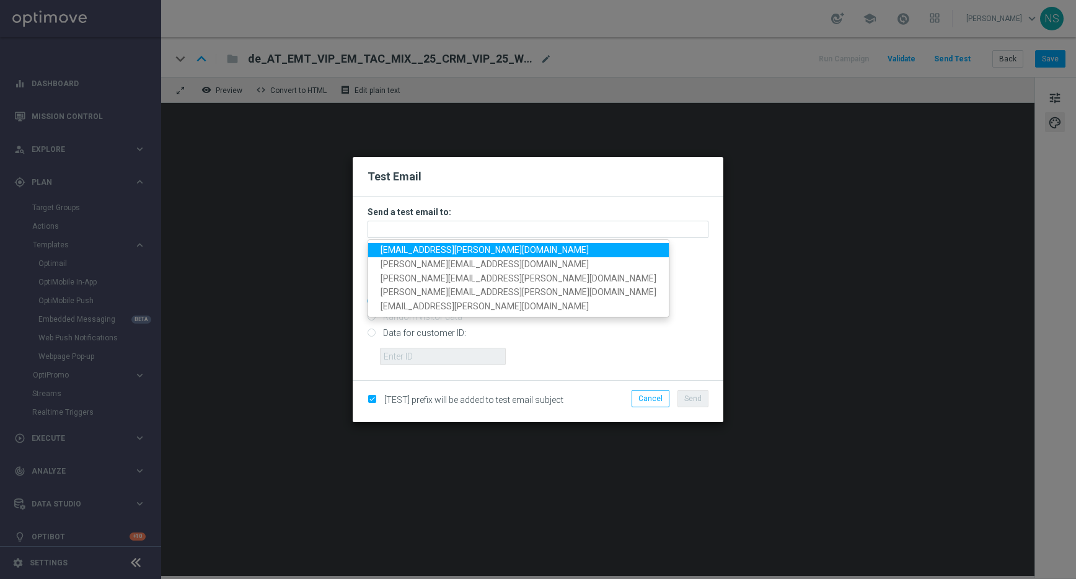
click at [481, 249] on span "[EMAIL_ADDRESS][PERSON_NAME][DOMAIN_NAME]" at bounding box center [485, 250] width 208 height 10
type input "[EMAIL_ADDRESS][PERSON_NAME][DOMAIN_NAME]"
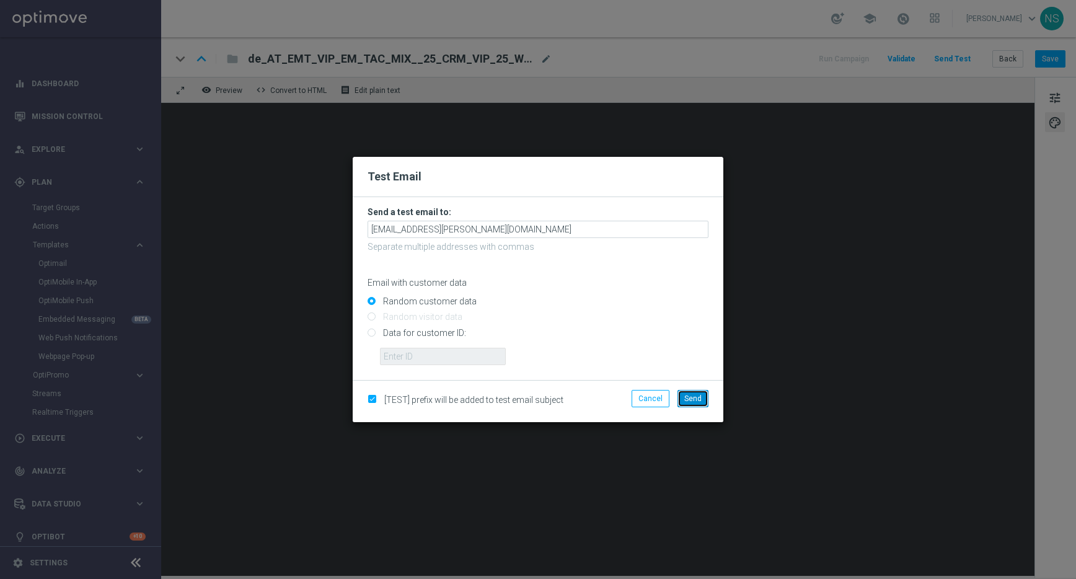
click at [702, 394] on button "Send" at bounding box center [693, 398] width 31 height 17
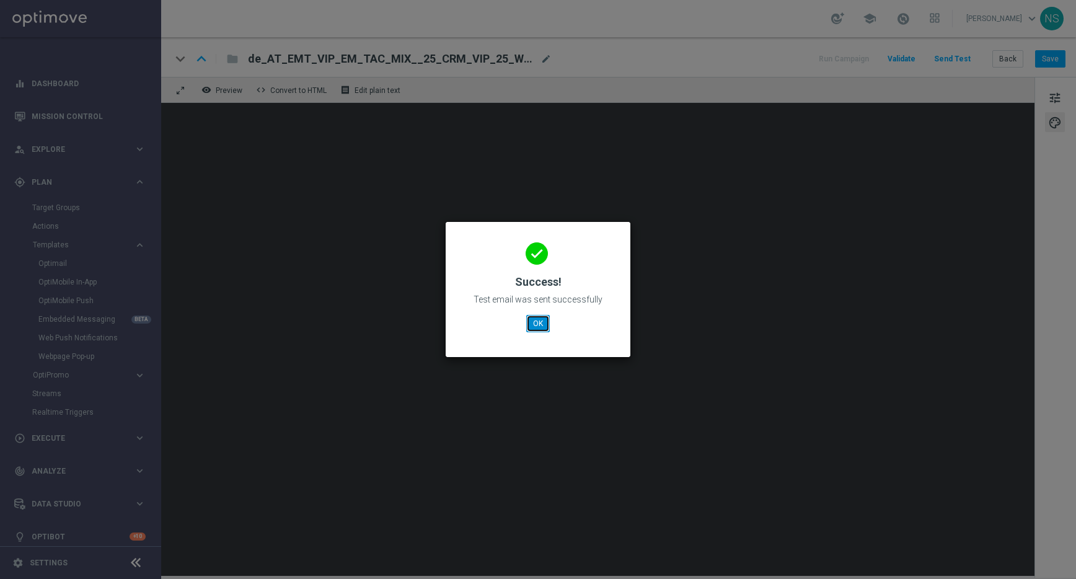
click at [529, 325] on button "OK" at bounding box center [538, 323] width 24 height 17
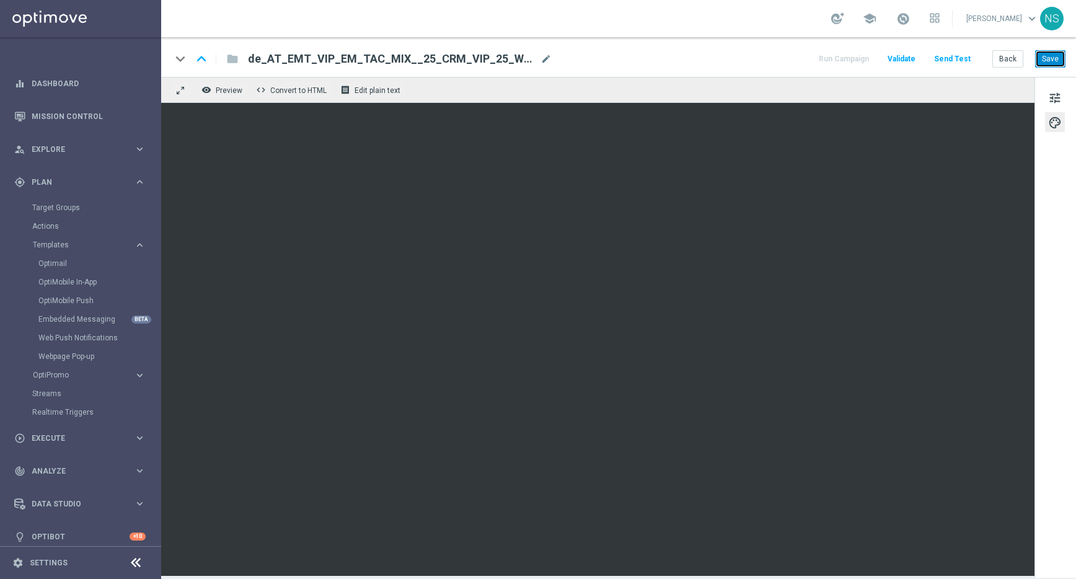
click at [1044, 60] on button "Save" at bounding box center [1050, 58] width 30 height 17
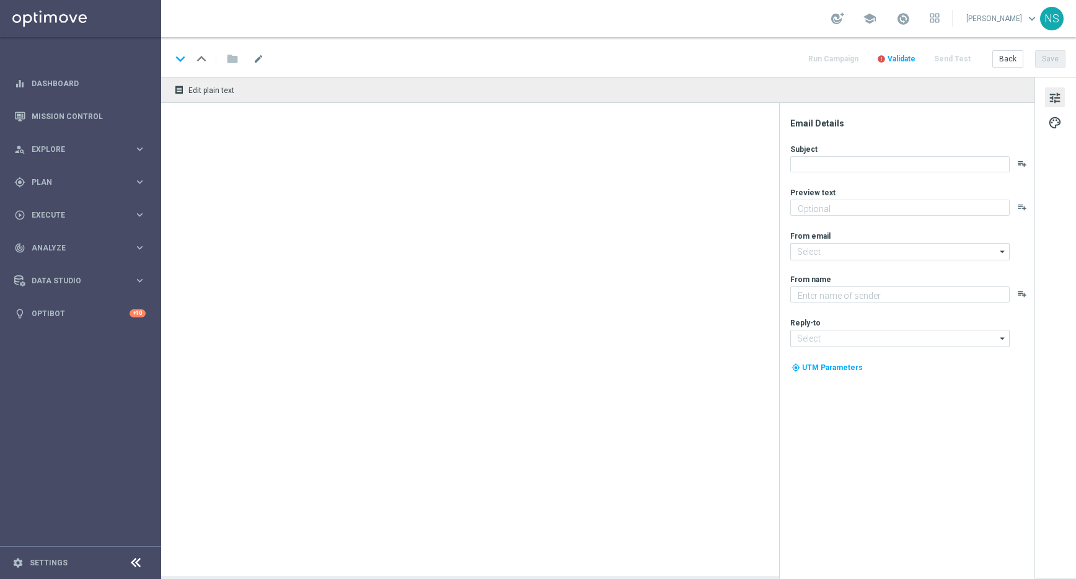
type textarea "Spiele direkt gratis los bei Book of Majestic Lemur"
type input "[EMAIL_ADDRESS][DOMAIN_NAME]"
type textarea "Millionaires' Club"
type input "[EMAIL_ADDRESS][DOMAIN_NAME]"
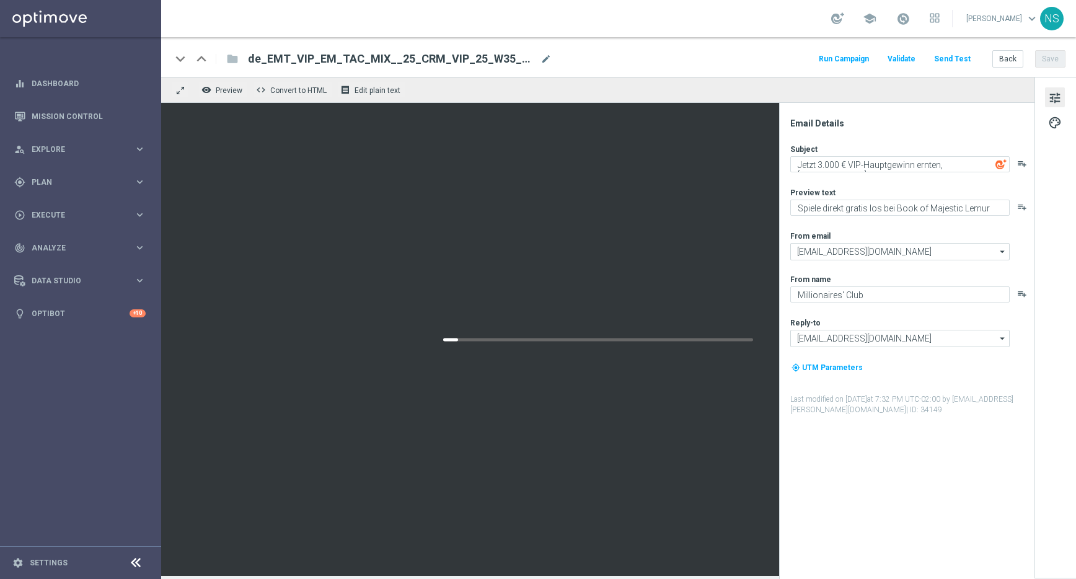
click at [959, 61] on button "Send Test" at bounding box center [952, 59] width 40 height 17
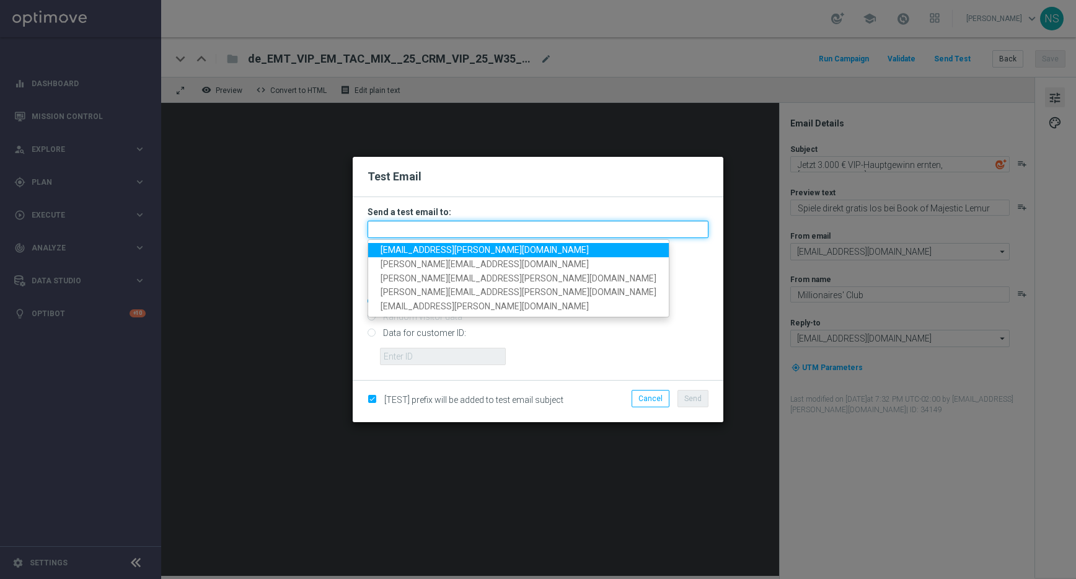
click at [640, 221] on input "text" at bounding box center [538, 229] width 341 height 17
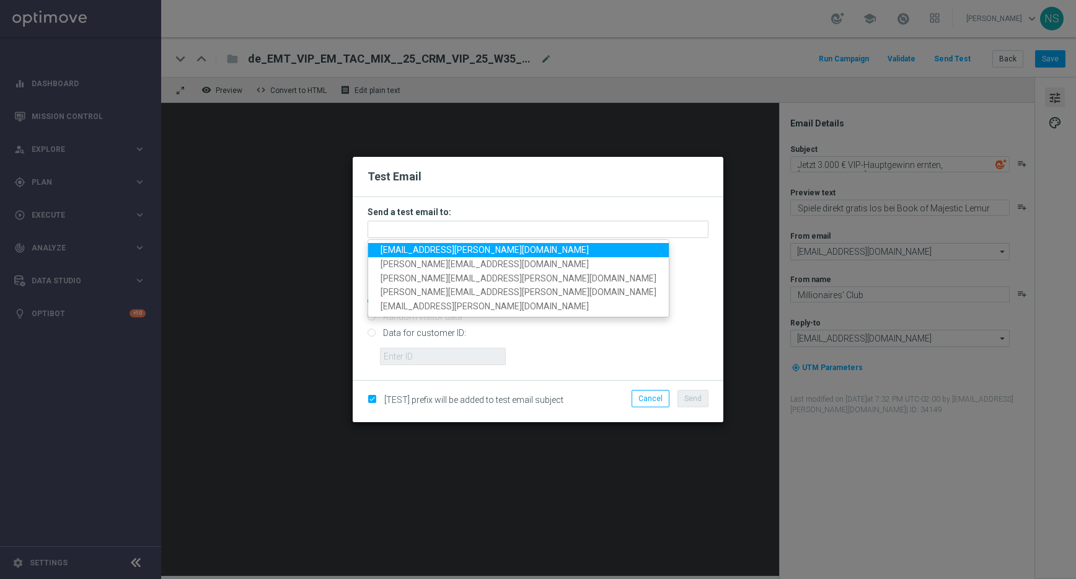
click at [441, 249] on span "[EMAIL_ADDRESS][PERSON_NAME][DOMAIN_NAME]" at bounding box center [485, 250] width 208 height 10
type input "[EMAIL_ADDRESS][PERSON_NAME][DOMAIN_NAME]"
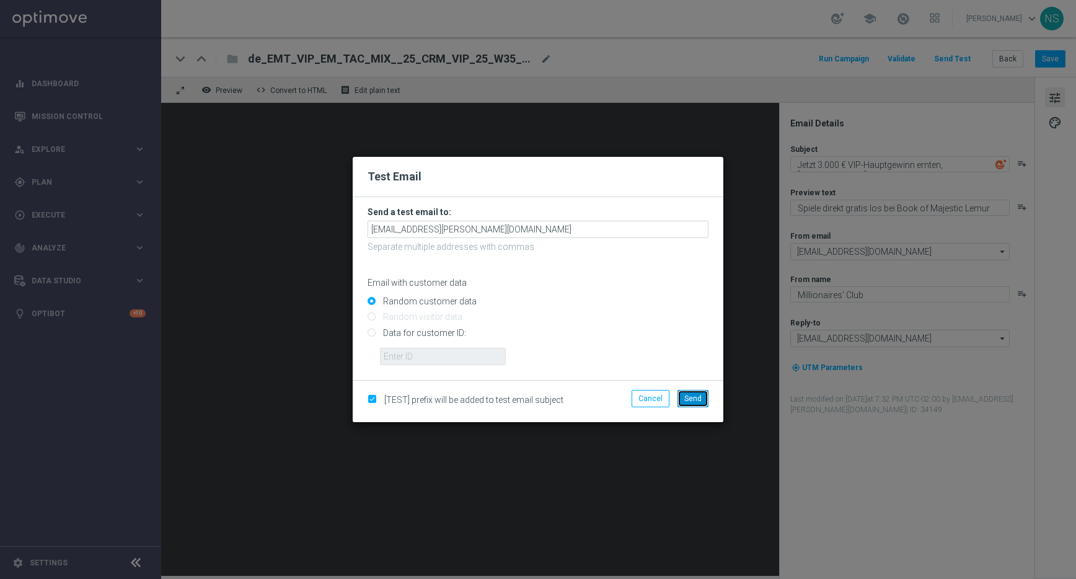
click at [704, 398] on button "Send" at bounding box center [693, 398] width 31 height 17
click at [693, 397] on span "Send" at bounding box center [692, 398] width 17 height 9
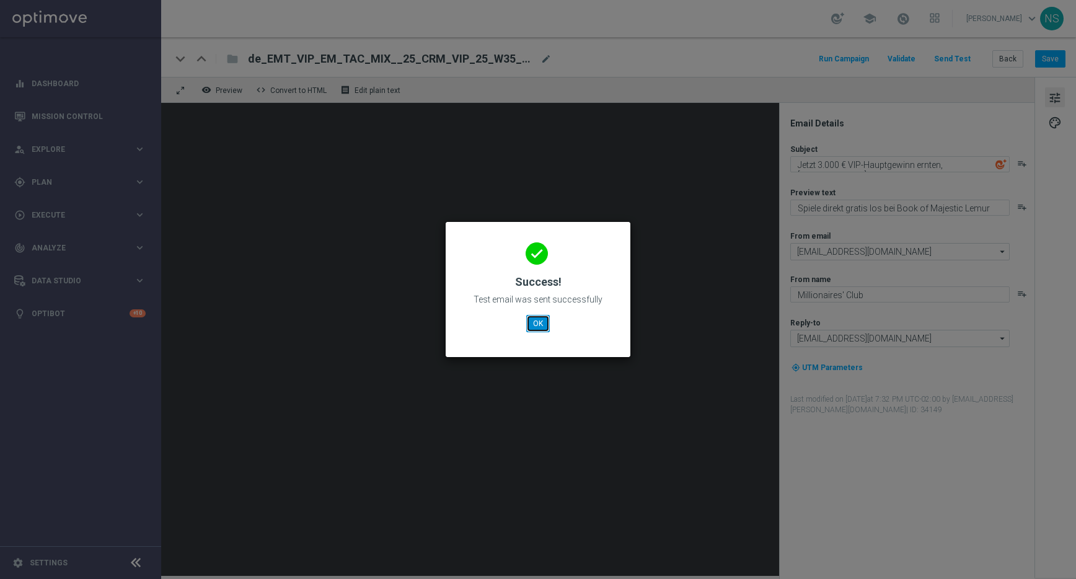
click at [543, 320] on button "OK" at bounding box center [538, 323] width 24 height 17
click at [535, 327] on button "OK" at bounding box center [538, 323] width 24 height 17
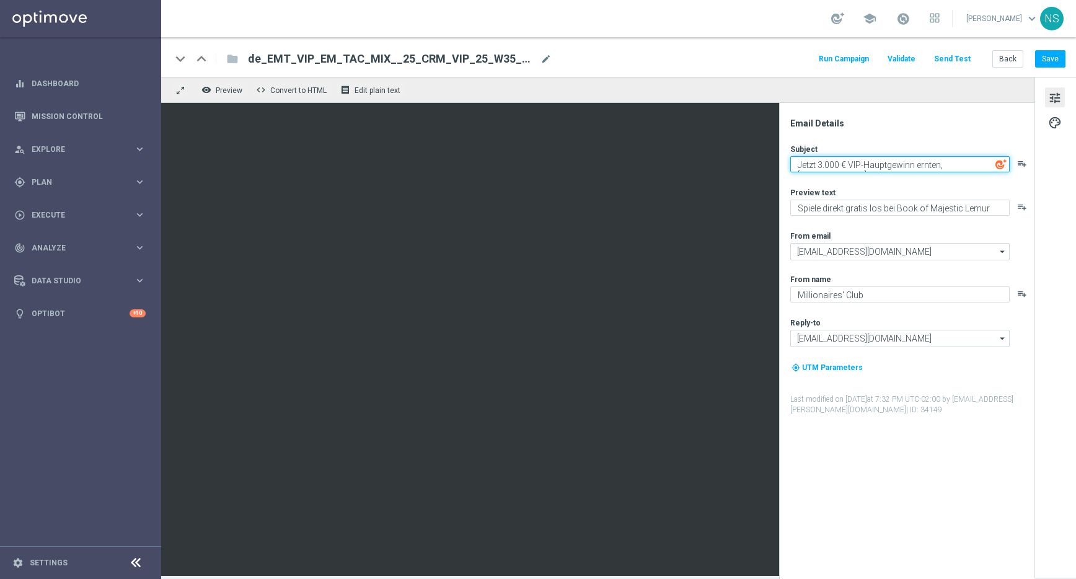
drag, startPoint x: 864, startPoint y: 166, endPoint x: 813, endPoint y: 184, distance: 54.7
click at [813, 184] on div "Subject Jetzt 3.000 € VIP-Hauptgewinn ernten, [%FIRST_NAME%]. playlist_add Prev…" at bounding box center [911, 279] width 243 height 271
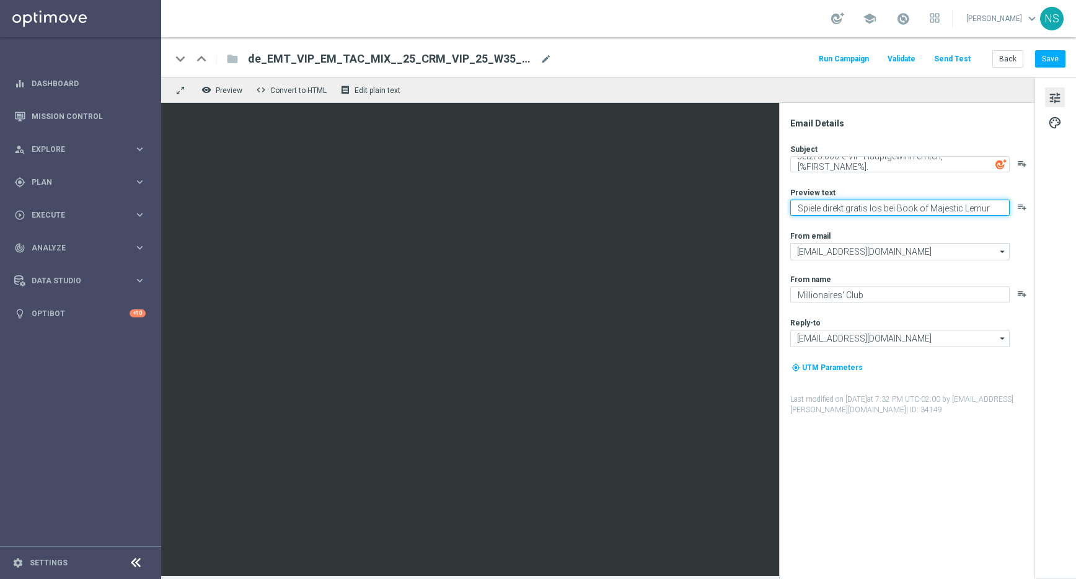
click at [959, 205] on textarea "Spiele direkt gratis los bei Book of Majestic Lemur" at bounding box center [899, 208] width 219 height 16
click at [860, 203] on textarea "Spiele direkt gratis los bei Book of Majestic Lemur" at bounding box center [899, 208] width 219 height 16
paste textarea "Kostenlos anmelden, mitspielen & gewinnen."
type textarea "Kostenlos anmelden, mitspielen & gewinnen."
click at [860, 216] on div "Subject Jetzt 3.000 € VIP-Hauptgewinn ernten, [%FIRST_NAME%]. playlist_add Prev…" at bounding box center [911, 279] width 243 height 271
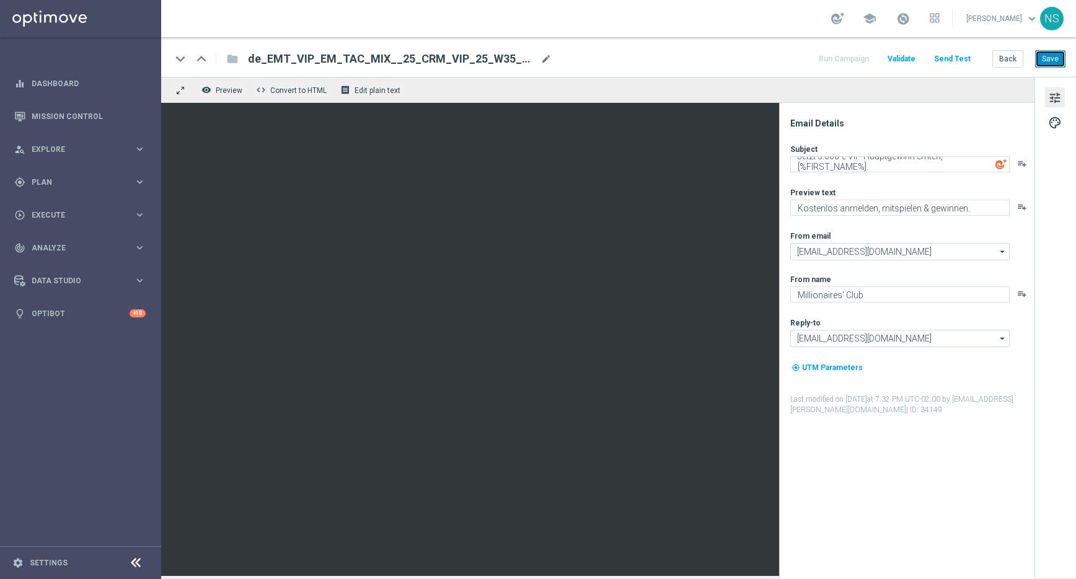
click at [1054, 62] on button "Save" at bounding box center [1050, 58] width 30 height 17
click at [949, 60] on button "Send Test" at bounding box center [952, 59] width 40 height 17
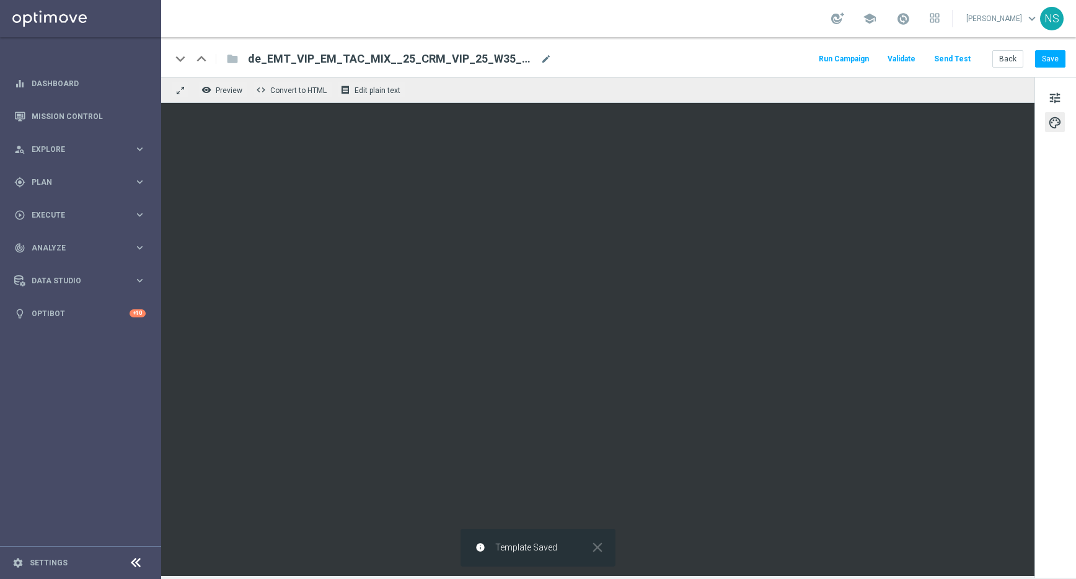
click at [948, 55] on button "Send Test" at bounding box center [952, 59] width 40 height 17
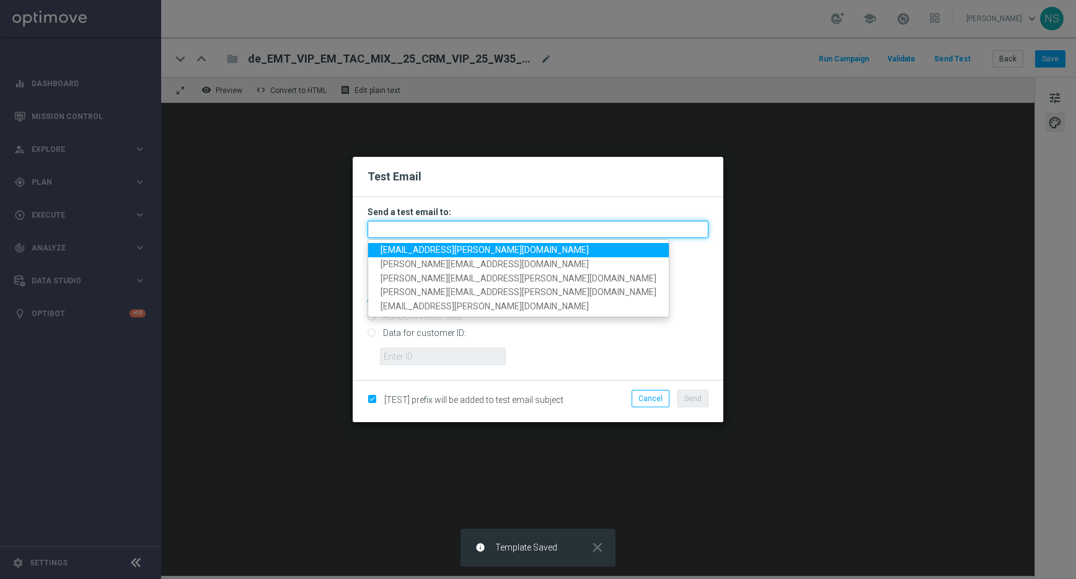
click at [457, 229] on input "text" at bounding box center [538, 229] width 341 height 17
paste input "Kostenlos anmelden, mitspielen & gewinnen."
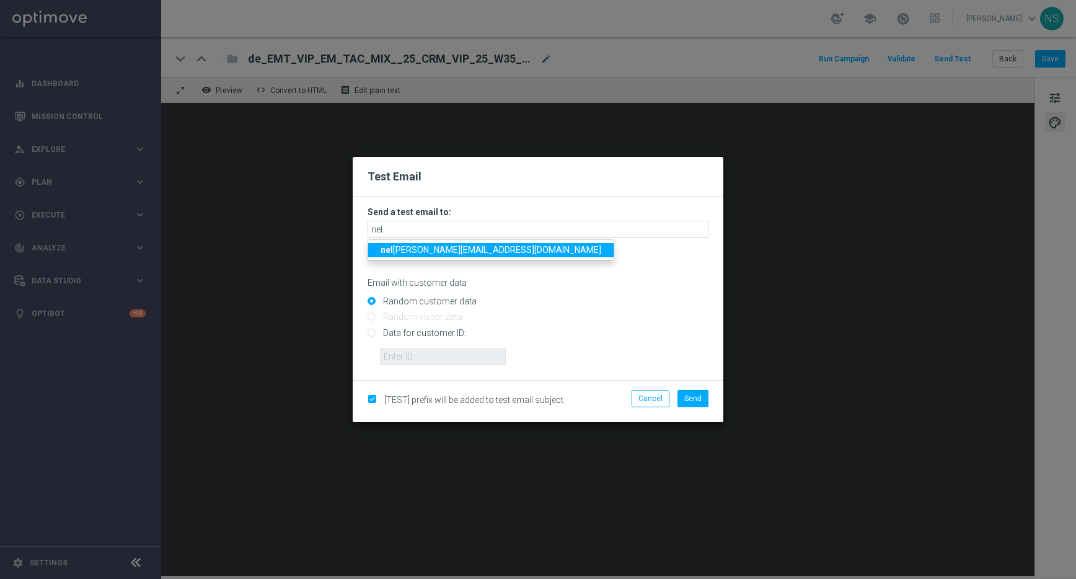
click at [472, 249] on span "nel [PERSON_NAME][EMAIL_ADDRESS][DOMAIN_NAME]" at bounding box center [491, 250] width 221 height 10
type input "[EMAIL_ADDRESS][PERSON_NAME][DOMAIN_NAME]"
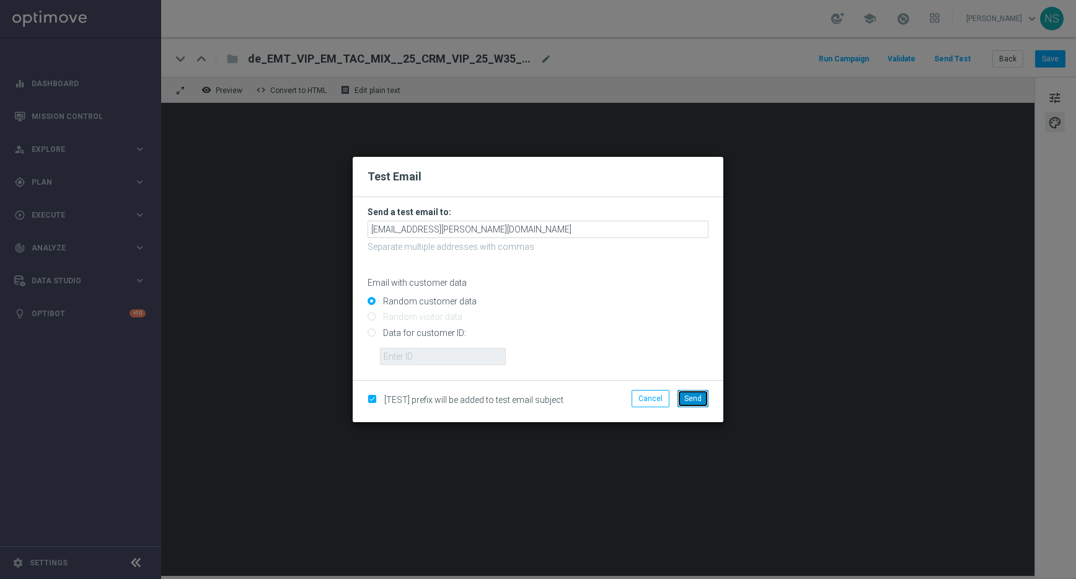
click at [694, 407] on button "Send" at bounding box center [693, 398] width 31 height 17
click at [695, 401] on span "Send" at bounding box center [692, 398] width 17 height 9
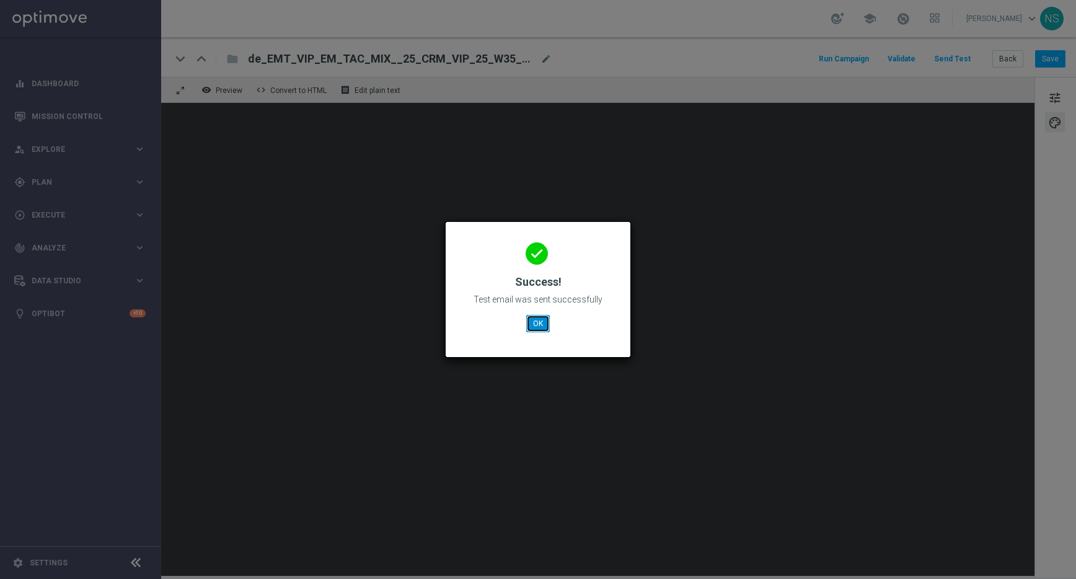
click at [545, 326] on button "OK" at bounding box center [538, 323] width 24 height 17
click at [535, 324] on button "OK" at bounding box center [538, 323] width 24 height 17
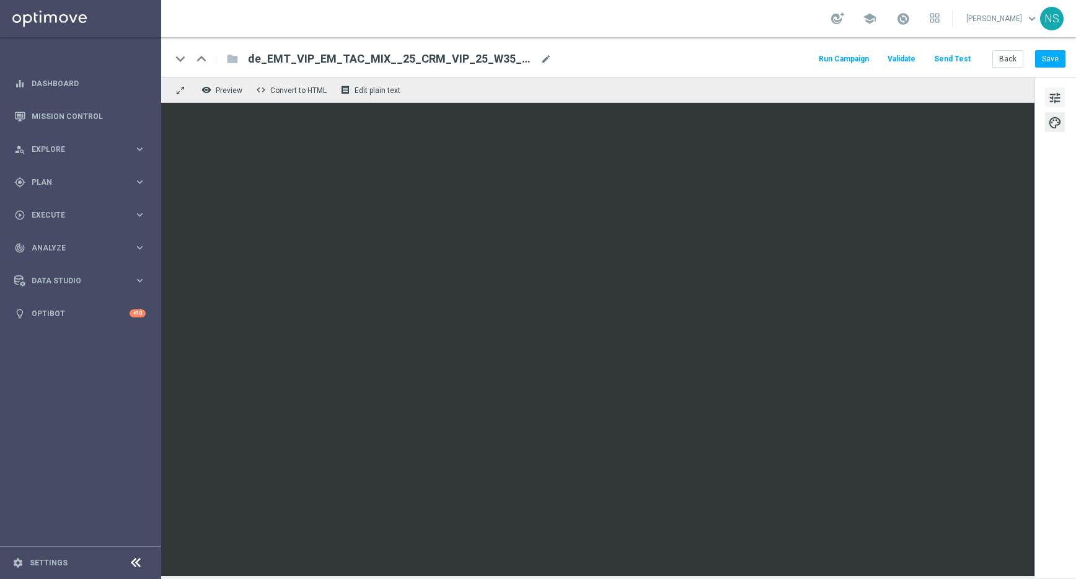
click at [1054, 97] on span "tune" at bounding box center [1055, 98] width 14 height 16
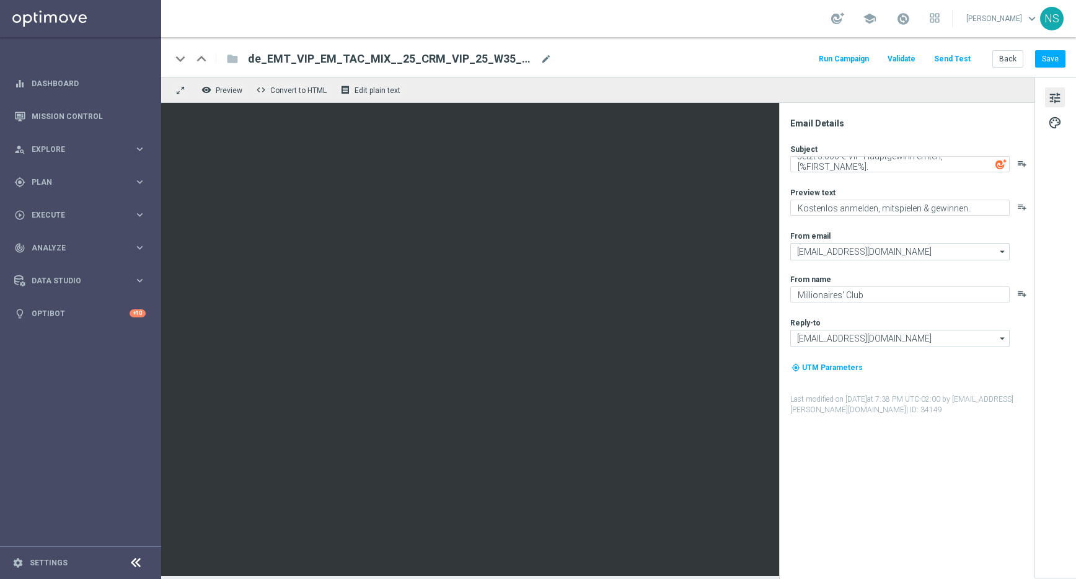
click at [1054, 97] on span "tune" at bounding box center [1055, 98] width 14 height 16
click at [1047, 71] on div "keyboard_arrow_down keyboard_arrow_up folder de_EMT_VIP_EM_TAC_MIX__25_CRM_VIP_…" at bounding box center [618, 57] width 915 height 40
click at [1047, 60] on button "Save" at bounding box center [1050, 58] width 30 height 17
